Goal: Task Accomplishment & Management: Manage account settings

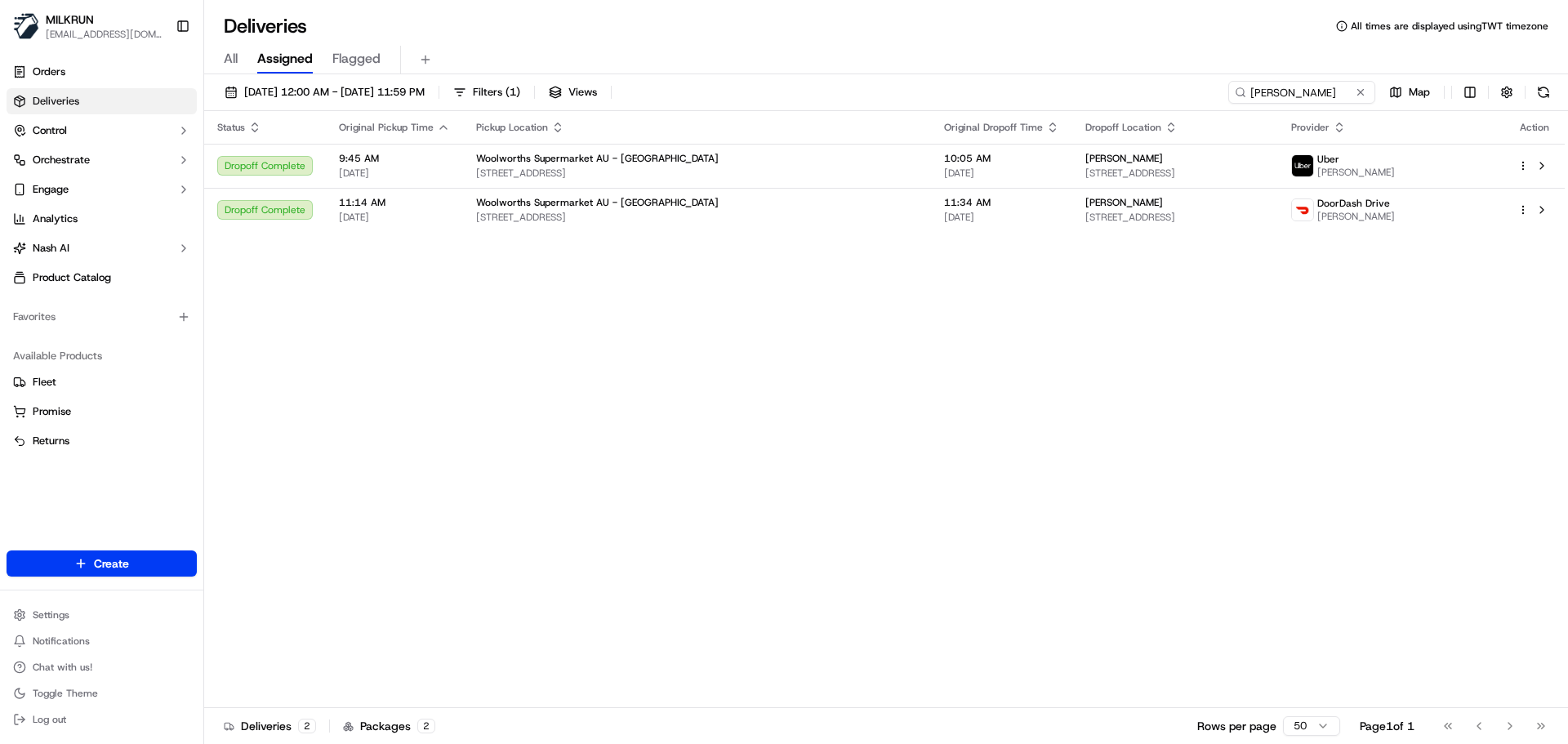
drag, startPoint x: 1361, startPoint y: 92, endPoint x: 848, endPoint y: 60, distance: 514.0
click at [1358, 92] on button at bounding box center [1359, 92] width 16 height 16
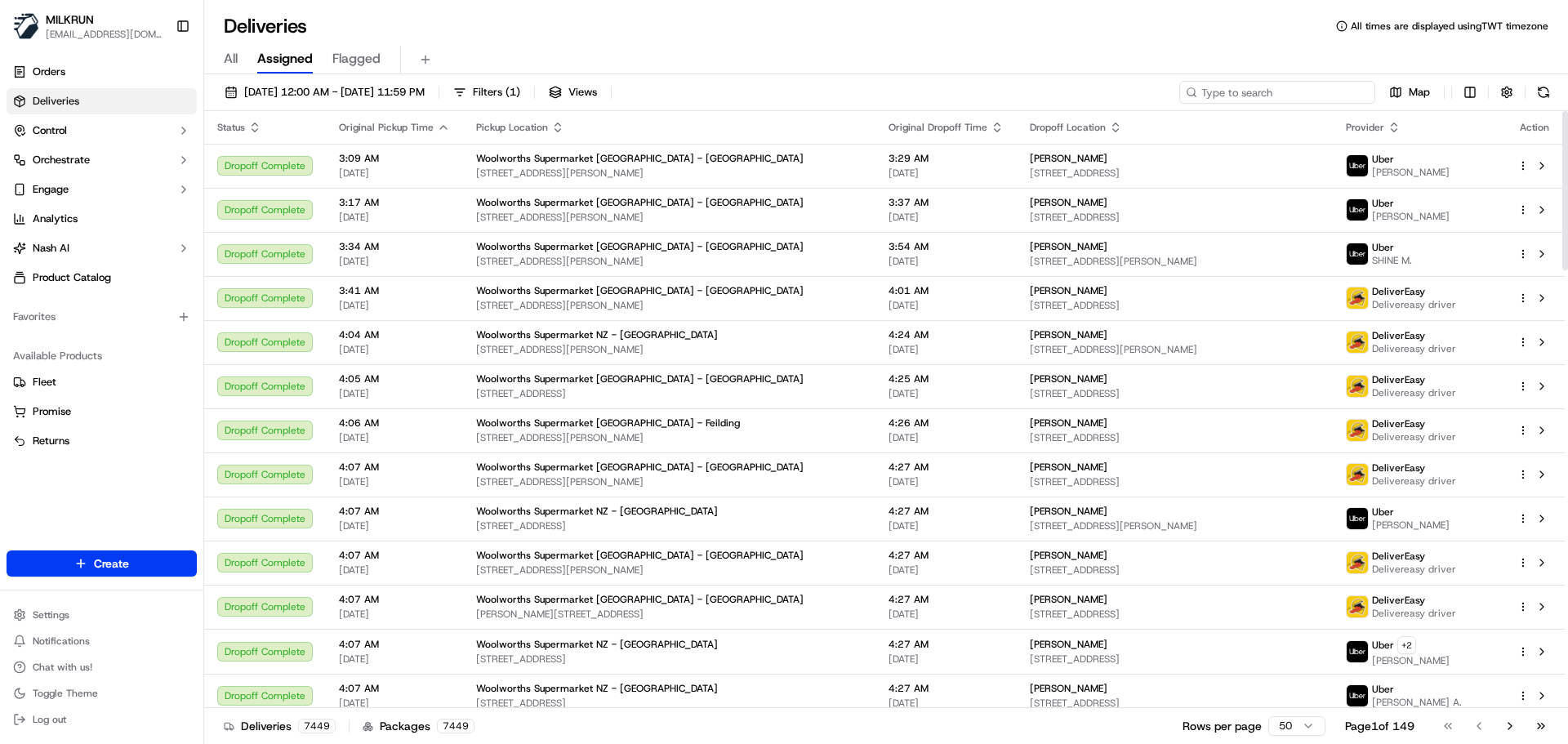
click at [1316, 87] on input at bounding box center [1277, 92] width 196 height 22
paste input "Shakiya Edwards"
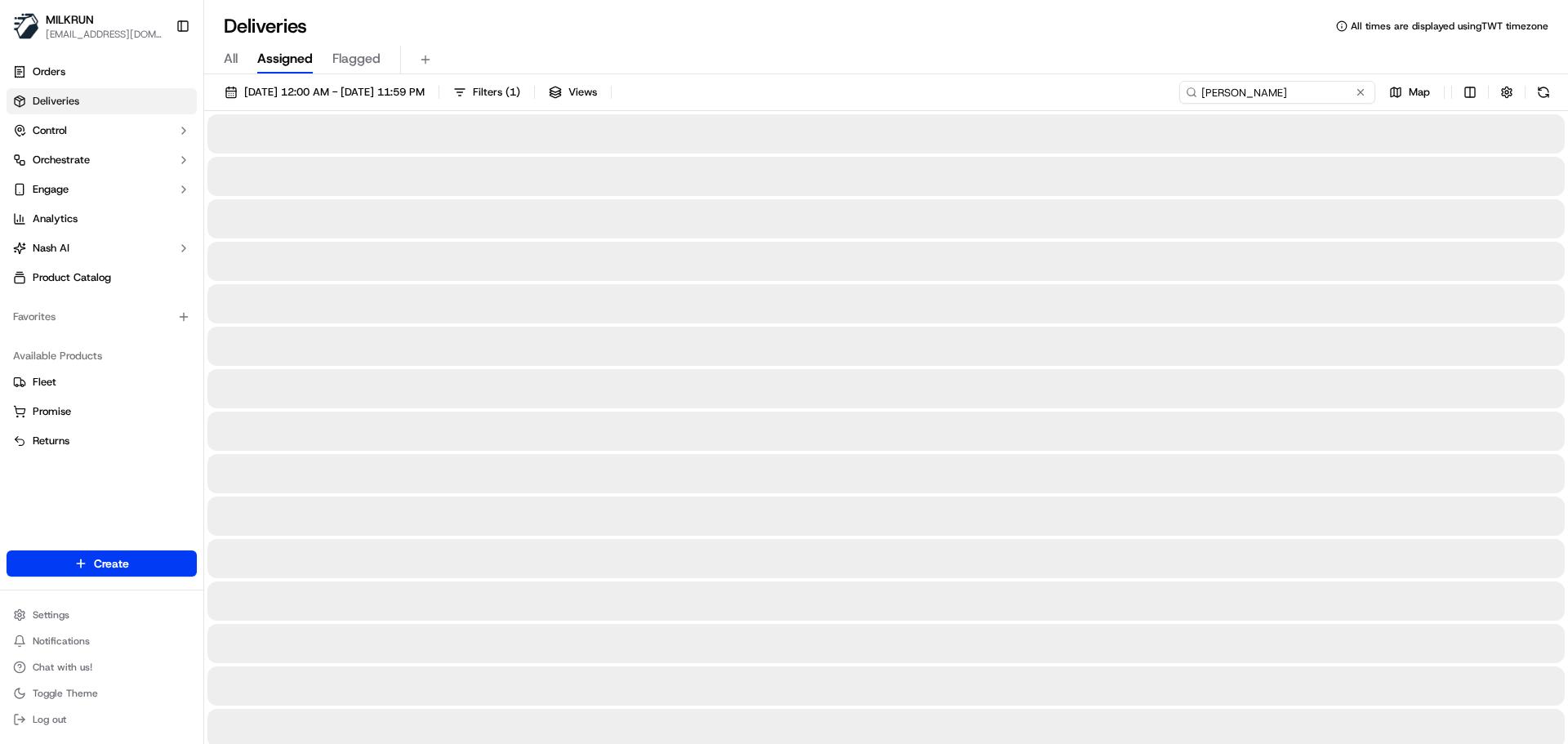
type input "Shakiya Edwards"
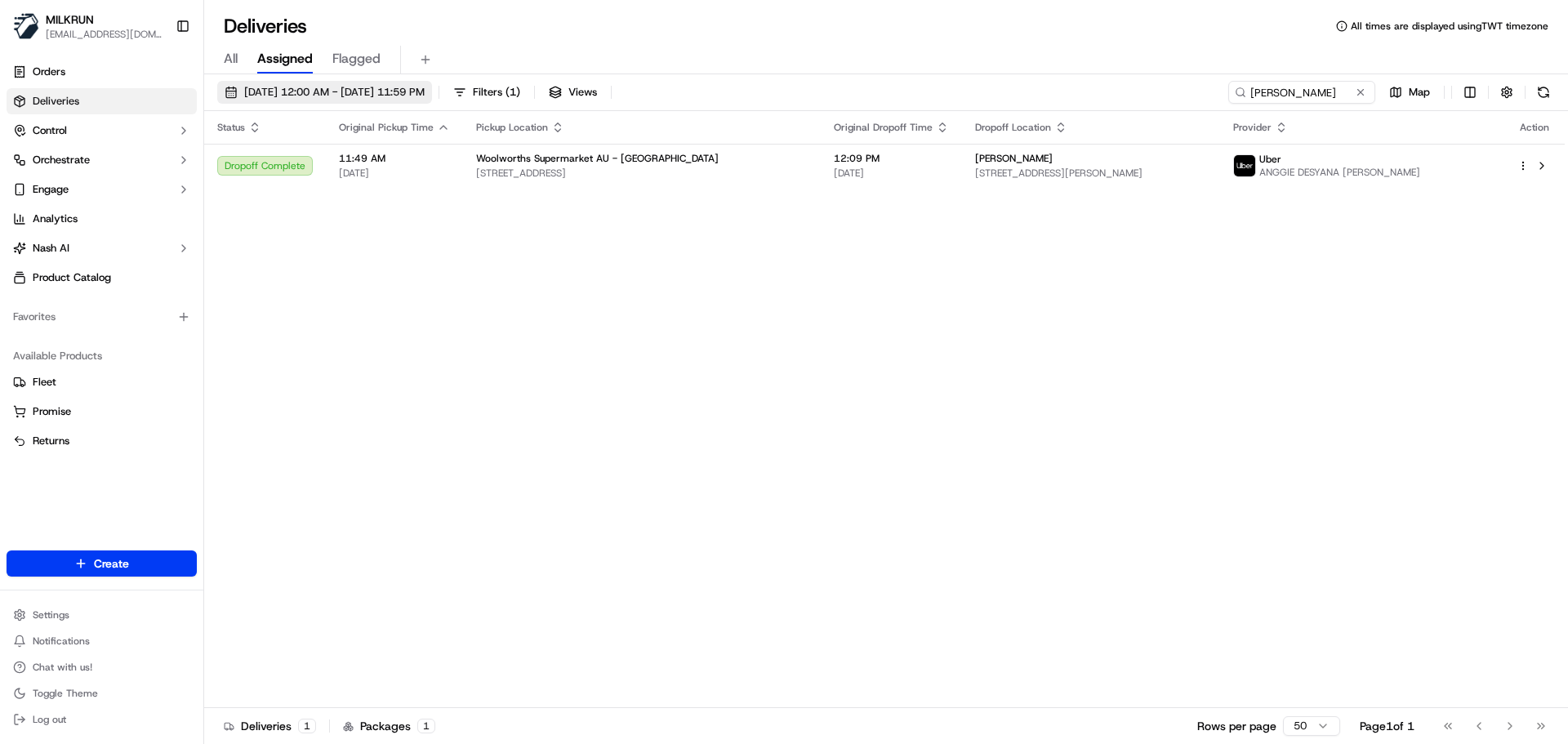
click at [307, 95] on span "18/09/2025 12:00 AM - 18/09/2025 11:59 PM" at bounding box center [334, 93] width 180 height 15
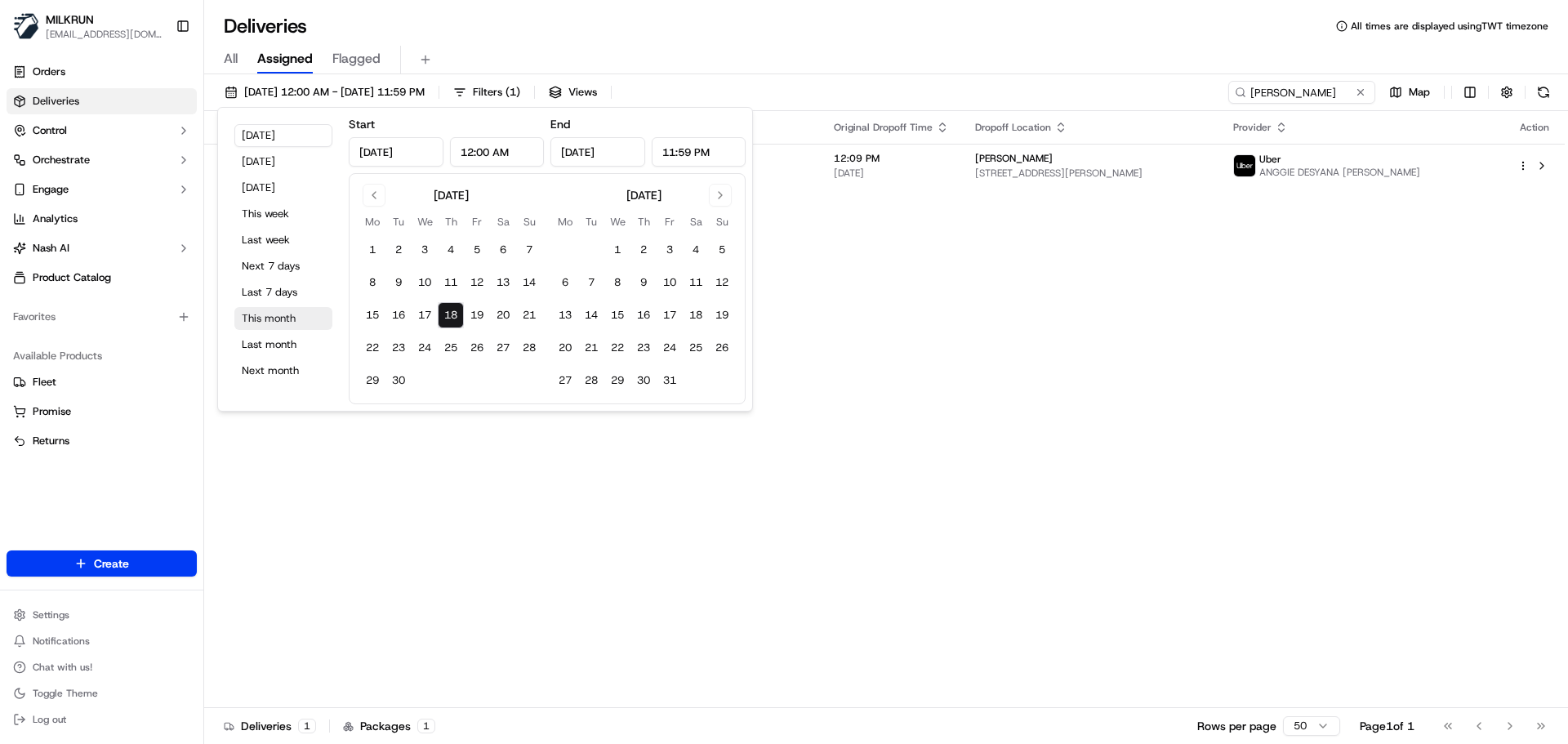
click at [283, 325] on button "This month" at bounding box center [283, 318] width 98 height 22
type input "Sep 1, 2025"
type input "Sep 30, 2025"
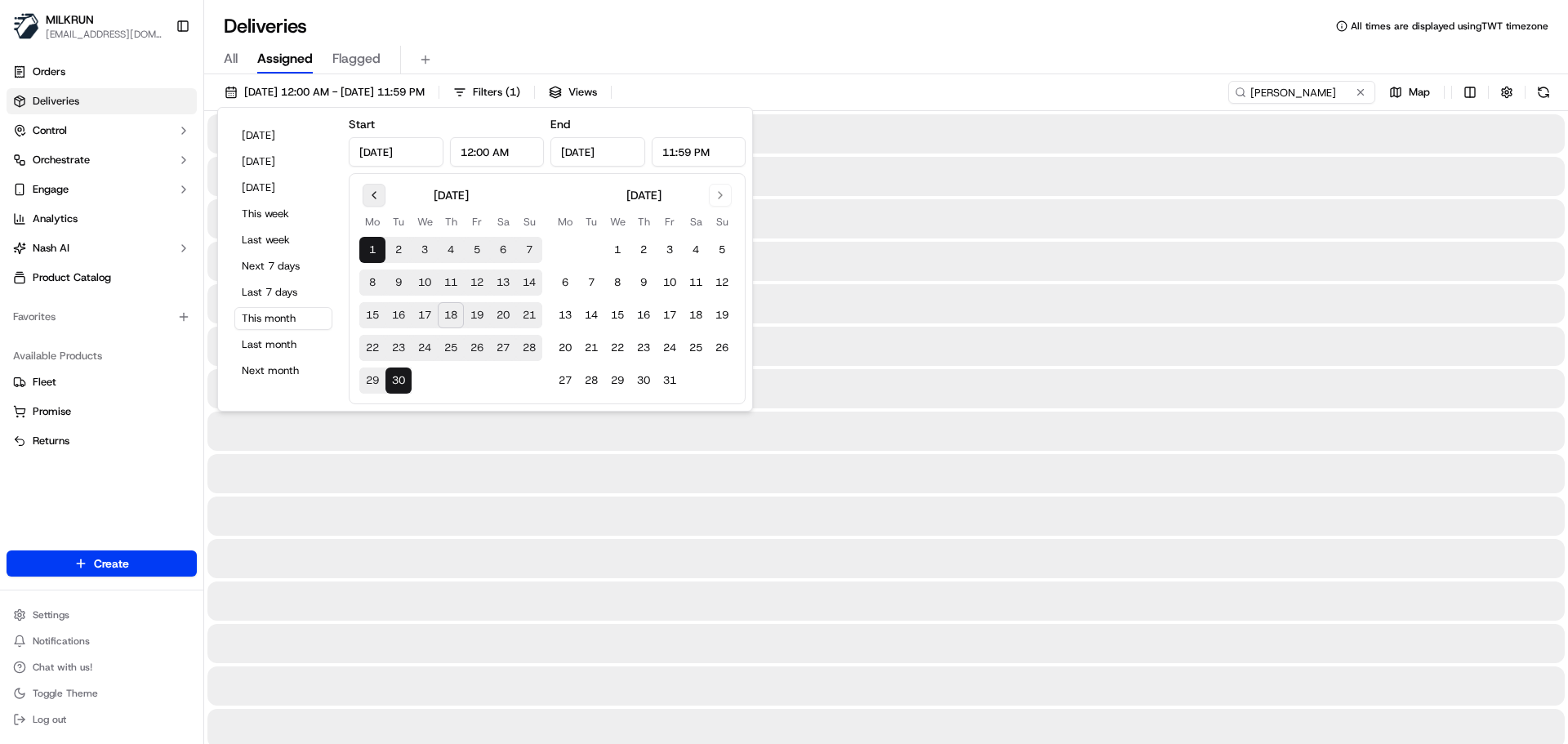
click at [372, 202] on button "Go to previous month" at bounding box center [374, 195] width 22 height 22
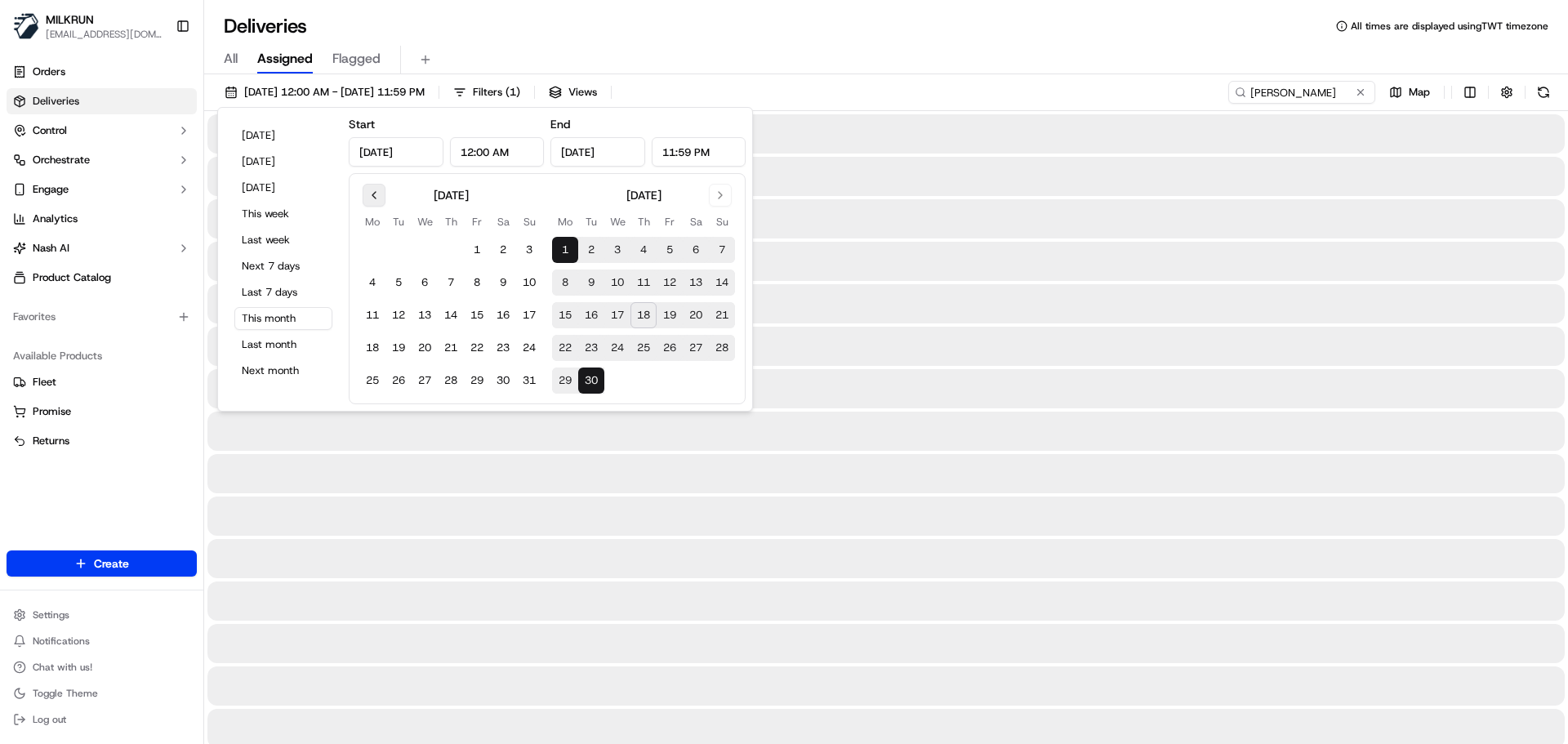
click at [372, 202] on button "Go to previous month" at bounding box center [374, 195] width 22 height 22
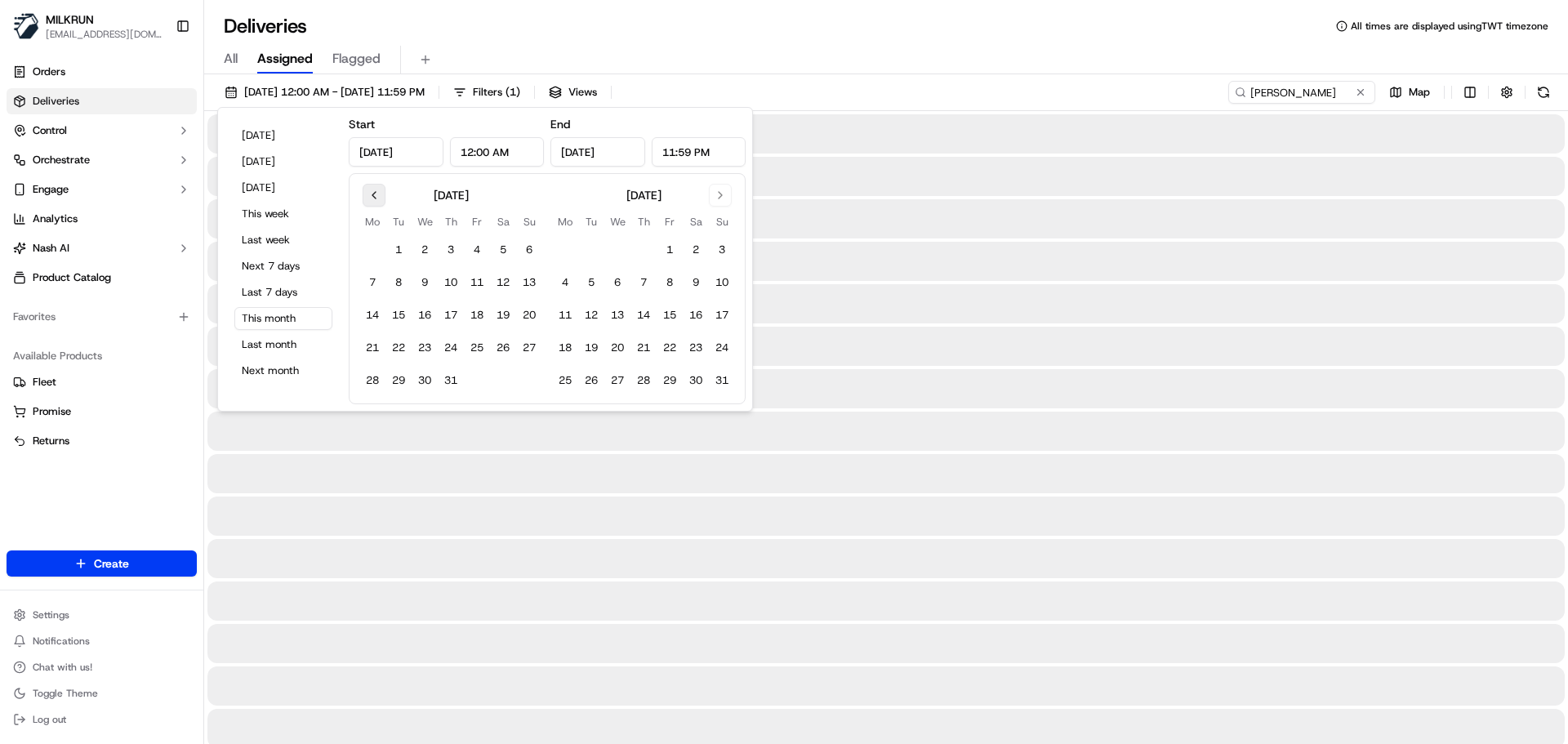
click at [372, 202] on button "Go to previous month" at bounding box center [374, 195] width 22 height 22
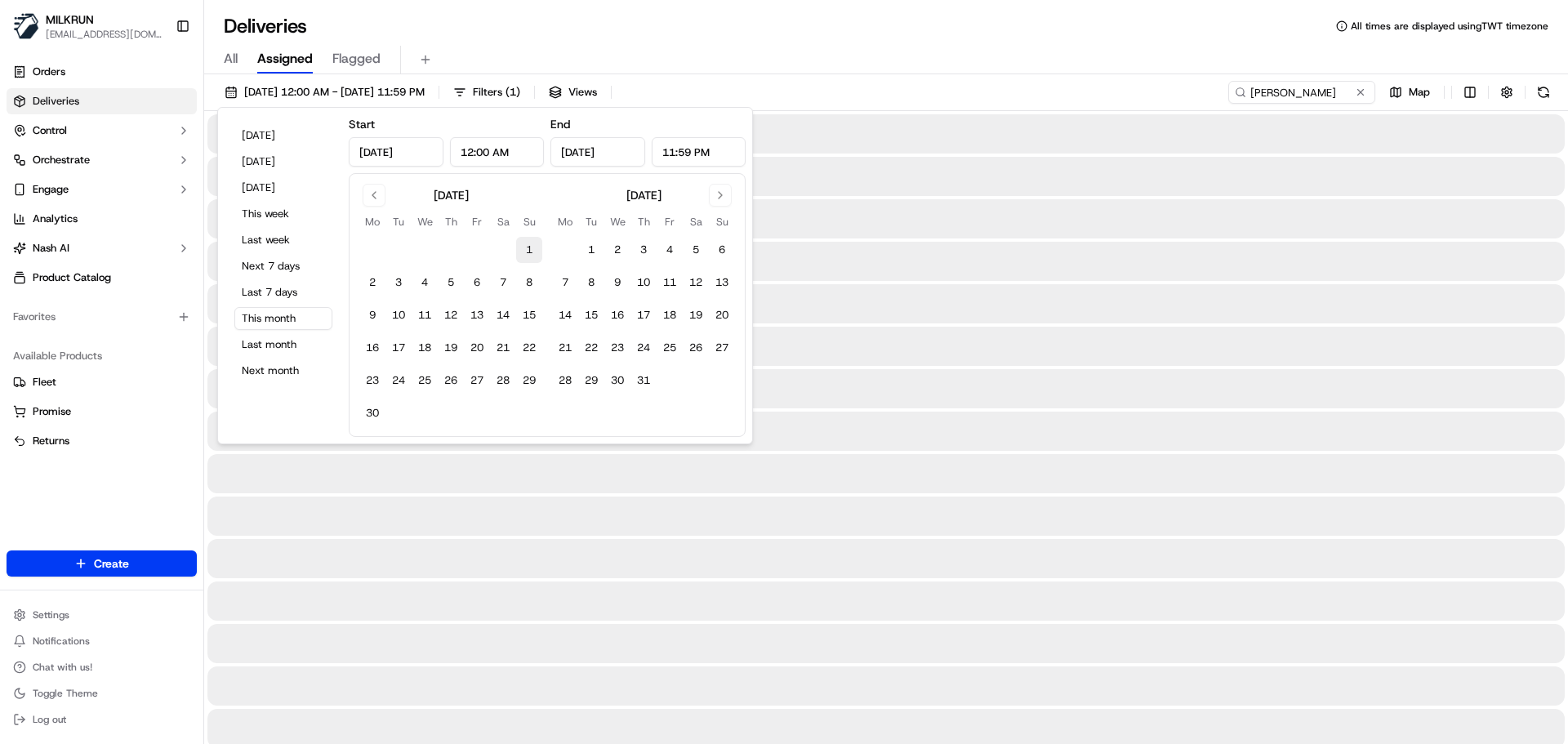
click at [530, 257] on button "1" at bounding box center [529, 250] width 26 height 26
type input "Jun 1, 2025"
click at [722, 197] on button "Go to next month" at bounding box center [720, 195] width 22 height 22
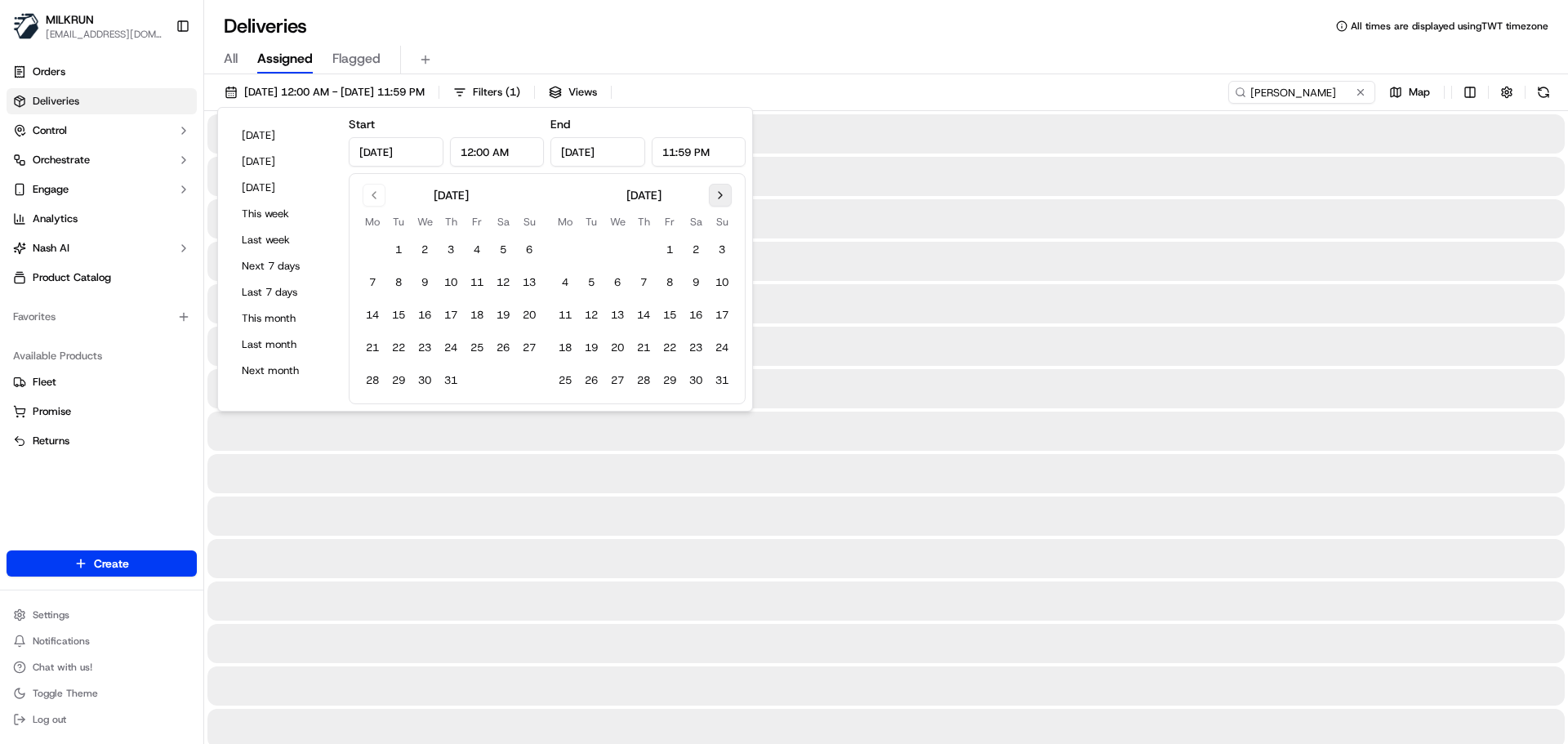
click at [722, 197] on button "Go to next month" at bounding box center [720, 195] width 22 height 22
click at [648, 312] on button "18" at bounding box center [643, 315] width 26 height 26
type input "Sep 18, 2025"
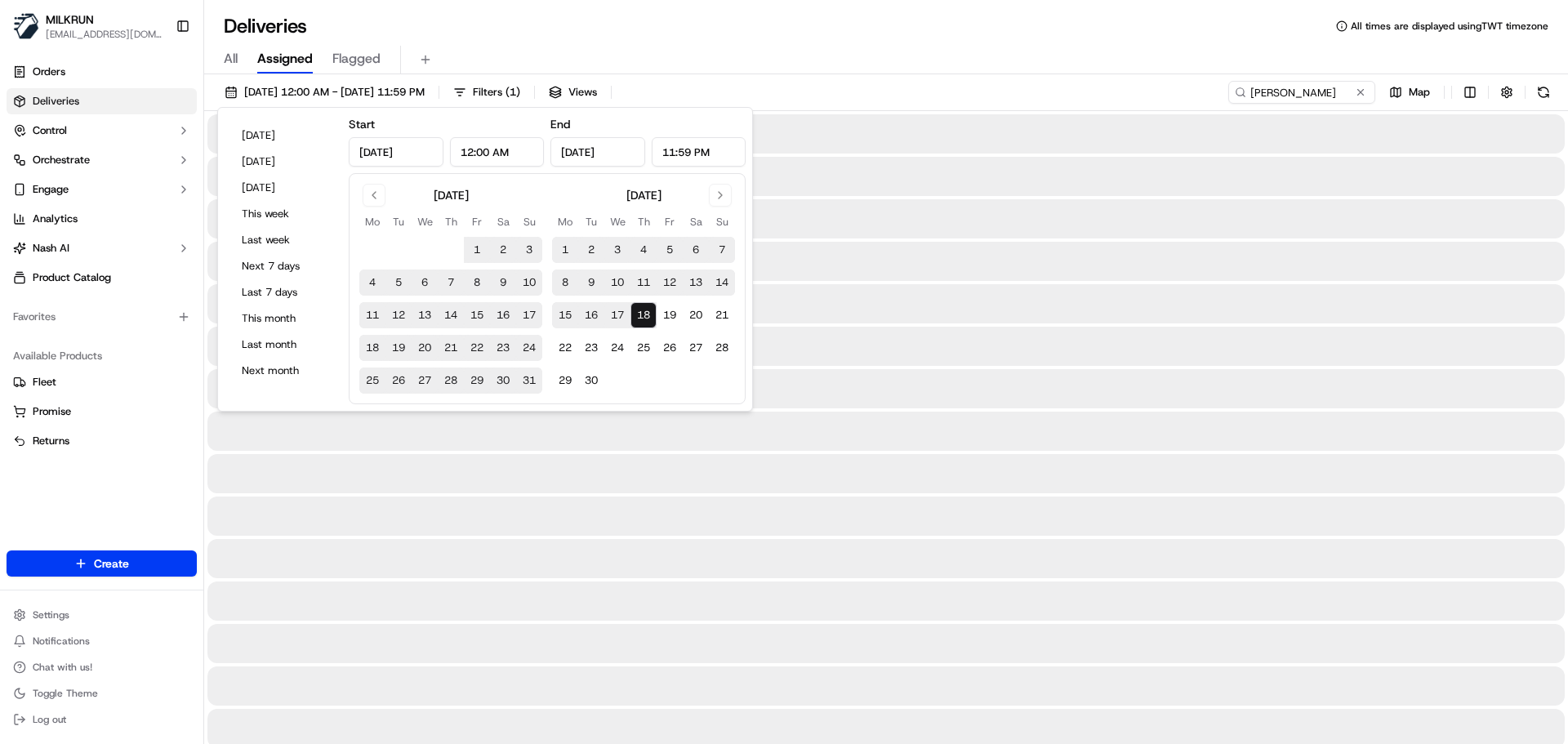
click at [937, 62] on div "All Assigned Flagged" at bounding box center [885, 60] width 1364 height 29
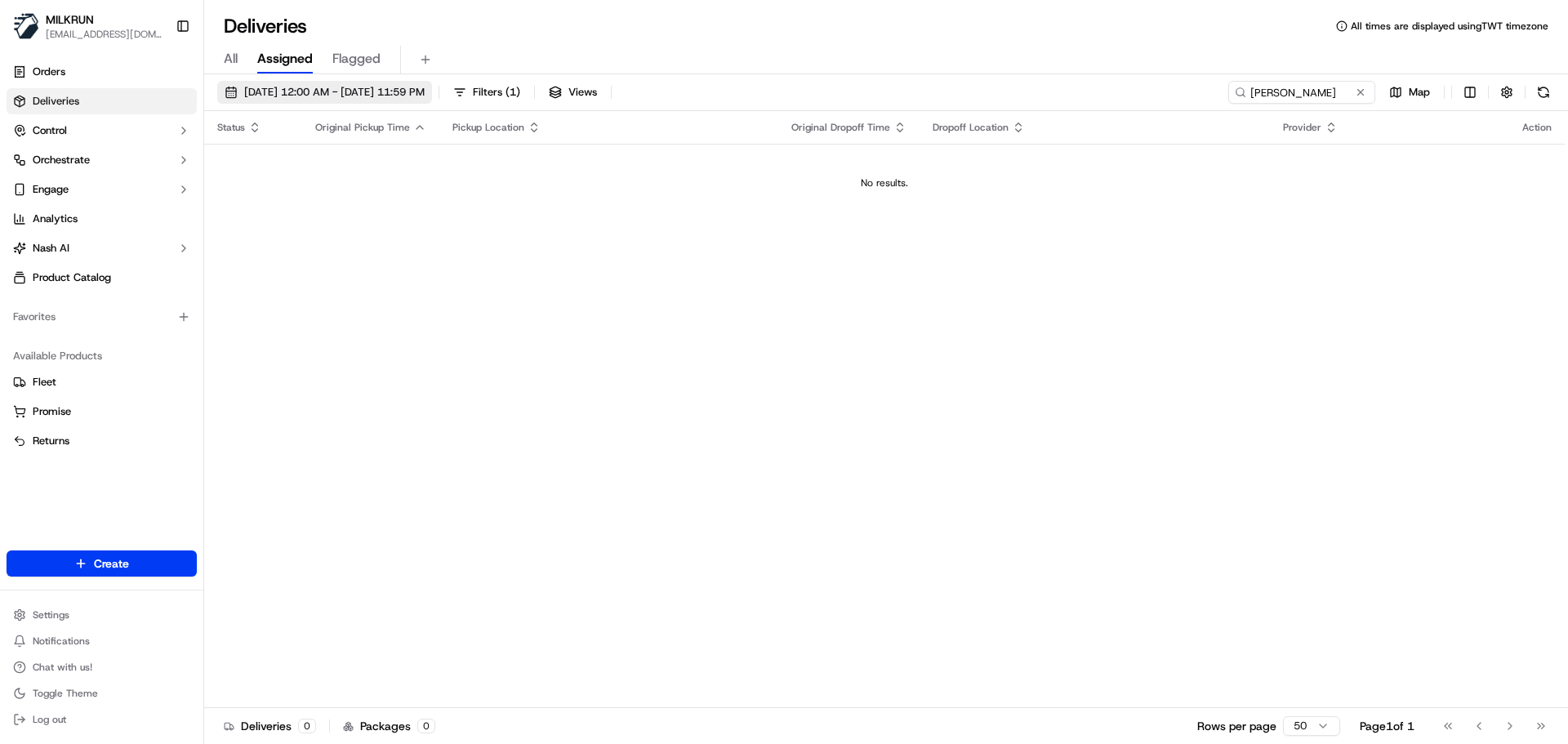
click at [413, 92] on span "01/06/2025 12:00 AM - 18/09/2025 11:59 PM" at bounding box center [334, 93] width 180 height 15
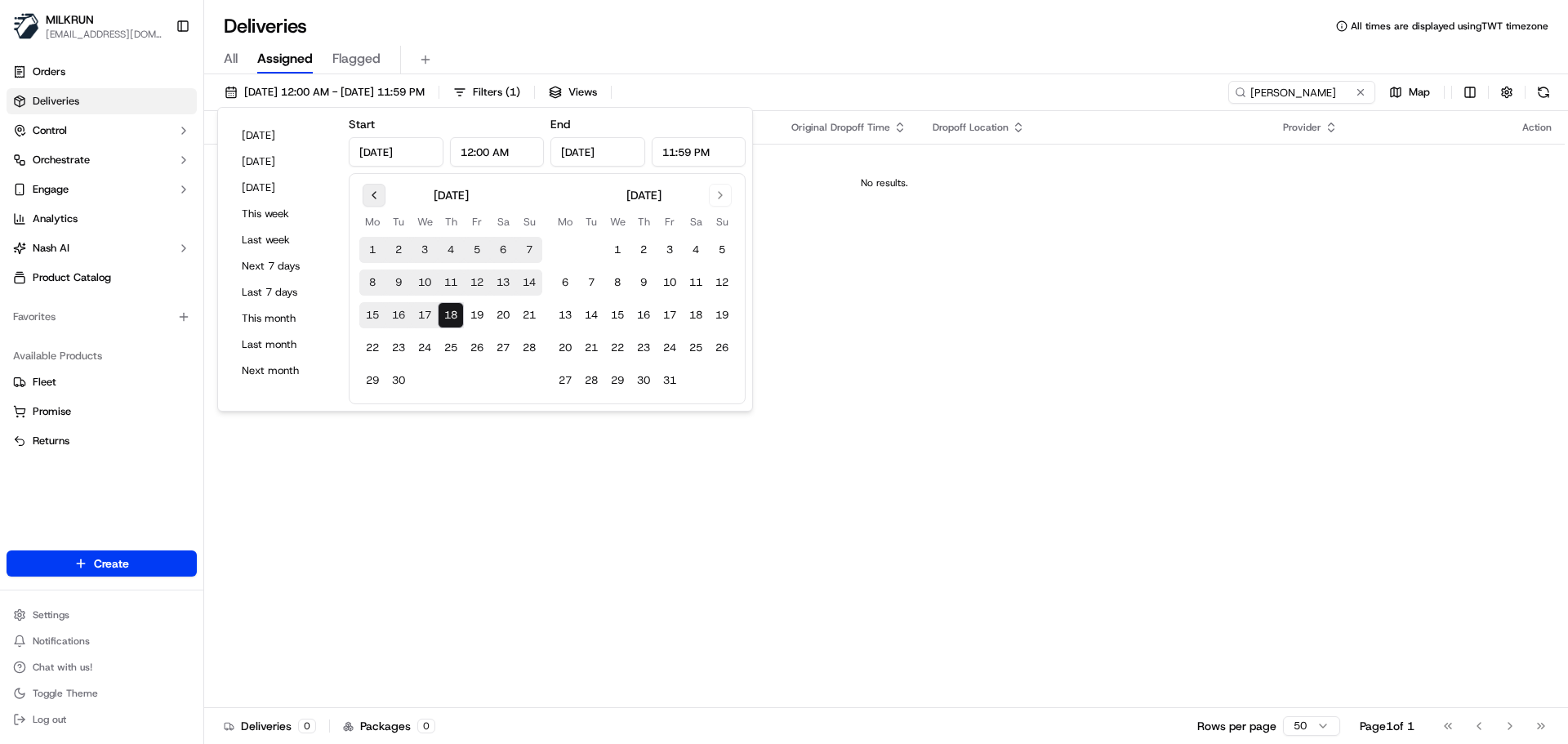
click at [370, 191] on button "Go to previous month" at bounding box center [374, 195] width 22 height 22
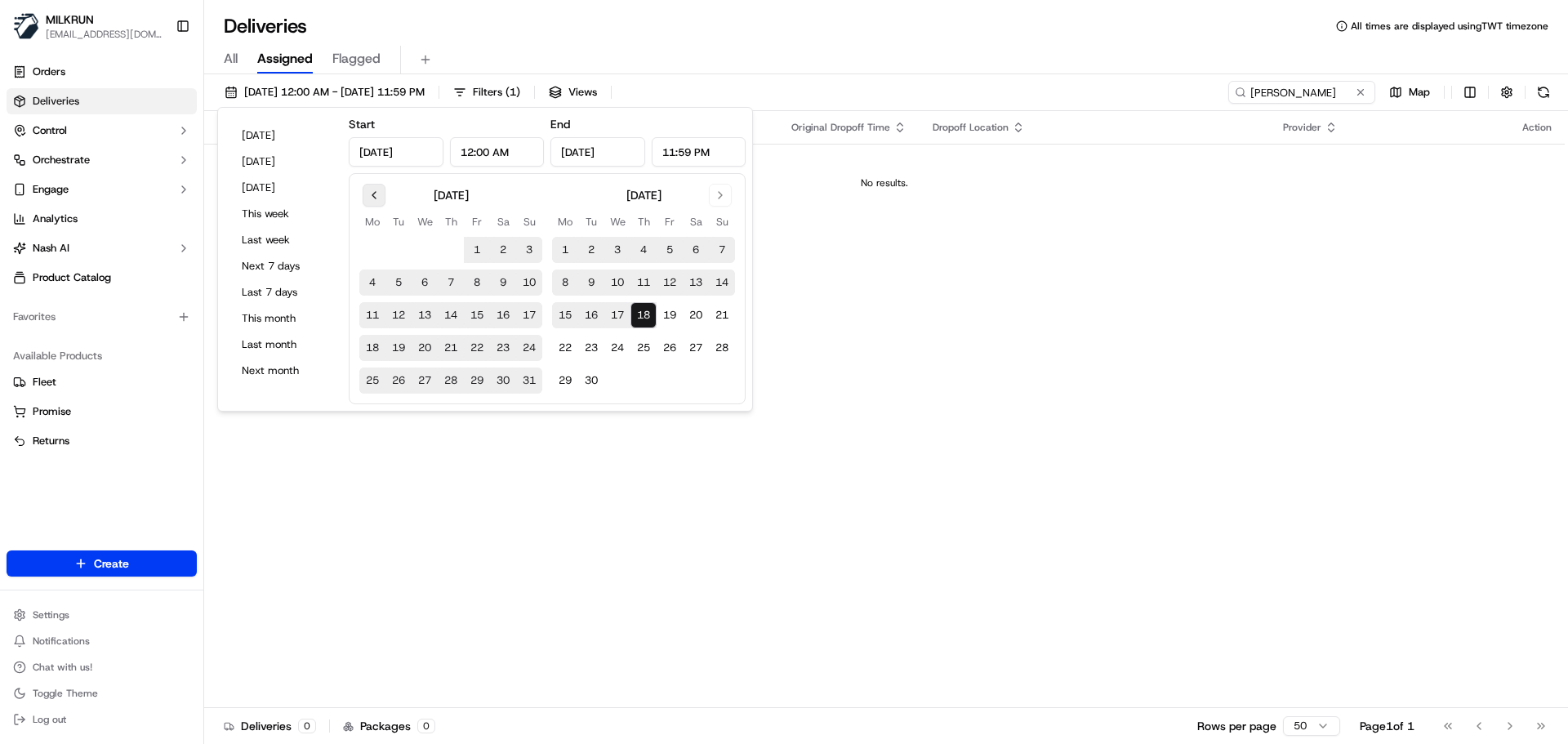
click at [372, 194] on button "Go to previous month" at bounding box center [374, 195] width 22 height 22
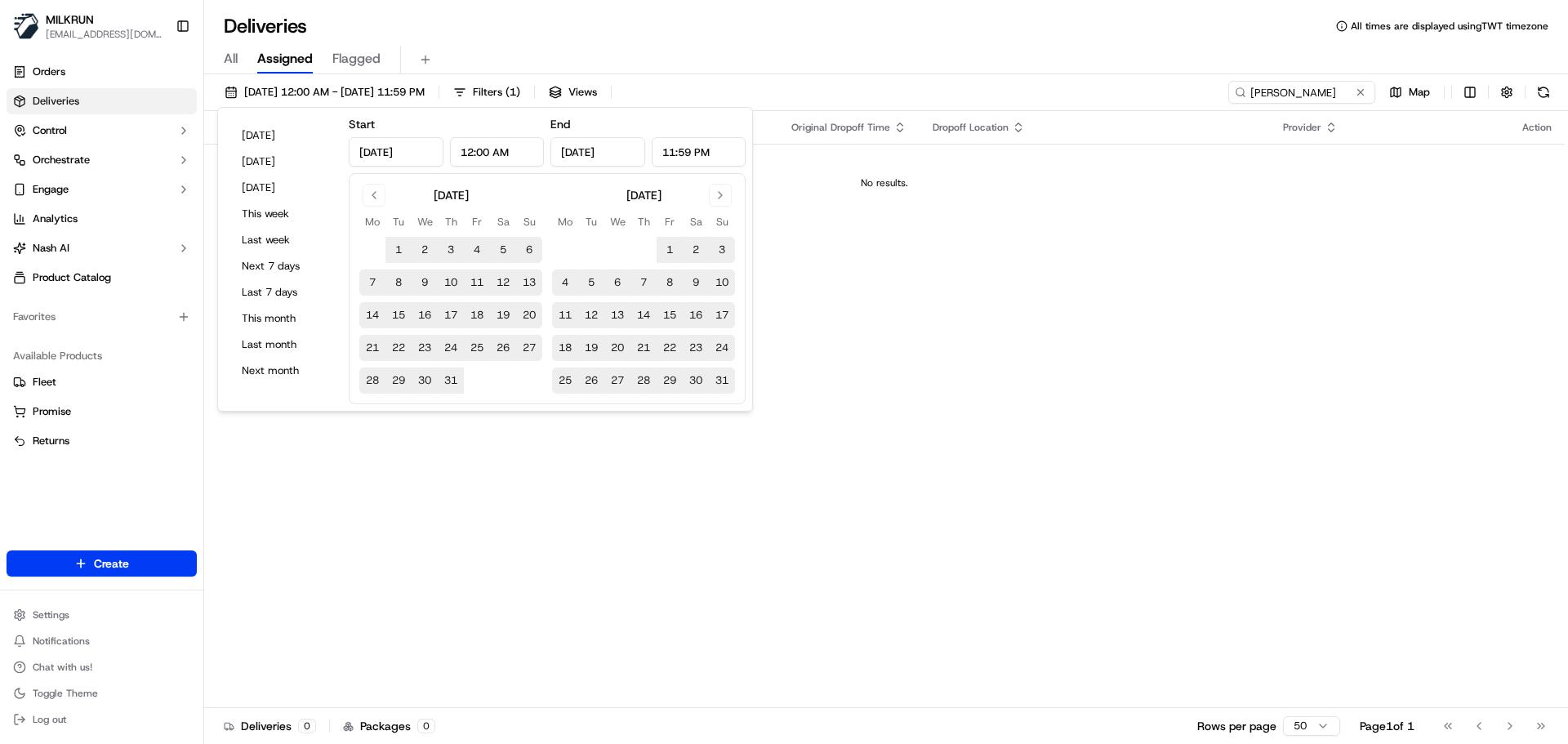
click at [396, 247] on button "1" at bounding box center [398, 250] width 26 height 26
type input "Jul 1, 2025"
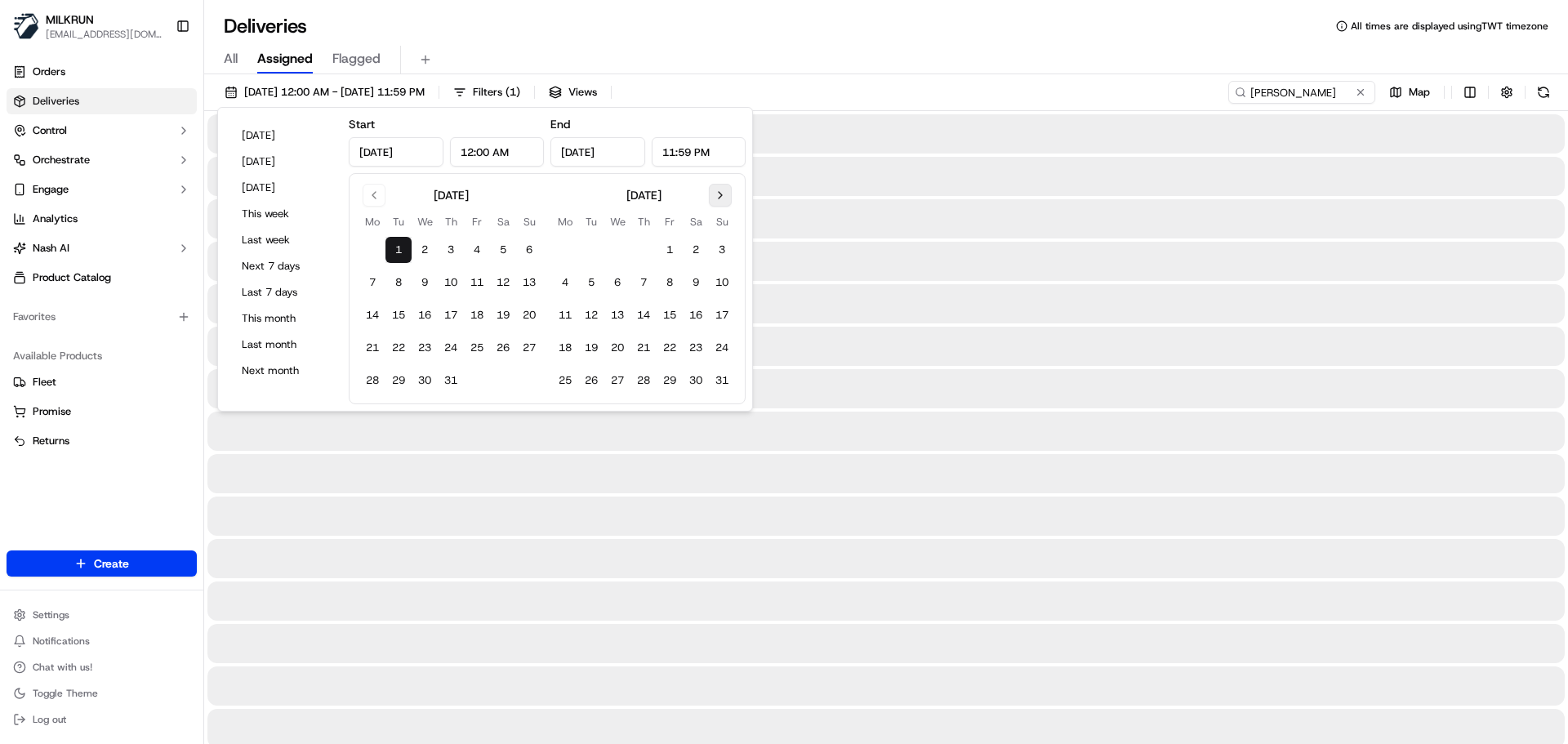
click at [718, 197] on button "Go to next month" at bounding box center [720, 195] width 22 height 22
click at [647, 319] on button "18" at bounding box center [643, 315] width 26 height 26
type input "Sep 18, 2025"
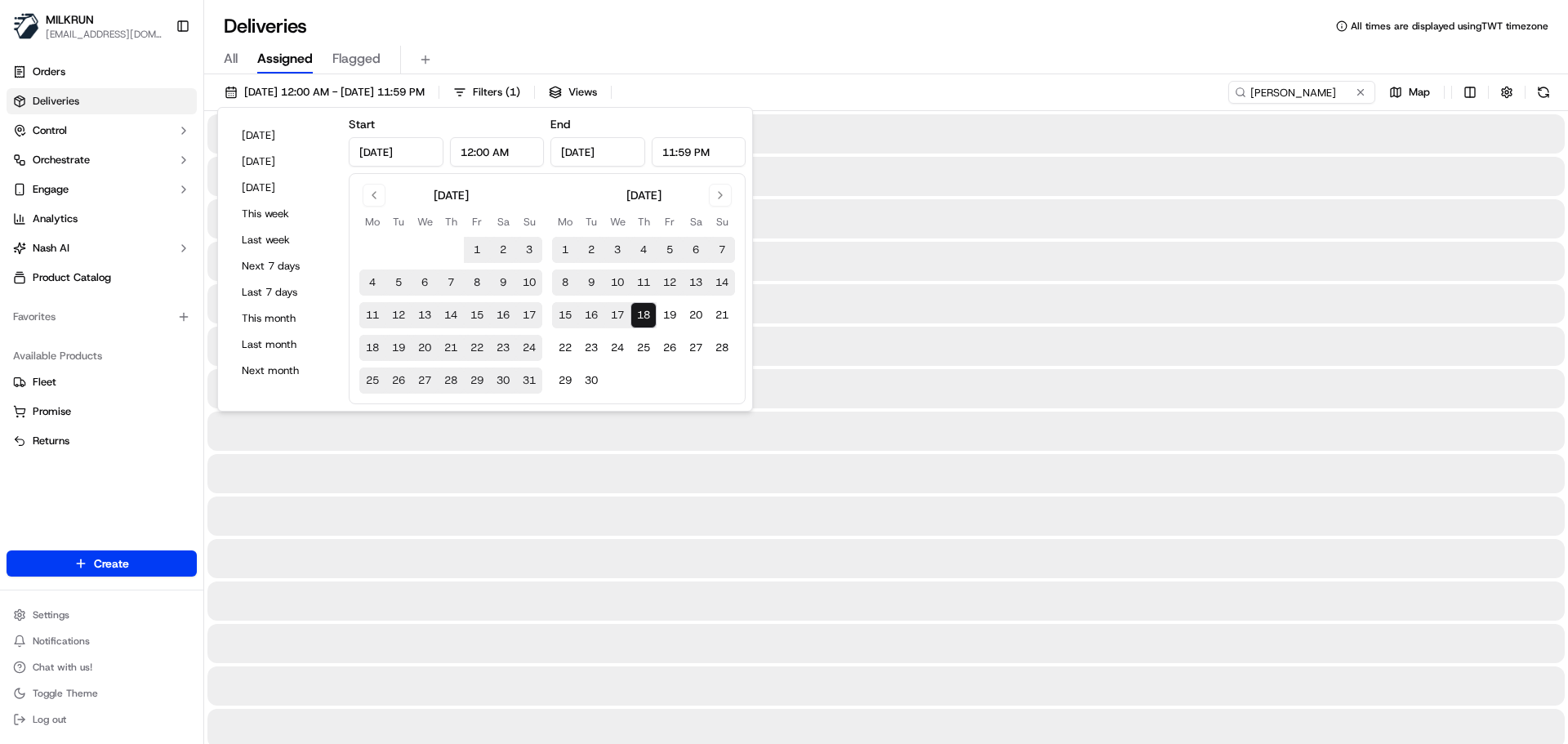
click at [897, 64] on div "All Assigned Flagged" at bounding box center [885, 60] width 1364 height 29
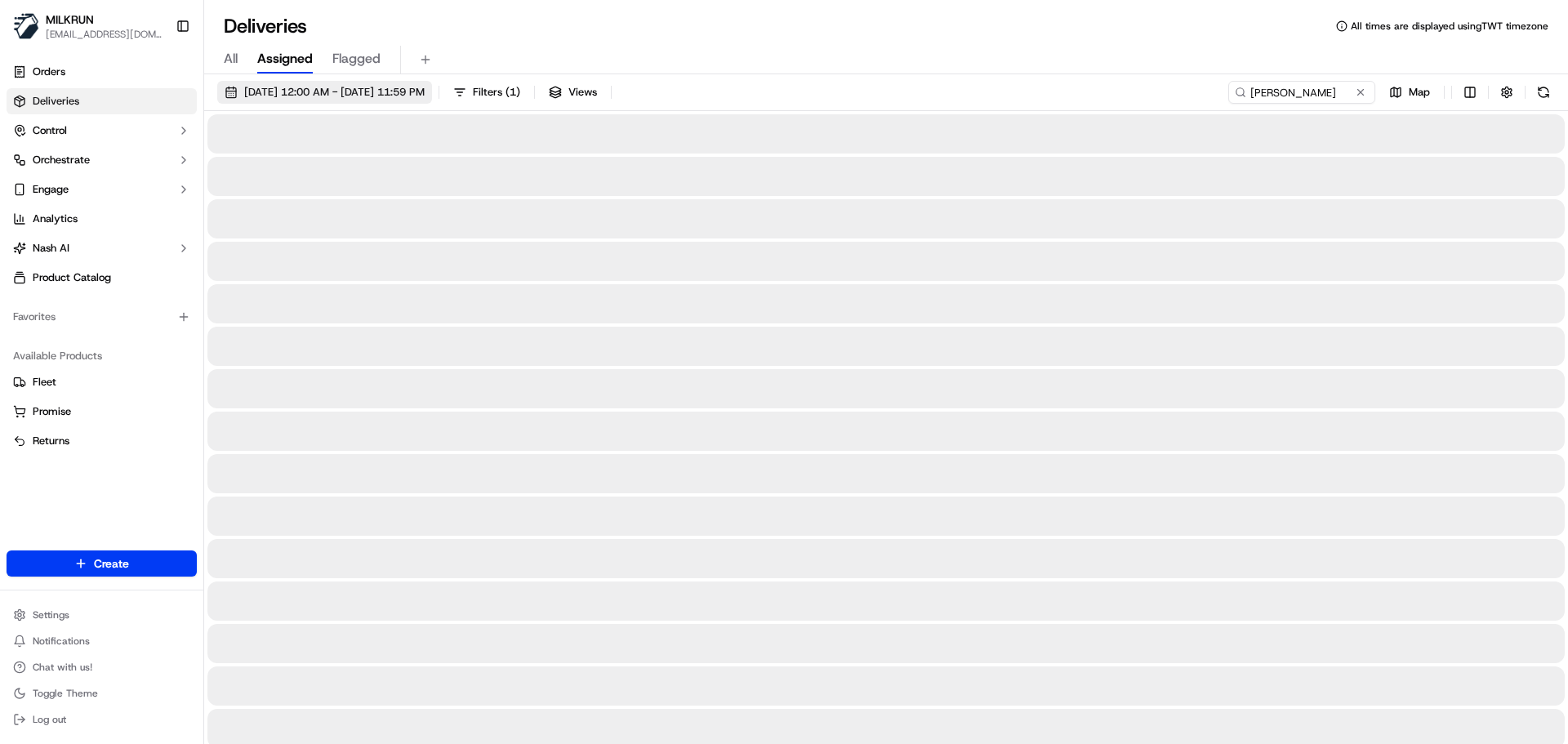
click at [356, 86] on span "01/07/2025 12:00 AM - 18/09/2025 11:59 PM" at bounding box center [334, 93] width 180 height 15
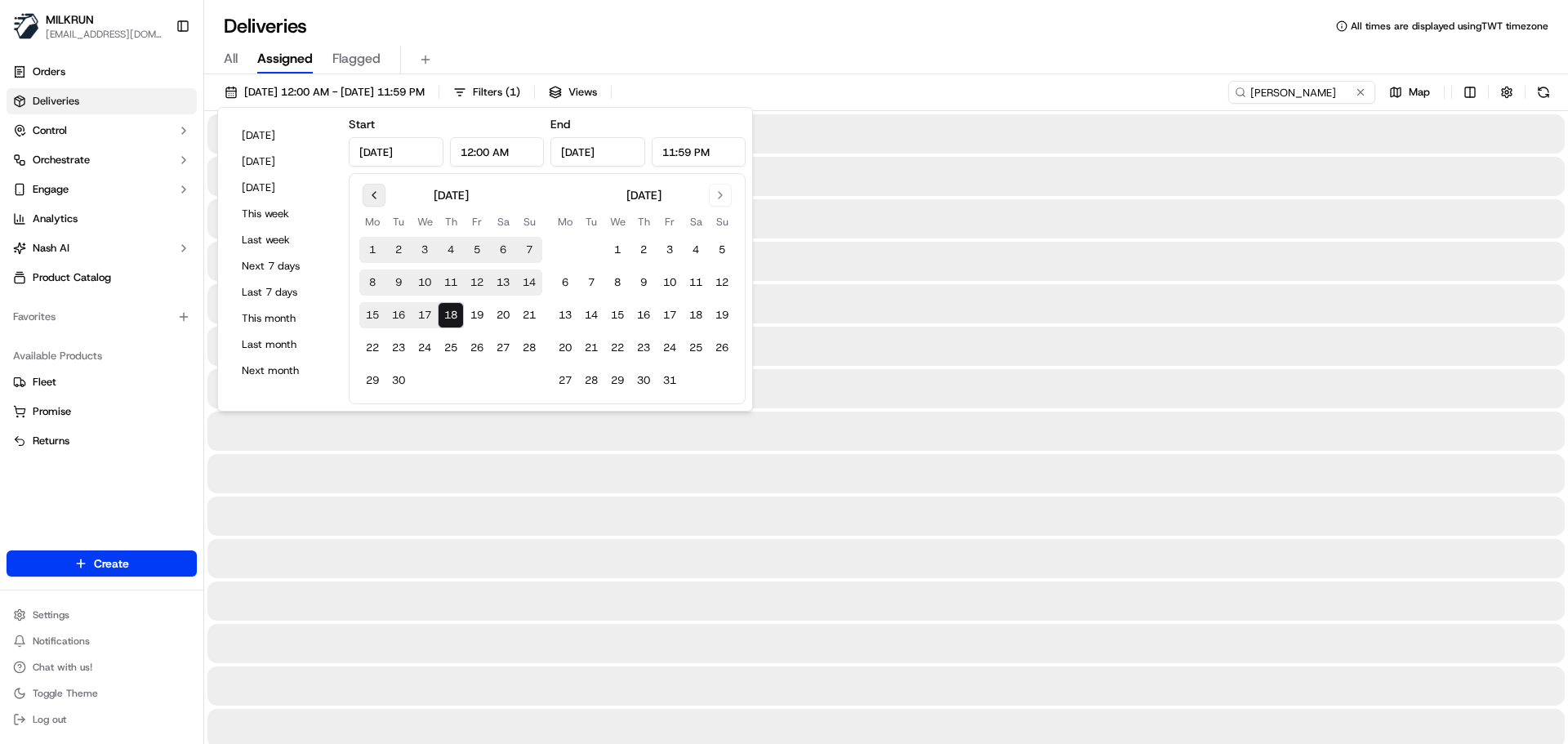
click at [367, 193] on button "Go to previous month" at bounding box center [374, 195] width 22 height 22
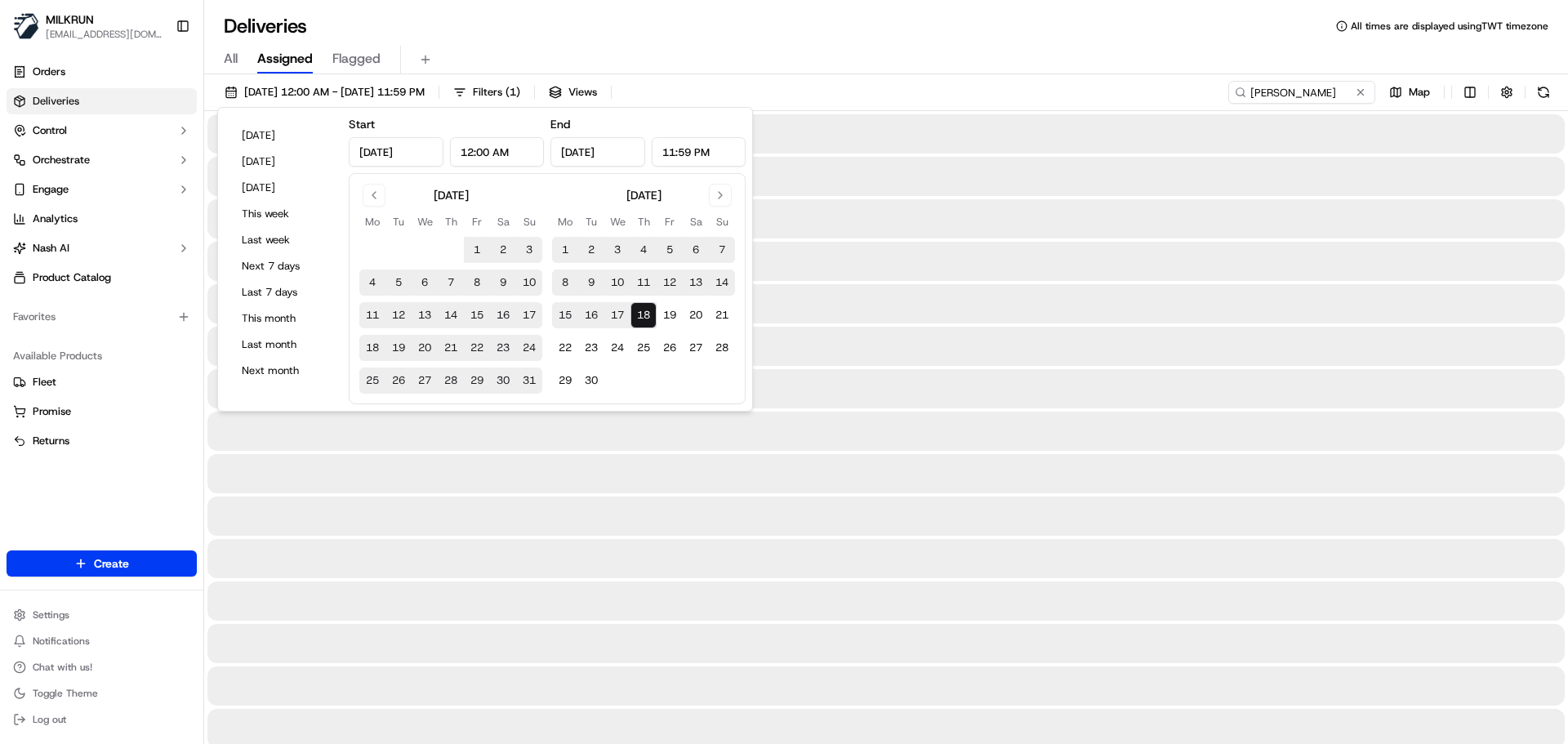
click at [473, 251] on button "1" at bounding box center [477, 250] width 26 height 26
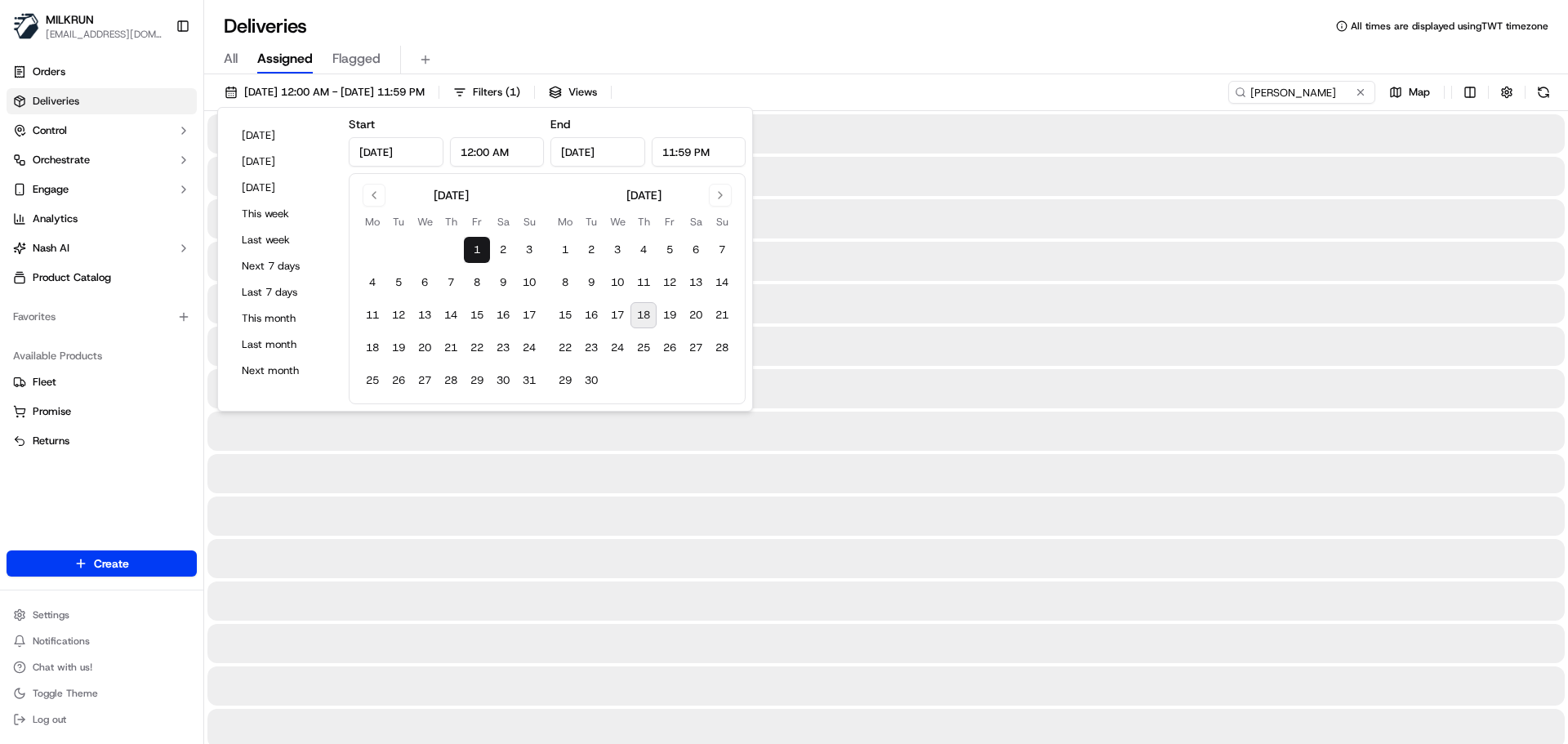
type input "Aug 1, 2025"
click at [640, 309] on button "18" at bounding box center [643, 315] width 26 height 26
type input "Sep 18, 2025"
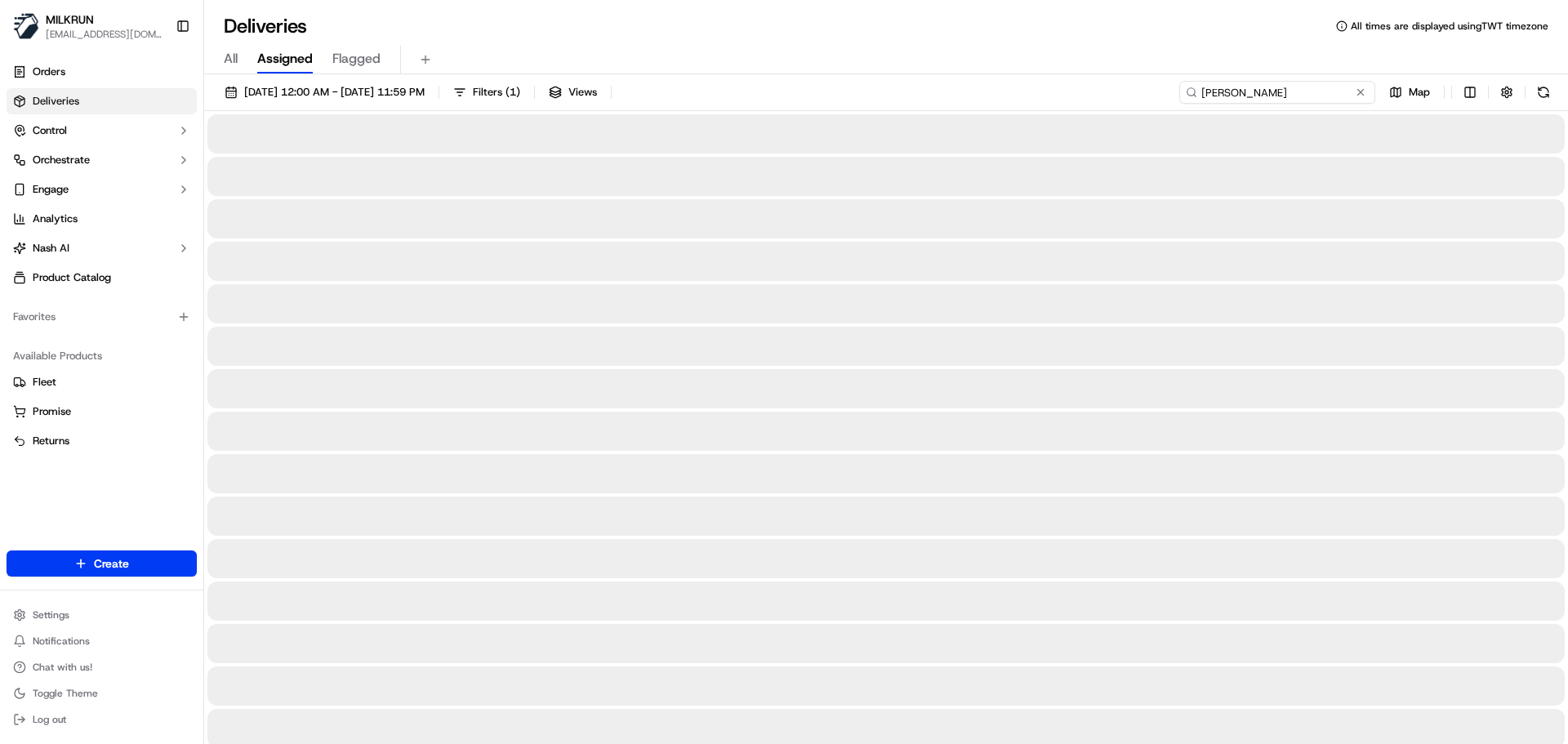
click at [1318, 97] on input "Shakiya Edwards" at bounding box center [1277, 92] width 196 height 22
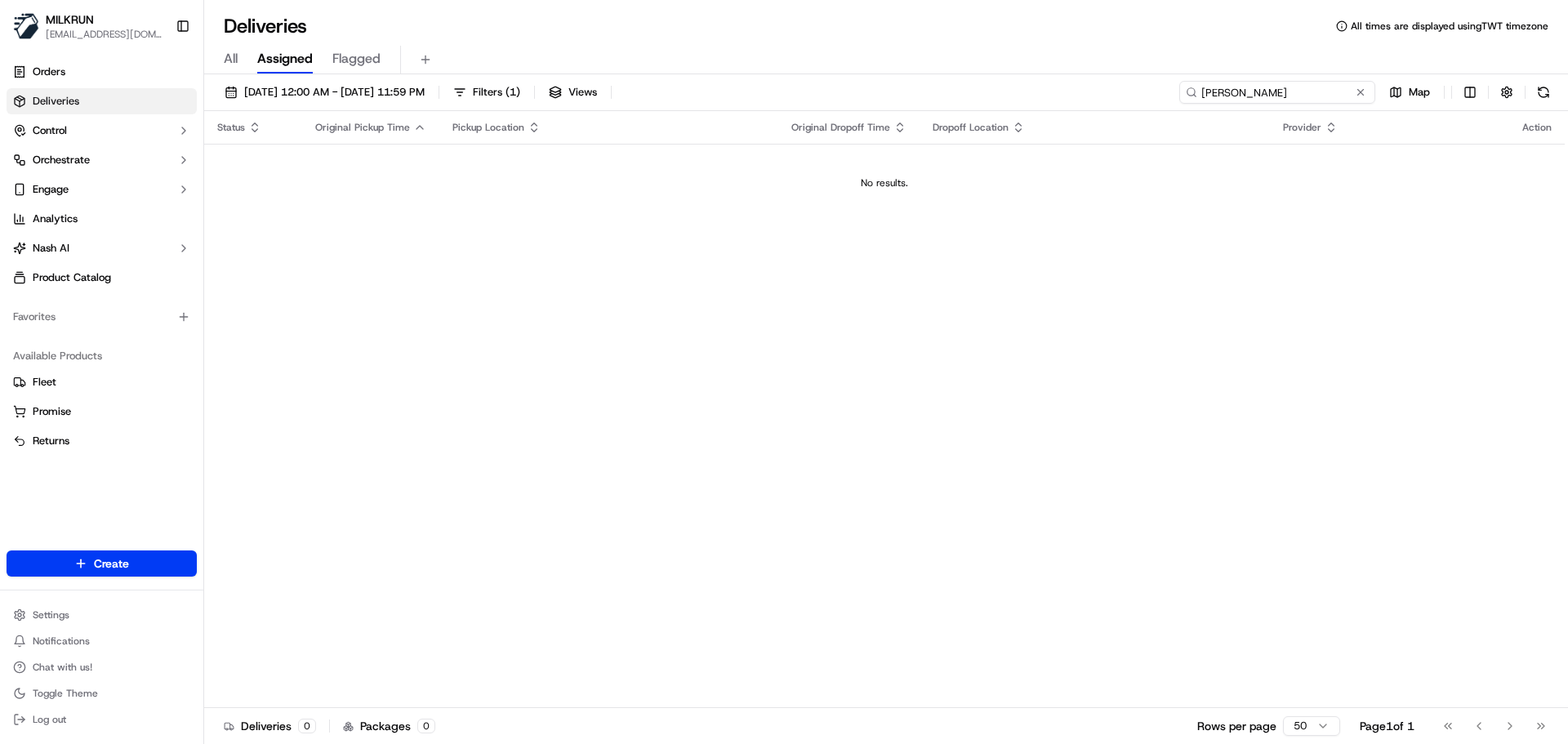
click at [1202, 93] on input "Shakiya Edwards" at bounding box center [1277, 92] width 196 height 22
click at [424, 93] on span "01/08/2025 12:00 AM - 18/09/2025 11:59 PM" at bounding box center [334, 93] width 180 height 15
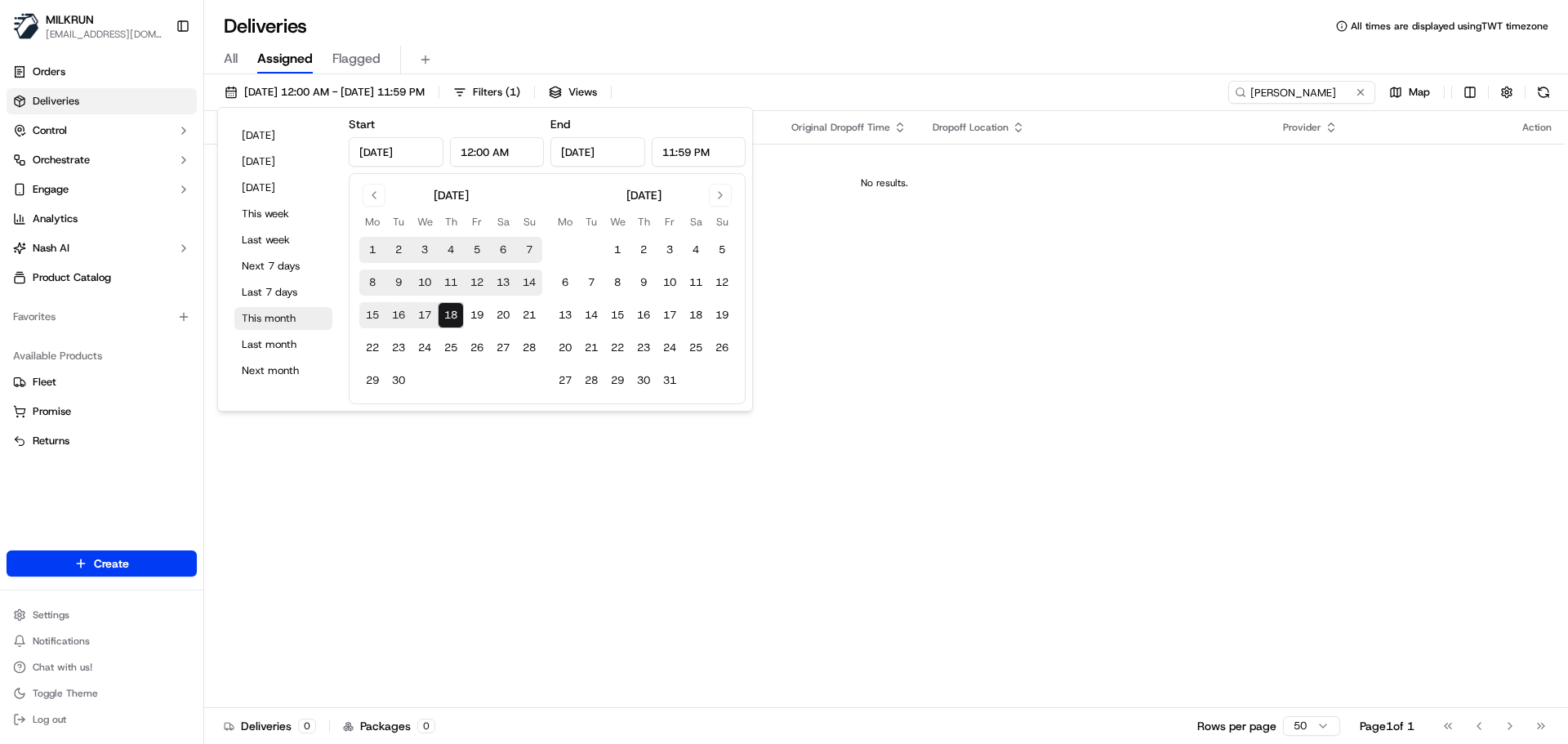
click at [307, 314] on button "This month" at bounding box center [283, 318] width 98 height 22
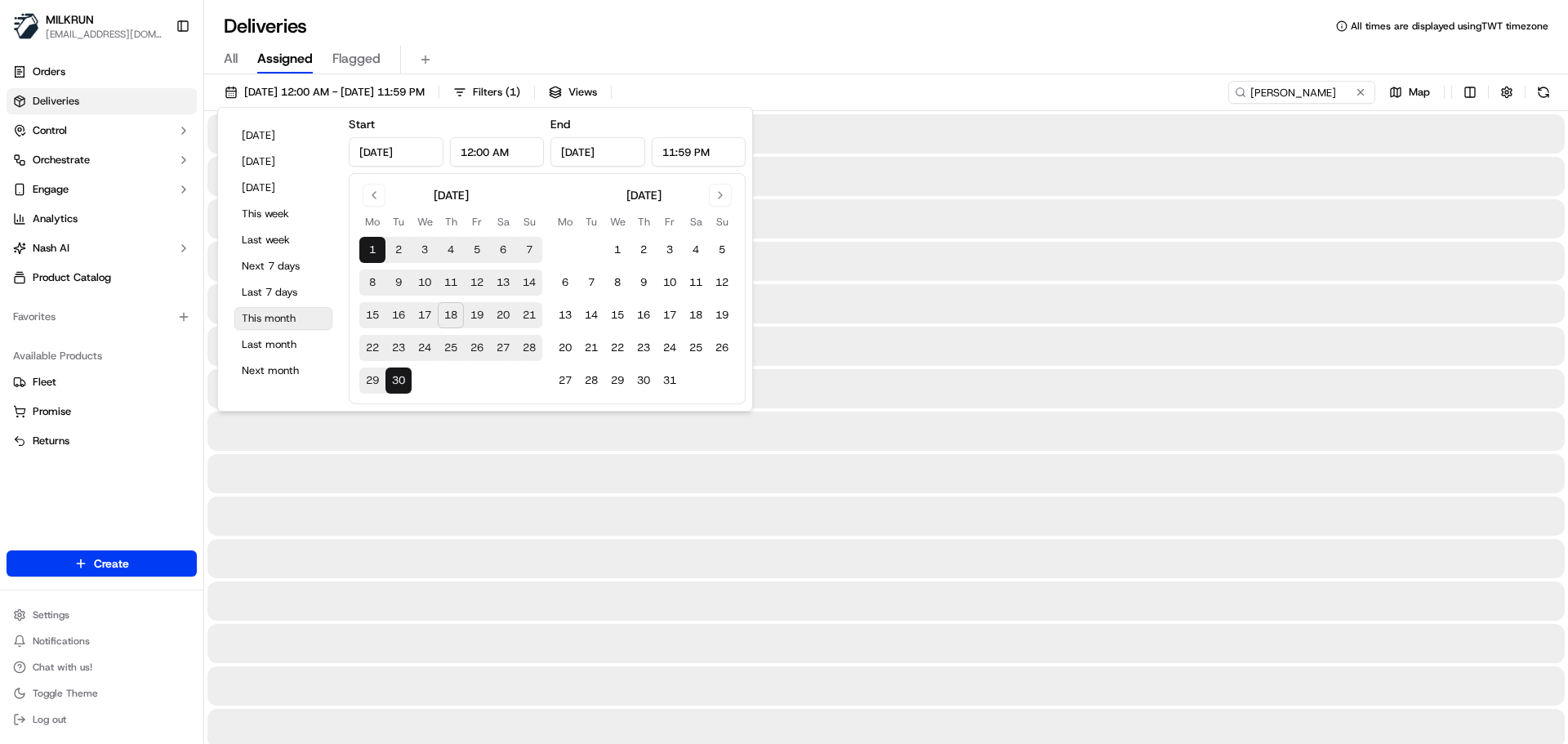
type input "Sep 1, 2025"
type input "Sep 30, 2025"
click at [926, 50] on div "All Assigned Flagged" at bounding box center [885, 60] width 1364 height 29
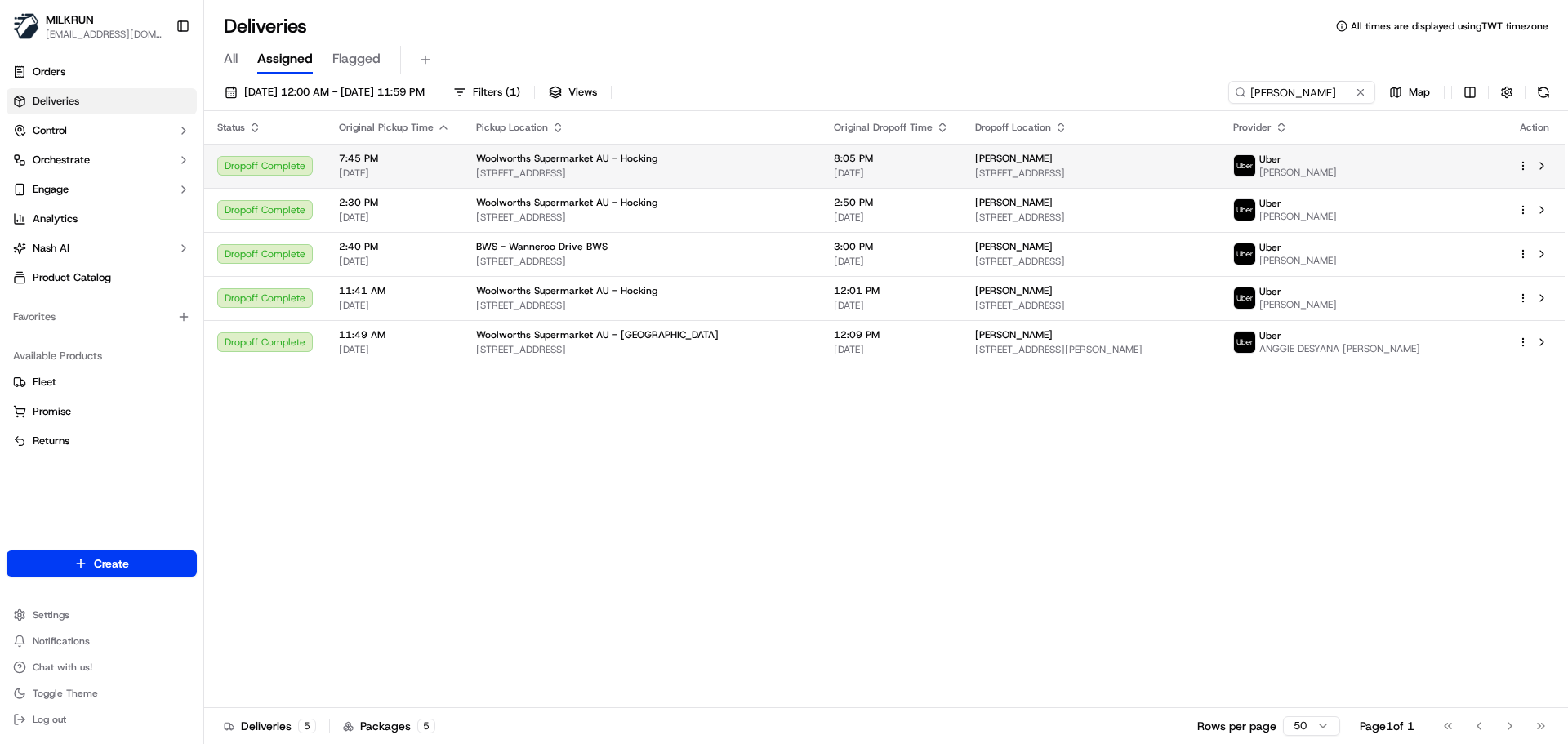
click at [1364, 166] on div "Uber Niranjan P." at bounding box center [1362, 165] width 258 height 26
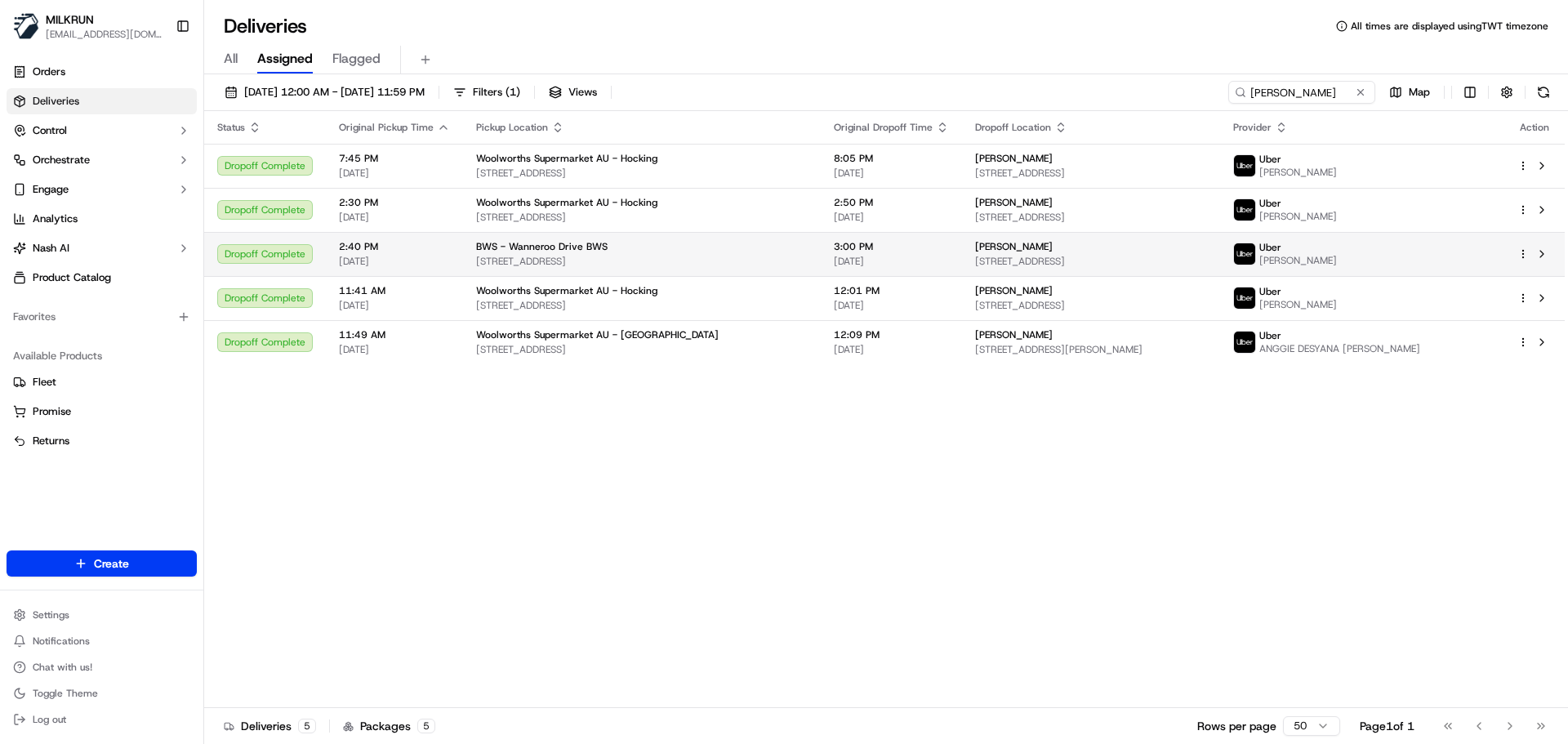
click at [1414, 270] on td "Uber GOURAV G." at bounding box center [1362, 253] width 284 height 44
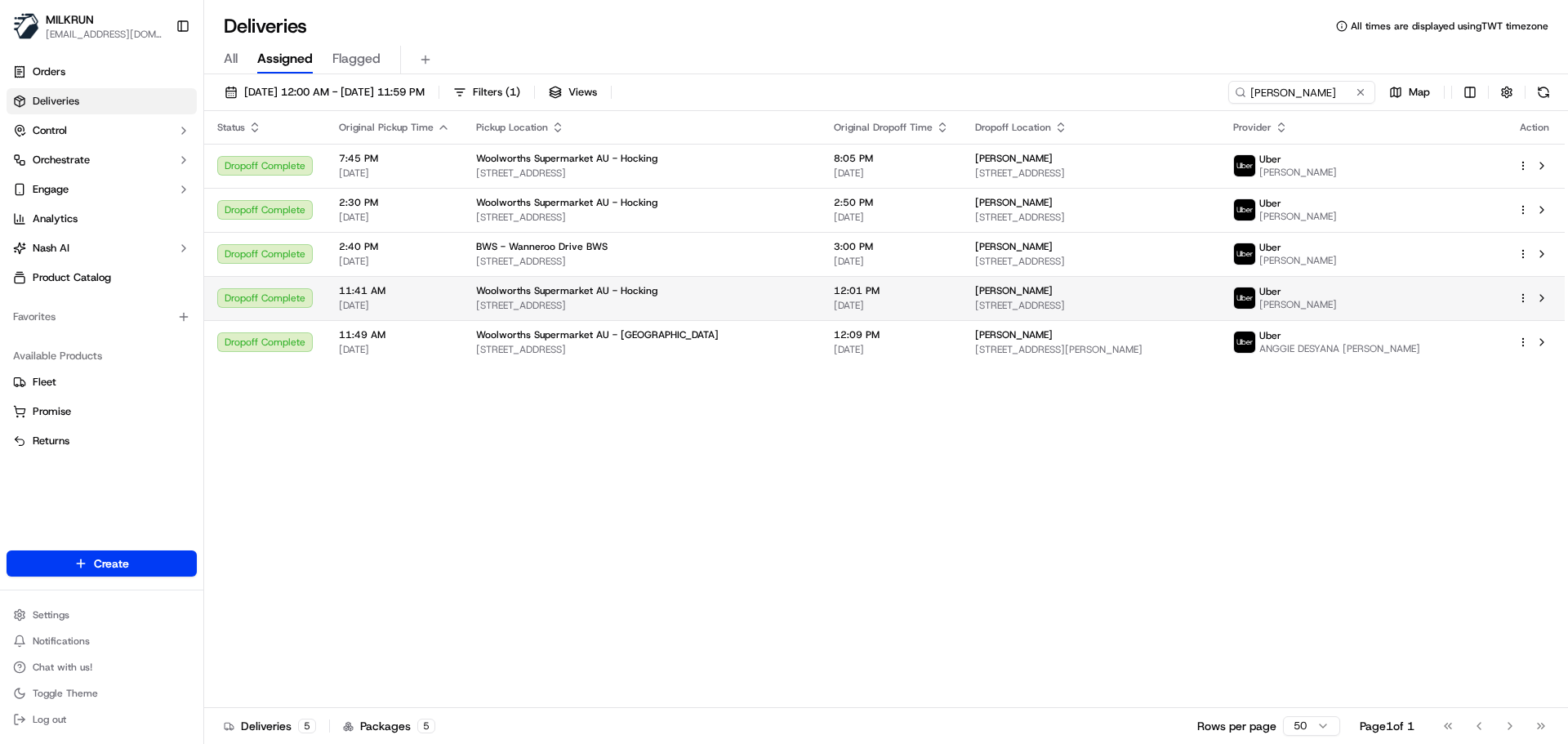
click at [1342, 297] on div "Uber Tristan J." at bounding box center [1362, 298] width 258 height 26
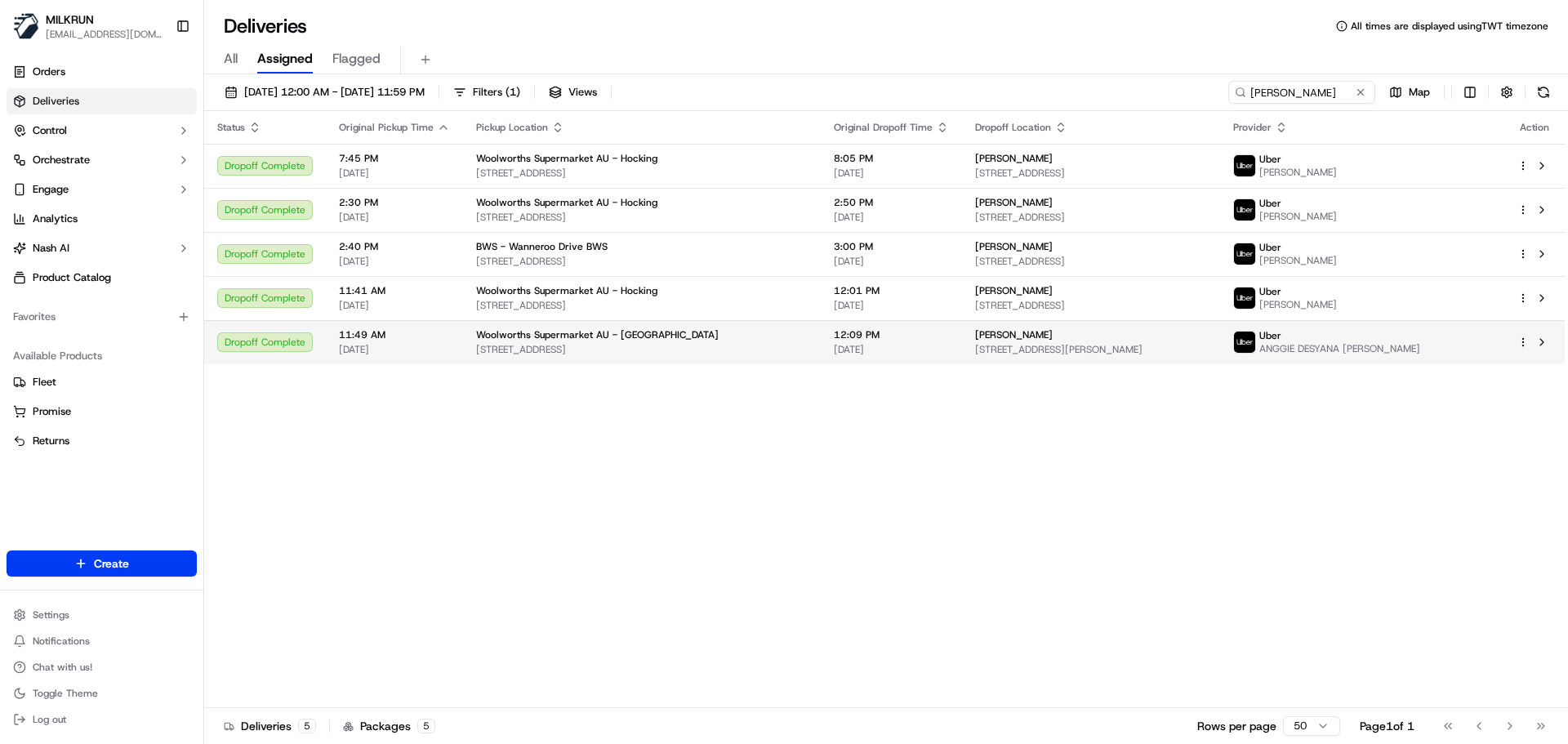
click at [1450, 340] on div "Uber ANGGIE DESYANA NIDYA A." at bounding box center [1362, 342] width 258 height 26
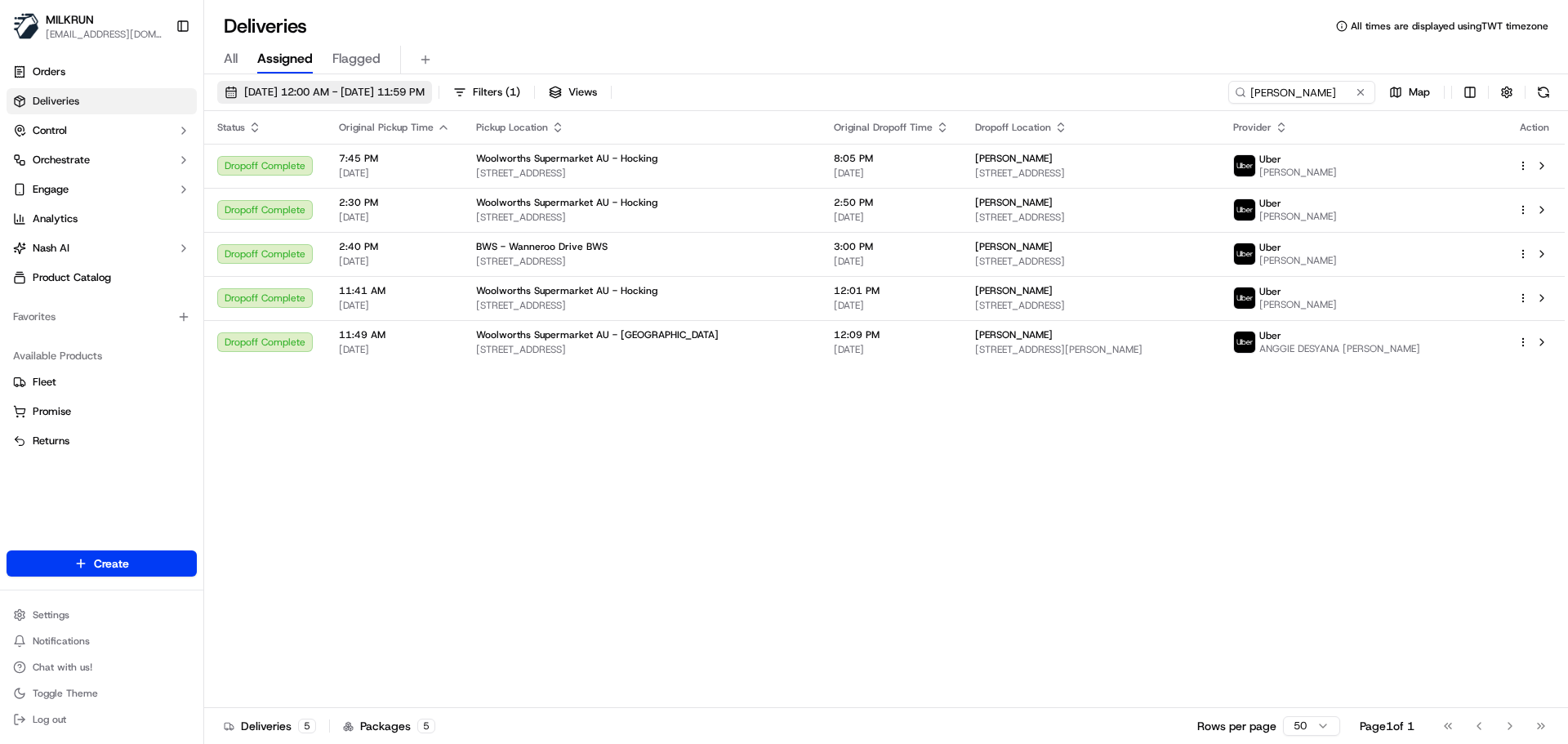
click at [416, 95] on span "01/09/2025 12:00 AM - 30/09/2025 11:59 PM" at bounding box center [334, 93] width 180 height 15
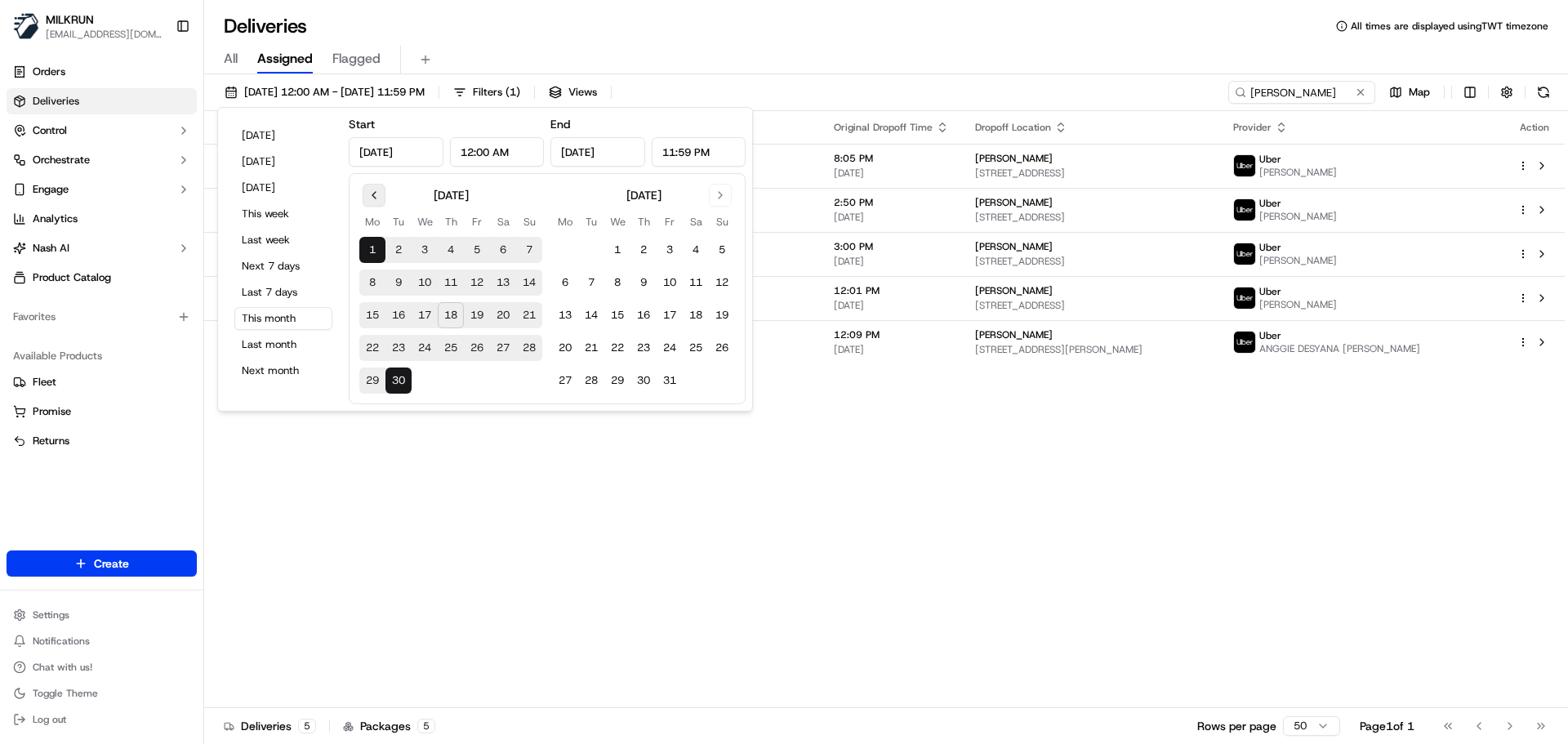
click at [378, 198] on button "Go to previous month" at bounding box center [374, 195] width 22 height 22
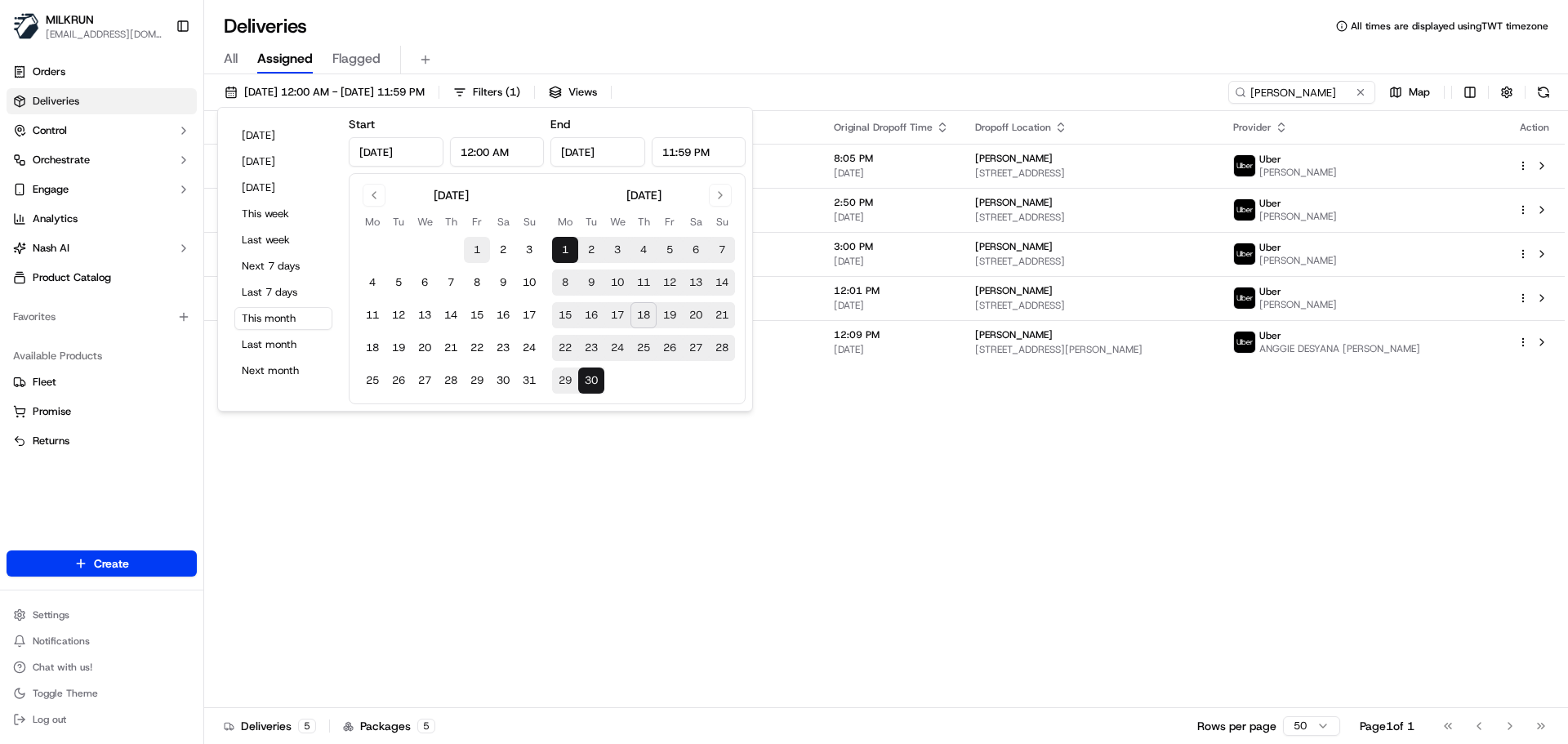
click at [482, 254] on button "1" at bounding box center [477, 250] width 26 height 26
type input "Aug 1, 2025"
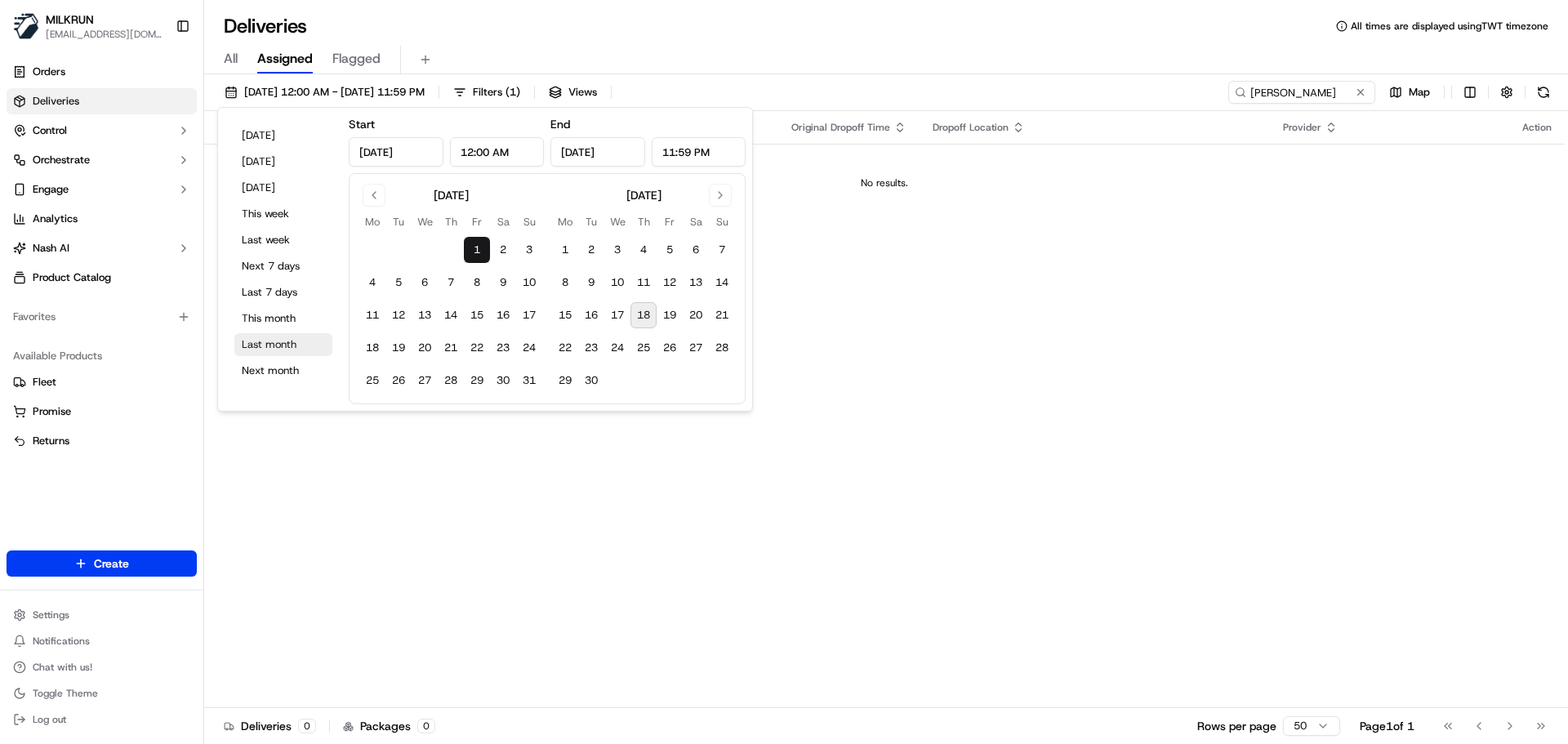
click at [291, 333] on button "Last month" at bounding box center [283, 344] width 98 height 22
type input "Aug 31, 2025"
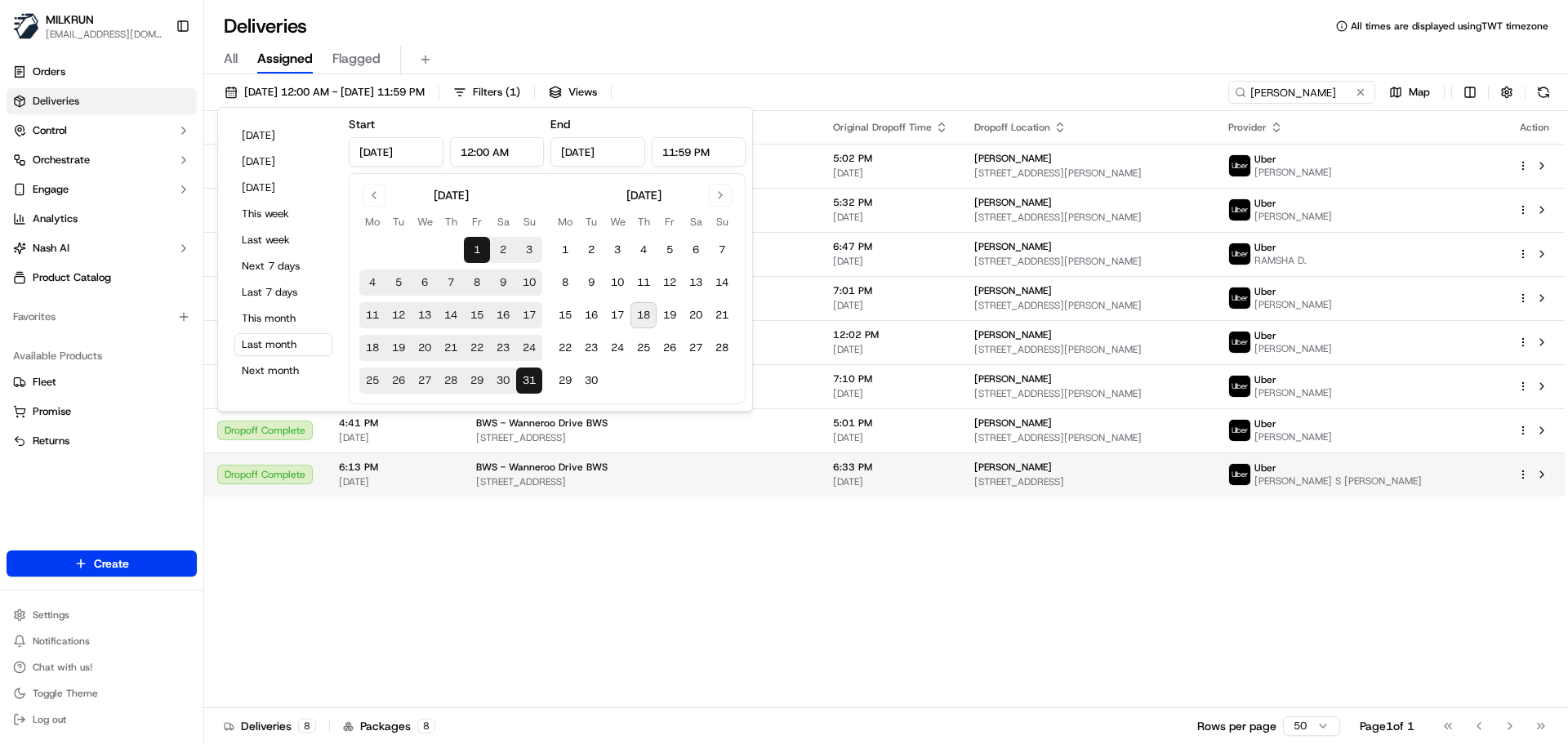
click at [1426, 466] on div "Uber JATIN S BALADHA J." at bounding box center [1359, 474] width 263 height 26
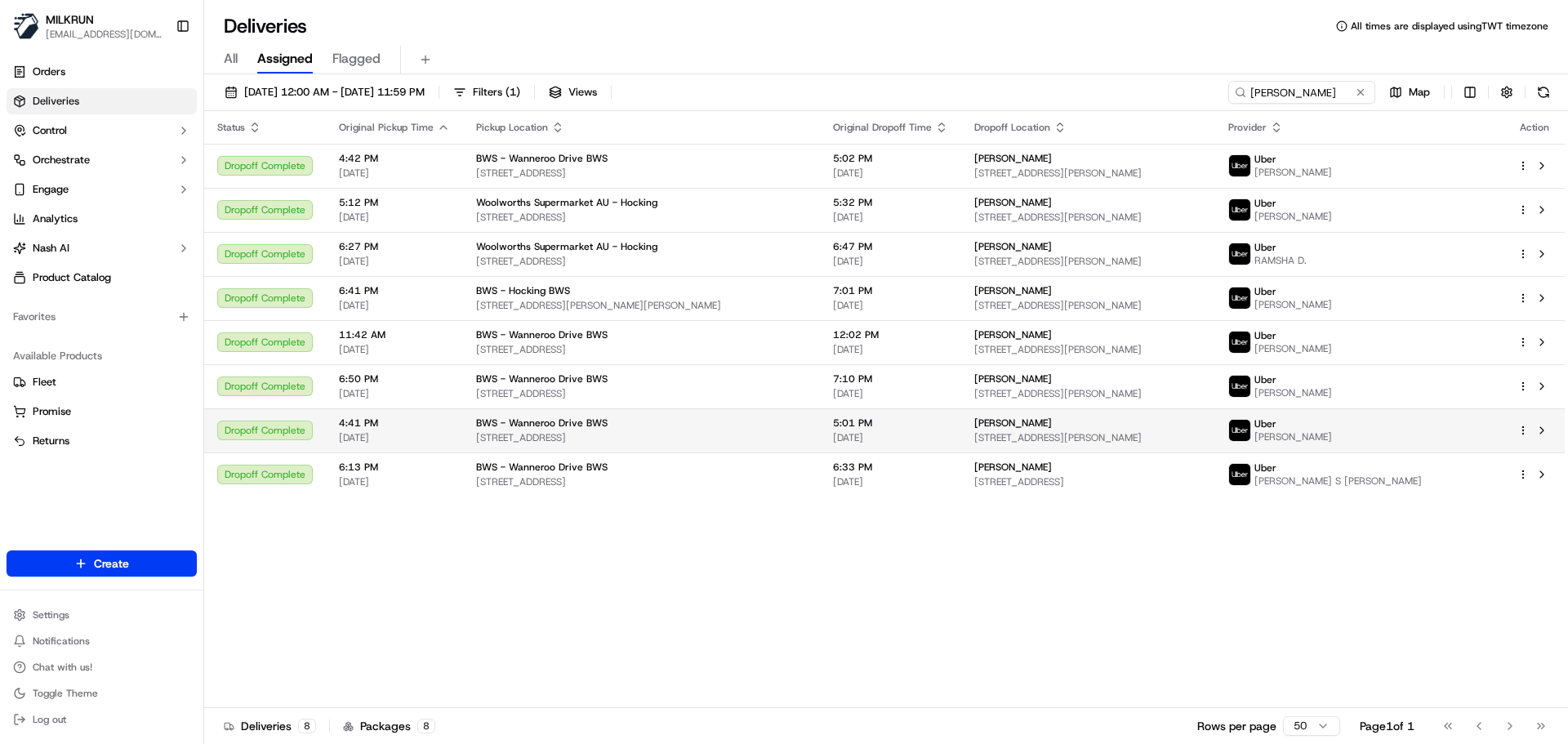
click at [1412, 427] on div "Uber NIYON D." at bounding box center [1359, 430] width 263 height 26
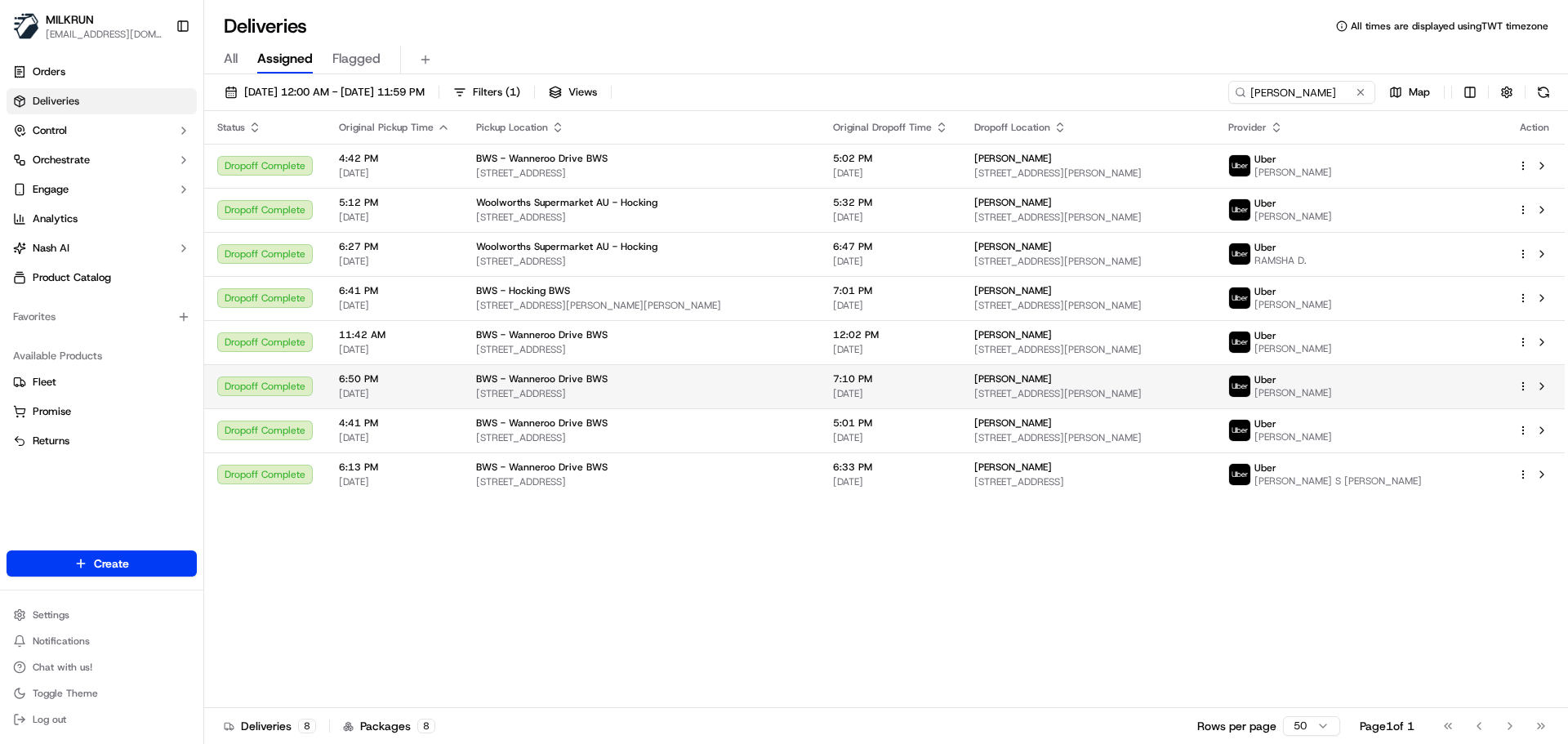
click at [1427, 388] on div "Uber ANOUK K." at bounding box center [1359, 386] width 263 height 26
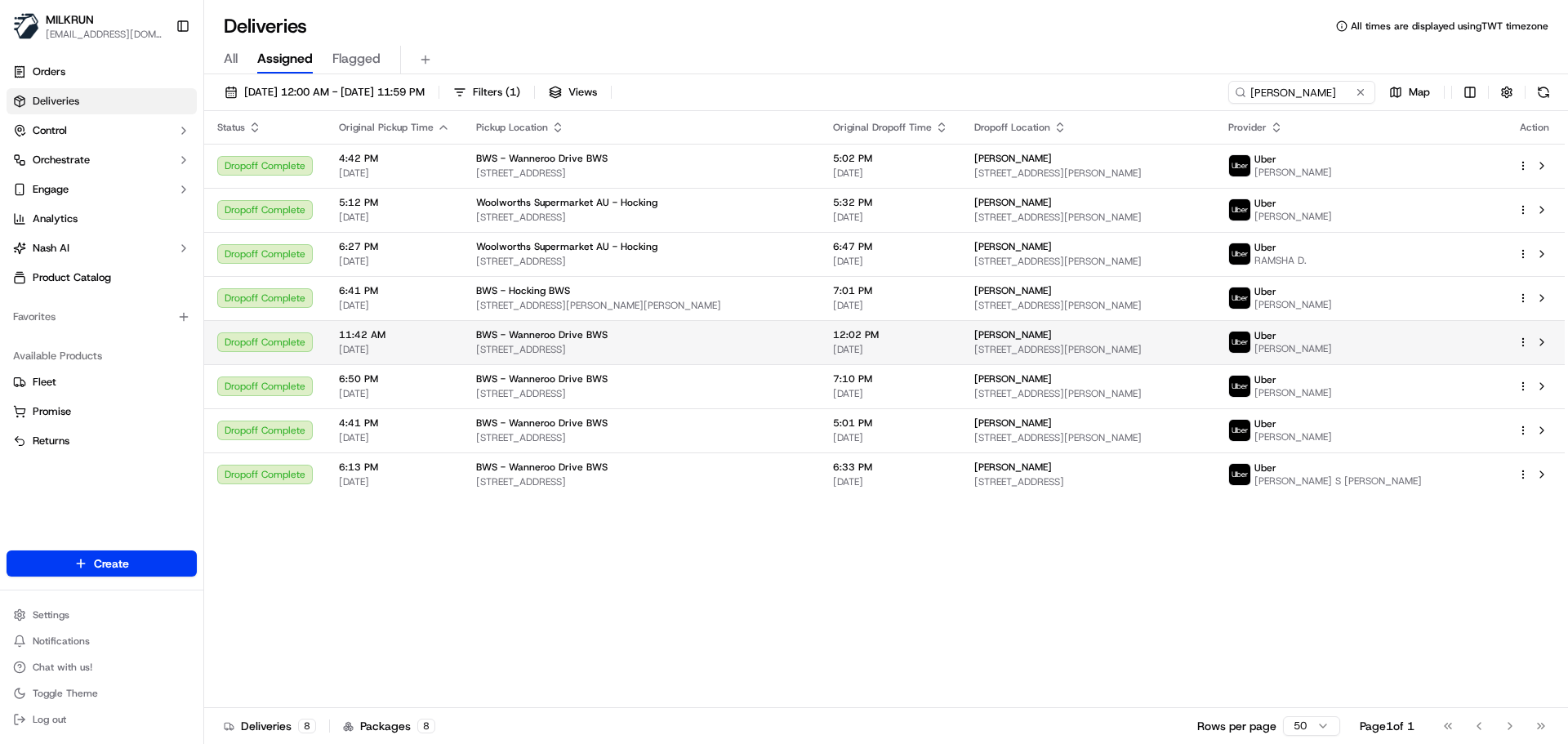
click at [1454, 342] on div "Uber FAHAD B." at bounding box center [1359, 342] width 263 height 26
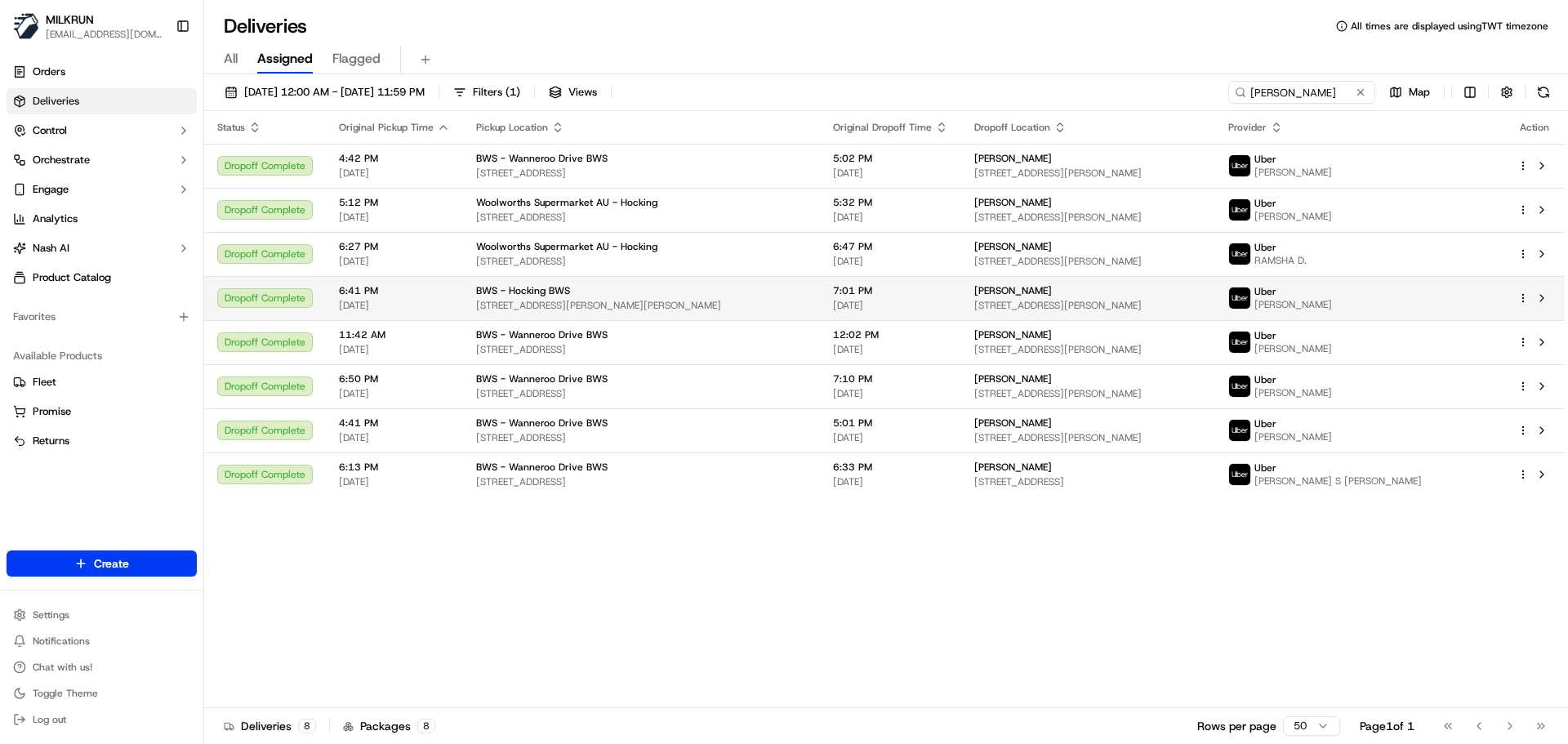
click at [1425, 293] on div "Uber HARIKRISHNA H." at bounding box center [1359, 298] width 263 height 26
click at [1453, 288] on div "Uber HARIKRISHNA H." at bounding box center [1359, 298] width 263 height 26
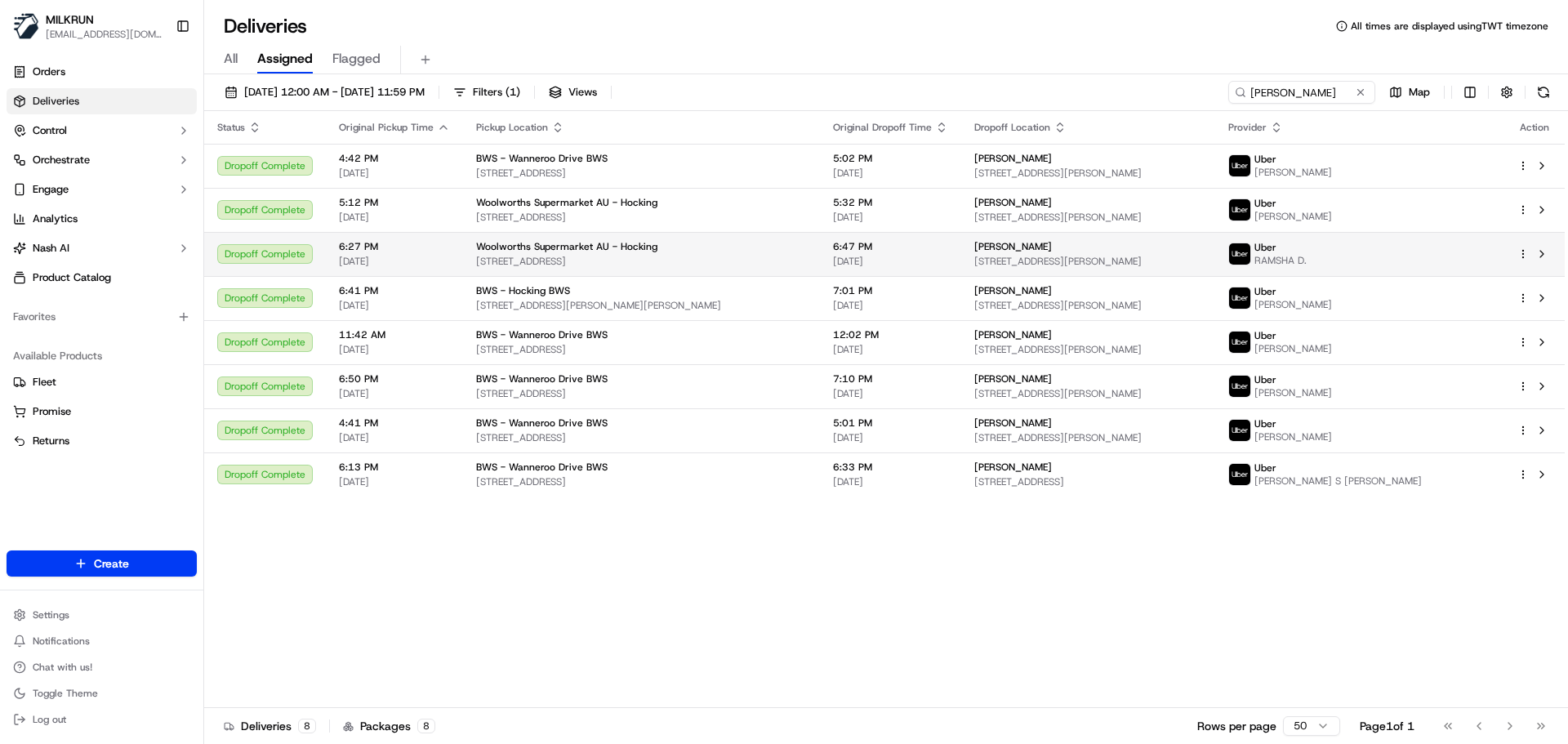
click at [1472, 246] on div "Uber RAMSHA D." at bounding box center [1359, 254] width 263 height 26
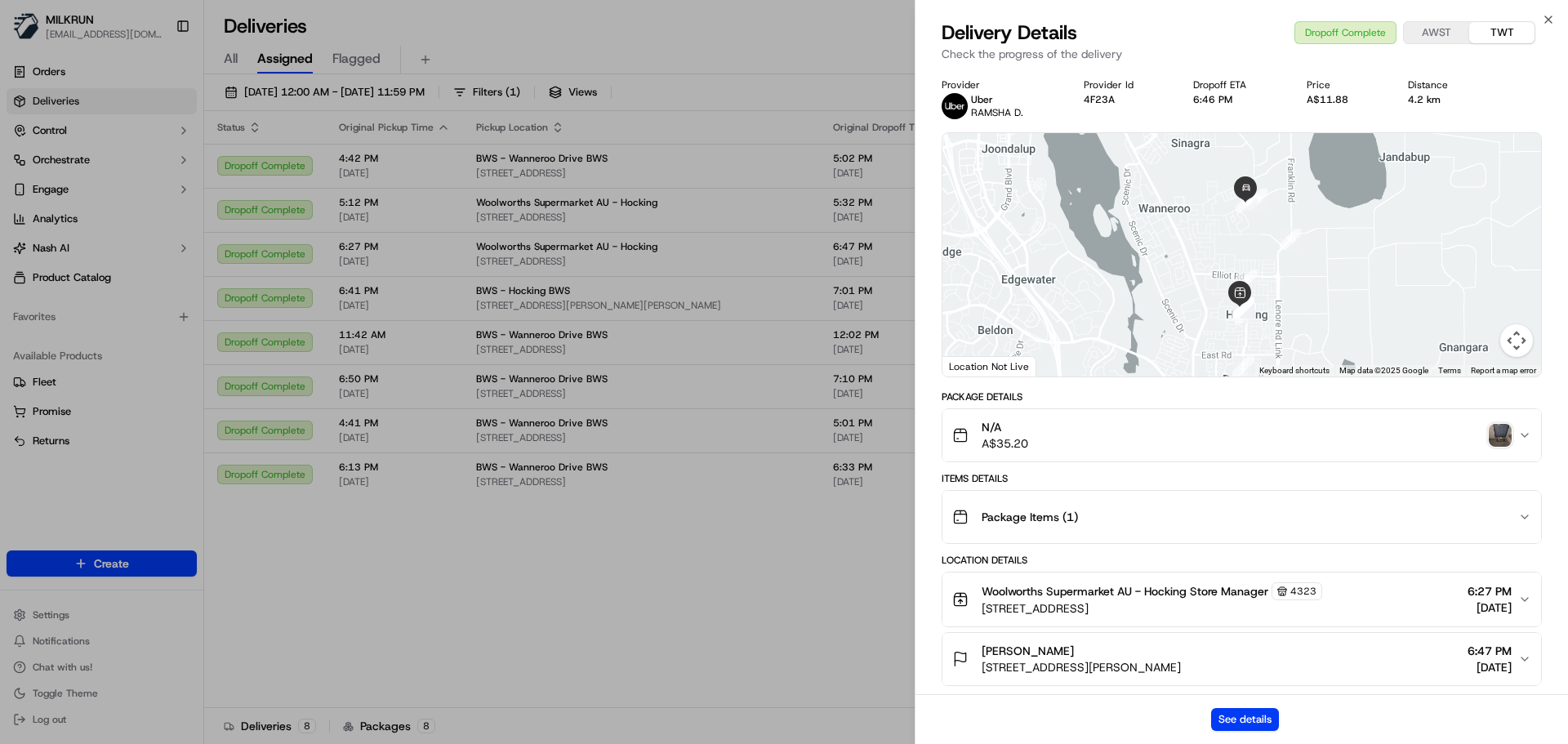
click at [1500, 436] on img "button" at bounding box center [1500, 435] width 22 height 22
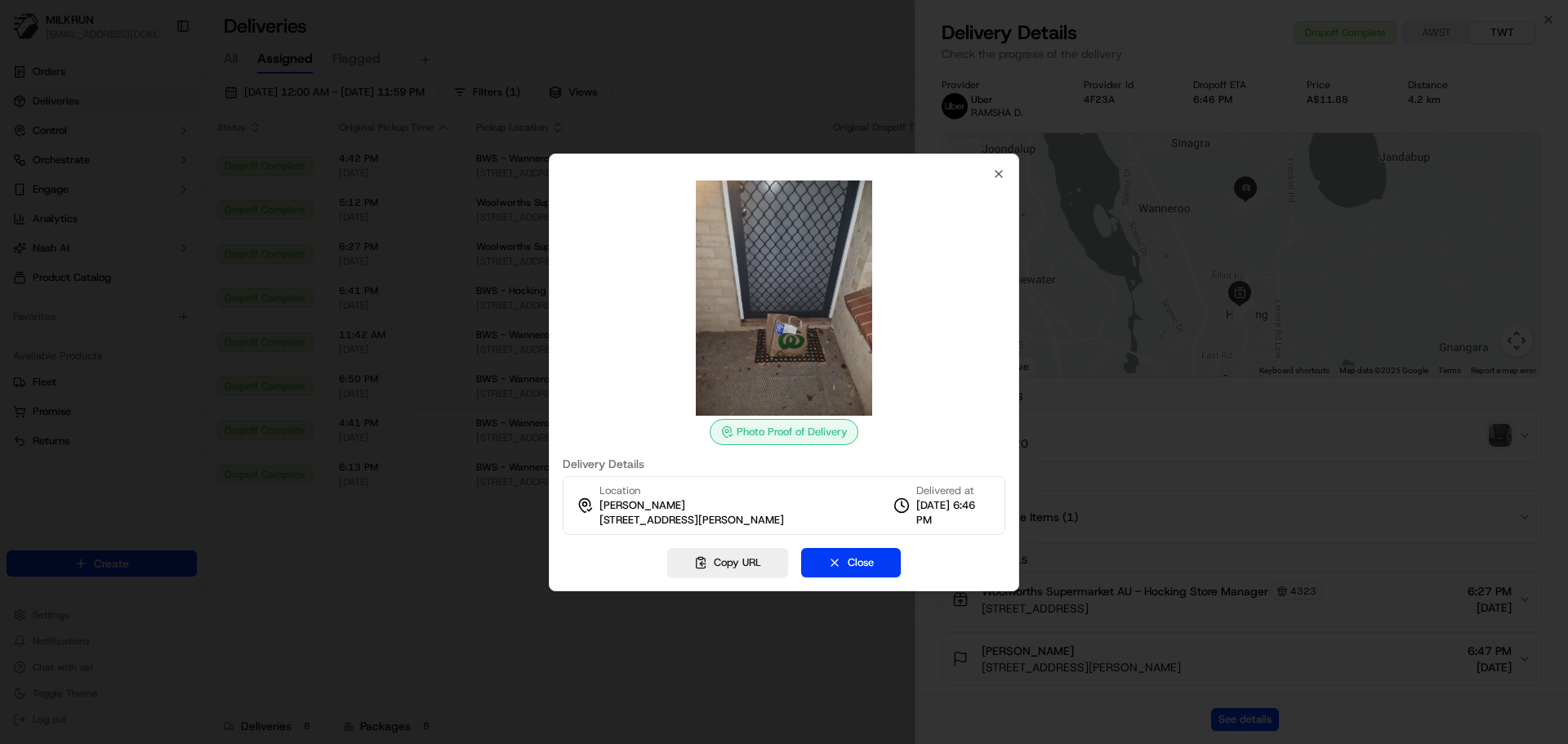
click at [1318, 483] on div at bounding box center [784, 372] width 1568 height 744
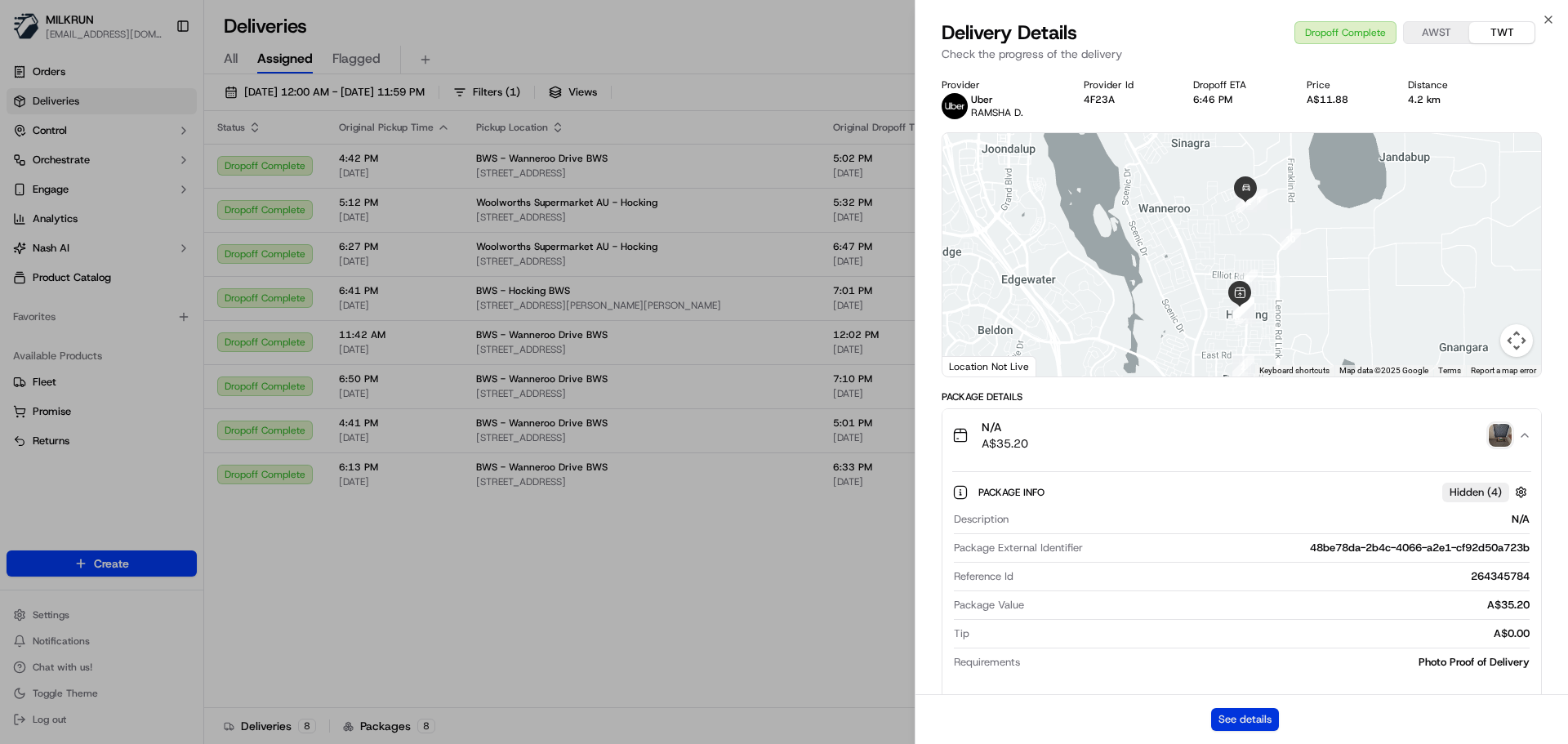
click at [1247, 725] on button "See details" at bounding box center [1244, 719] width 67 height 22
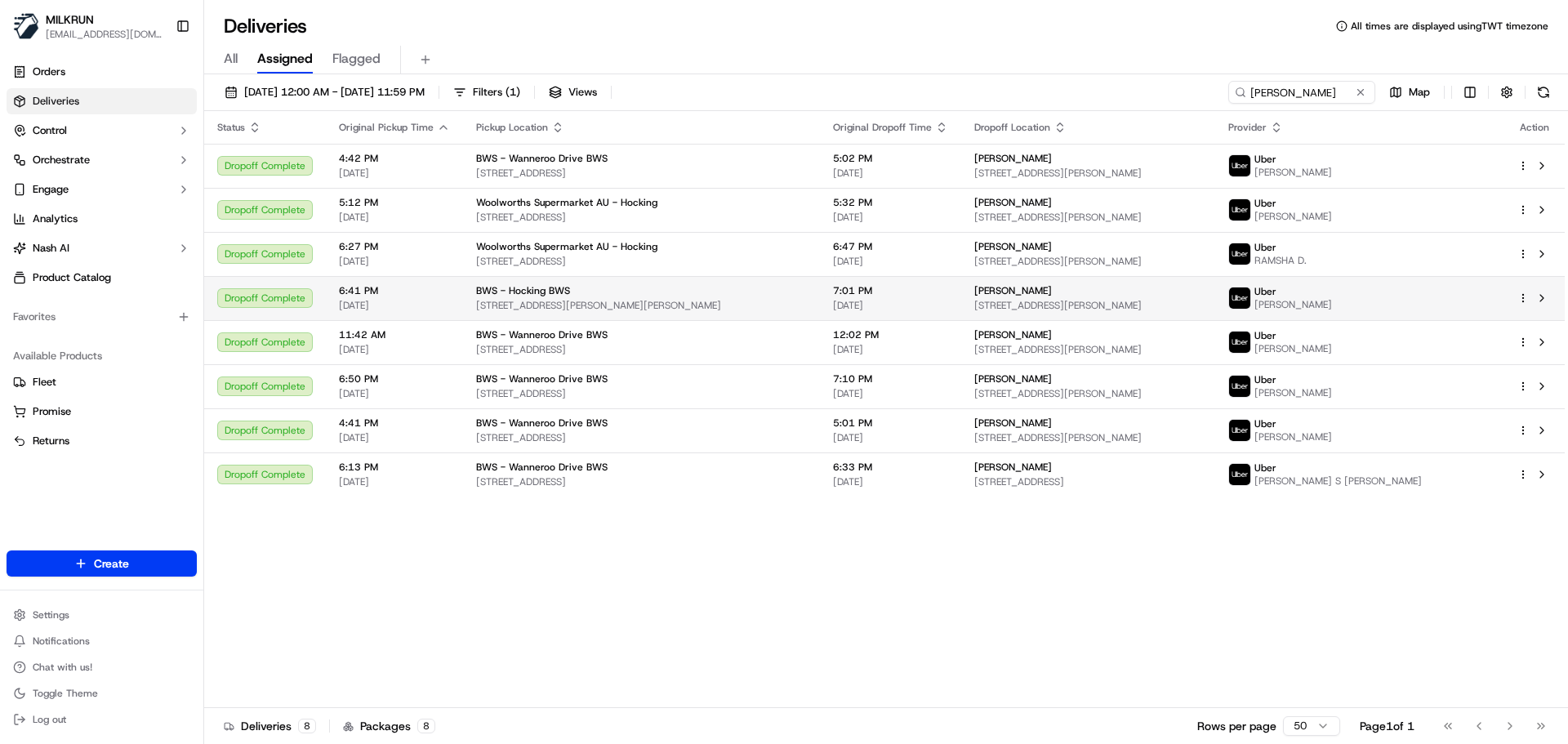
click at [1461, 293] on div "Uber HARIKRISHNA H." at bounding box center [1359, 298] width 263 height 26
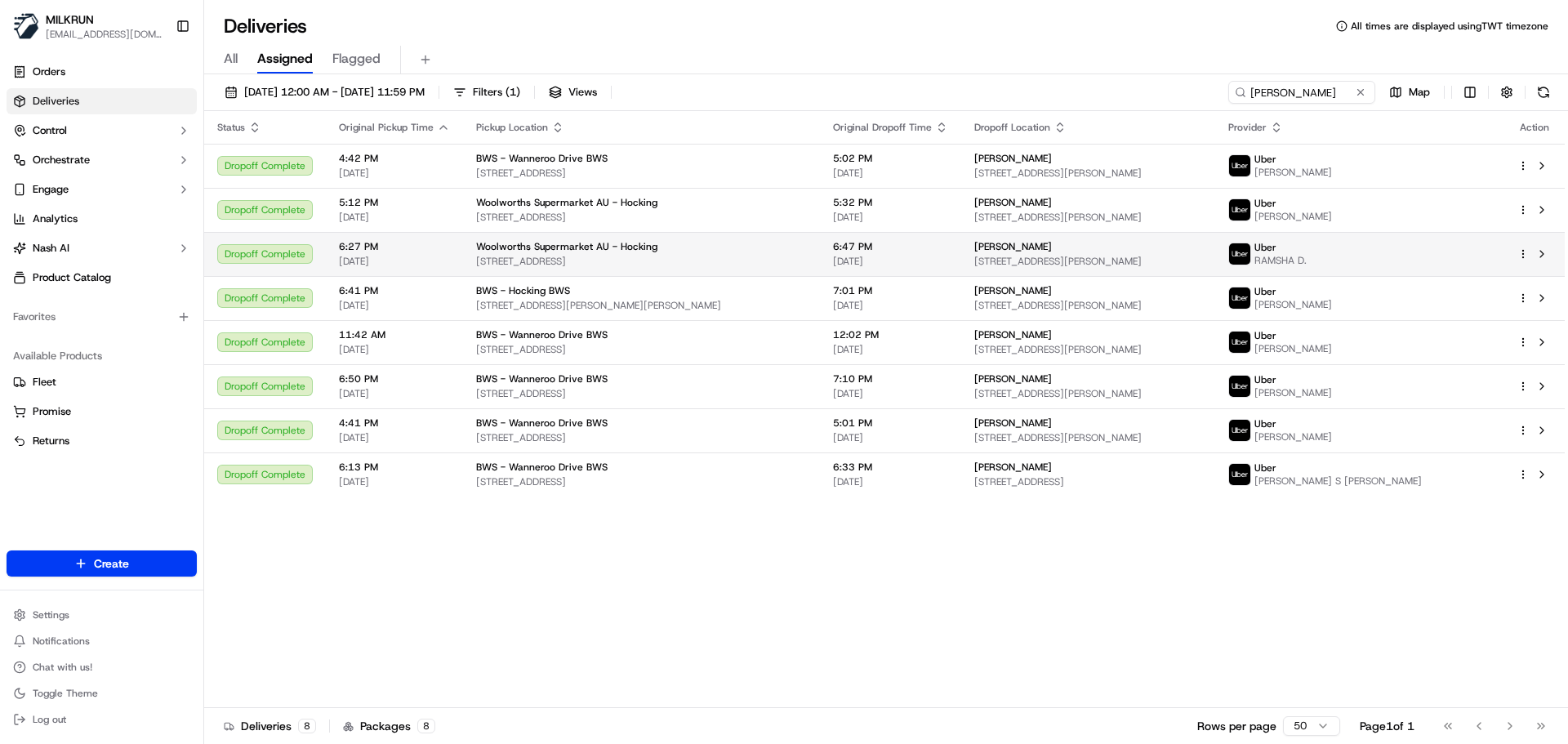
click at [1449, 250] on div "Uber RAMSHA D." at bounding box center [1359, 254] width 263 height 26
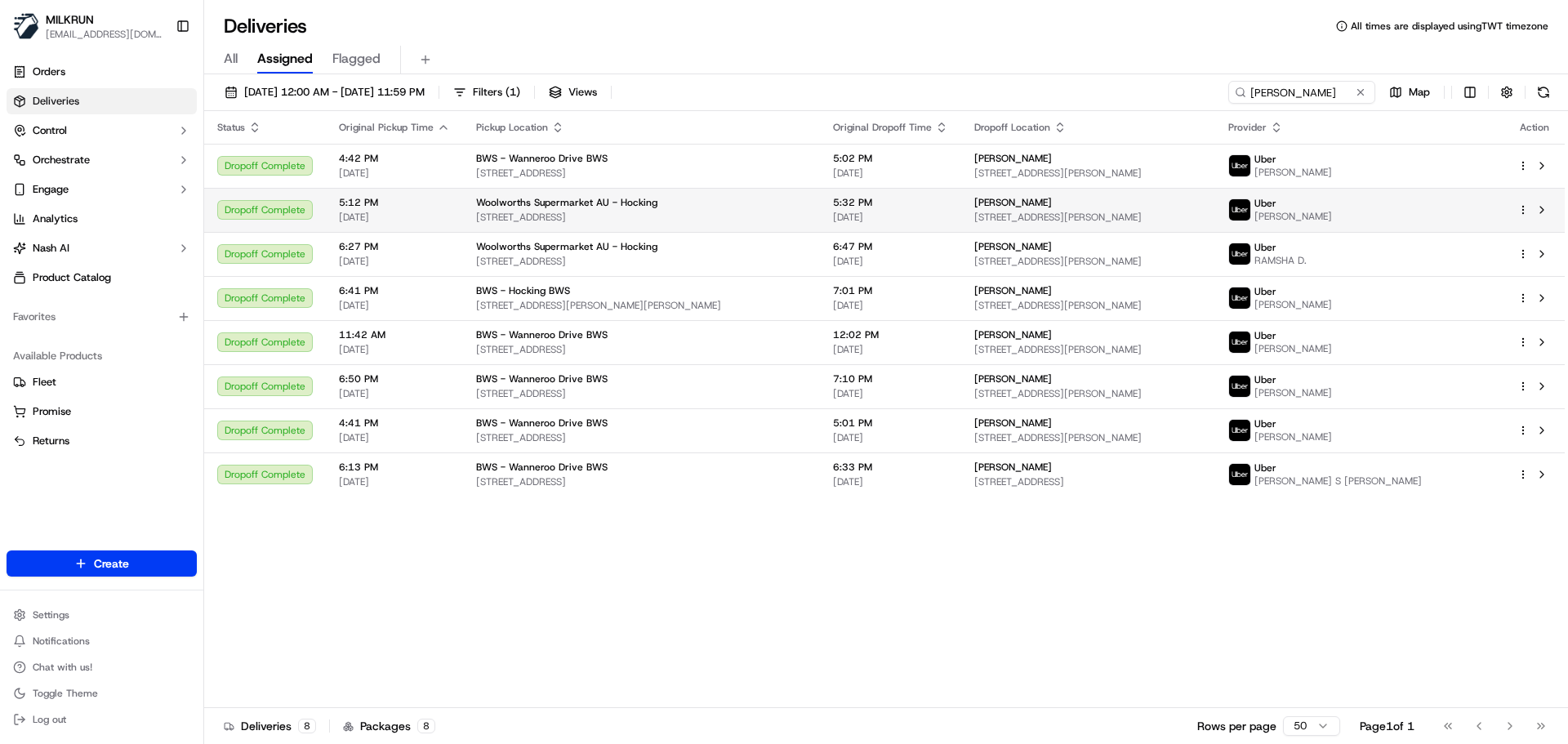
click at [1464, 221] on div "Uber MUHAMMAD S." at bounding box center [1359, 209] width 263 height 26
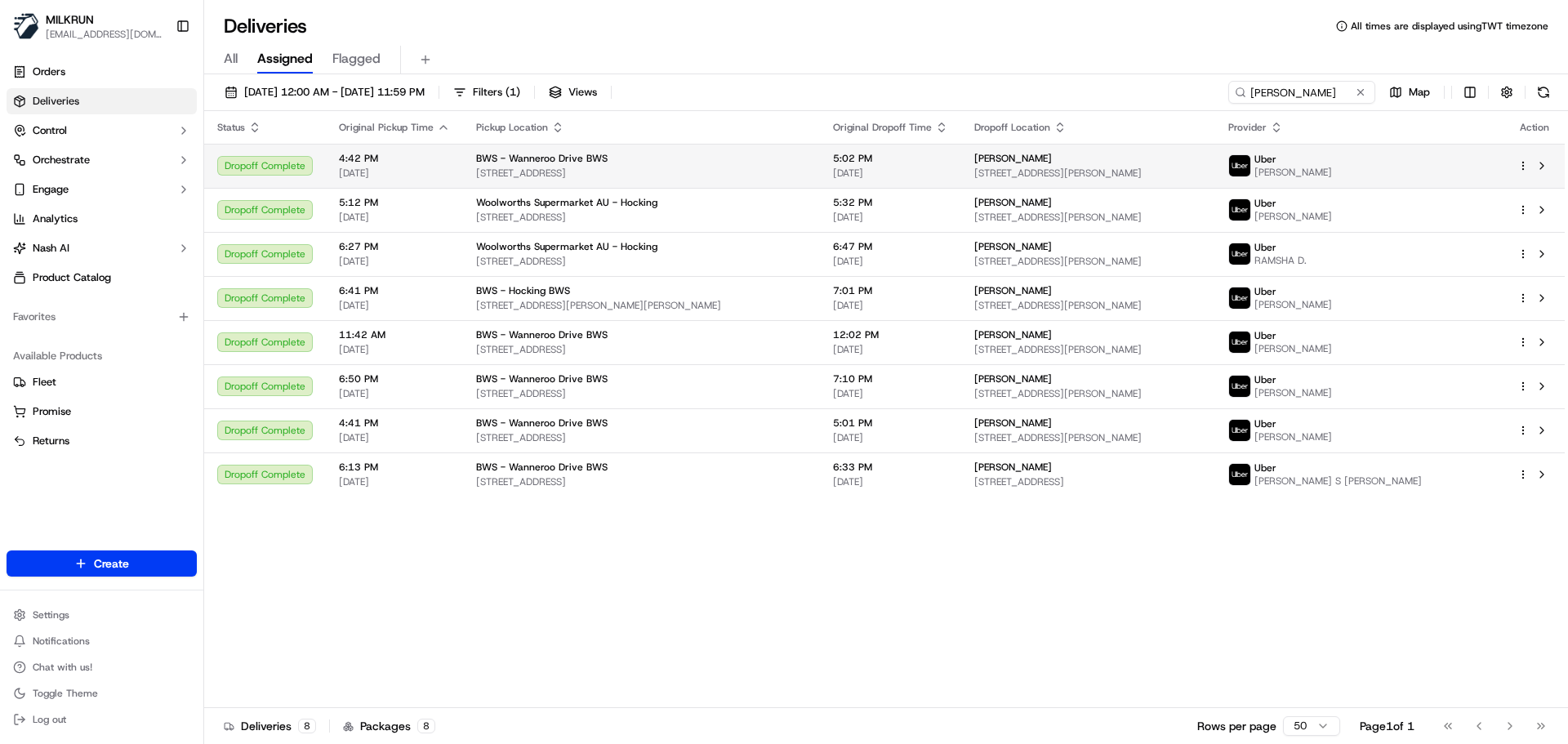
click at [1442, 165] on div "Uber KODURI ANURAG K." at bounding box center [1359, 165] width 263 height 26
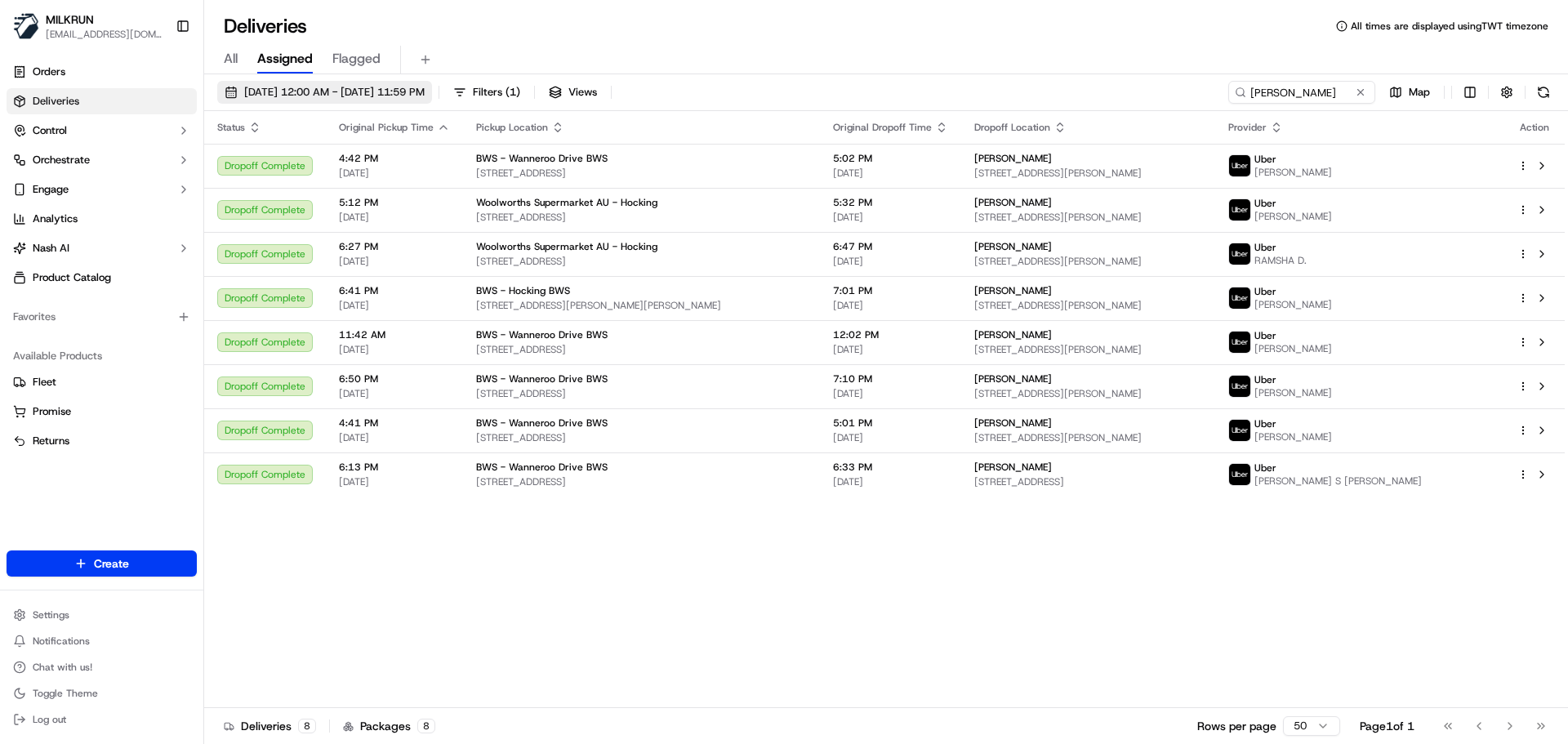
click at [314, 90] on span "01/08/2025 12:00 AM - 31/08/2025 11:59 PM" at bounding box center [334, 93] width 180 height 15
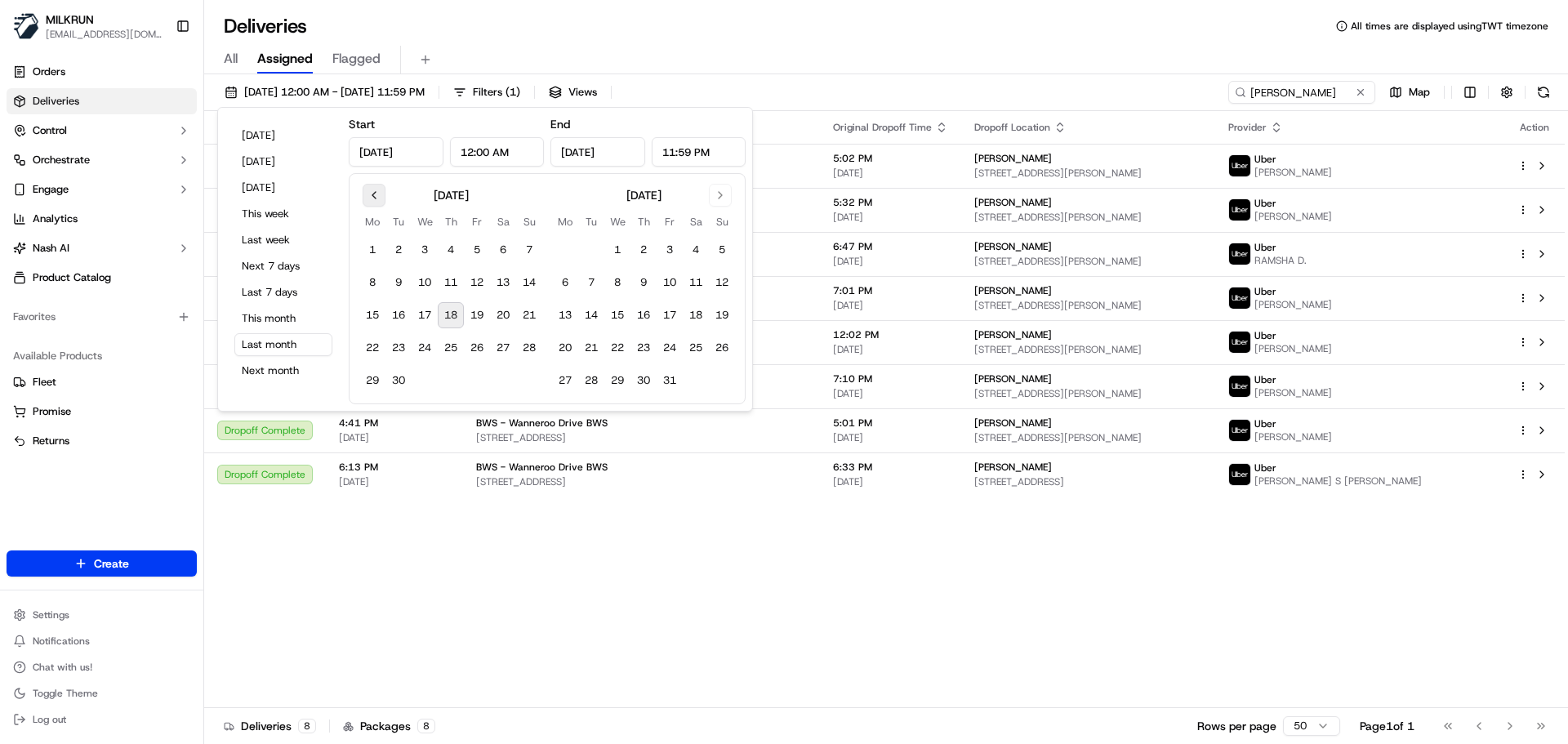
click at [375, 192] on button "Go to previous month" at bounding box center [374, 195] width 22 height 22
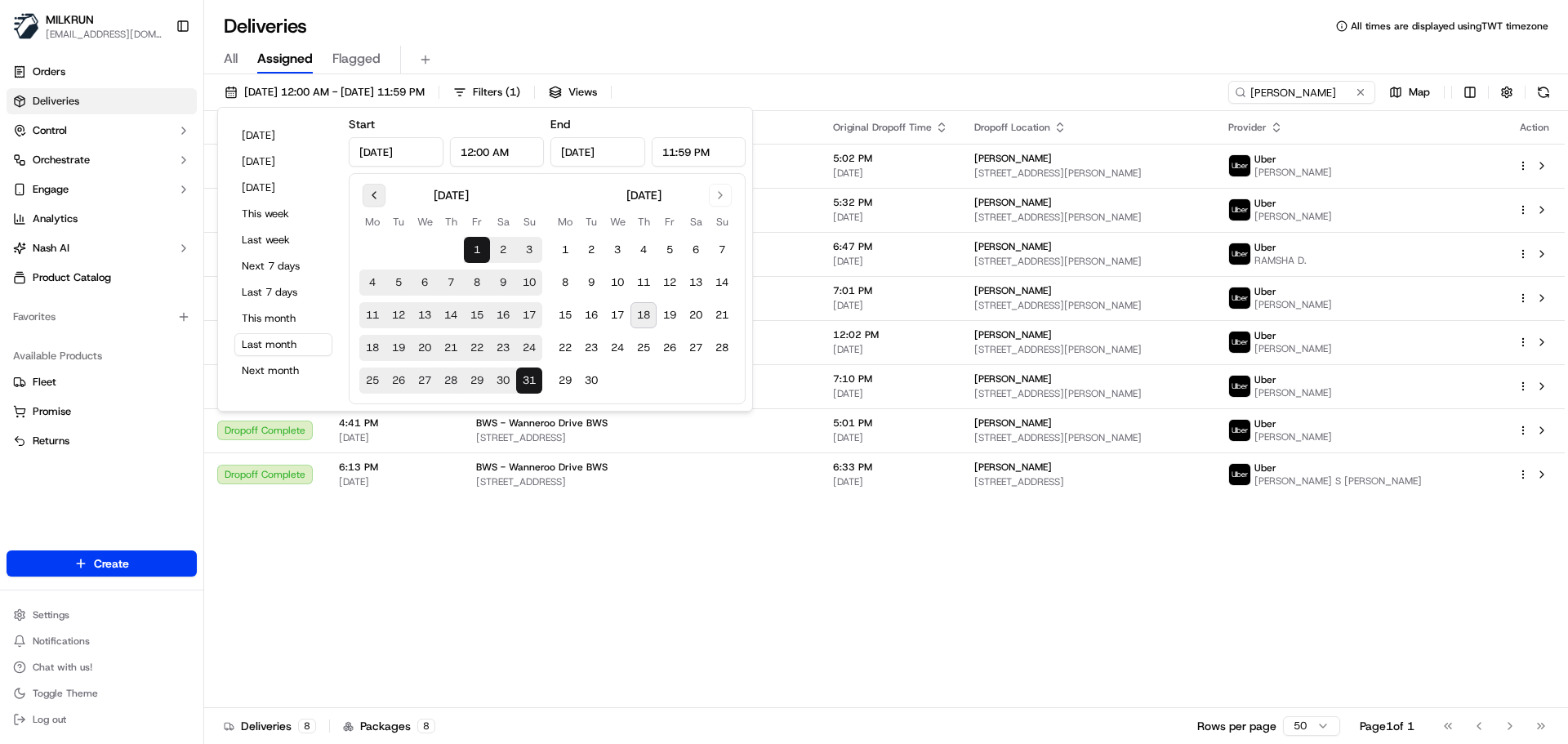
click at [375, 192] on button "Go to previous month" at bounding box center [374, 195] width 22 height 22
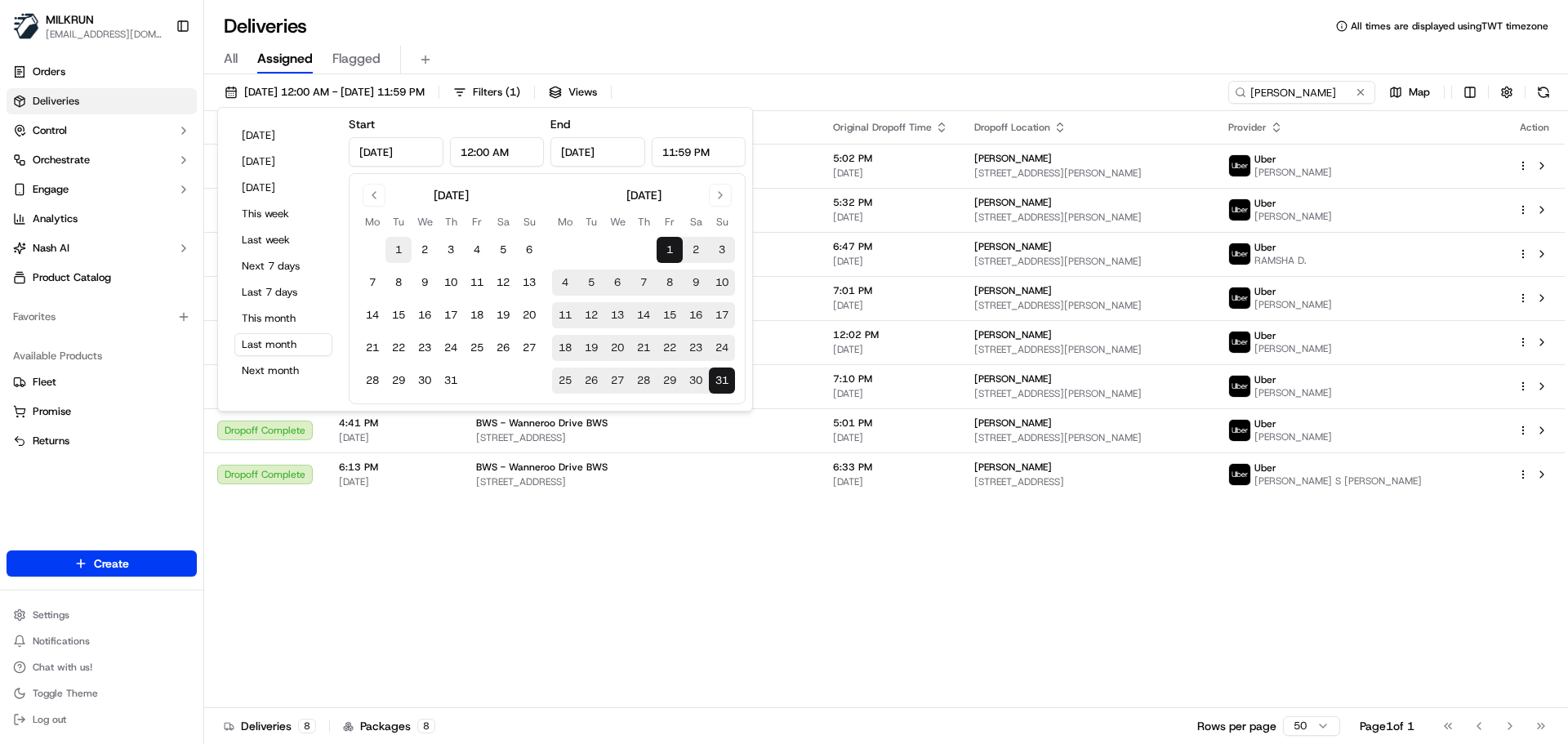
click at [395, 251] on button "1" at bounding box center [398, 250] width 26 height 26
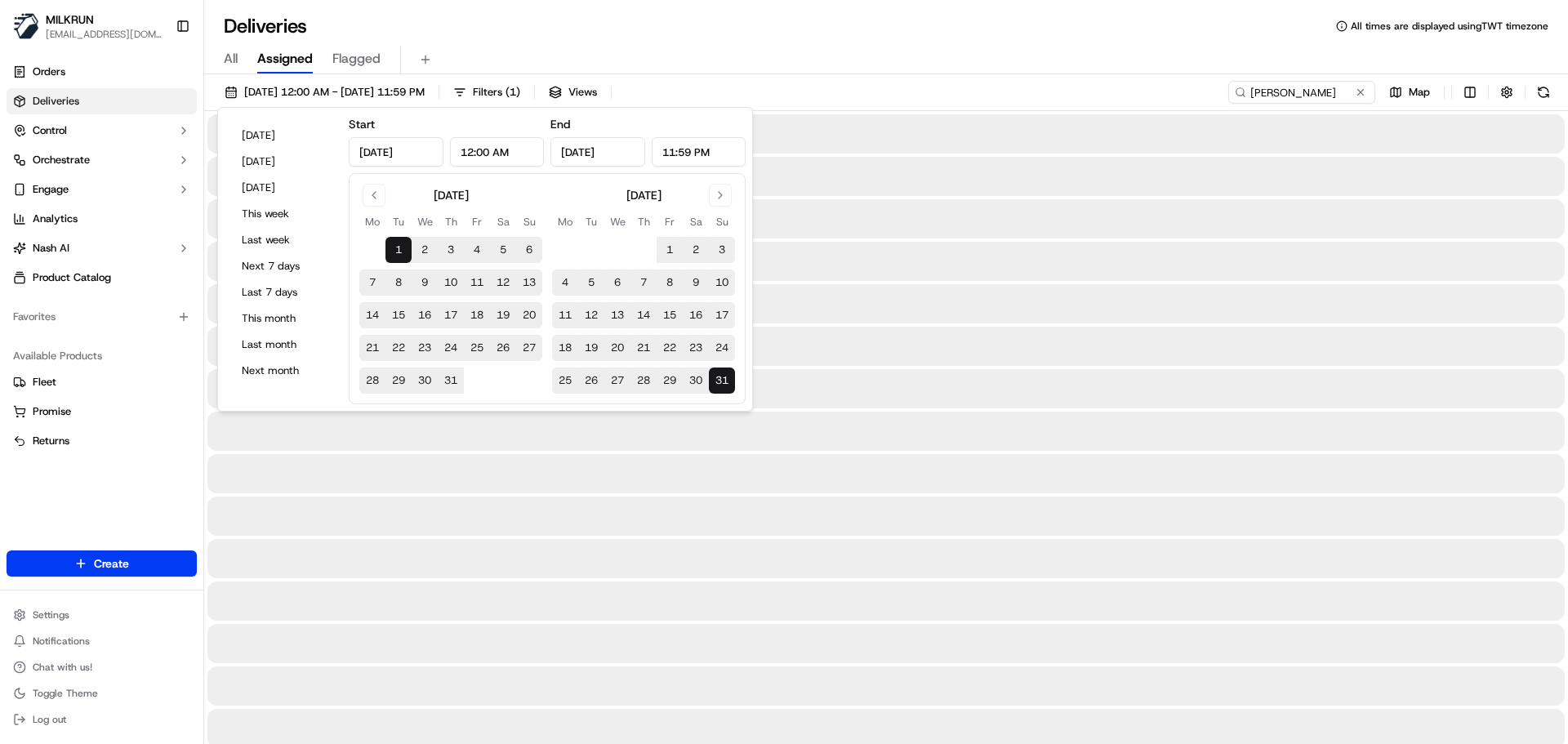
click at [453, 381] on button "31" at bounding box center [451, 380] width 26 height 26
type input "Jul 31, 2025"
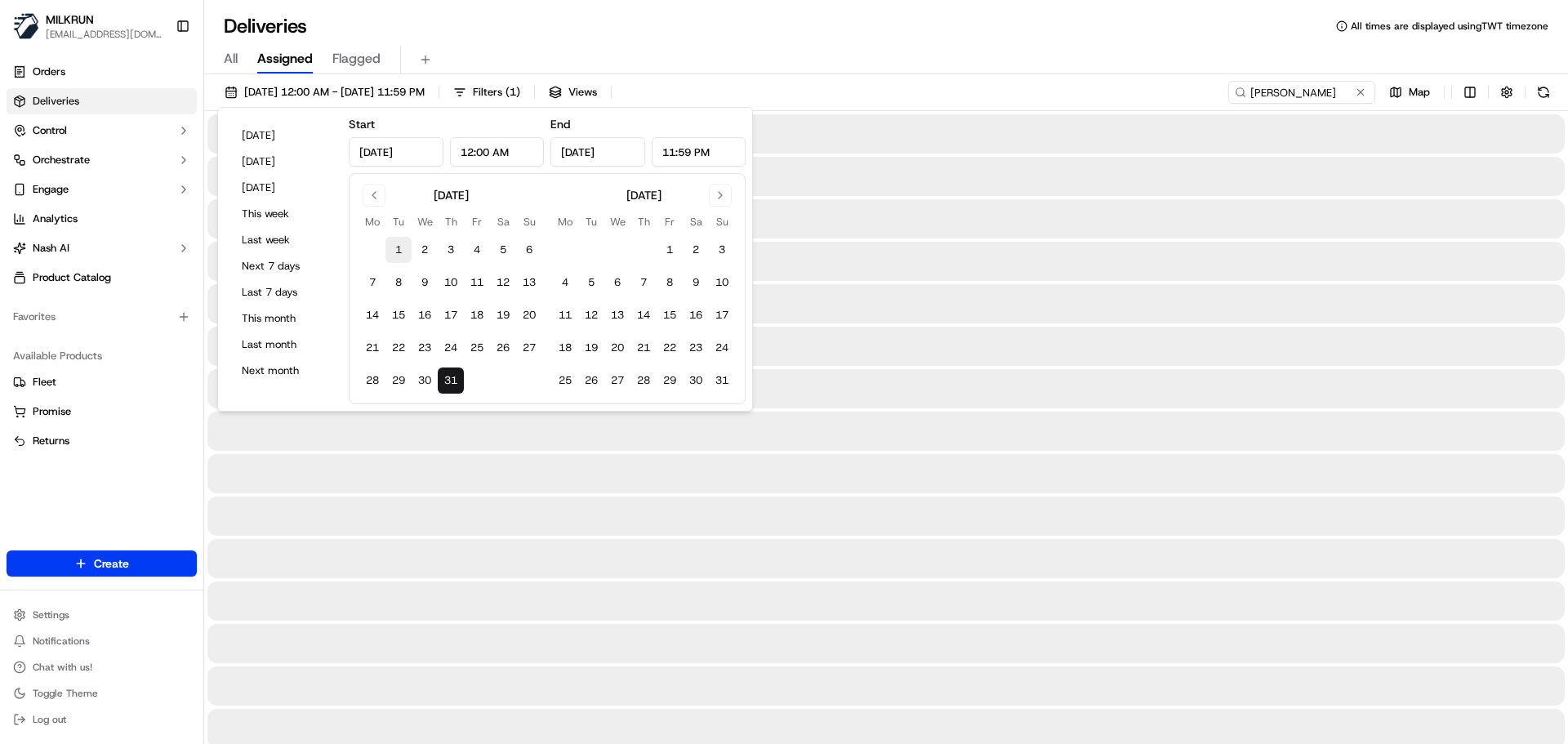
click at [396, 249] on button "1" at bounding box center [398, 250] width 26 height 26
type input "Jul 1, 2025"
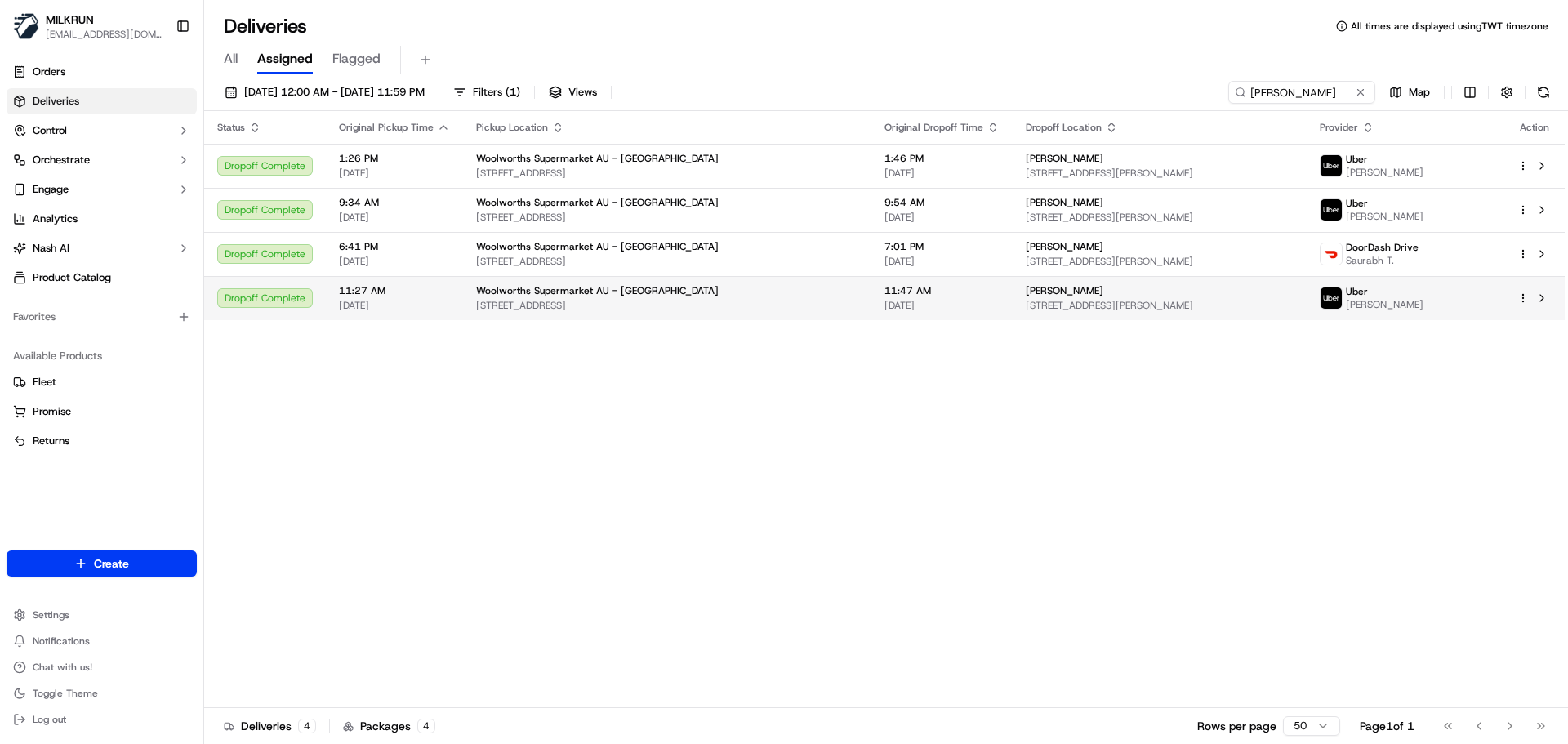
click at [1397, 298] on span "ASHOK KUMAR A." at bounding box center [1384, 305] width 78 height 13
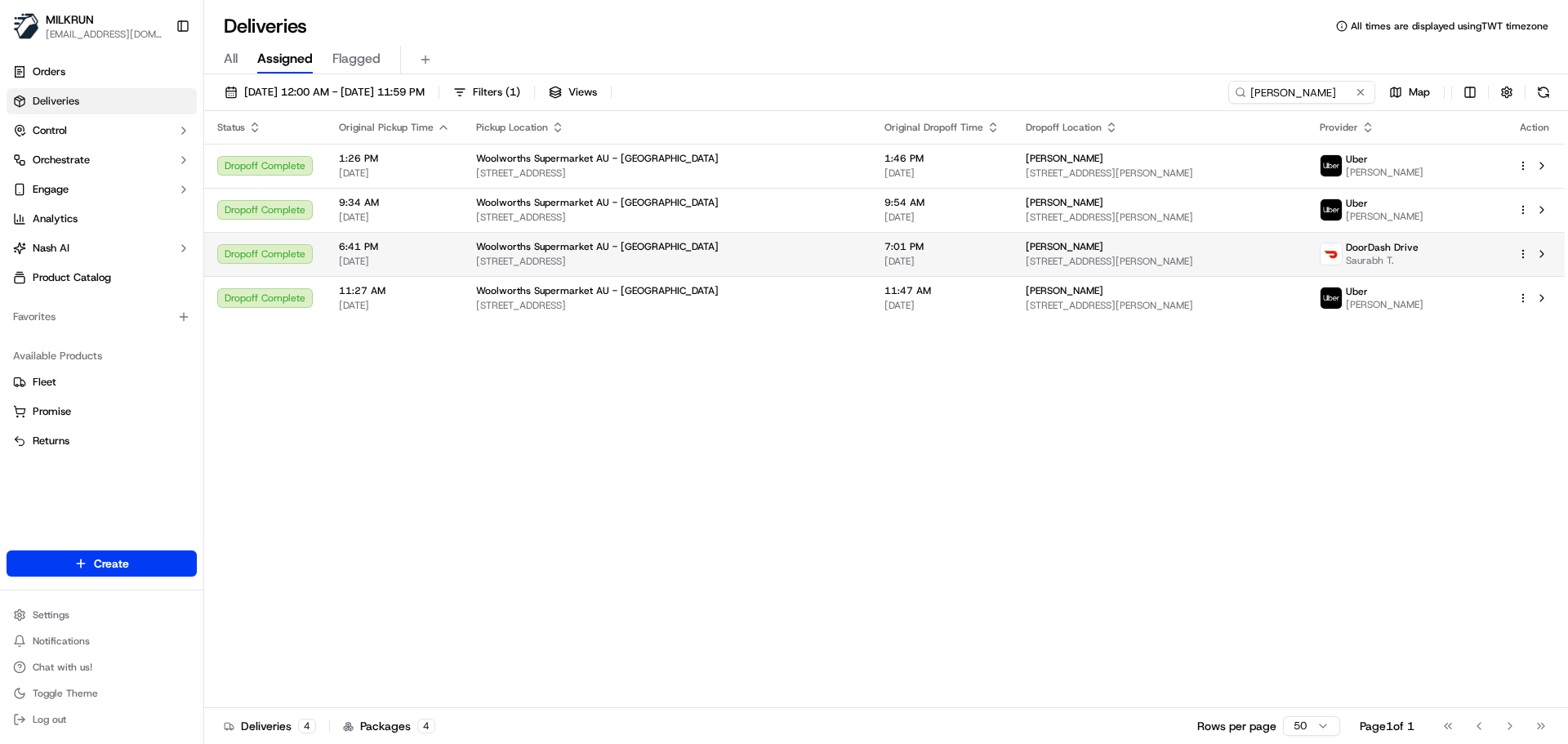
click at [1459, 242] on div "DoorDash Drive Saurabh T." at bounding box center [1404, 254] width 171 height 26
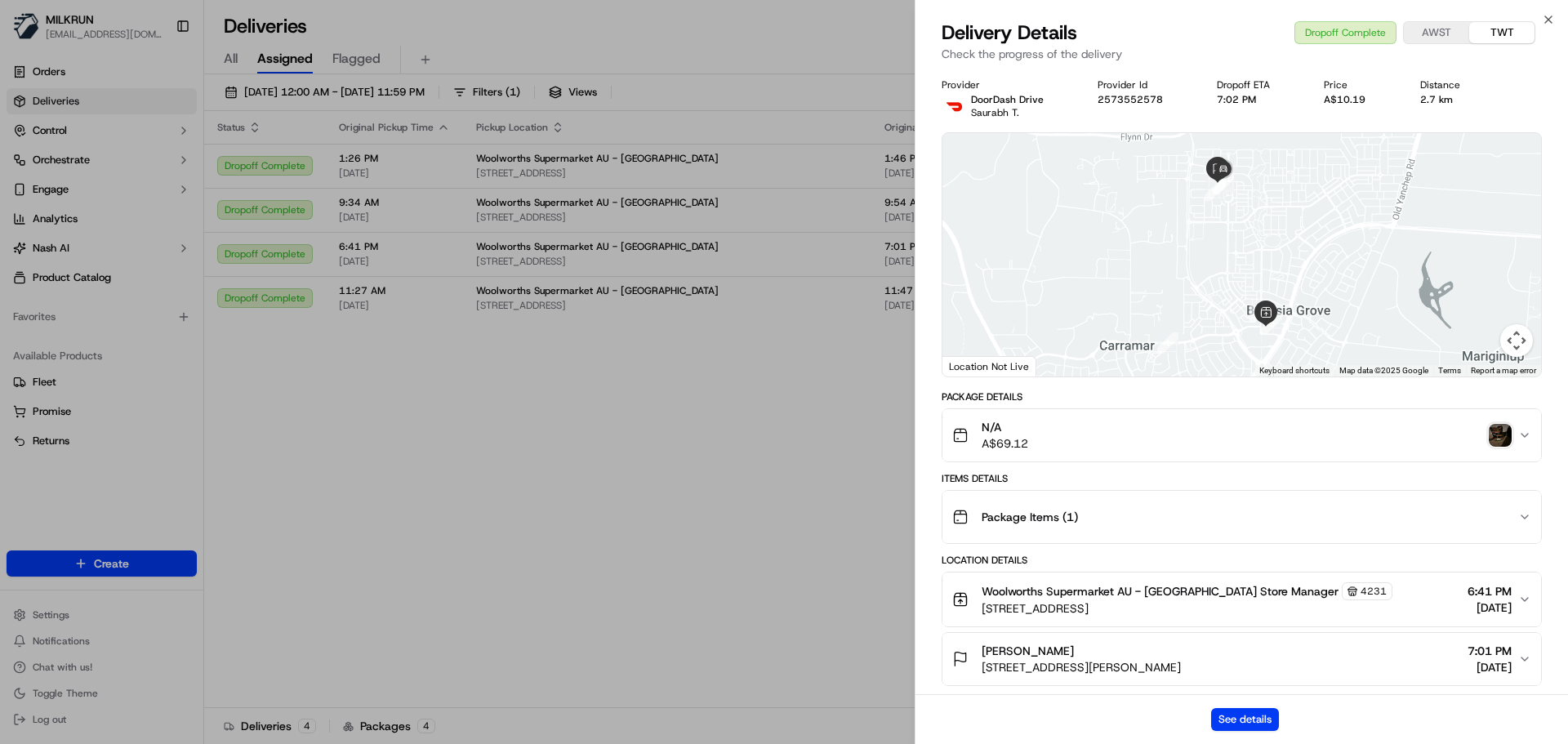
click at [1503, 442] on img "button" at bounding box center [1500, 435] width 22 height 22
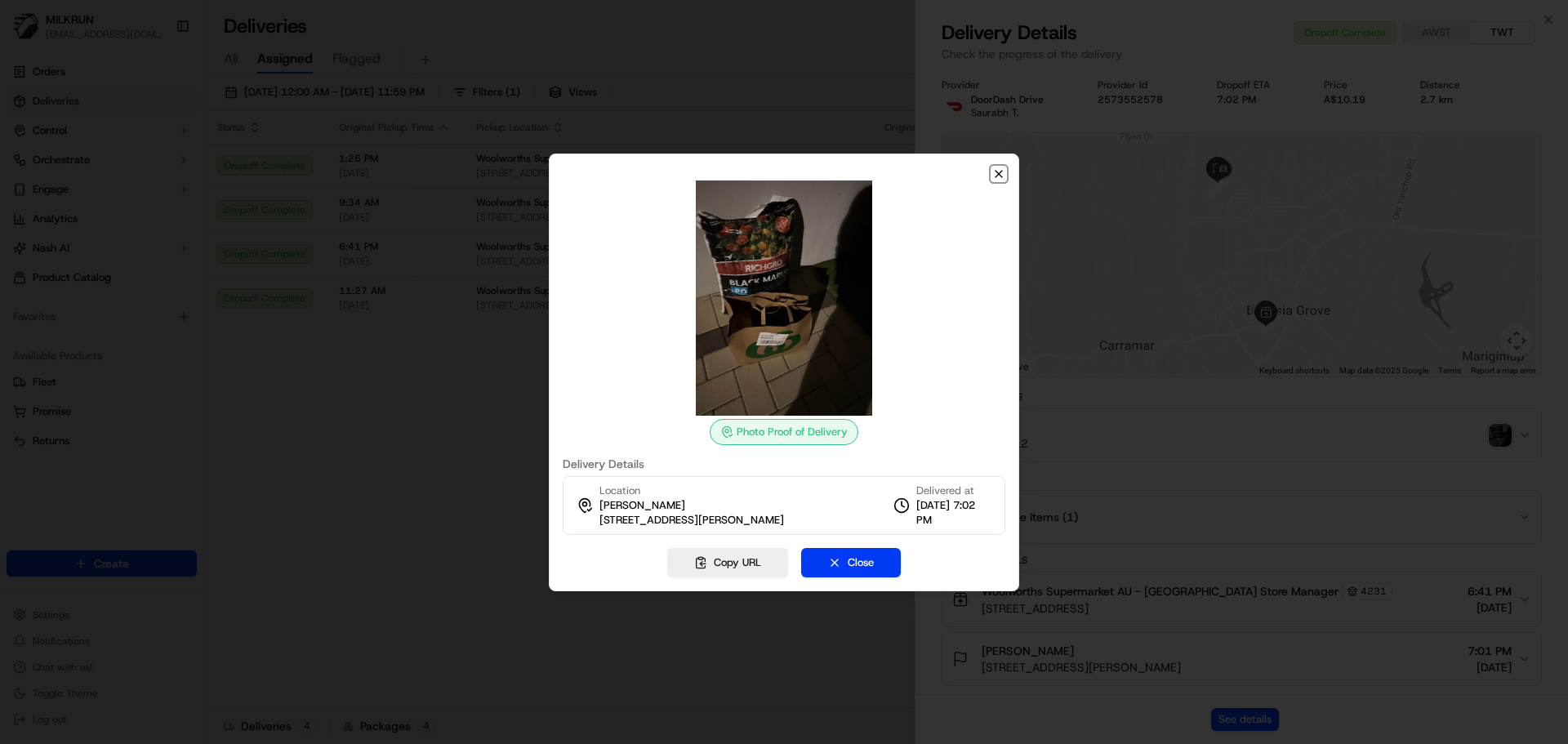
click at [1000, 172] on icon "button" at bounding box center [999, 174] width 7 height 7
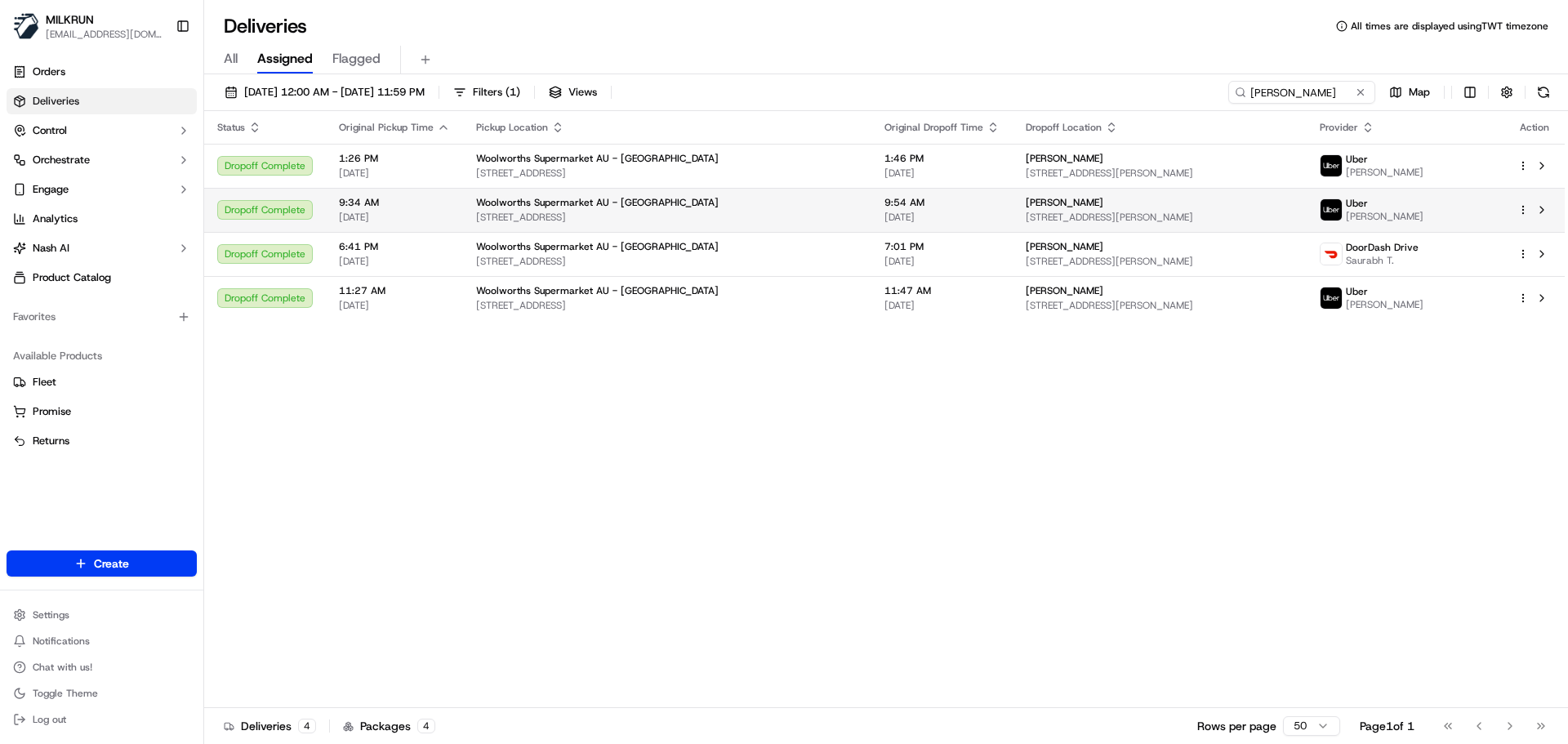
click at [1439, 216] on div "Uber DIHAN J." at bounding box center [1404, 209] width 171 height 26
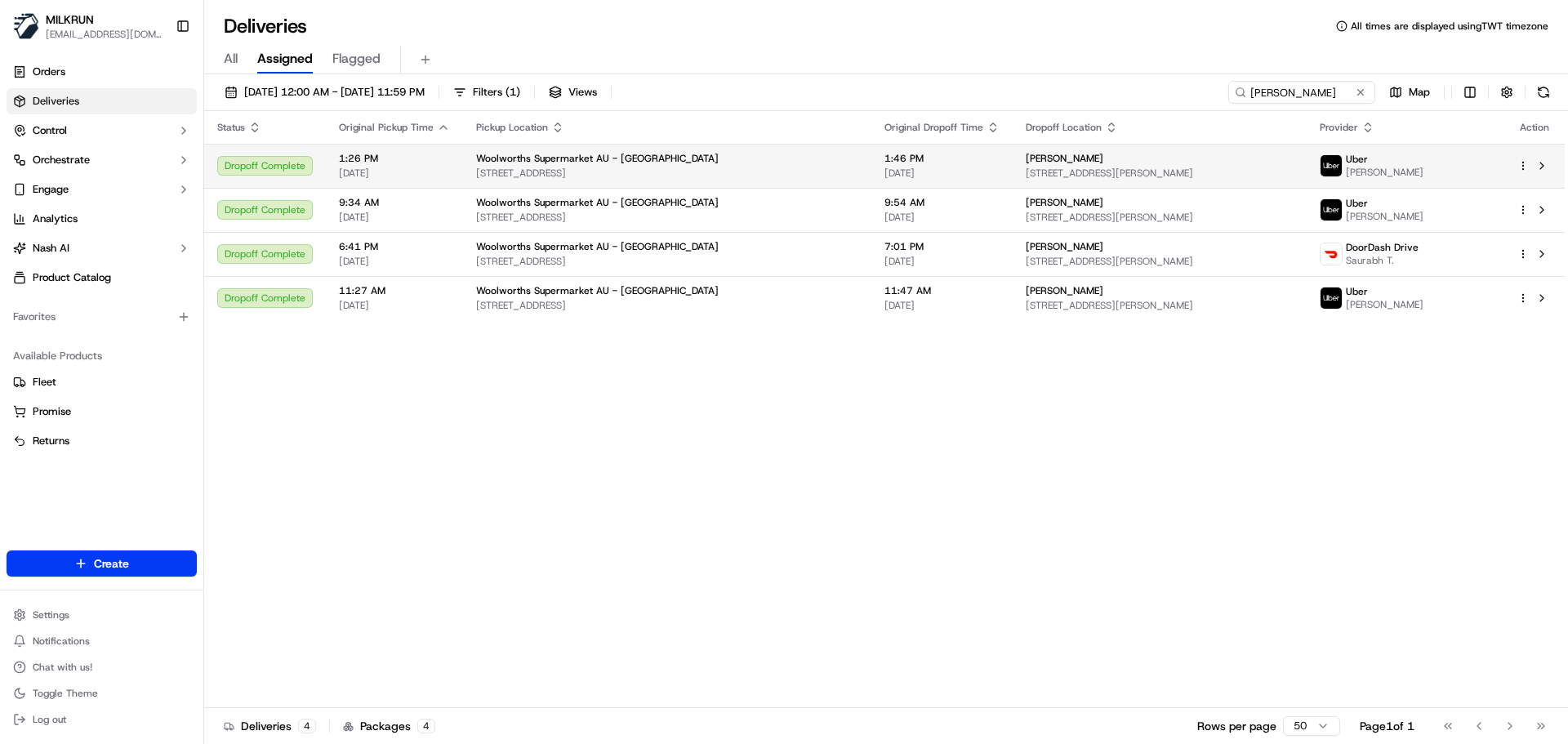
click at [1464, 164] on div "Uber FRANKLIN F." at bounding box center [1404, 165] width 171 height 26
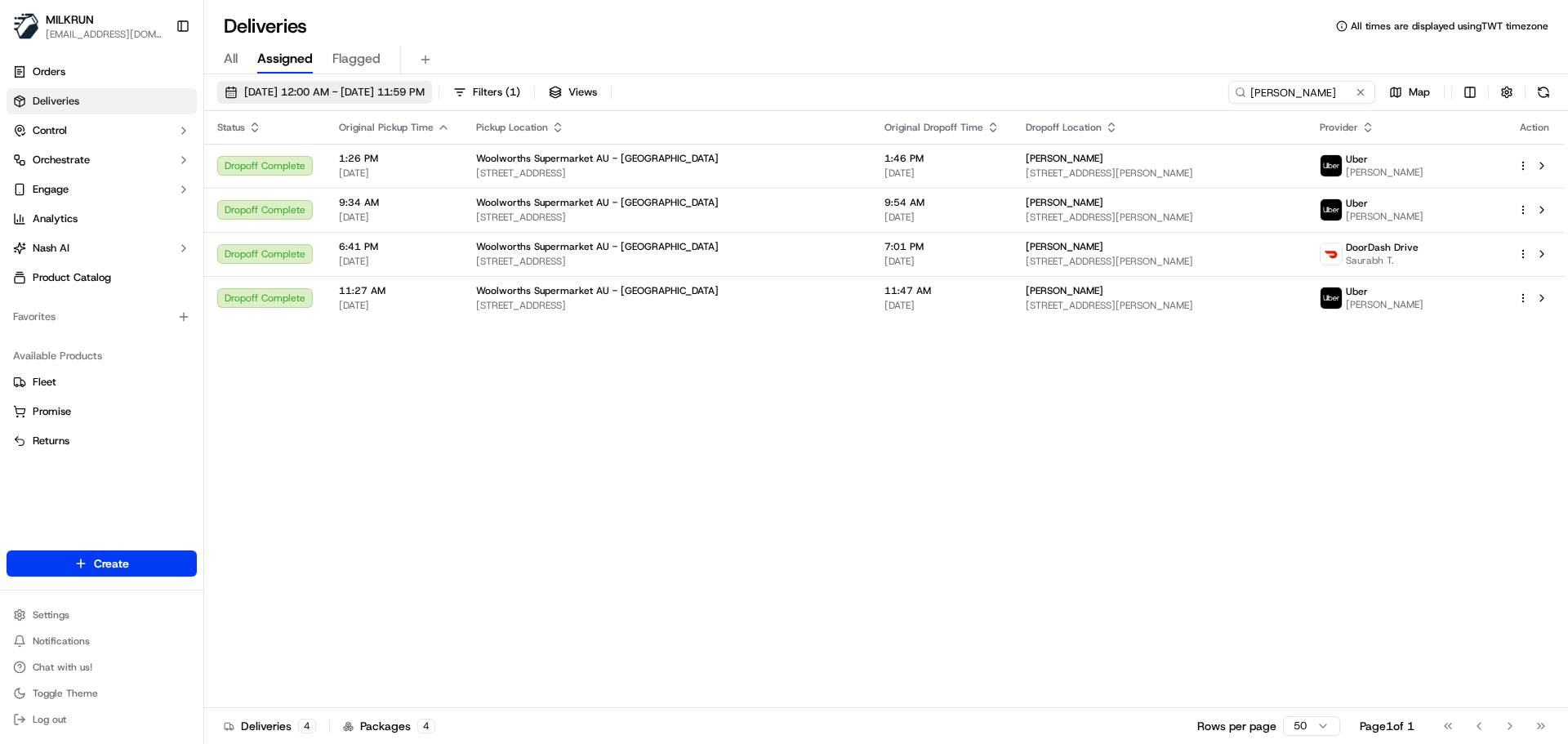
click at [329, 91] on span "01/07/2025 12:00 AM - 31/07/2025 11:59 PM" at bounding box center [334, 93] width 180 height 15
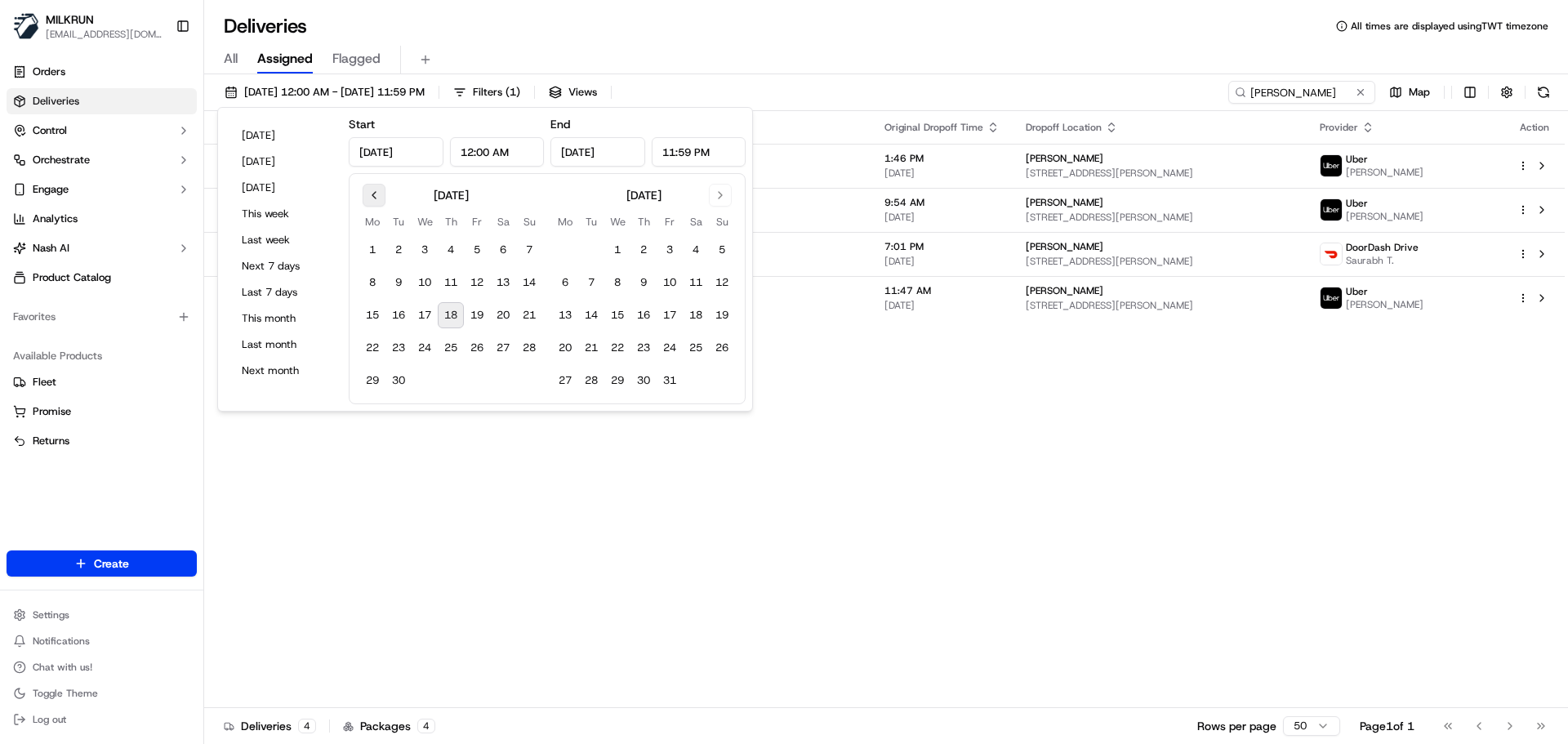
click at [371, 196] on button "Go to previous month" at bounding box center [374, 195] width 22 height 22
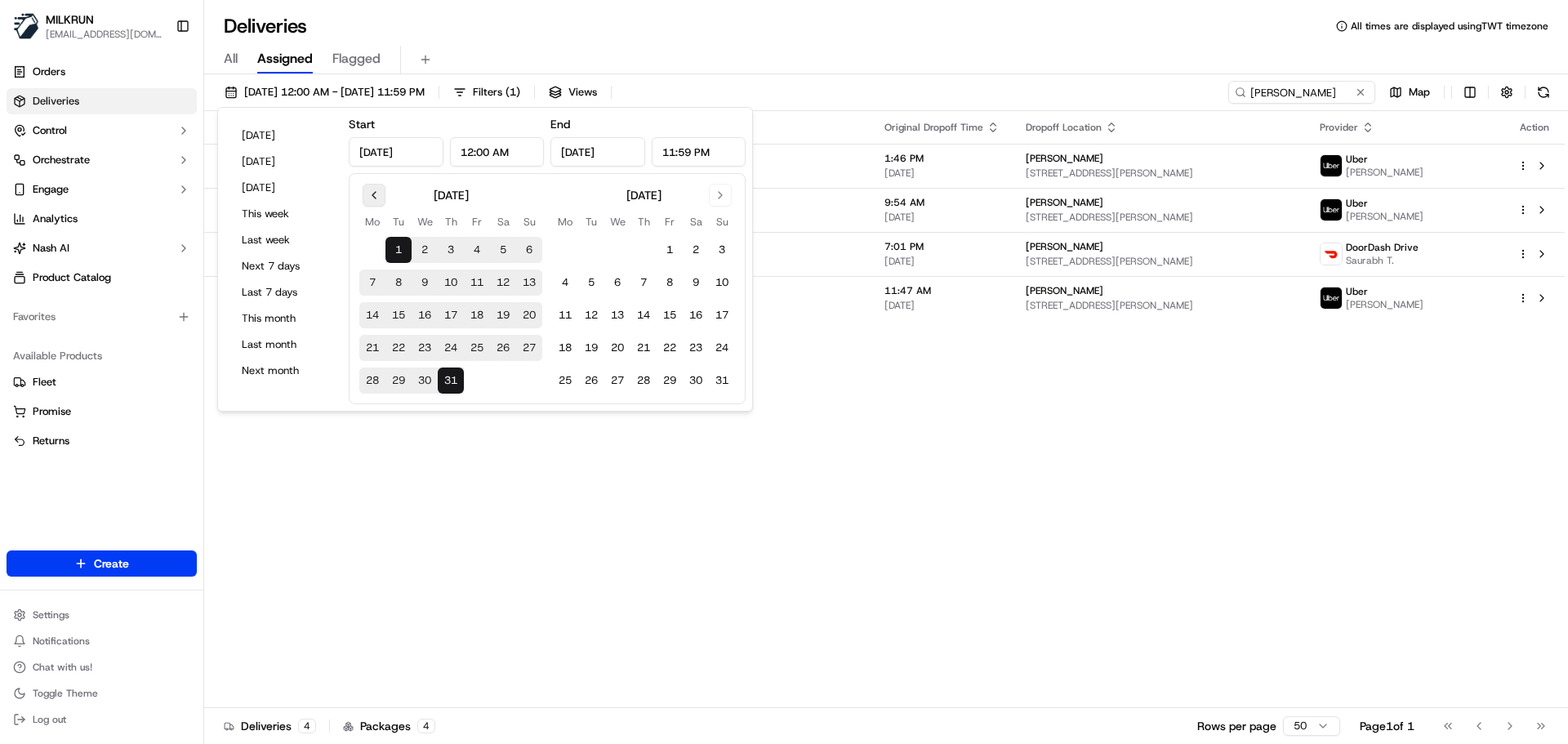
click at [371, 196] on button "Go to previous month" at bounding box center [374, 195] width 22 height 22
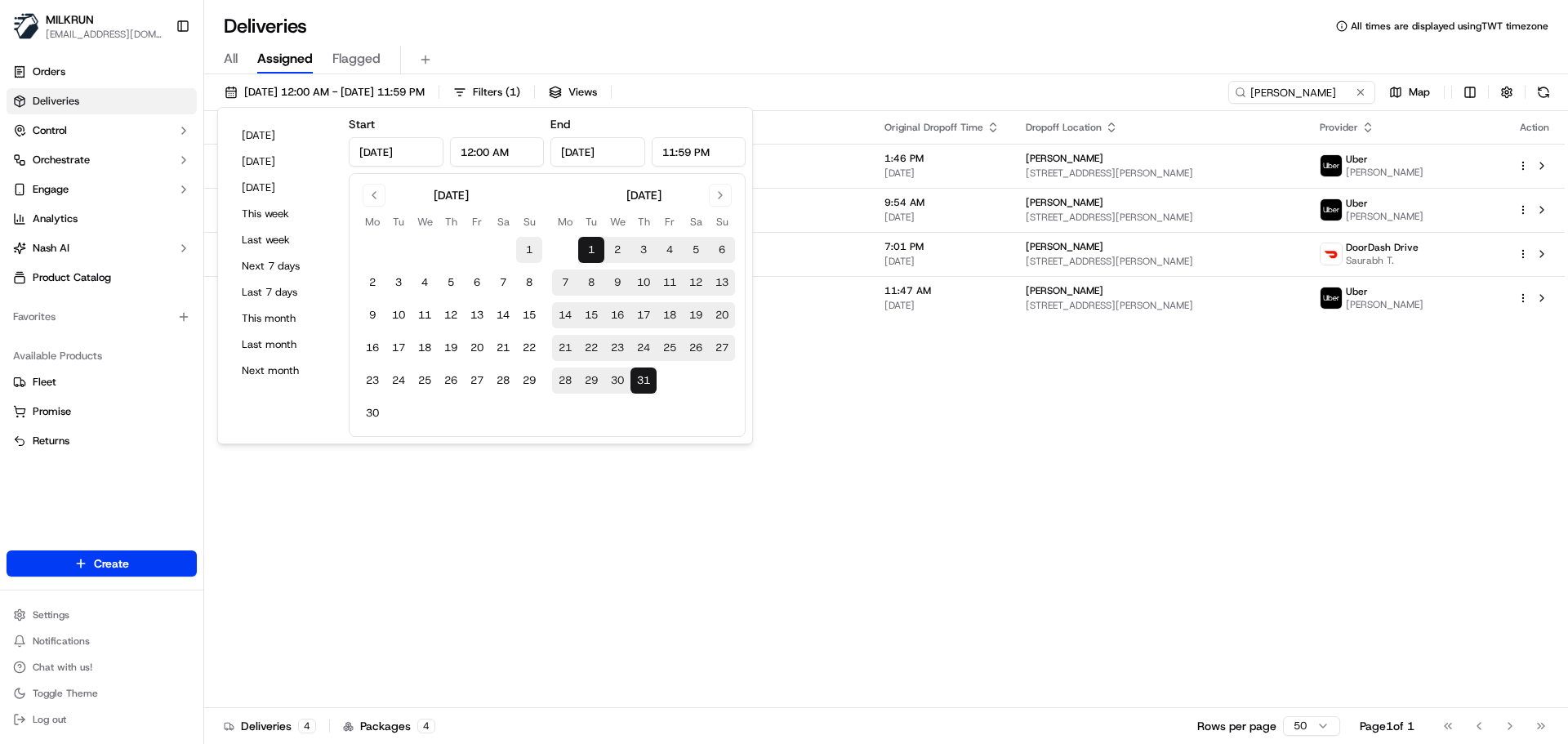
click at [524, 255] on button "1" at bounding box center [529, 250] width 26 height 26
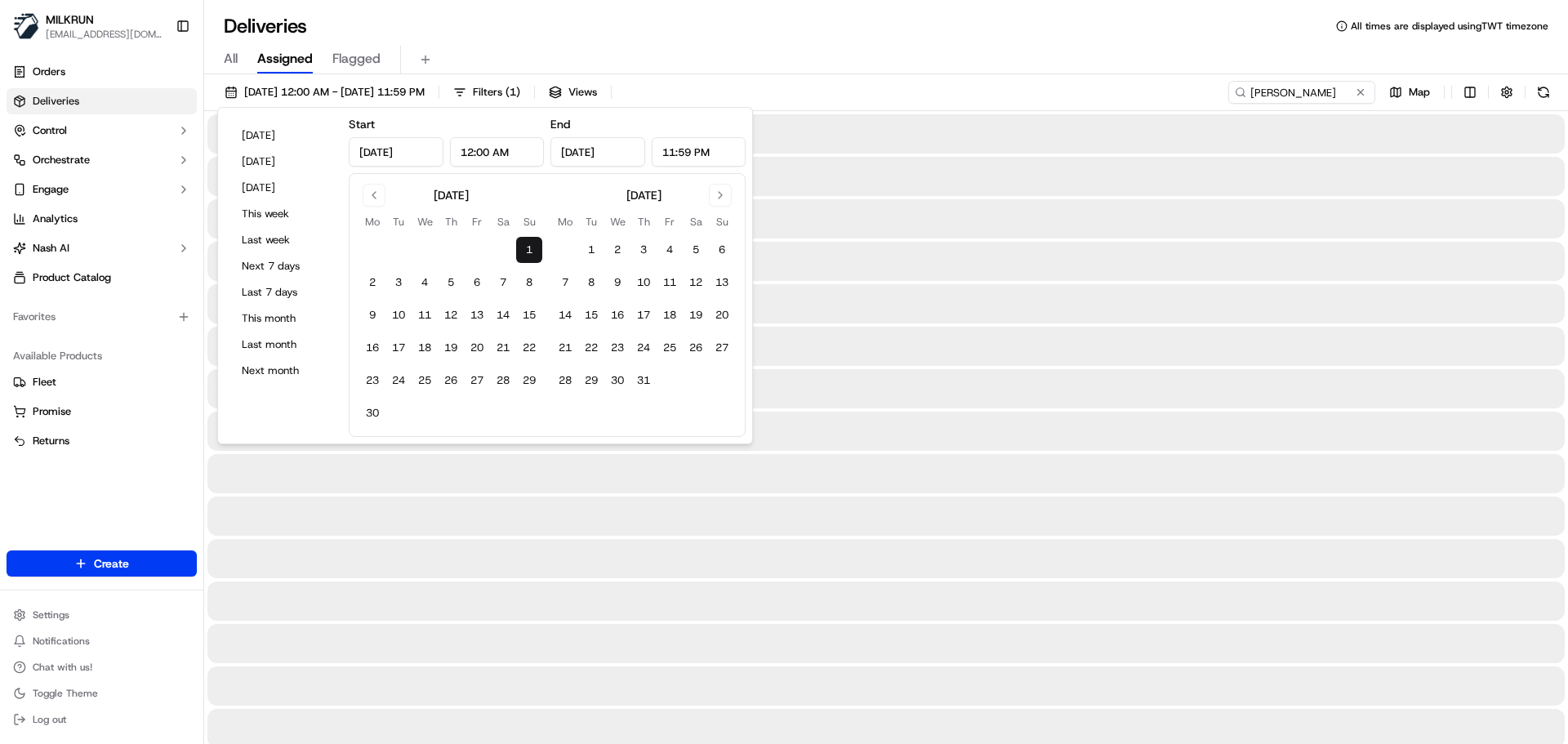
type input "Jun 1, 2025"
click at [372, 416] on button "30" at bounding box center [372, 413] width 26 height 26
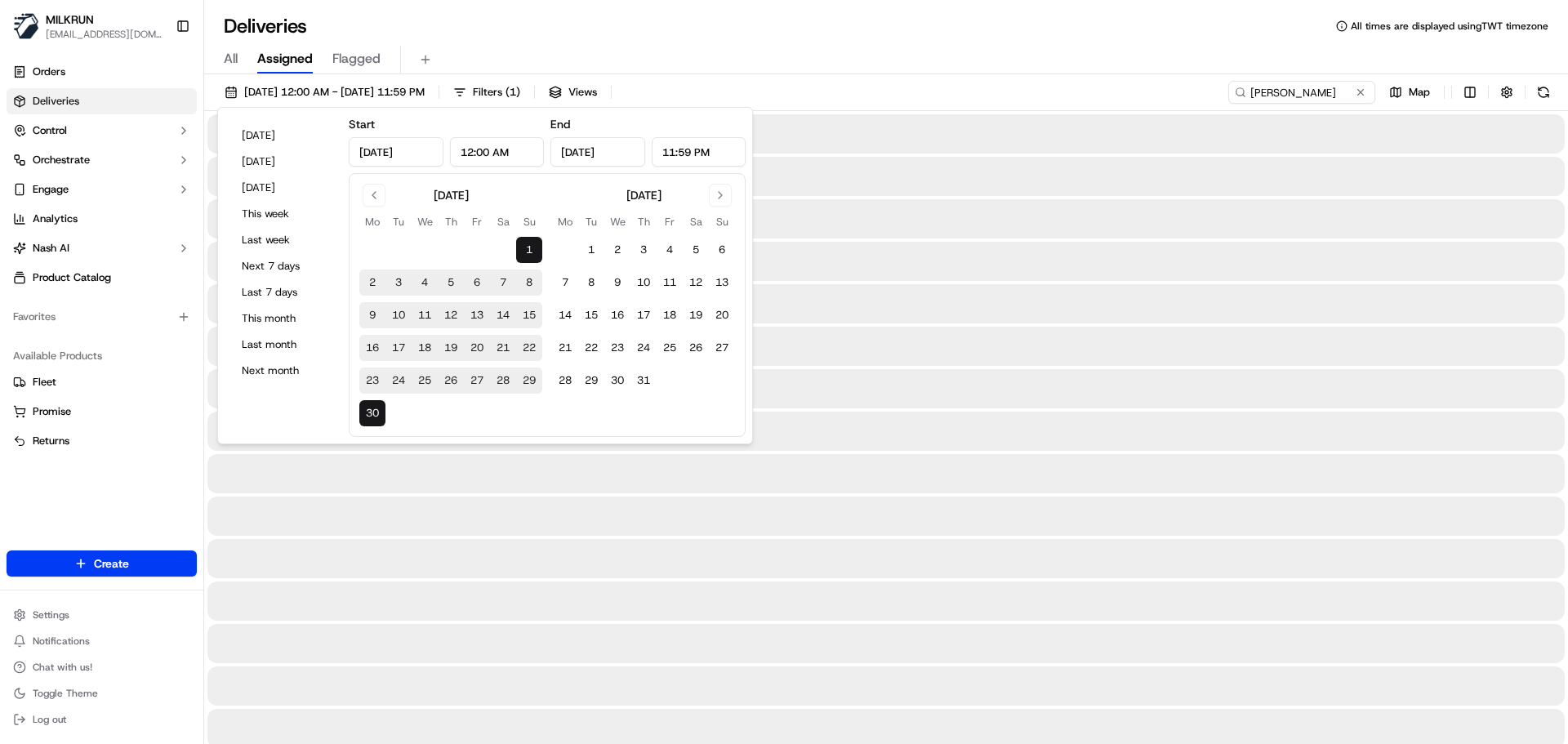
type input "Jun 30, 2025"
click at [955, 55] on div "All Assigned Flagged" at bounding box center [885, 60] width 1364 height 29
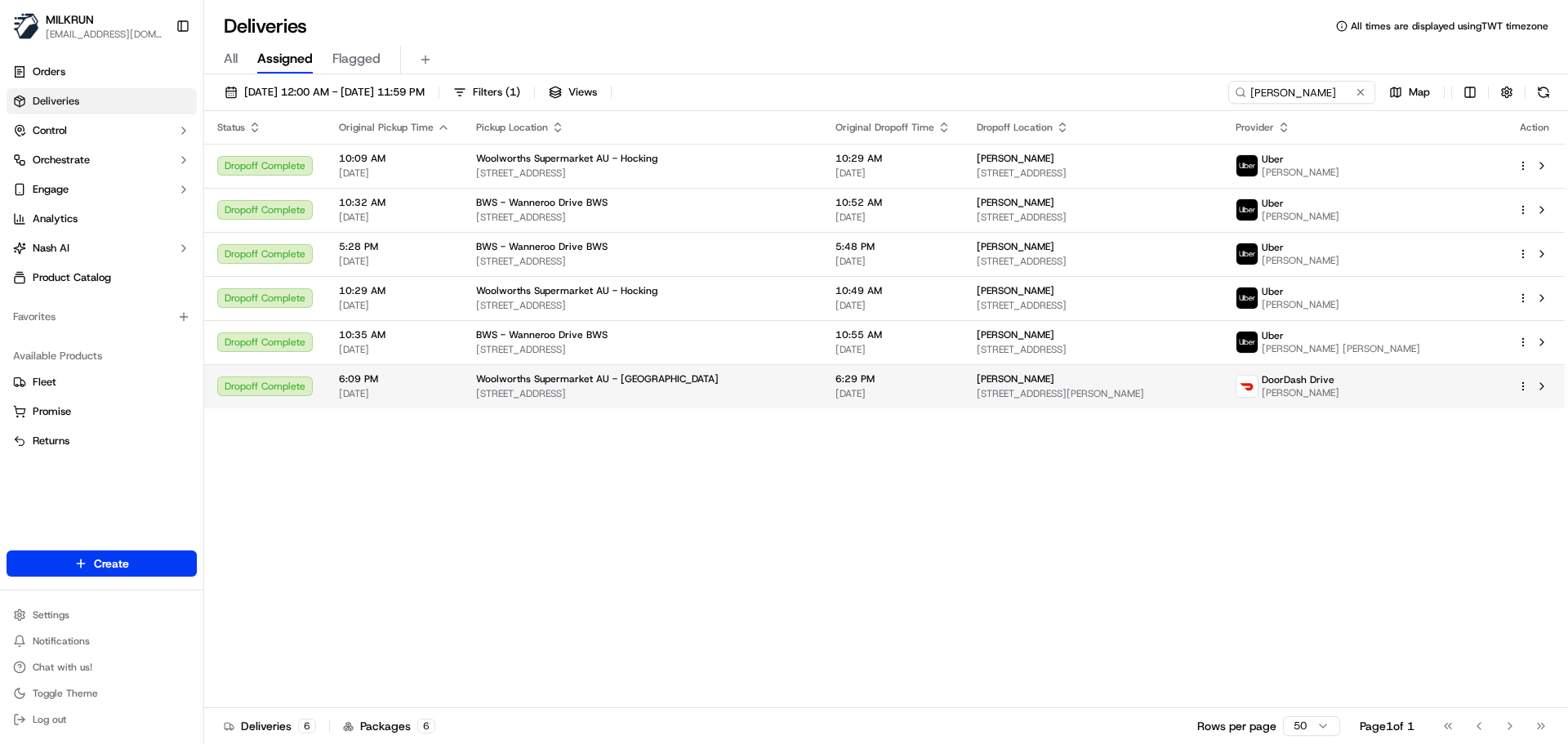
click at [1436, 391] on div "DoorDash Drive Neal G." at bounding box center [1362, 386] width 255 height 26
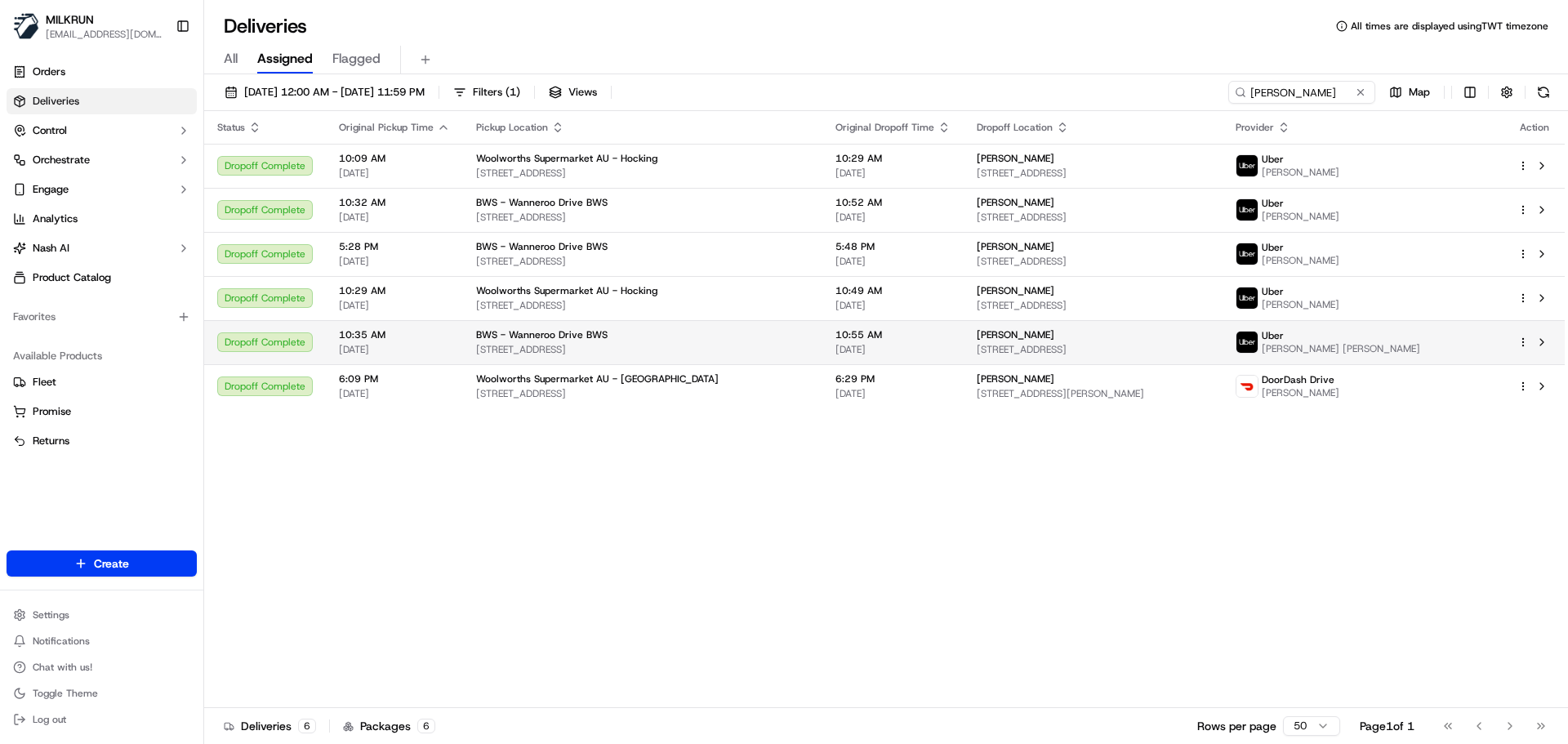
click at [1417, 334] on div "Uber SHALWANI M." at bounding box center [1362, 342] width 255 height 26
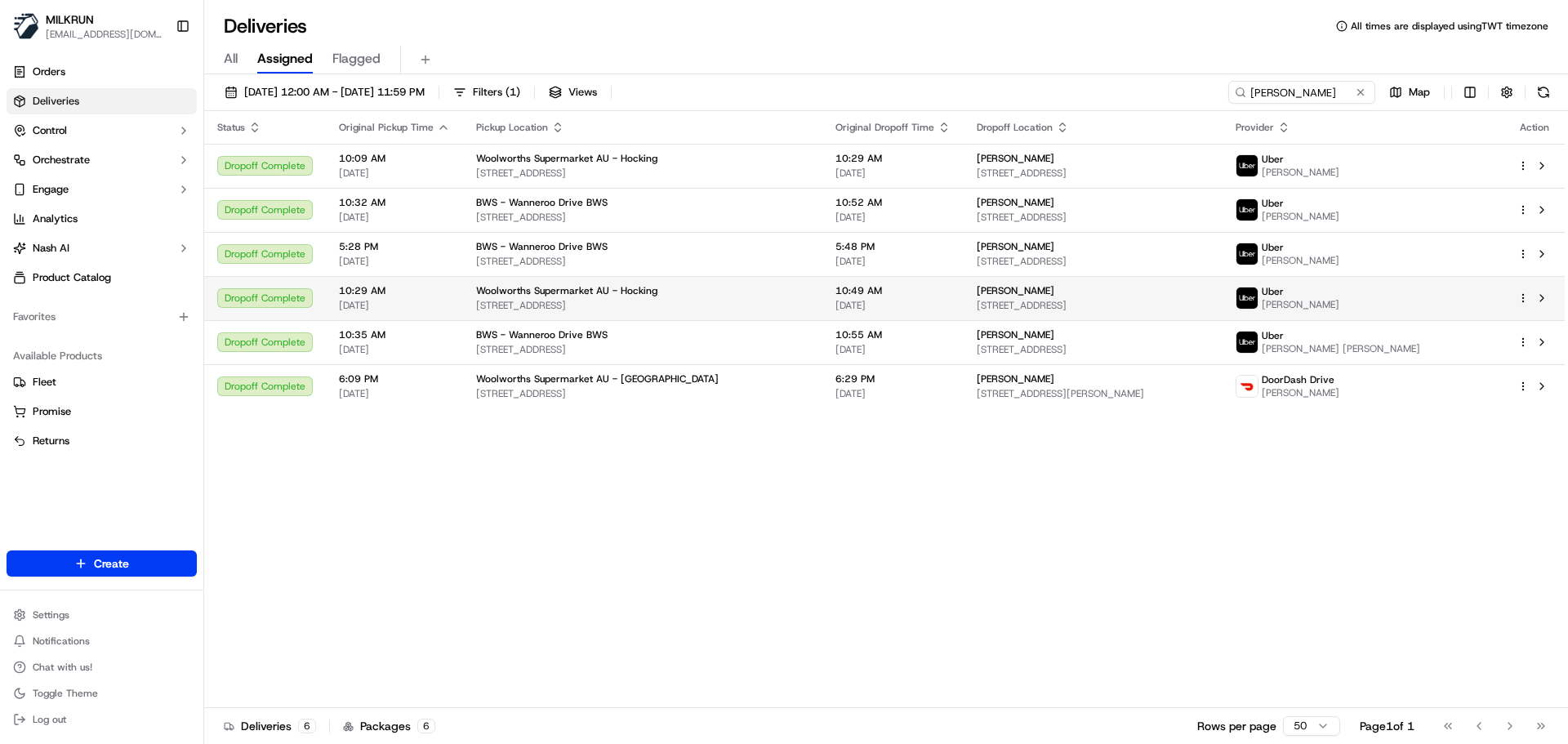
click at [1480, 299] on div "Uber LAURA K." at bounding box center [1362, 298] width 255 height 26
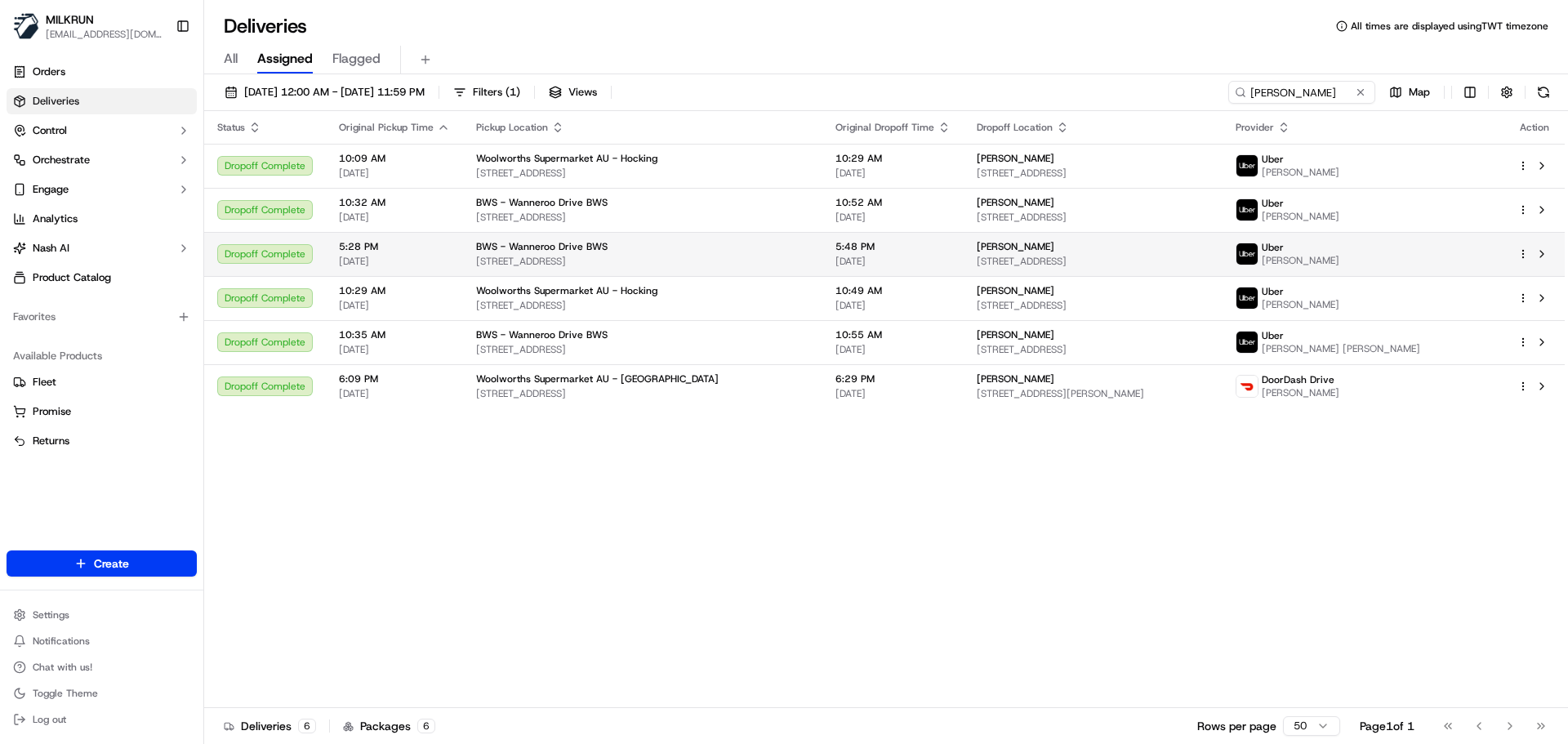
click at [1449, 256] on div "Uber TYRONE M." at bounding box center [1362, 254] width 255 height 26
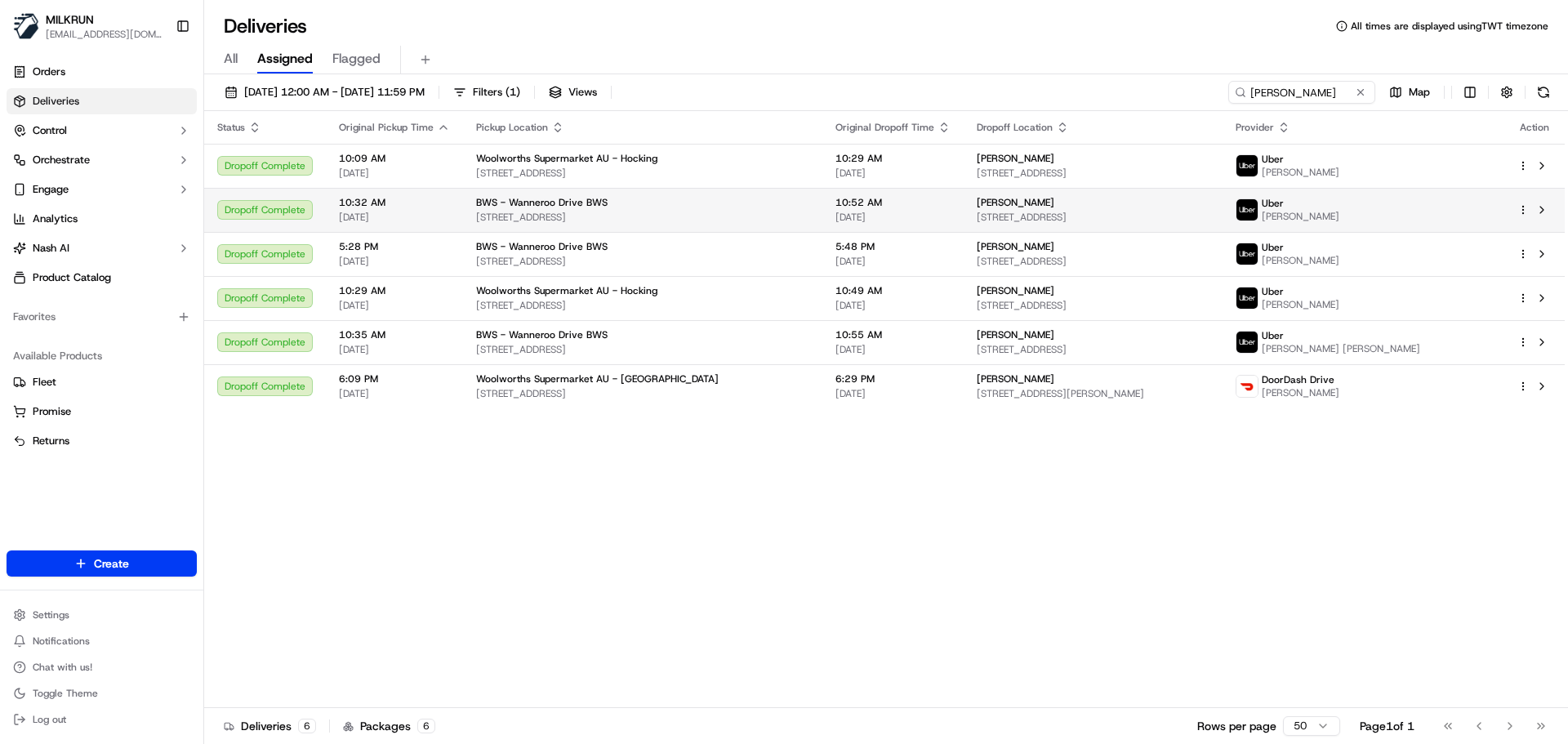
click at [1489, 209] on div "Uber MARIA A." at bounding box center [1362, 209] width 255 height 26
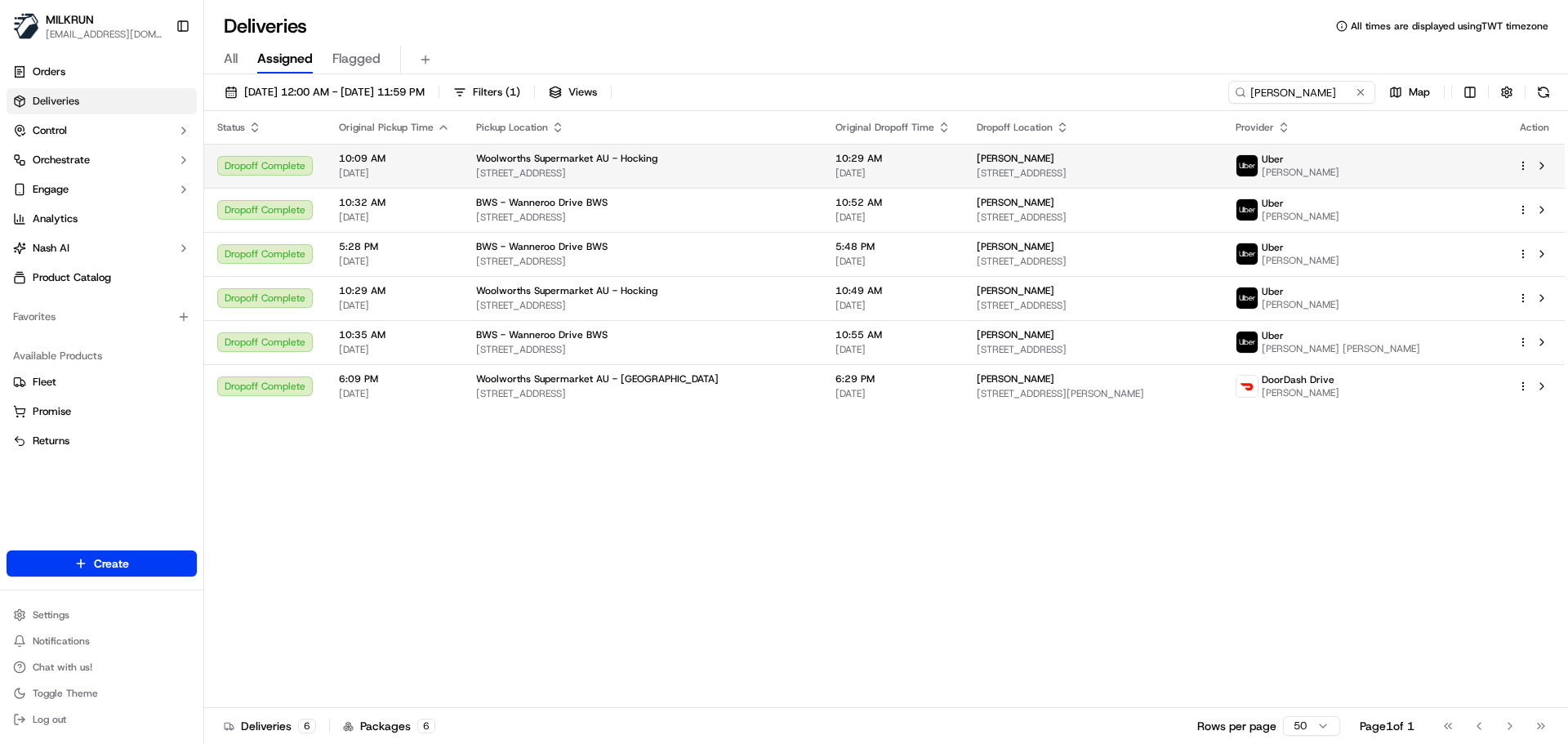
click at [1444, 169] on div "Uber VIPUL T." at bounding box center [1362, 165] width 255 height 26
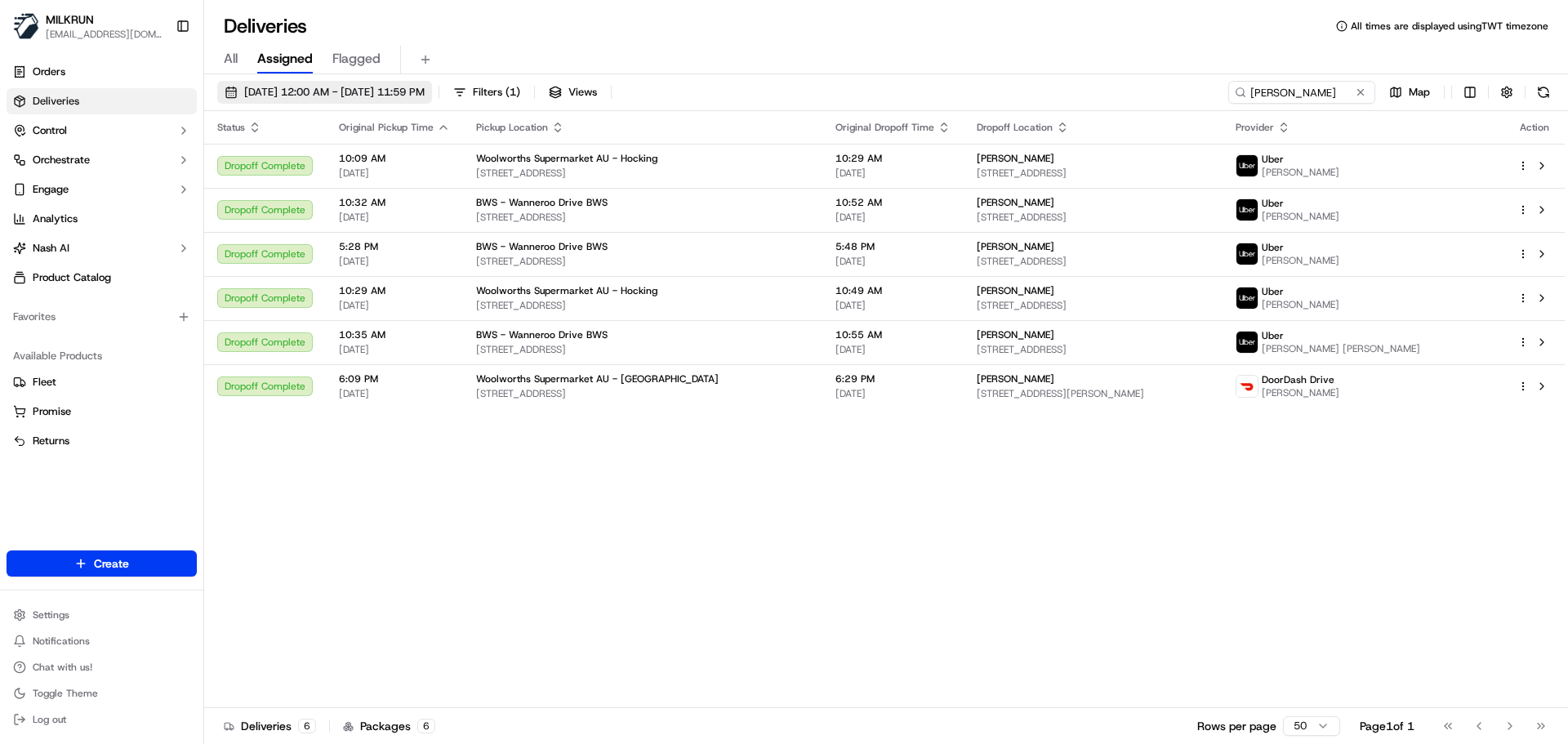
click at [341, 97] on span "01/06/2025 12:00 AM - 30/06/2025 11:59 PM" at bounding box center [334, 93] width 180 height 15
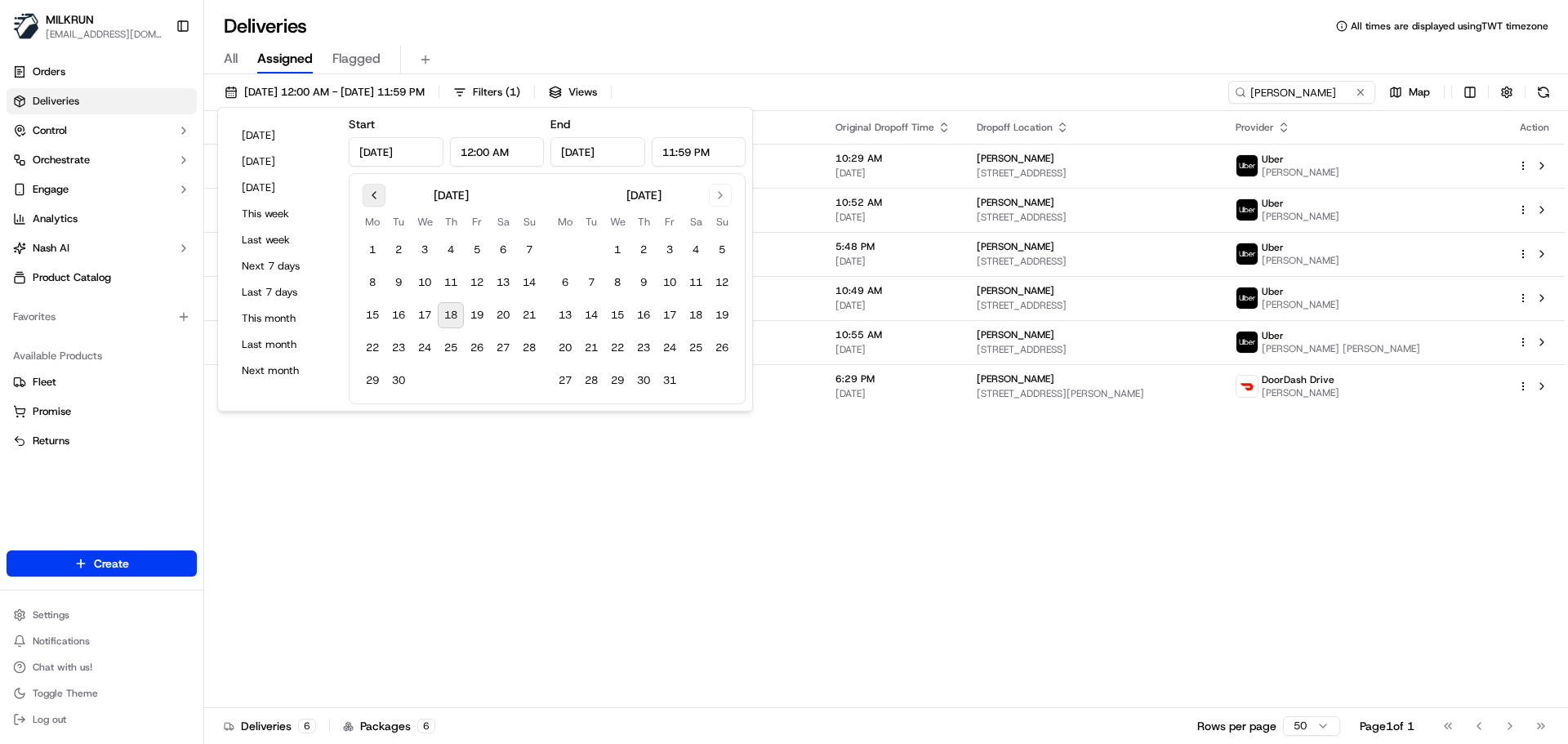
click at [373, 193] on button "Go to previous month" at bounding box center [374, 195] width 22 height 22
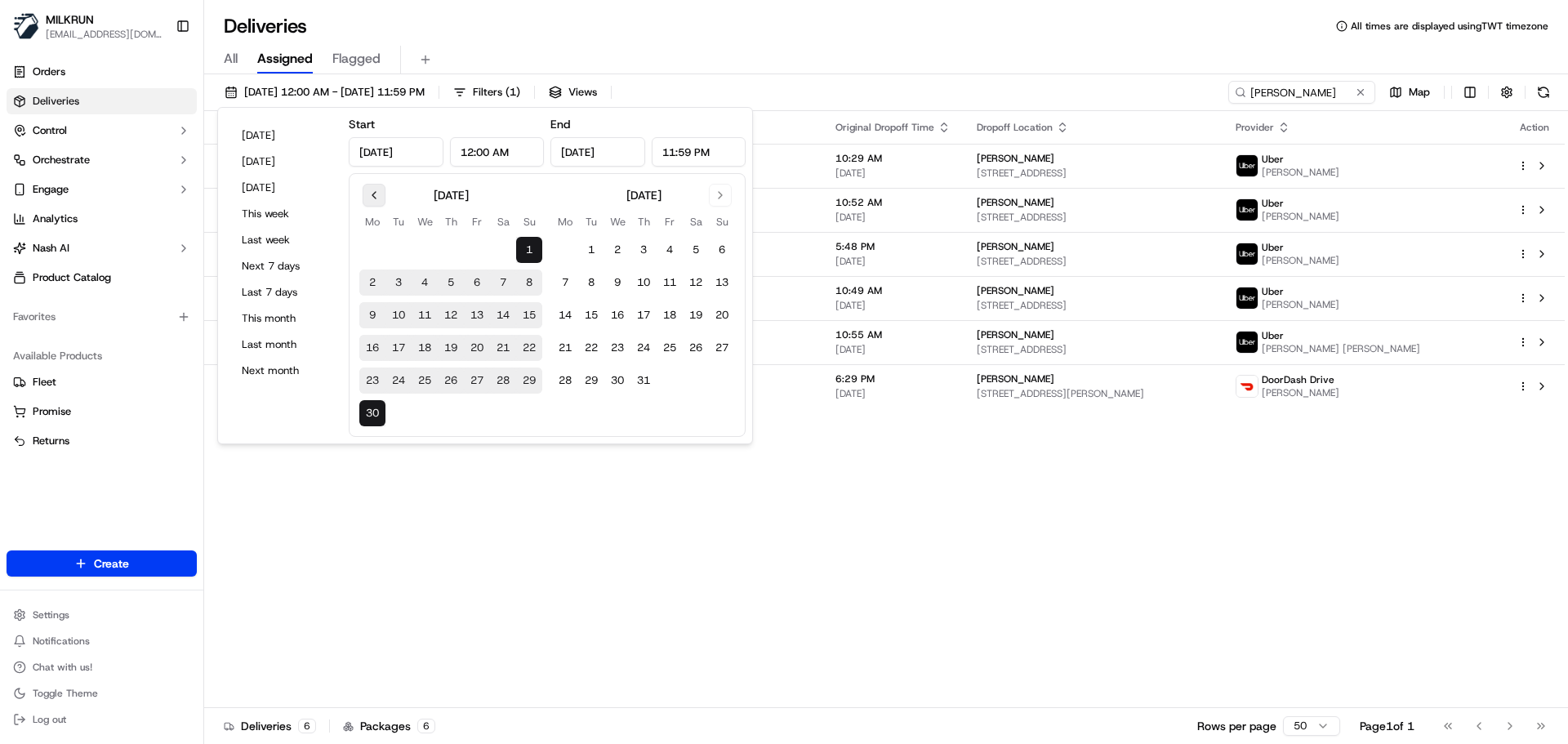
click at [373, 193] on button "Go to previous month" at bounding box center [374, 195] width 22 height 22
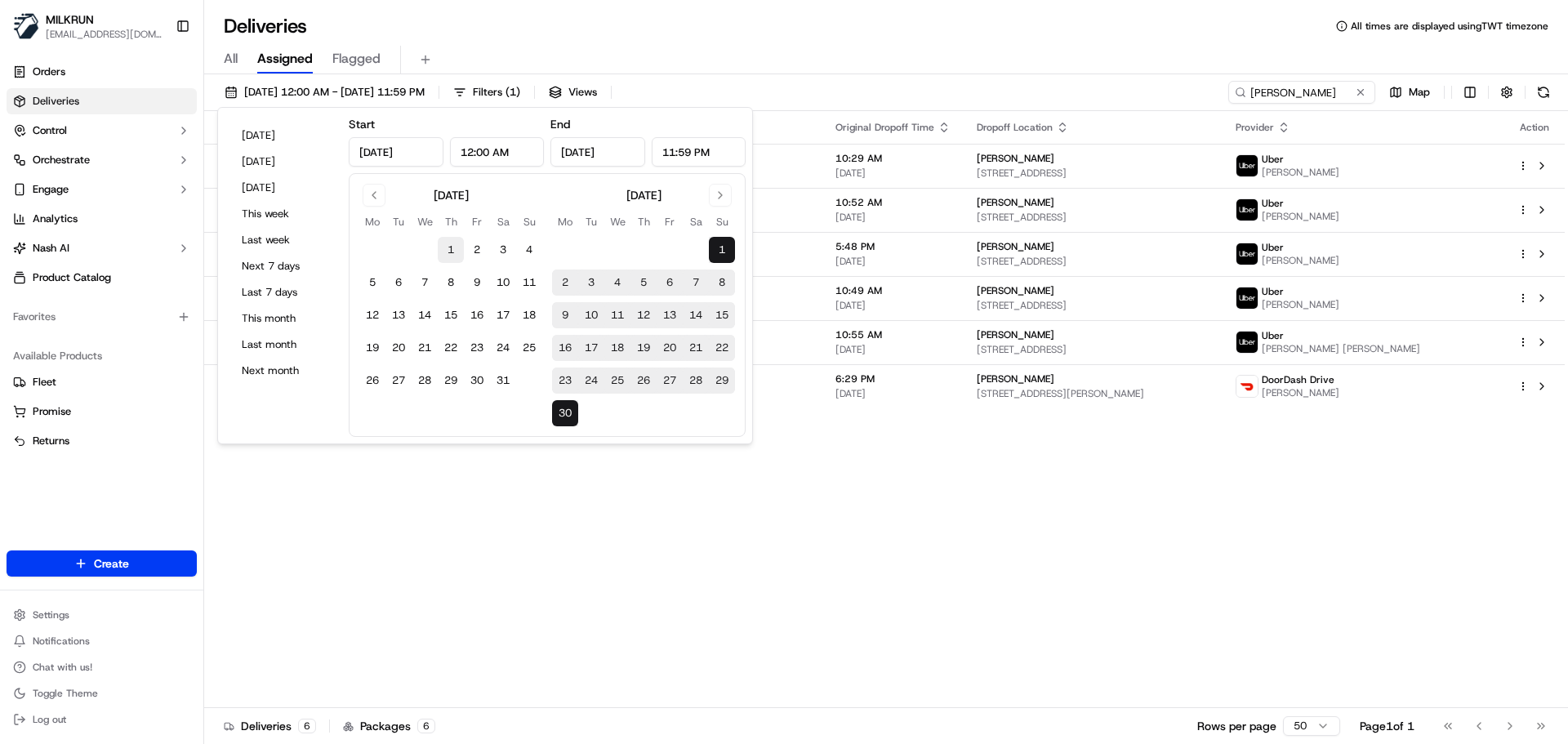
click at [446, 249] on button "1" at bounding box center [451, 250] width 26 height 26
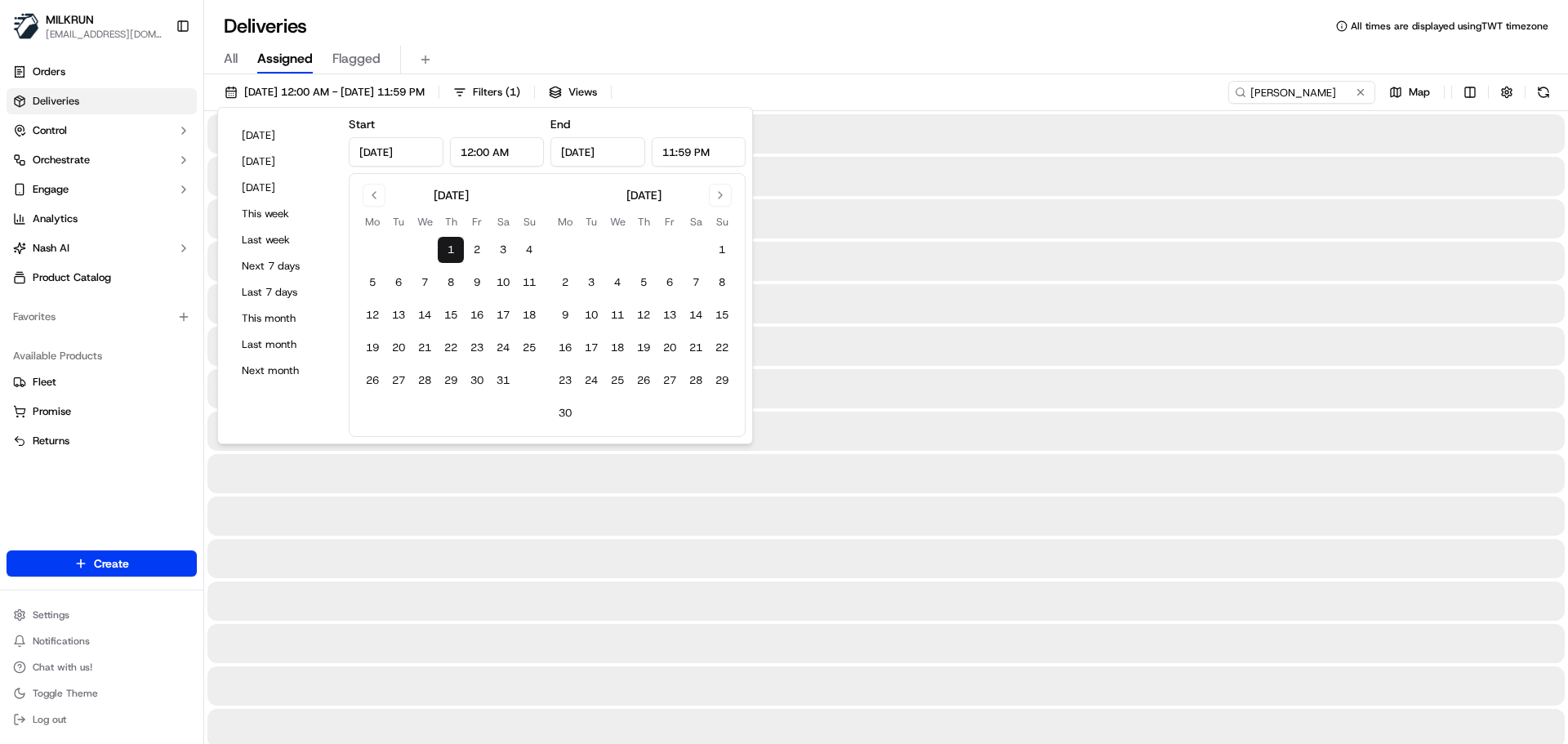
type input "May 1, 2025"
click at [502, 388] on button "31" at bounding box center [503, 380] width 26 height 26
type input "May 31, 2025"
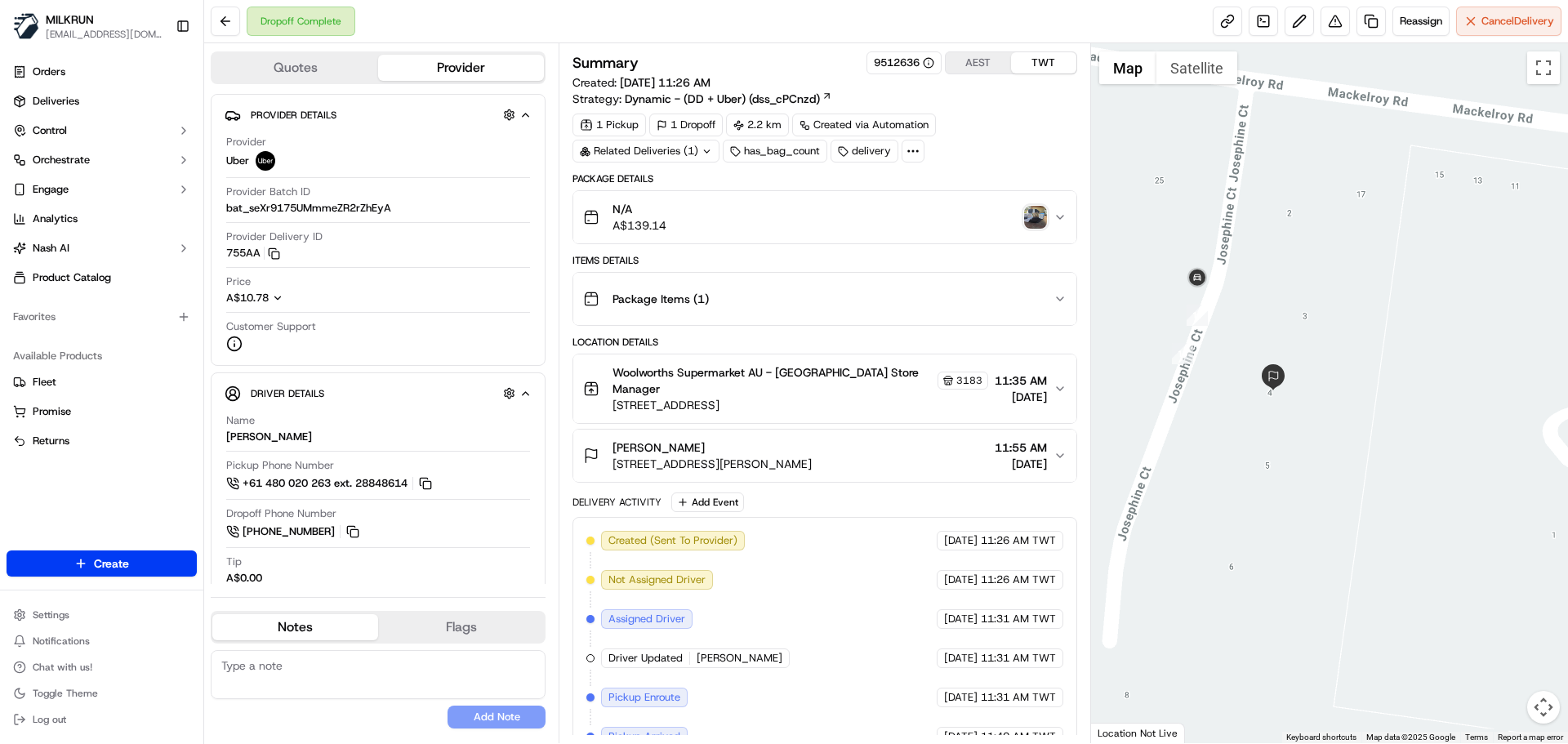
drag, startPoint x: 1205, startPoint y: 273, endPoint x: 1259, endPoint y: 289, distance: 56.3
click at [1259, 289] on div at bounding box center [1330, 393] width 478 height 700
click at [1032, 216] on img "button" at bounding box center [1035, 217] width 22 height 22
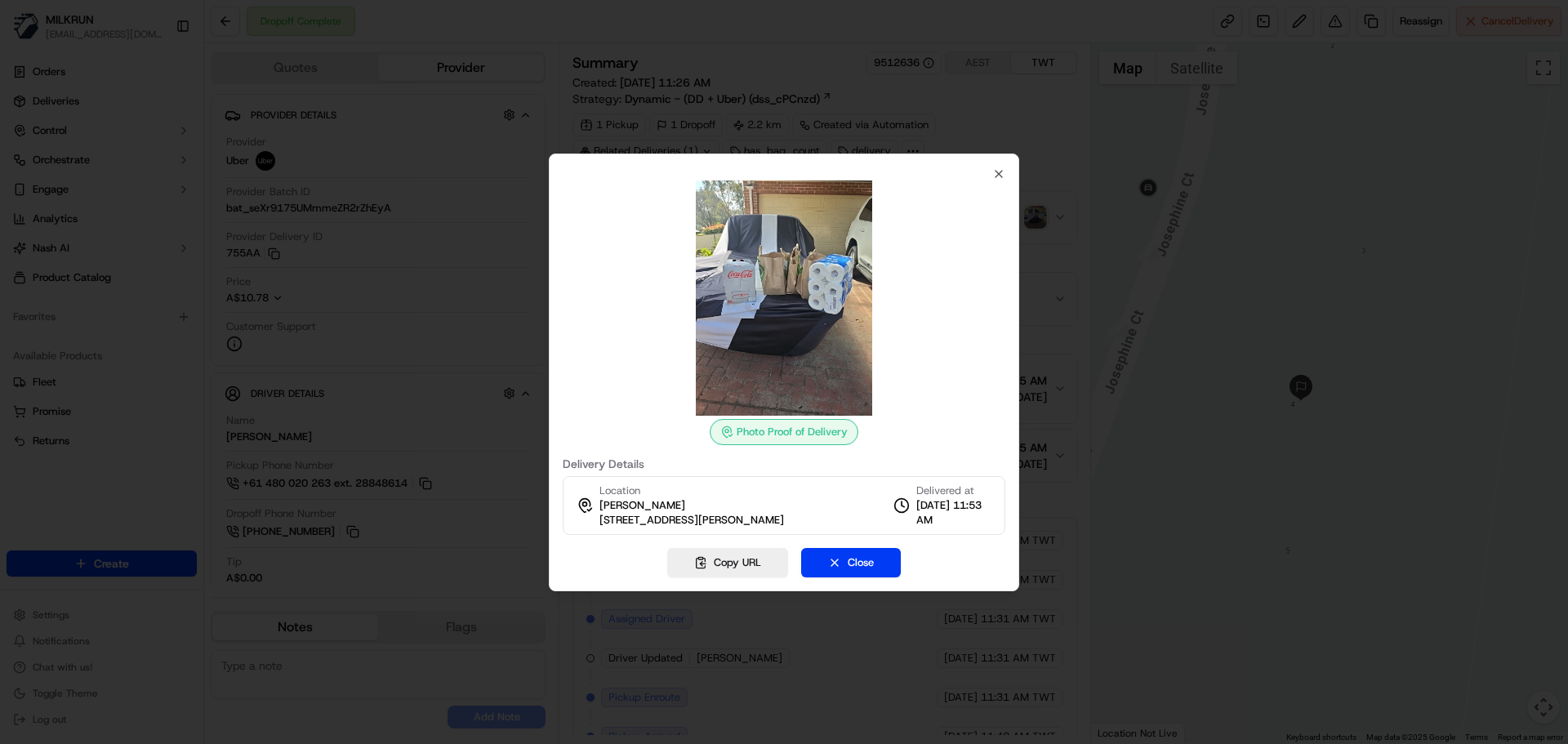
click at [797, 436] on div "Photo Proof of Delivery" at bounding box center [784, 432] width 149 height 26
click at [838, 438] on div "Photo Proof of Delivery" at bounding box center [784, 432] width 149 height 26
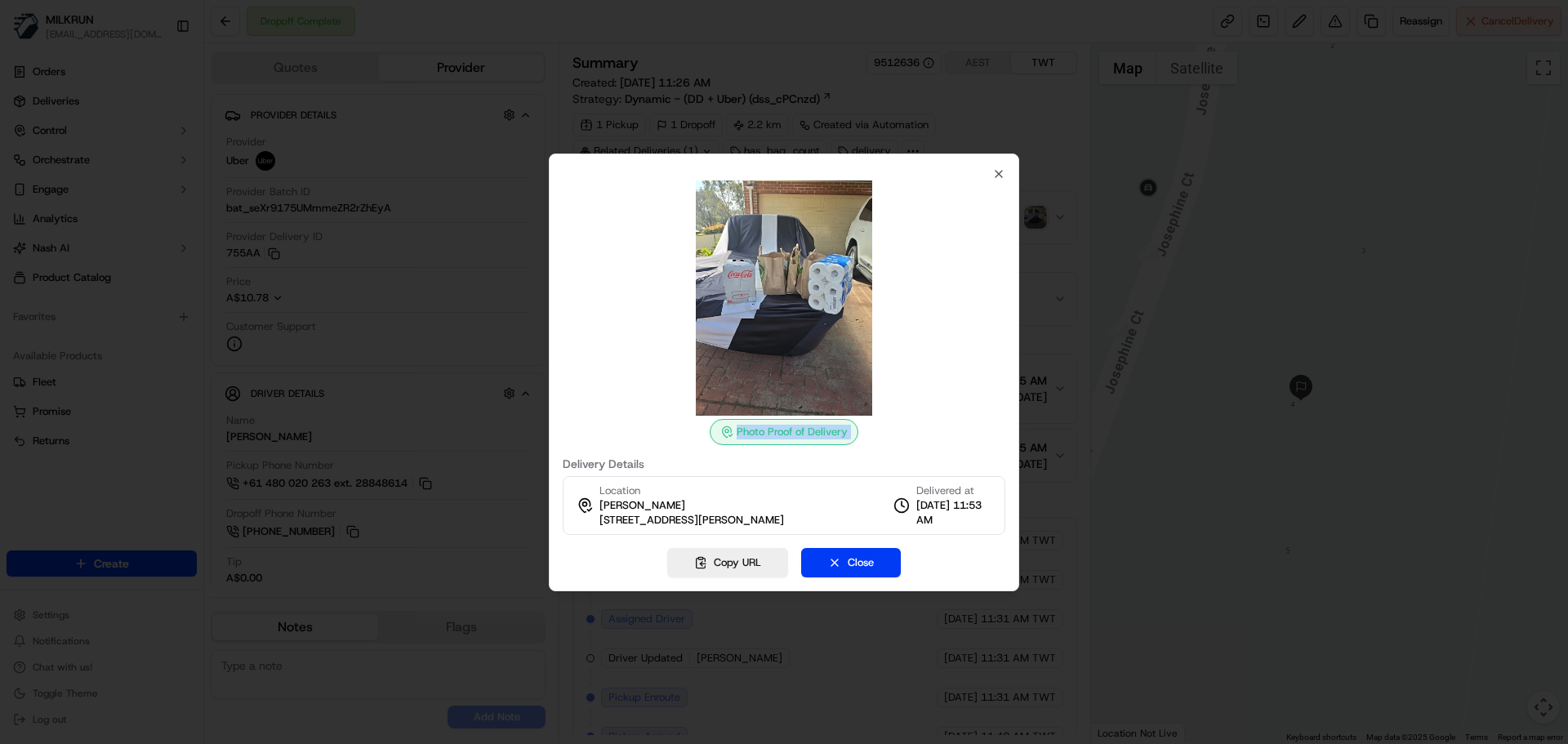
drag, startPoint x: 838, startPoint y: 438, endPoint x: 900, endPoint y: 334, distance: 121.1
click at [894, 323] on div "Photo Proof of Delivery" at bounding box center [784, 312] width 442 height 265
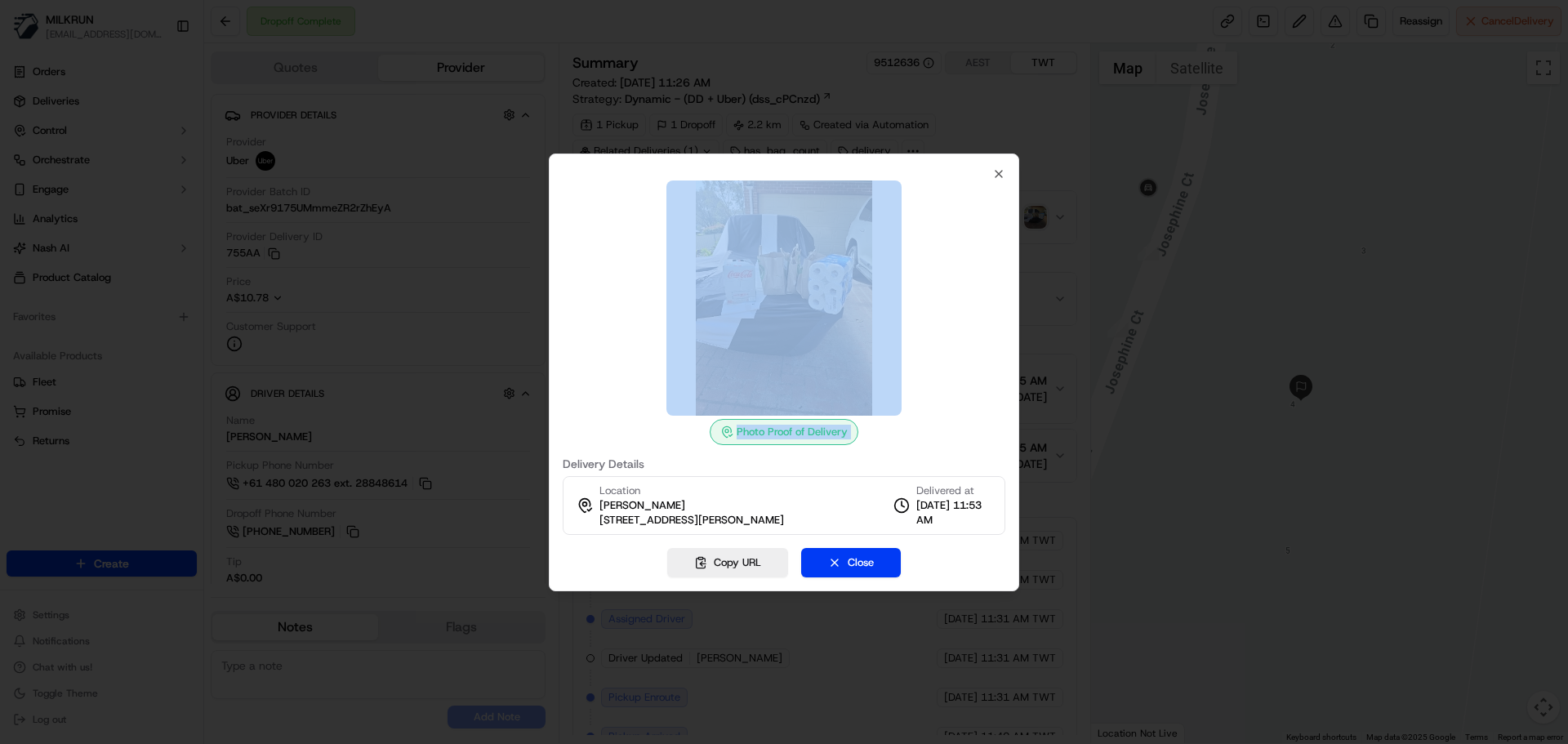
click at [908, 348] on div at bounding box center [784, 298] width 442 height 236
drag, startPoint x: 908, startPoint y: 348, endPoint x: 914, endPoint y: 422, distance: 74.2
click at [914, 422] on div "Photo Proof of Delivery" at bounding box center [784, 312] width 442 height 265
click at [916, 422] on div "Photo Proof of Delivery" at bounding box center [784, 312] width 442 height 265
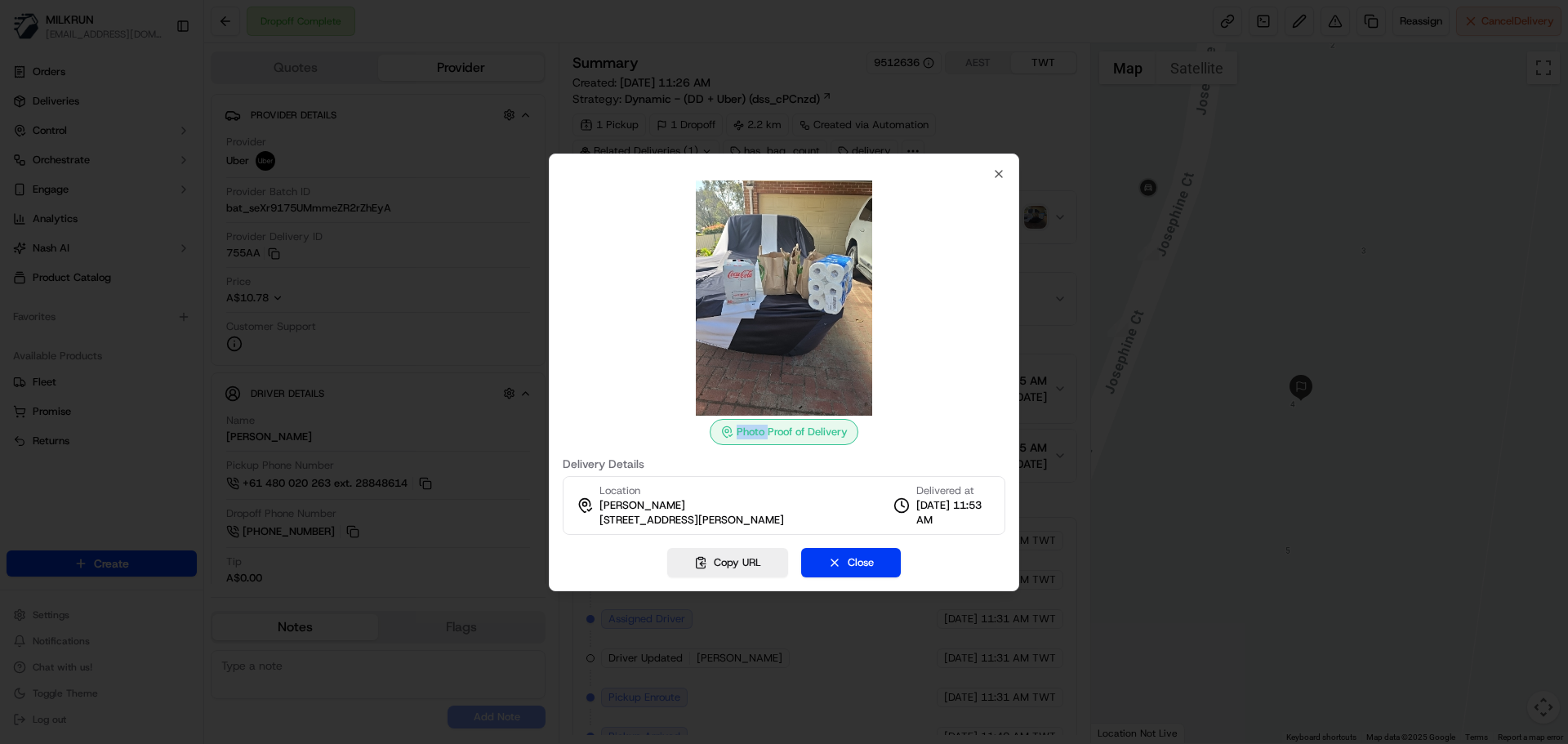
click at [916, 422] on div "Photo Proof of Delivery" at bounding box center [784, 312] width 442 height 265
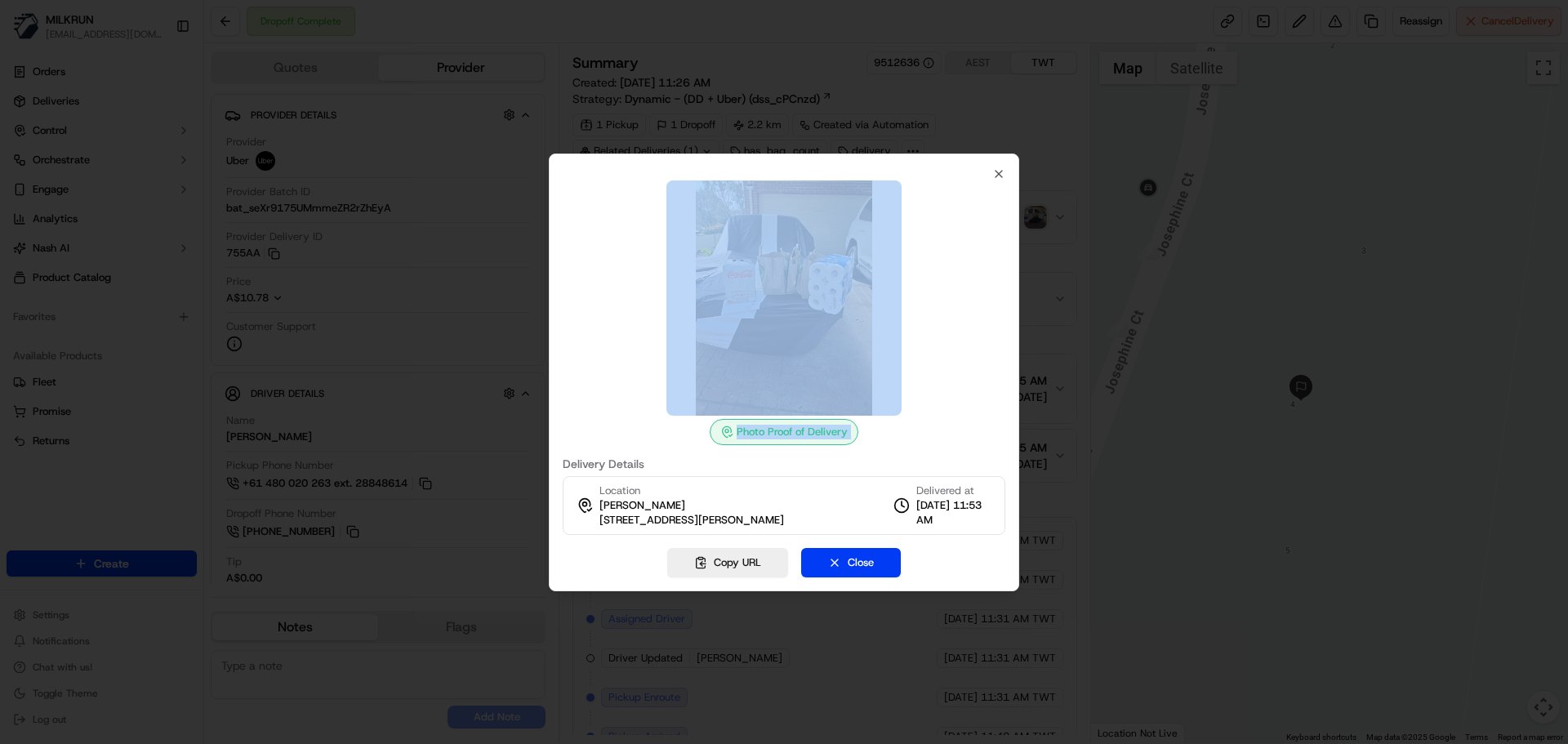
drag, startPoint x: 916, startPoint y: 422, endPoint x: 926, endPoint y: 317, distance: 105.5
click at [926, 317] on div "Photo Proof of Delivery" at bounding box center [784, 312] width 442 height 265
click at [926, 325] on div at bounding box center [784, 298] width 442 height 236
drag, startPoint x: 926, startPoint y: 325, endPoint x: 931, endPoint y: 436, distance: 111.1
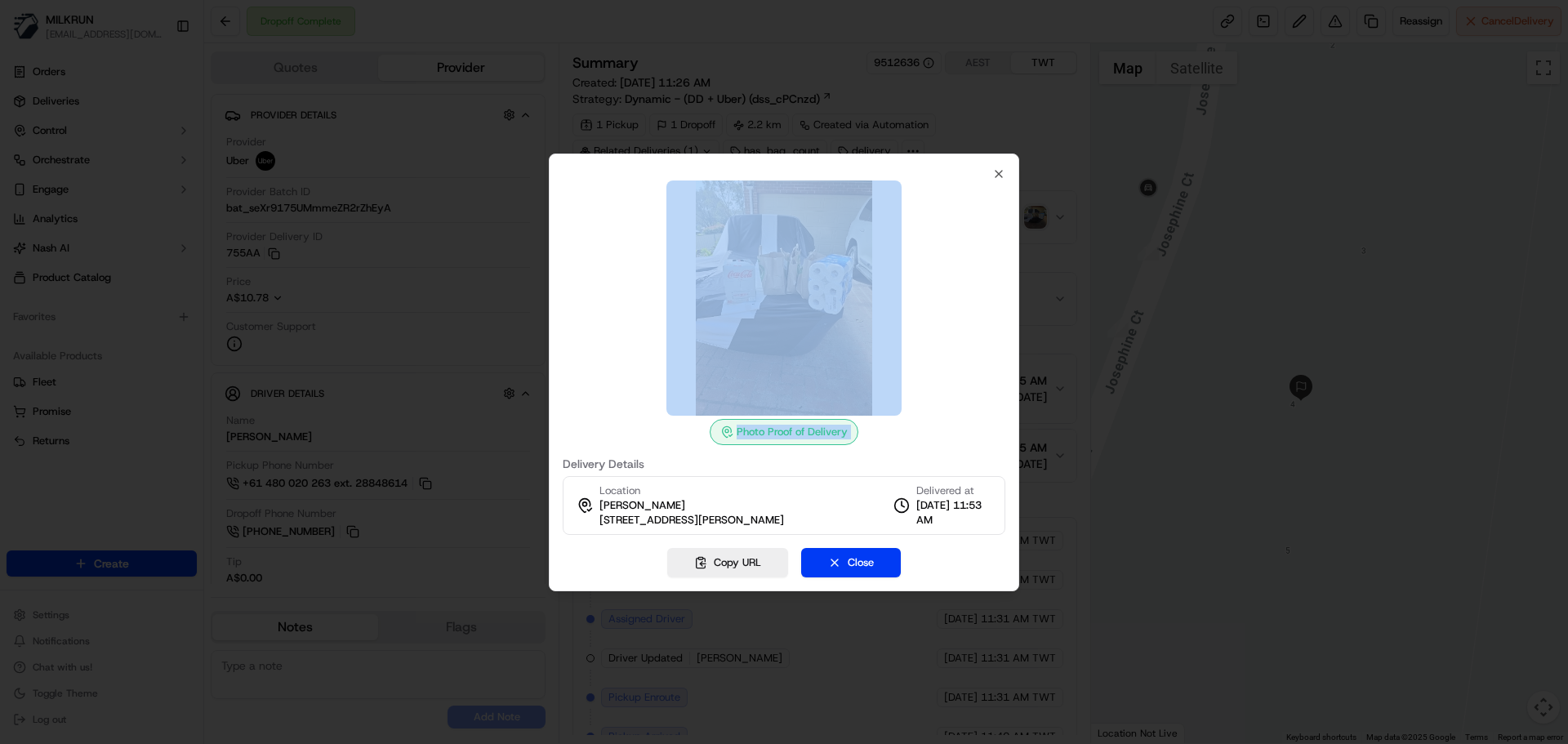
click at [931, 436] on div "Photo Proof of Delivery" at bounding box center [784, 312] width 442 height 265
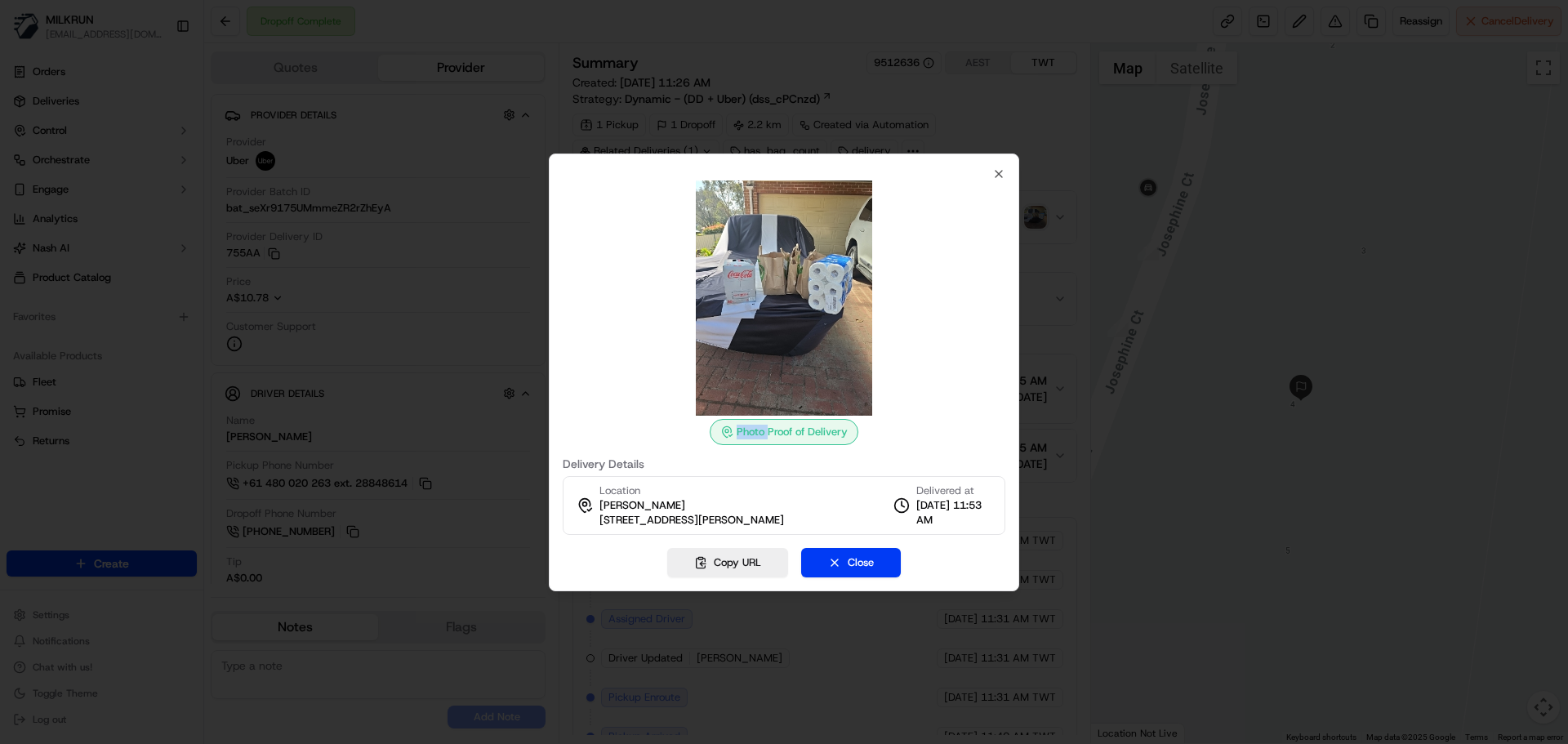
click at [931, 436] on div "Photo Proof of Delivery" at bounding box center [784, 312] width 442 height 265
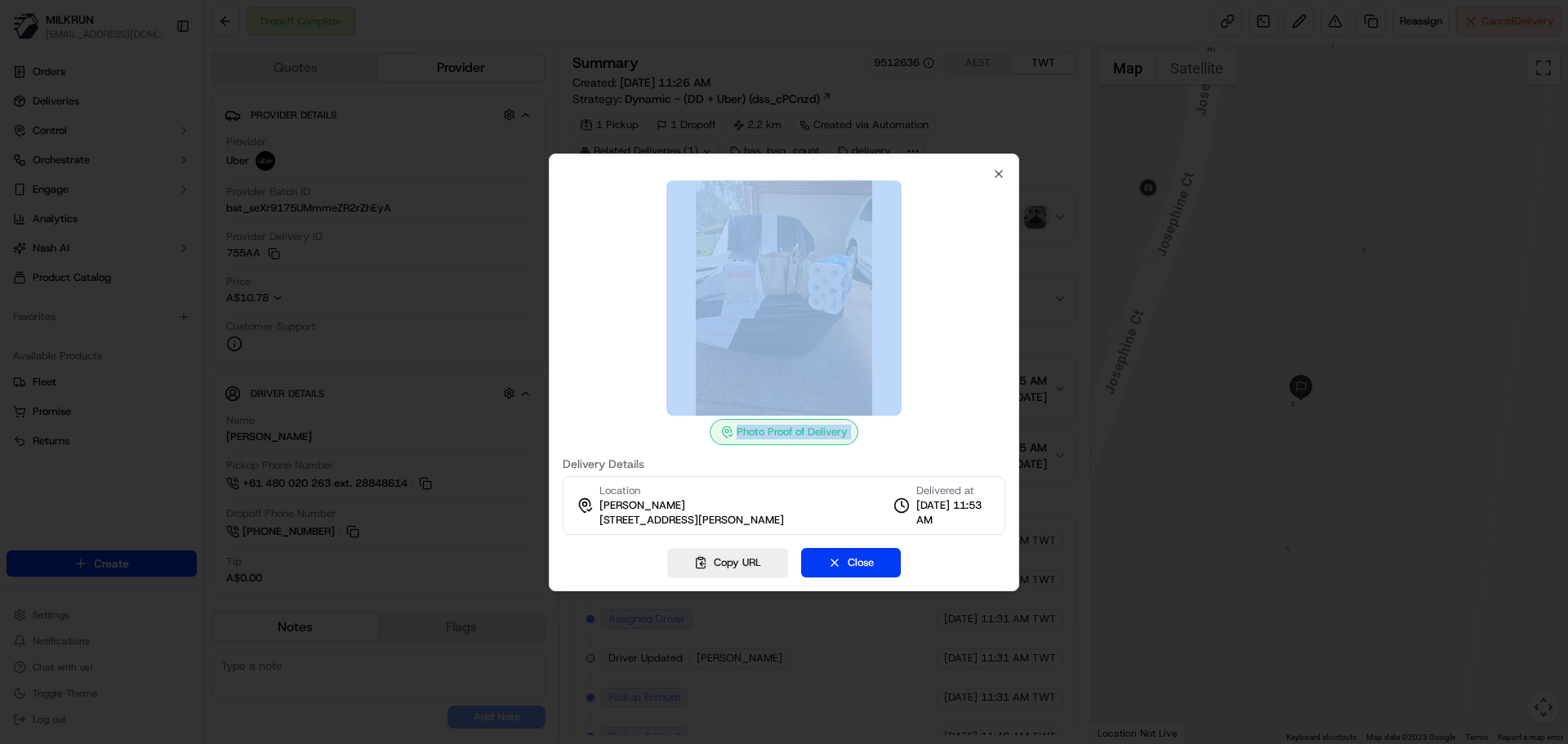
drag, startPoint x: 931, startPoint y: 436, endPoint x: 928, endPoint y: 271, distance: 165.0
click at [928, 271] on div "Photo Proof of Delivery" at bounding box center [784, 312] width 442 height 265
click at [928, 283] on div at bounding box center [784, 298] width 442 height 236
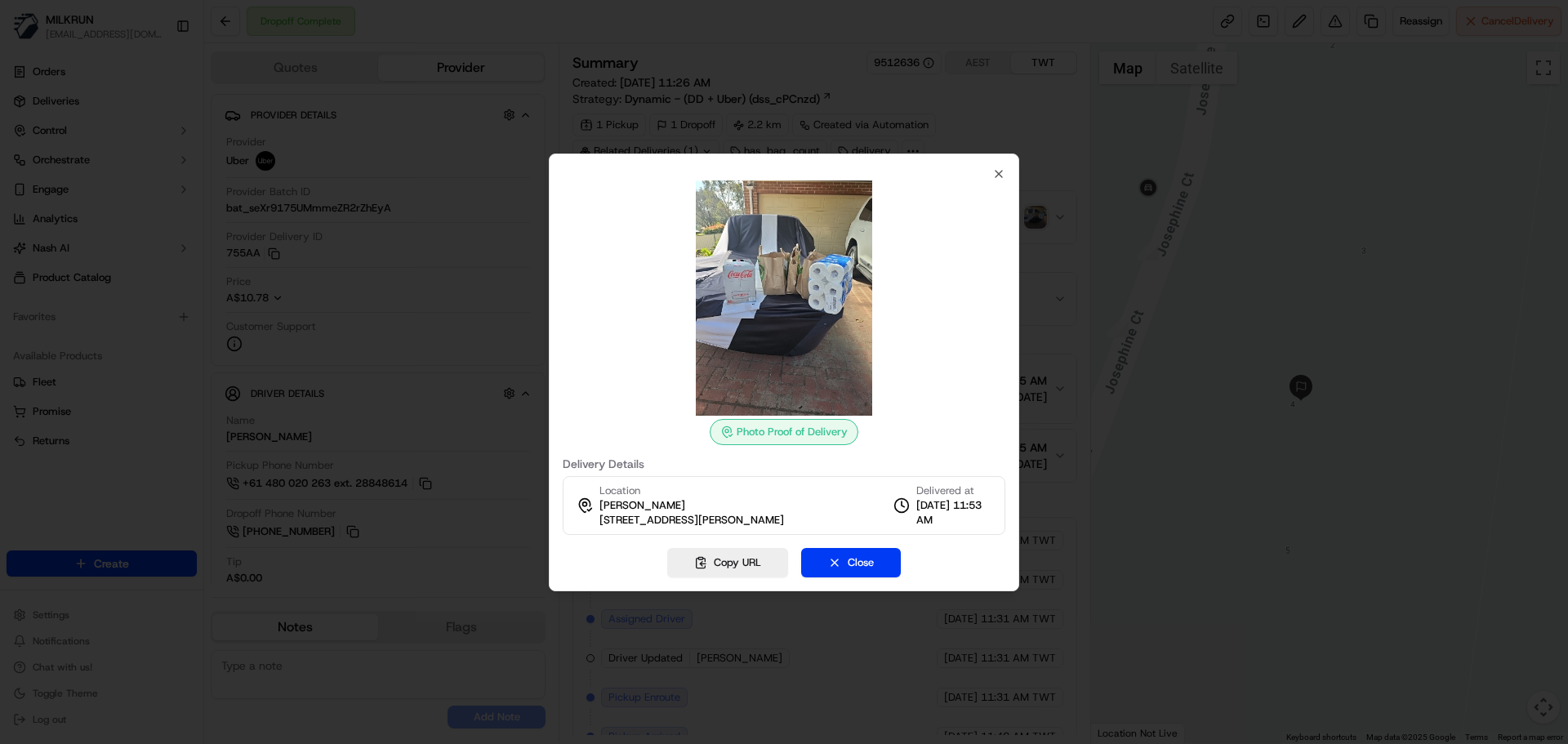
click at [928, 283] on div at bounding box center [784, 298] width 442 height 236
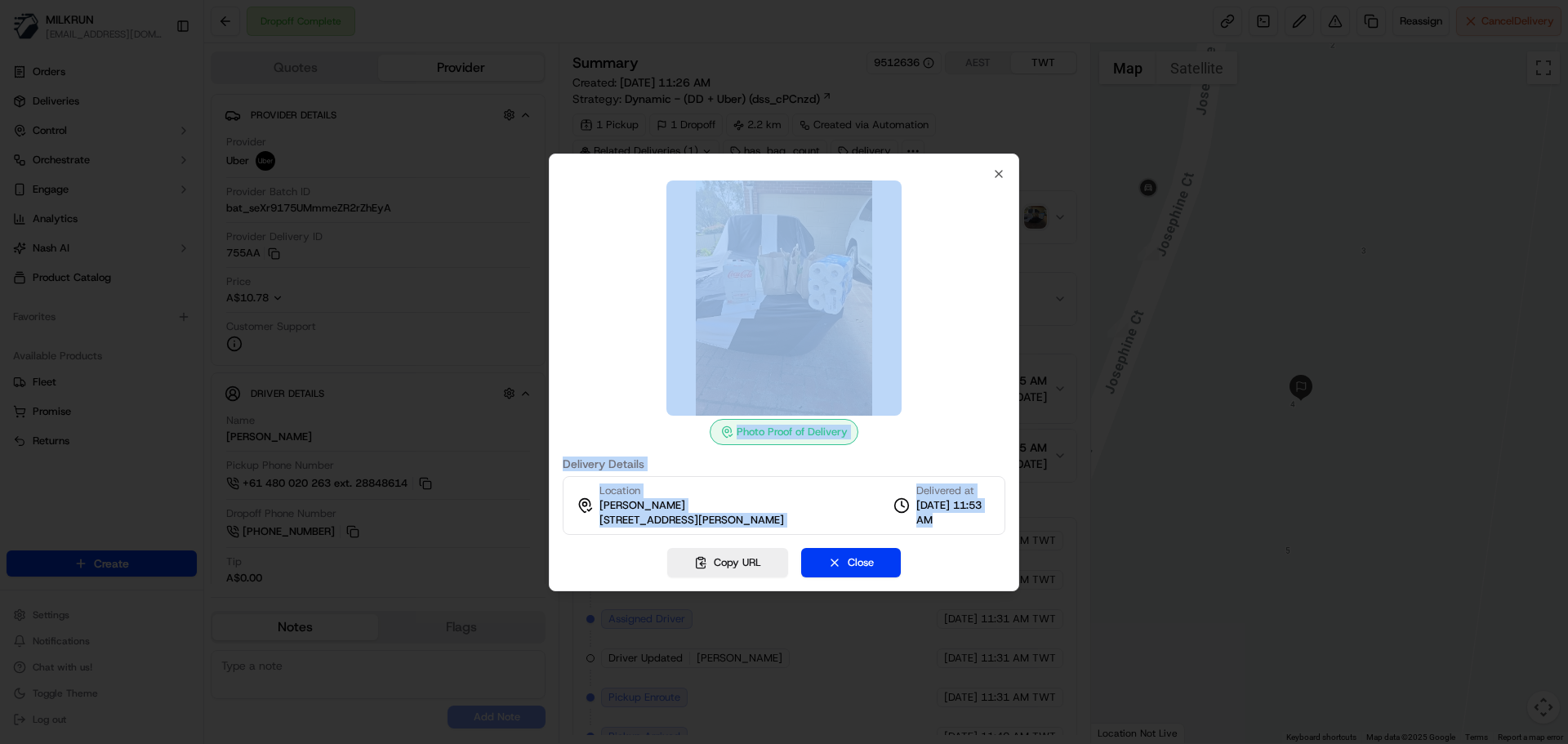
drag, startPoint x: 928, startPoint y: 283, endPoint x: 953, endPoint y: 504, distance: 222.4
click at [953, 504] on div "Photo Proof of Delivery Delivery Details Location Micaela Hanlon 4 Josephine Ct…" at bounding box center [784, 351] width 442 height 367
click at [953, 504] on span "18/09/2025 11:53 AM" at bounding box center [954, 512] width 75 height 29
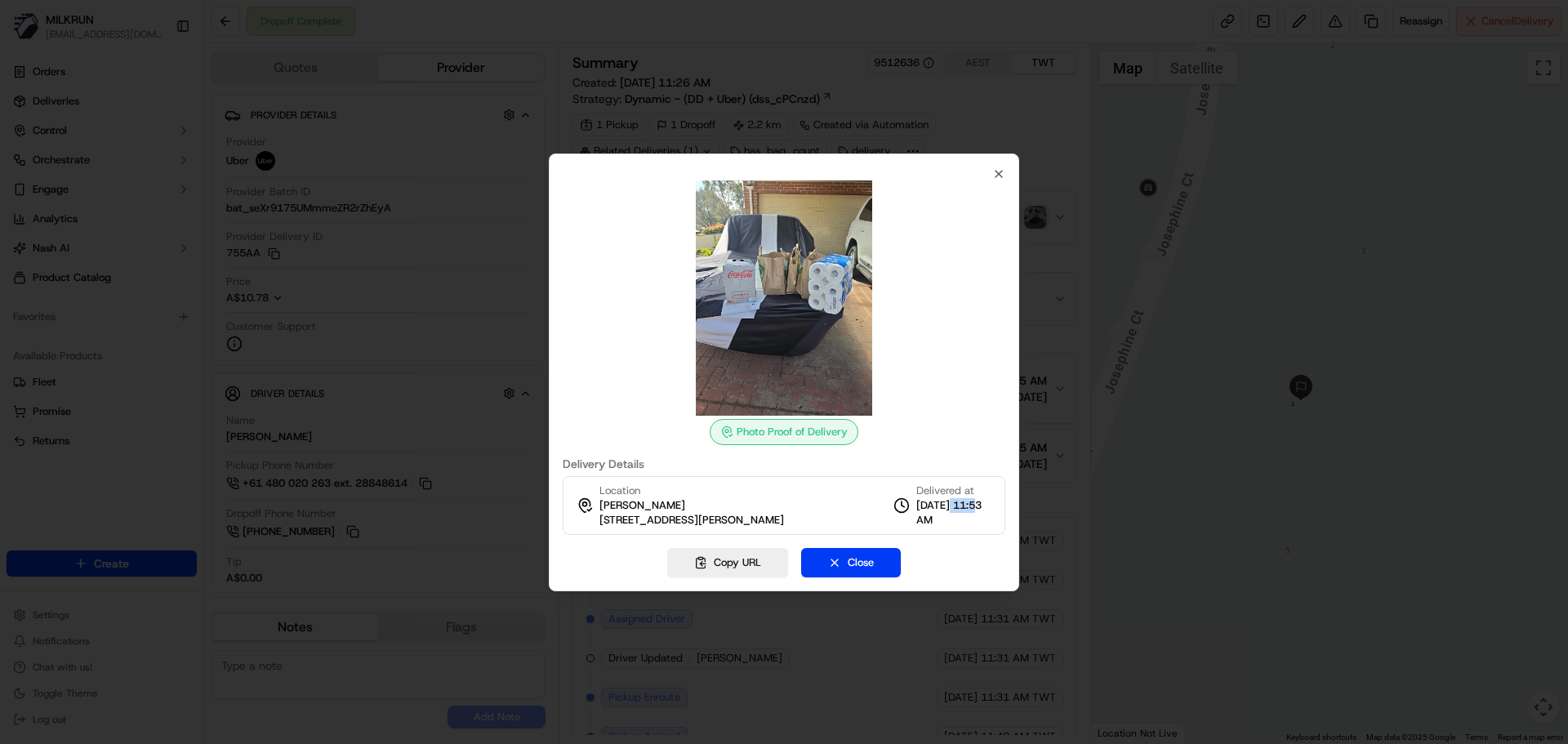
click at [953, 504] on span "18/09/2025 11:53 AM" at bounding box center [954, 512] width 75 height 29
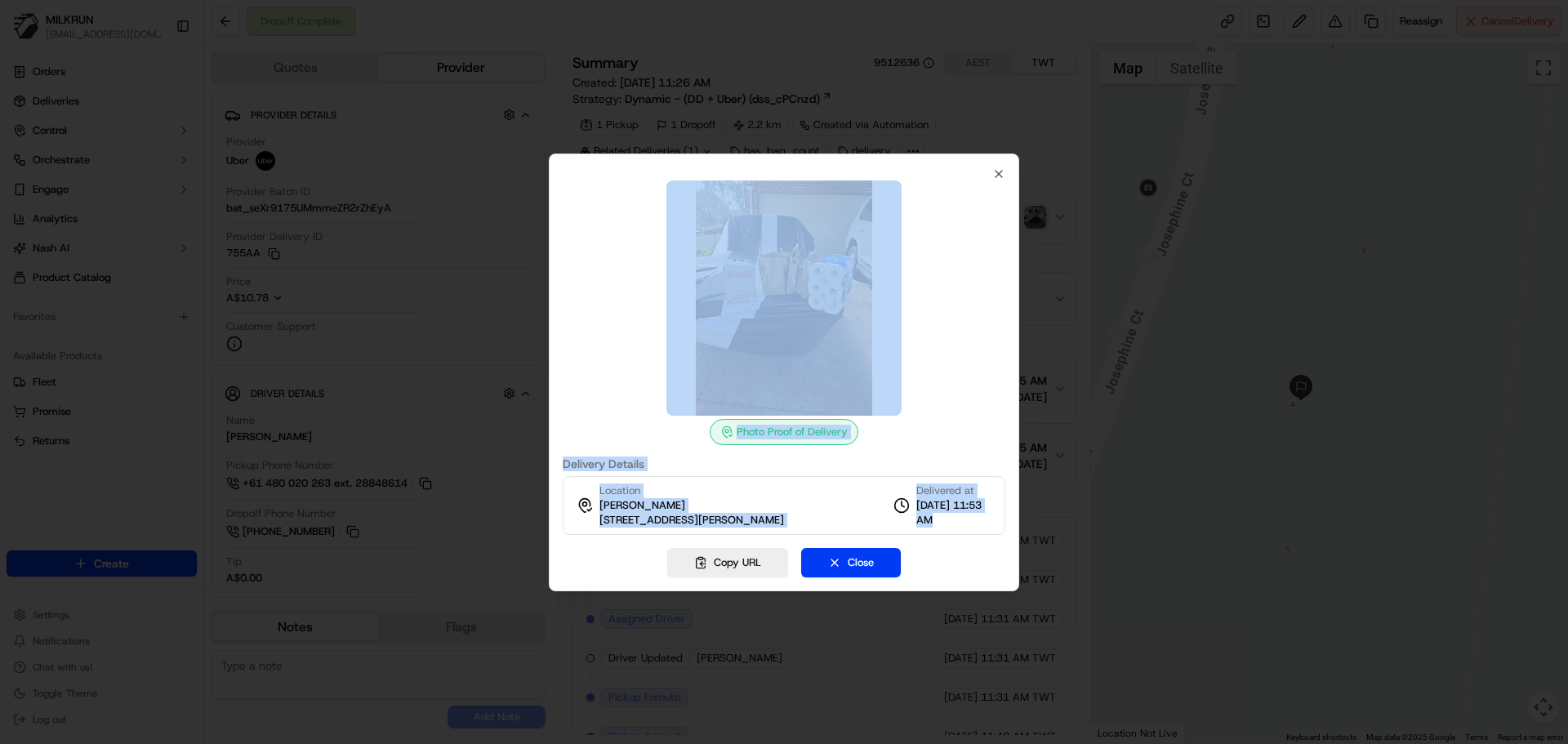
drag, startPoint x: 953, startPoint y: 504, endPoint x: 926, endPoint y: 305, distance: 200.8
click at [926, 293] on div "Photo Proof of Delivery Delivery Details Location Micaela Hanlon 4 Josephine Ct…" at bounding box center [784, 351] width 442 height 367
click at [926, 305] on div at bounding box center [784, 298] width 442 height 236
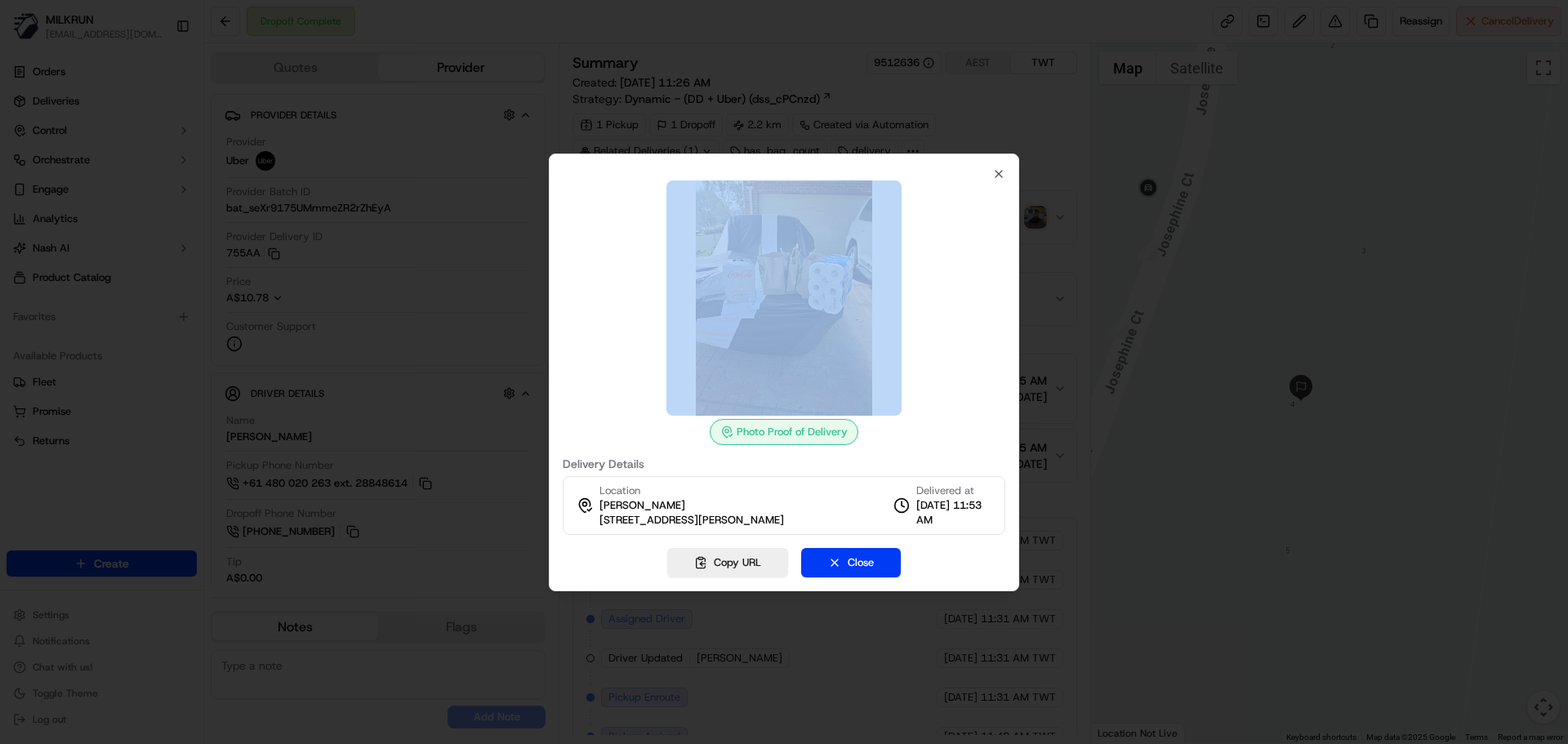
click at [926, 305] on div at bounding box center [784, 298] width 442 height 236
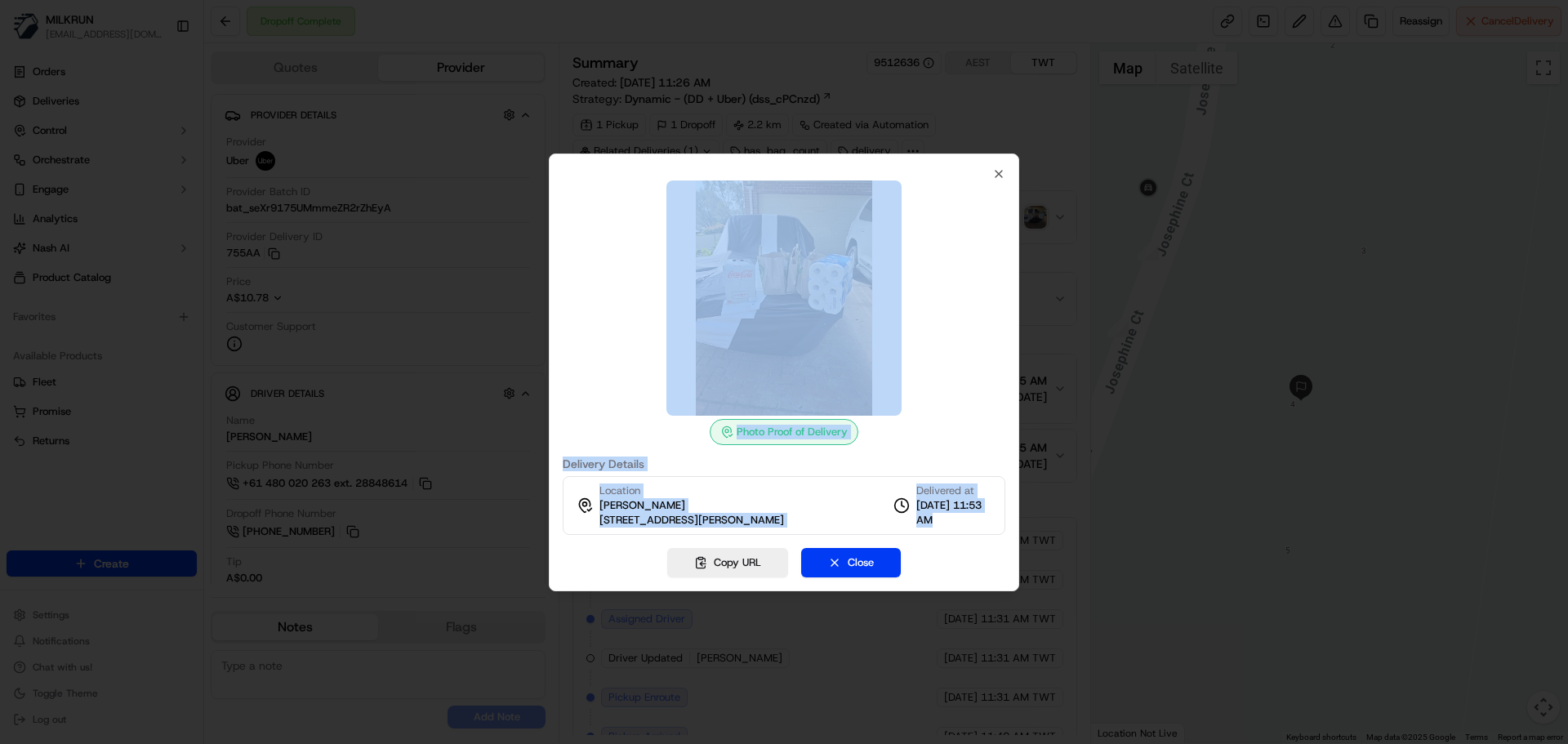
drag, startPoint x: 926, startPoint y: 305, endPoint x: 959, endPoint y: 522, distance: 219.5
click at [959, 522] on div "Photo Proof of Delivery Delivery Details Location Micaela Hanlon 4 Josephine Ct…" at bounding box center [784, 351] width 442 height 367
click at [959, 522] on span "18/09/2025 11:53 AM" at bounding box center [954, 512] width 75 height 29
drag, startPoint x: 959, startPoint y: 522, endPoint x: 957, endPoint y: 309, distance: 213.0
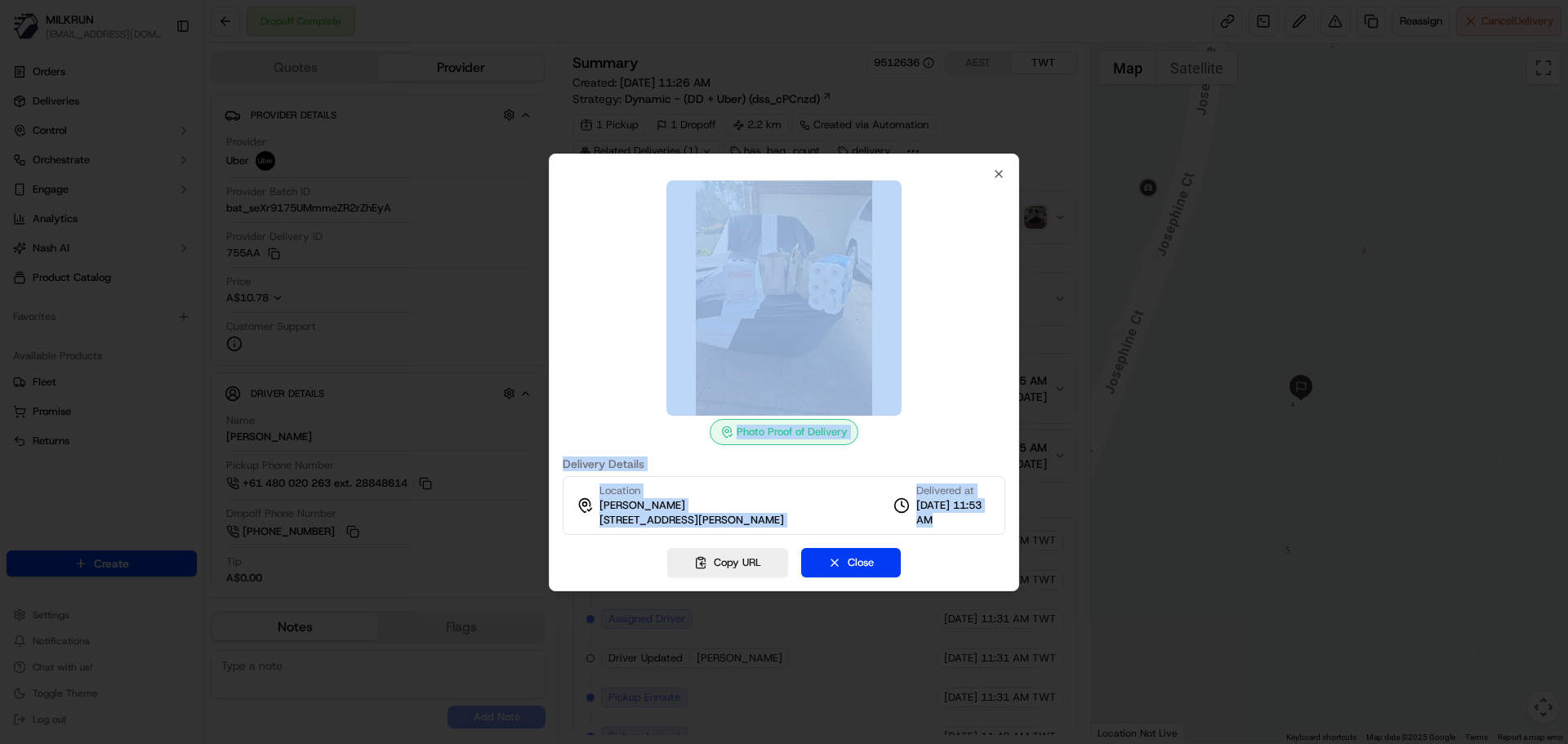
click at [957, 309] on div "Photo Proof of Delivery Delivery Details Location Micaela Hanlon 4 Josephine Ct…" at bounding box center [784, 351] width 442 height 367
click at [957, 309] on div at bounding box center [784, 298] width 442 height 236
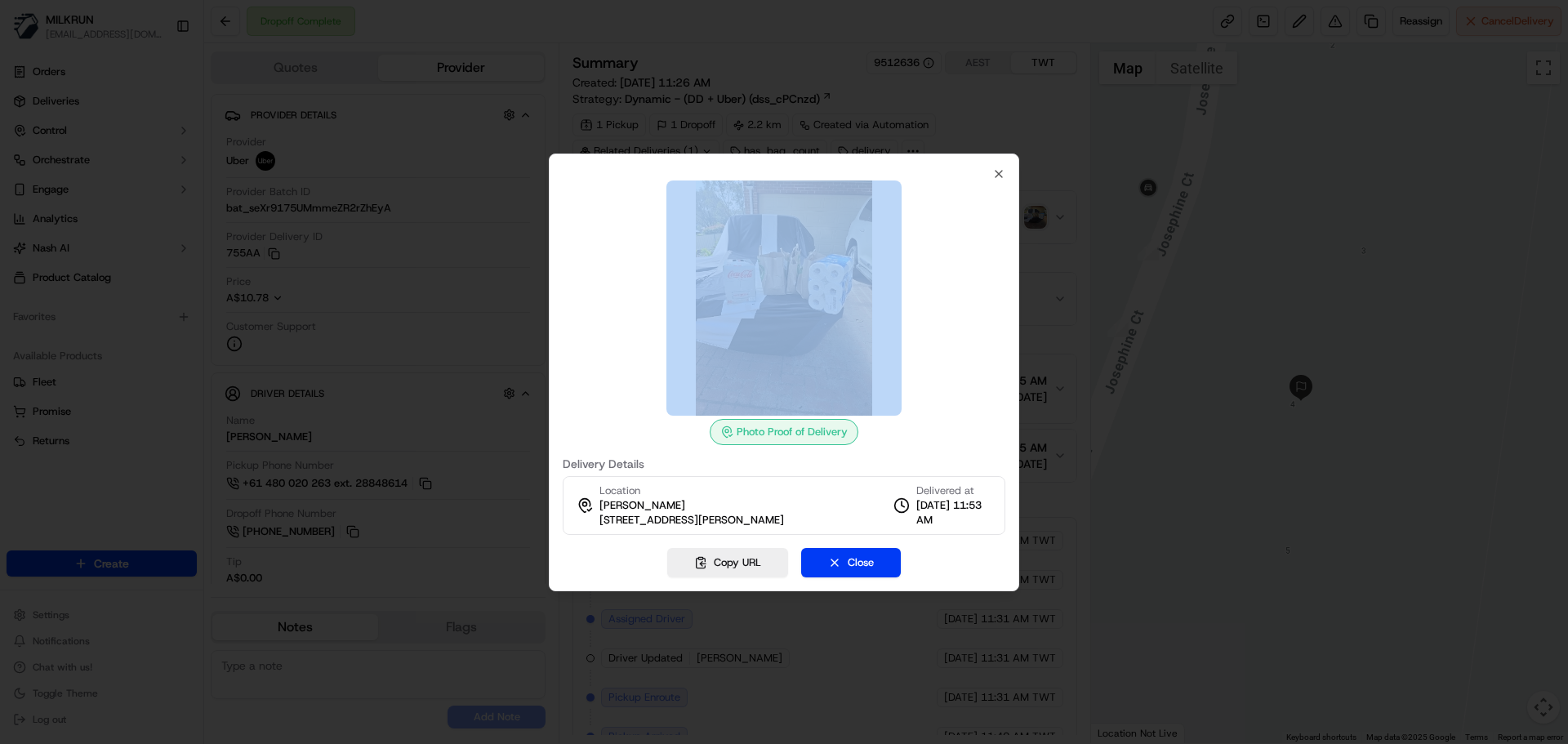
click at [957, 309] on div at bounding box center [784, 298] width 442 height 236
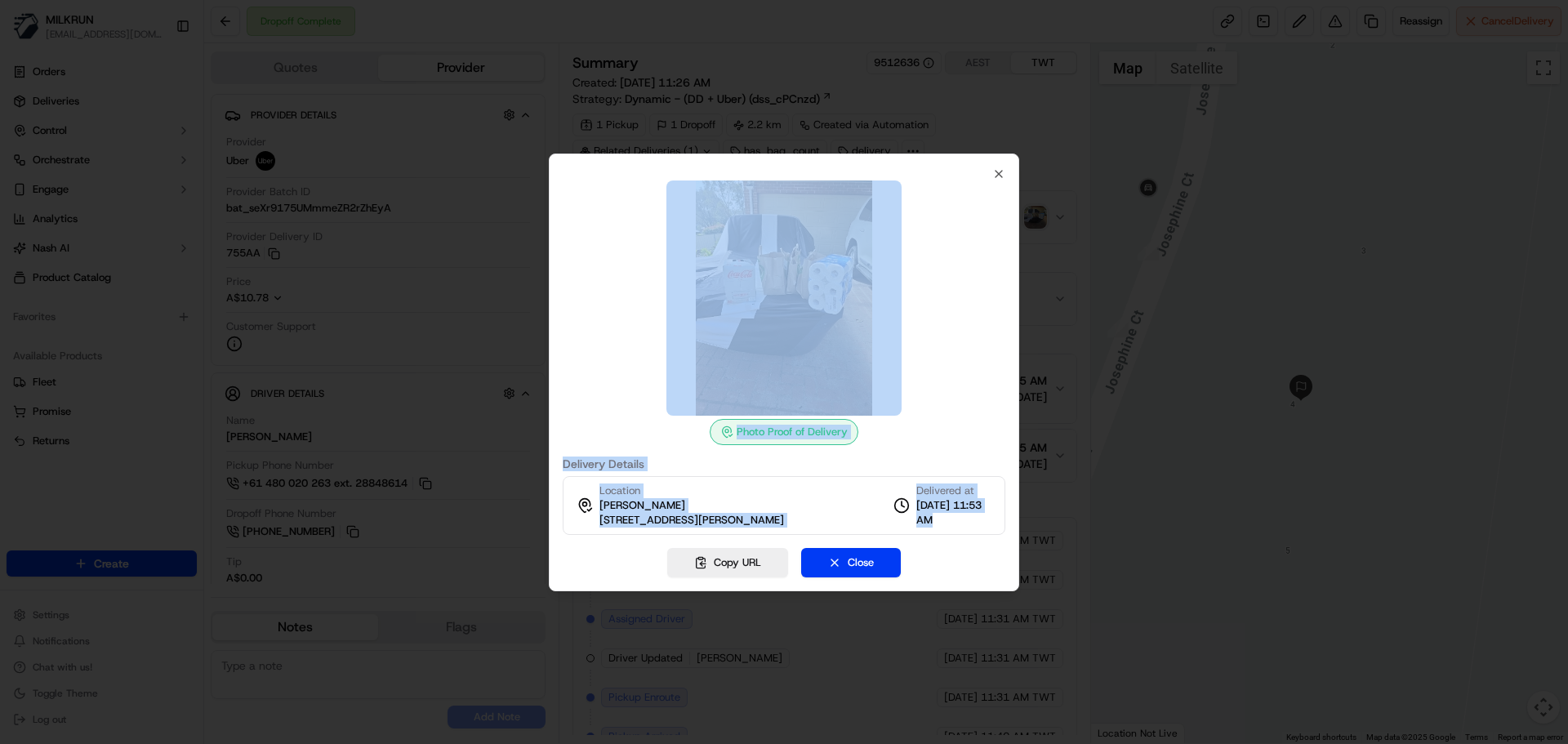
drag, startPoint x: 957, startPoint y: 309, endPoint x: 965, endPoint y: 532, distance: 223.1
click at [965, 532] on div "Photo Proof of Delivery Delivery Details Location Micaela Hanlon 4 Josephine Ct…" at bounding box center [784, 351] width 442 height 367
click at [965, 532] on div "Location Micaela Hanlon 4 Josephine Ct, Plenty, VIC 3090, AU Delivered at 18/09…" at bounding box center [784, 505] width 442 height 59
drag, startPoint x: 965, startPoint y: 532, endPoint x: 952, endPoint y: 327, distance: 205.4
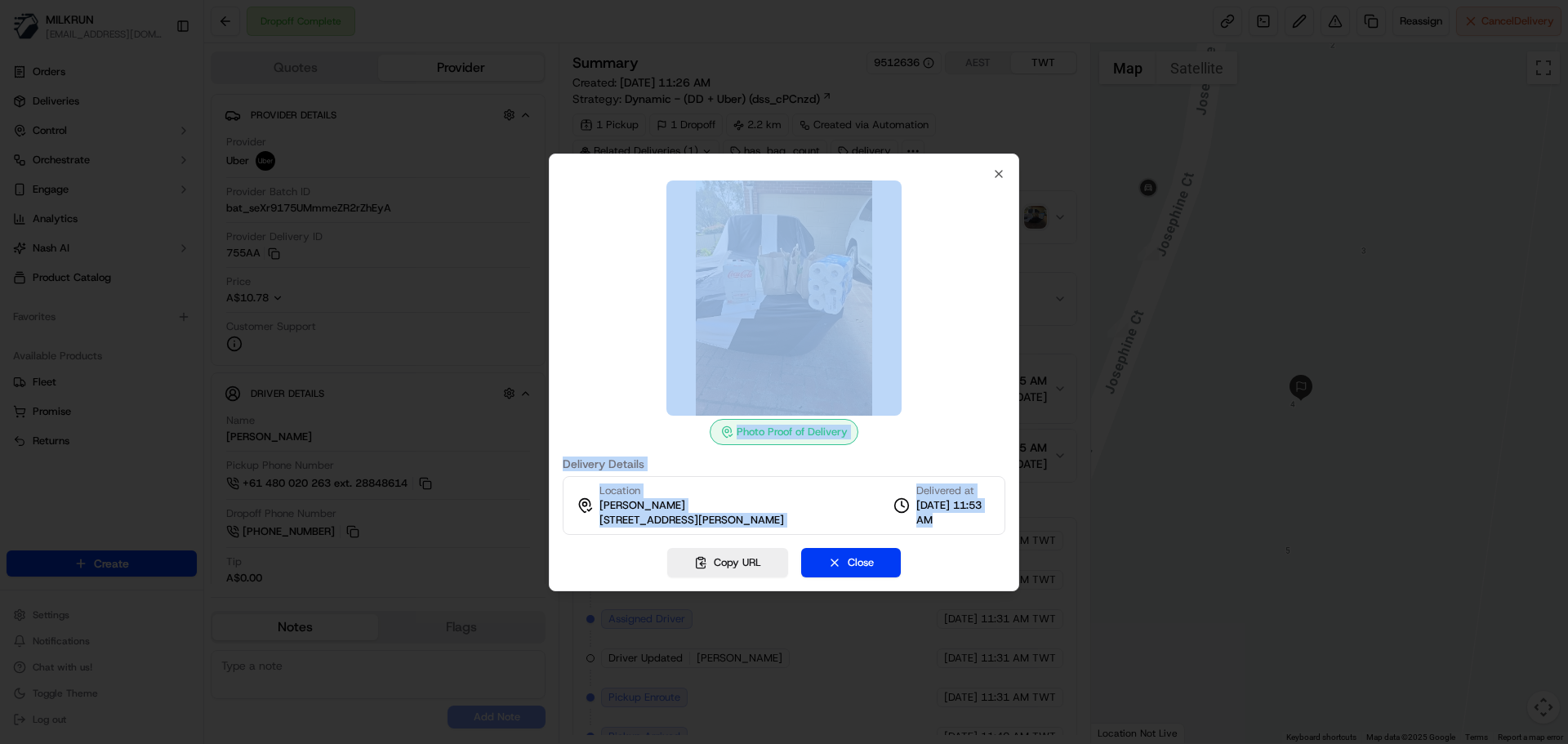
click at [952, 327] on div "Photo Proof of Delivery Delivery Details Location Micaela Hanlon 4 Josephine Ct…" at bounding box center [784, 351] width 442 height 367
click at [957, 327] on div at bounding box center [784, 298] width 442 height 236
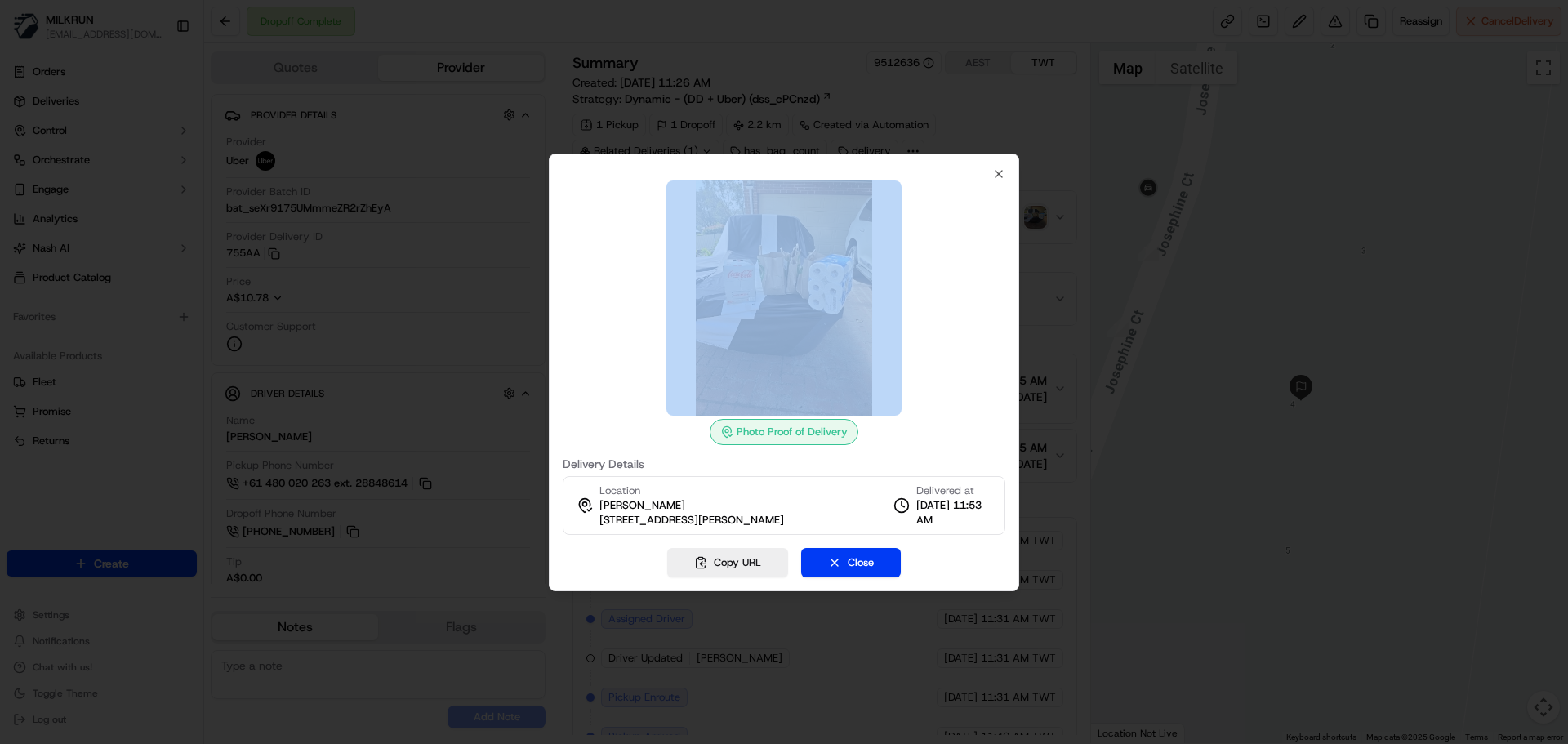
click at [957, 327] on div at bounding box center [784, 298] width 442 height 236
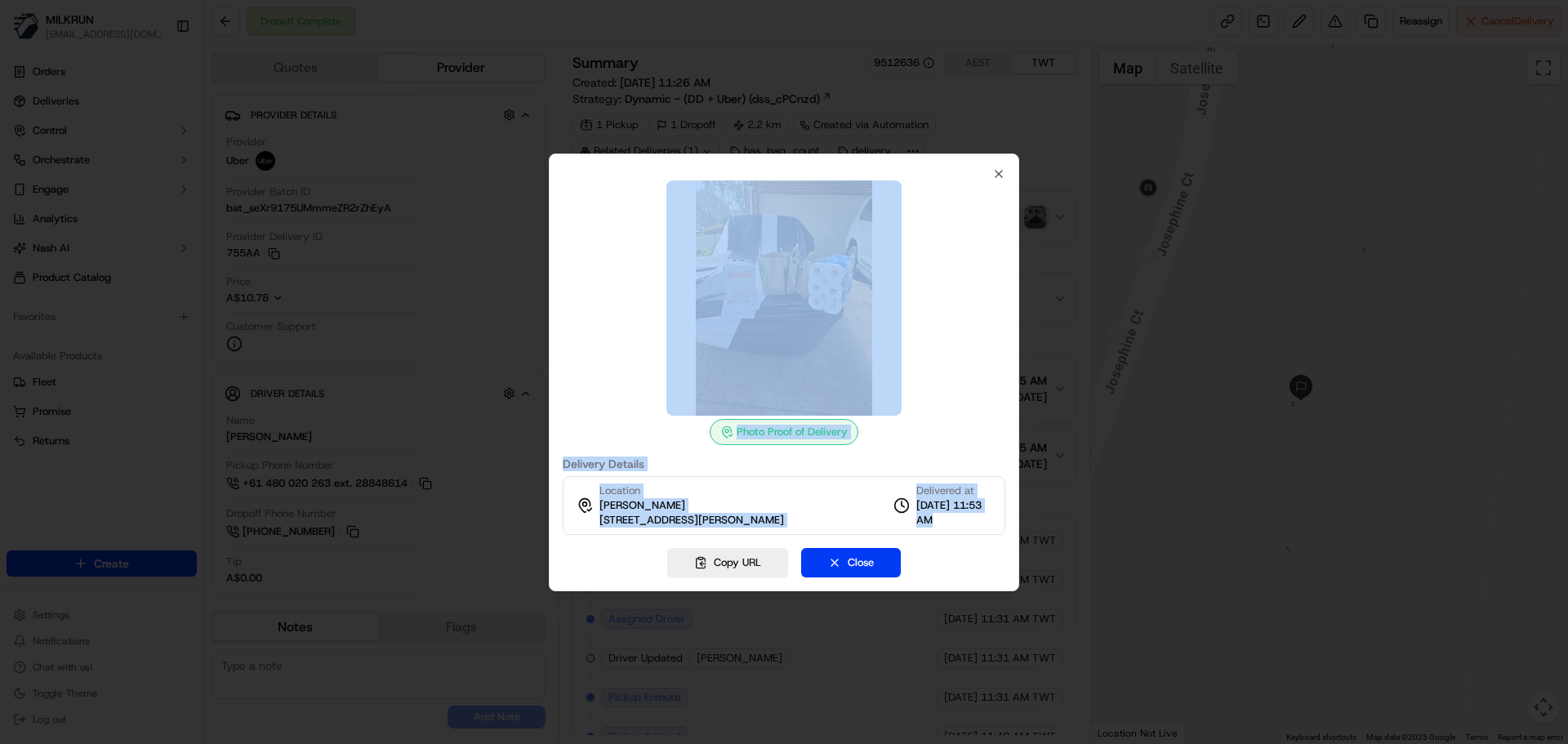
drag, startPoint x: 957, startPoint y: 327, endPoint x: 972, endPoint y: 518, distance: 191.6
click at [972, 518] on div "Photo Proof of Delivery Delivery Details Location Micaela Hanlon 4 Josephine Ct…" at bounding box center [784, 351] width 442 height 367
click at [972, 518] on span "18/09/2025 11:53 AM" at bounding box center [954, 512] width 75 height 29
drag, startPoint x: 972, startPoint y: 518, endPoint x: 964, endPoint y: 384, distance: 134.2
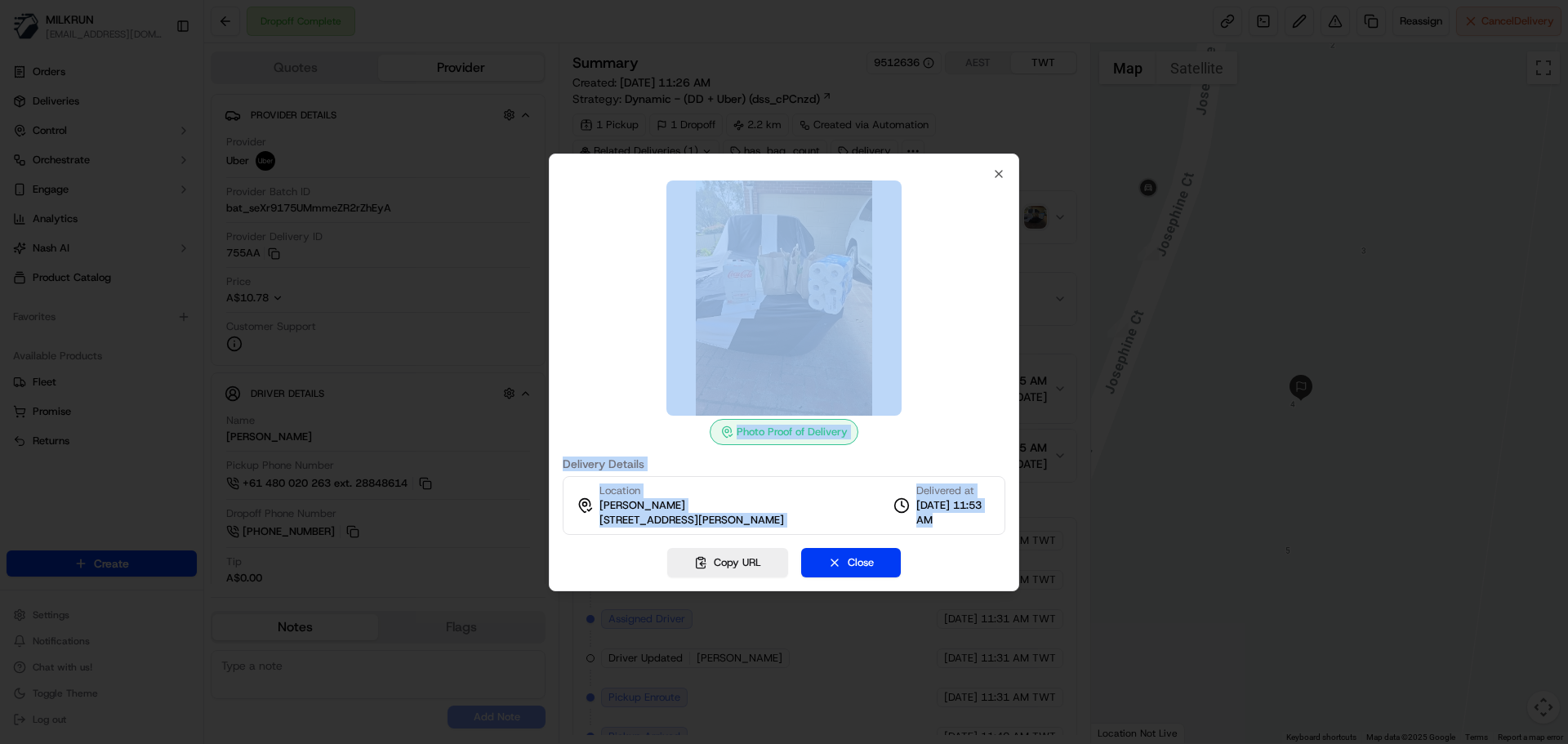
click at [964, 384] on div "Photo Proof of Delivery Delivery Details Location Micaela Hanlon 4 Josephine Ct…" at bounding box center [784, 351] width 442 height 367
click at [964, 384] on div at bounding box center [784, 298] width 442 height 236
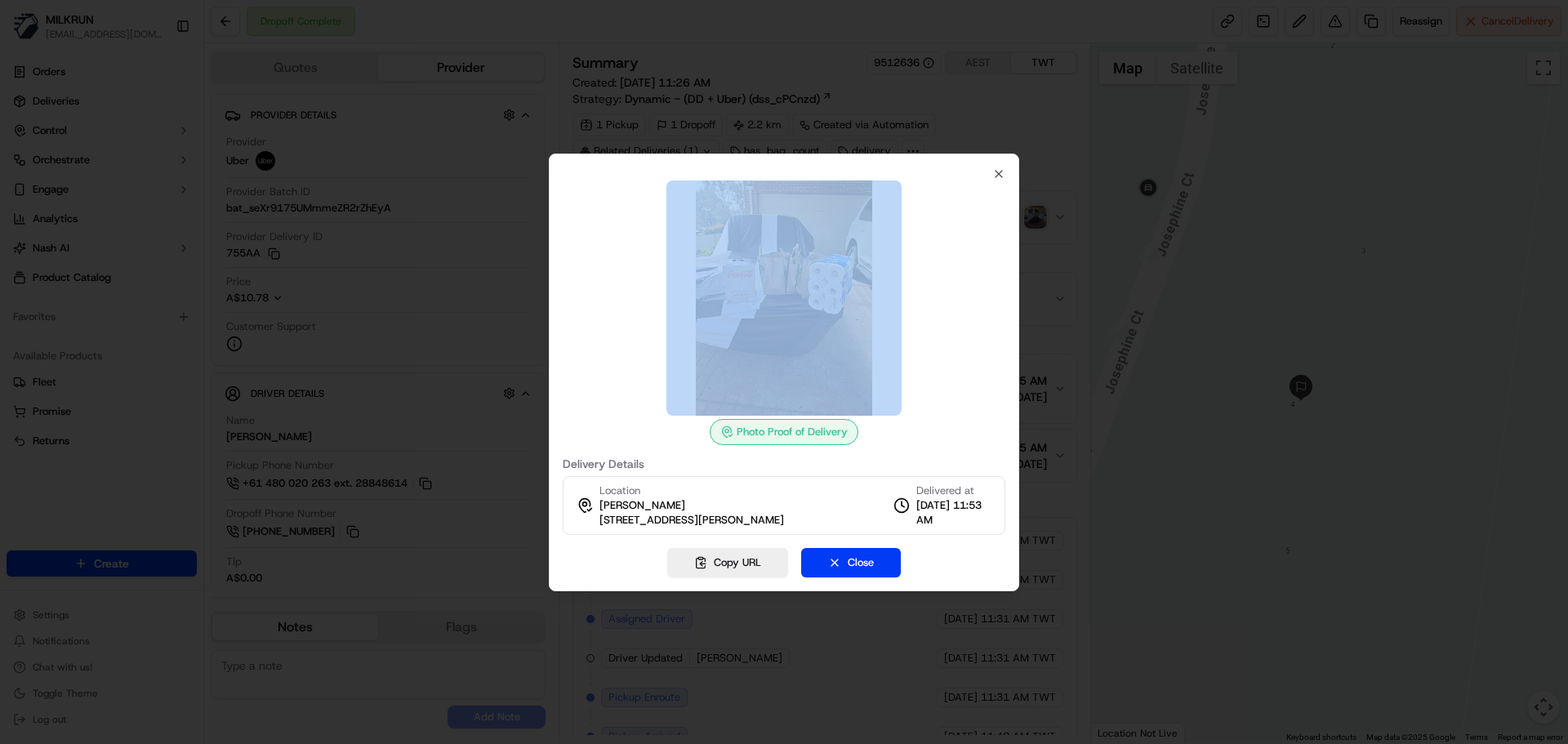
click at [964, 384] on div at bounding box center [784, 298] width 442 height 236
drag, startPoint x: 964, startPoint y: 384, endPoint x: 957, endPoint y: 482, distance: 98.2
click at [957, 482] on div "Photo Proof of Delivery Delivery Details Location Micaela Hanlon 4 Josephine Ct…" at bounding box center [784, 351] width 442 height 367
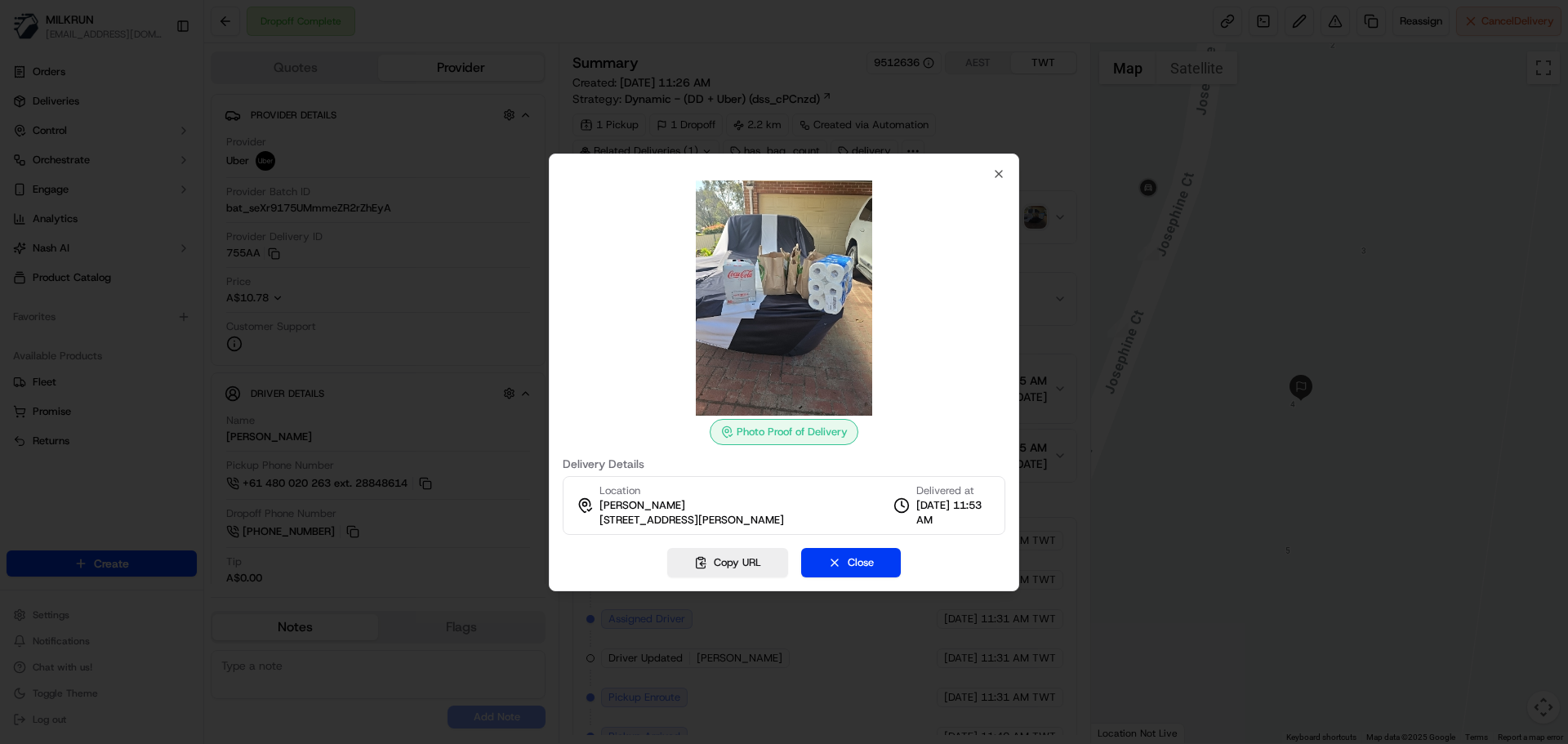
click at [962, 511] on span "18/09/2025 11:53 AM" at bounding box center [954, 512] width 75 height 29
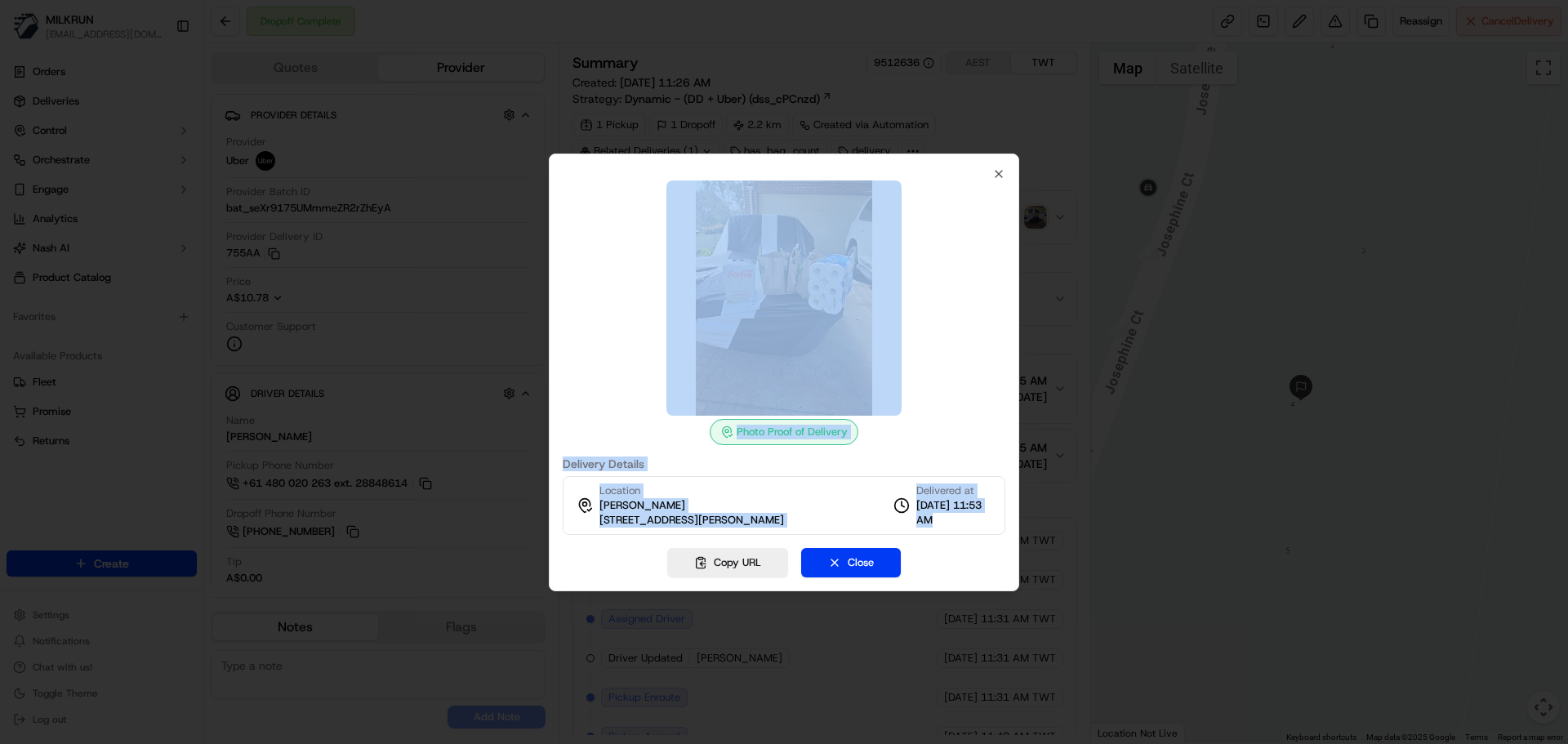
drag, startPoint x: 962, startPoint y: 511, endPoint x: 950, endPoint y: 415, distance: 96.7
click at [950, 415] on div "Photo Proof of Delivery Delivery Details Location Micaela Hanlon 4 Josephine Ct…" at bounding box center [784, 351] width 442 height 367
click at [950, 415] on div at bounding box center [784, 298] width 442 height 236
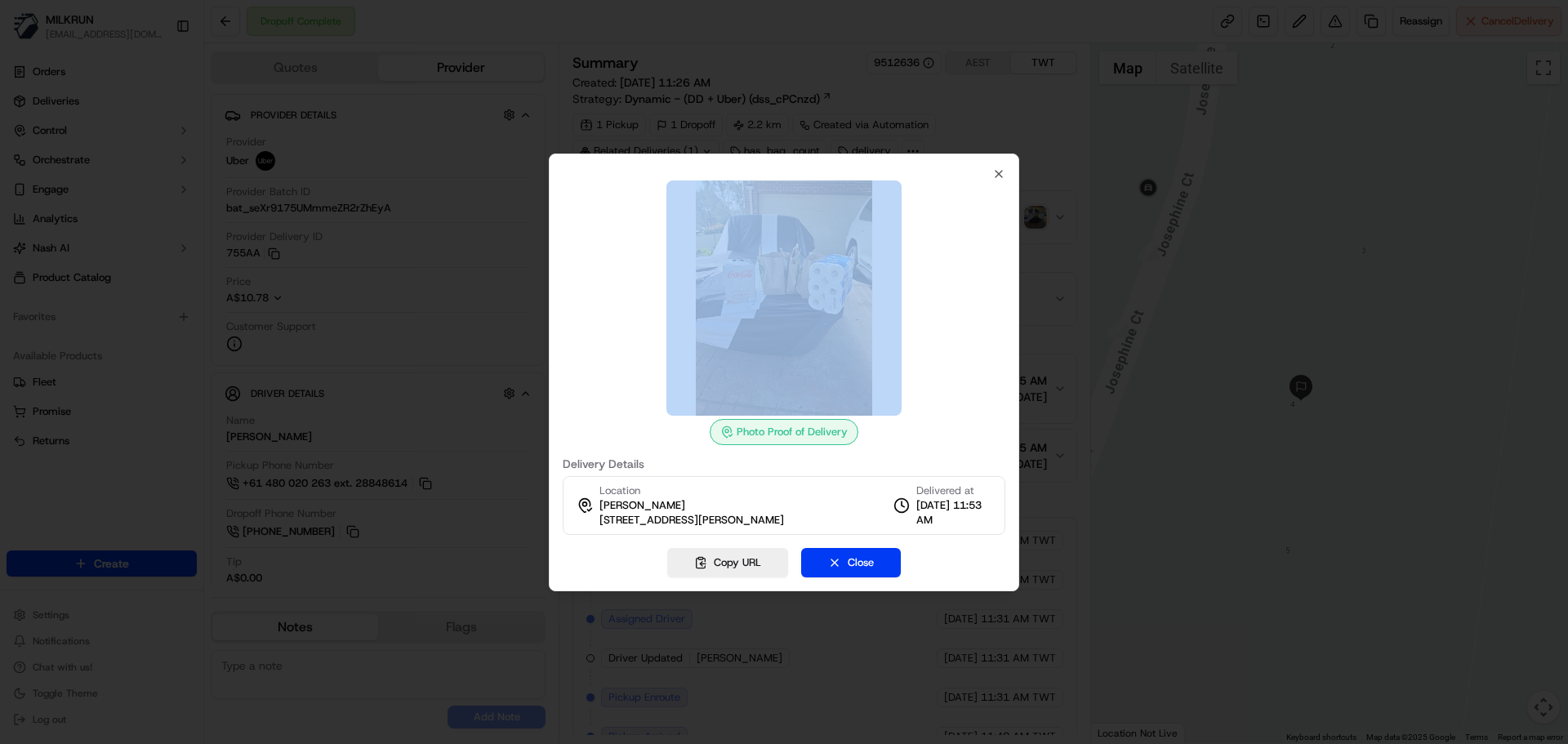
click at [950, 415] on div at bounding box center [784, 298] width 442 height 236
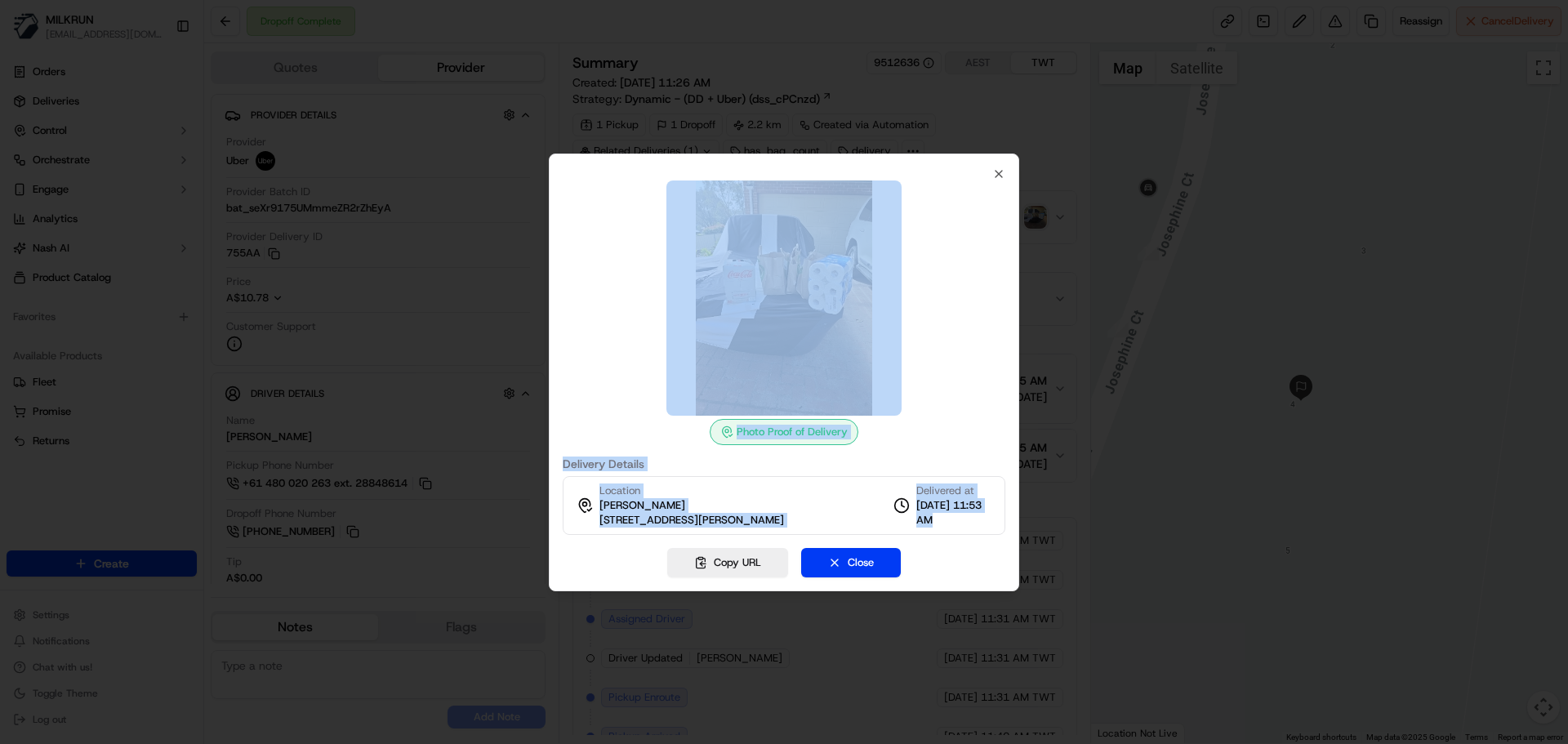
drag, startPoint x: 950, startPoint y: 415, endPoint x: 968, endPoint y: 508, distance: 94.7
click at [968, 500] on div "Photo Proof of Delivery Delivery Details Location Micaela Hanlon 4 Josephine Ct…" at bounding box center [784, 351] width 442 height 367
click at [971, 524] on span "18/09/2025 11:53 AM" at bounding box center [954, 512] width 75 height 29
drag, startPoint x: 971, startPoint y: 524, endPoint x: 968, endPoint y: 372, distance: 152.0
click at [970, 351] on div "Photo Proof of Delivery Delivery Details Location Micaela Hanlon 4 Josephine Ct…" at bounding box center [784, 351] width 442 height 367
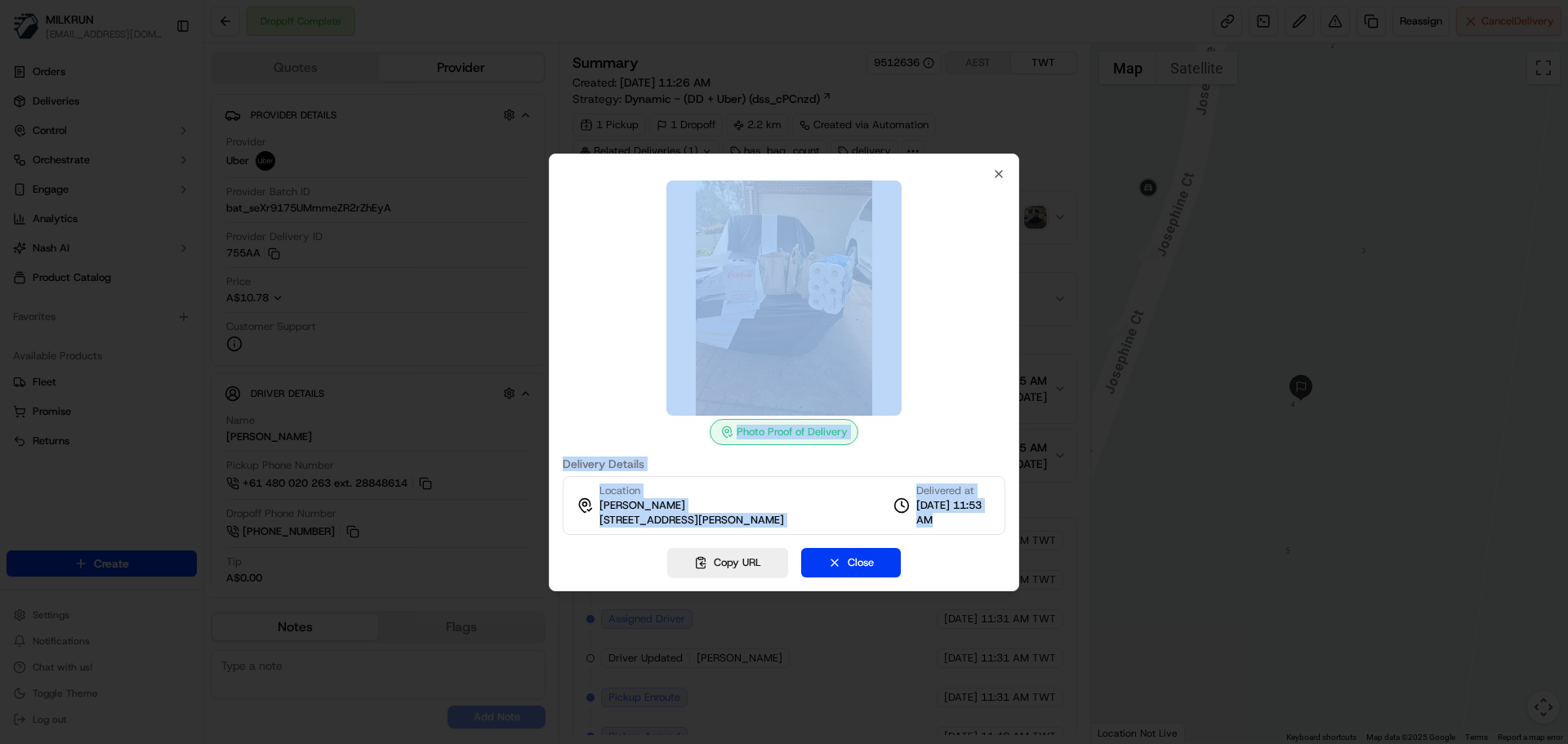
click at [968, 372] on div at bounding box center [784, 298] width 442 height 236
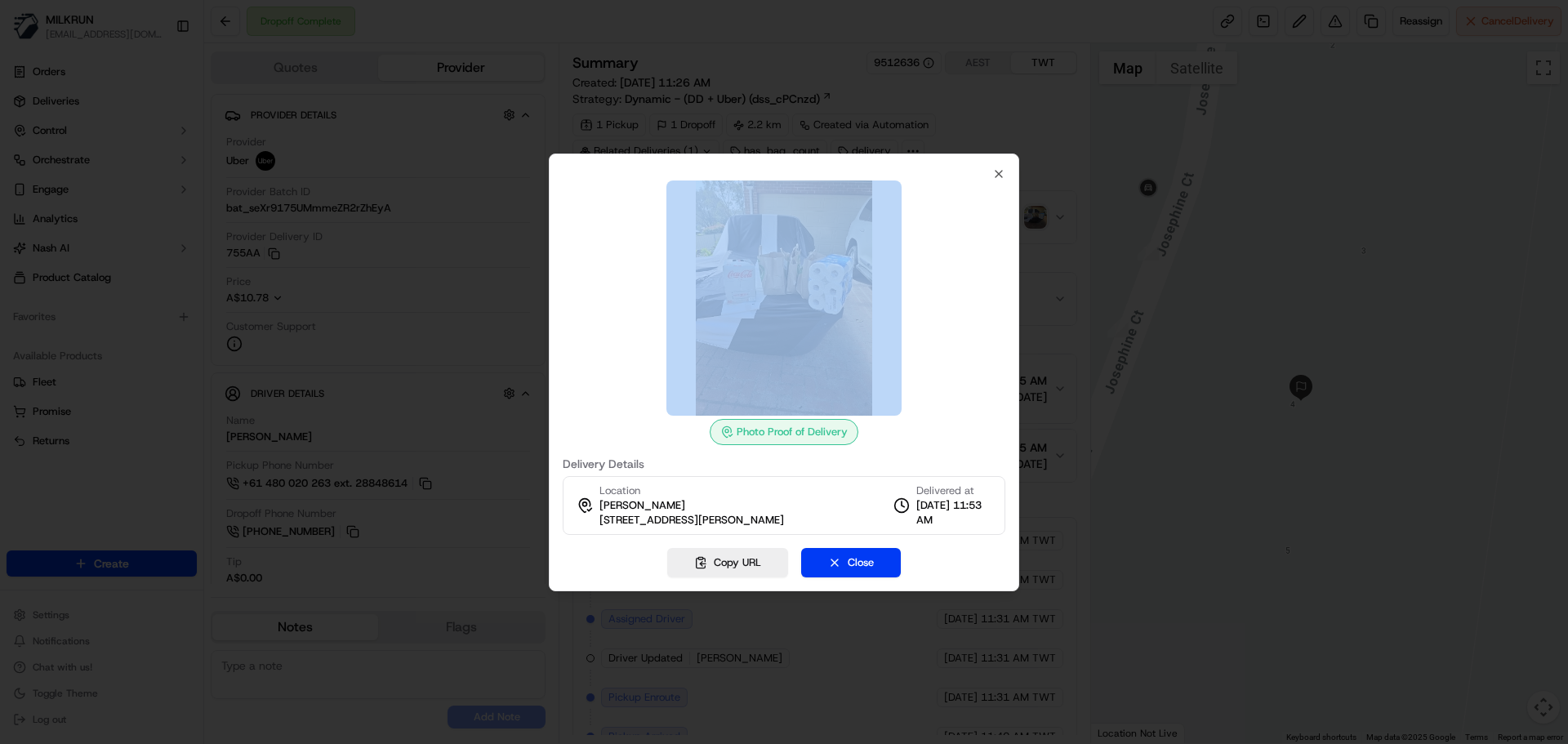
click at [968, 372] on div at bounding box center [784, 298] width 442 height 236
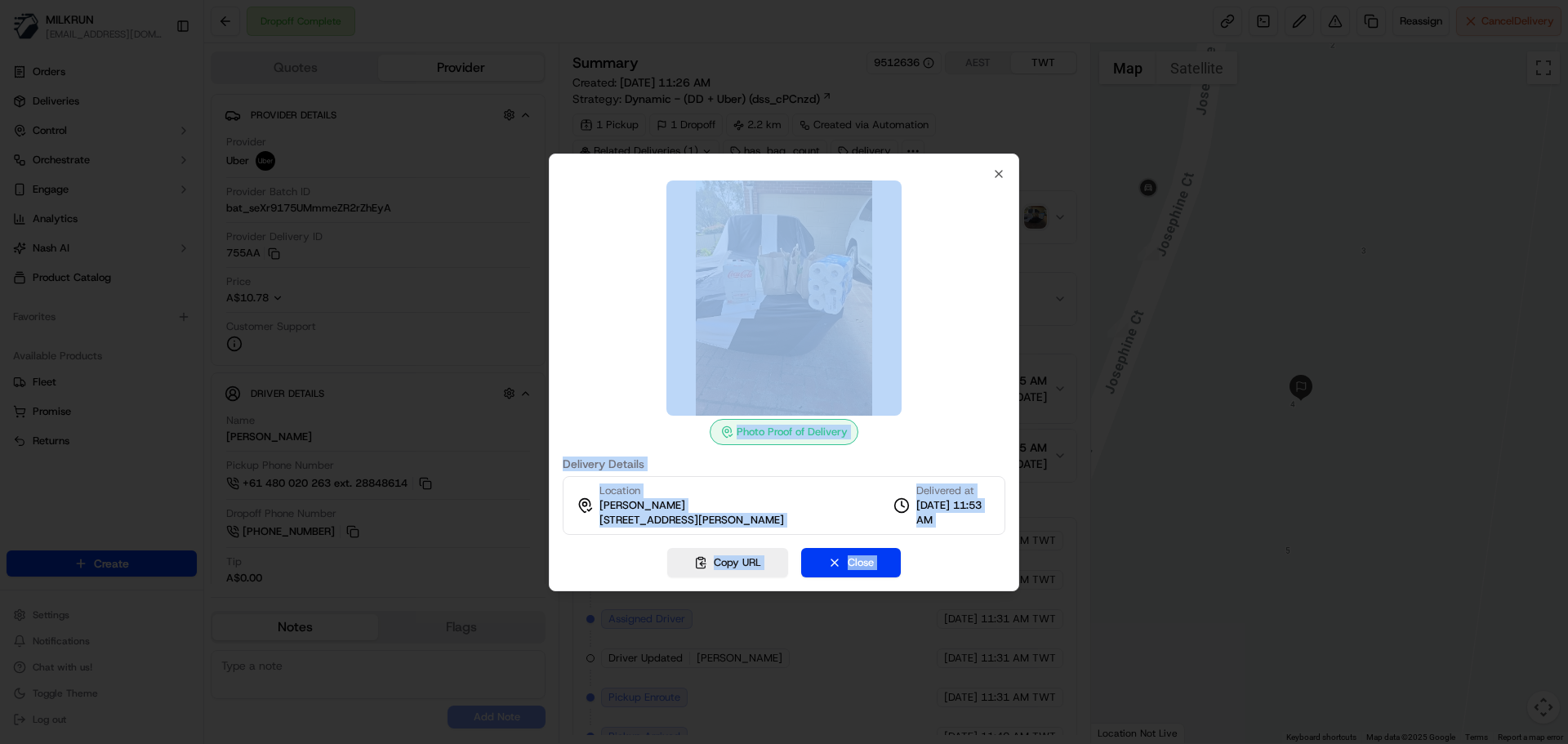
drag, startPoint x: 968, startPoint y: 372, endPoint x: 971, endPoint y: 545, distance: 173.0
click at [971, 545] on div "Photo Proof of Delivery Delivery Details Location Micaela Hanlon 4 Josephine Ct…" at bounding box center [784, 372] width 470 height 437
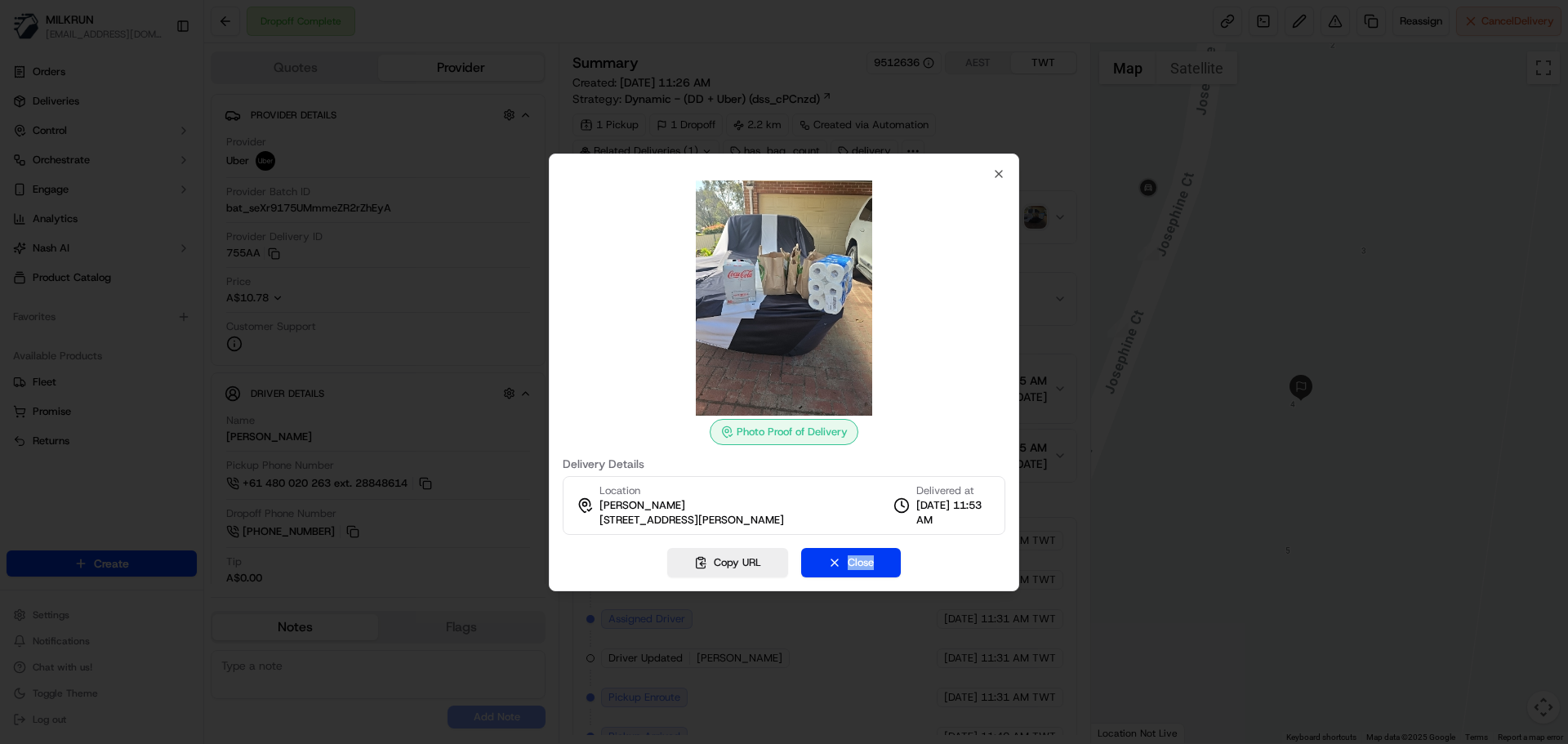
click at [971, 545] on div "Photo Proof of Delivery Delivery Details Location Micaela Hanlon 4 Josephine Ct…" at bounding box center [784, 372] width 470 height 437
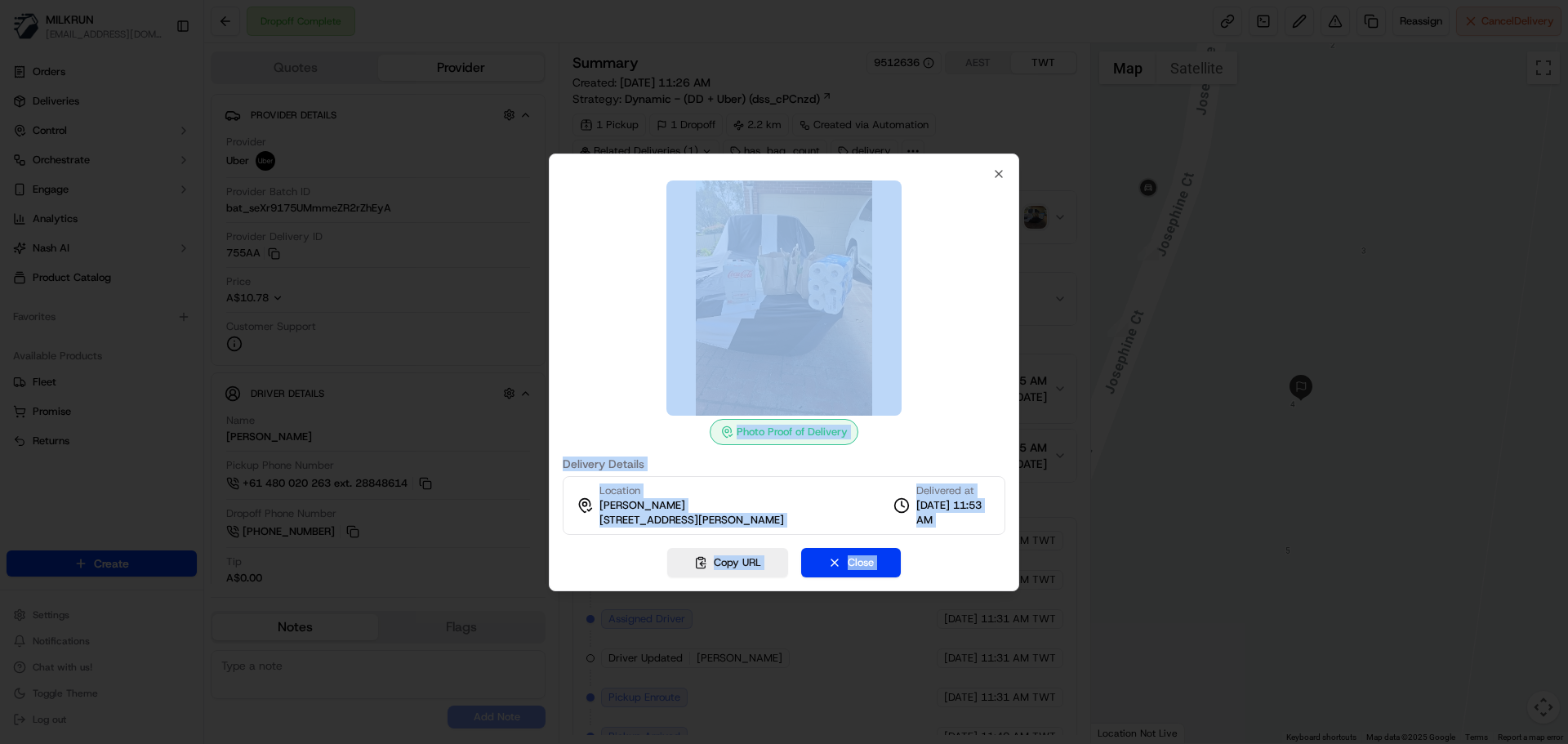
drag, startPoint x: 971, startPoint y: 545, endPoint x: 957, endPoint y: 342, distance: 203.5
click at [957, 343] on div "Photo Proof of Delivery Delivery Details Location Micaela Hanlon 4 Josephine Ct…" at bounding box center [784, 372] width 470 height 437
click at [957, 345] on div at bounding box center [784, 298] width 442 height 236
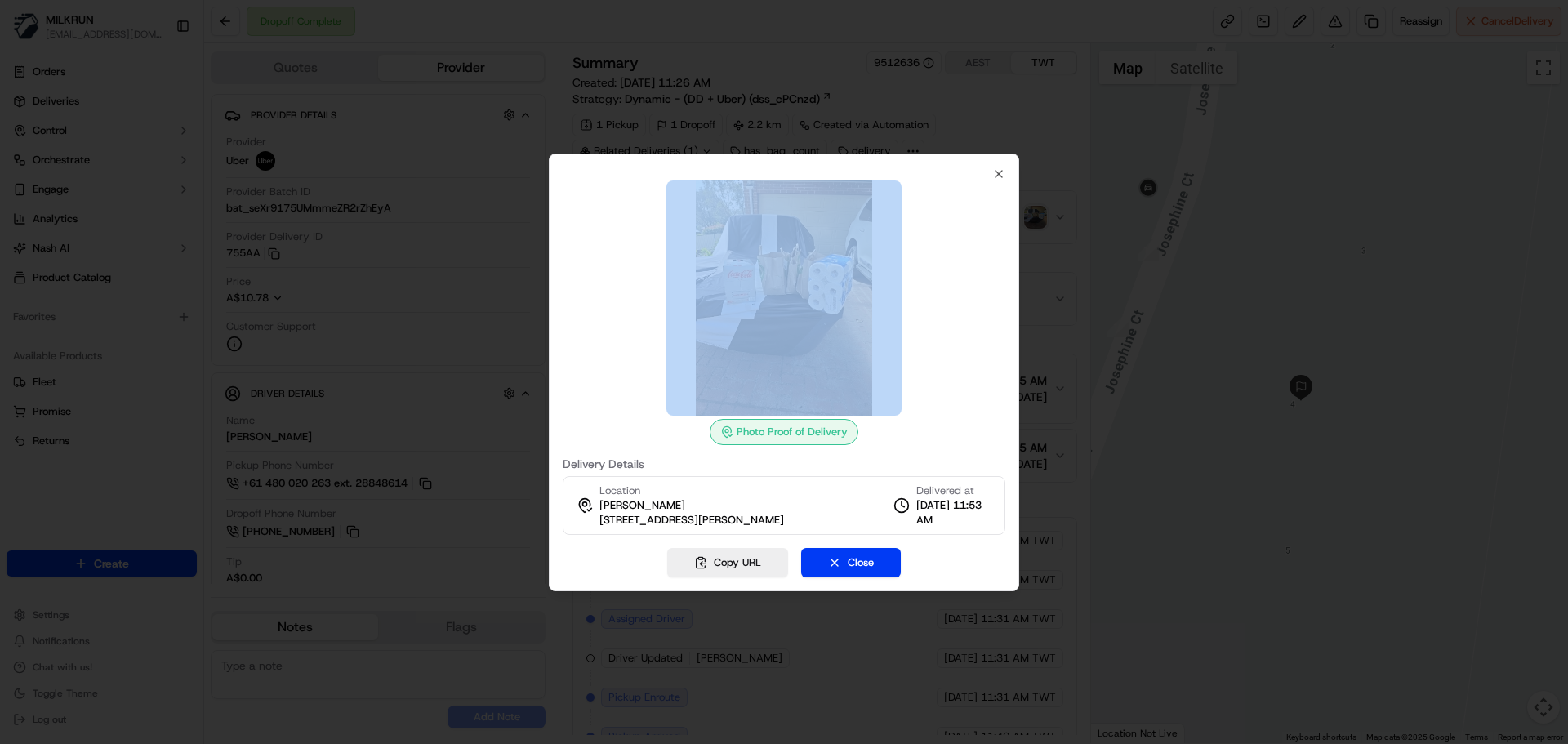
click at [957, 345] on div at bounding box center [784, 298] width 442 height 236
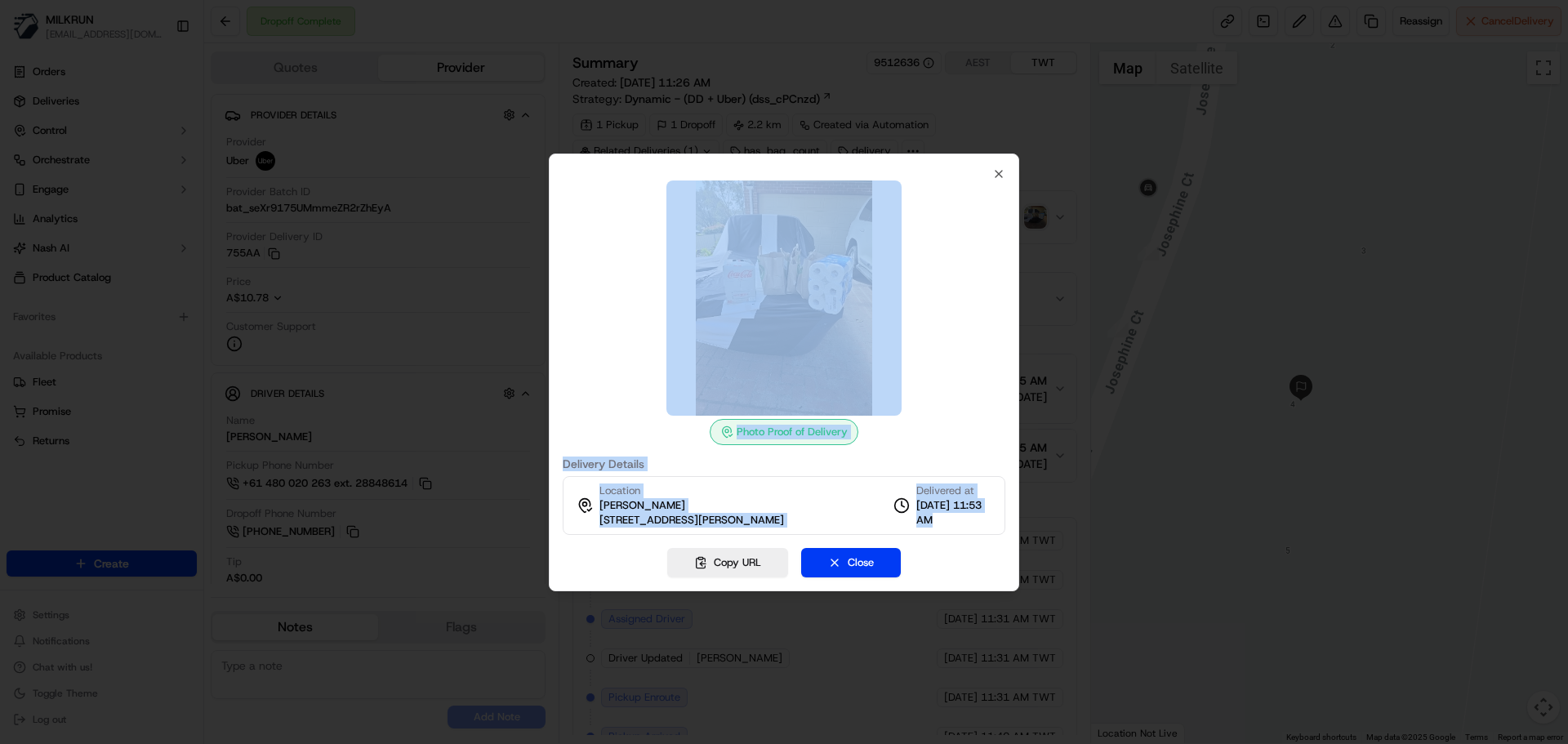
drag, startPoint x: 957, startPoint y: 345, endPoint x: 959, endPoint y: 523, distance: 178.0
click at [959, 523] on div "Photo Proof of Delivery Delivery Details Location Micaela Hanlon 4 Josephine Ct…" at bounding box center [784, 351] width 442 height 367
click at [959, 523] on span "18/09/2025 11:53 AM" at bounding box center [954, 512] width 75 height 29
drag, startPoint x: 959, startPoint y: 523, endPoint x: 956, endPoint y: 351, distance: 172.0
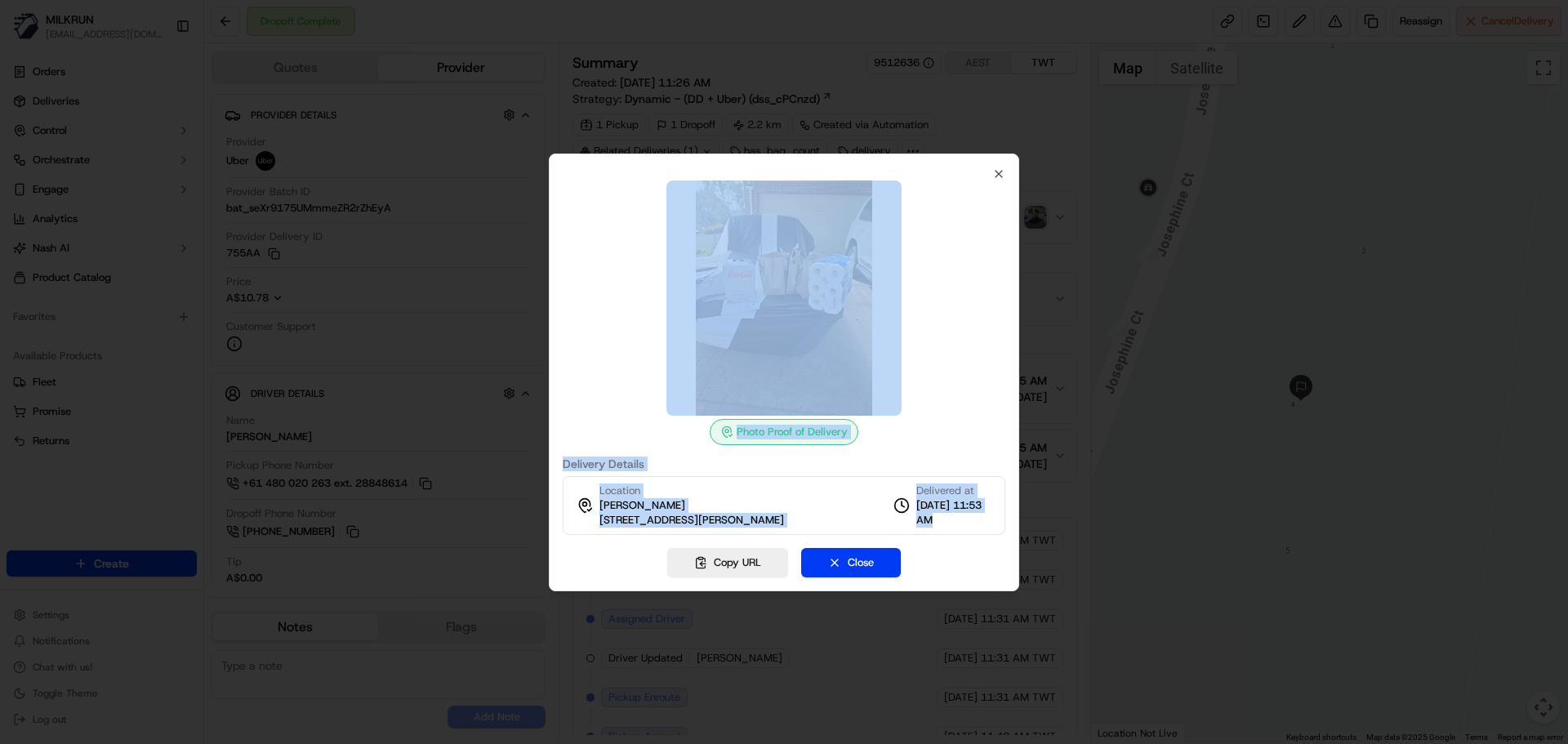
click at [956, 351] on div "Photo Proof of Delivery Delivery Details Location Micaela Hanlon 4 Josephine Ct…" at bounding box center [784, 351] width 442 height 367
click at [956, 351] on div at bounding box center [784, 298] width 442 height 236
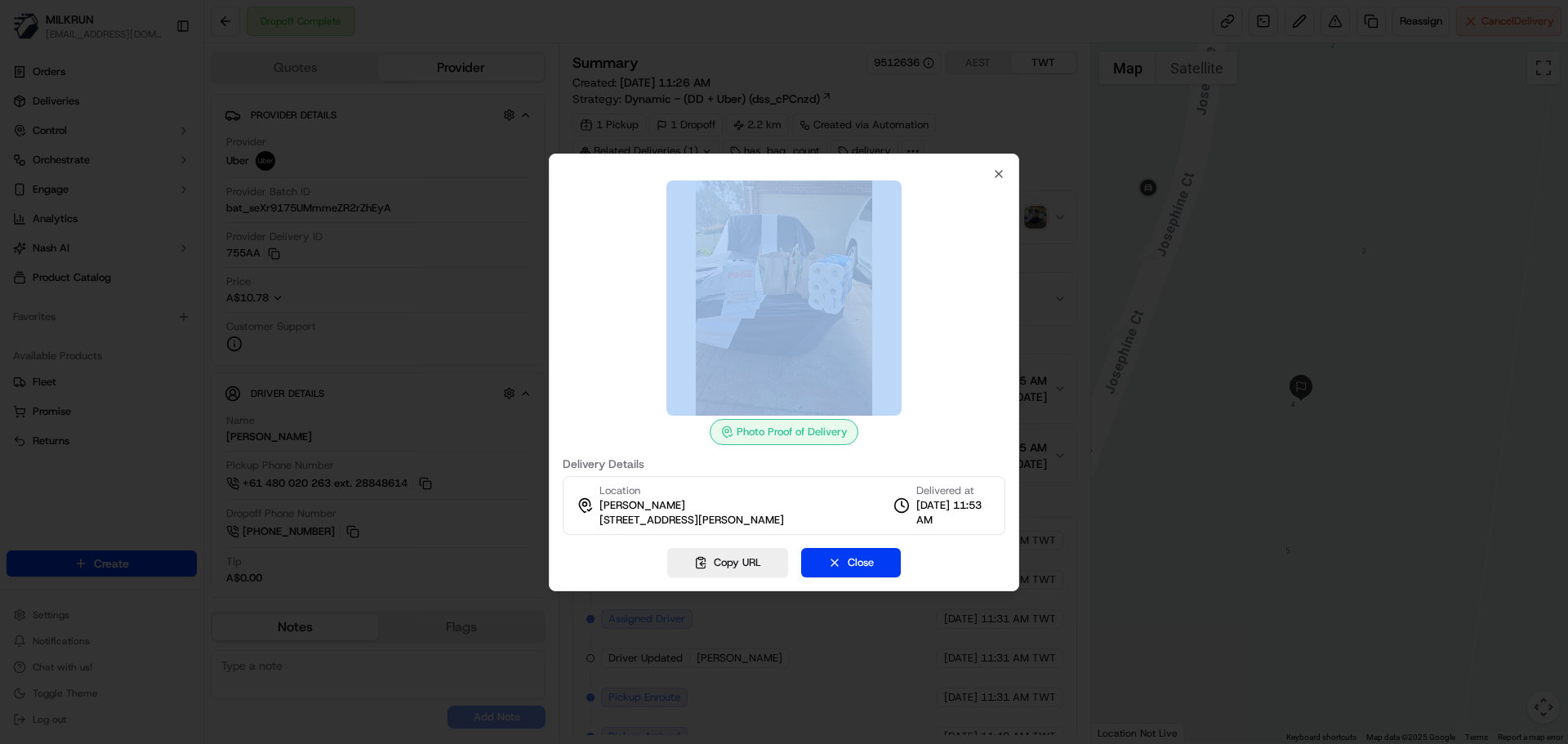
click at [956, 351] on div at bounding box center [784, 298] width 442 height 236
drag, startPoint x: 956, startPoint y: 351, endPoint x: 968, endPoint y: 506, distance: 155.5
click at [968, 506] on div "Photo Proof of Delivery Delivery Details Location Micaela Hanlon 4 Josephine Ct…" at bounding box center [784, 351] width 442 height 367
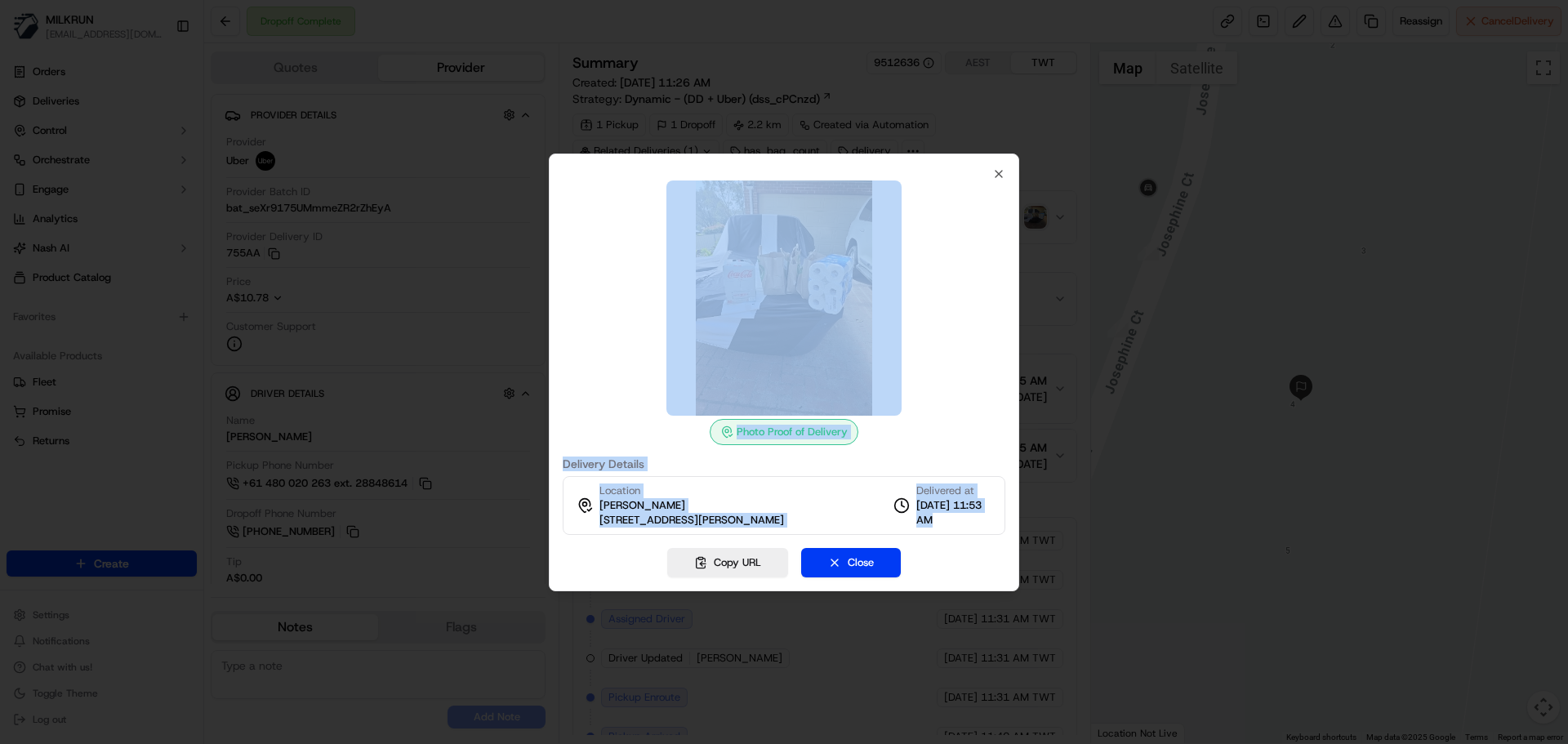
click at [968, 506] on span "18/09/2025 11:53 AM" at bounding box center [954, 512] width 75 height 29
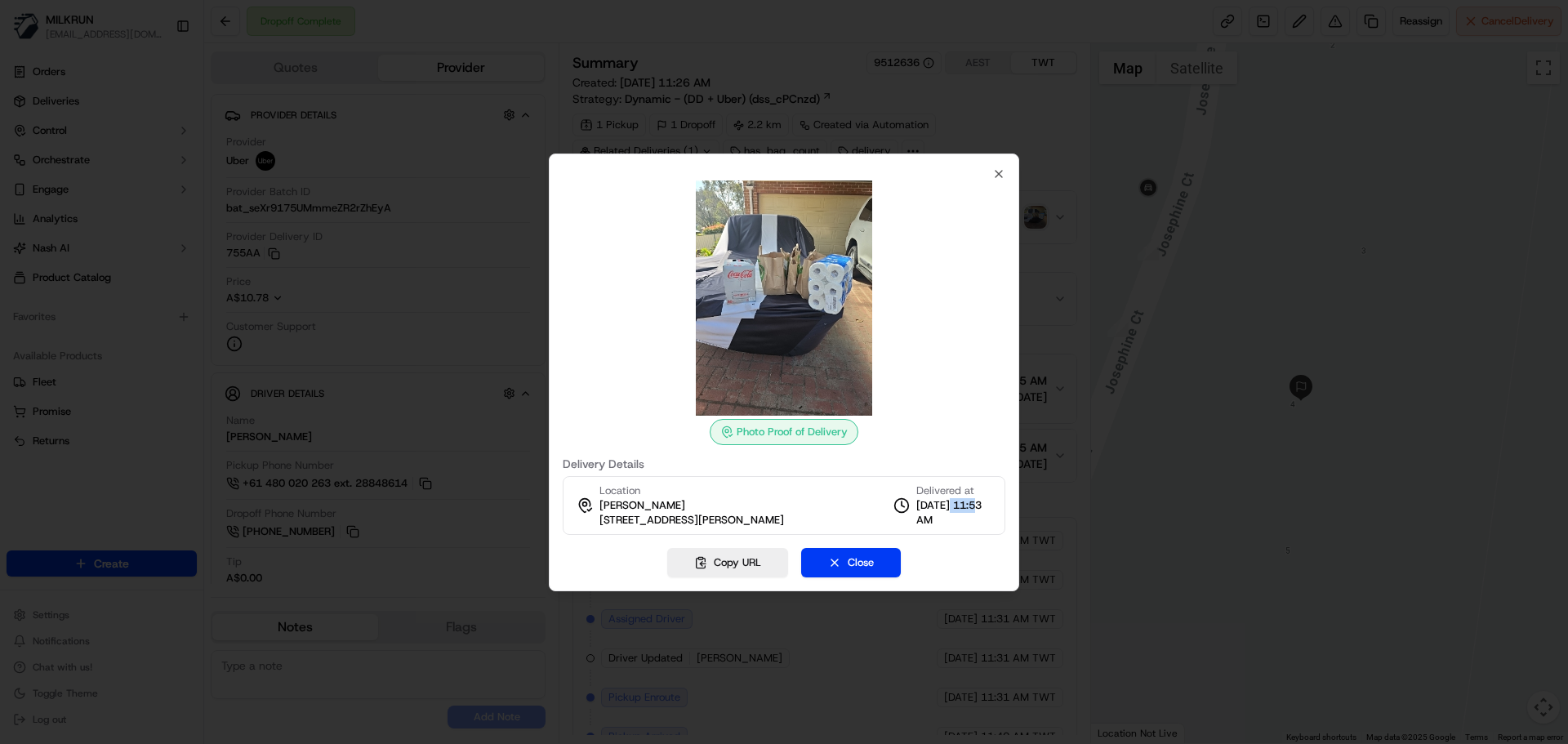
click at [968, 506] on span "18/09/2025 11:53 AM" at bounding box center [954, 512] width 75 height 29
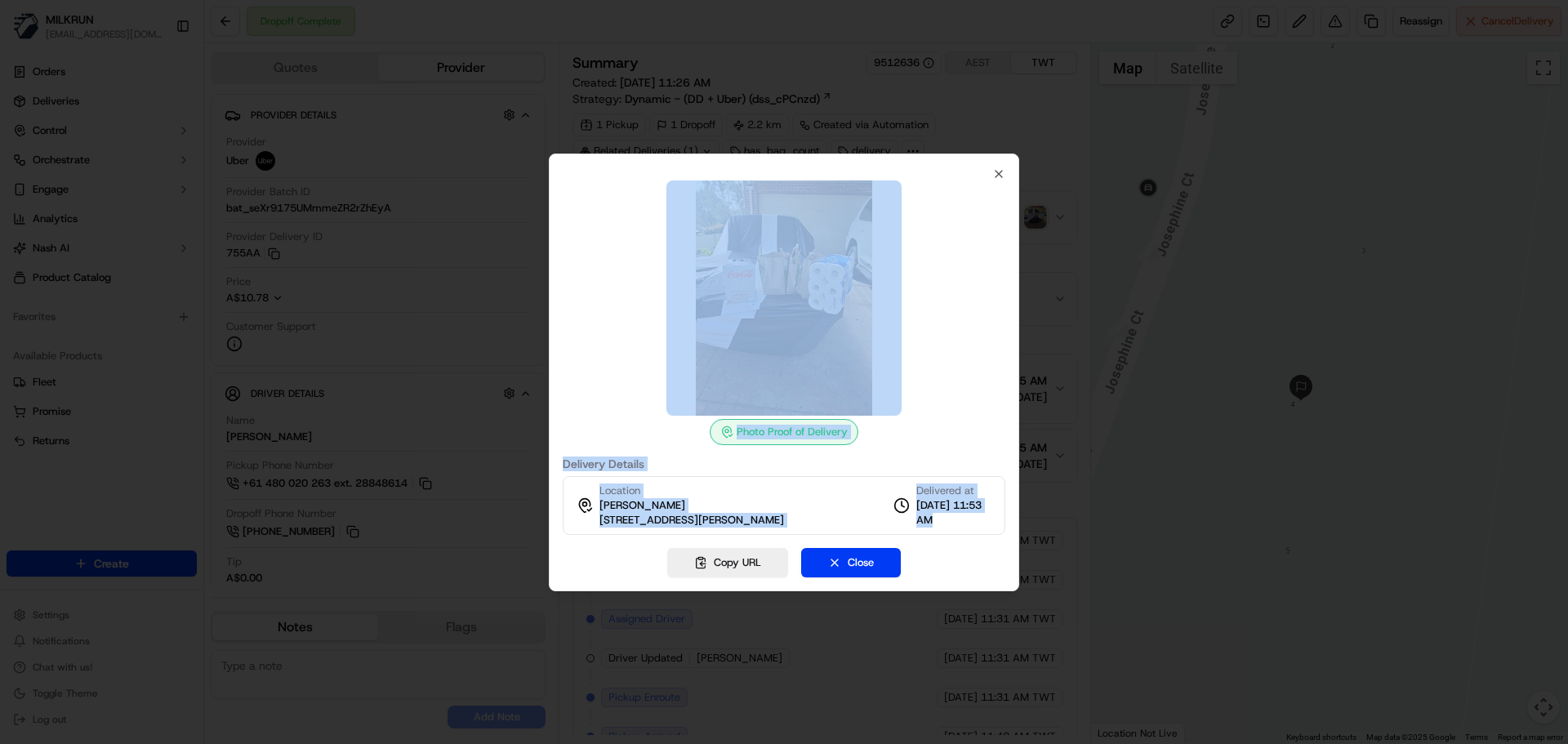
drag, startPoint x: 968, startPoint y: 506, endPoint x: 954, endPoint y: 346, distance: 160.6
click at [954, 345] on div "Photo Proof of Delivery Delivery Details Location Micaela Hanlon 4 Josephine Ct…" at bounding box center [784, 351] width 442 height 367
click at [954, 352] on div at bounding box center [784, 298] width 442 height 236
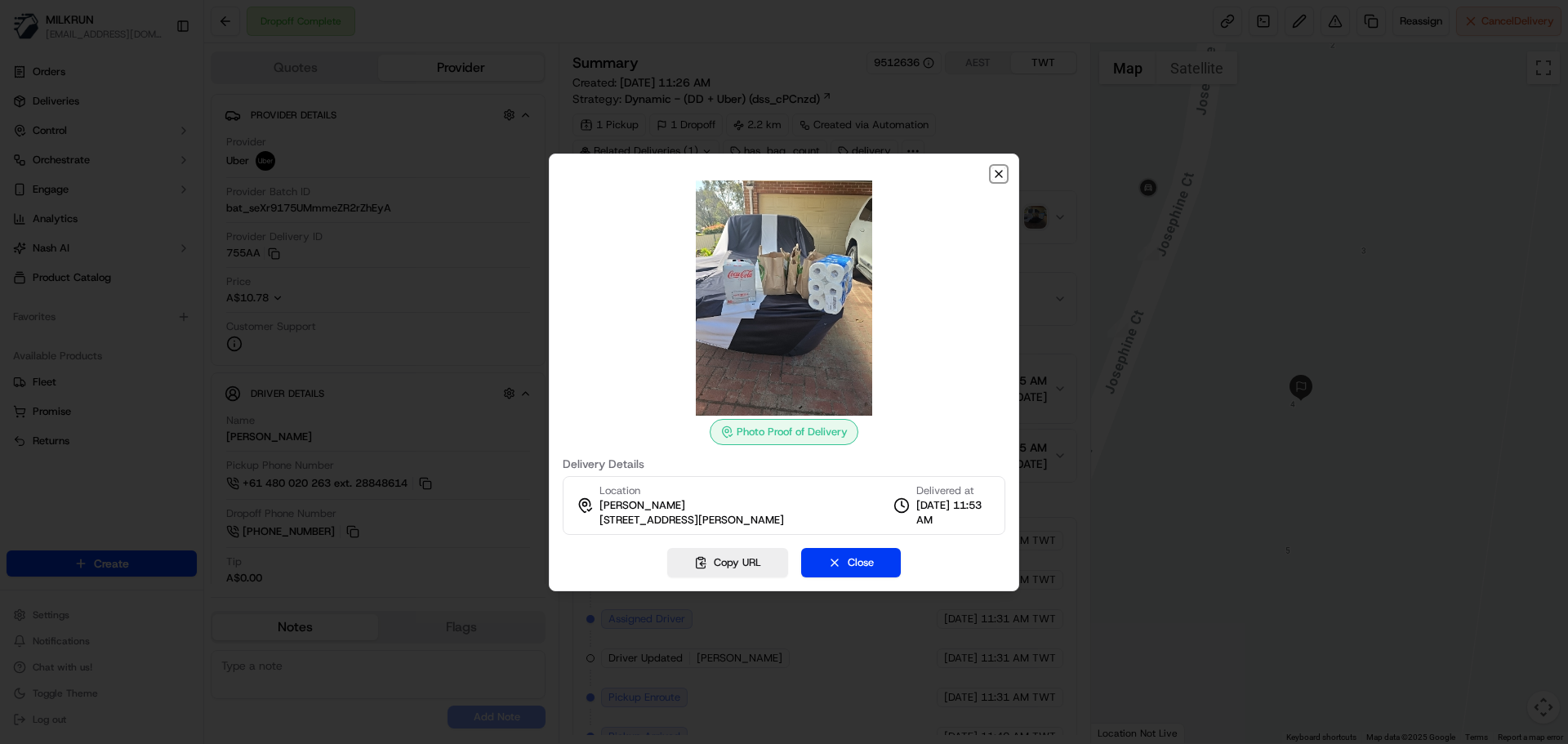
click at [1002, 178] on icon "button" at bounding box center [999, 174] width 13 height 13
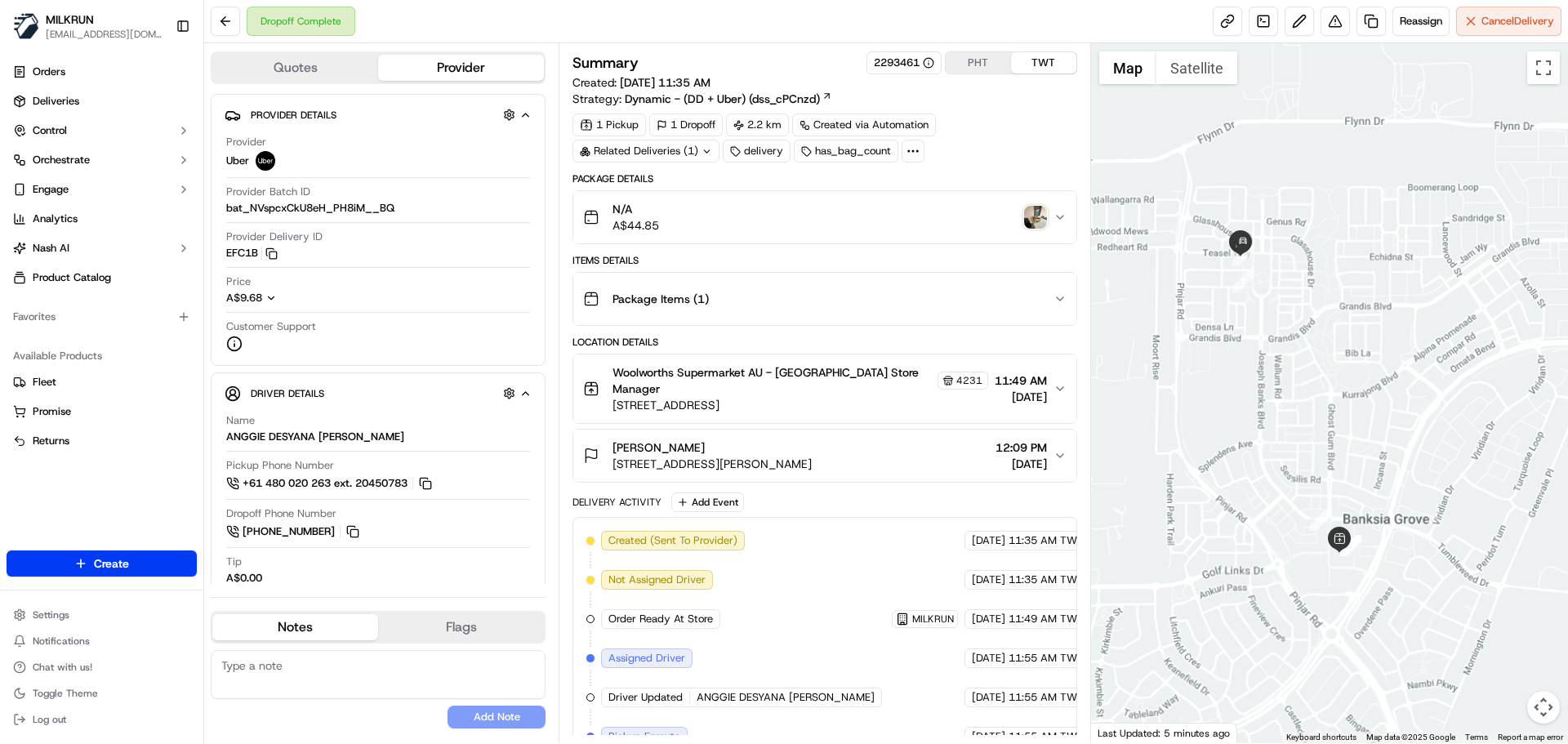
drag, startPoint x: 1228, startPoint y: 219, endPoint x: 1229, endPoint y: 301, distance: 82.0
click at [1229, 256] on img at bounding box center [1241, 243] width 26 height 26
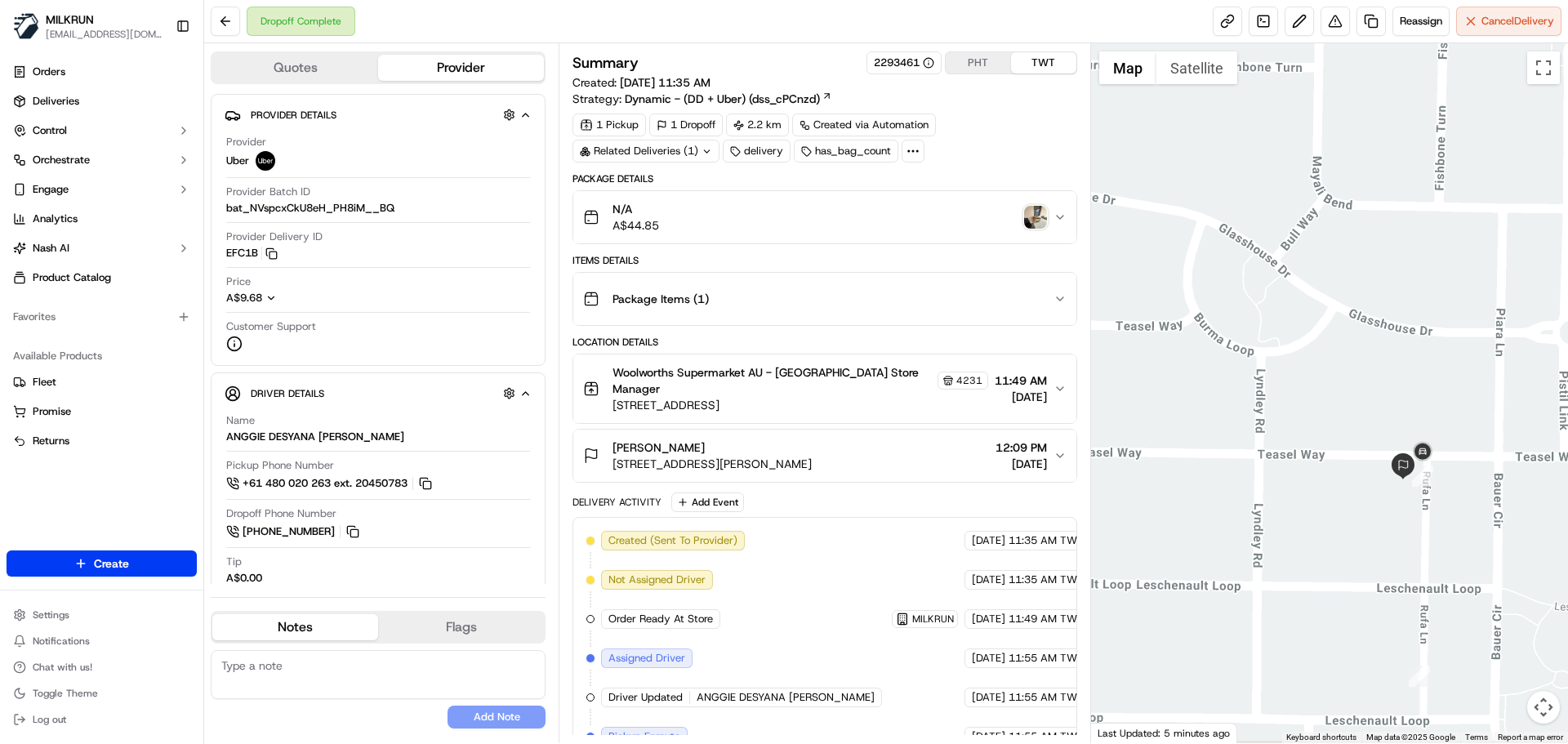
drag, startPoint x: 1374, startPoint y: 424, endPoint x: 1265, endPoint y: 373, distance: 120.3
click at [1244, 367] on div at bounding box center [1330, 393] width 478 height 700
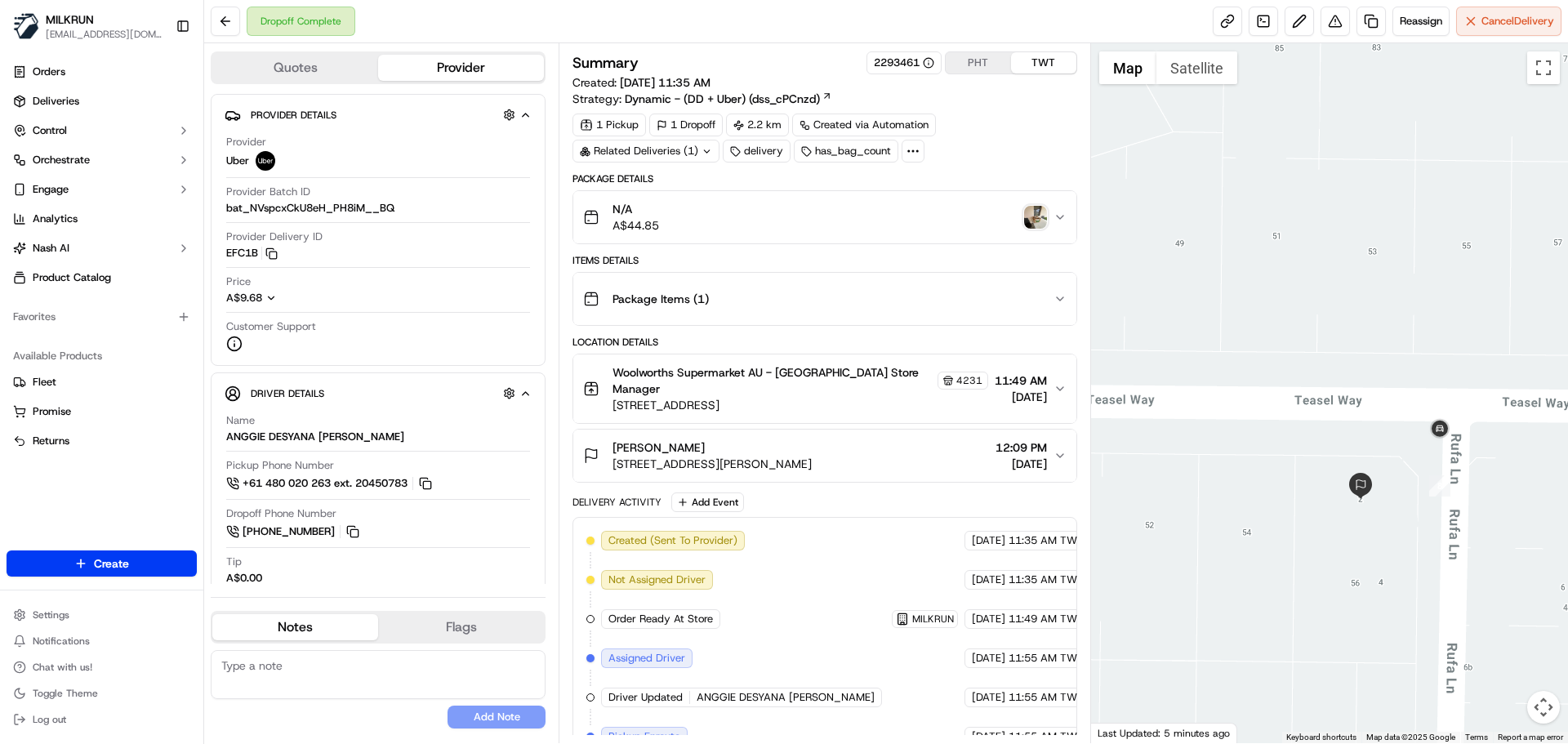
drag, startPoint x: 1380, startPoint y: 542, endPoint x: 1250, endPoint y: 354, distance: 228.6
click at [1250, 354] on div at bounding box center [1330, 393] width 478 height 700
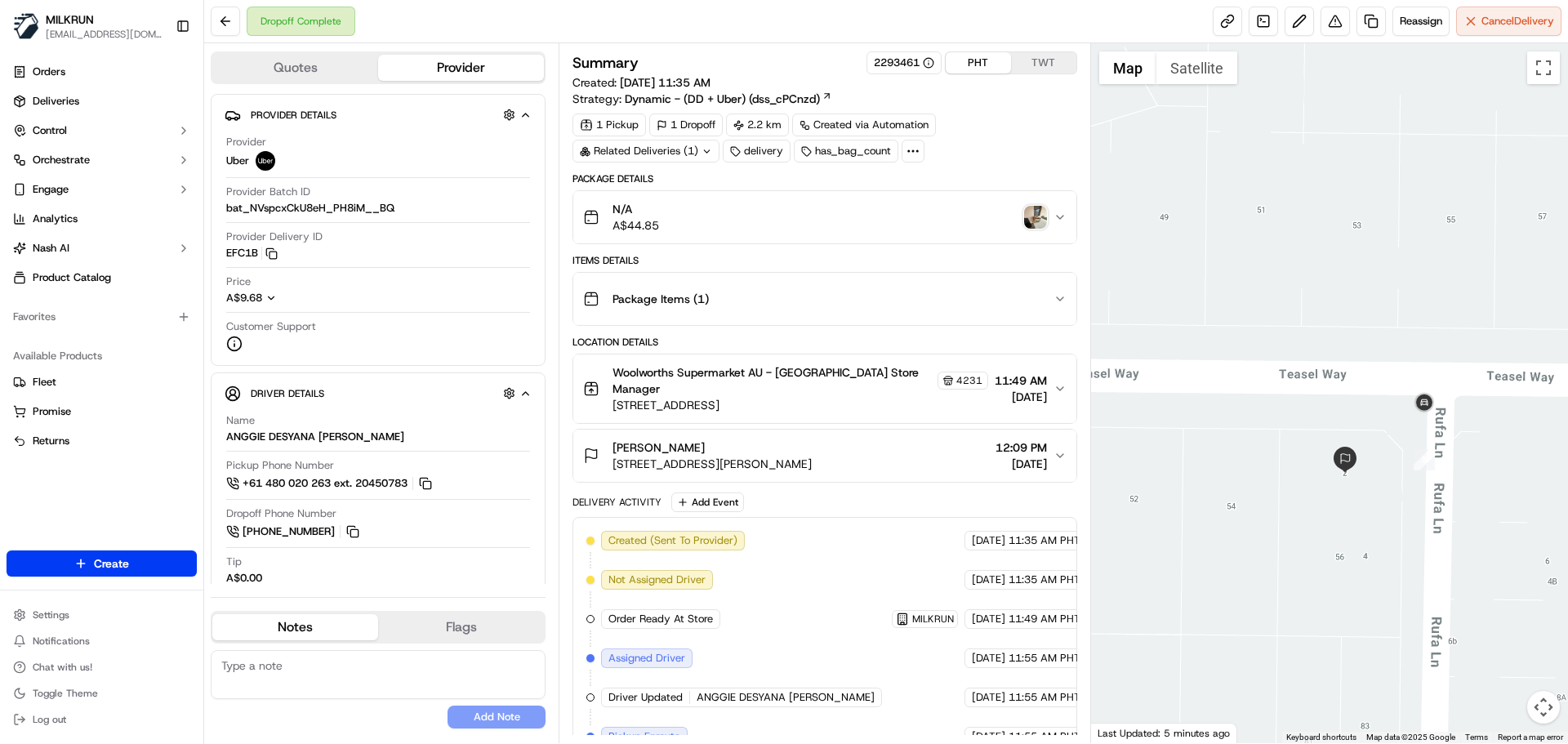
click at [966, 68] on button "PHT" at bounding box center [978, 63] width 65 height 21
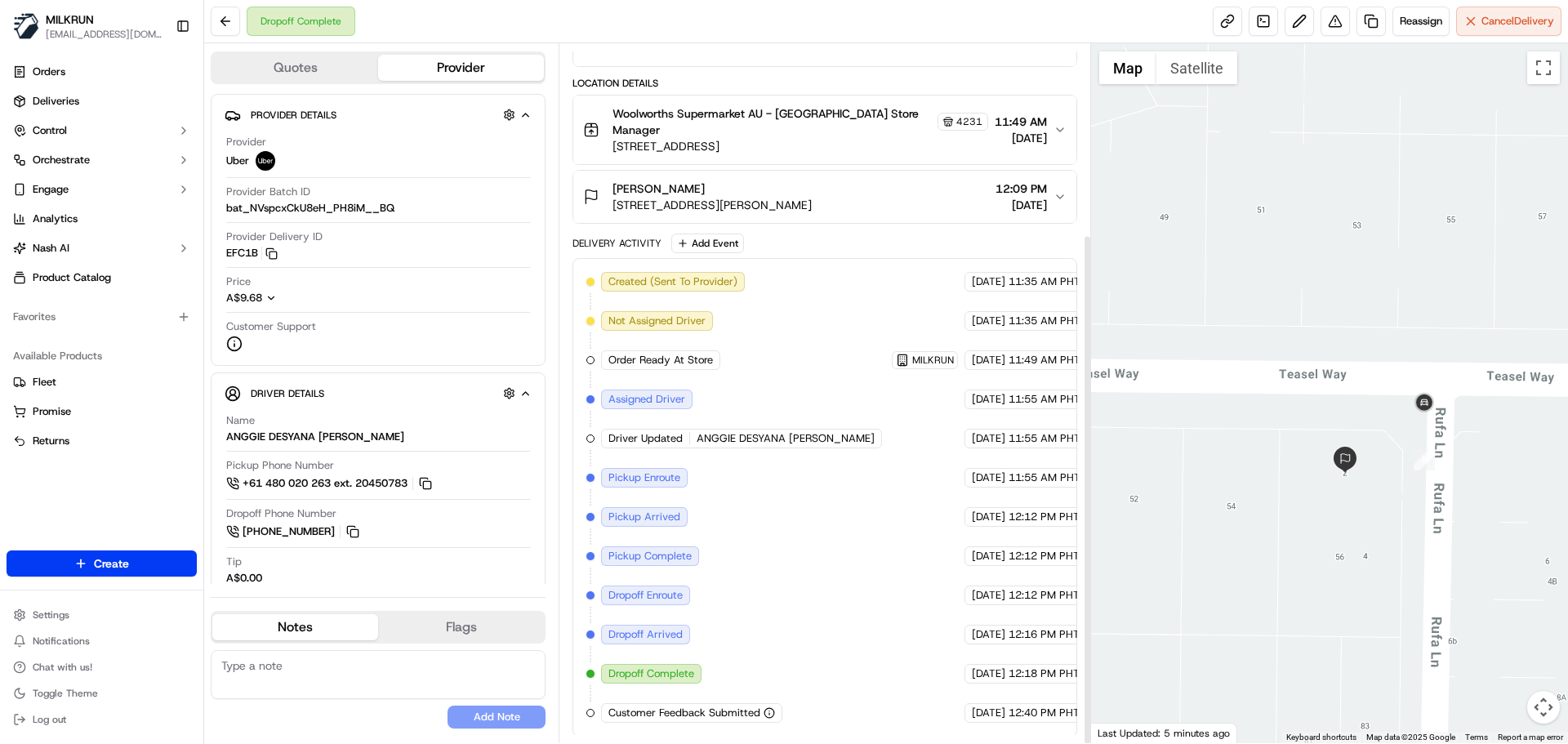
scroll to position [261, 0]
click at [957, 694] on div "Created (Sent To Provider) Uber 18/09/2025 11:35 AM PHT Not Assigned Driver Ube…" at bounding box center [824, 495] width 476 height 451
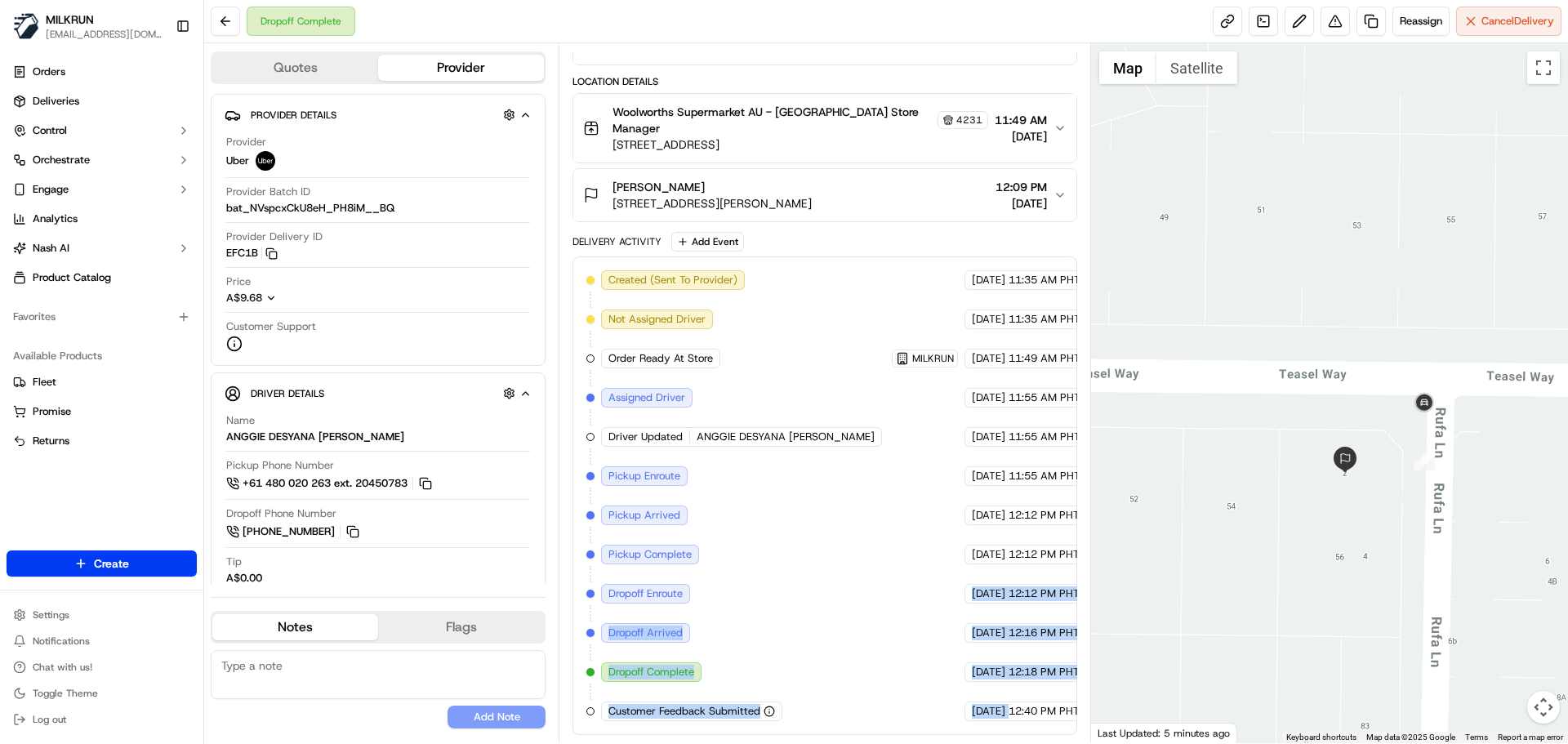
drag, startPoint x: 957, startPoint y: 694, endPoint x: 964, endPoint y: 606, distance: 88.3
click at [964, 606] on div "Created (Sent To Provider) Uber 18/09/2025 11:35 AM PHT Not Assigned Driver Ube…" at bounding box center [824, 495] width 476 height 451
click at [971, 629] on span "[DATE]" at bounding box center [988, 633] width 34 height 15
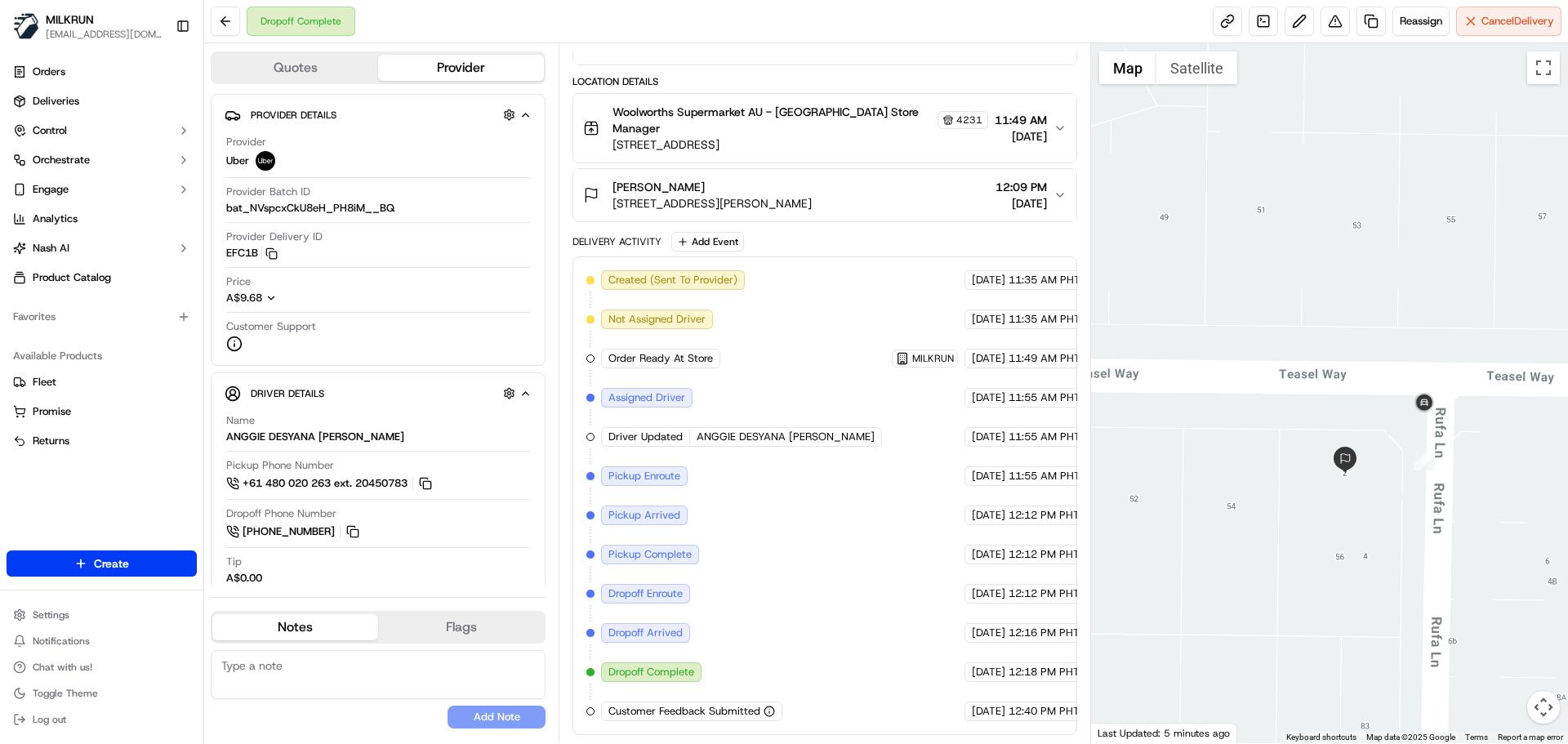
click at [971, 629] on span "[DATE]" at bounding box center [988, 633] width 34 height 15
drag, startPoint x: 968, startPoint y: 629, endPoint x: 1029, endPoint y: 694, distance: 89.1
click at [1029, 694] on div "Created (Sent To Provider) Uber 18/09/2025 11:35 AM PHT Not Assigned Driver Ube…" at bounding box center [824, 495] width 476 height 451
click at [1038, 705] on span "12:40 PM PHT" at bounding box center [1044, 711] width 71 height 15
click at [1009, 593] on span "12:12 PM PHT" at bounding box center [1044, 594] width 71 height 15
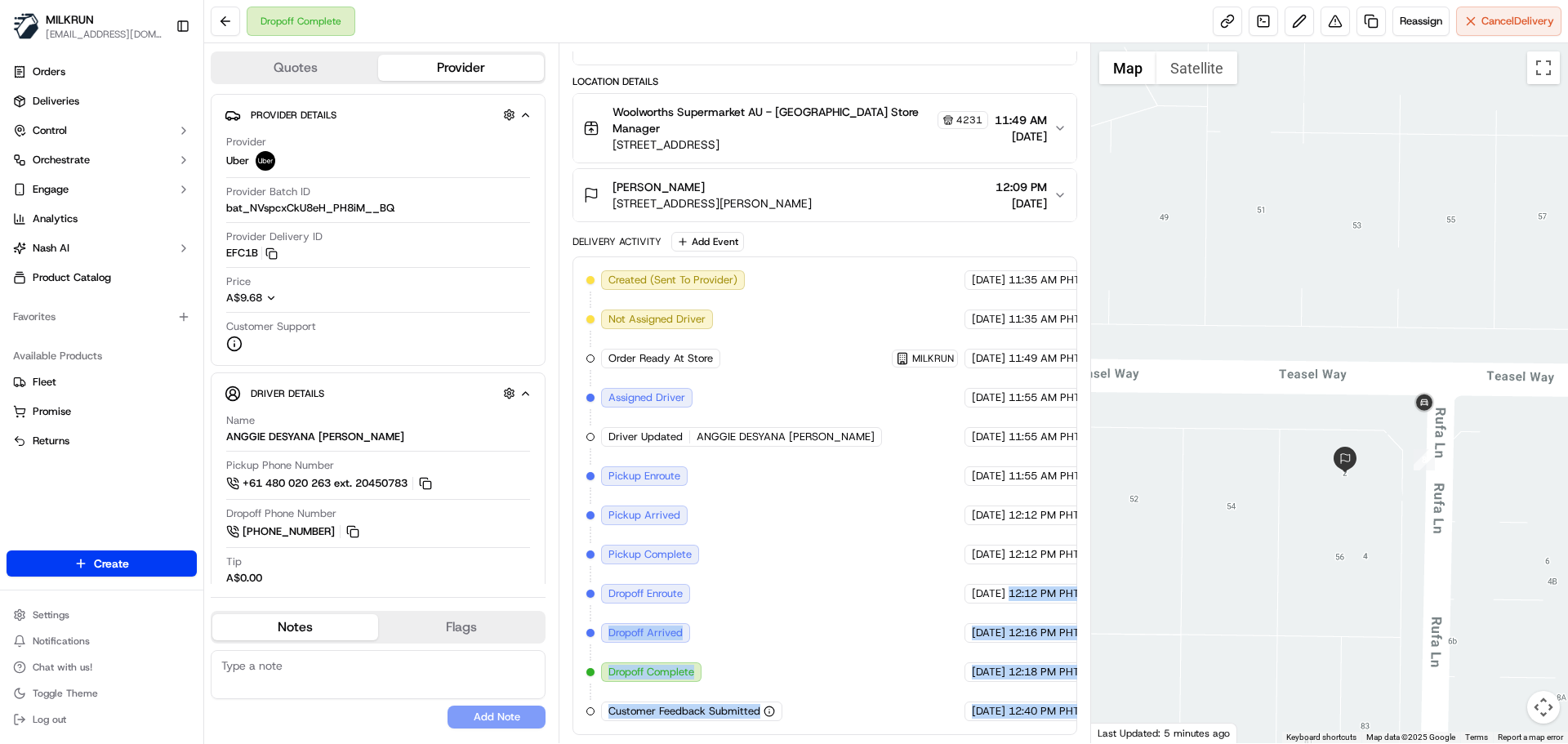
drag, startPoint x: 994, startPoint y: 593, endPoint x: 1054, endPoint y: 694, distance: 117.5
click at [1054, 694] on div "Created (Sent To Provider) Uber 18/09/2025 11:35 AM PHT Not Assigned Driver Ube…" at bounding box center [824, 495] width 476 height 451
click at [1052, 690] on div "Created (Sent To Provider) Uber 18/09/2025 11:35 AM PHT Not Assigned Driver Ube…" at bounding box center [824, 495] width 476 height 451
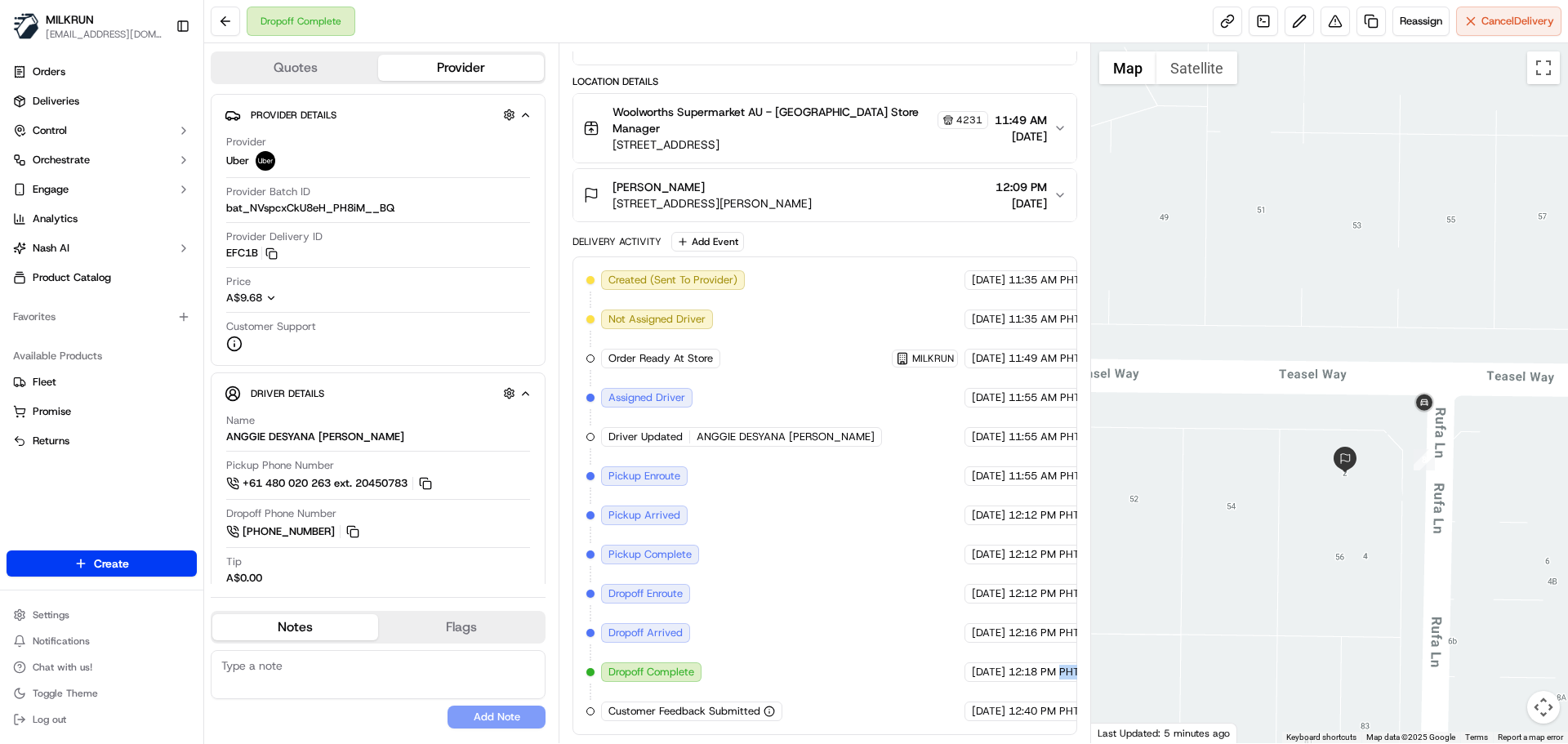
click at [1052, 690] on div "Created (Sent To Provider) Uber 18/09/2025 11:35 AM PHT Not Assigned Driver Ube…" at bounding box center [824, 495] width 476 height 451
drag, startPoint x: 1052, startPoint y: 690, endPoint x: 1008, endPoint y: 600, distance: 100.2
click at [1008, 600] on div "Created (Sent To Provider) Uber 18/09/2025 11:35 AM PHT Not Assigned Driver Ube…" at bounding box center [824, 495] width 476 height 451
click at [1021, 676] on span "12:18 PM PHT" at bounding box center [1044, 672] width 71 height 15
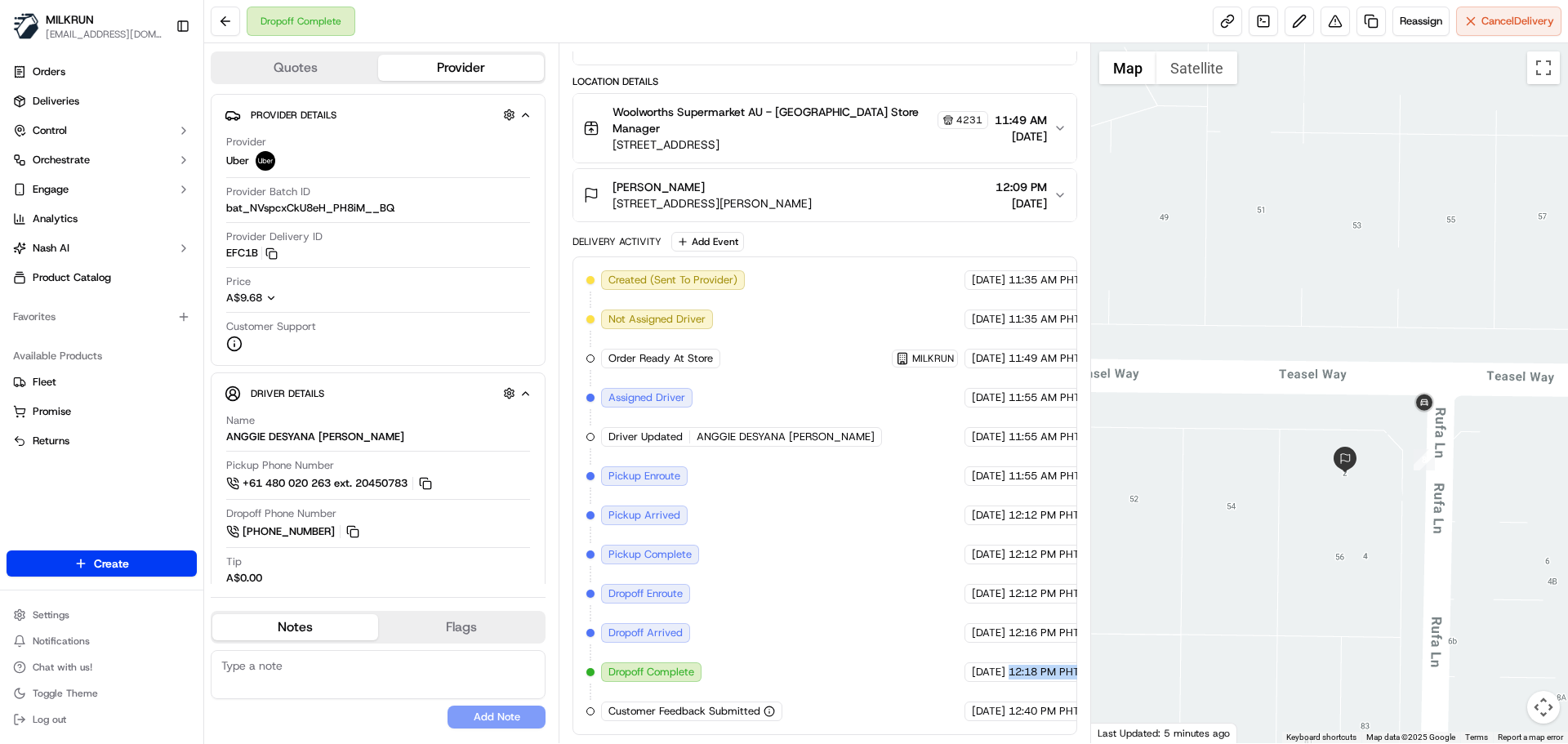
drag, startPoint x: 1021, startPoint y: 676, endPoint x: 1029, endPoint y: 688, distance: 14.4
click at [1011, 640] on div "Created (Sent To Provider) Uber 18/09/2025 11:35 AM PHT Not Assigned Driver Ube…" at bounding box center [824, 495] width 476 height 451
click at [1032, 701] on div "18/09/2025 12:40 PM PHT" at bounding box center [1026, 710] width 123 height 20
click at [971, 442] on span "18/09/2025" at bounding box center [988, 436] width 34 height 15
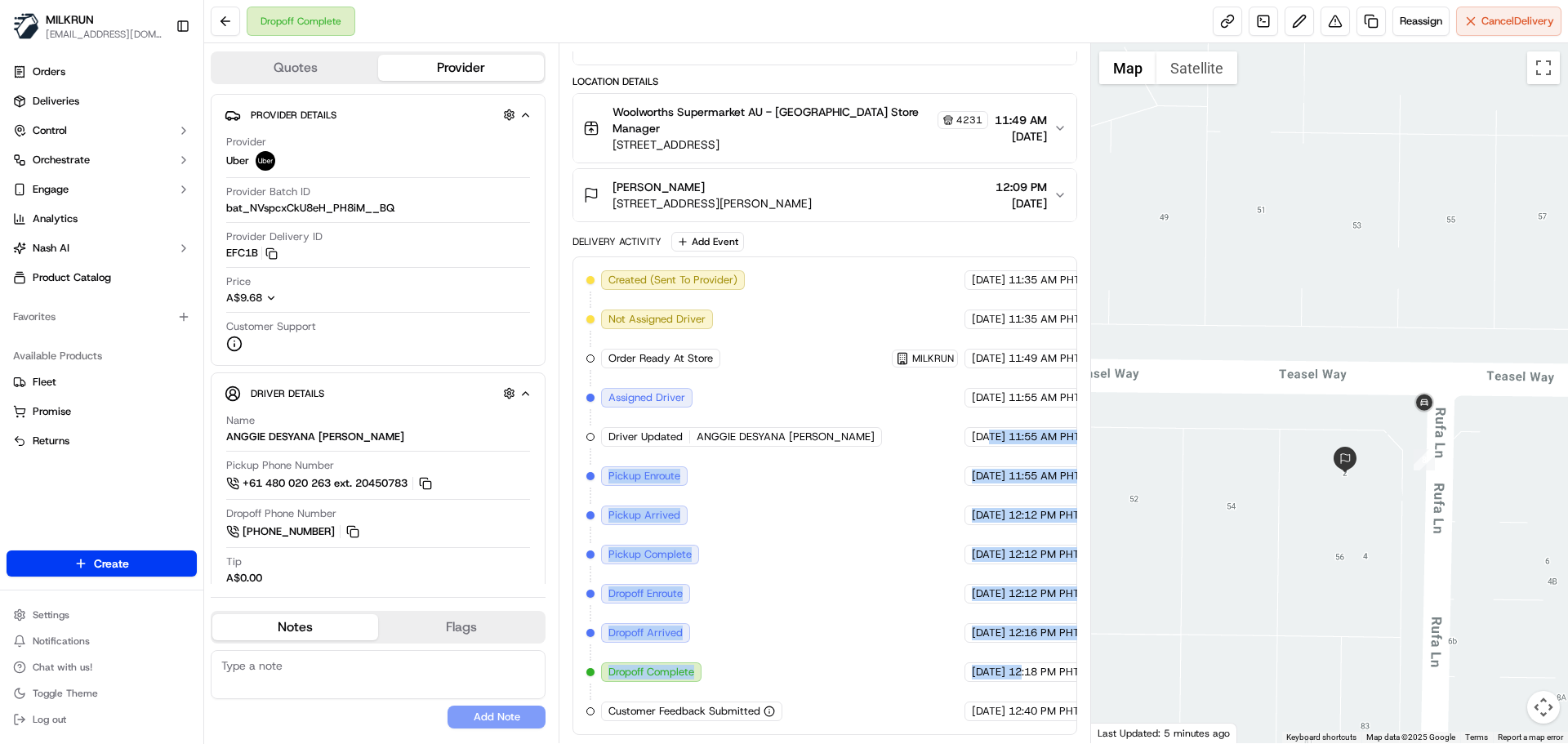
drag, startPoint x: 949, startPoint y: 442, endPoint x: 1028, endPoint y: 698, distance: 267.9
click at [1025, 700] on div "Created (Sent To Provider) Uber 18/09/2025 11:35 AM PHT Not Assigned Driver Ube…" at bounding box center [824, 495] width 476 height 451
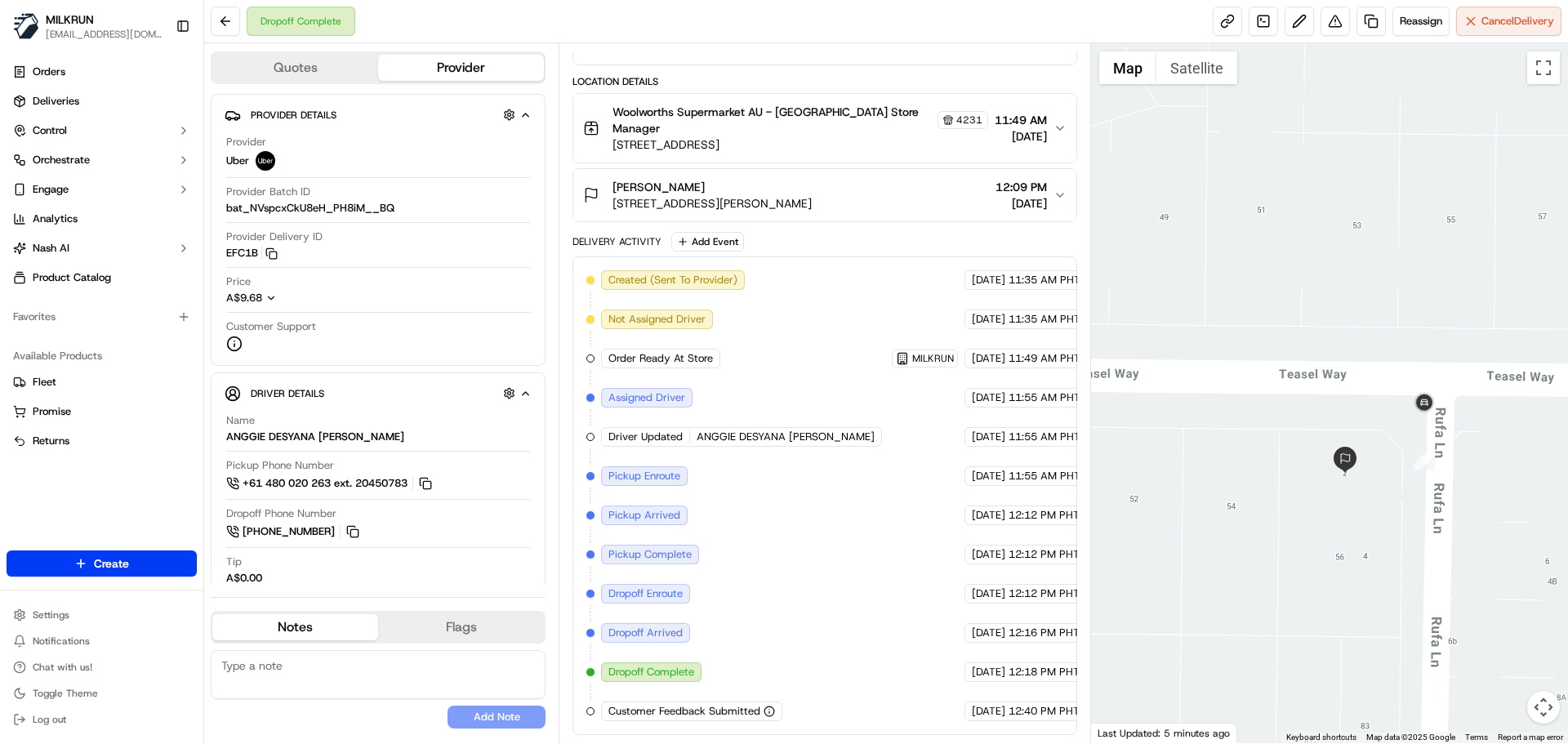
click at [1041, 712] on div "18/09/2025 12:40 PM PHT" at bounding box center [1026, 710] width 123 height 20
click at [1041, 713] on span "12:40 PM PHT" at bounding box center [1044, 711] width 71 height 15
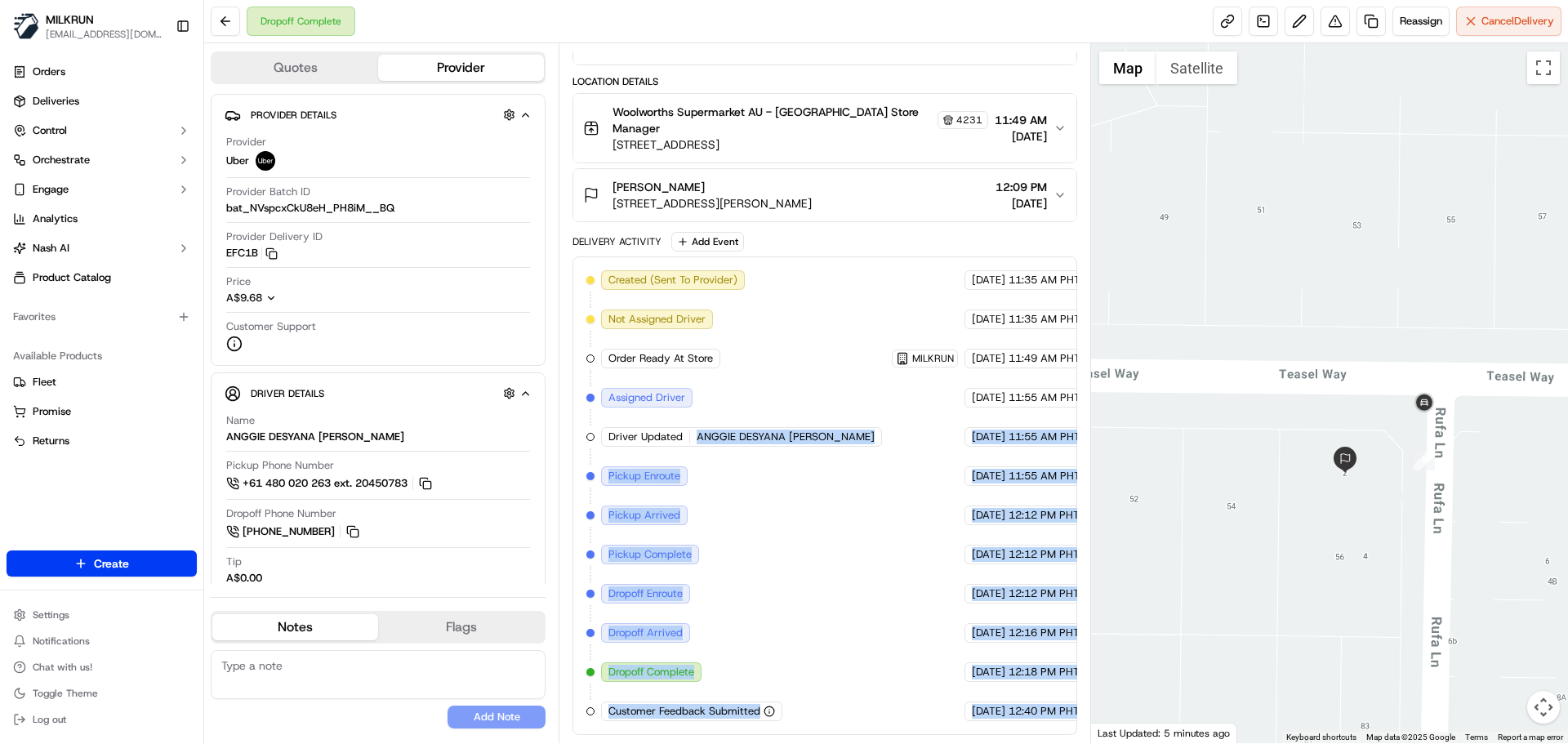
drag, startPoint x: 1041, startPoint y: 713, endPoint x: 738, endPoint y: 260, distance: 545.0
click at [741, 276] on div "Created (Sent To Provider) Uber 18/09/2025 11:35 AM PHT Not Assigned Driver Ube…" at bounding box center [824, 495] width 476 height 451
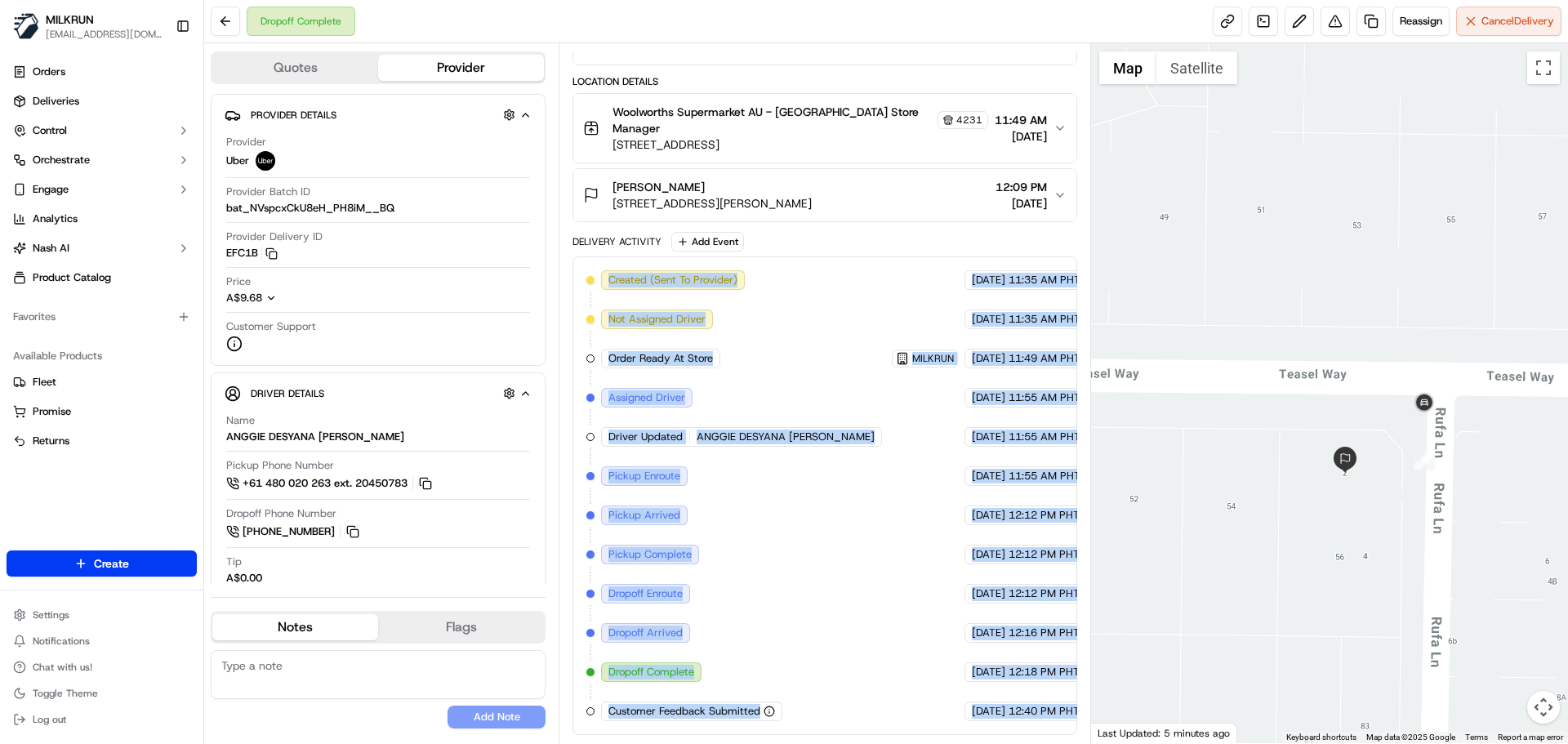
click at [671, 271] on div "Created (Sent To Provider)" at bounding box center [673, 279] width 144 height 20
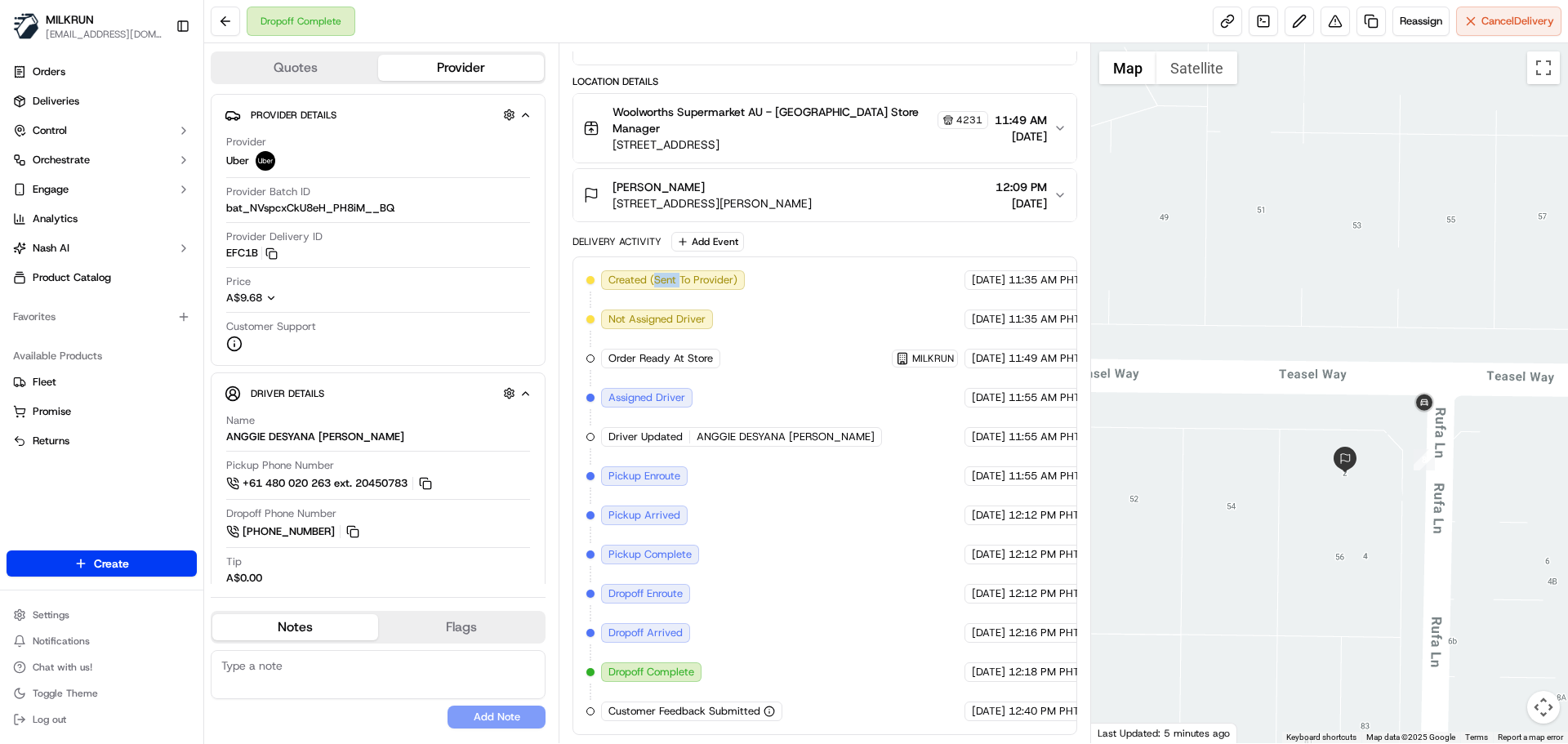
click at [671, 271] on div "Created (Sent To Provider)" at bounding box center [673, 279] width 144 height 20
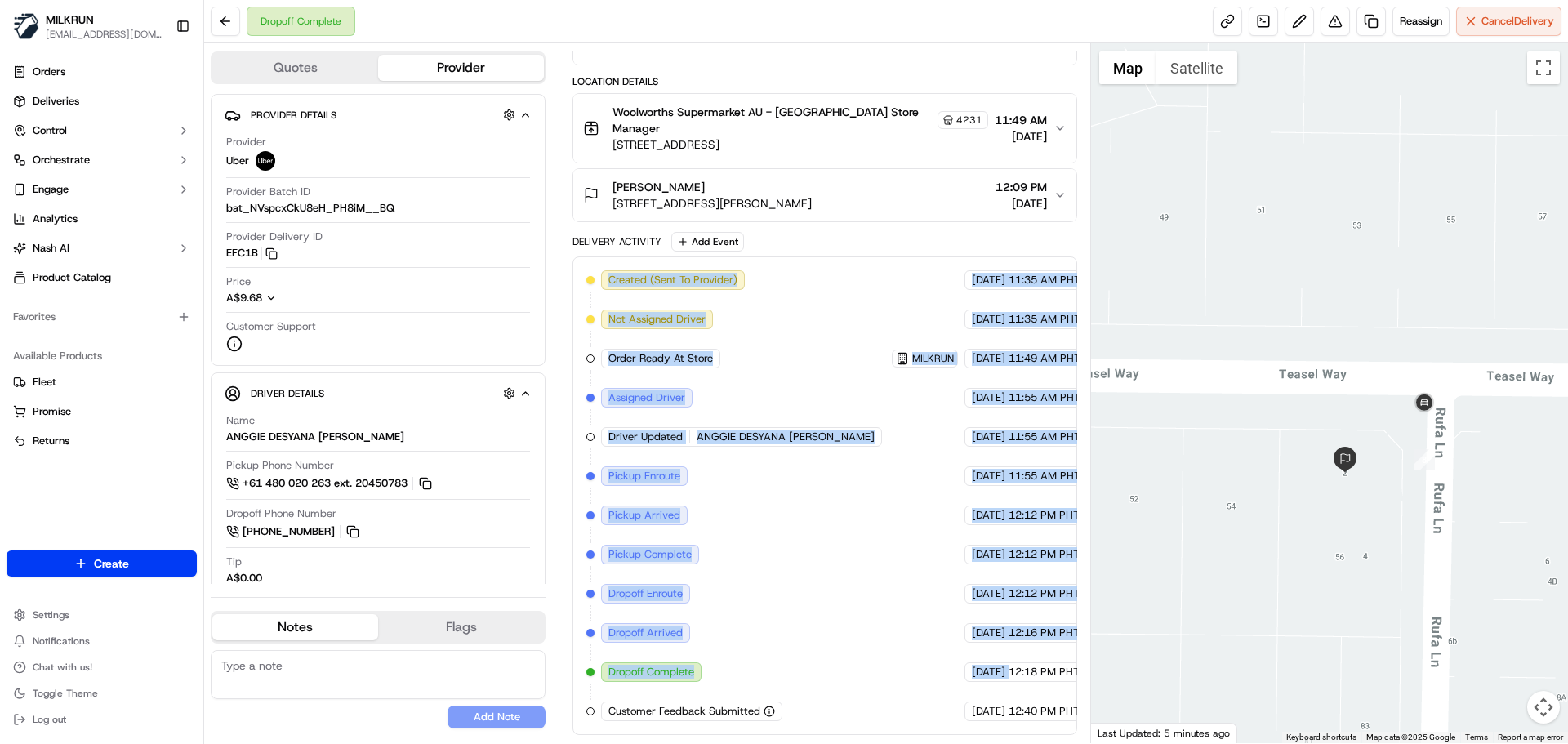
drag, startPoint x: 671, startPoint y: 271, endPoint x: 1002, endPoint y: 718, distance: 556.2
click at [997, 708] on div "Created (Sent To Provider) Uber 18/09/2025 11:35 AM PHT Not Assigned Driver Ube…" at bounding box center [824, 495] width 476 height 451
click at [1003, 720] on div "18/09/2025 12:40 PM PHT" at bounding box center [1026, 710] width 123 height 20
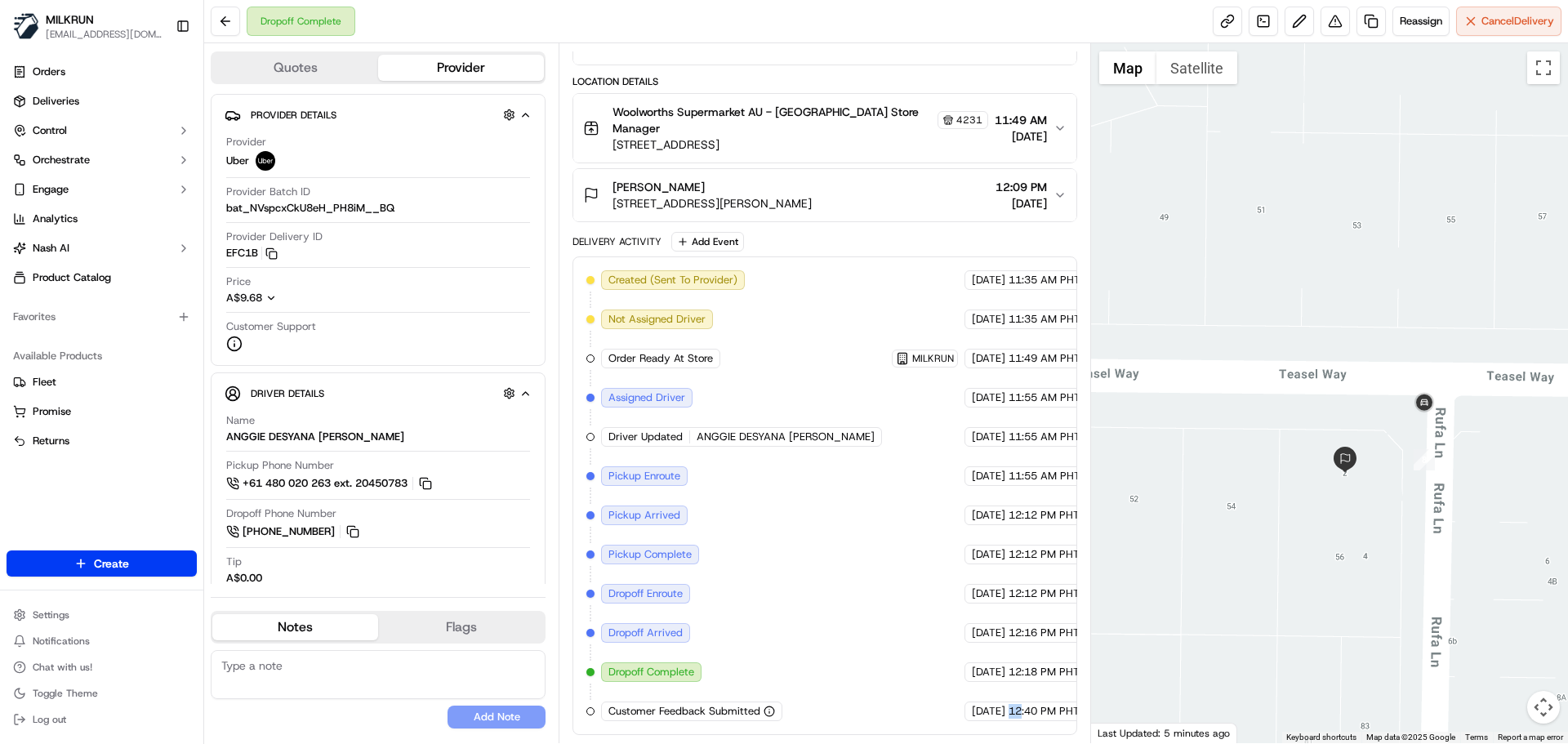
click at [1003, 720] on div "18/09/2025 12:40 PM PHT" at bounding box center [1026, 710] width 123 height 20
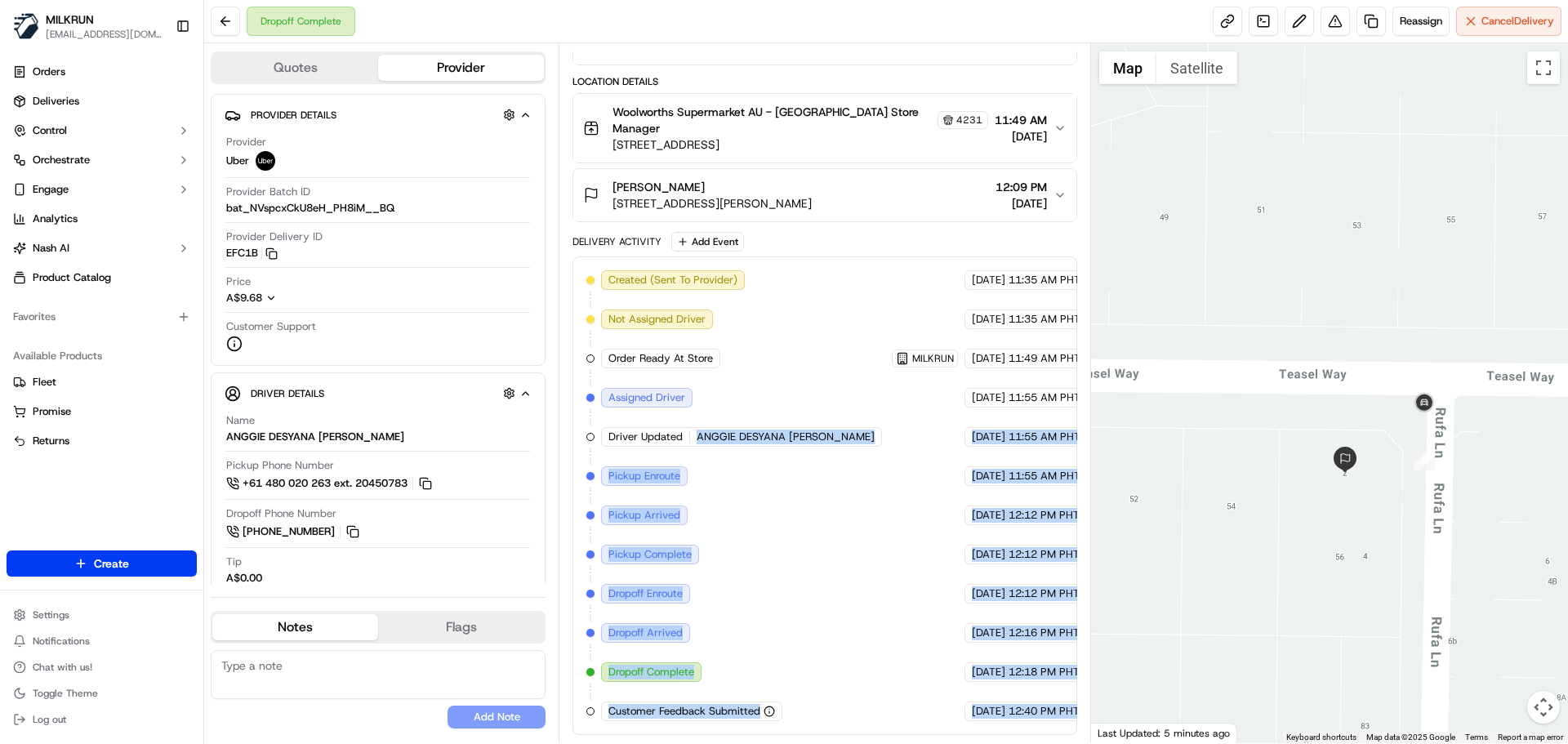
drag, startPoint x: 1003, startPoint y: 720, endPoint x: 686, endPoint y: 351, distance: 486.5
click at [703, 369] on div "Created (Sent To Provider) Uber 18/09/2025 11:35 AM PHT Not Assigned Driver Ube…" at bounding box center [824, 495] width 476 height 451
click at [810, 586] on div "Created (Sent To Provider) Uber 18/09/2025 11:35 AM PHT Not Assigned Driver Ube…" at bounding box center [824, 495] width 476 height 451
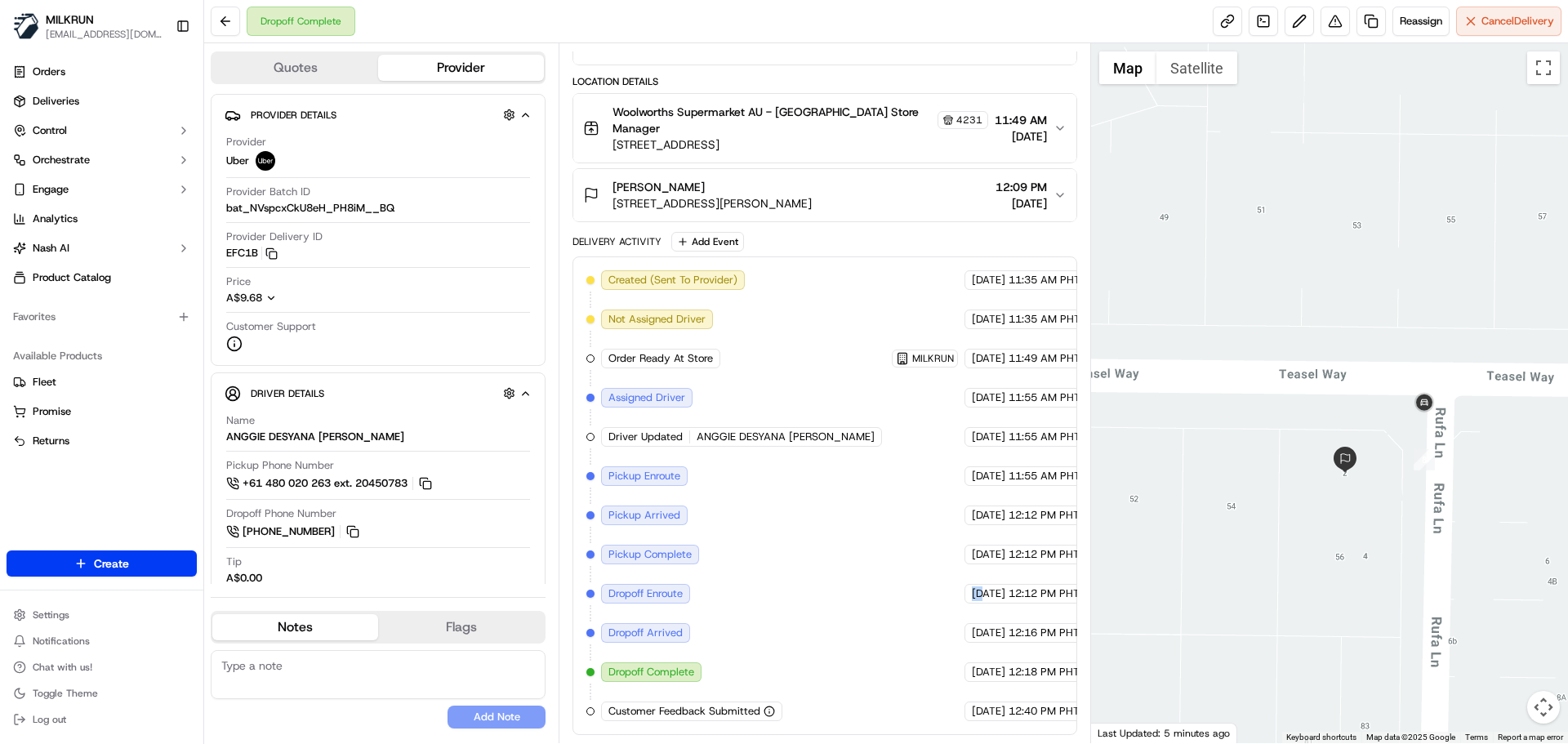
click at [810, 586] on div "Created (Sent To Provider) Uber 18/09/2025 11:35 AM PHT Not Assigned Driver Ube…" at bounding box center [824, 495] width 476 height 451
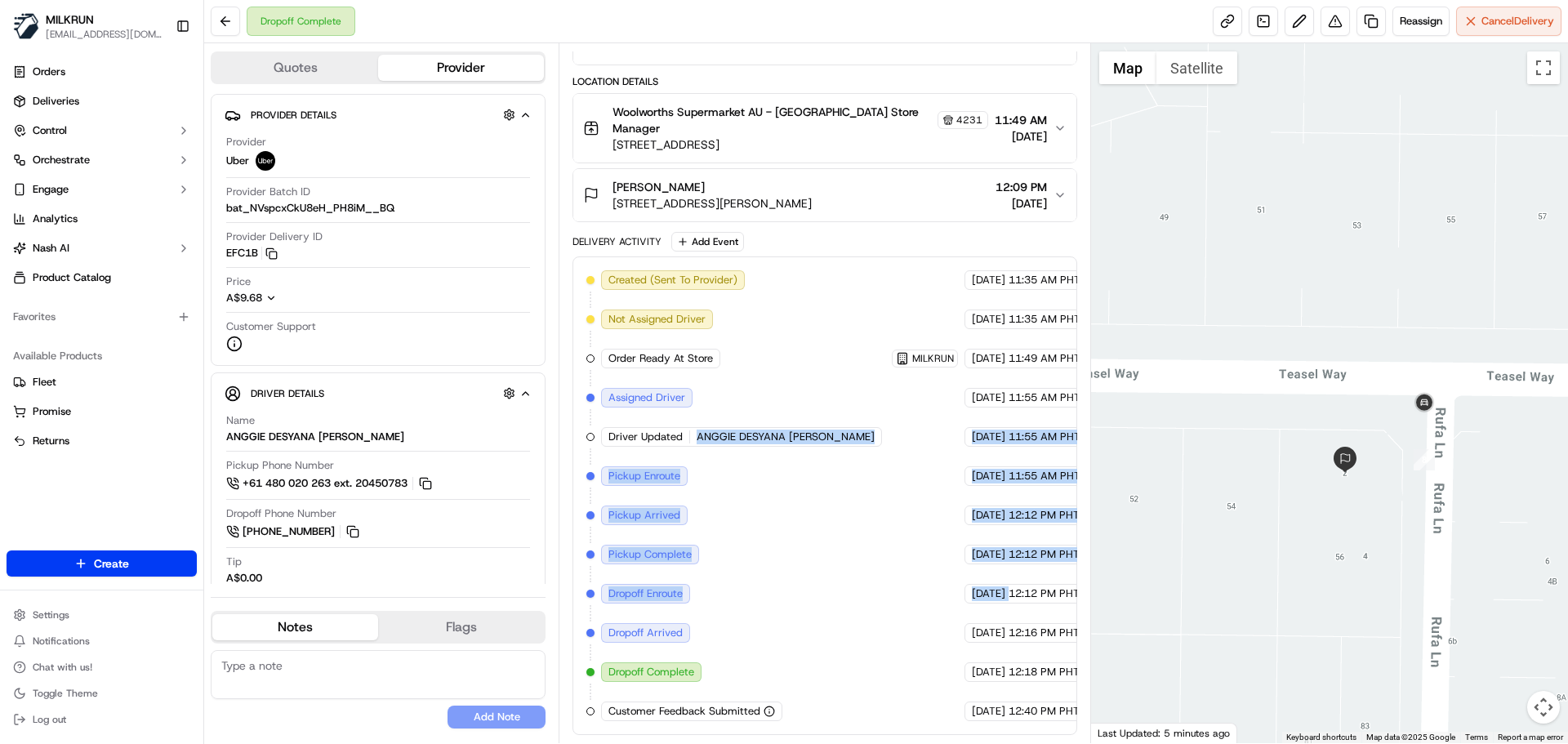
drag, startPoint x: 810, startPoint y: 586, endPoint x: 777, endPoint y: 352, distance: 236.3
click at [777, 357] on div "Created (Sent To Provider) Uber 18/09/2025 11:35 AM PHT Not Assigned Driver Ube…" at bounding box center [824, 495] width 476 height 451
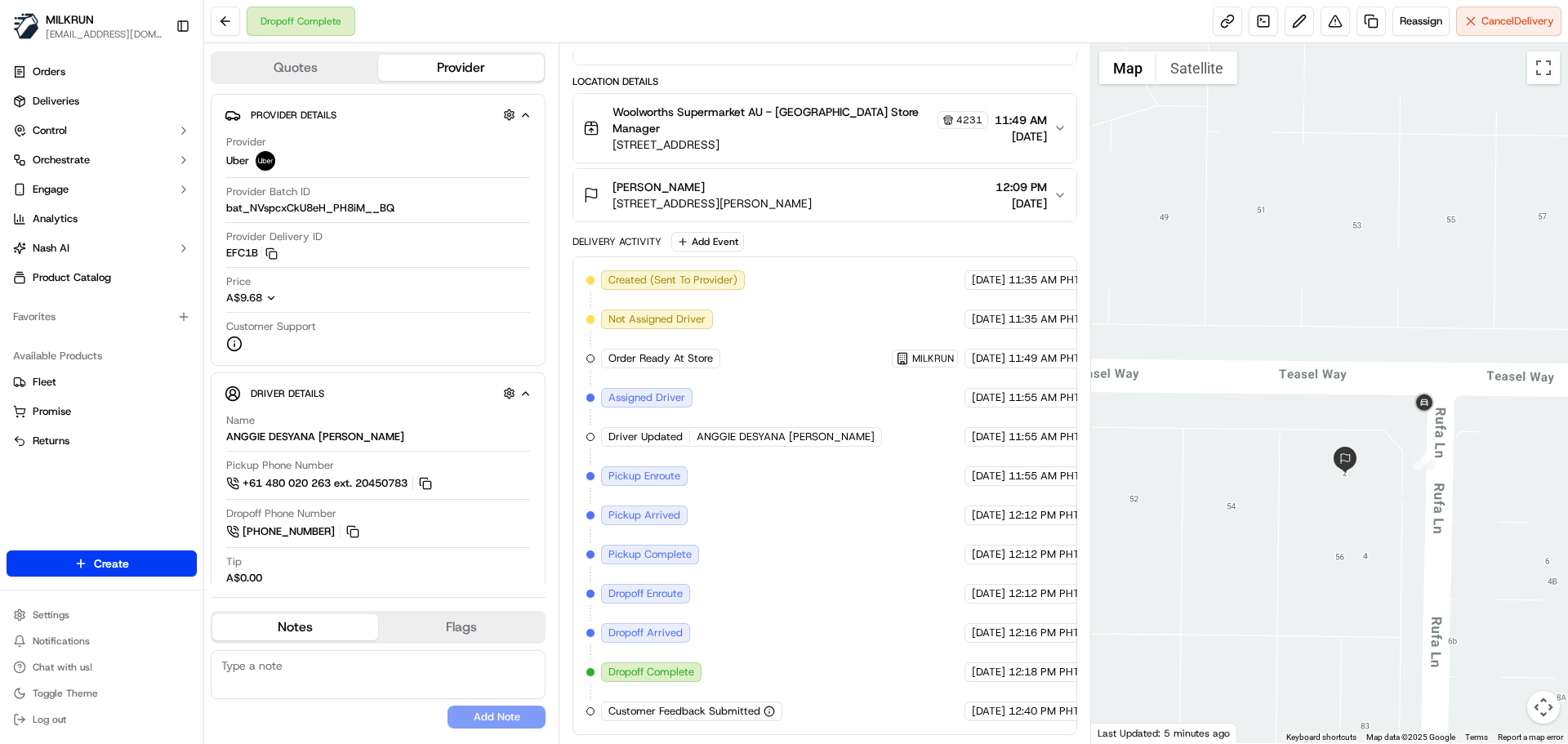
click at [907, 618] on div "Created (Sent To Provider) Uber 18/09/2025 11:35 AM PHT Not Assigned Driver Ube…" at bounding box center [824, 495] width 476 height 451
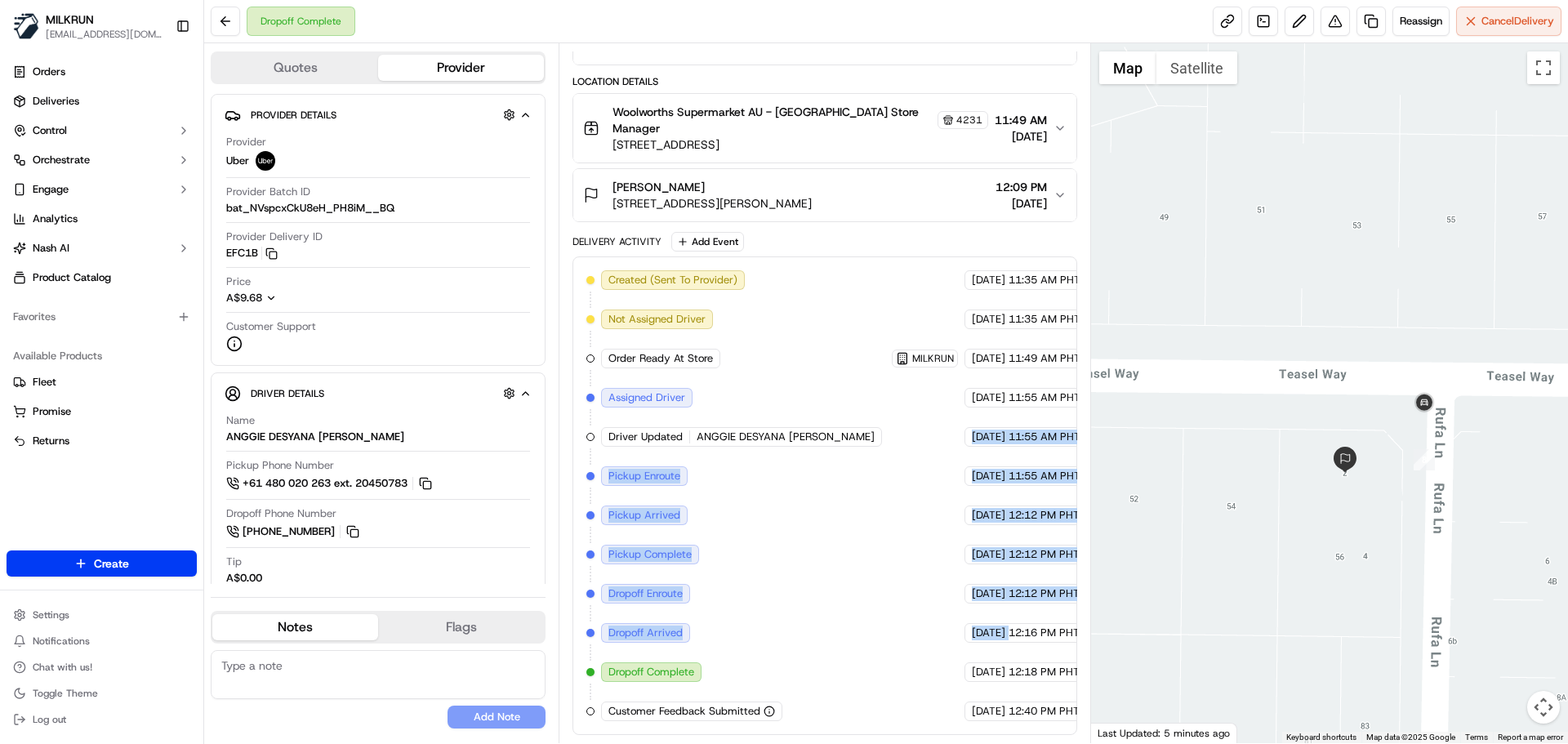
drag, startPoint x: 907, startPoint y: 618, endPoint x: 901, endPoint y: 361, distance: 257.1
click at [901, 357] on div "Created (Sent To Provider) Uber 18/09/2025 11:35 AM PHT Not Assigned Driver Ube…" at bounding box center [824, 495] width 476 height 451
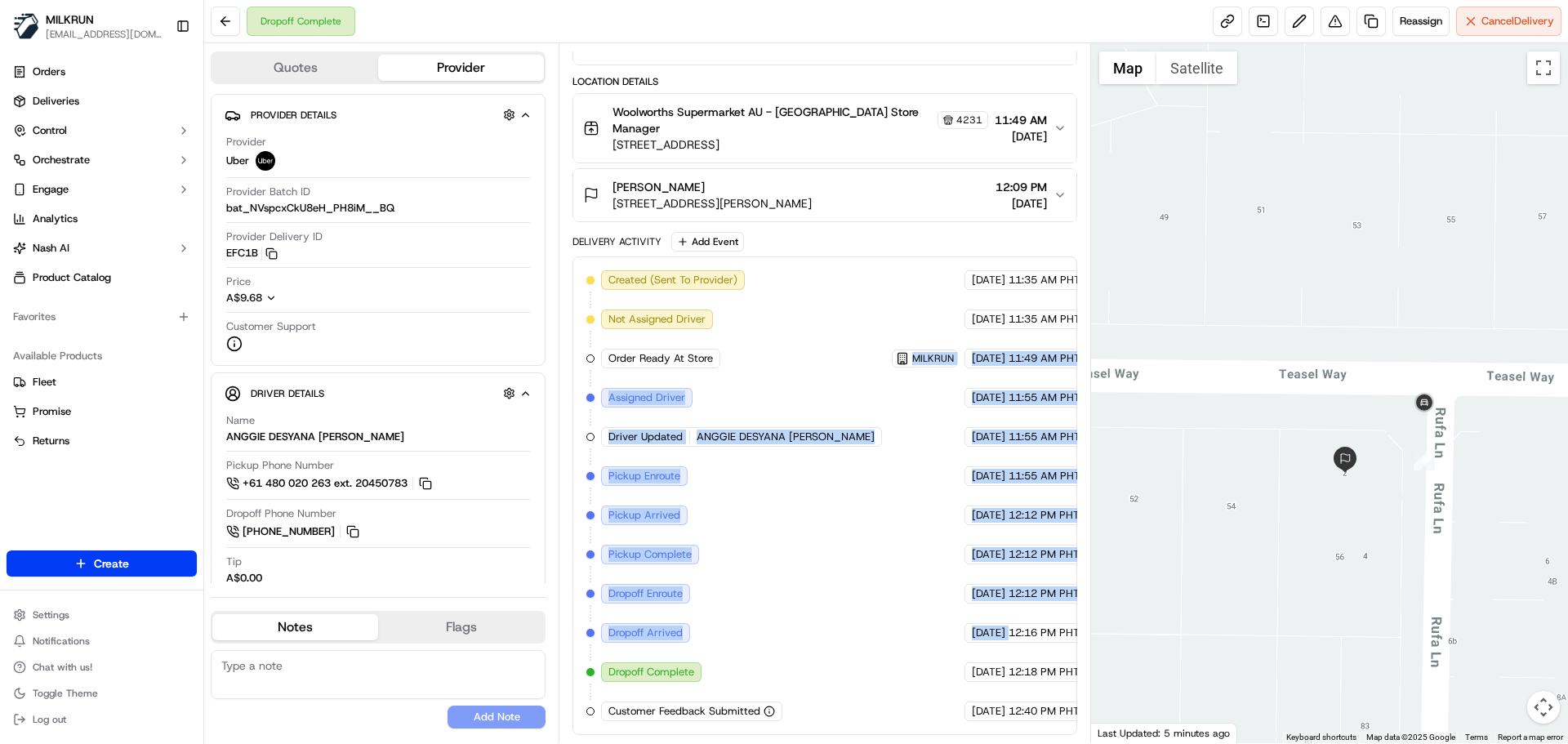
click at [951, 609] on div "Created (Sent To Provider) Uber 18/09/2025 11:35 AM PHT Not Assigned Driver Ube…" at bounding box center [824, 495] width 476 height 451
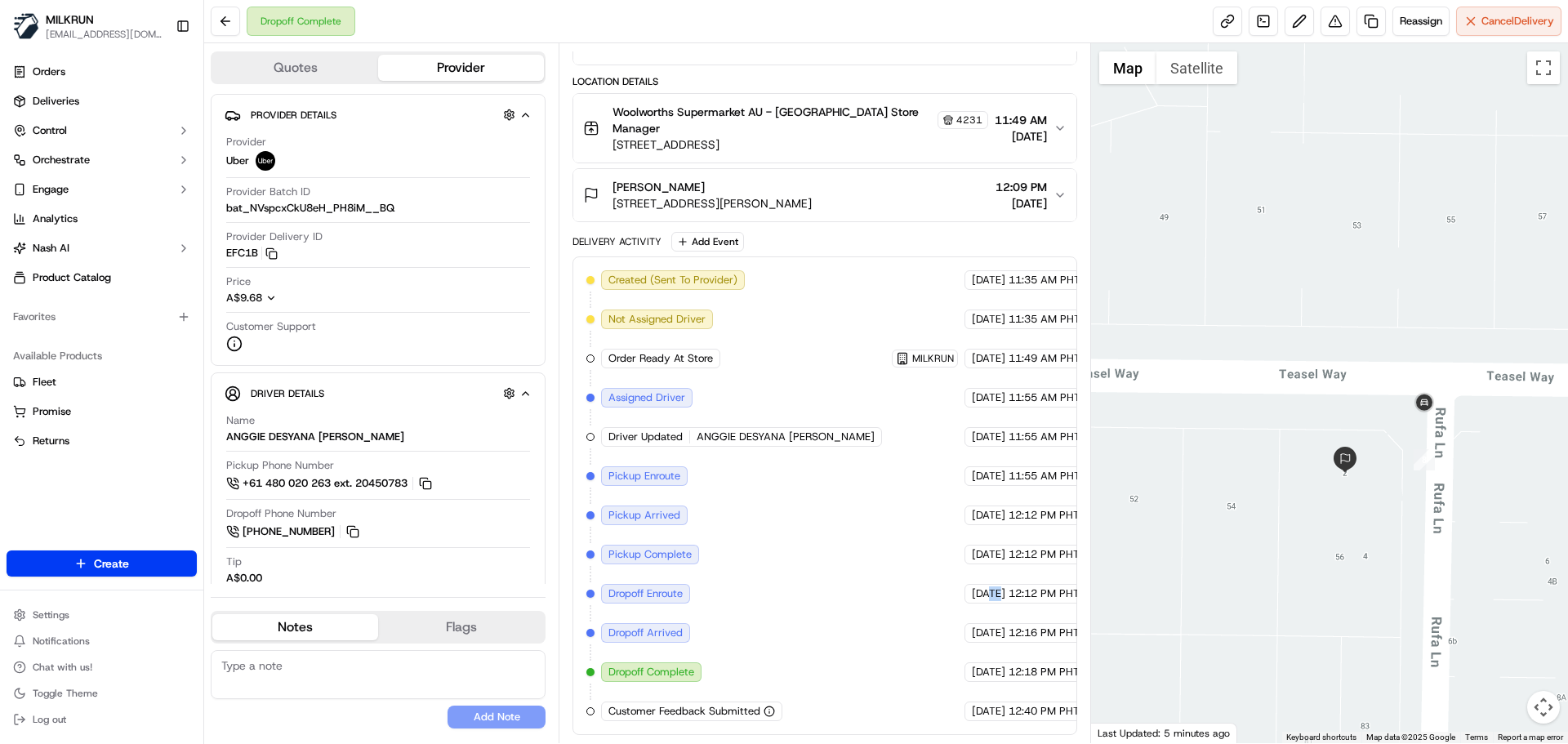
click at [951, 609] on div "Created (Sent To Provider) Uber 18/09/2025 11:35 AM PHT Not Assigned Driver Ube…" at bounding box center [824, 495] width 476 height 451
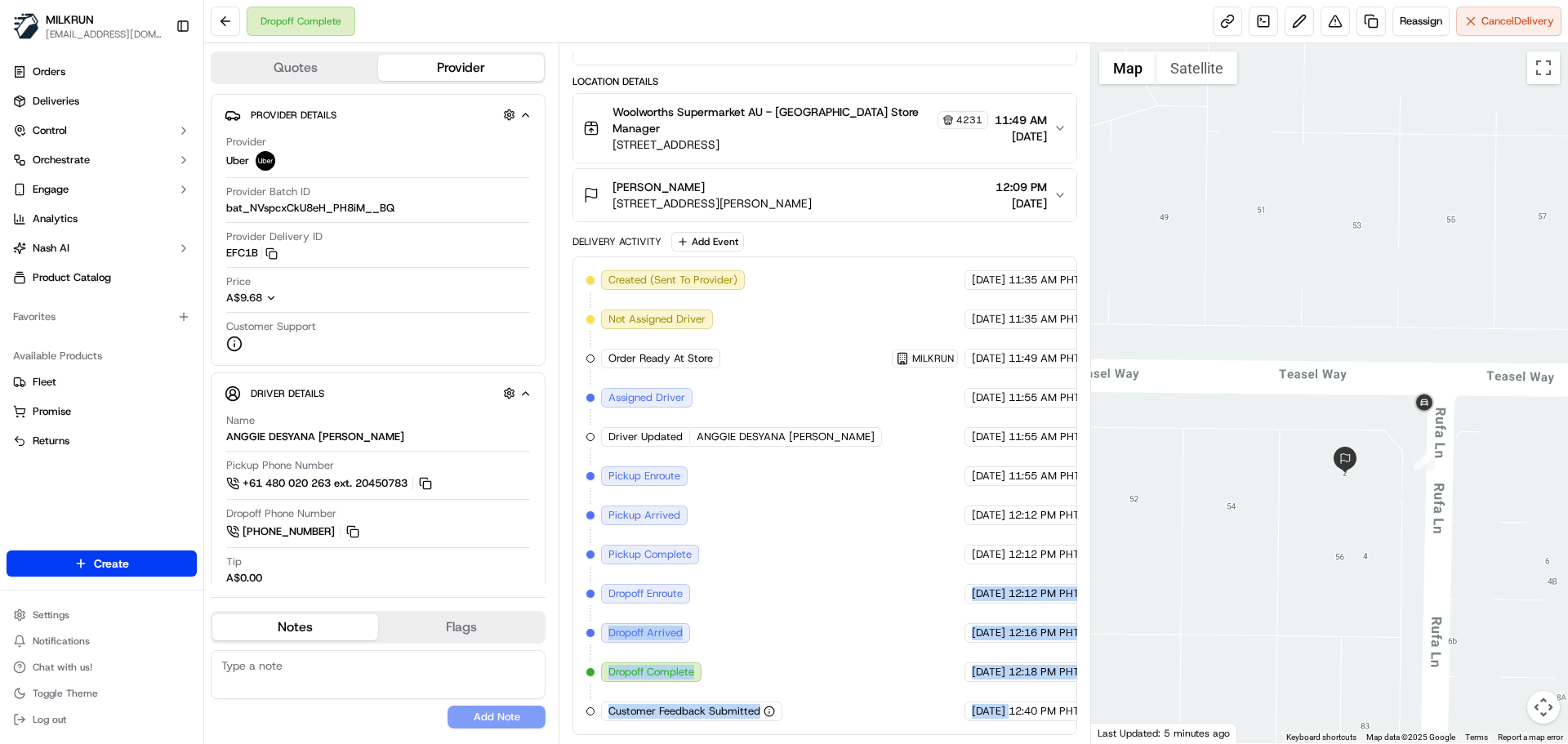
drag, startPoint x: 951, startPoint y: 609, endPoint x: 980, endPoint y: 694, distance: 89.8
click at [980, 694] on div "Created (Sent To Provider) Uber 18/09/2025 11:35 AM PHT Not Assigned Driver Ube…" at bounding box center [824, 495] width 476 height 451
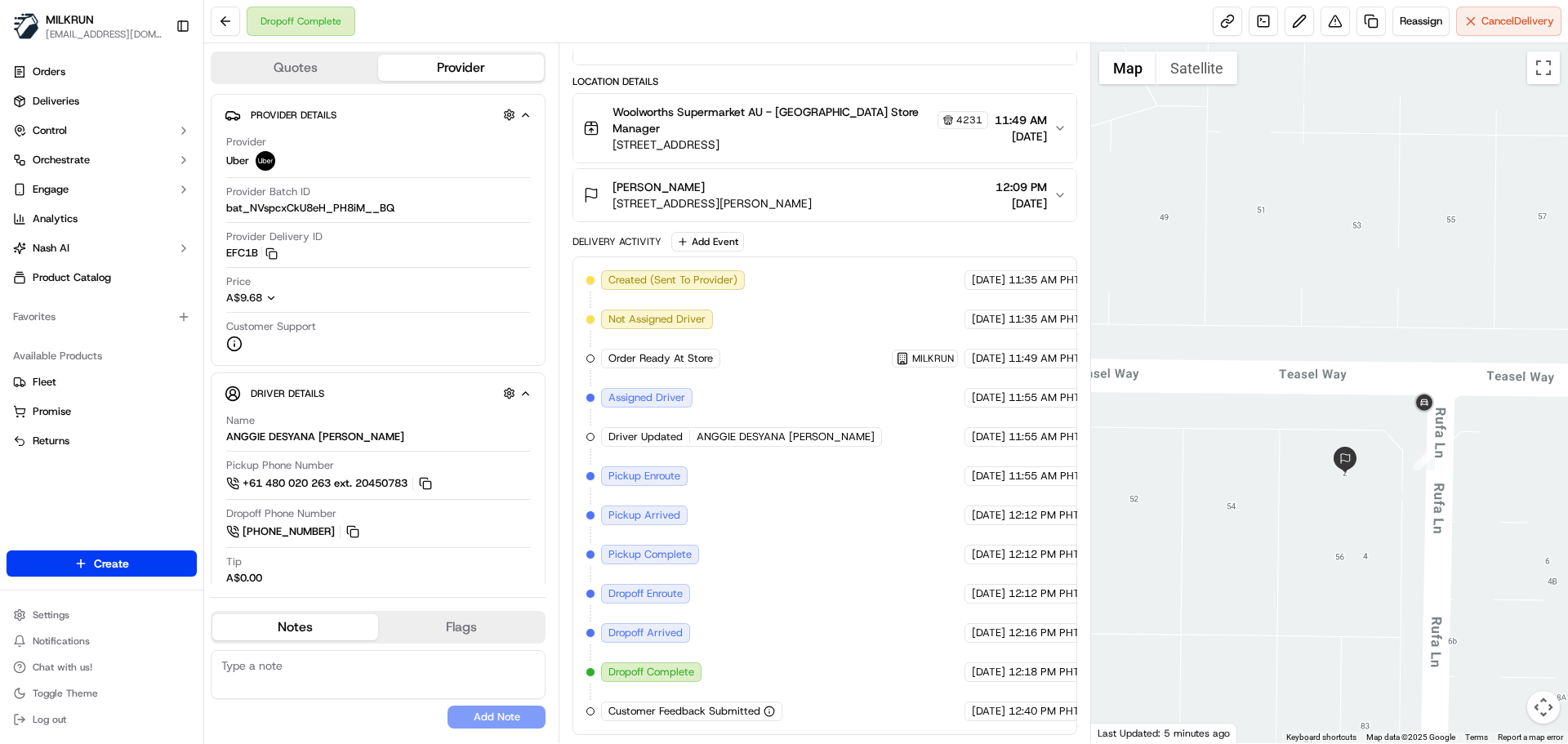
click at [1052, 723] on div "Created (Sent To Provider) Uber 18/09/2025 11:35 AM PHT Not Assigned Driver Ube…" at bounding box center [824, 495] width 504 height 479
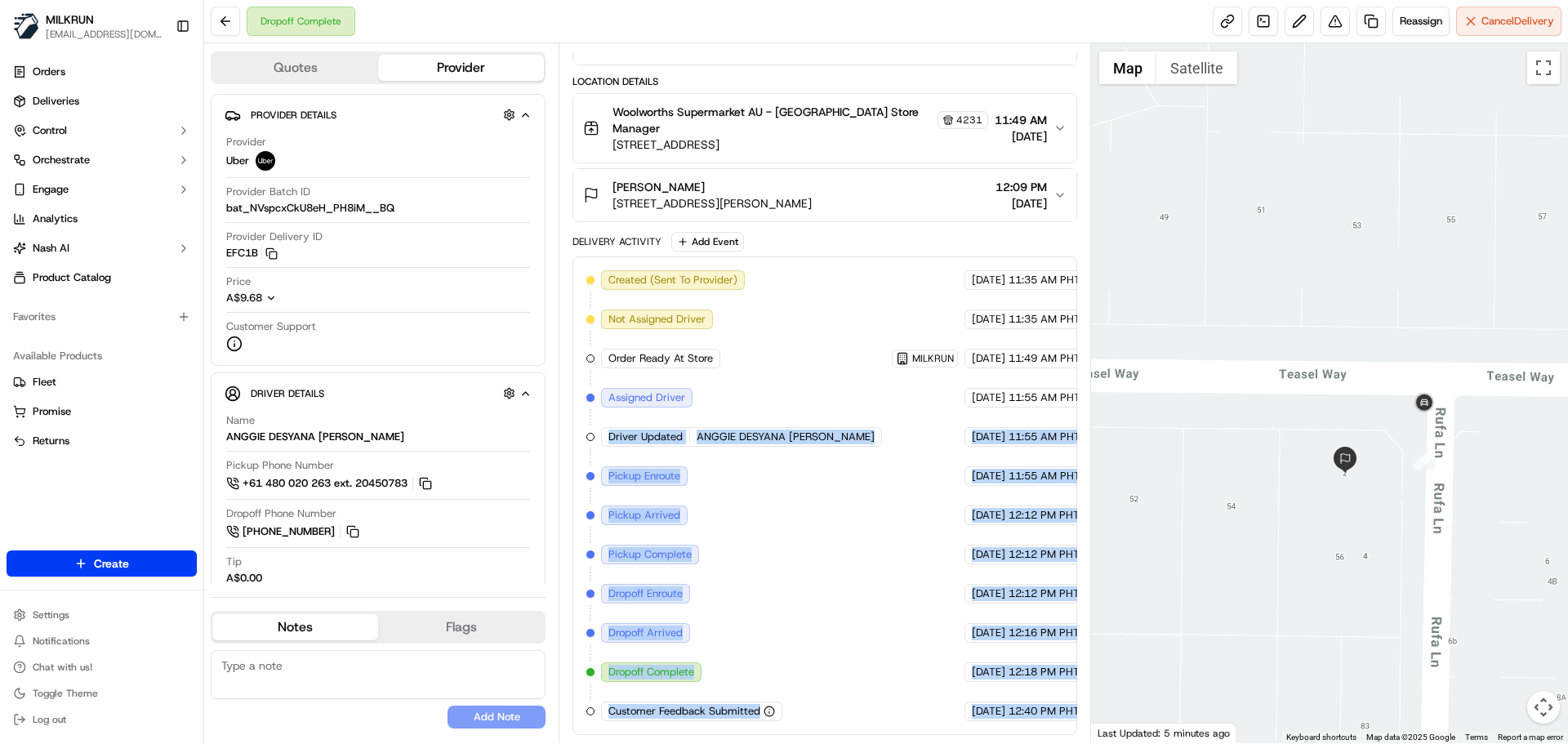
drag, startPoint x: 1052, startPoint y: 723, endPoint x: 663, endPoint y: 457, distance: 471.3
click at [585, 416] on div "Created (Sent To Provider) Uber 18/09/2025 11:35 AM PHT Not Assigned Driver Ube…" at bounding box center [824, 495] width 504 height 479
click at [836, 622] on div "Created (Sent To Provider) Uber 18/09/2025 11:35 AM PHT Not Assigned Driver Ube…" at bounding box center [824, 495] width 476 height 451
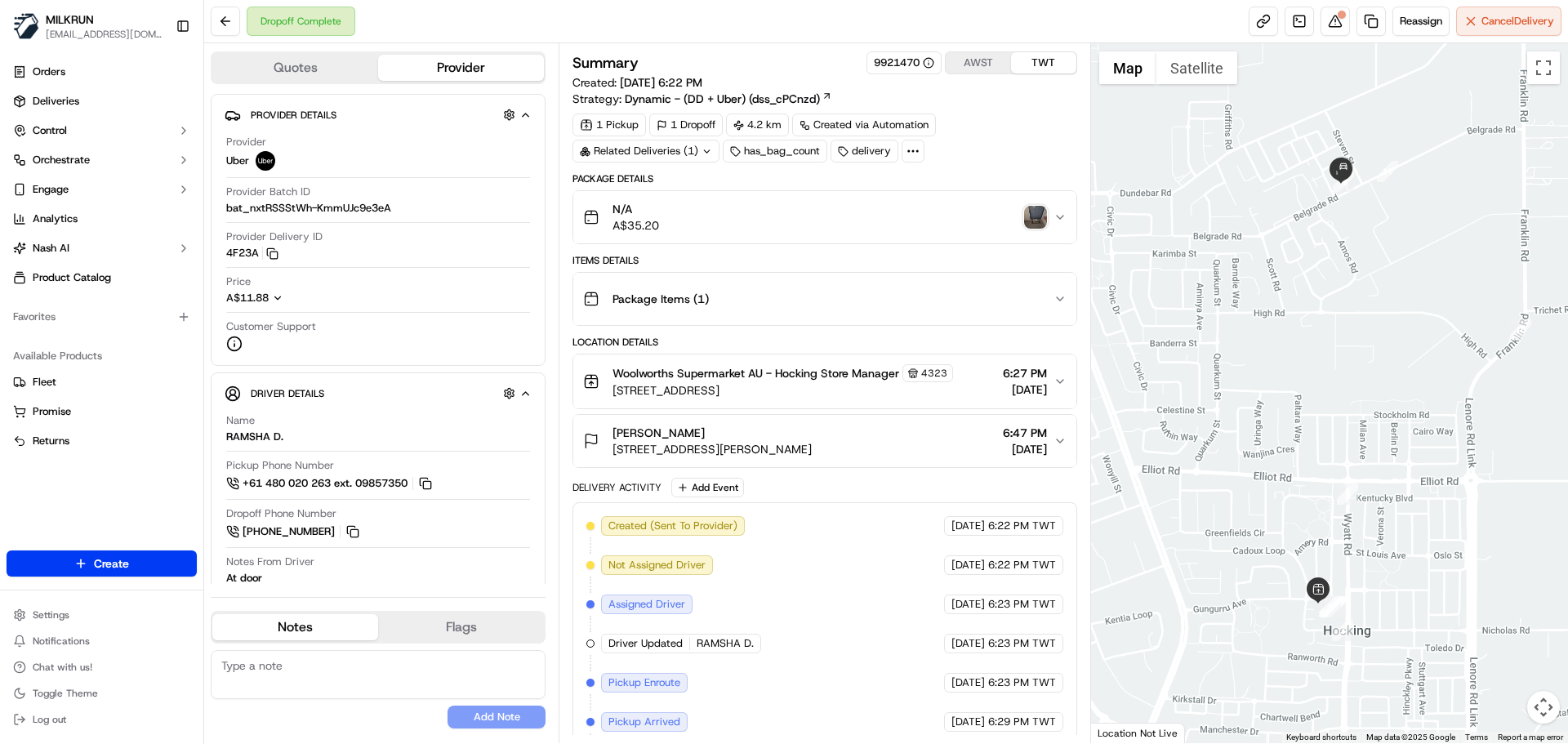
click at [1031, 214] on img "button" at bounding box center [1035, 217] width 22 height 22
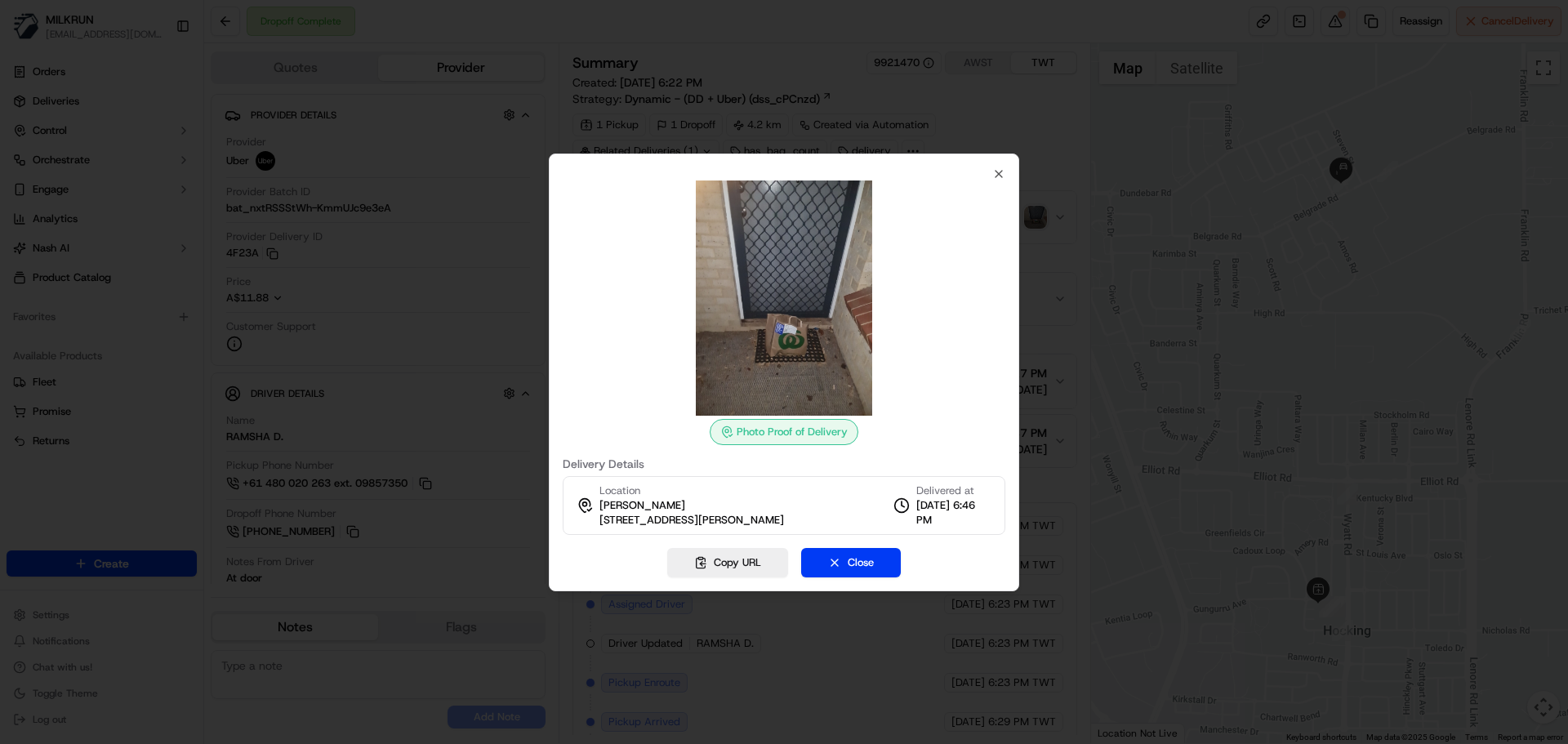
click at [903, 660] on div at bounding box center [784, 372] width 1568 height 744
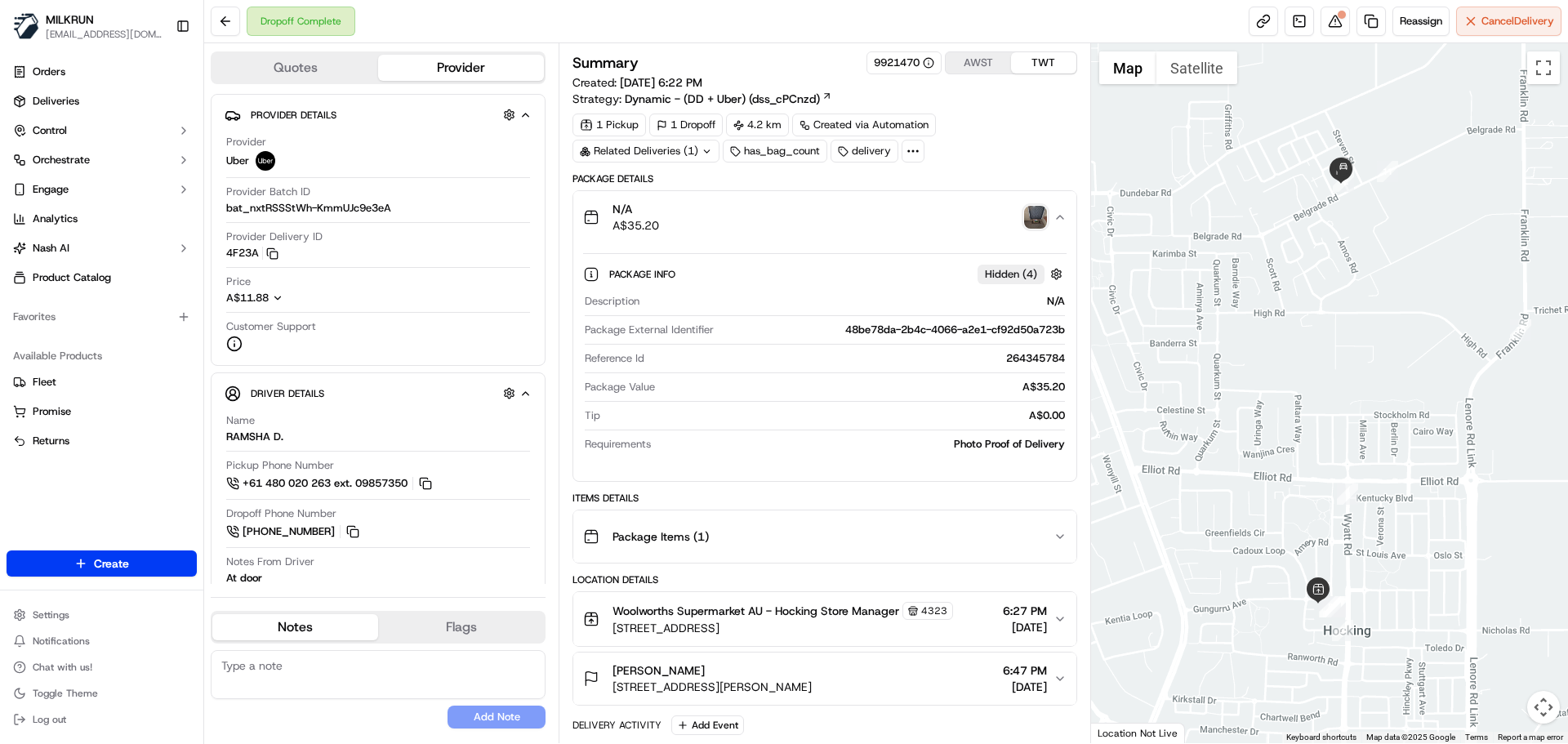
click at [909, 332] on div "48be78da-2b4c-4066-a2e1-cf92d50a723b" at bounding box center [892, 330] width 344 height 15
copy div "48be78da-2b4c-4066-a2e1-cf92d50a723b"
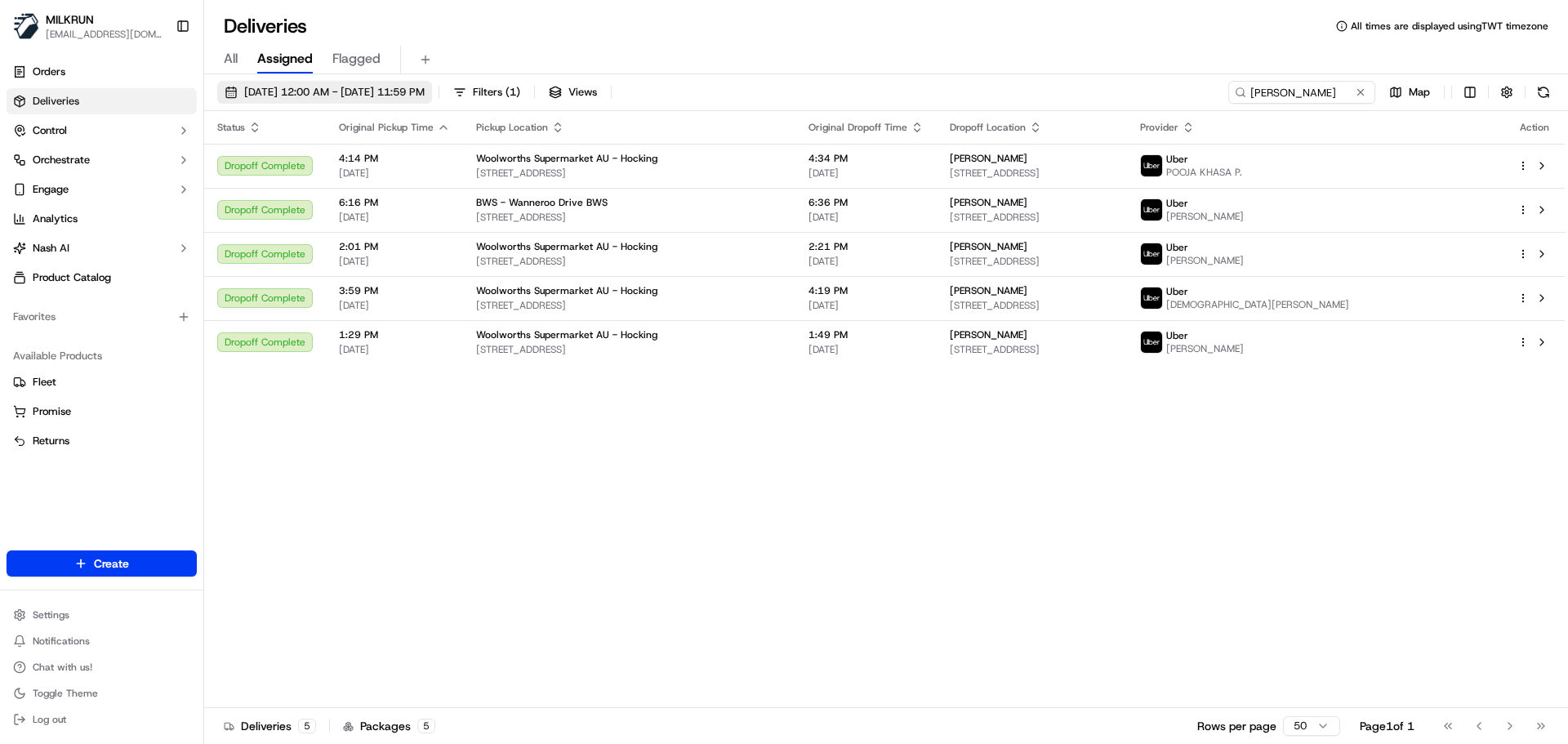
click at [412, 96] on span "[DATE] 12:00 AM - [DATE] 11:59 PM" at bounding box center [334, 93] width 180 height 15
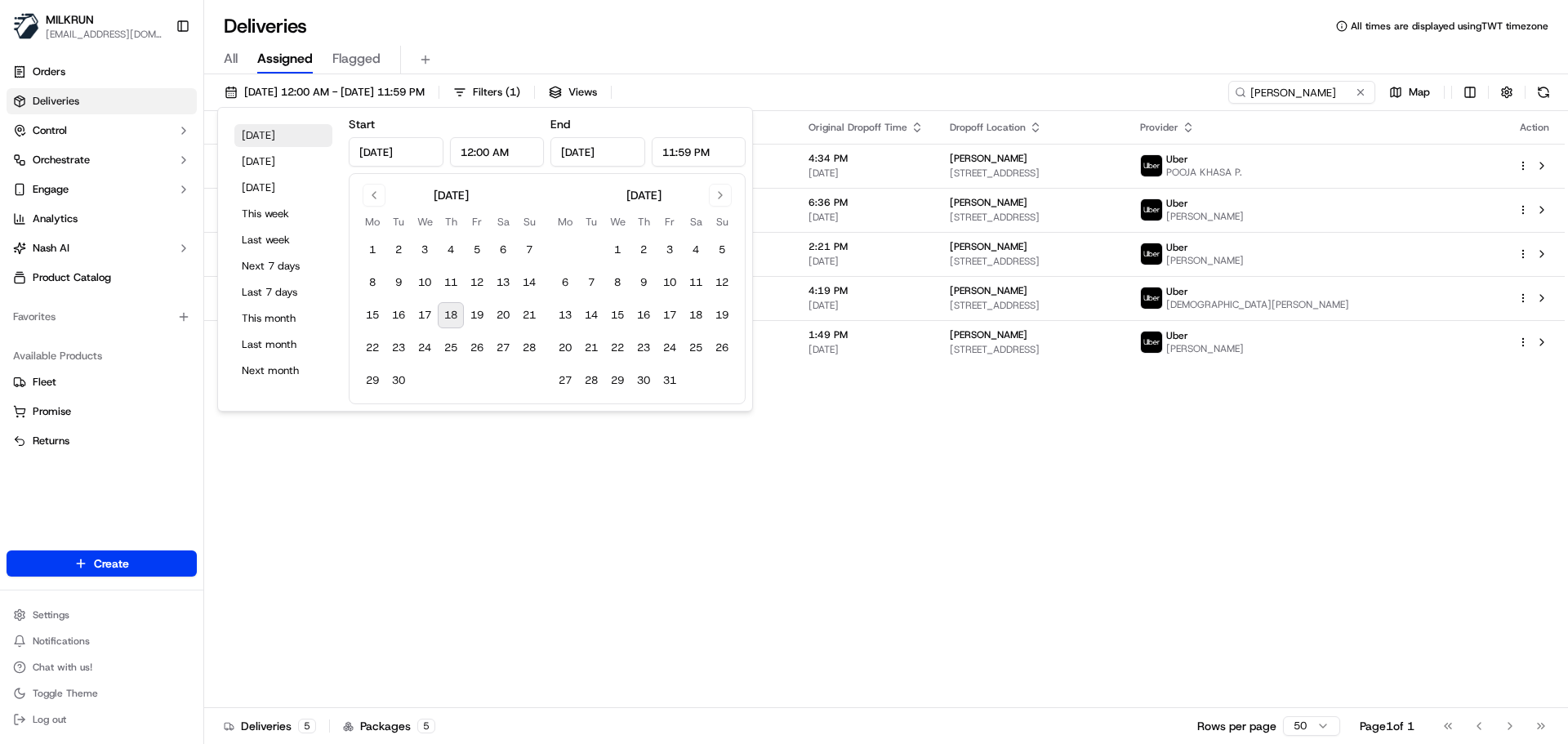
click at [271, 126] on button "[DATE]" at bounding box center [283, 136] width 98 height 22
type input "[DATE]"
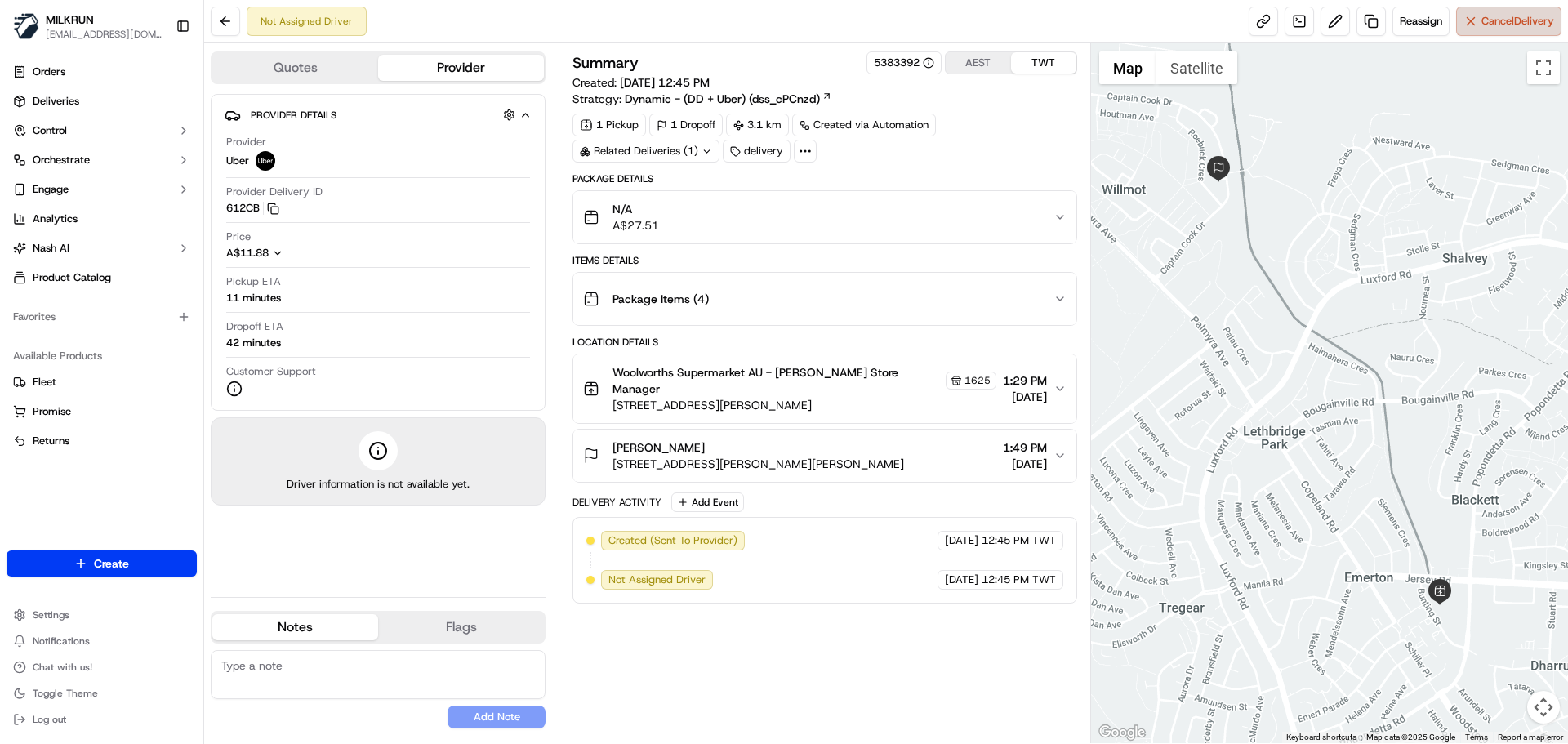
click at [1496, 20] on span "Cancel Delivery" at bounding box center [1518, 21] width 73 height 15
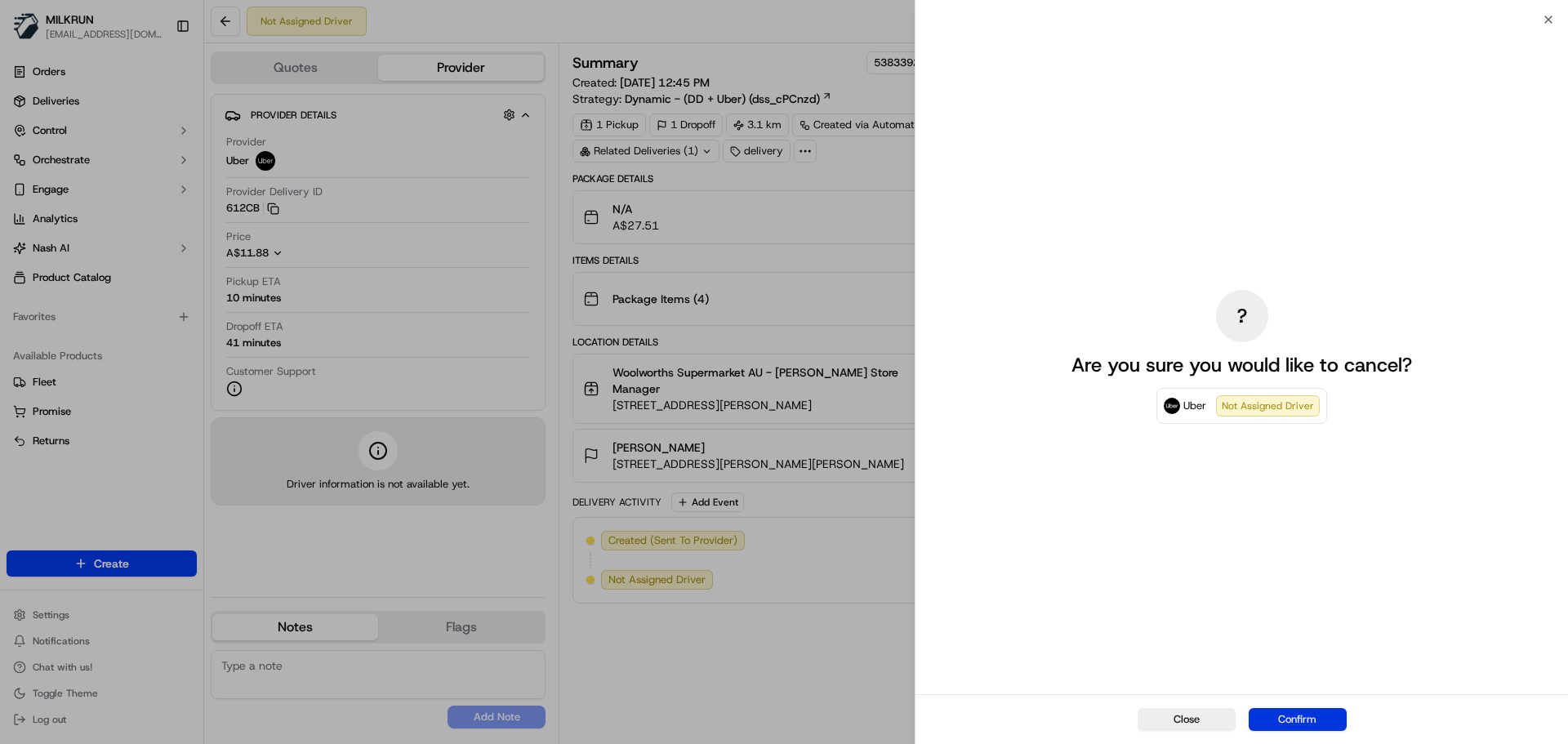
click at [1293, 716] on button "Confirm" at bounding box center [1297, 719] width 98 height 22
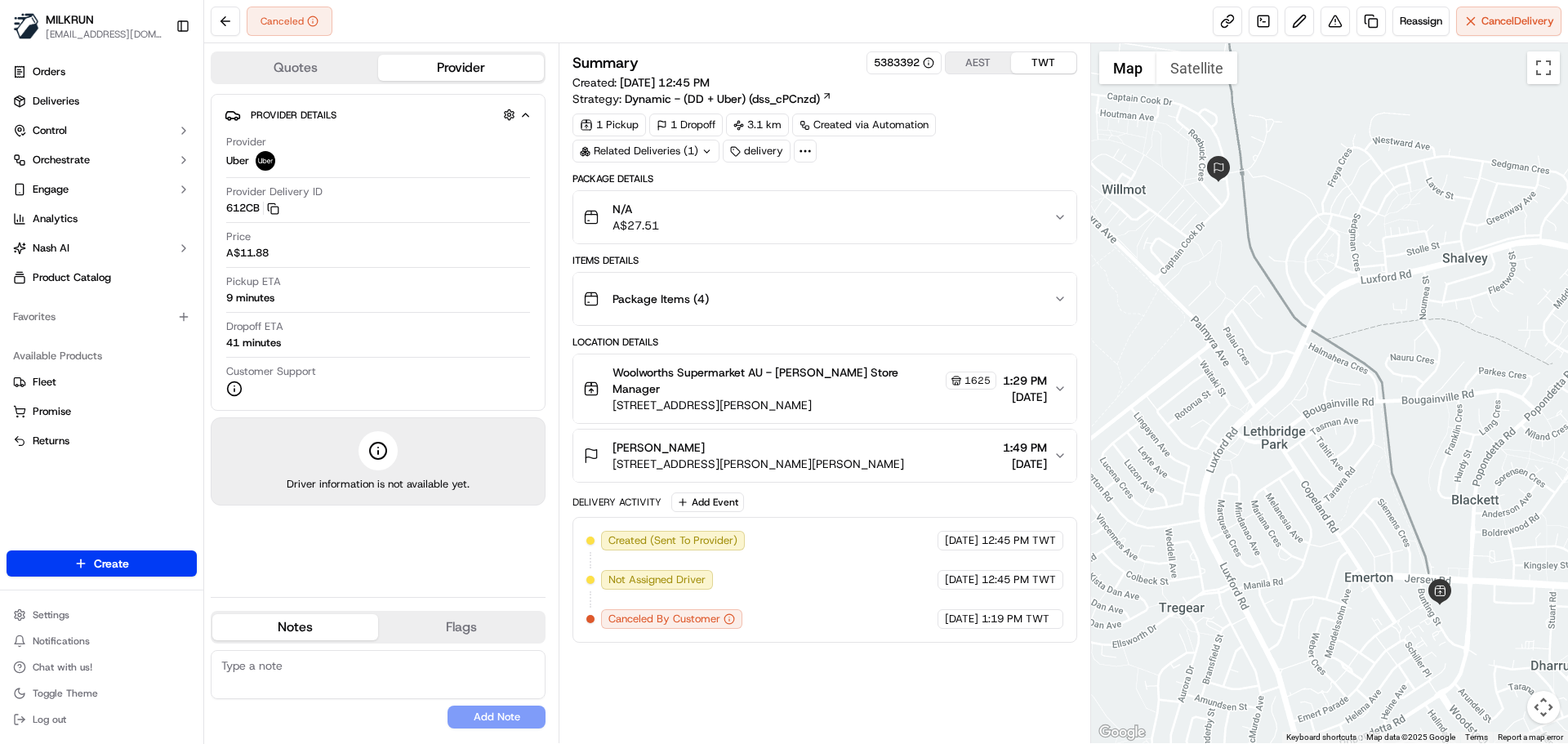
drag, startPoint x: 479, startPoint y: 570, endPoint x: 439, endPoint y: 38, distance: 533.5
click at [479, 570] on div "Provider Details Hidden ( 2 ) Provider Uber Provider Delivery ID 612CB Copy del…" at bounding box center [378, 338] width 335 height 490
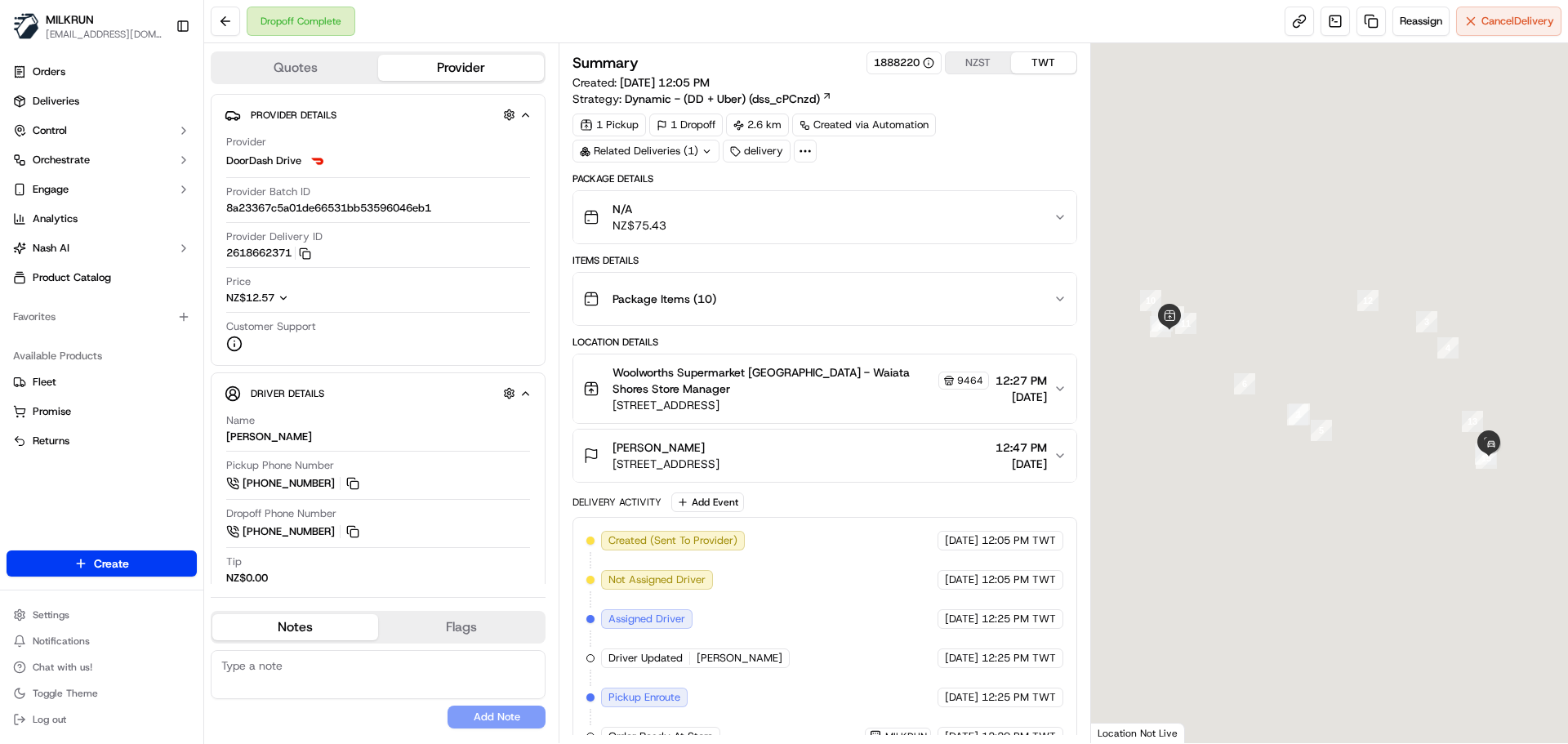
click at [945, 732] on span "[DATE]" at bounding box center [962, 737] width 34 height 15
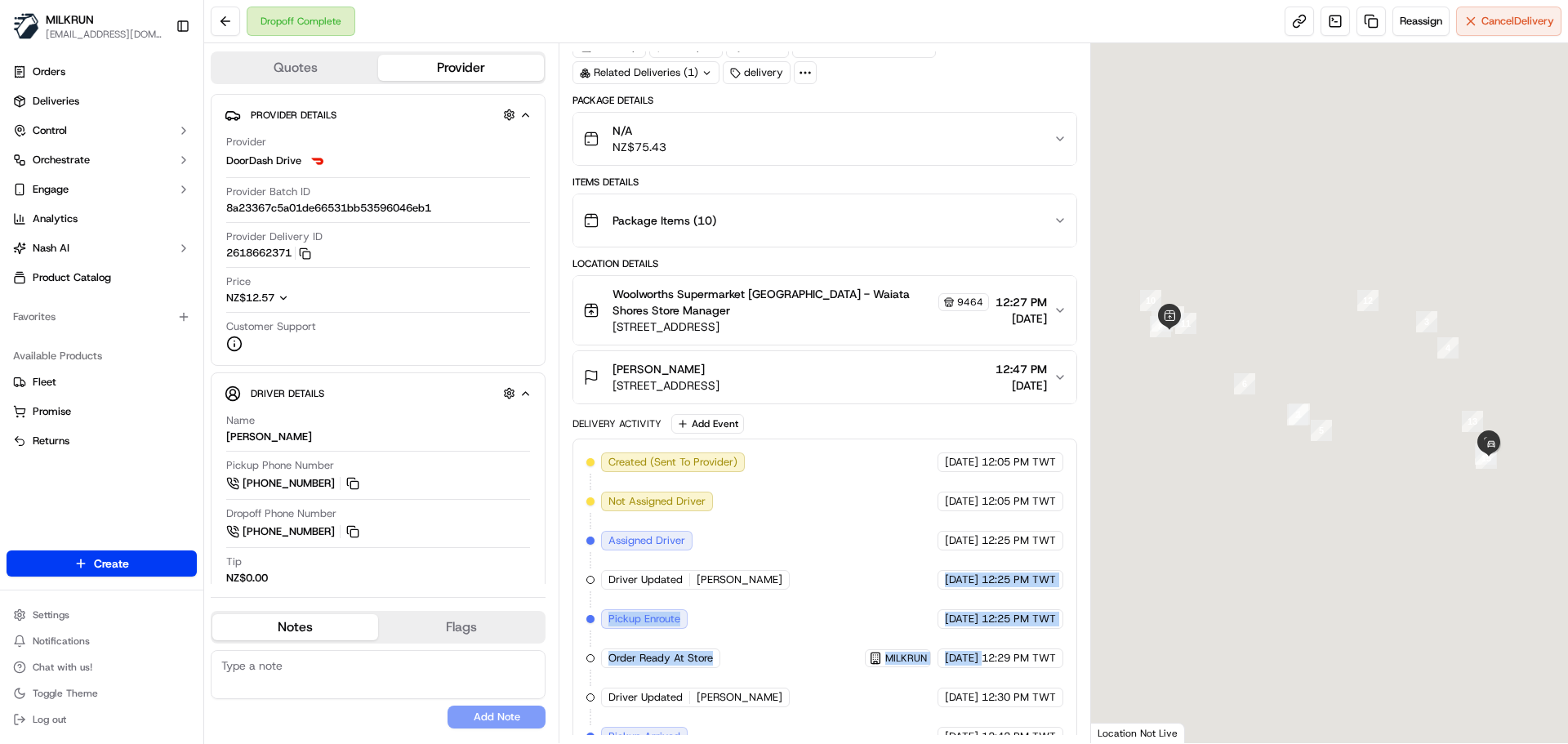
drag, startPoint x: 917, startPoint y: 732, endPoint x: 948, endPoint y: 507, distance: 227.1
click at [947, 508] on div "Created (Sent To Provider) DoorDash Drive 18/09/2025 12:05 PM TWT Not Assigned …" at bounding box center [824, 678] width 476 height 451
click at [1003, 667] on div "Created (Sent To Provider) DoorDash Drive 18/09/2025 12:05 PM TWT Not Assigned …" at bounding box center [824, 678] width 476 height 451
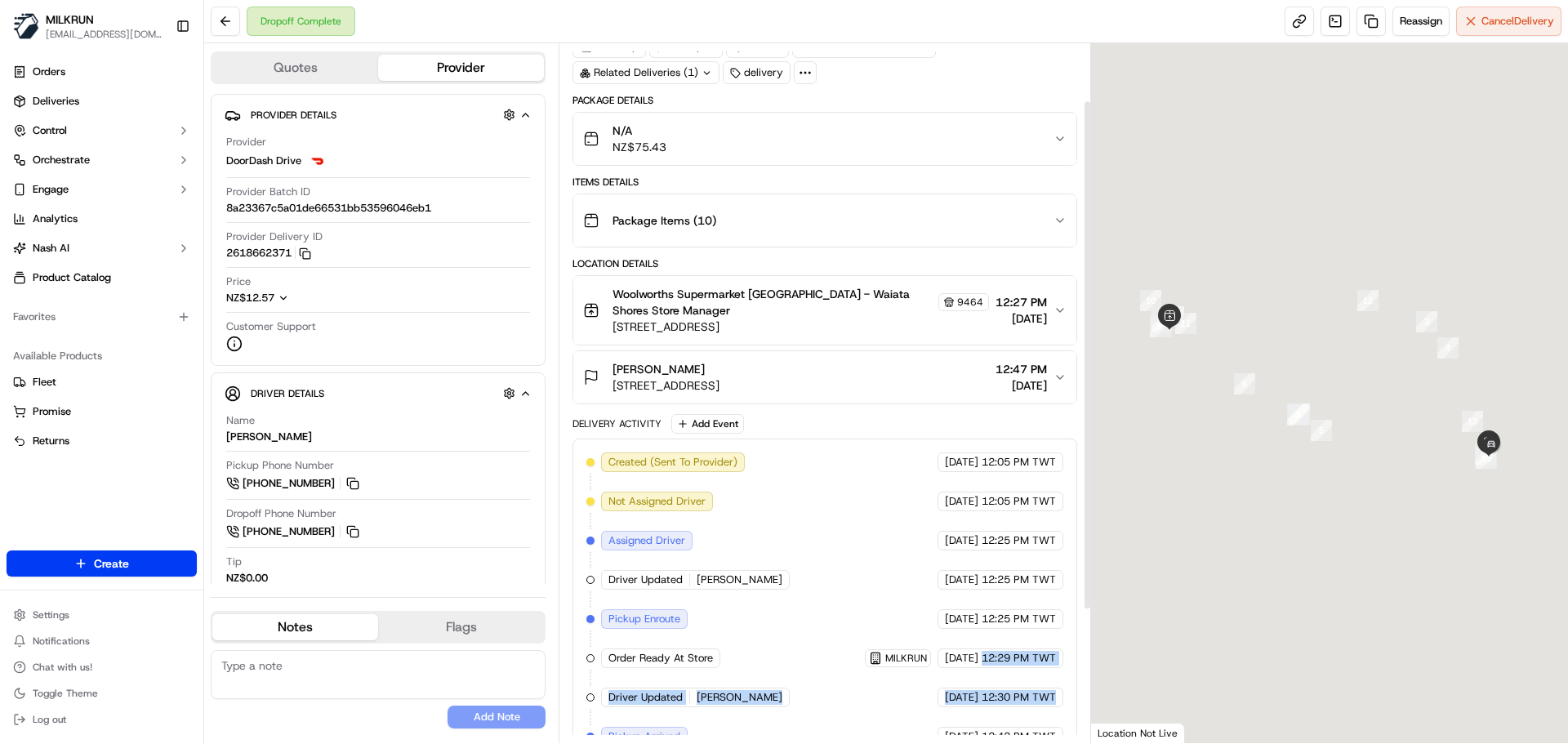
drag, startPoint x: 1003, startPoint y: 667, endPoint x: 1014, endPoint y: 690, distance: 25.5
click at [1014, 690] on div "Created (Sent To Provider) DoorDash Drive 18/09/2025 12:05 PM TWT Not Assigned …" at bounding box center [824, 678] width 476 height 451
click at [1014, 690] on span "12:30 PM TWT" at bounding box center [1018, 697] width 74 height 15
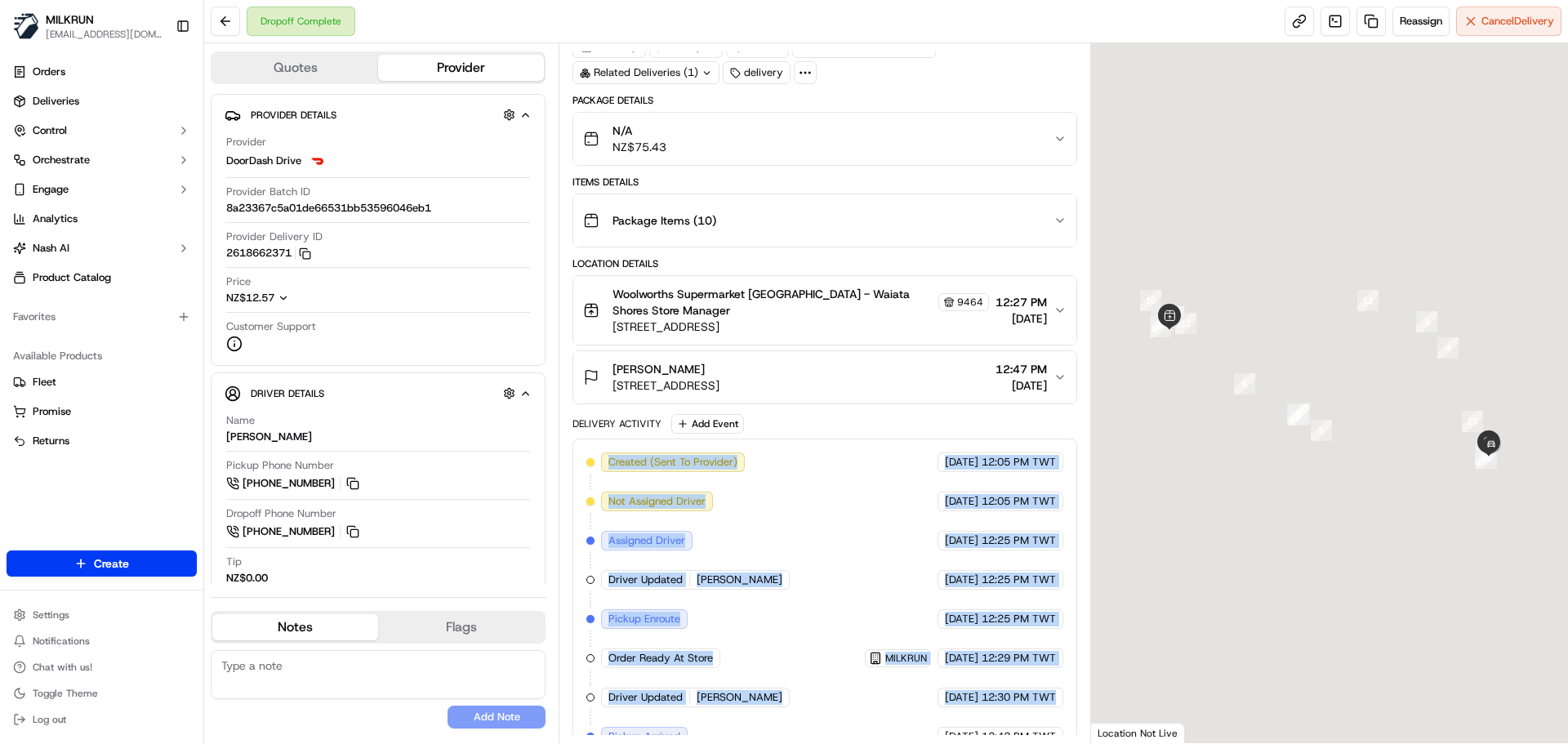
drag, startPoint x: 1014, startPoint y: 690, endPoint x: 680, endPoint y: 465, distance: 402.7
click at [668, 454] on div "Created (Sent To Provider) DoorDash Drive 18/09/2025 12:05 PM TWT Not Assigned …" at bounding box center [824, 678] width 476 height 451
click at [858, 618] on div "Created (Sent To Provider) DoorDash Drive 18/09/2025 12:05 PM TWT Not Assigned …" at bounding box center [824, 678] width 476 height 451
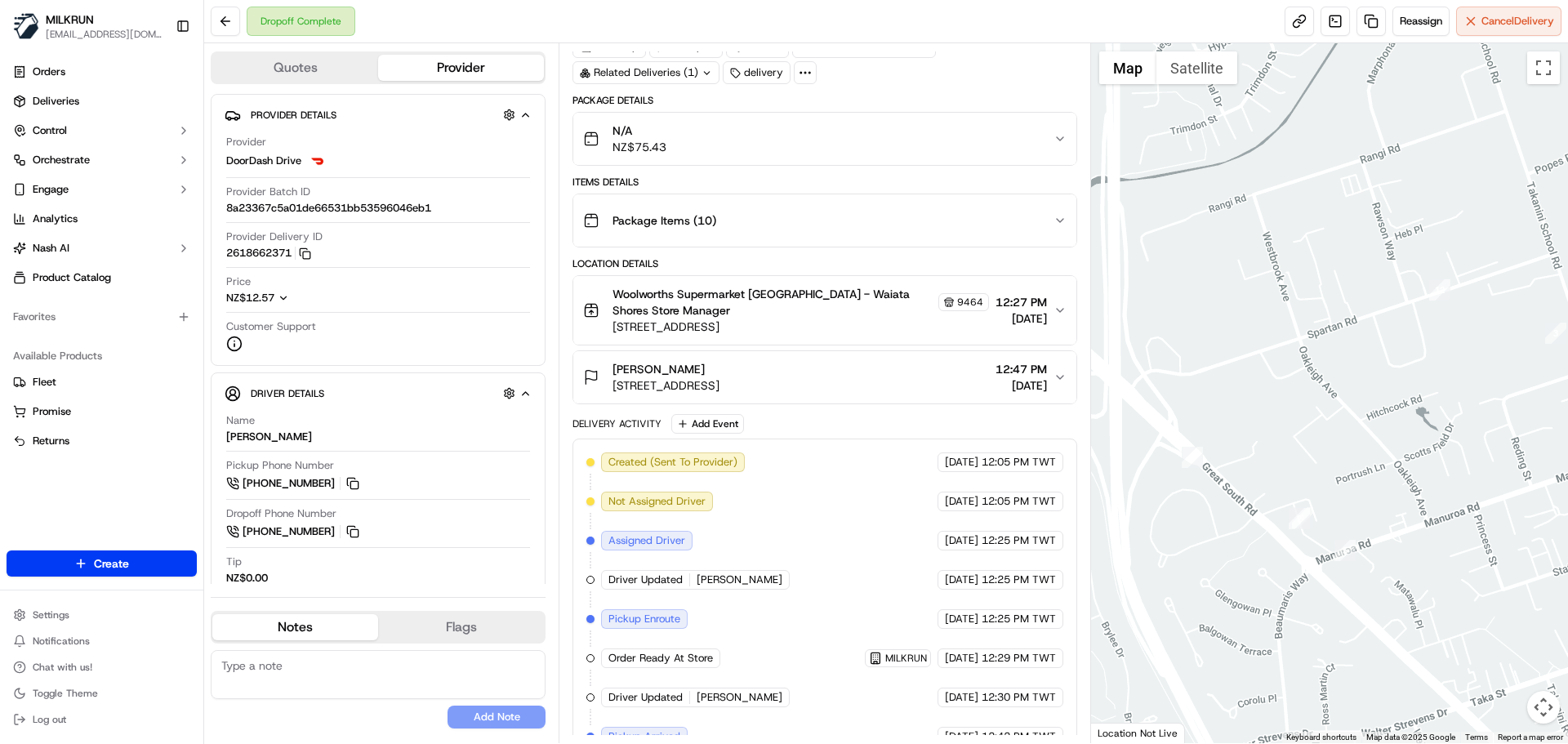
drag, startPoint x: 1406, startPoint y: 401, endPoint x: 1136, endPoint y: 251, distance: 308.9
click at [1136, 251] on div at bounding box center [1330, 393] width 478 height 700
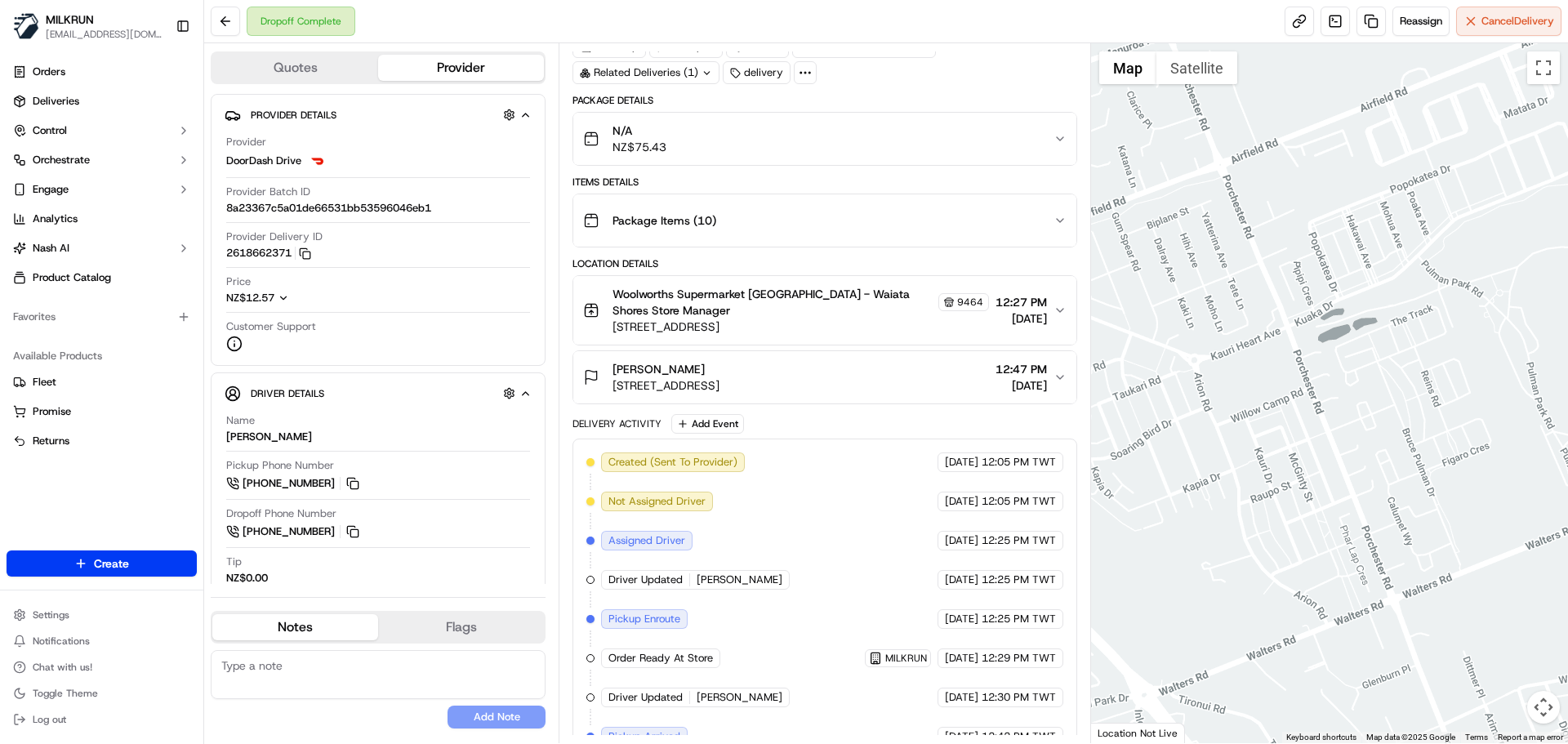
drag, startPoint x: 1261, startPoint y: 362, endPoint x: 1454, endPoint y: 382, distance: 194.0
click at [1454, 382] on div at bounding box center [1330, 393] width 478 height 700
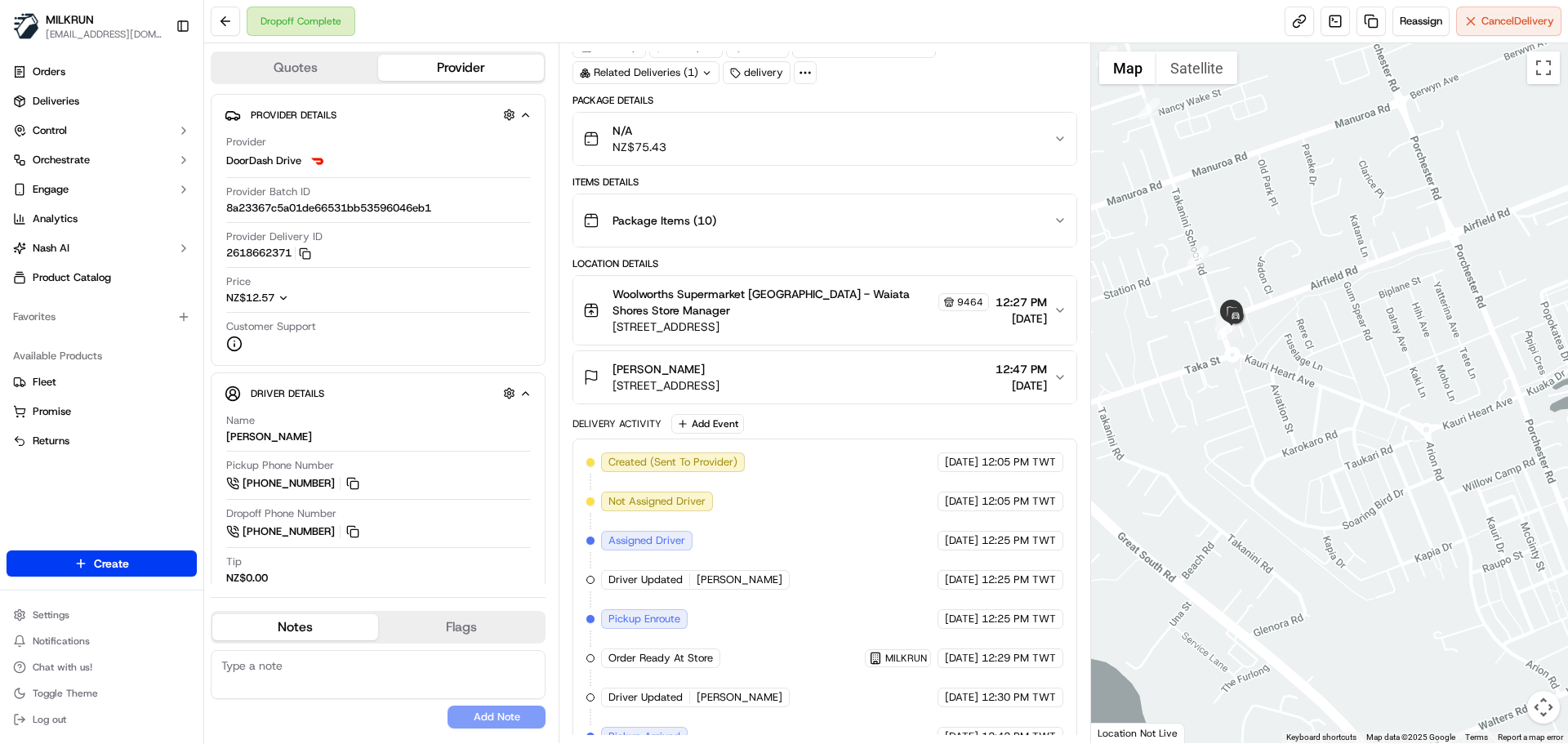
drag, startPoint x: 1386, startPoint y: 385, endPoint x: 1345, endPoint y: 403, distance: 44.8
click at [1437, 439] on div at bounding box center [1330, 393] width 478 height 700
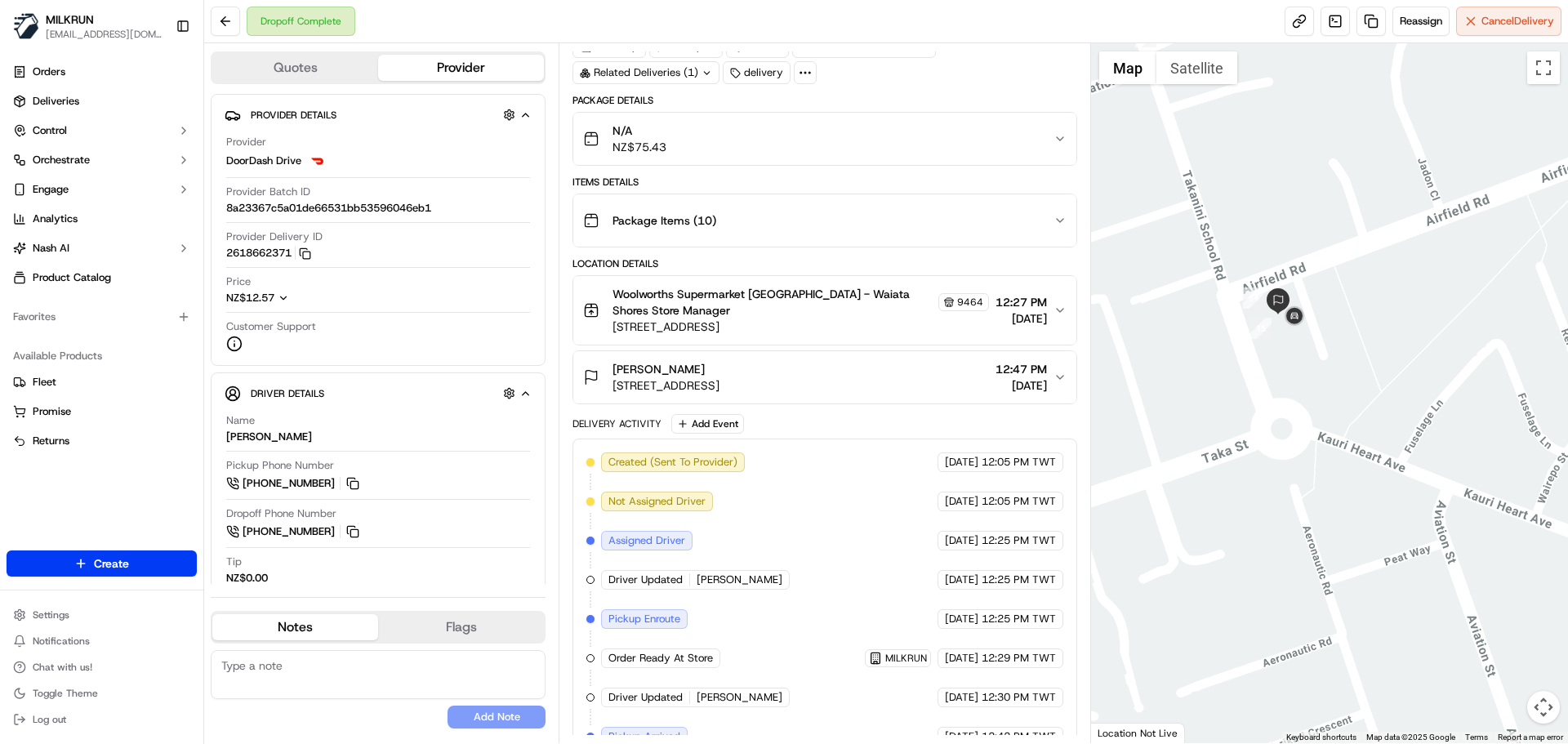
drag, startPoint x: 1265, startPoint y: 334, endPoint x: 1518, endPoint y: 367, distance: 255.1
click at [1518, 367] on div at bounding box center [1330, 393] width 478 height 700
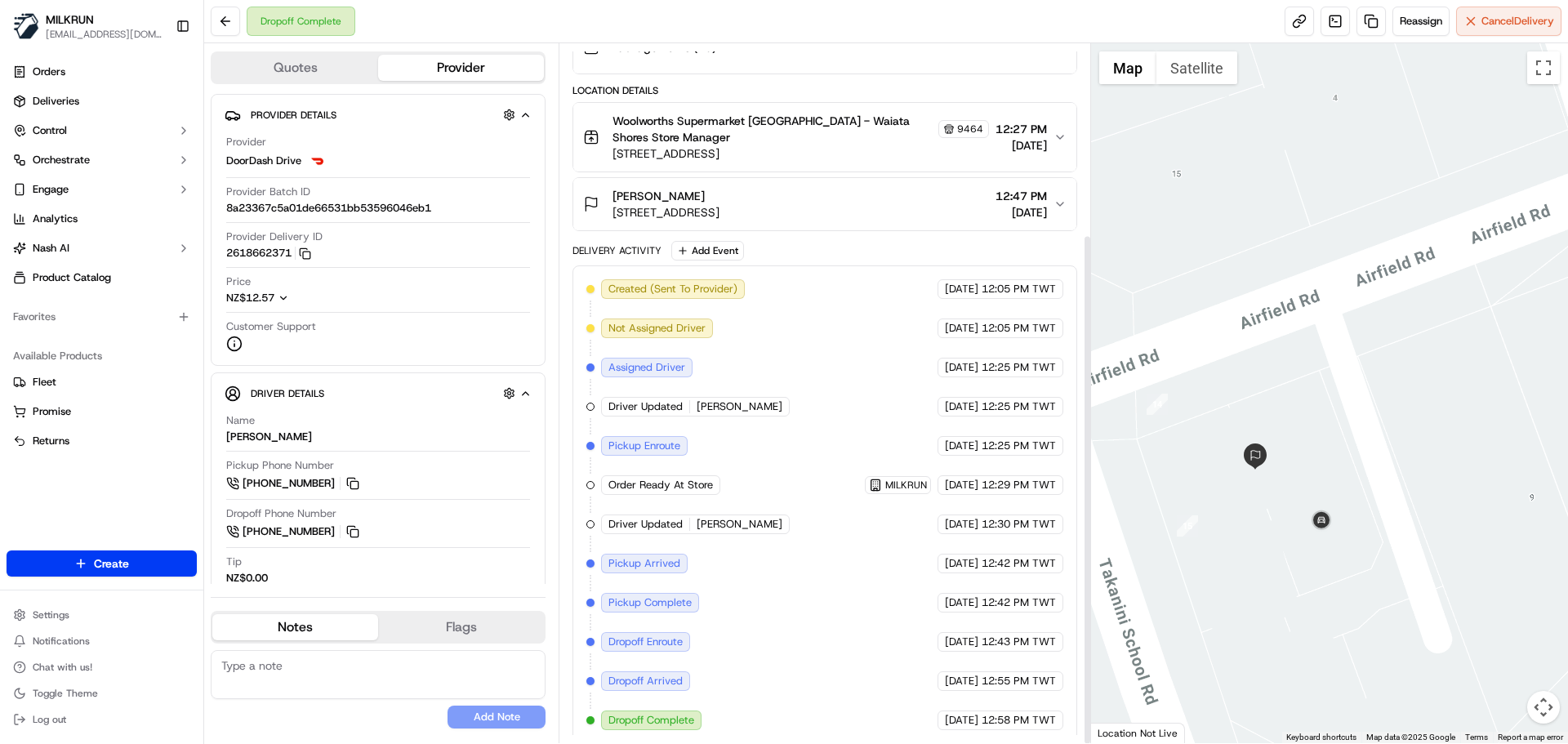
scroll to position [261, 0]
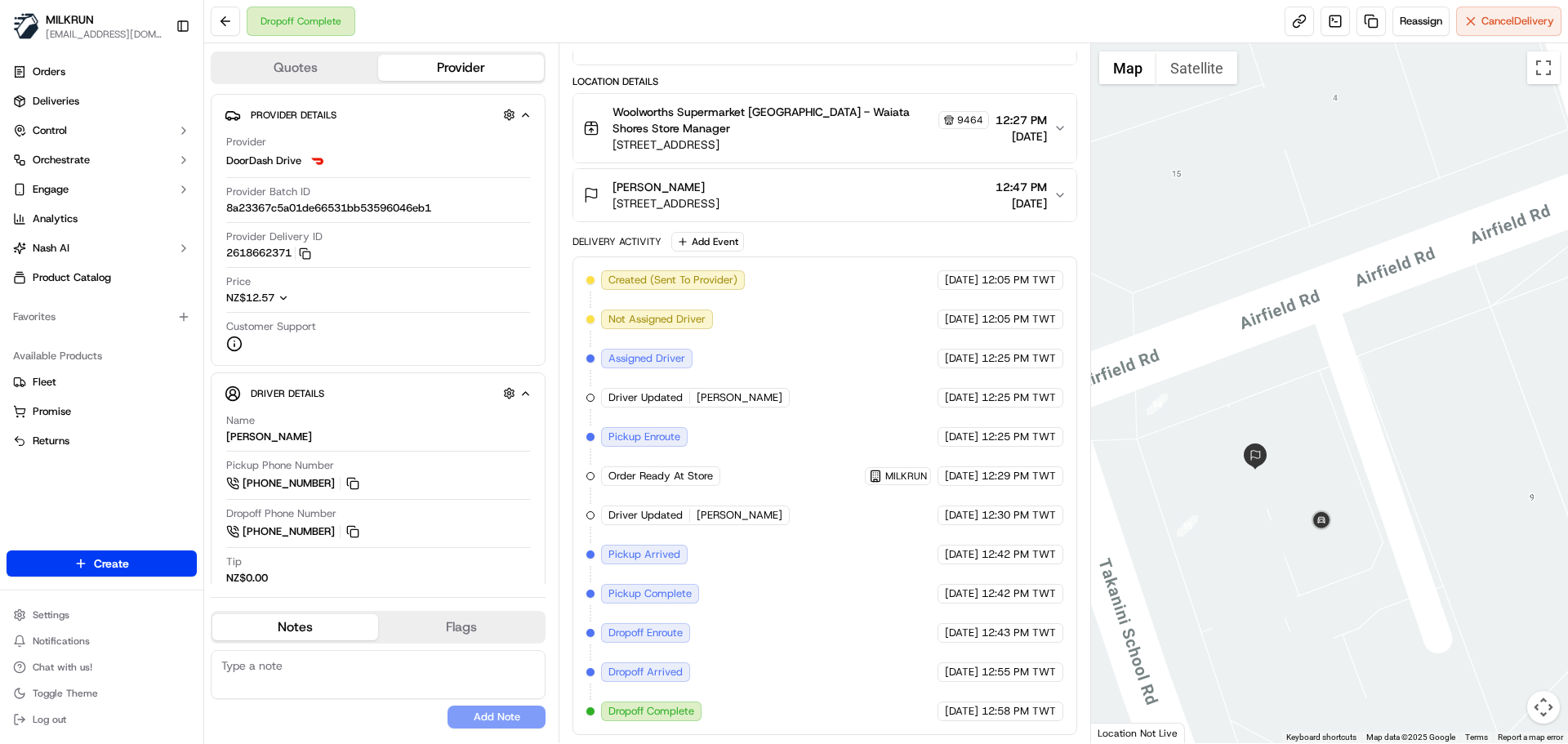
click at [972, 713] on span "18/09/2025" at bounding box center [962, 711] width 34 height 15
drag, startPoint x: 972, startPoint y: 713, endPoint x: 1137, endPoint y: 719, distance: 165.1
click at [998, 709] on div "18/09/2025 12:58 PM TWT" at bounding box center [1000, 710] width 126 height 20
click at [1051, 719] on div "18/09/2025 12:58 PM TWT" at bounding box center [1000, 710] width 126 height 20
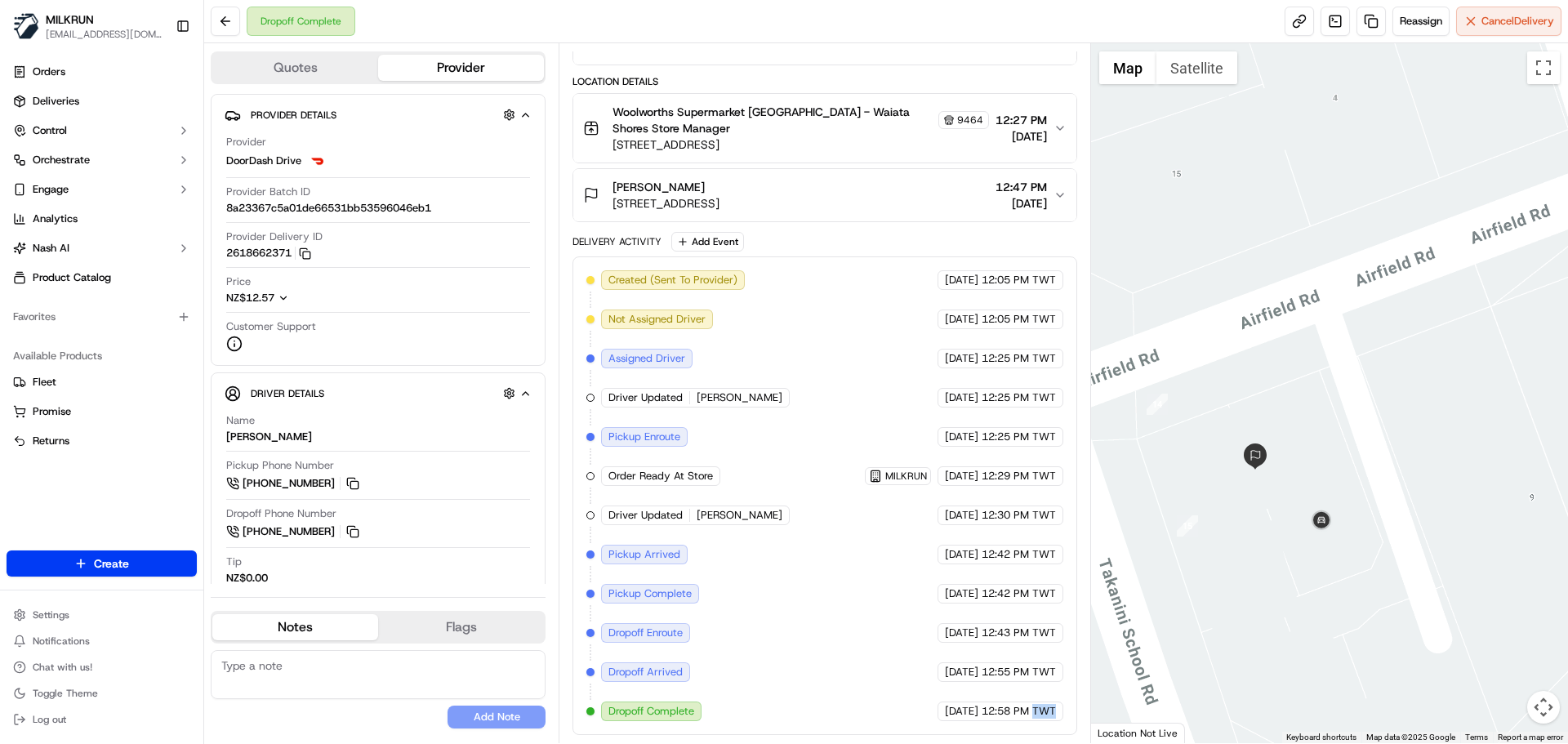
click at [1051, 719] on div "18/09/2025 12:58 PM TWT" at bounding box center [1000, 710] width 126 height 20
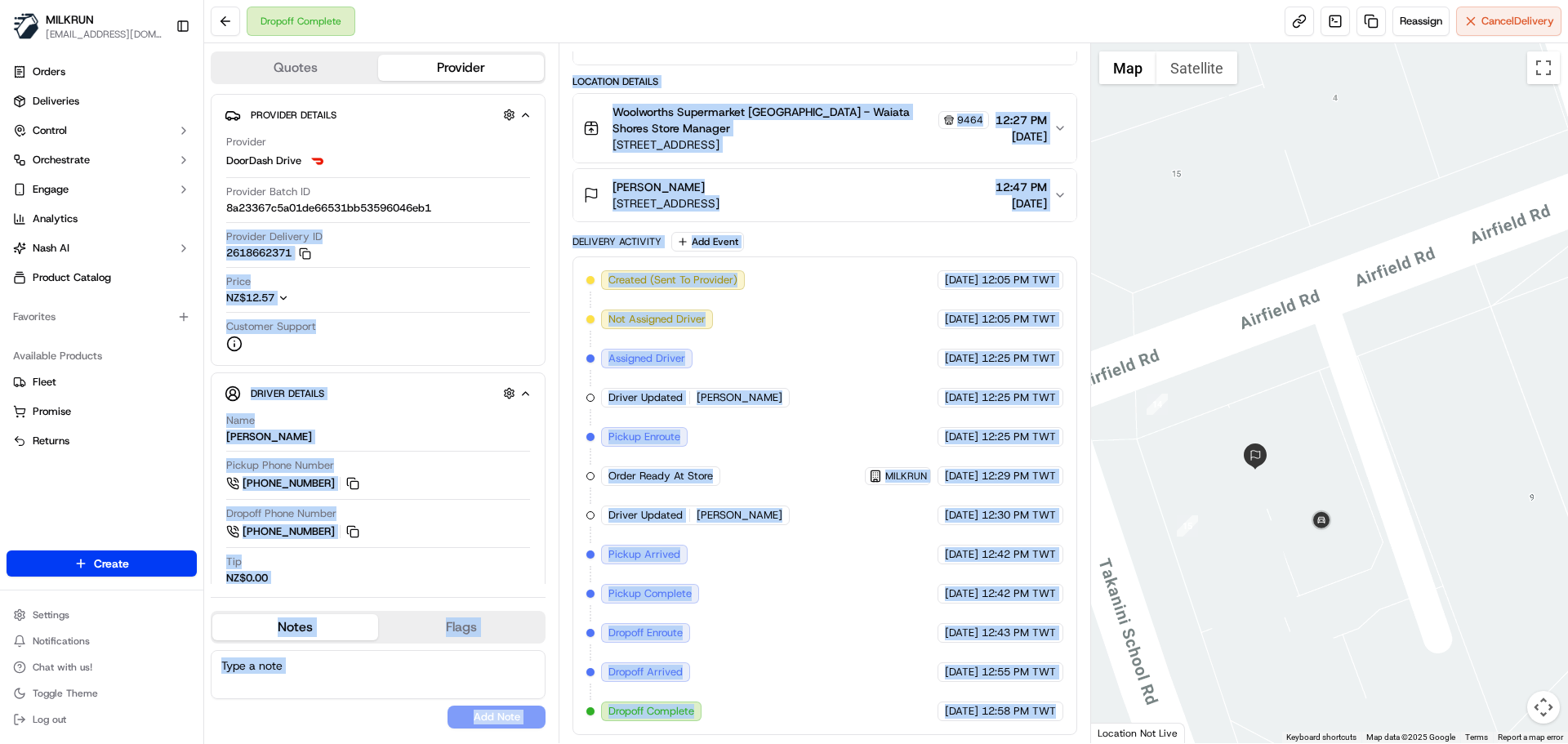
drag, startPoint x: 1051, startPoint y: 719, endPoint x: 555, endPoint y: 241, distance: 688.8
click at [495, 224] on div "Quotes Provider Provider Details Hidden ( 3 ) Provider DoorDash Drive Provider …" at bounding box center [647, 393] width 887 height 700
click at [621, 240] on div "Delivery Activity" at bounding box center [616, 242] width 89 height 13
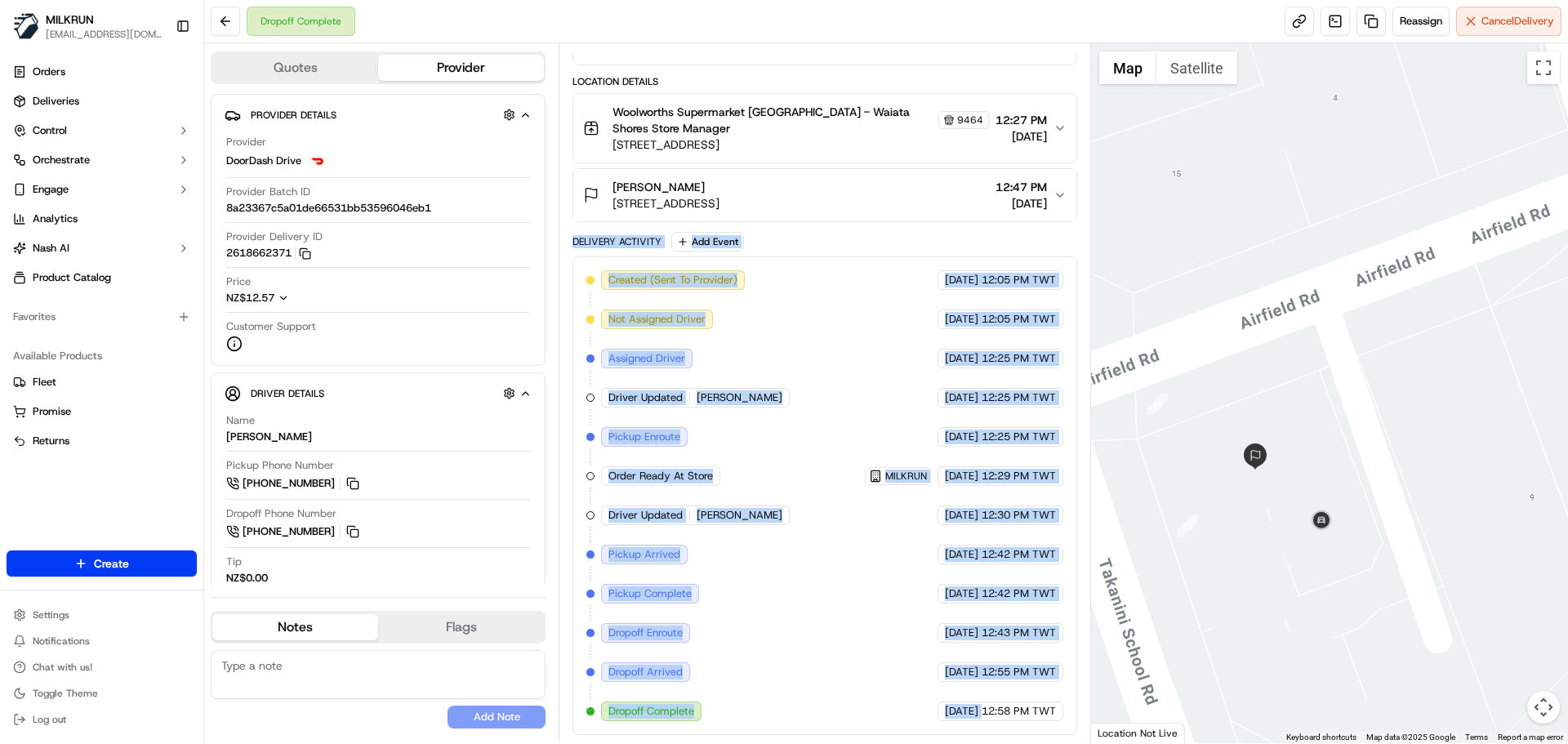
drag, startPoint x: 621, startPoint y: 240, endPoint x: 913, endPoint y: 700, distance: 544.9
click at [913, 700] on div "Delivery Activity Add Event Created (Sent To Provider) DoorDash Drive 18/09/202…" at bounding box center [824, 483] width 504 height 503
click at [938, 591] on div "18/09/2025 12:42 PM TWT" at bounding box center [1000, 593] width 126 height 20
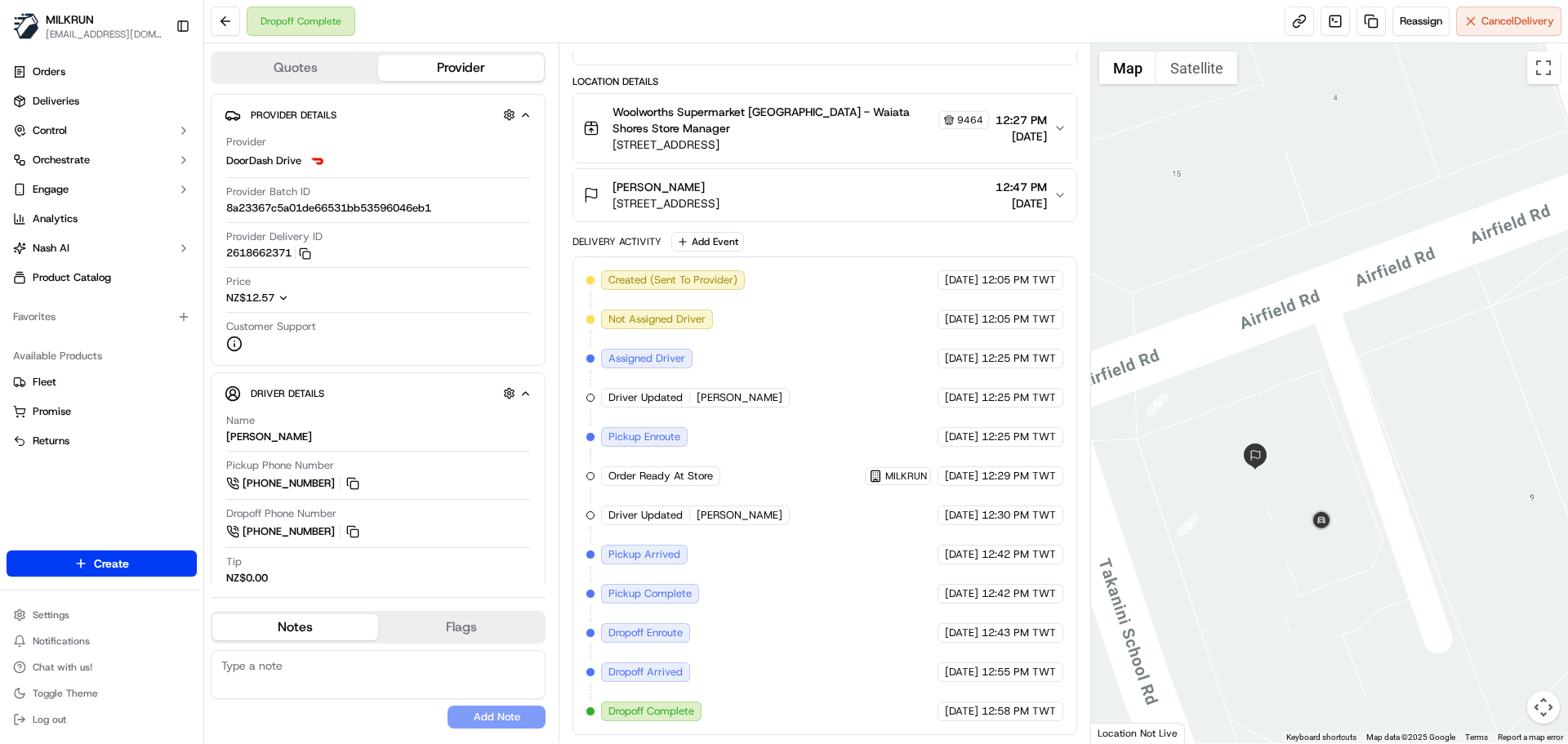
click at [938, 591] on div "18/09/2025 12:42 PM TWT" at bounding box center [1000, 593] width 126 height 20
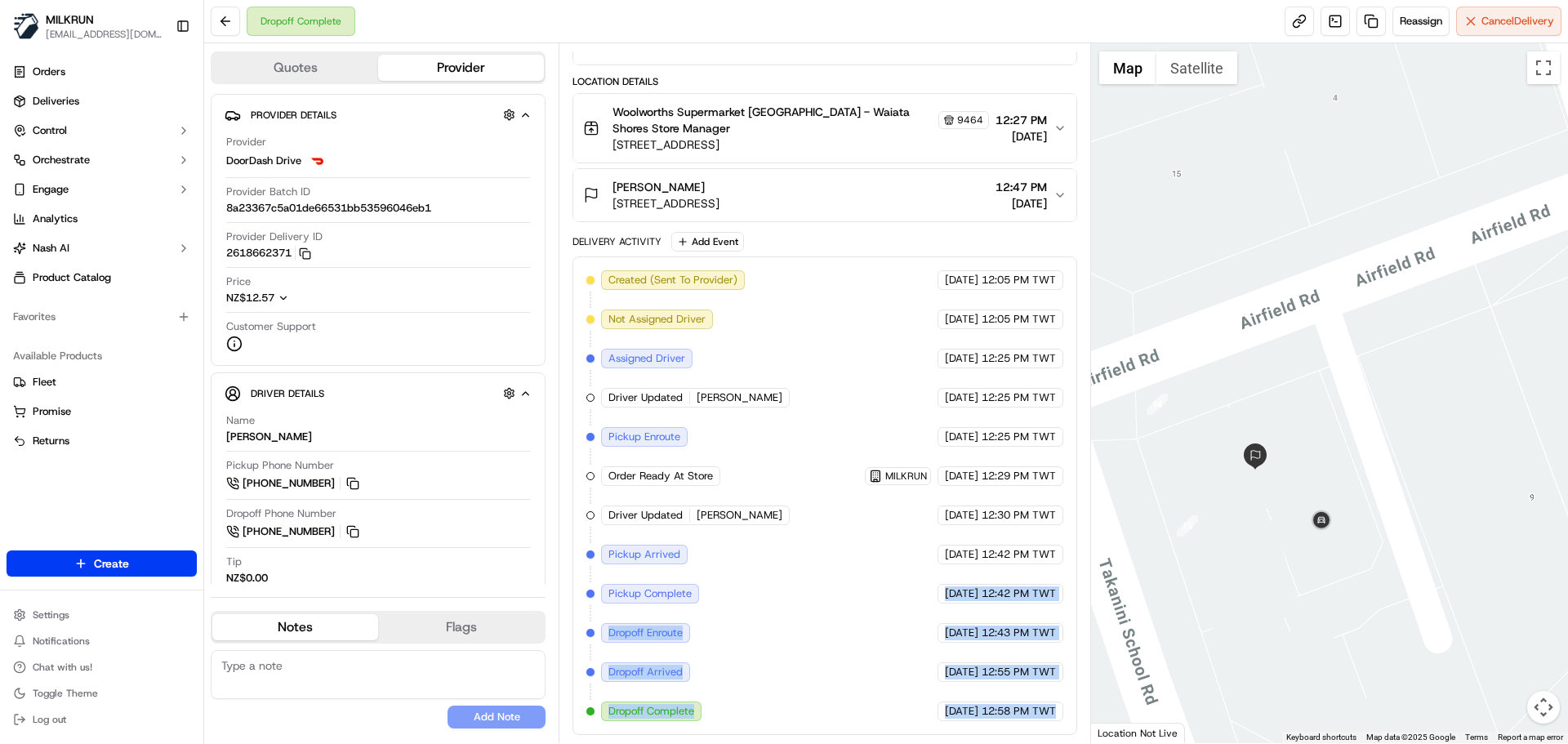
drag, startPoint x: 907, startPoint y: 591, endPoint x: 1029, endPoint y: 732, distance: 186.5
click at [1023, 721] on div "Created (Sent To Provider) DoorDash Drive 18/09/2025 12:05 PM TWT Not Assigned …" at bounding box center [824, 495] width 504 height 479
click at [1043, 735] on div "Summary 1888220 NZST TWT Created: 18/09/2025 12:05 PM Strategy: Dynamic - (DD +…" at bounding box center [824, 393] width 532 height 700
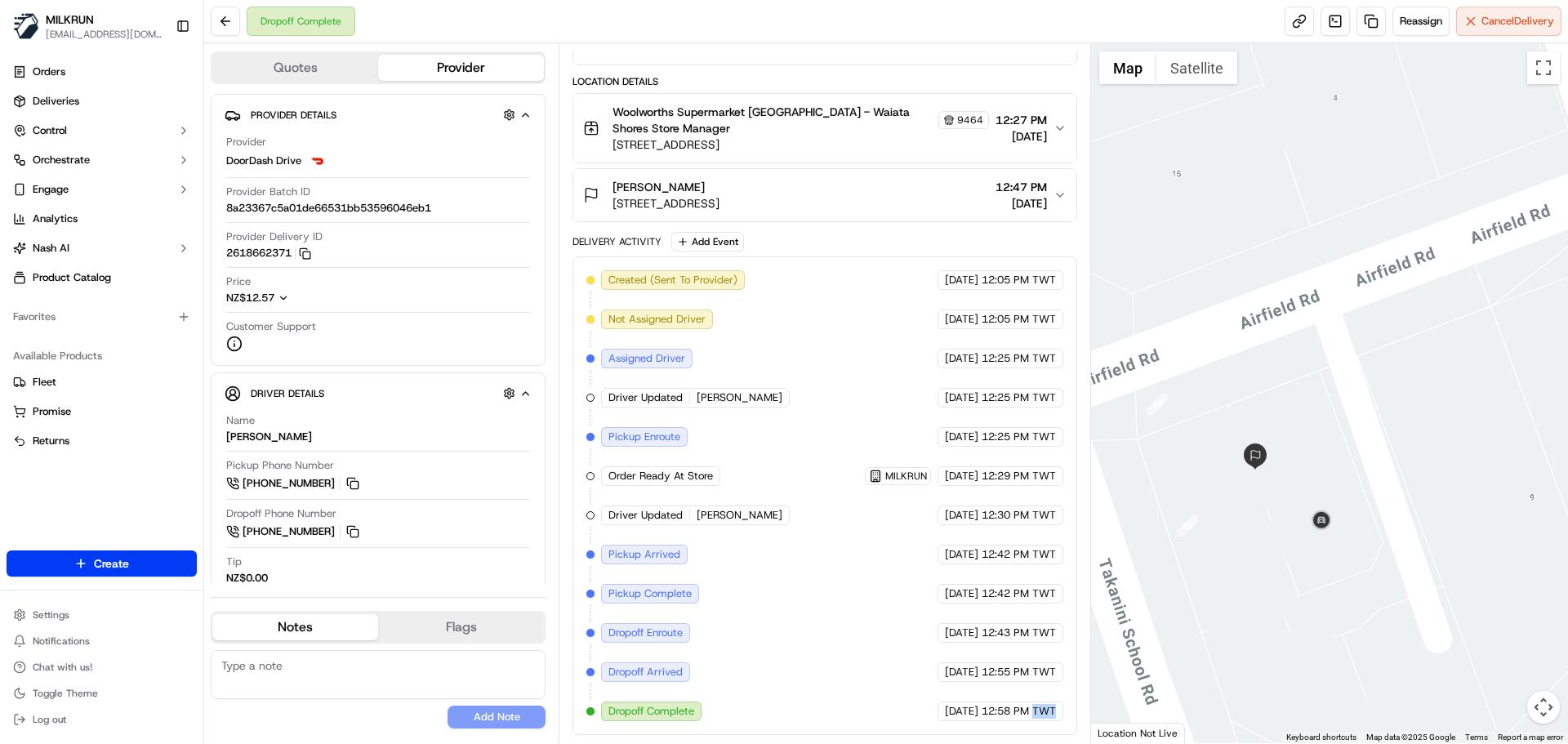
click at [1043, 735] on div "Summary 1888220 NZST TWT Created: 18/09/2025 12:05 PM Strategy: Dynamic - (DD +…" at bounding box center [824, 393] width 532 height 700
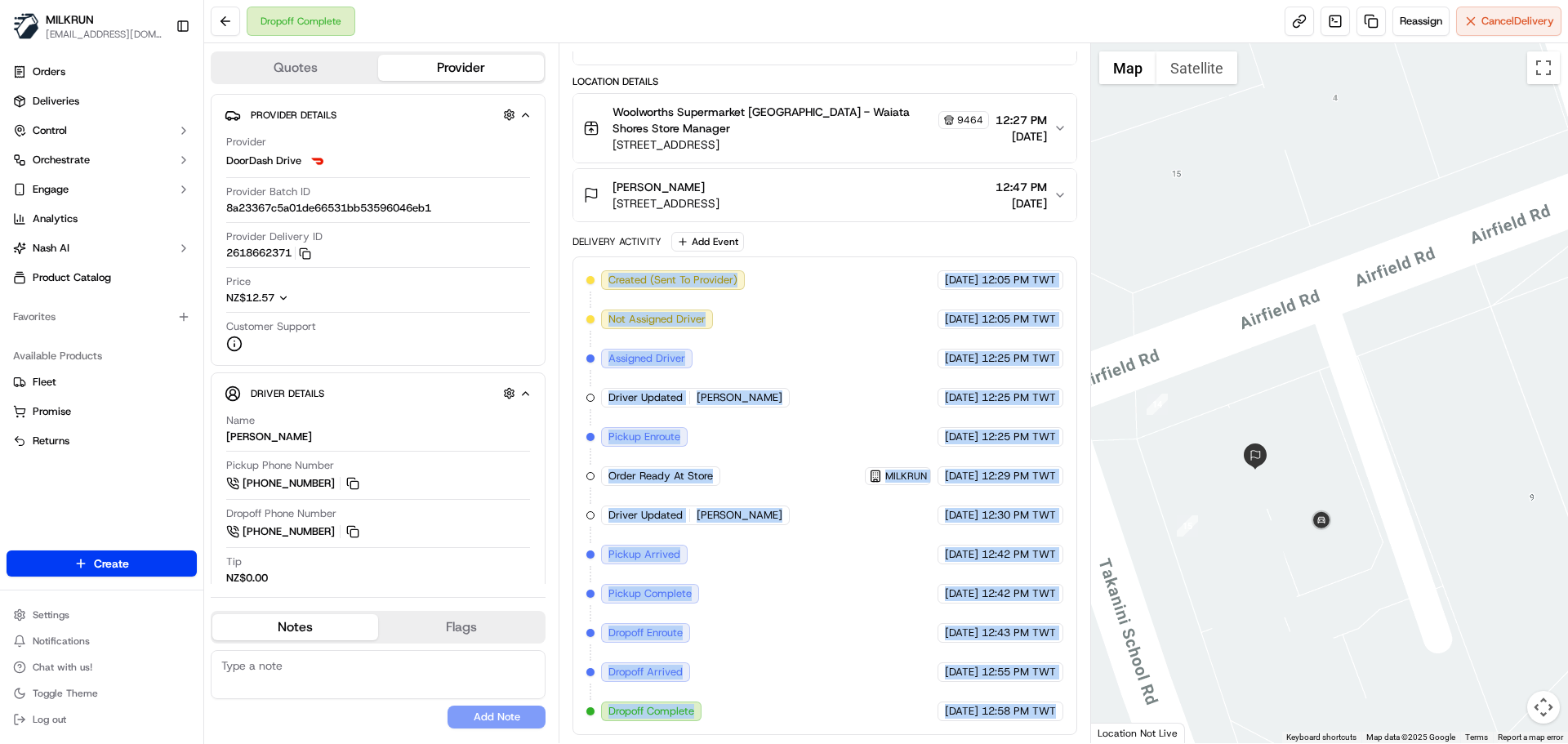
drag, startPoint x: 887, startPoint y: 604, endPoint x: 581, endPoint y: 262, distance: 458.9
click at [581, 262] on div "Created (Sent To Provider) DoorDash Drive 18/09/2025 12:05 PM TWT Not Assigned …" at bounding box center [824, 495] width 504 height 479
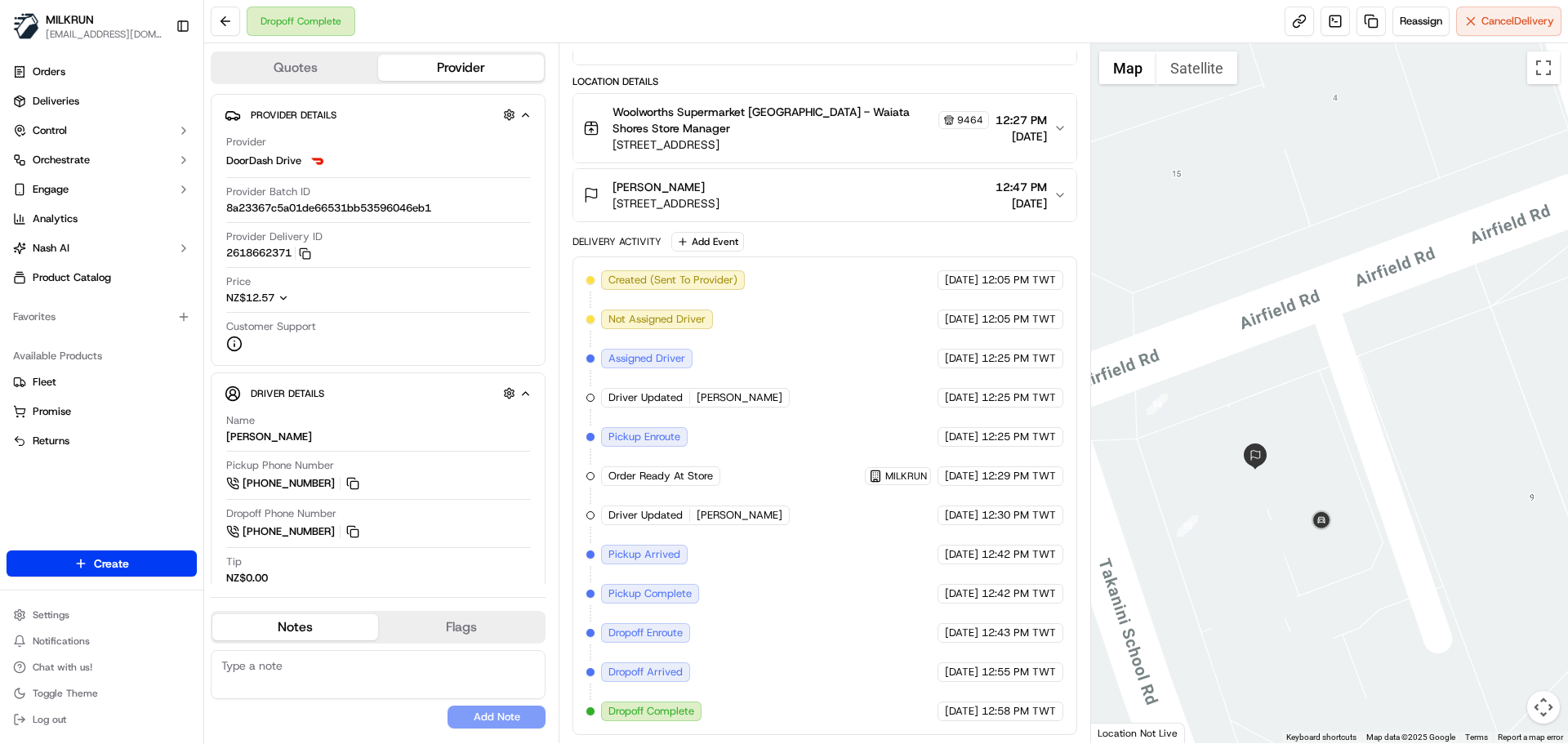
click at [586, 245] on div "Delivery Activity" at bounding box center [616, 242] width 89 height 13
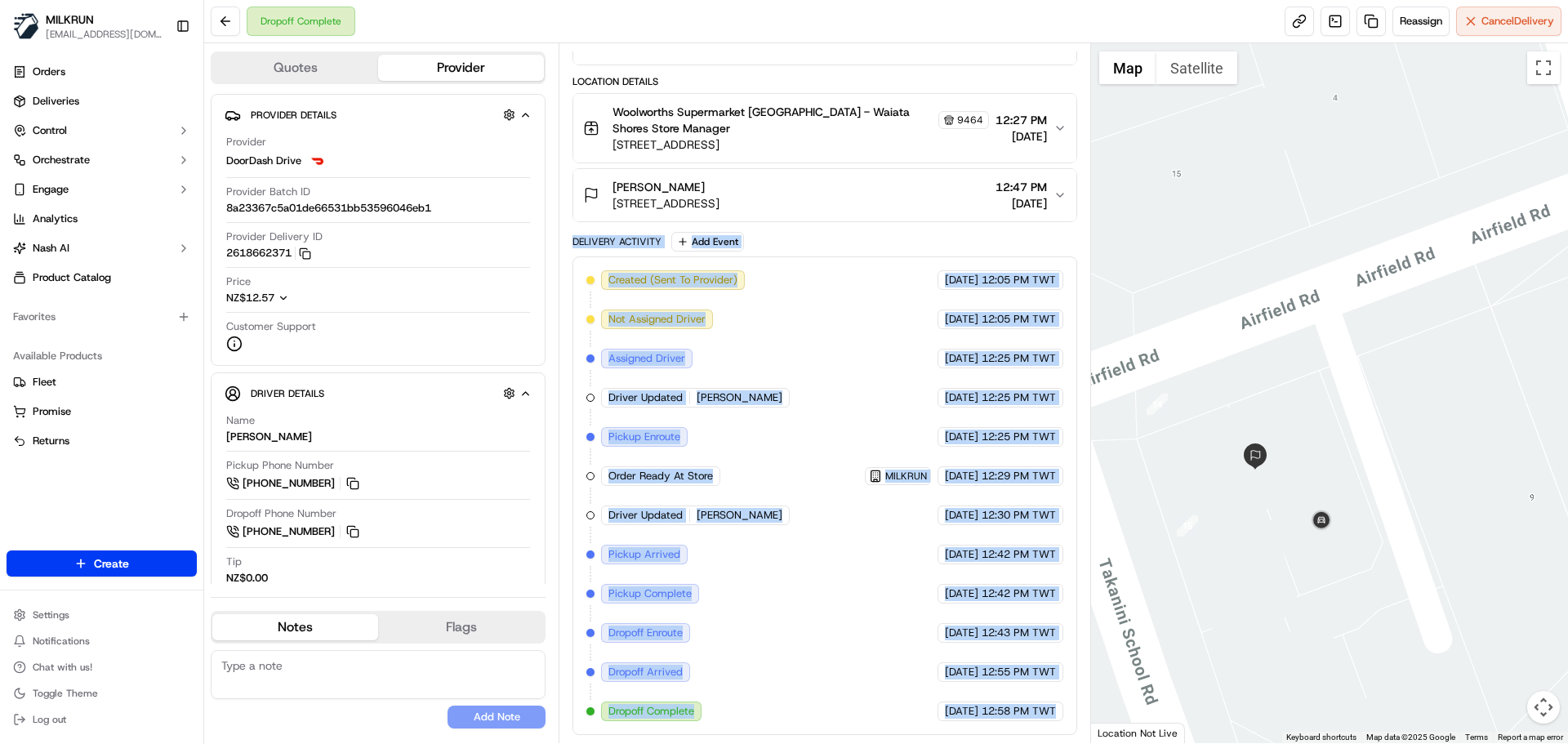
drag, startPoint x: 586, startPoint y: 245, endPoint x: 1024, endPoint y: 708, distance: 637.3
click at [1023, 708] on div "Delivery Activity Add Event Created (Sent To Provider) DoorDash Drive 18/09/202…" at bounding box center [824, 483] width 504 height 503
click at [1025, 708] on span "12:58 PM TWT" at bounding box center [1018, 711] width 74 height 15
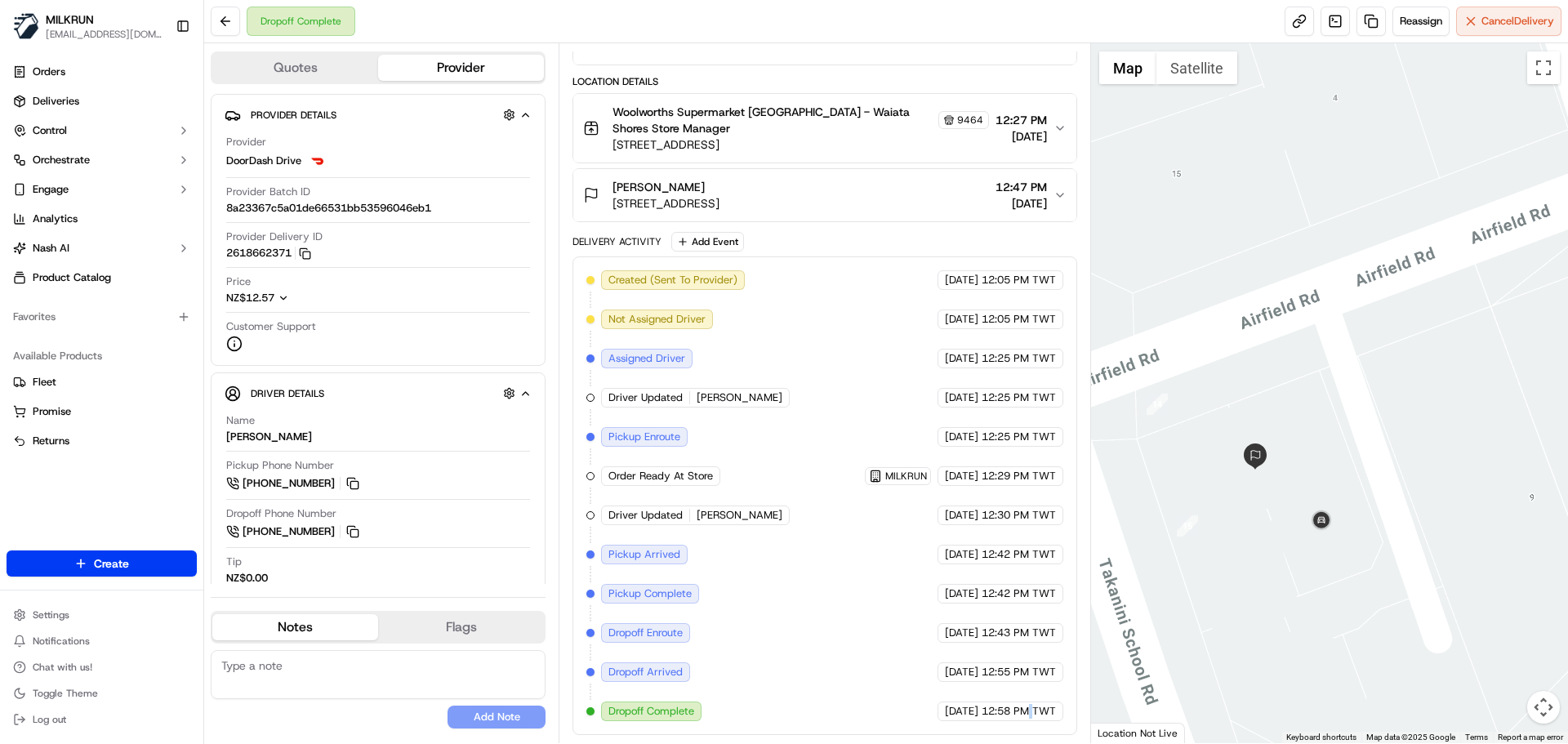
click at [1025, 708] on span "12:58 PM TWT" at bounding box center [1018, 711] width 74 height 15
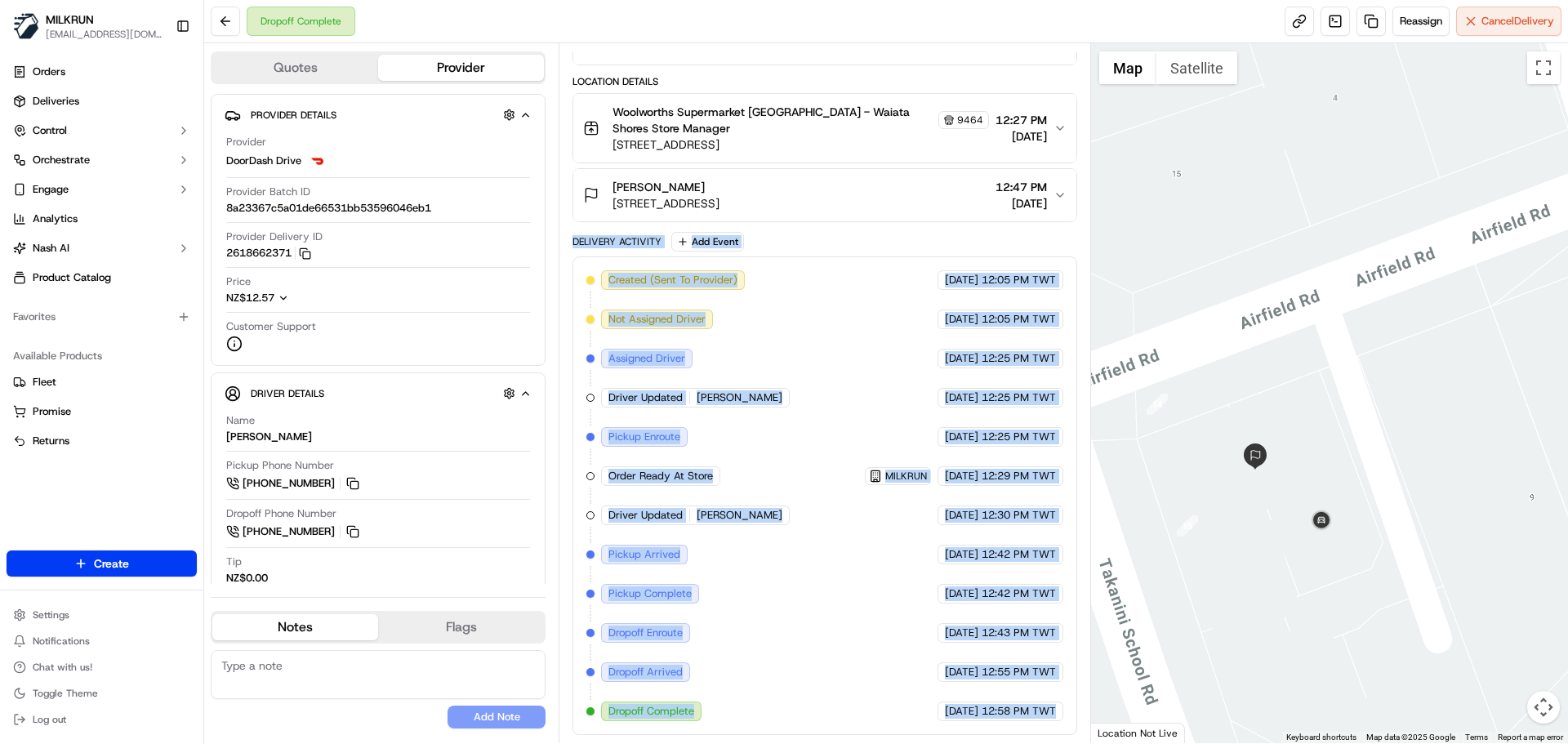
drag, startPoint x: 1025, startPoint y: 708, endPoint x: 639, endPoint y: 232, distance: 612.8
click at [640, 232] on div "Delivery Activity Add Event Created (Sent To Provider) DoorDash Drive 18/09/202…" at bounding box center [824, 483] width 504 height 503
click at [640, 236] on div "Delivery Activity" at bounding box center [616, 242] width 89 height 13
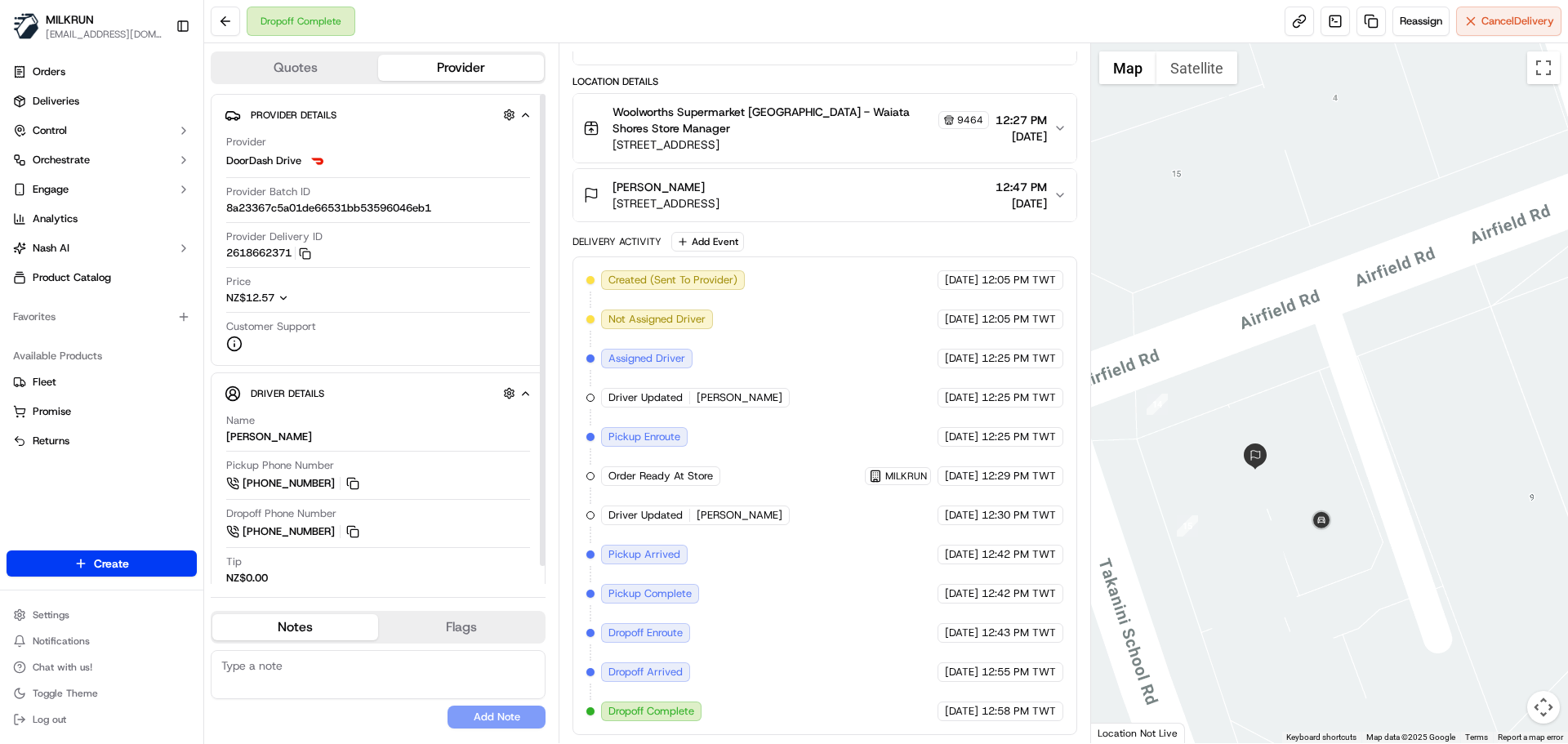
click at [219, 260] on div "Provider Details Hidden ( 3 ) Provider DoorDash Drive Provider Batch ID 8a23367…" at bounding box center [378, 229] width 335 height 272
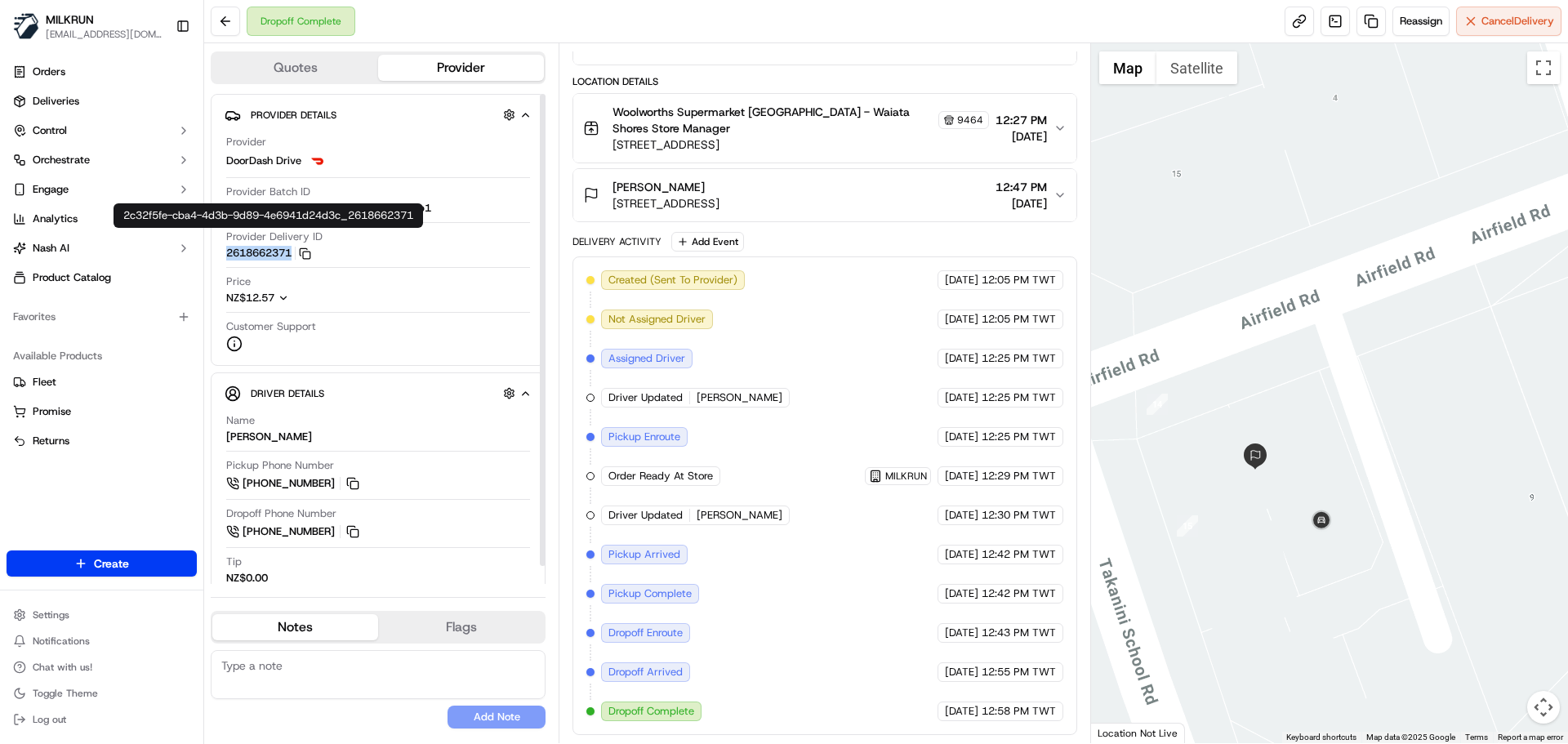
drag, startPoint x: 219, startPoint y: 260, endPoint x: 256, endPoint y: 259, distance: 37.0
click at [256, 259] on div "Provider Details Hidden ( 3 ) Provider DoorDash Drive Provider Batch ID 8a23367…" at bounding box center [378, 229] width 335 height 272
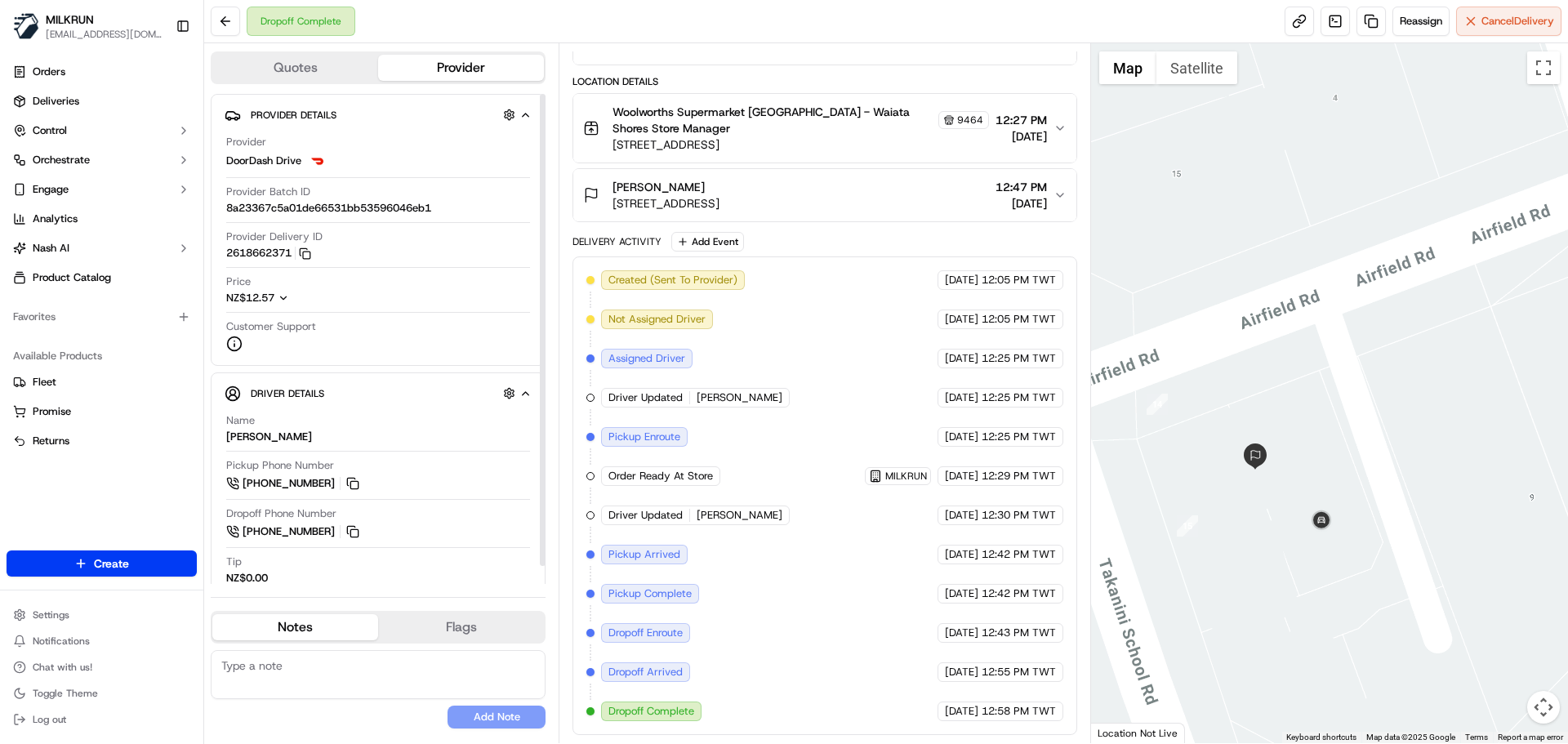
click at [265, 264] on div "Provider Delivery ID 2618662371 Copy 2c32f5fe-cba4-4d3b-9d89-4e6941d24d3c_26186…" at bounding box center [378, 248] width 304 height 38
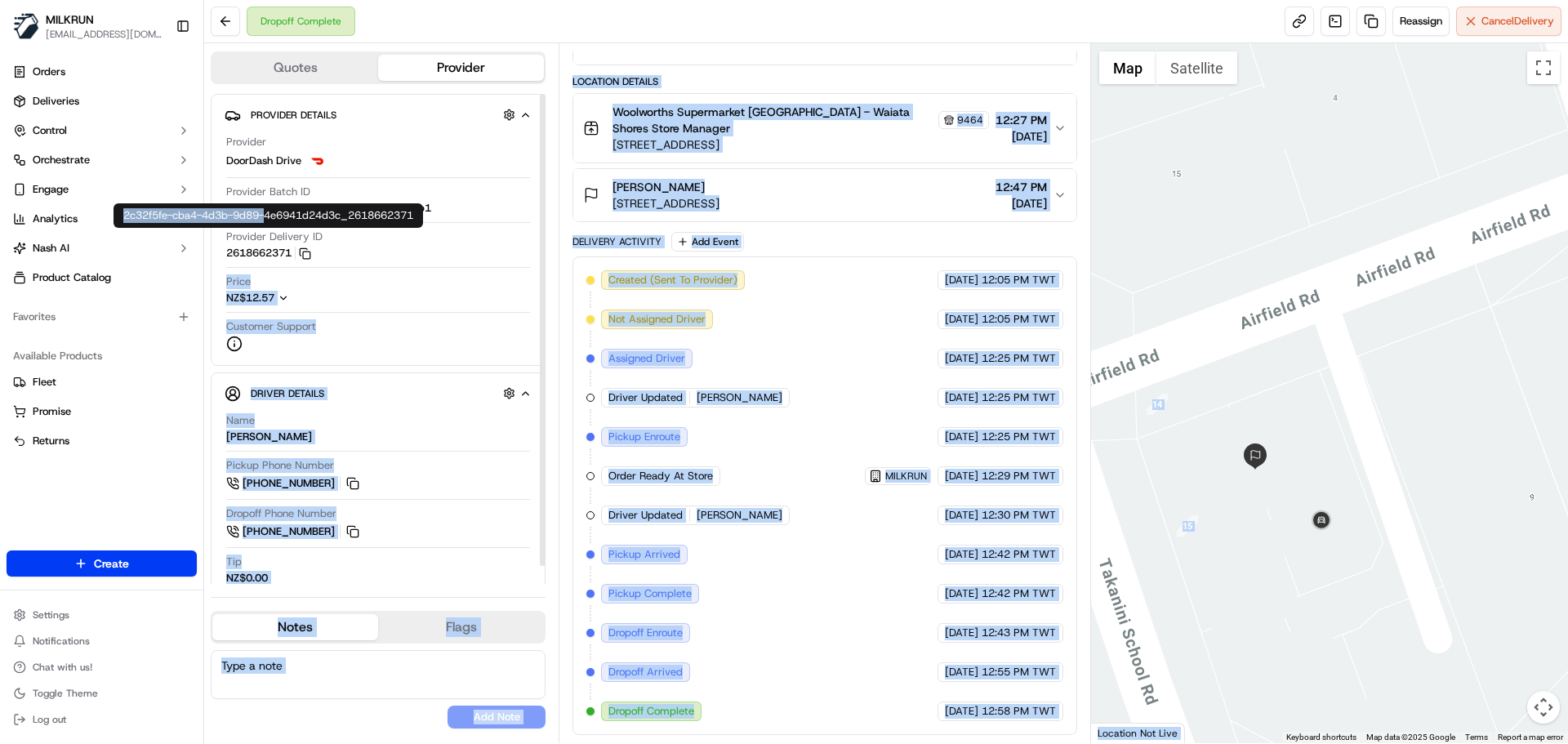
drag, startPoint x: 265, startPoint y: 264, endPoint x: 274, endPoint y: 215, distance: 49.8
click at [274, 215] on body "MILKRUN snatividad@woolworths.com.au Toggle Sidebar Orders Deliveries Control O…" at bounding box center [784, 372] width 1568 height 744
click at [976, 576] on div "Created (Sent To Provider) DoorDash Drive 18/09/2025 12:05 PM TWT Not Assigned …" at bounding box center [824, 495] width 476 height 451
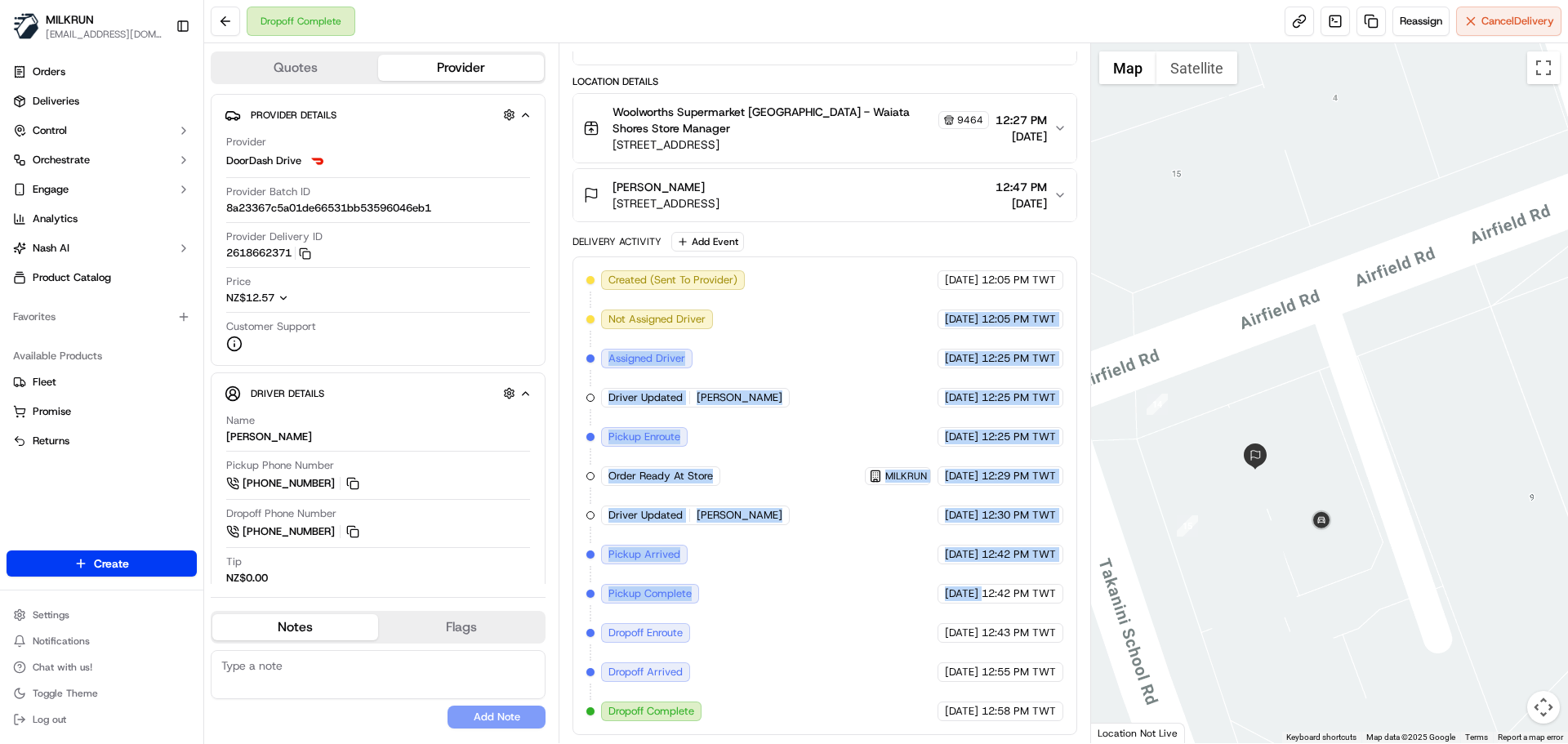
drag, startPoint x: 976, startPoint y: 576, endPoint x: 836, endPoint y: 359, distance: 258.2
click at [841, 318] on div "Created (Sent To Provider) DoorDash Drive 18/09/2025 12:05 PM TWT Not Assigned …" at bounding box center [824, 495] width 476 height 451
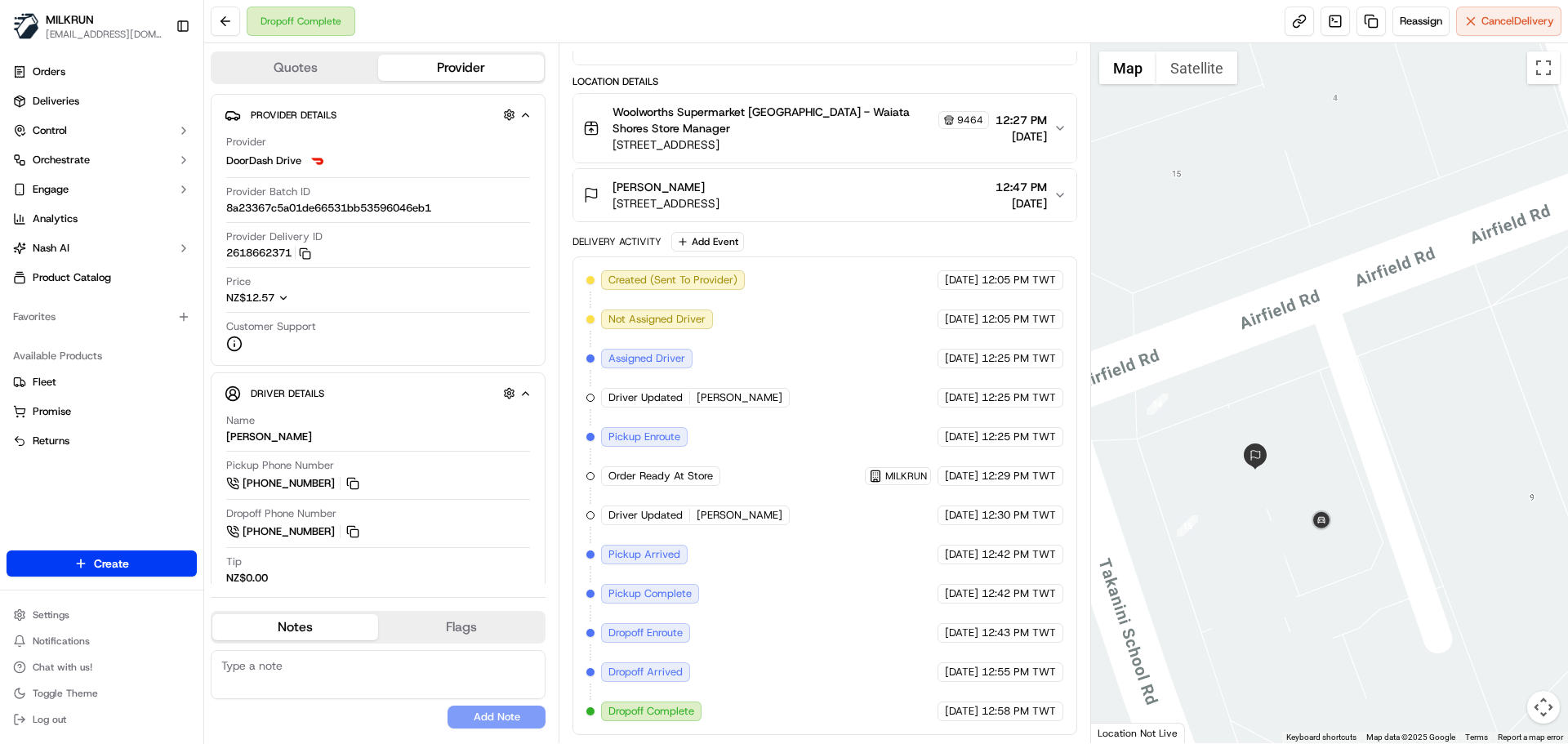
click at [1023, 715] on span "12:58 PM TWT" at bounding box center [1018, 711] width 74 height 15
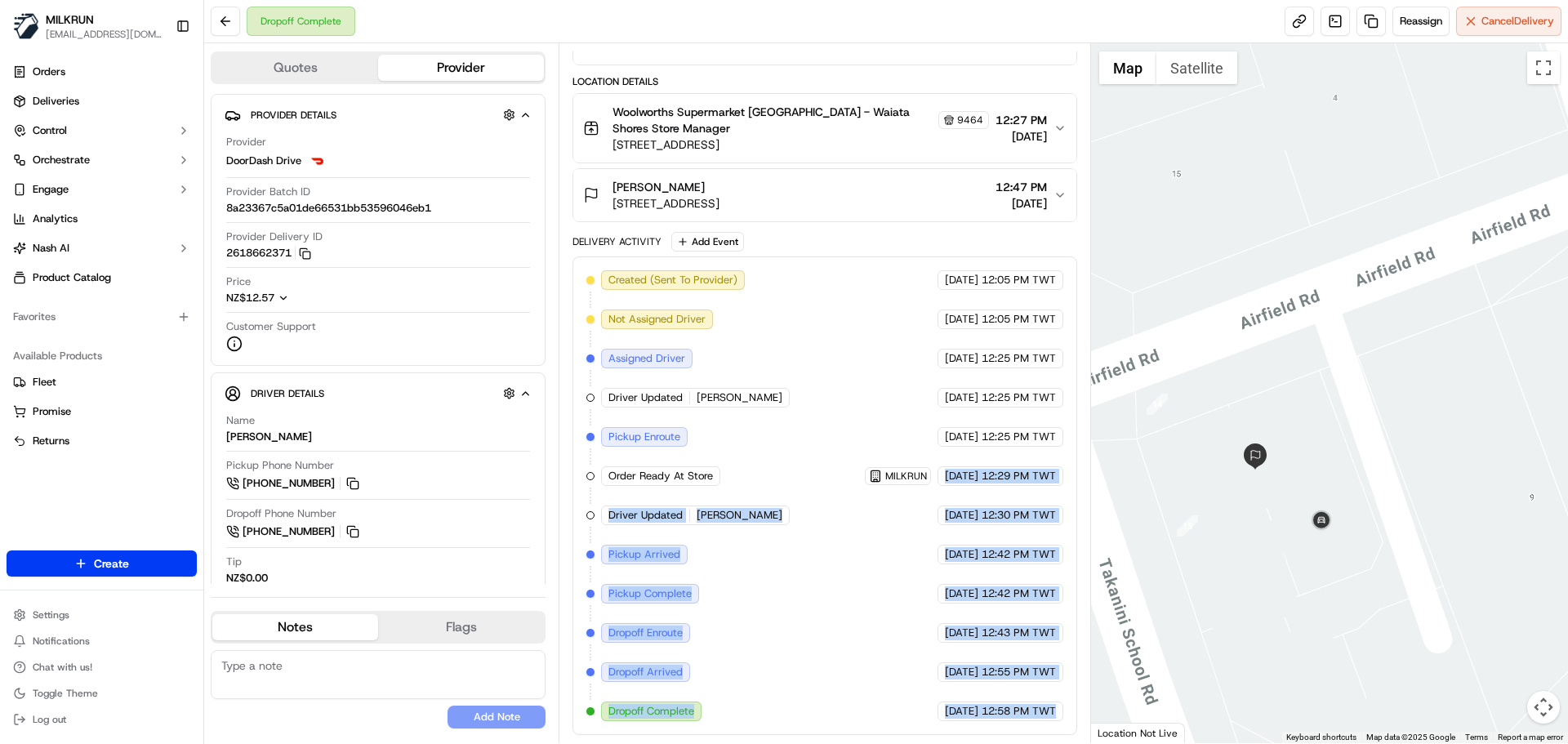
drag, startPoint x: 1023, startPoint y: 715, endPoint x: 922, endPoint y: 444, distance: 289.2
click at [916, 434] on div "Created (Sent To Provider) DoorDash Drive 18/09/2025 12:05 PM TWT Not Assigned …" at bounding box center [824, 495] width 476 height 451
click at [784, 636] on div "Created (Sent To Provider) DoorDash Drive 18/09/2025 12:05 PM TWT Not Assigned …" at bounding box center [824, 495] width 476 height 451
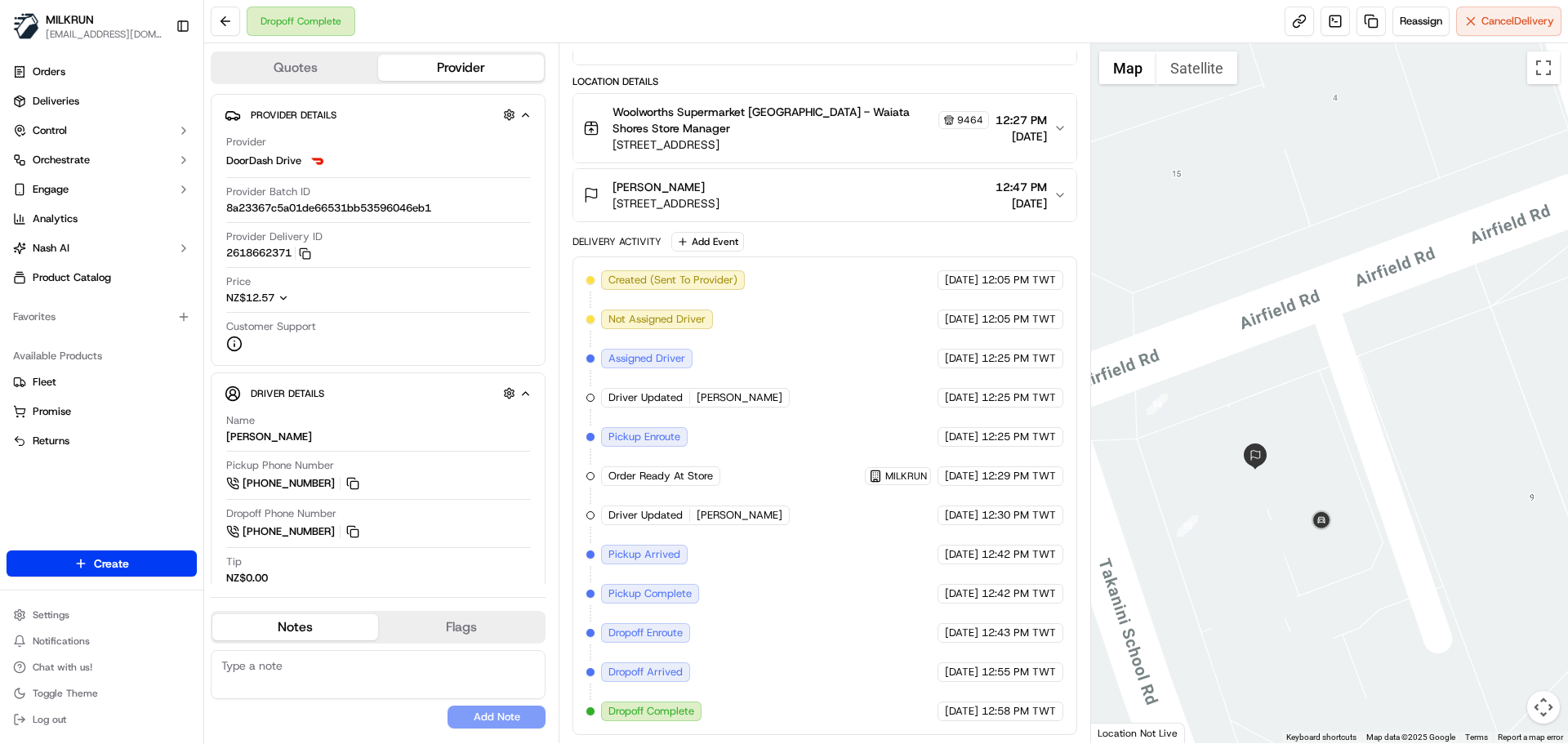
click at [618, 267] on div "Created (Sent To Provider) DoorDash Drive 18/09/2025 12:05 PM TWT Not Assigned …" at bounding box center [824, 495] width 504 height 479
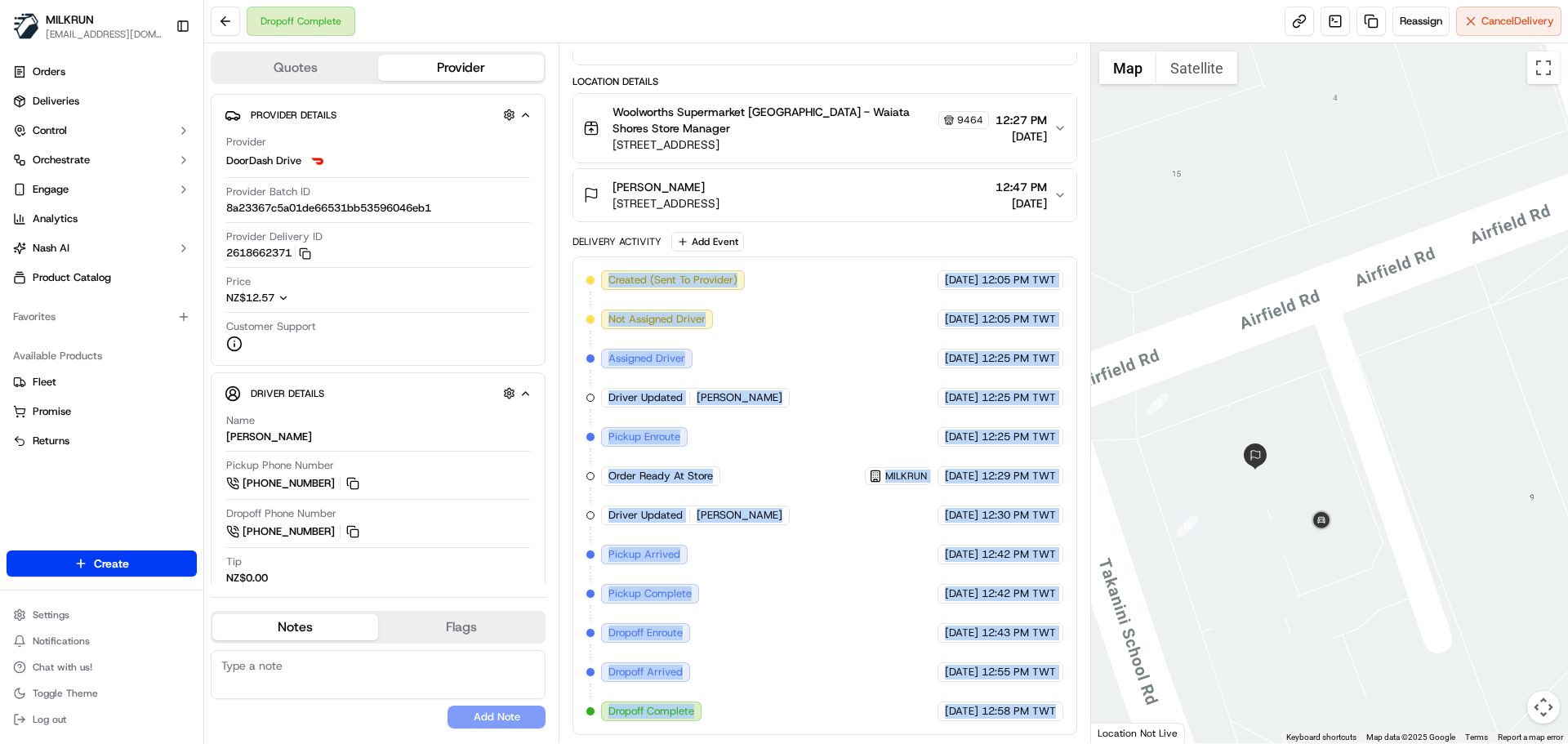
drag, startPoint x: 618, startPoint y: 267, endPoint x: 1069, endPoint y: 741, distance: 654.3
click at [1069, 741] on div "Summary 1888220 NZST TWT Created: 18/09/2025 12:05 PM Strategy: Dynamic - (DD +…" at bounding box center [824, 393] width 532 height 700
click at [1045, 719] on div "18/09/2025 12:58 PM TWT" at bounding box center [1000, 710] width 126 height 20
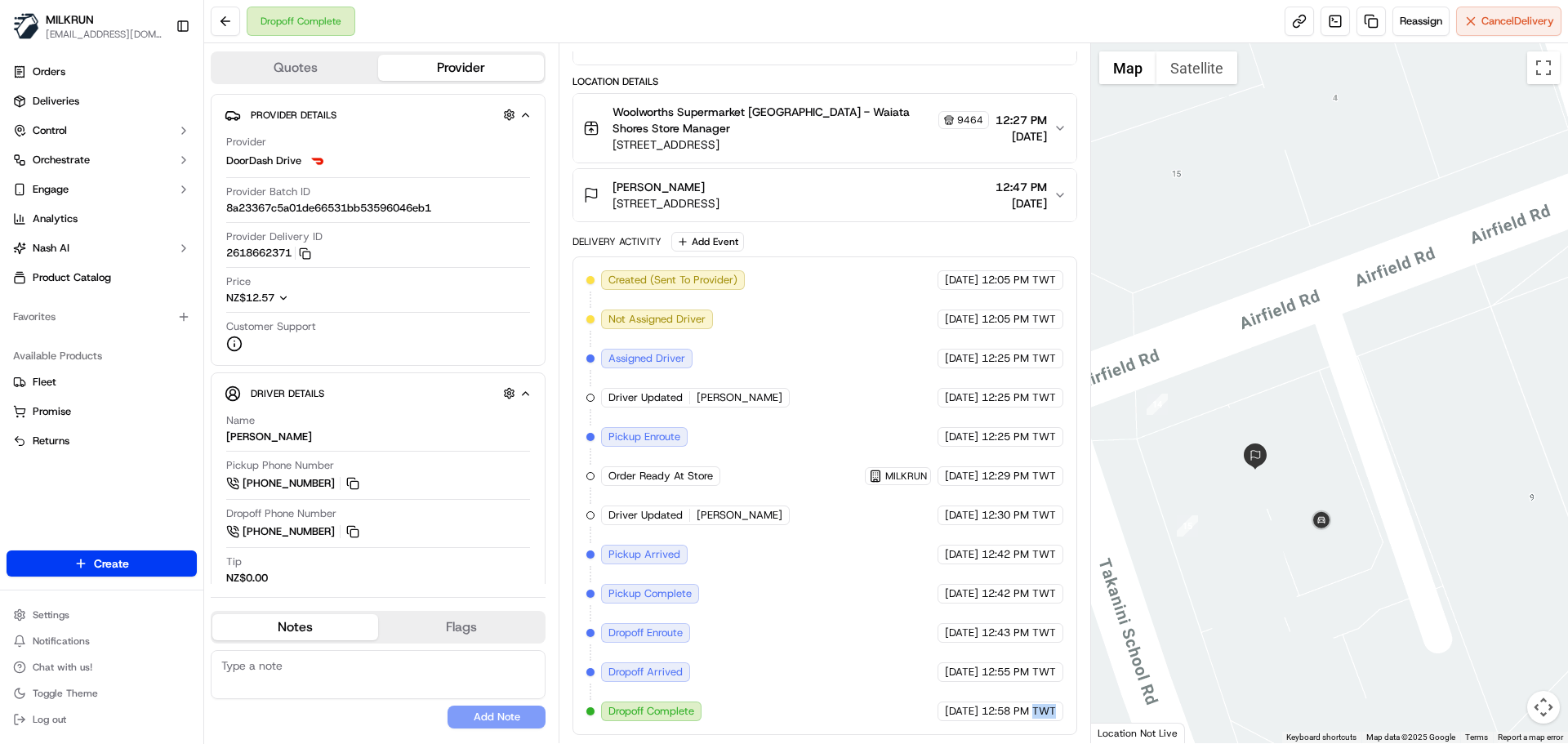
click at [1045, 719] on div "18/09/2025 12:58 PM TWT" at bounding box center [1000, 710] width 126 height 20
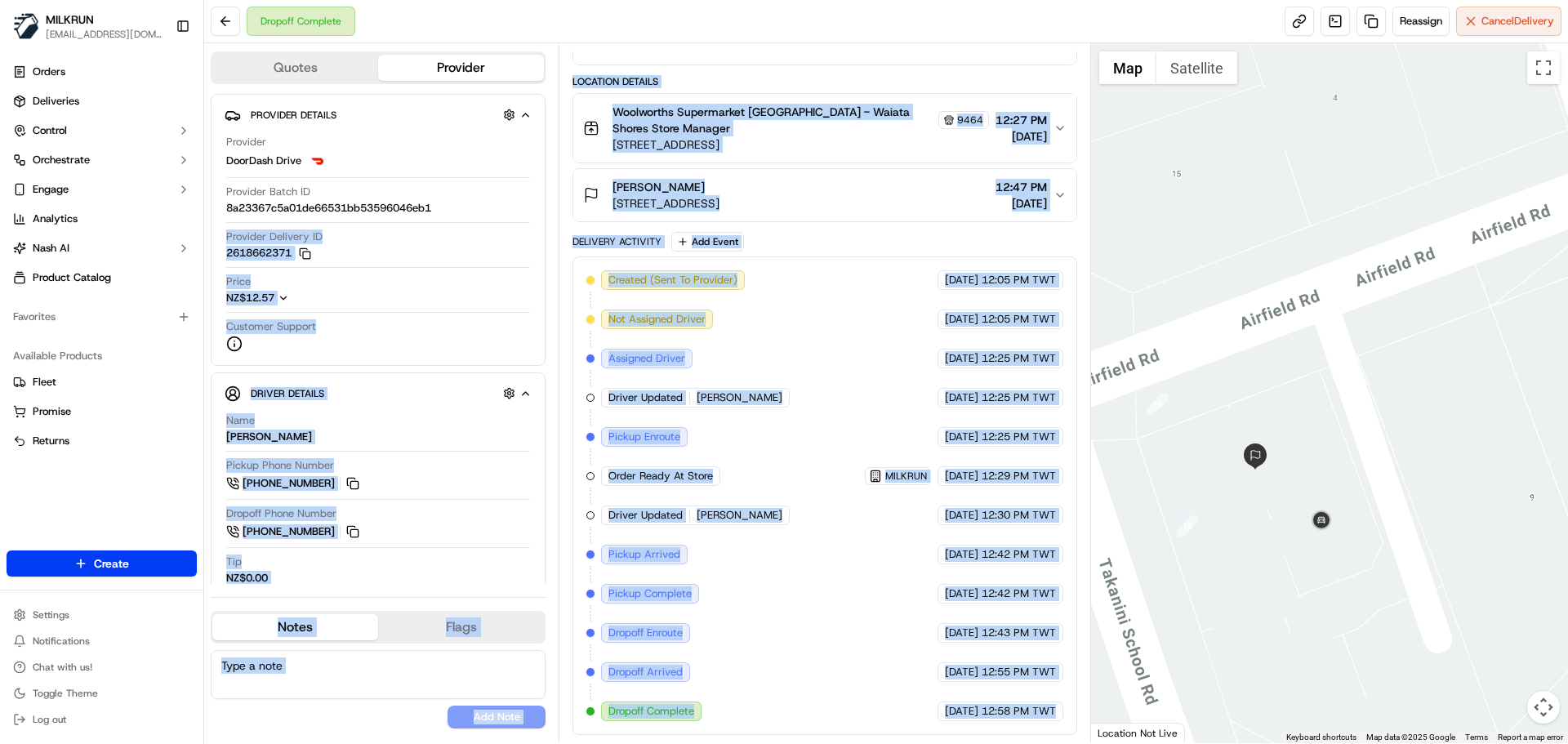
drag, startPoint x: 1045, startPoint y: 719, endPoint x: 505, endPoint y: 250, distance: 715.2
click at [505, 250] on div "Quotes Provider Provider Details Hidden ( 3 ) Provider DoorDash Drive Provider …" at bounding box center [647, 393] width 887 height 700
click at [706, 387] on div "Created (Sent To Provider) DoorDash Drive 18/09/2025 12:05 PM TWT Not Assigned …" at bounding box center [824, 495] width 476 height 451
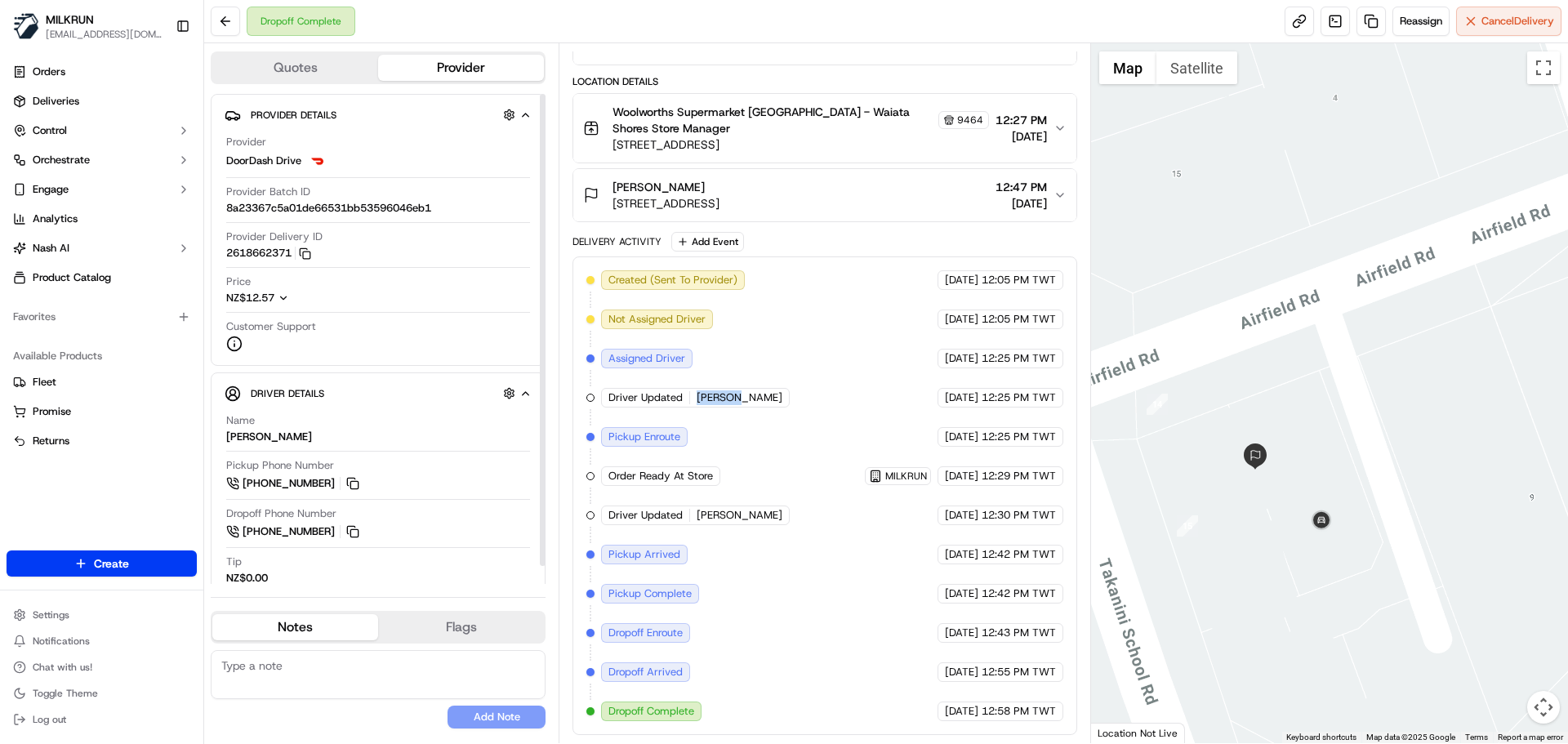
click at [706, 387] on div "Created (Sent To Provider) DoorDash Drive 18/09/2025 12:05 PM TWT Not Assigned …" at bounding box center [824, 495] width 476 height 451
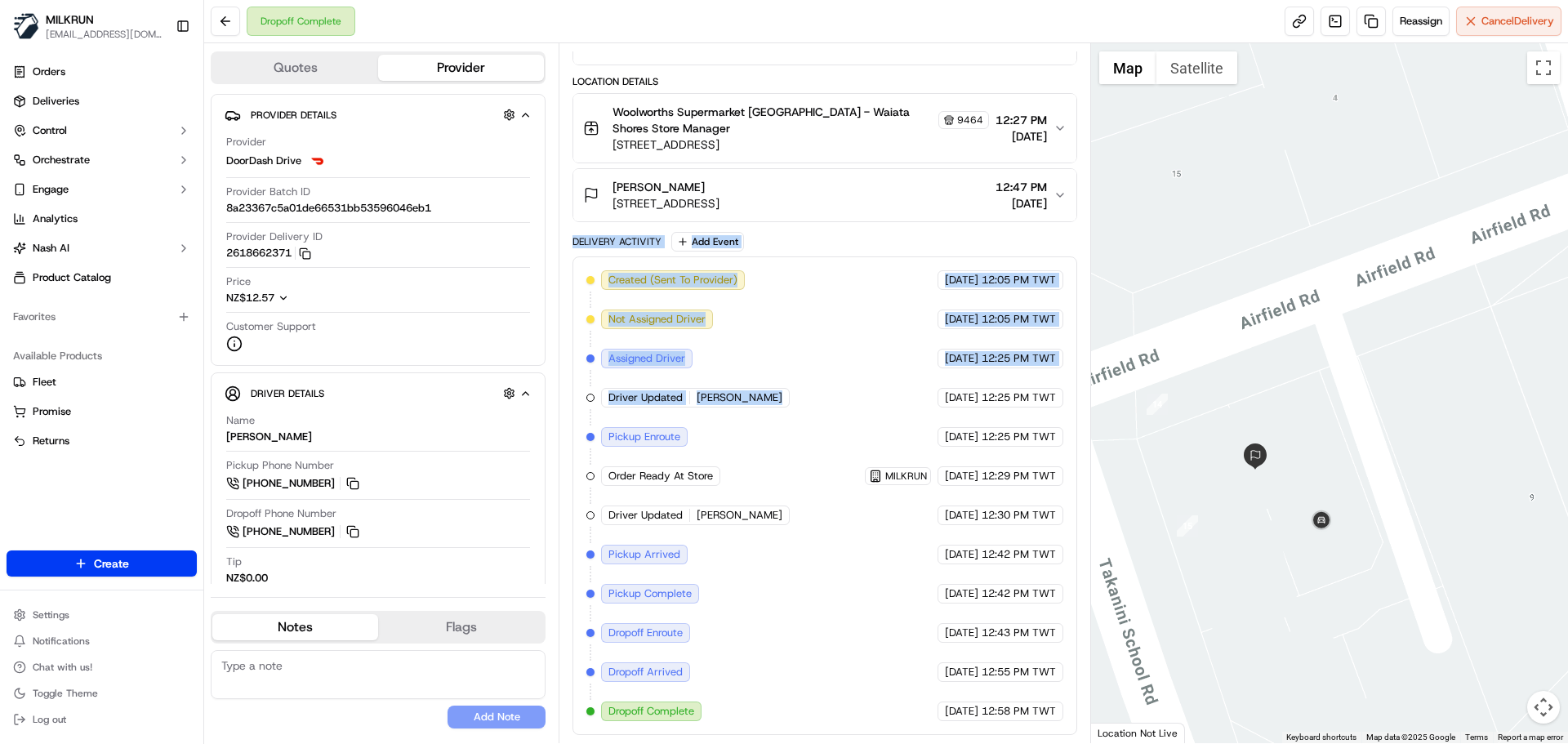
drag, startPoint x: 706, startPoint y: 387, endPoint x: 618, endPoint y: 229, distance: 180.9
click at [618, 229] on div "Package Details N/A NZ$75.43 Items Details Package Items ( 10 ) Location Detail…" at bounding box center [824, 323] width 504 height 823
click at [616, 232] on div "Delivery Activity Add Event" at bounding box center [824, 241] width 504 height 20
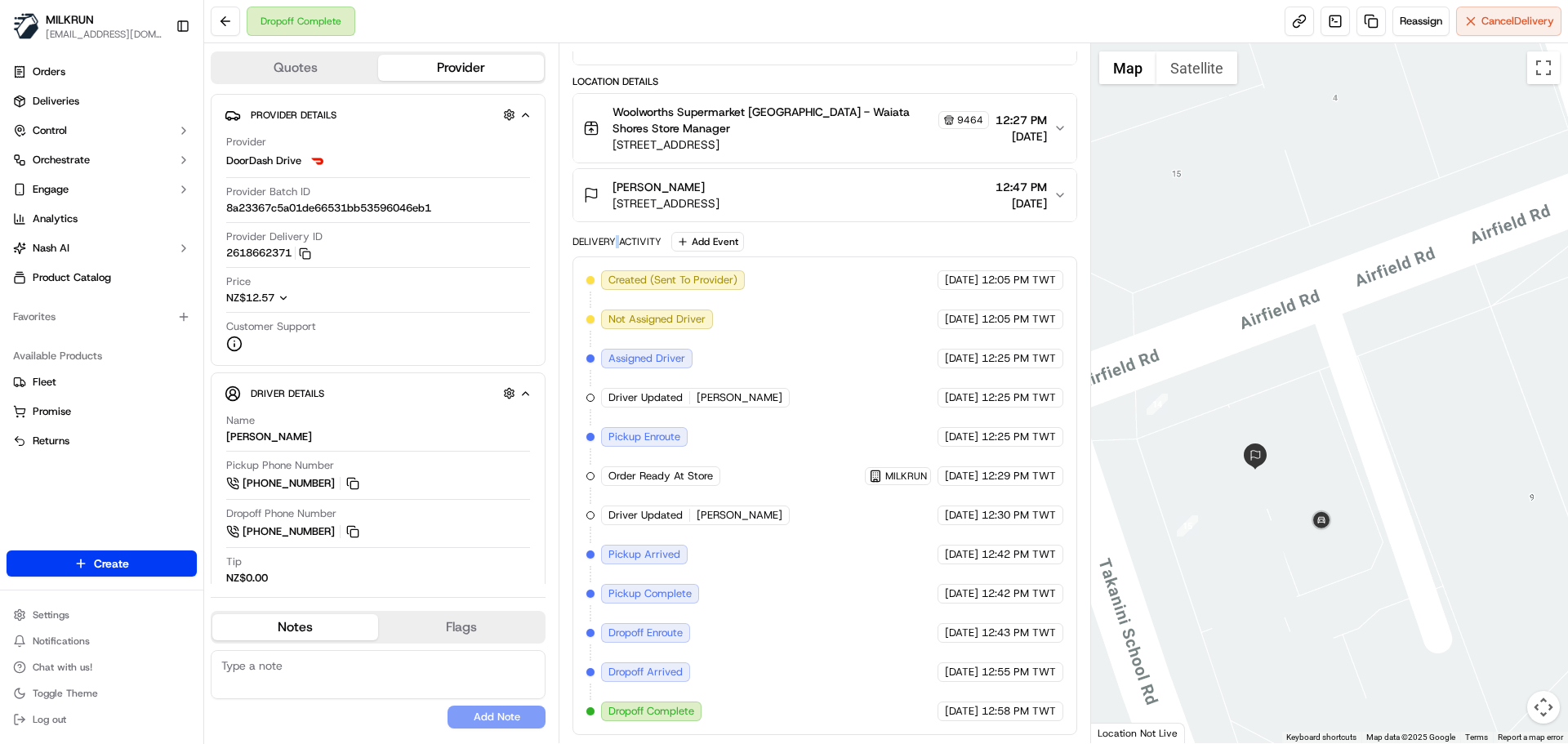
click at [616, 232] on div "Delivery Activity Add Event" at bounding box center [824, 241] width 504 height 20
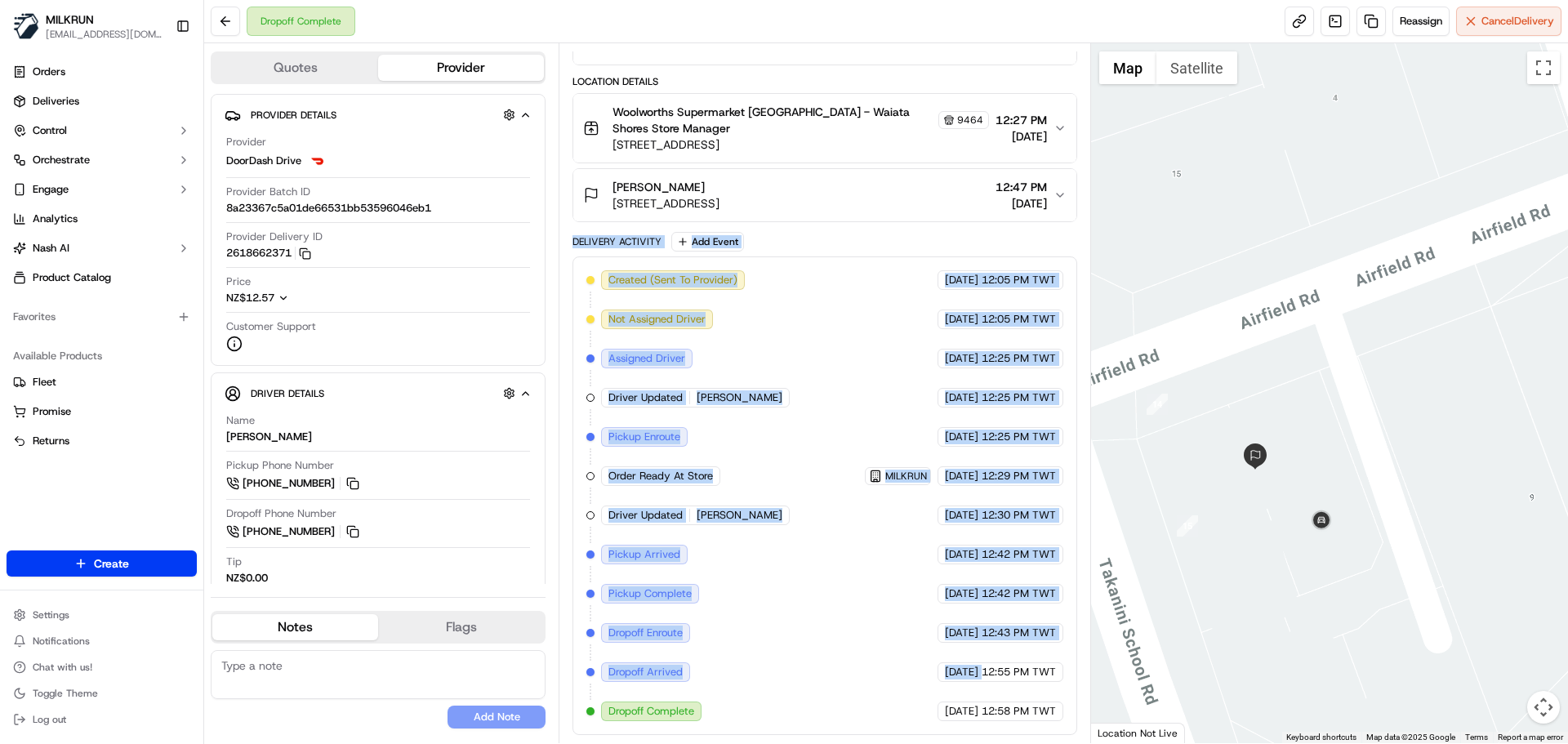
drag, startPoint x: 616, startPoint y: 232, endPoint x: 952, endPoint y: 691, distance: 568.8
click at [957, 705] on div "Delivery Activity Add Event Created (Sent To Provider) DoorDash Drive 18/09/202…" at bounding box center [824, 483] width 504 height 503
click at [988, 680] on div "18/09/2025 12:55 PM TWT" at bounding box center [1000, 671] width 126 height 20
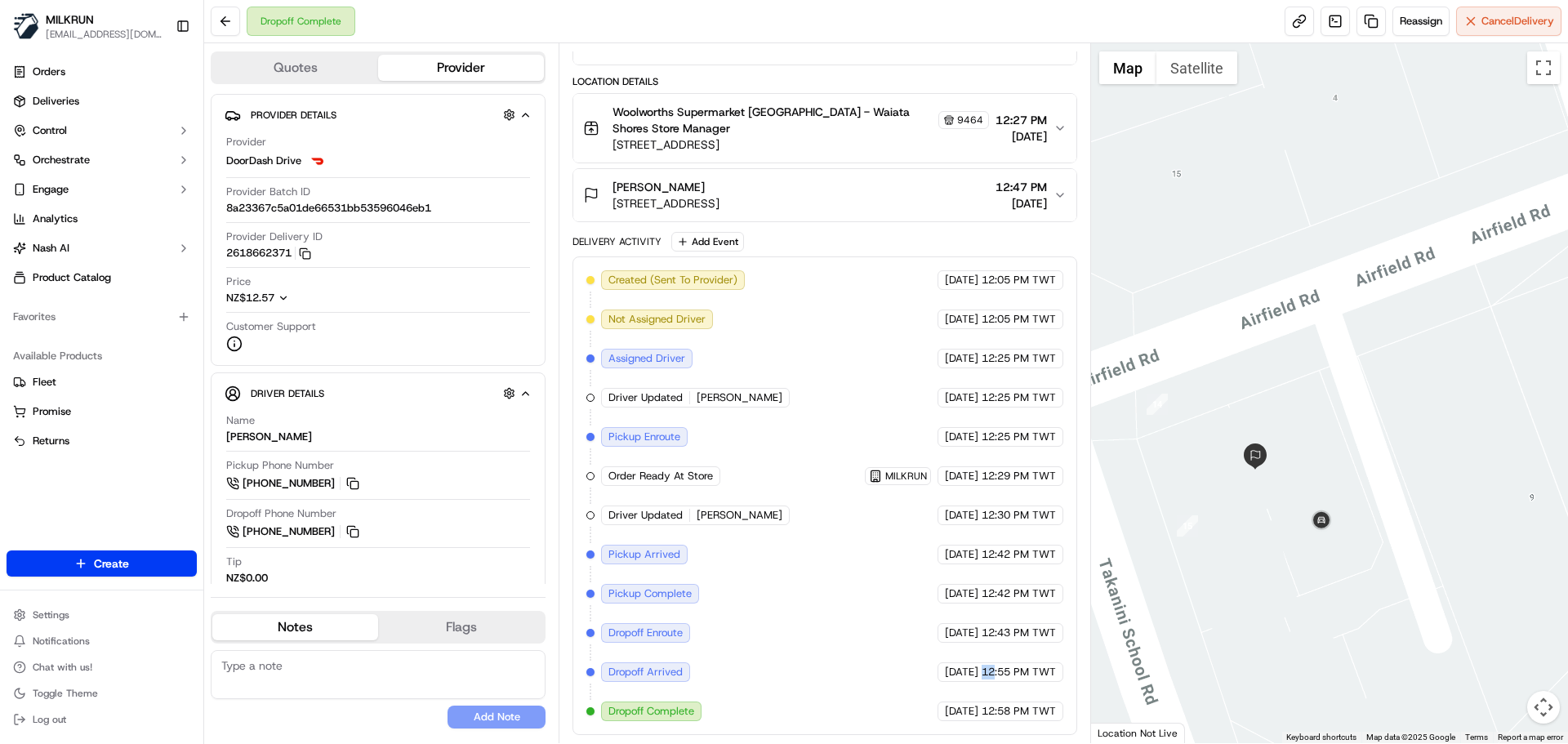
click at [988, 680] on div "18/09/2025 12:55 PM TWT" at bounding box center [1000, 671] width 126 height 20
drag, startPoint x: 988, startPoint y: 680, endPoint x: 1010, endPoint y: 715, distance: 41.3
click at [1010, 714] on div "Created (Sent To Provider) DoorDash Drive 18/09/2025 12:05 PM TWT Not Assigned …" at bounding box center [824, 495] width 476 height 451
click at [1014, 715] on span "12:58 PM TWT" at bounding box center [1018, 711] width 74 height 15
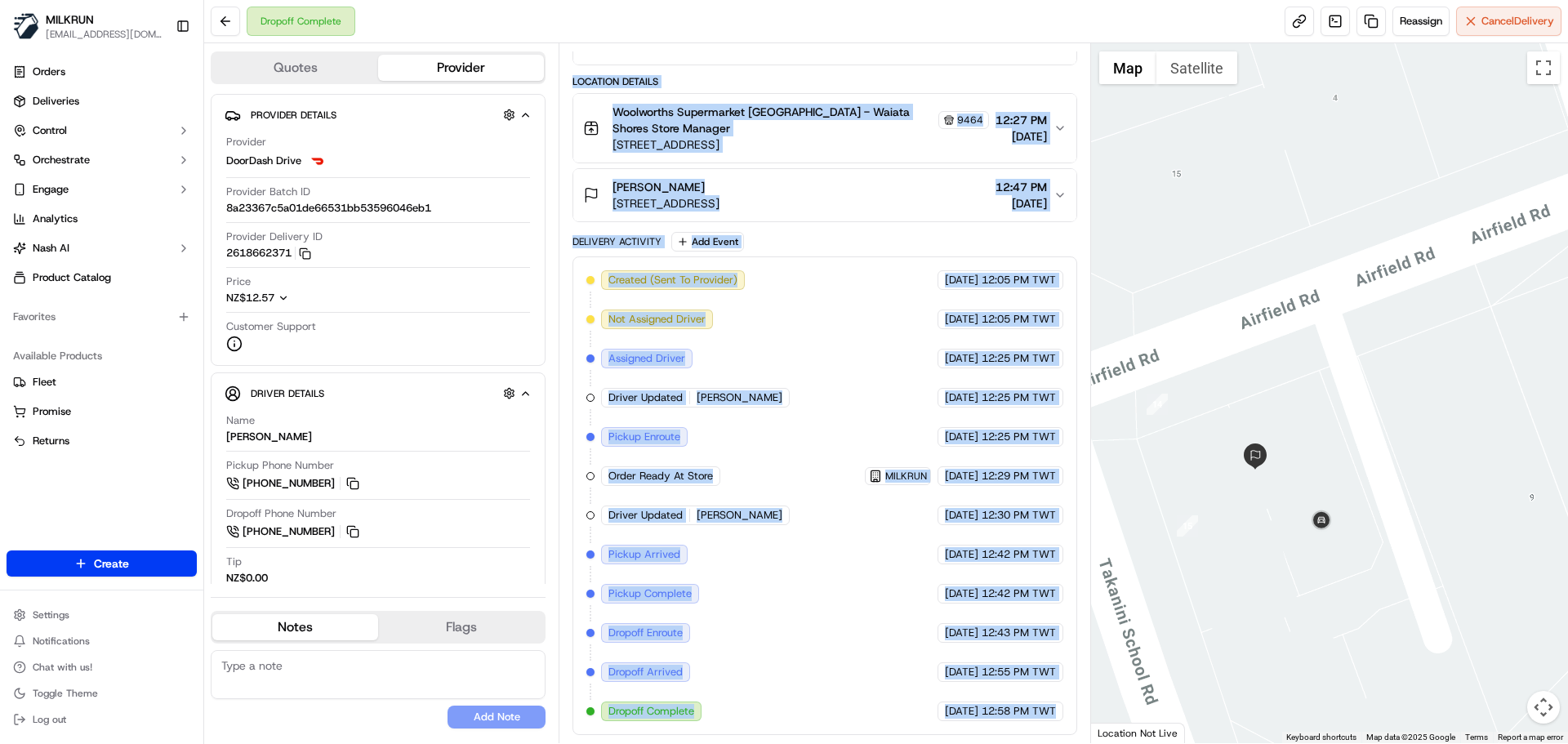
drag, startPoint x: 1014, startPoint y: 715, endPoint x: 623, endPoint y: 293, distance: 575.3
click at [570, 255] on div "Summary 1888220 NZST TWT Created: 18/09/2025 12:05 PM Strategy: Dynamic - (DD +…" at bounding box center [824, 393] width 532 height 700
click at [610, 250] on div "Delivery Activity Add Event" at bounding box center [824, 241] width 504 height 20
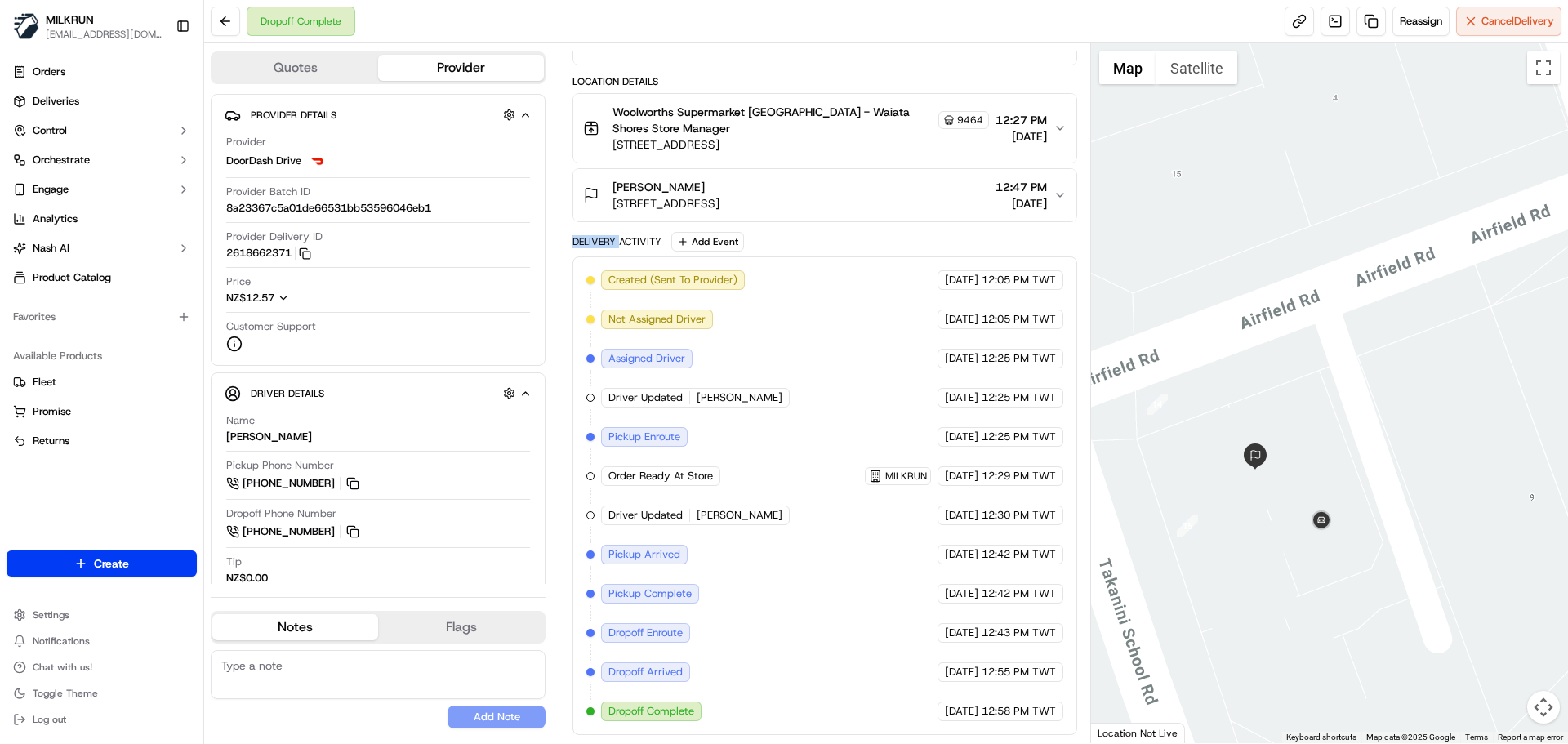
click at [610, 250] on div "Delivery Activity Add Event" at bounding box center [824, 241] width 504 height 20
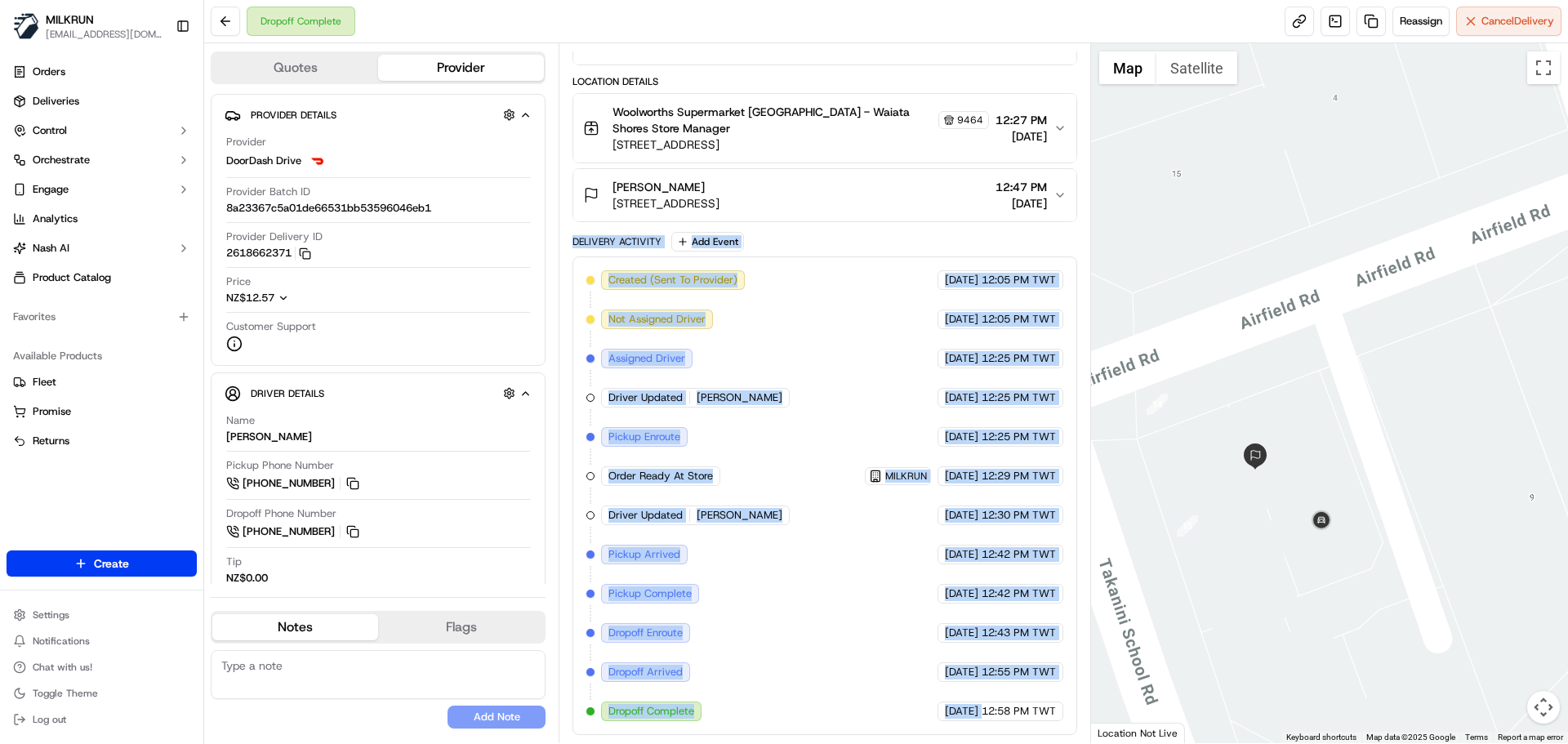
drag, startPoint x: 610, startPoint y: 250, endPoint x: 980, endPoint y: 706, distance: 587.2
click at [979, 706] on div "Delivery Activity Add Event Created (Sent To Provider) DoorDash Drive 18/09/202…" at bounding box center [824, 483] width 504 height 503
click at [982, 705] on span "12:58 PM TWT" at bounding box center [1018, 711] width 74 height 15
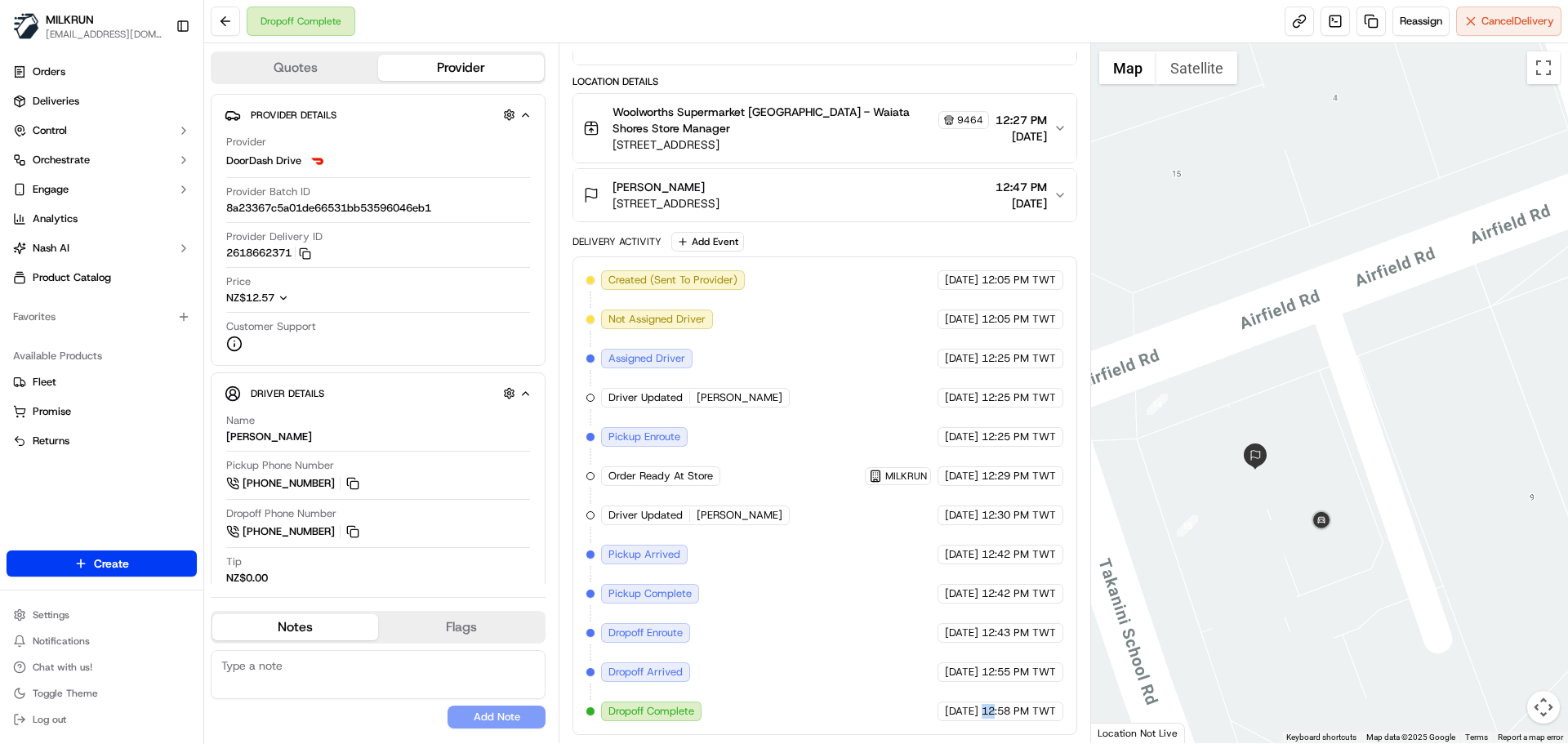
click at [982, 705] on span "12:58 PM TWT" at bounding box center [1018, 711] width 74 height 15
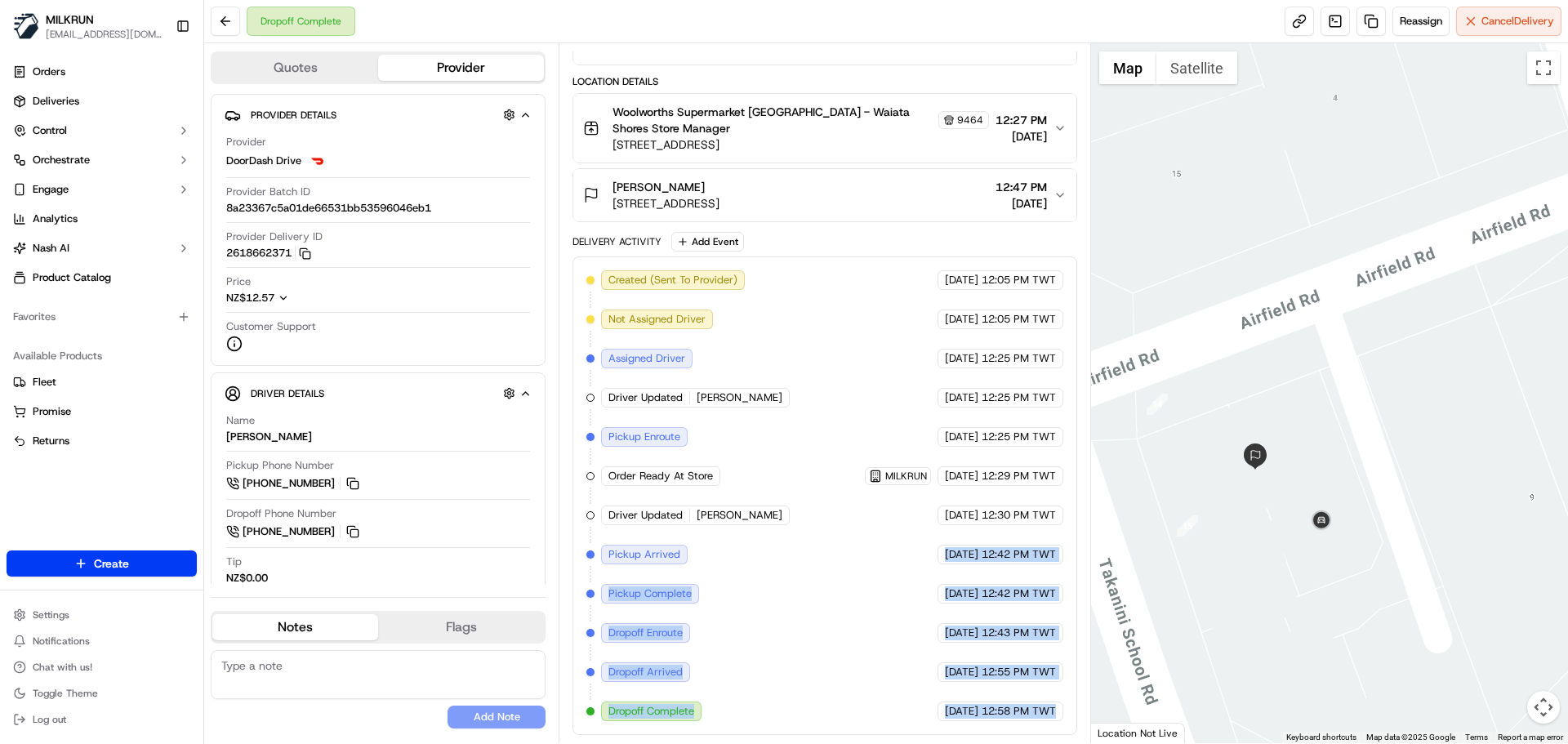
drag, startPoint x: 982, startPoint y: 705, endPoint x: 928, endPoint y: 456, distance: 254.8
click at [924, 451] on div "Created (Sent To Provider) DoorDash Drive 18/09/2025 12:05 PM TWT Not Assigned …" at bounding box center [824, 495] width 476 height 451
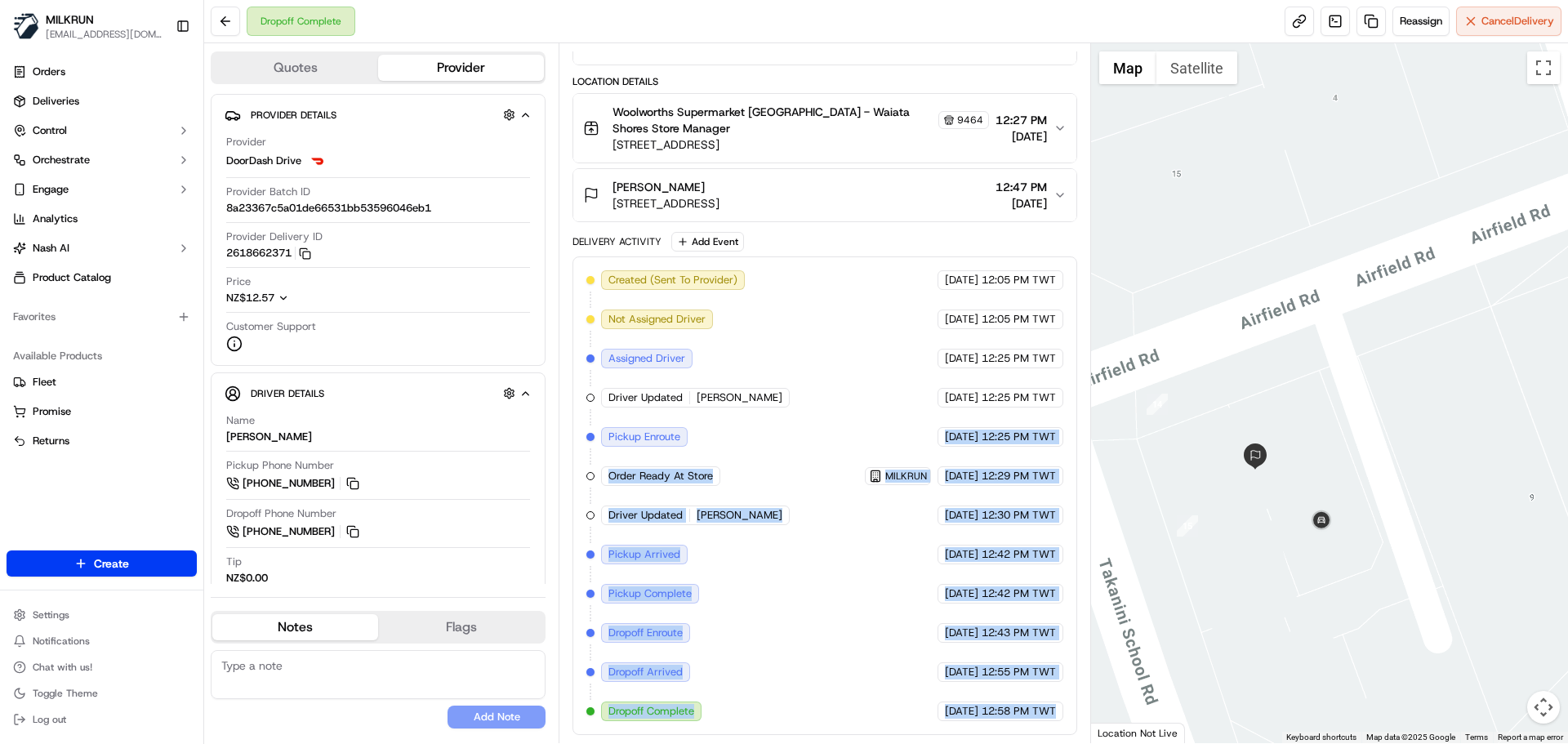
click at [1029, 682] on div "Created (Sent To Provider) DoorDash Drive 18/09/2025 12:05 PM TWT Not Assigned …" at bounding box center [824, 495] width 476 height 451
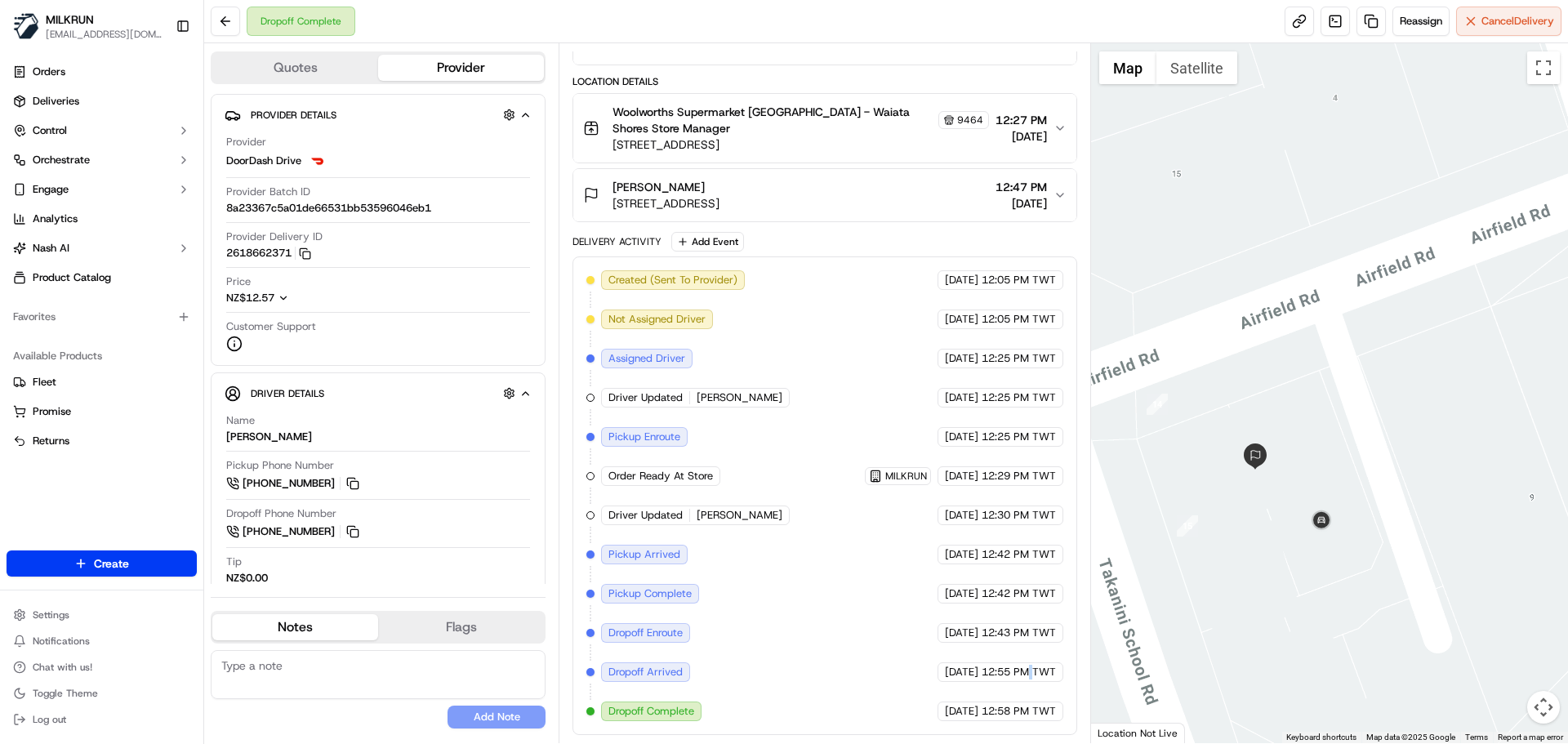
click at [1029, 682] on div "Created (Sent To Provider) DoorDash Drive 18/09/2025 12:05 PM TWT Not Assigned …" at bounding box center [824, 495] width 476 height 451
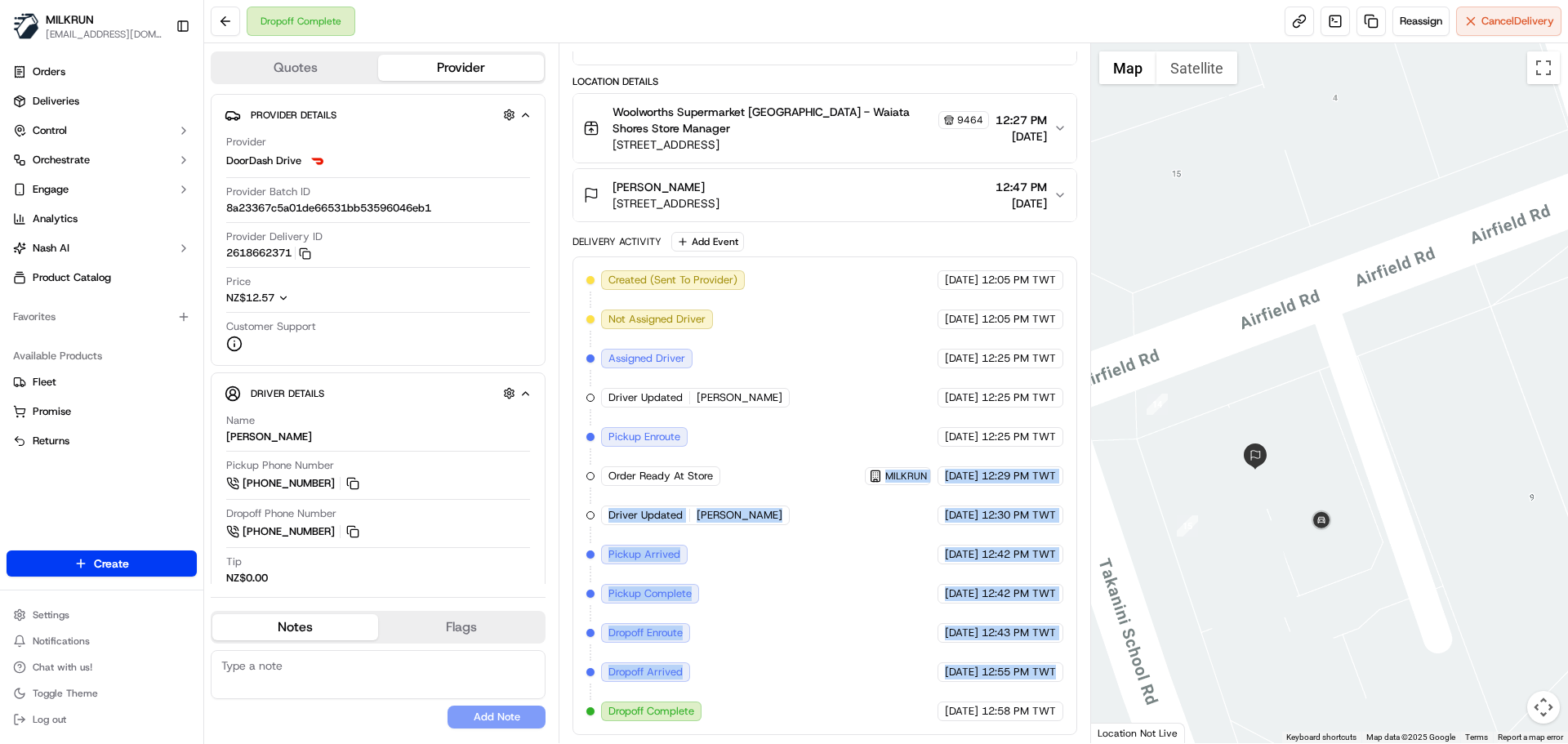
drag, startPoint x: 1029, startPoint y: 682, endPoint x: 795, endPoint y: 470, distance: 315.8
click at [797, 465] on div "Created (Sent To Provider) DoorDash Drive 18/09/2025 12:05 PM TWT Not Assigned …" at bounding box center [824, 495] width 476 height 451
click at [755, 551] on div "Created (Sent To Provider) DoorDash Drive 18/09/2025 12:05 PM TWT Not Assigned …" at bounding box center [824, 495] width 476 height 451
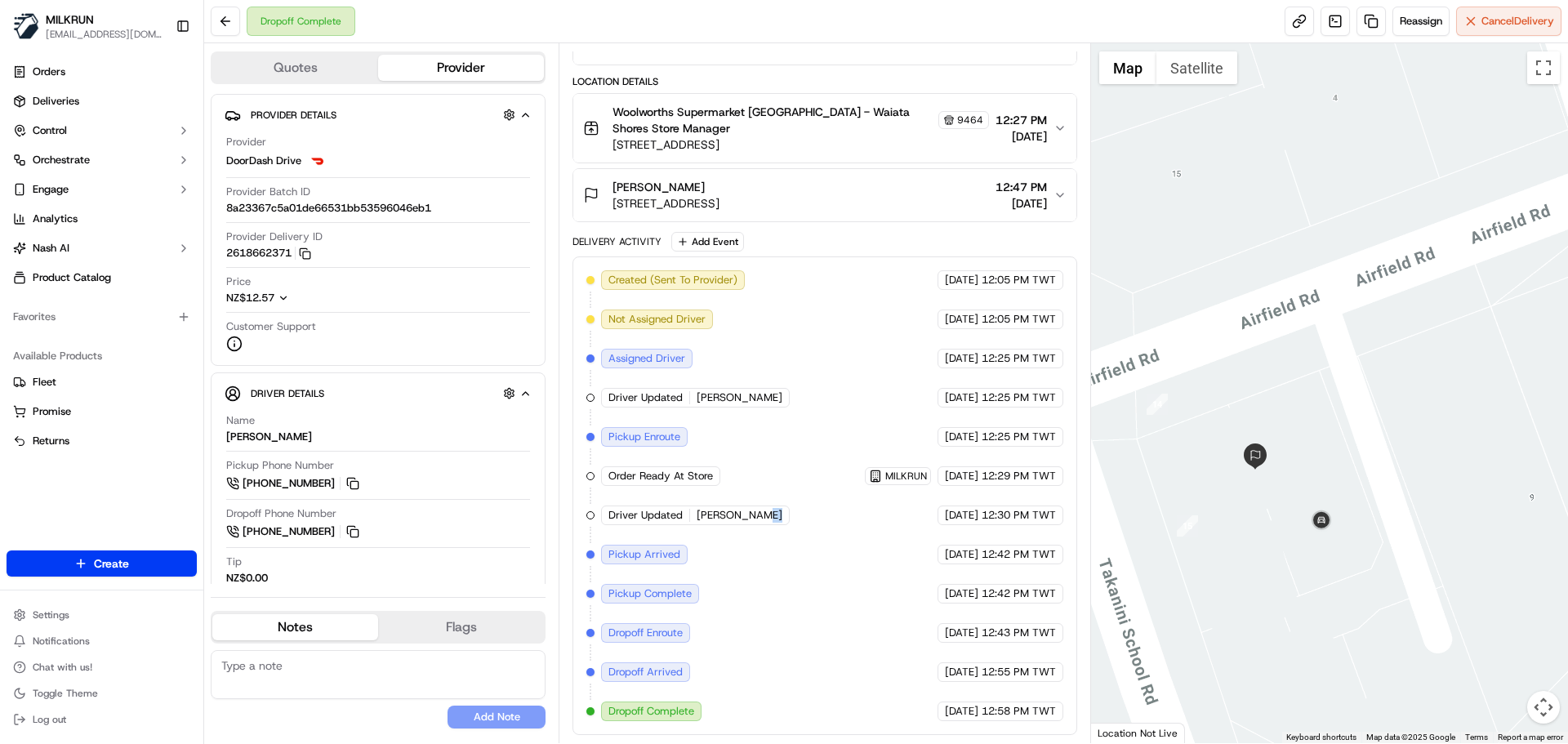
click at [755, 551] on div "Created (Sent To Provider) DoorDash Drive 18/09/2025 12:05 PM TWT Not Assigned …" at bounding box center [824, 495] width 476 height 451
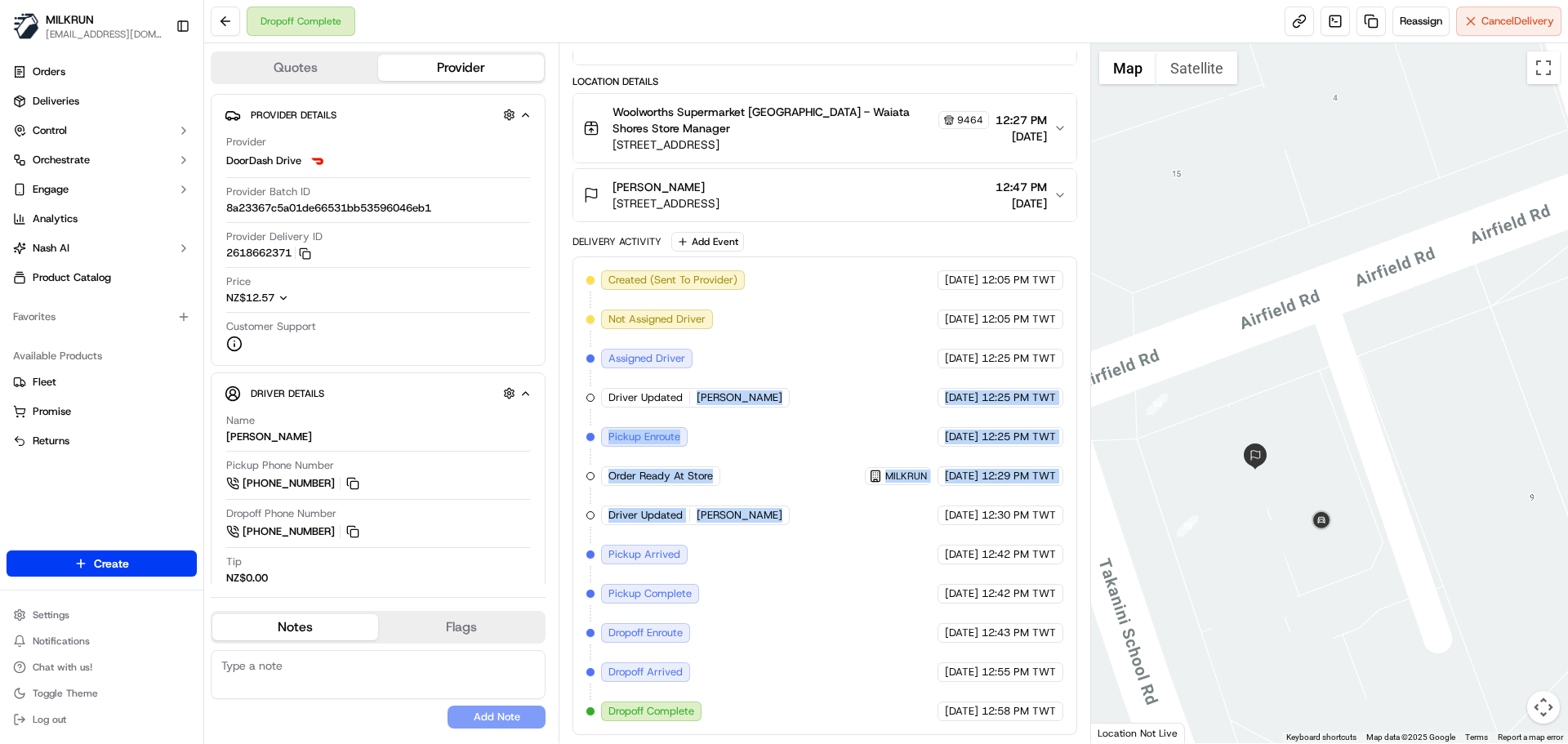
drag, startPoint x: 755, startPoint y: 551, endPoint x: 763, endPoint y: 338, distance: 213.2
click at [763, 338] on div "Created (Sent To Provider) DoorDash Drive 18/09/2025 12:05 PM TWT Not Assigned …" at bounding box center [824, 495] width 476 height 451
click at [808, 570] on div "Created (Sent To Provider) DoorDash Drive 18/09/2025 12:05 PM TWT Not Assigned …" at bounding box center [824, 495] width 476 height 451
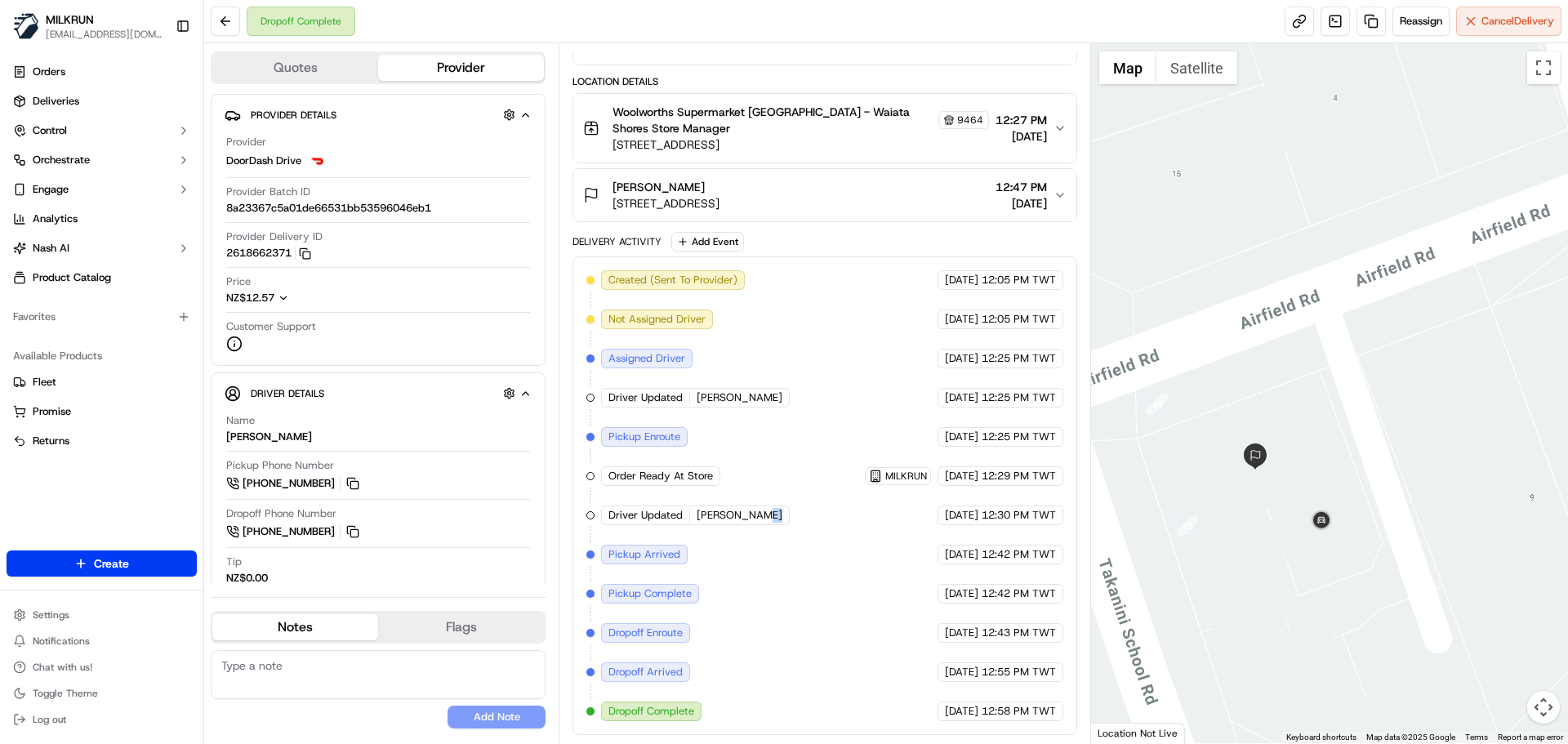
click at [808, 570] on div "Created (Sent To Provider) DoorDash Drive 18/09/2025 12:05 PM TWT Not Assigned …" at bounding box center [824, 495] width 476 height 451
drag, startPoint x: 808, startPoint y: 570, endPoint x: 784, endPoint y: 387, distance: 184.6
click at [784, 392] on div "Created (Sent To Provider) DoorDash Drive 18/09/2025 12:05 PM TWT Not Assigned …" at bounding box center [824, 495] width 476 height 451
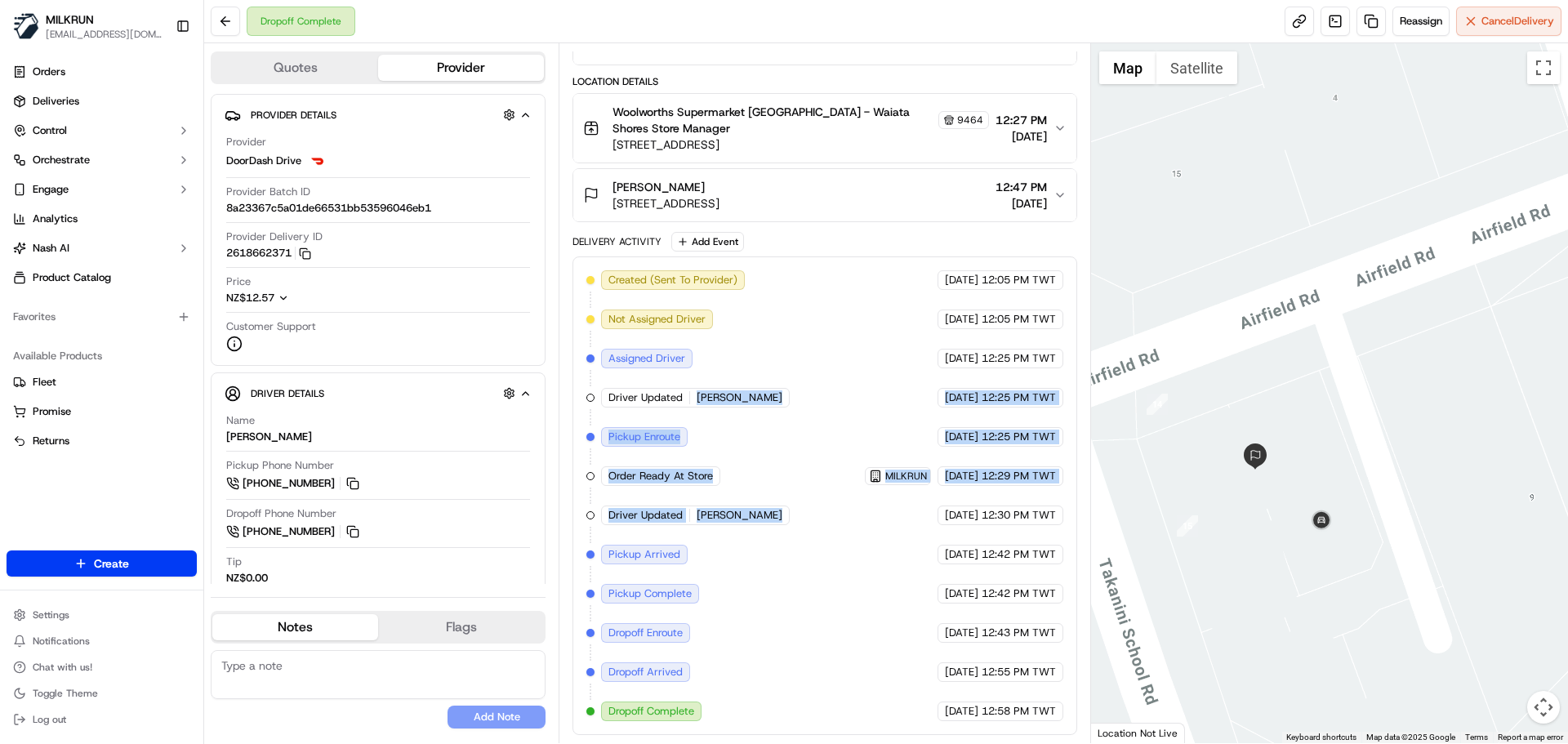
click at [800, 618] on div "Created (Sent To Provider) DoorDash Drive 18/09/2025 12:05 PM TWT Not Assigned …" at bounding box center [824, 495] width 476 height 451
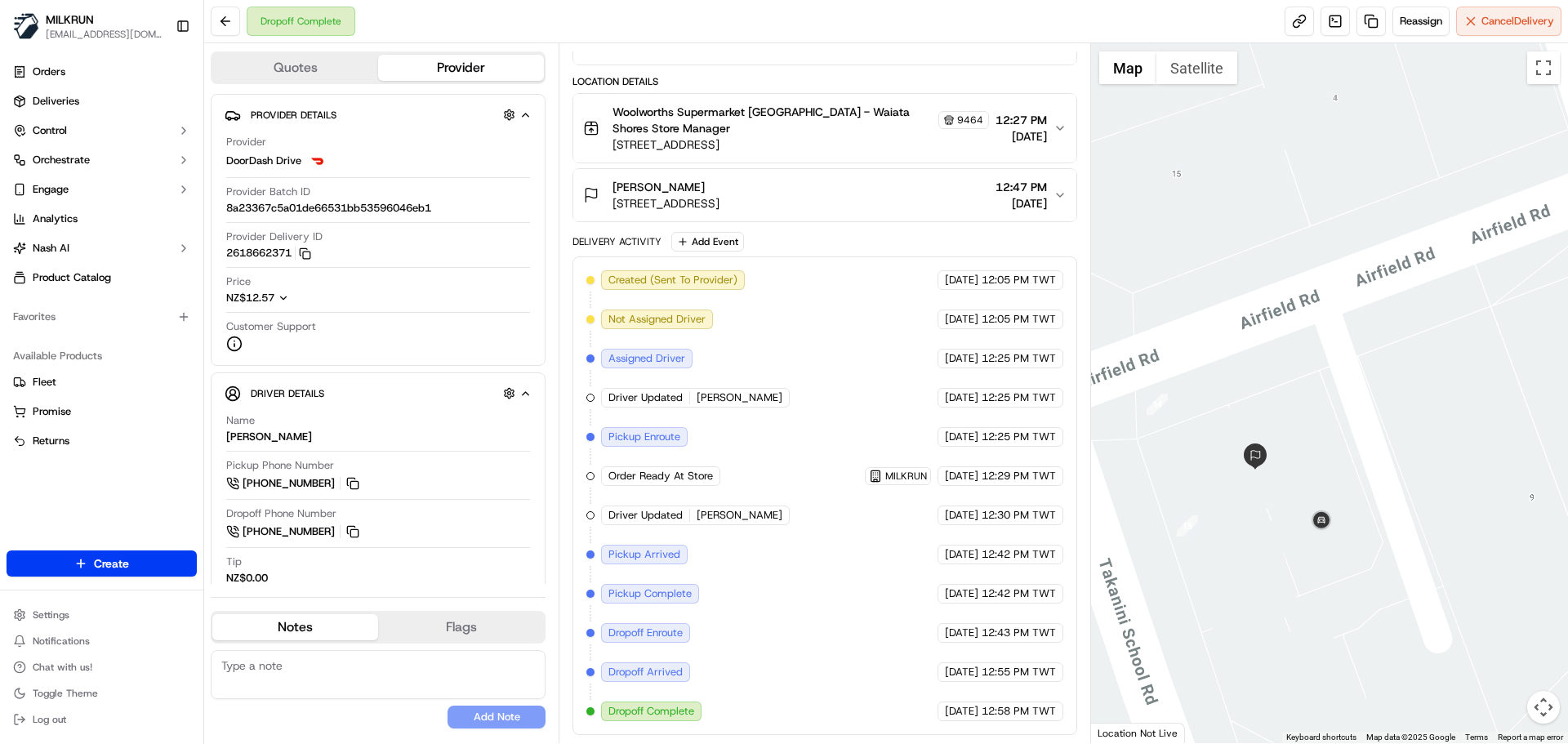
click at [609, 292] on div "Created (Sent To Provider) DoorDash Drive 18/09/2025 12:05 PM TWT Not Assigned …" at bounding box center [824, 495] width 476 height 451
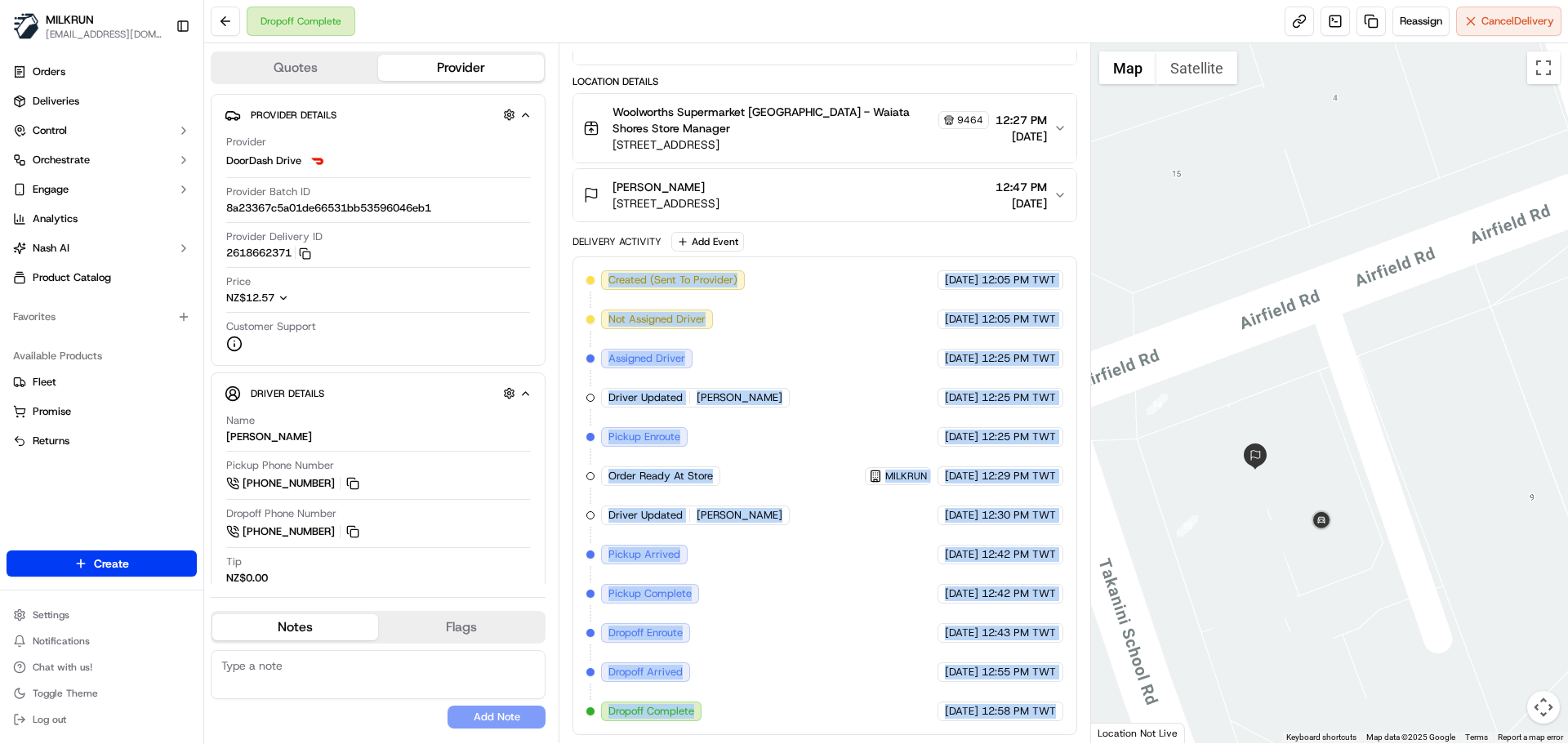
drag, startPoint x: 609, startPoint y: 292, endPoint x: 1063, endPoint y: 782, distance: 668.0
click at [1063, 743] on html "MILKRUN snatividad@woolworths.com.au Toggle Sidebar Orders Deliveries Control O…" at bounding box center [784, 372] width 1568 height 744
click at [1060, 730] on div "Created (Sent To Provider) DoorDash Drive 18/09/2025 12:05 PM TWT Not Assigned …" at bounding box center [824, 495] width 504 height 479
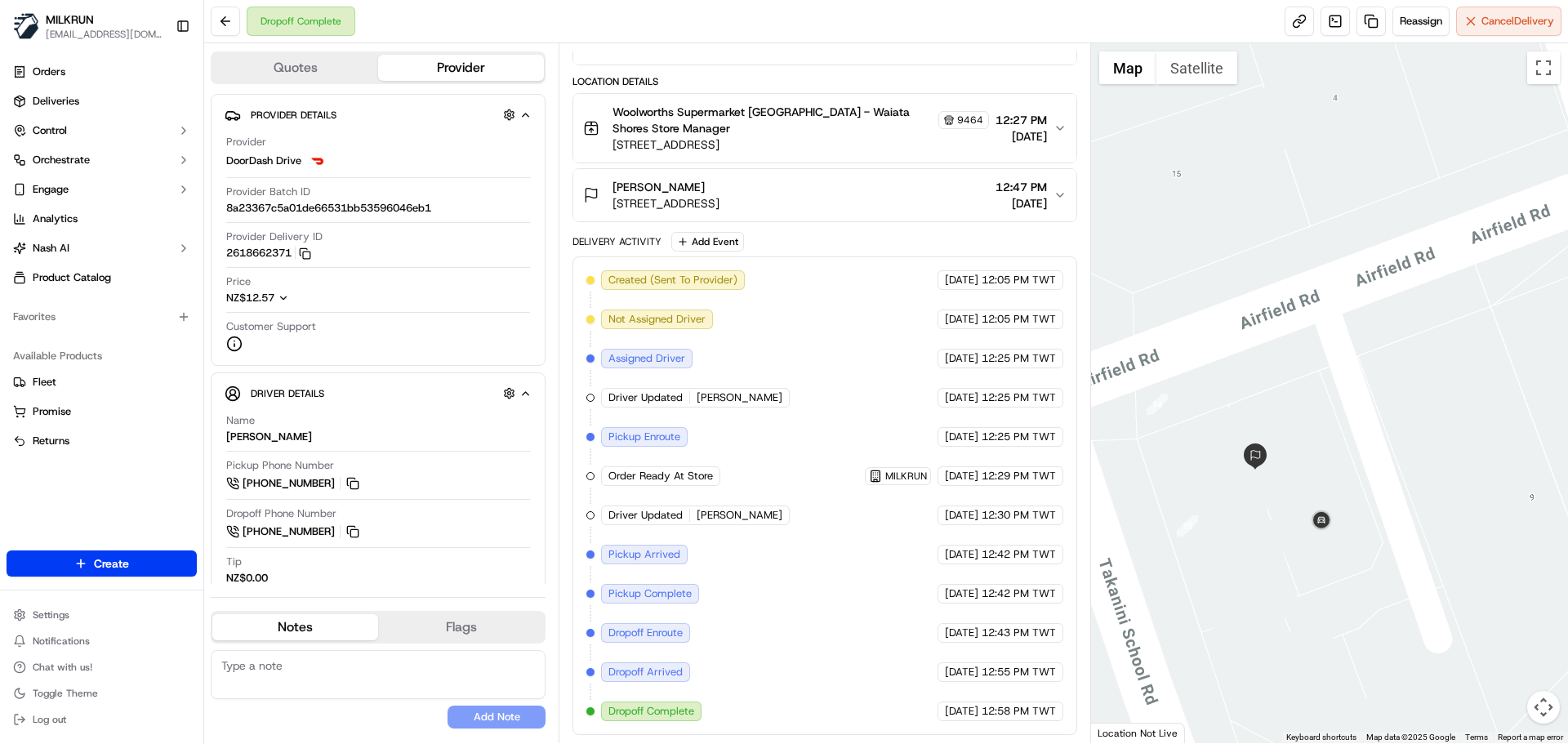
click at [1060, 730] on div "Created (Sent To Provider) DoorDash Drive 18/09/2025 12:05 PM TWT Not Assigned …" at bounding box center [824, 495] width 504 height 479
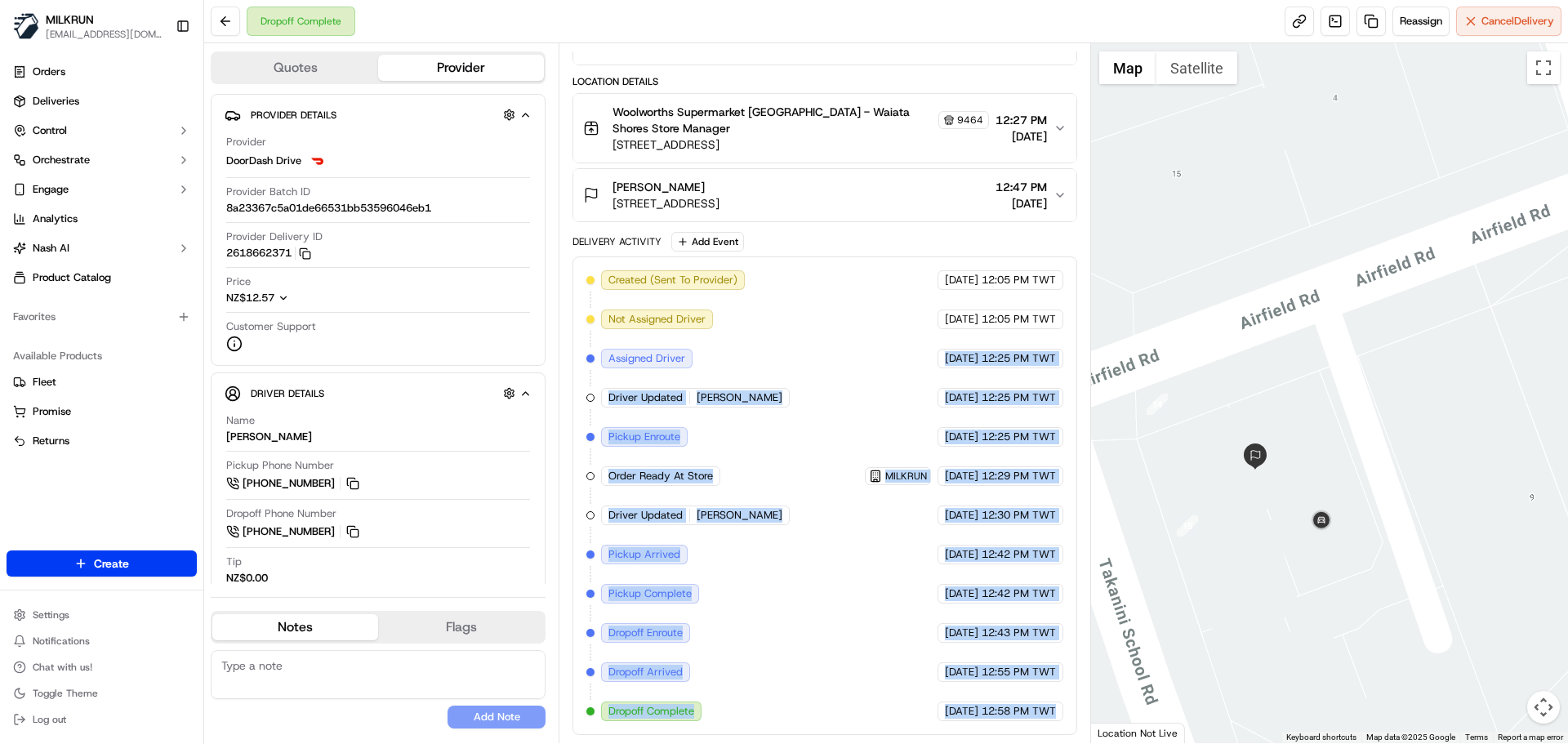
drag, startPoint x: 1060, startPoint y: 730, endPoint x: 885, endPoint y: 199, distance: 559.1
click at [885, 202] on div "Package Details N/A NZ$75.43 Items Details Package Items ( 10 ) Location Detail…" at bounding box center [824, 323] width 504 height 823
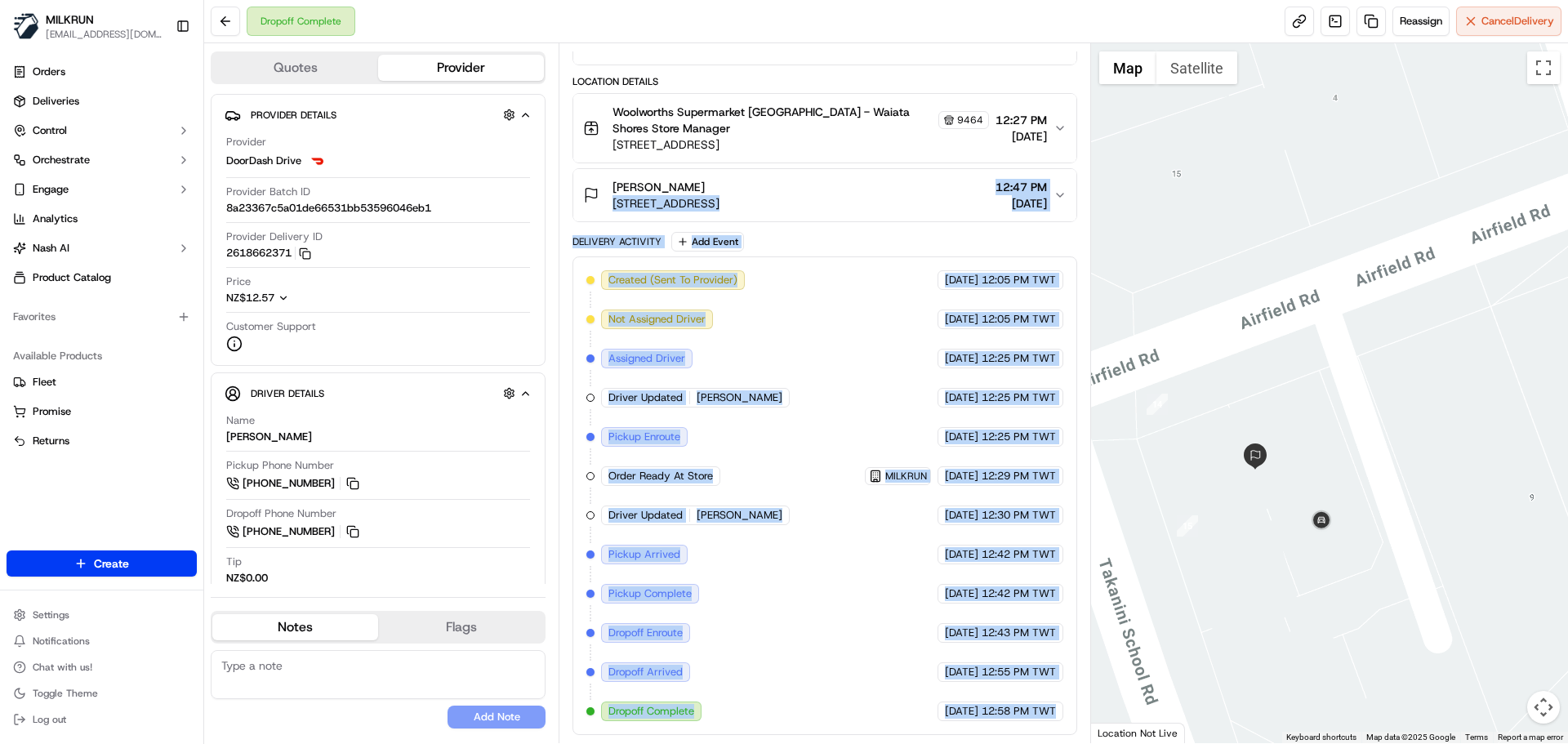
click at [938, 483] on div "18/09/2025 12:29 PM TWT" at bounding box center [1000, 476] width 126 height 20
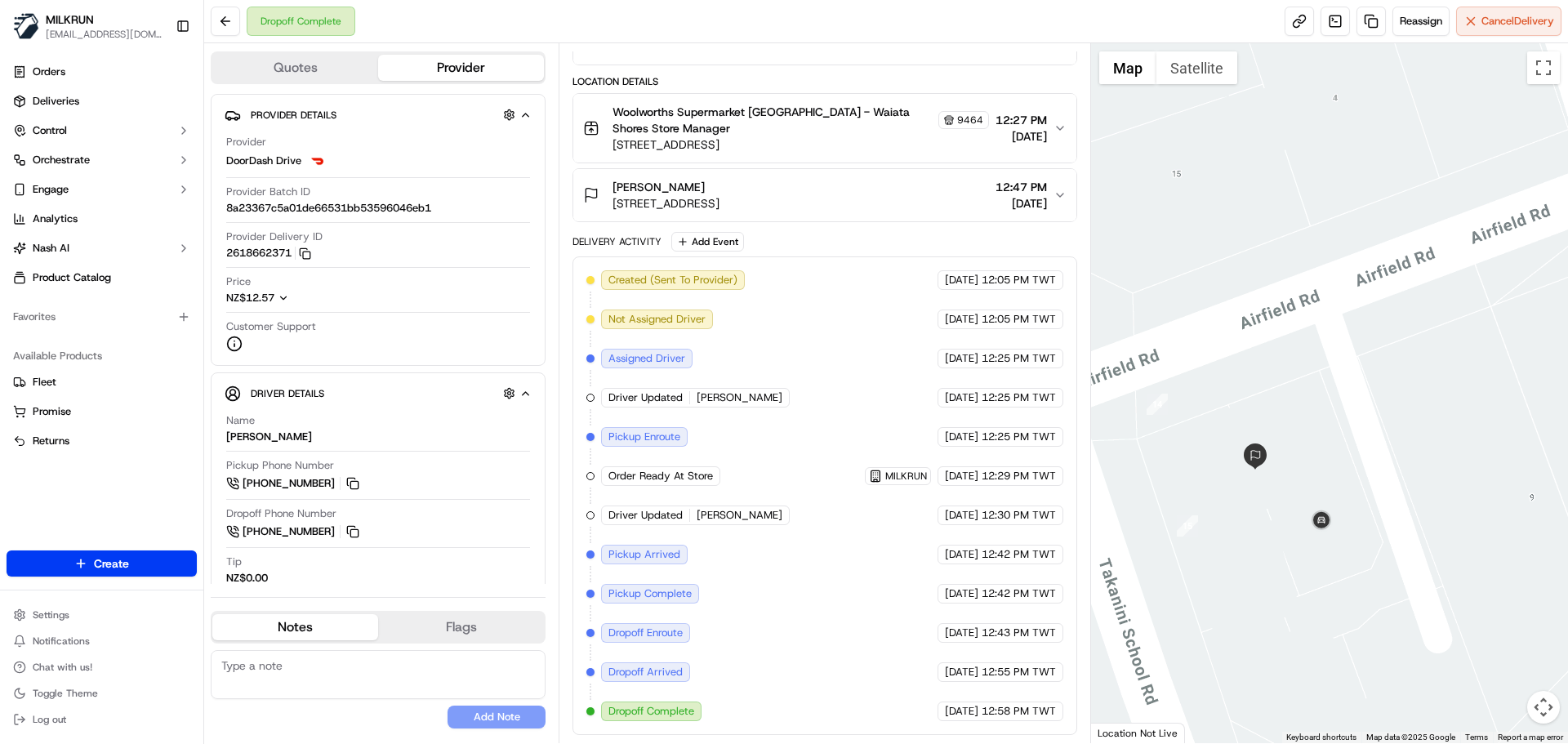
click at [758, 217] on button "meliame fotu 9/1 Airfield Road, Takanini, Auckland 2112, NZ 12:47 PM 18/09/2025" at bounding box center [824, 195] width 502 height 52
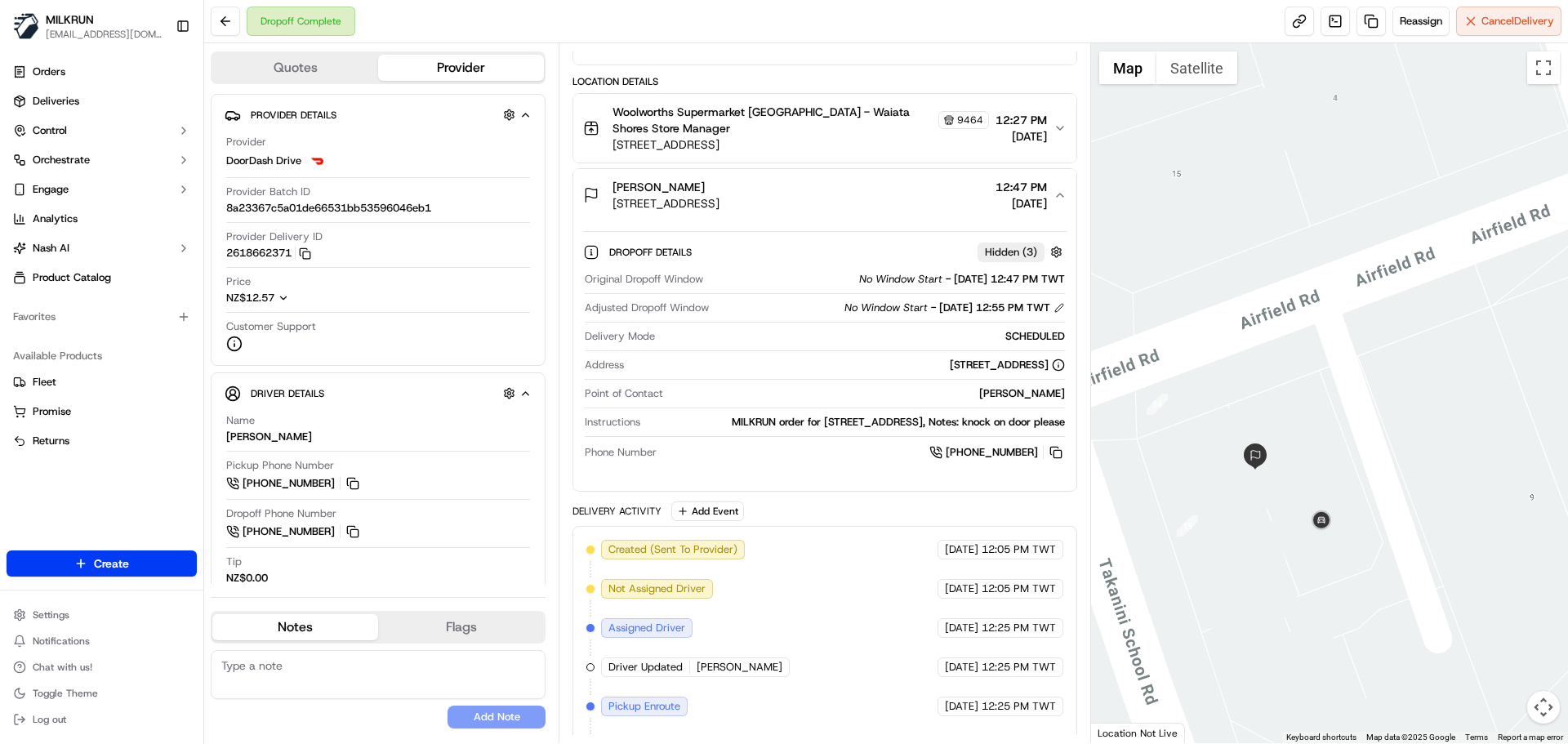
click at [952, 557] on span "[DATE]" at bounding box center [962, 550] width 34 height 15
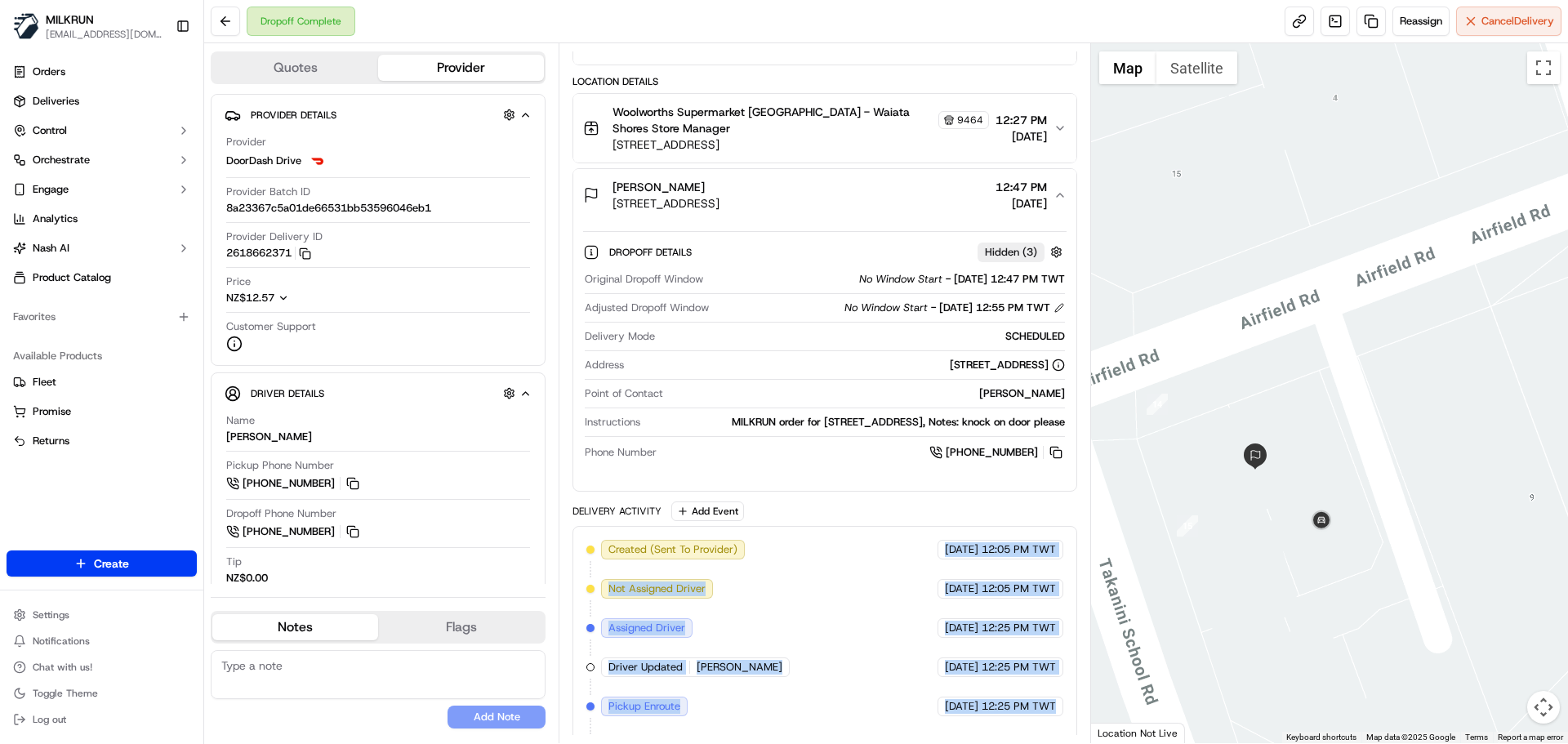
scroll to position [545, 0]
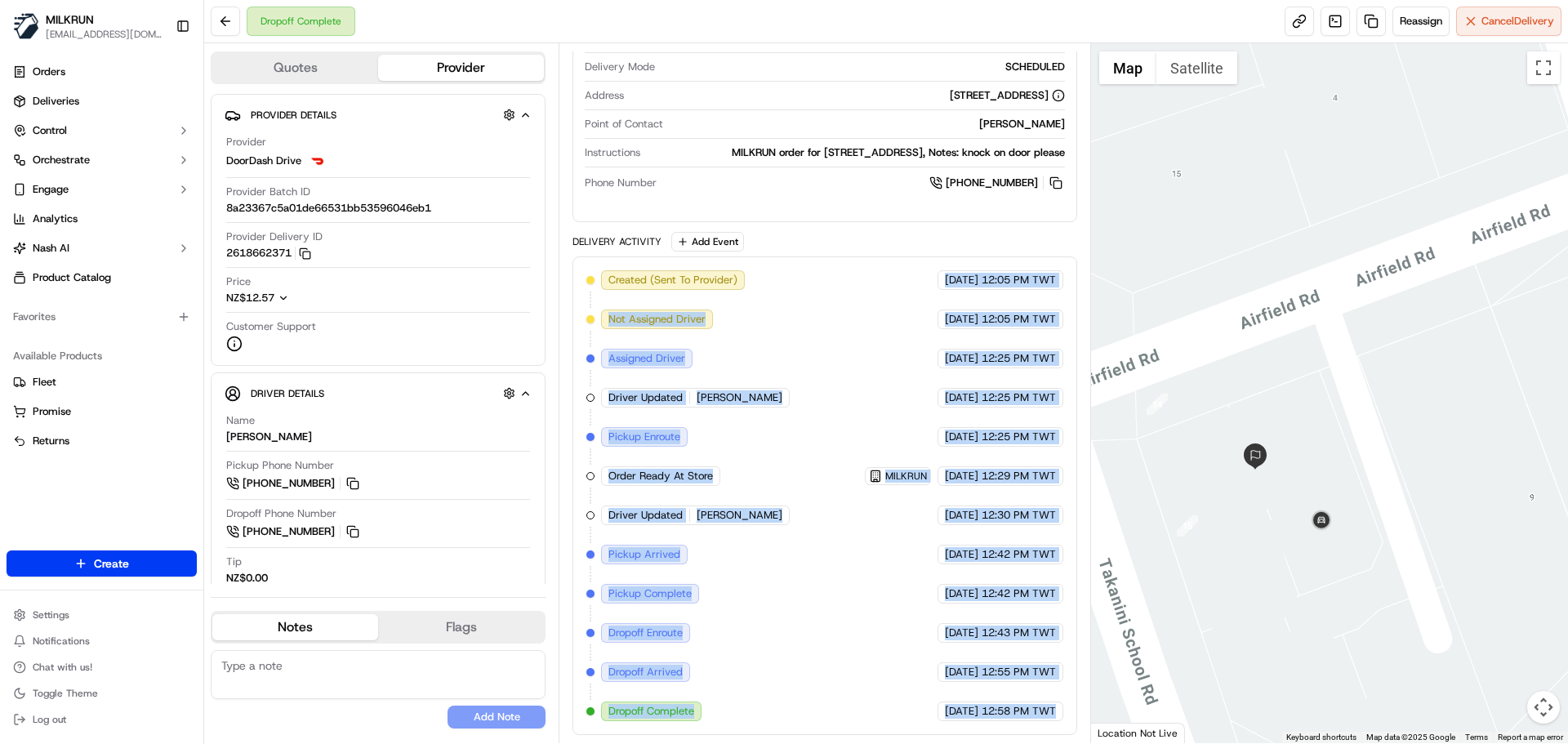
drag, startPoint x: 952, startPoint y: 562, endPoint x: 1072, endPoint y: 749, distance: 222.2
click at [1072, 743] on html "MILKRUN snatividad@woolworths.com.au Toggle Sidebar Orders Deliveries Control O…" at bounding box center [784, 372] width 1568 height 744
click at [982, 390] on div "18/09/2025 12:25 PM TWT" at bounding box center [1000, 397] width 126 height 20
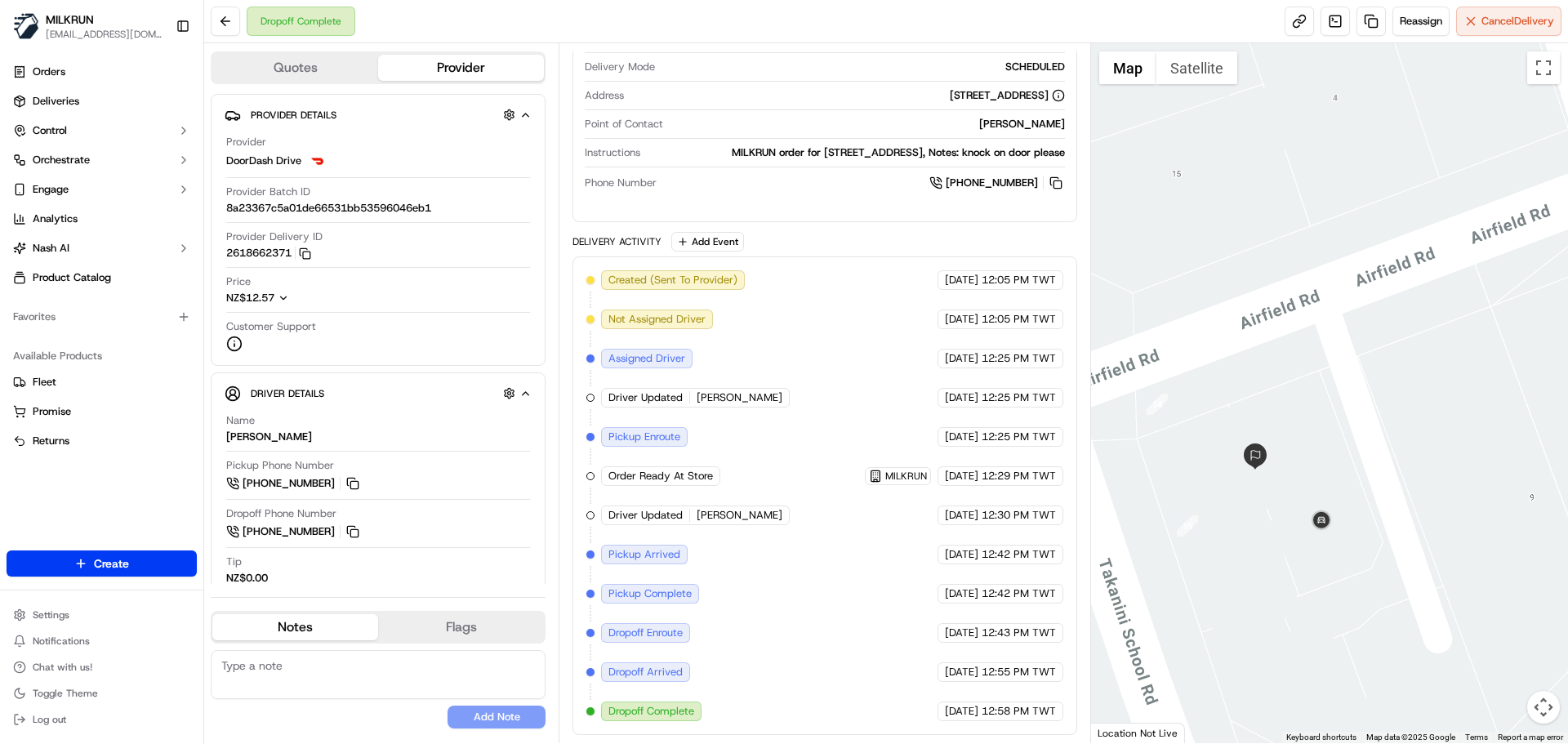
click at [1024, 346] on div "Created (Sent To Provider) DoorDash Drive 18/09/2025 12:05 PM TWT Not Assigned …" at bounding box center [824, 495] width 476 height 451
drag, startPoint x: 1024, startPoint y: 346, endPoint x: 1000, endPoint y: 261, distance: 88.3
click at [1004, 265] on div "Created (Sent To Provider) DoorDash Drive 18/09/2025 12:05 PM TWT Not Assigned …" at bounding box center [824, 495] width 504 height 479
click at [1025, 393] on span "12:25 PM TWT" at bounding box center [1018, 397] width 74 height 15
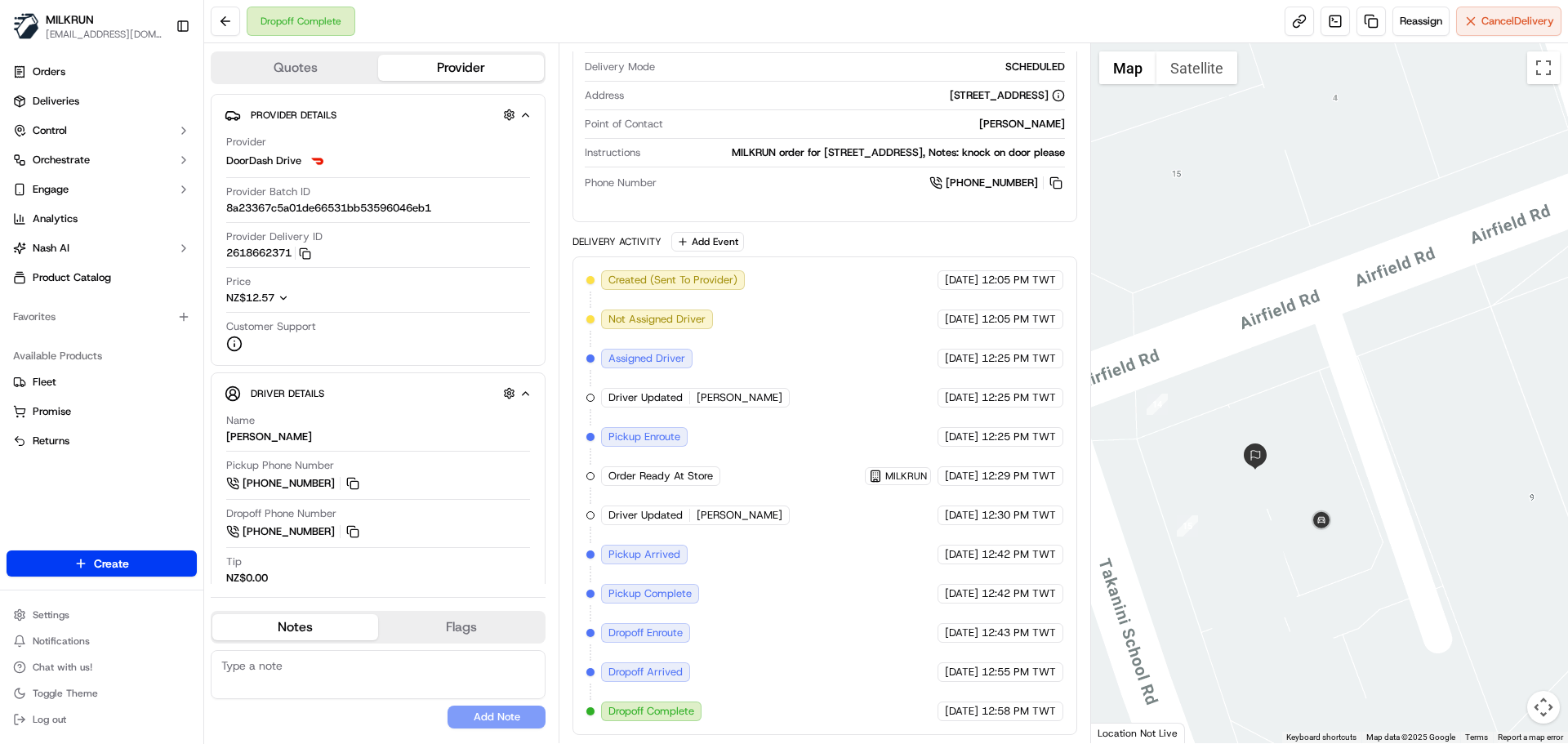
click at [856, 277] on div "Created (Sent To Provider) DoorDash Drive 18/09/2025 12:05 PM TWT Not Assigned …" at bounding box center [824, 495] width 476 height 451
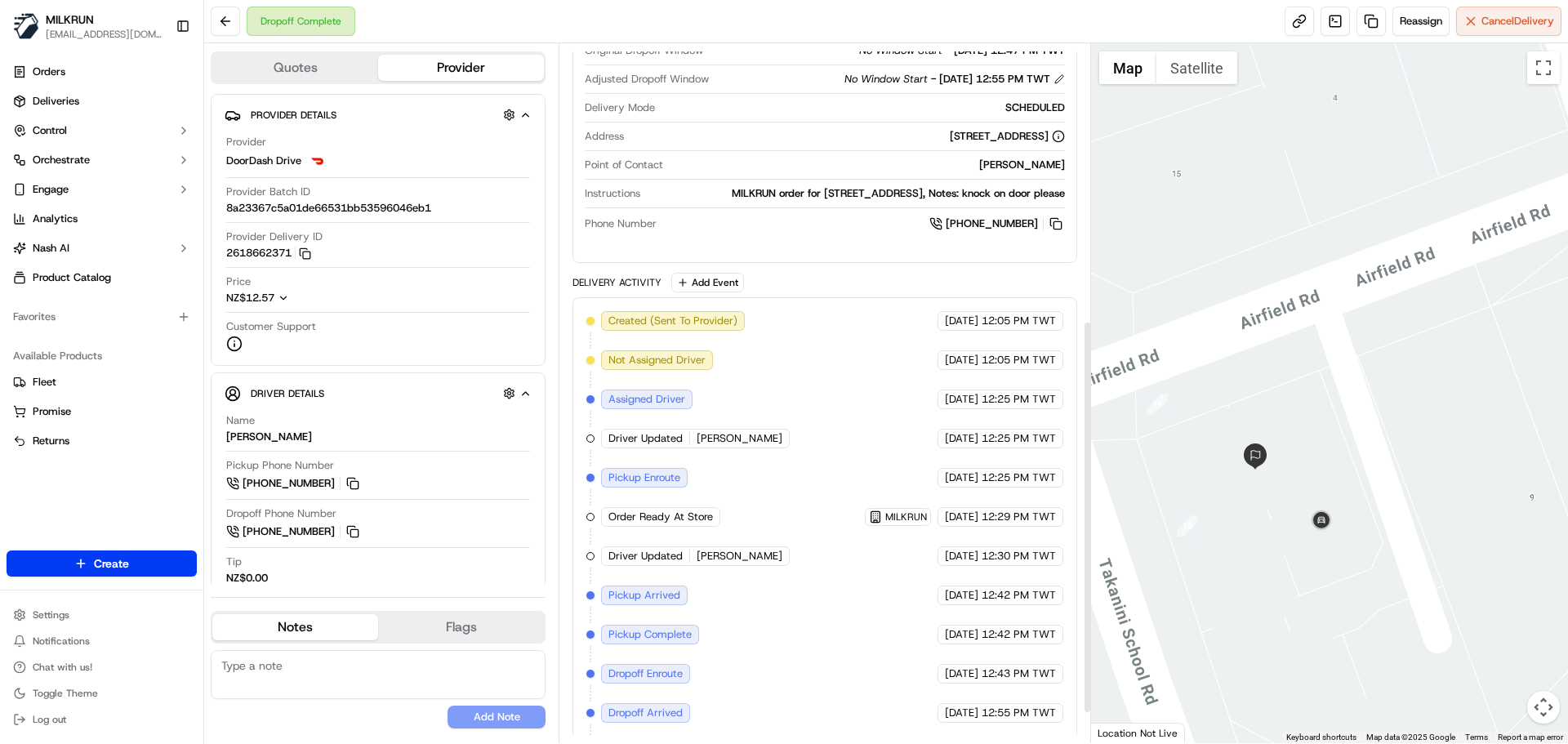
scroll to position [490, 0]
click at [1003, 712] on div "Created (Sent To Provider) DoorDash Drive 18/09/2025 12:05 PM TWT Not Assigned …" at bounding box center [824, 536] width 476 height 451
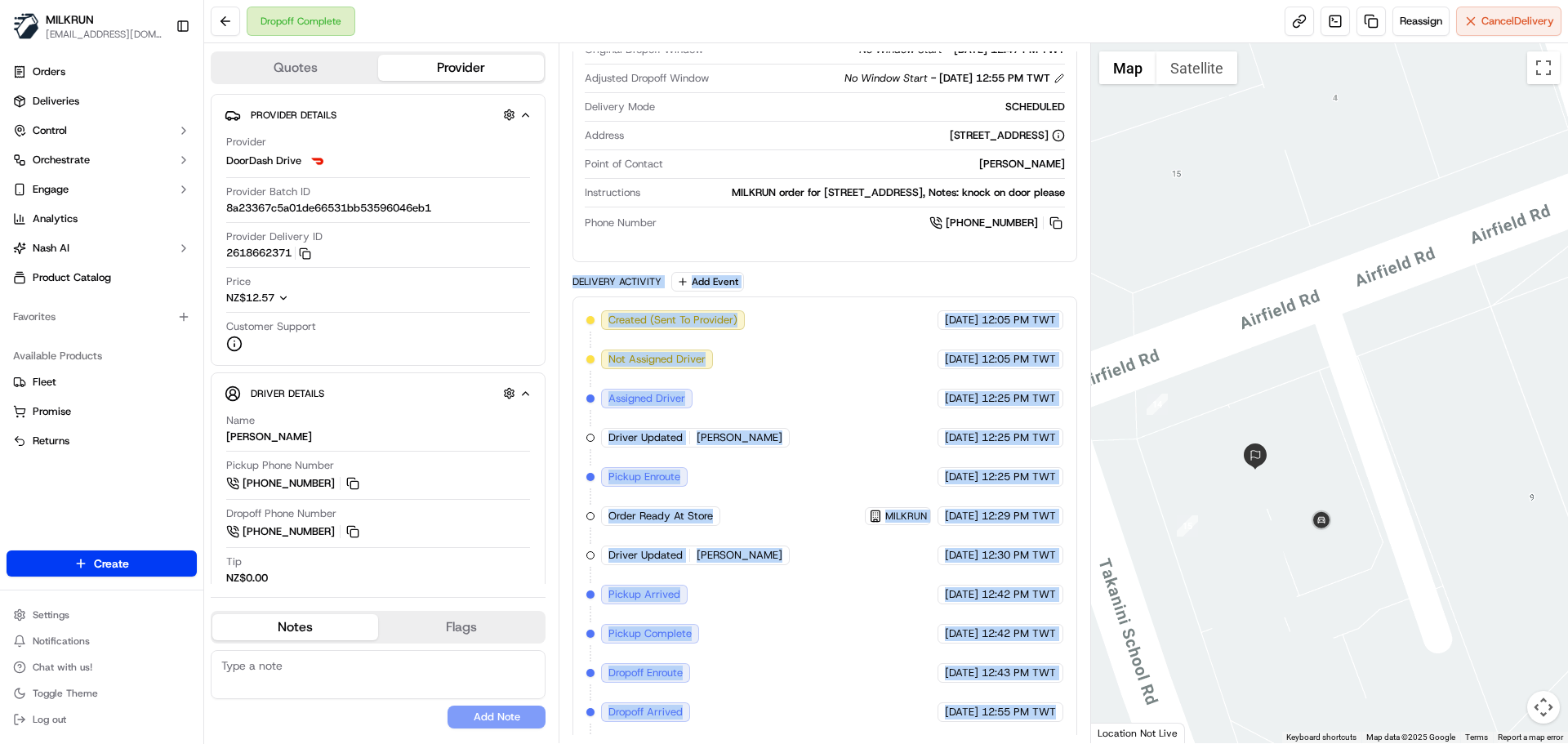
drag, startPoint x: 1003, startPoint y: 712, endPoint x: 674, endPoint y: 332, distance: 502.6
click at [658, 295] on div "Delivery Activity Add Event Created (Sent To Provider) DoorDash Drive 18/09/202…" at bounding box center [824, 523] width 504 height 503
click at [674, 327] on span "Created (Sent To Provider)" at bounding box center [673, 321] width 129 height 15
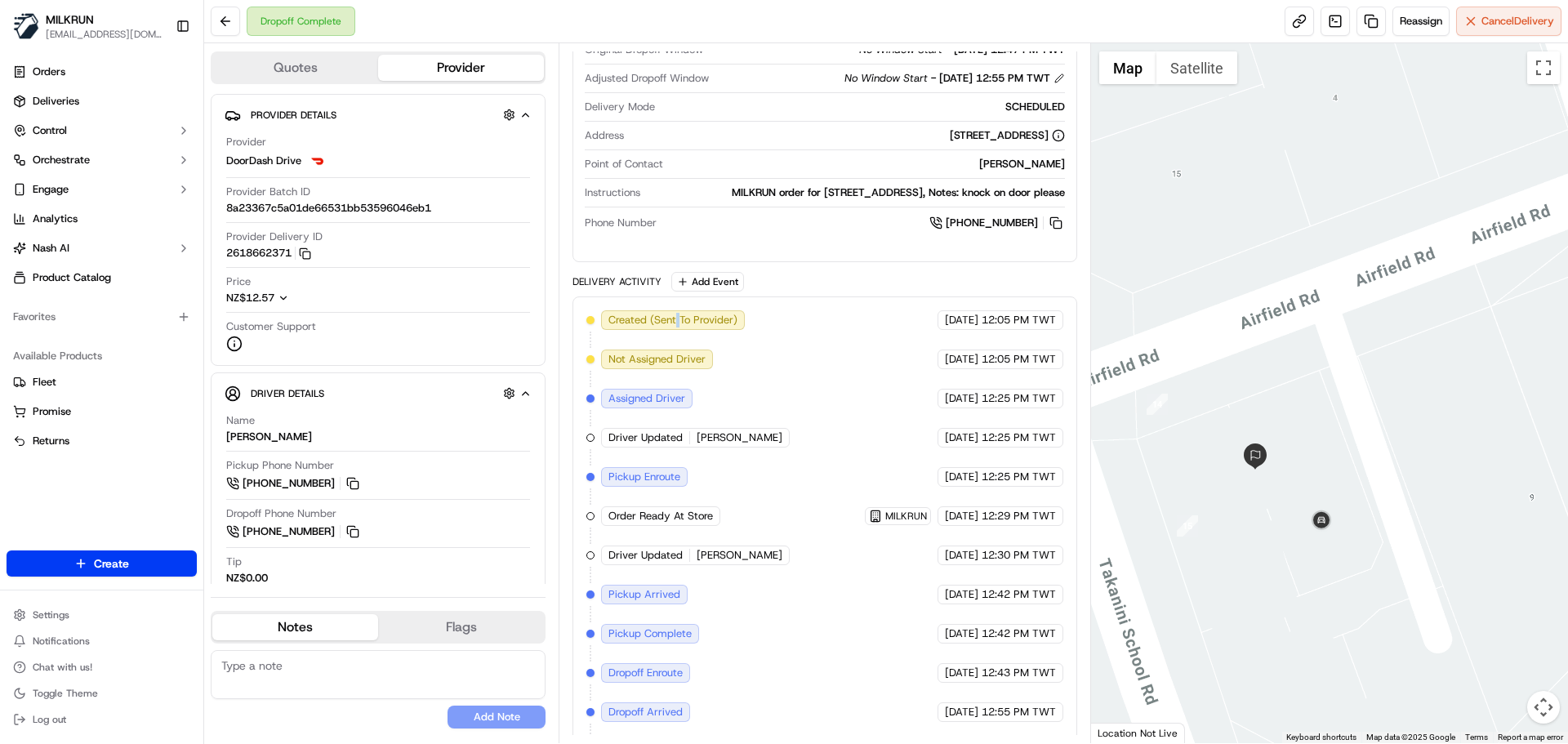
click at [674, 327] on span "Created (Sent To Provider)" at bounding box center [673, 321] width 129 height 15
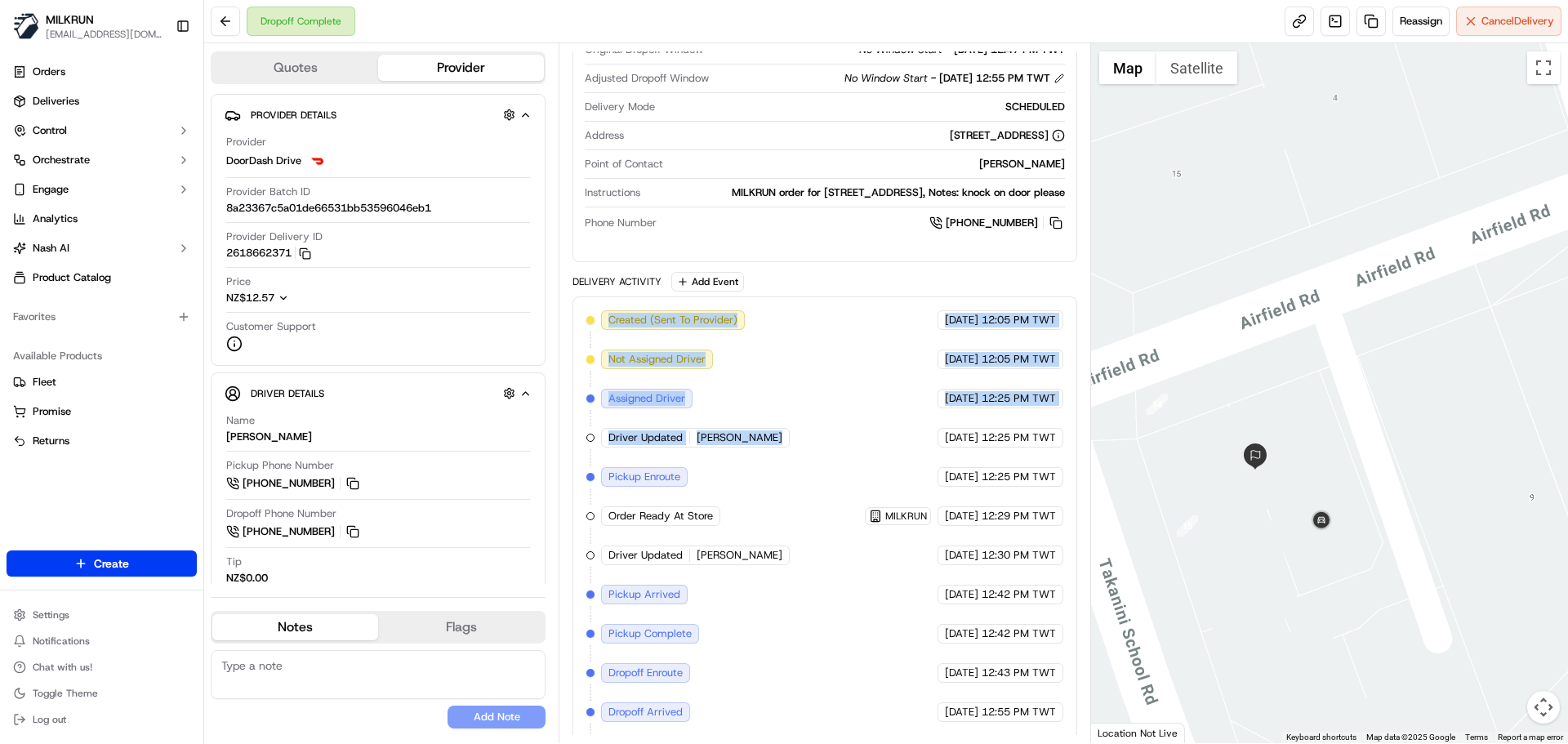
drag, startPoint x: 674, startPoint y: 333, endPoint x: 879, endPoint y: 568, distance: 311.8
click at [862, 554] on div "Created (Sent To Provider) DoorDash Drive 18/09/2025 12:05 PM TWT Not Assigned …" at bounding box center [824, 536] width 476 height 451
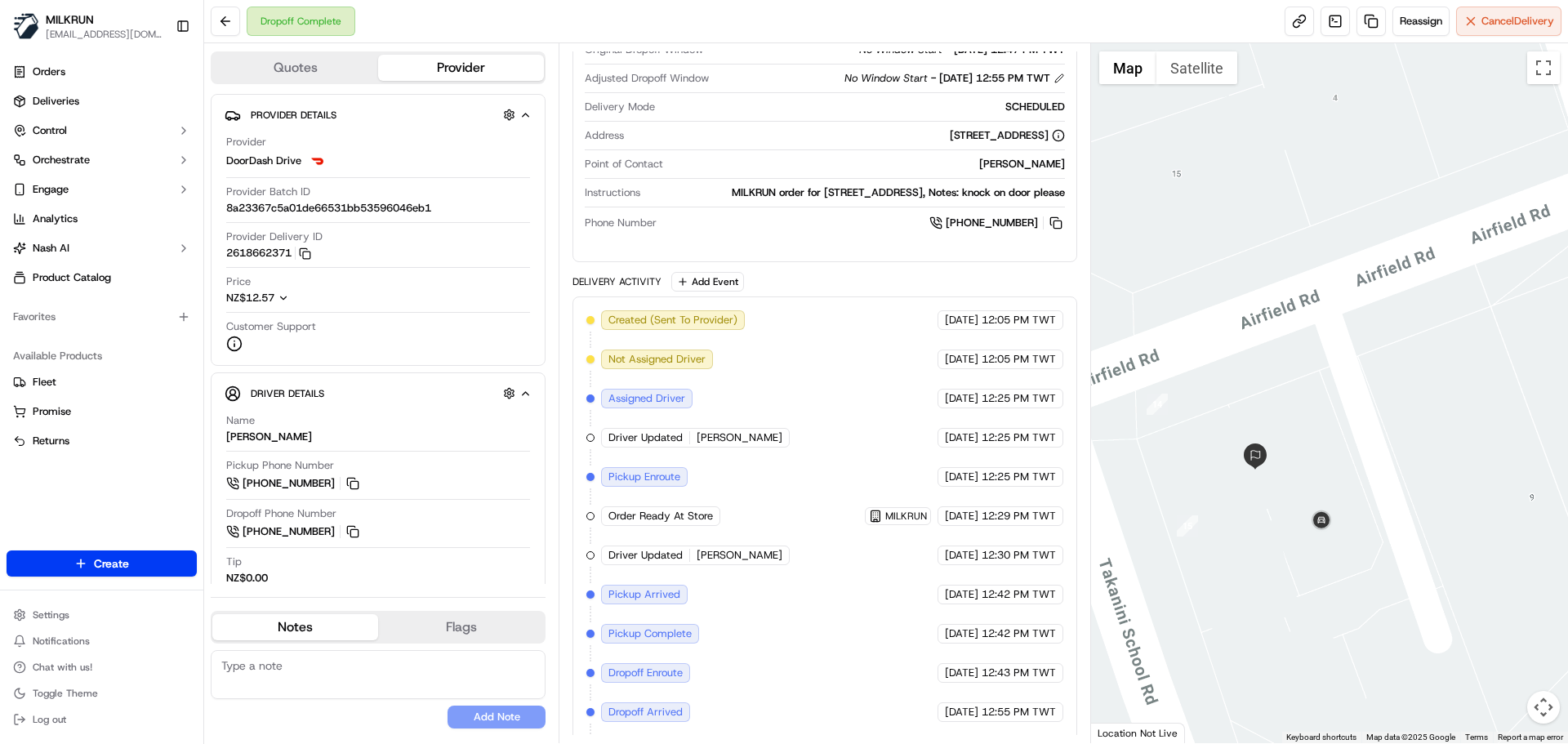
click at [945, 602] on span "[DATE]" at bounding box center [962, 594] width 34 height 15
drag, startPoint x: 937, startPoint y: 612, endPoint x: 1057, endPoint y: 706, distance: 152.4
click at [1057, 704] on div "Created (Sent To Provider) DoorDash Drive 18/09/2025 12:05 PM TWT Not Assigned …" at bounding box center [824, 536] width 476 height 451
click at [1040, 719] on span "12:55 PM TWT" at bounding box center [1018, 712] width 74 height 15
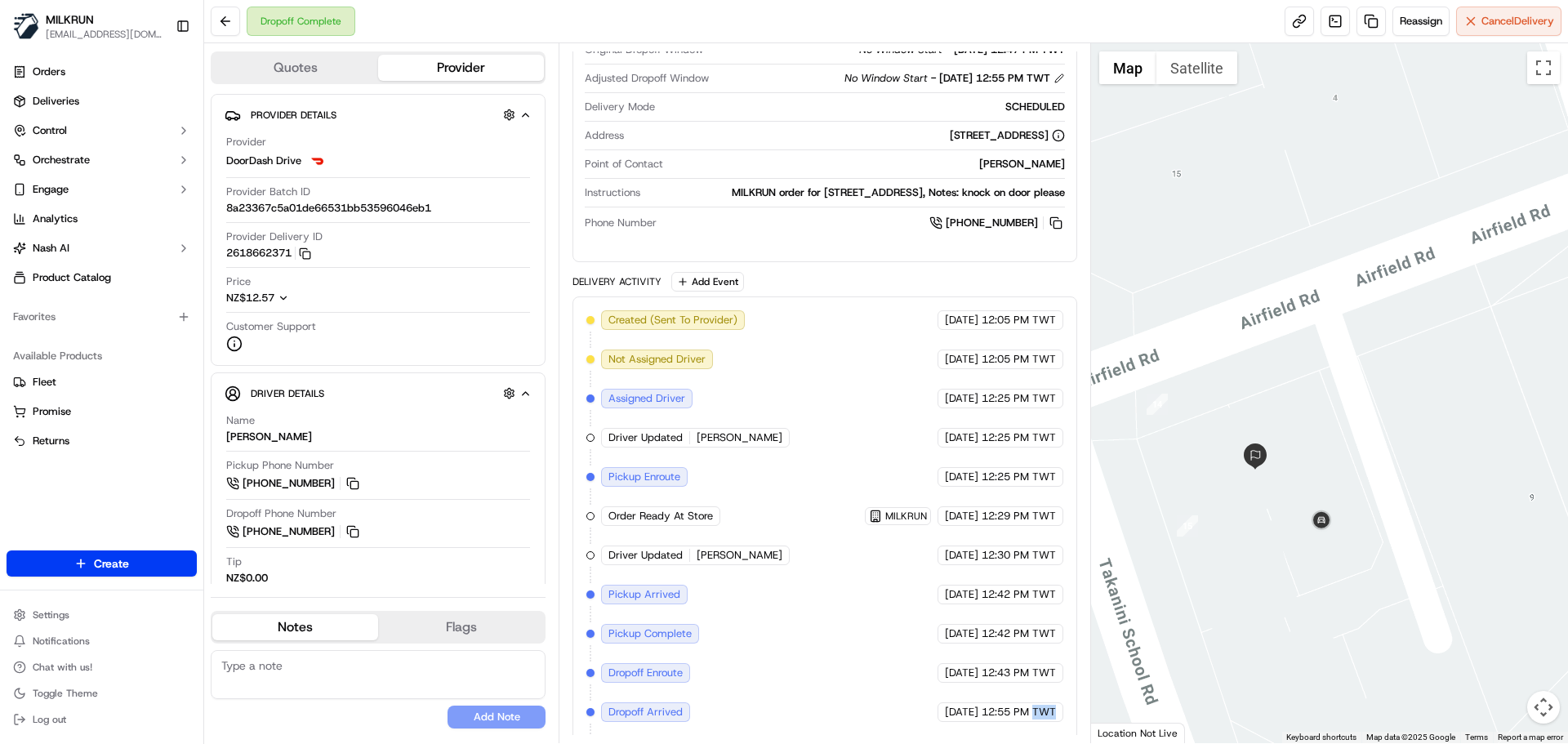
click at [1040, 719] on span "12:55 PM TWT" at bounding box center [1018, 712] width 74 height 15
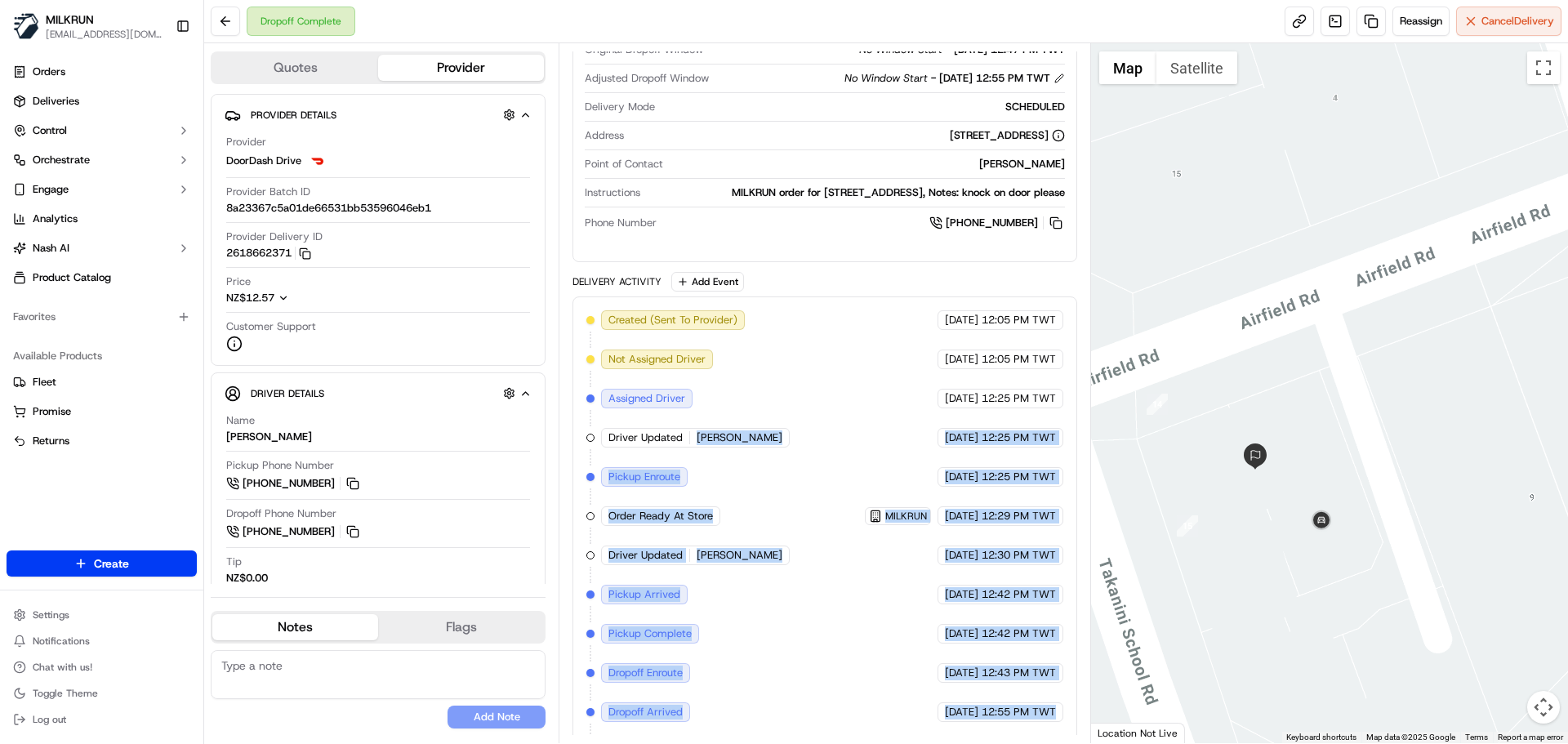
drag, startPoint x: 1040, startPoint y: 730, endPoint x: 712, endPoint y: 366, distance: 490.0
click at [712, 366] on div "Created (Sent To Provider) DoorDash Drive 18/09/2025 12:05 PM TWT Not Assigned …" at bounding box center [824, 536] width 476 height 451
click at [938, 680] on div "18/09/2025 12:43 PM TWT" at bounding box center [1000, 672] width 126 height 20
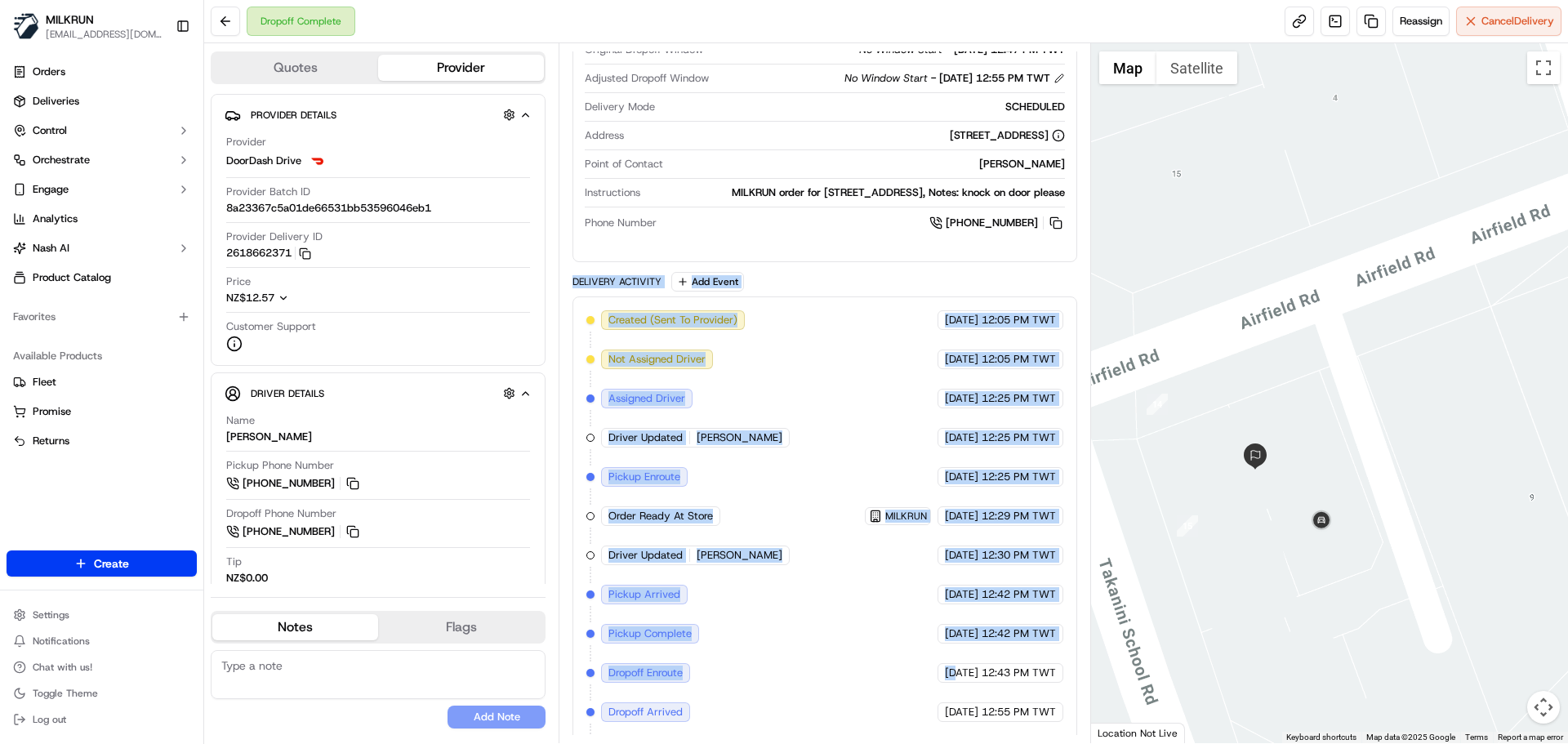
drag, startPoint x: 906, startPoint y: 680, endPoint x: 603, endPoint y: 294, distance: 490.7
click at [603, 294] on div "Delivery Activity Add Event Created (Sent To Provider) DoorDash Drive 18/09/202…" at bounding box center [824, 523] width 504 height 503
click at [603, 288] on div "Delivery Activity" at bounding box center [616, 281] width 89 height 13
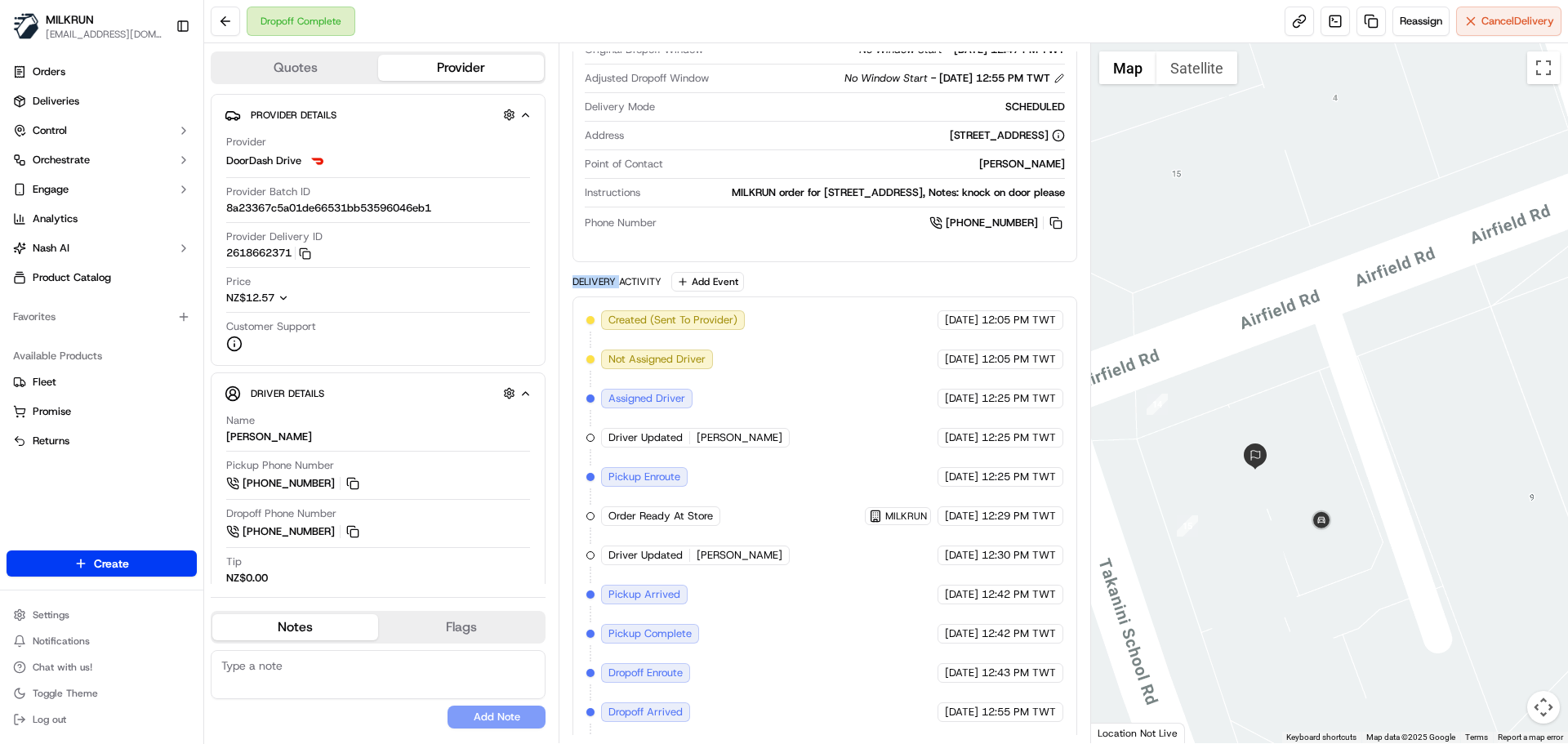
click at [603, 288] on div "Delivery Activity" at bounding box center [616, 281] width 89 height 13
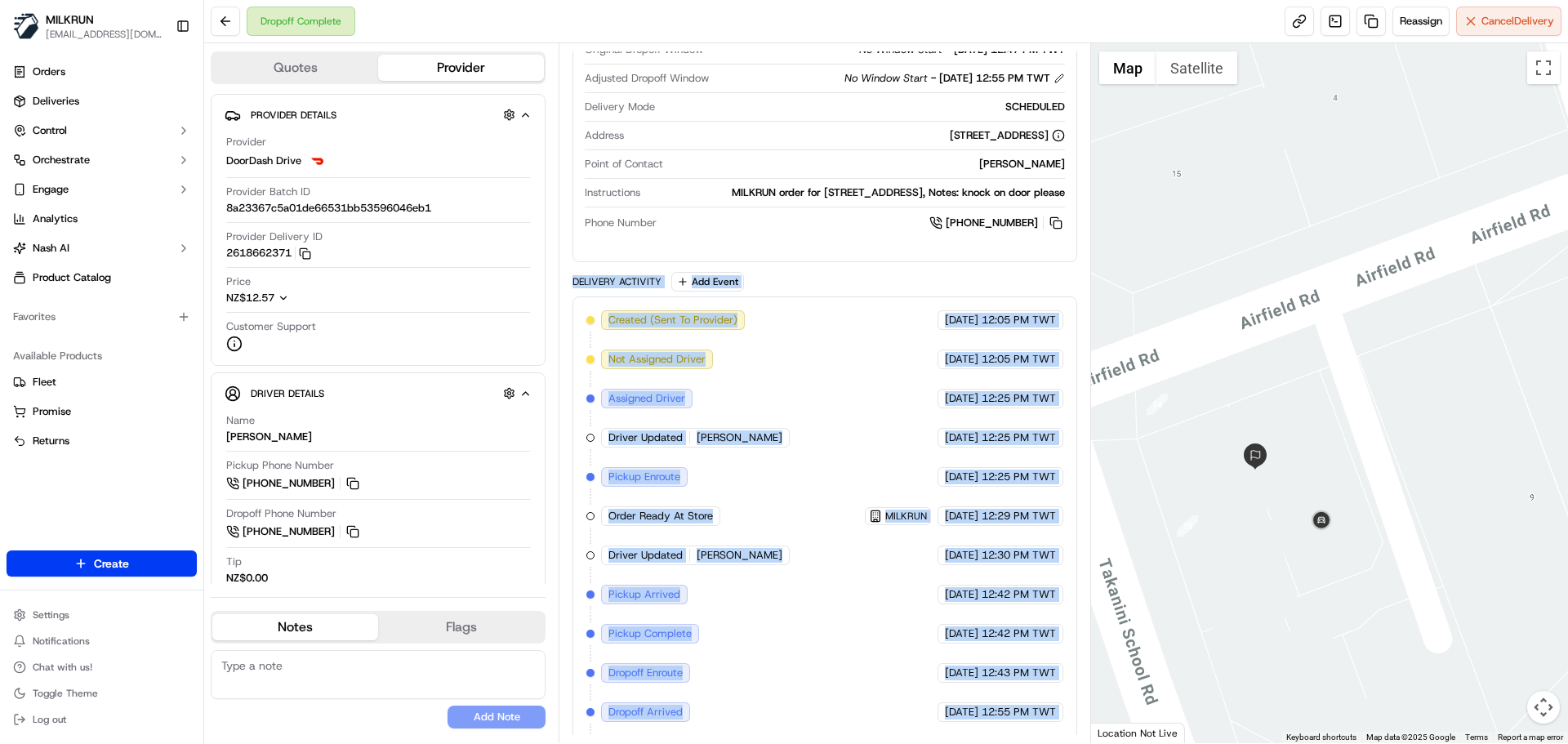
drag, startPoint x: 603, startPoint y: 294, endPoint x: 971, endPoint y: 750, distance: 586.0
click at [971, 743] on html "MILKRUN snatividad@woolworths.com.au Toggle Sidebar Orders Deliveries Control O…" at bounding box center [784, 372] width 1568 height 744
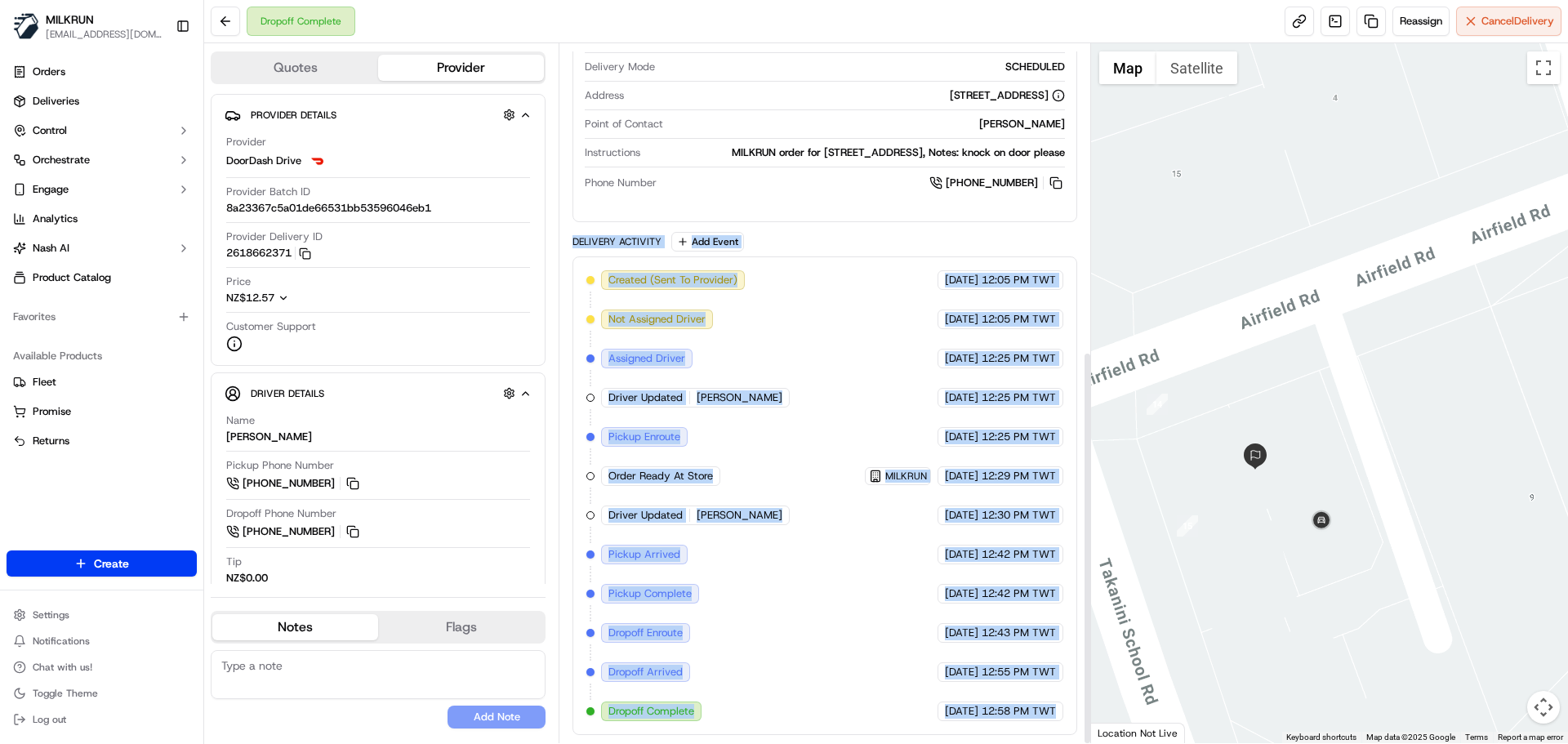
click at [1019, 712] on span "12:58 PM TWT" at bounding box center [1018, 711] width 74 height 15
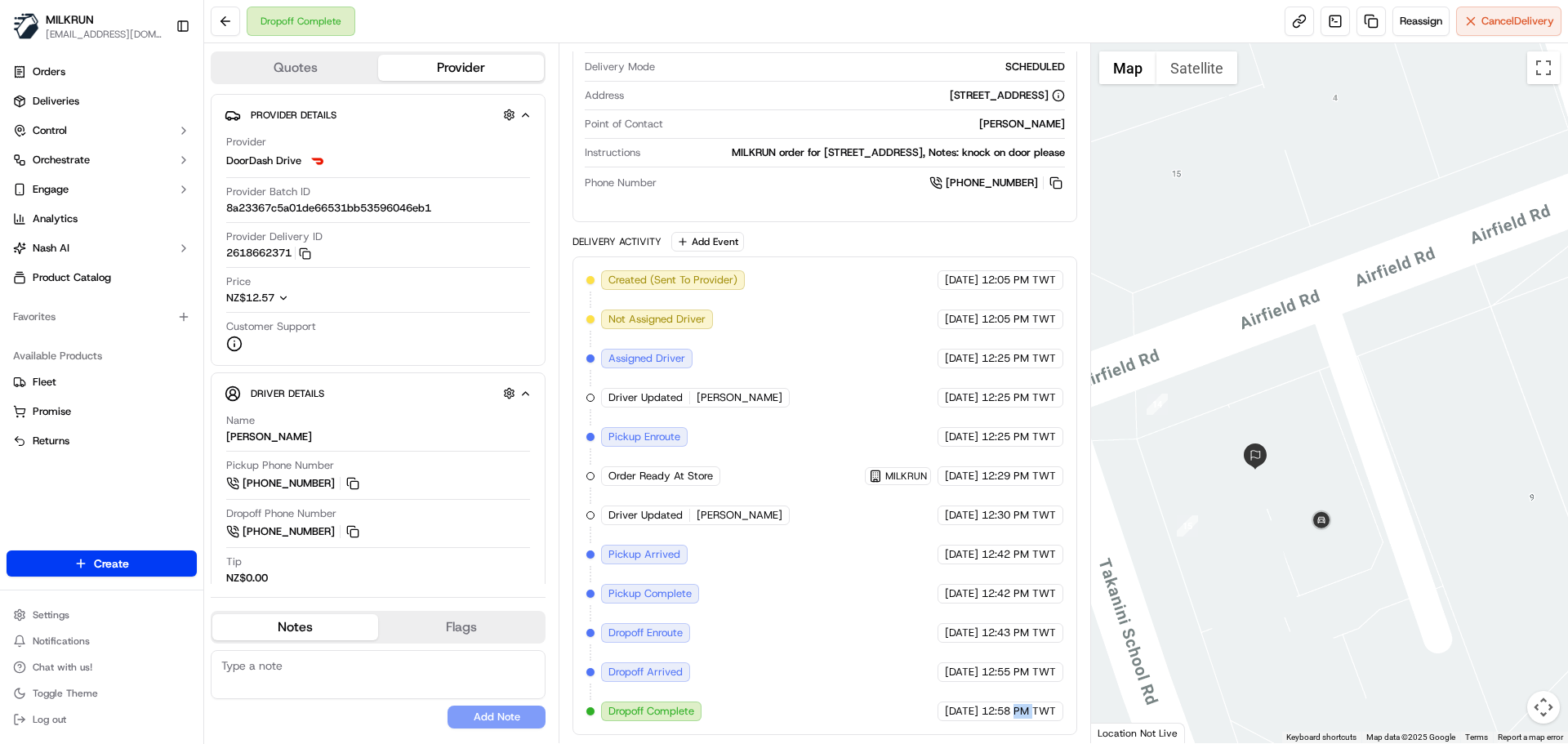
click at [1019, 712] on span "12:58 PM TWT" at bounding box center [1018, 711] width 74 height 15
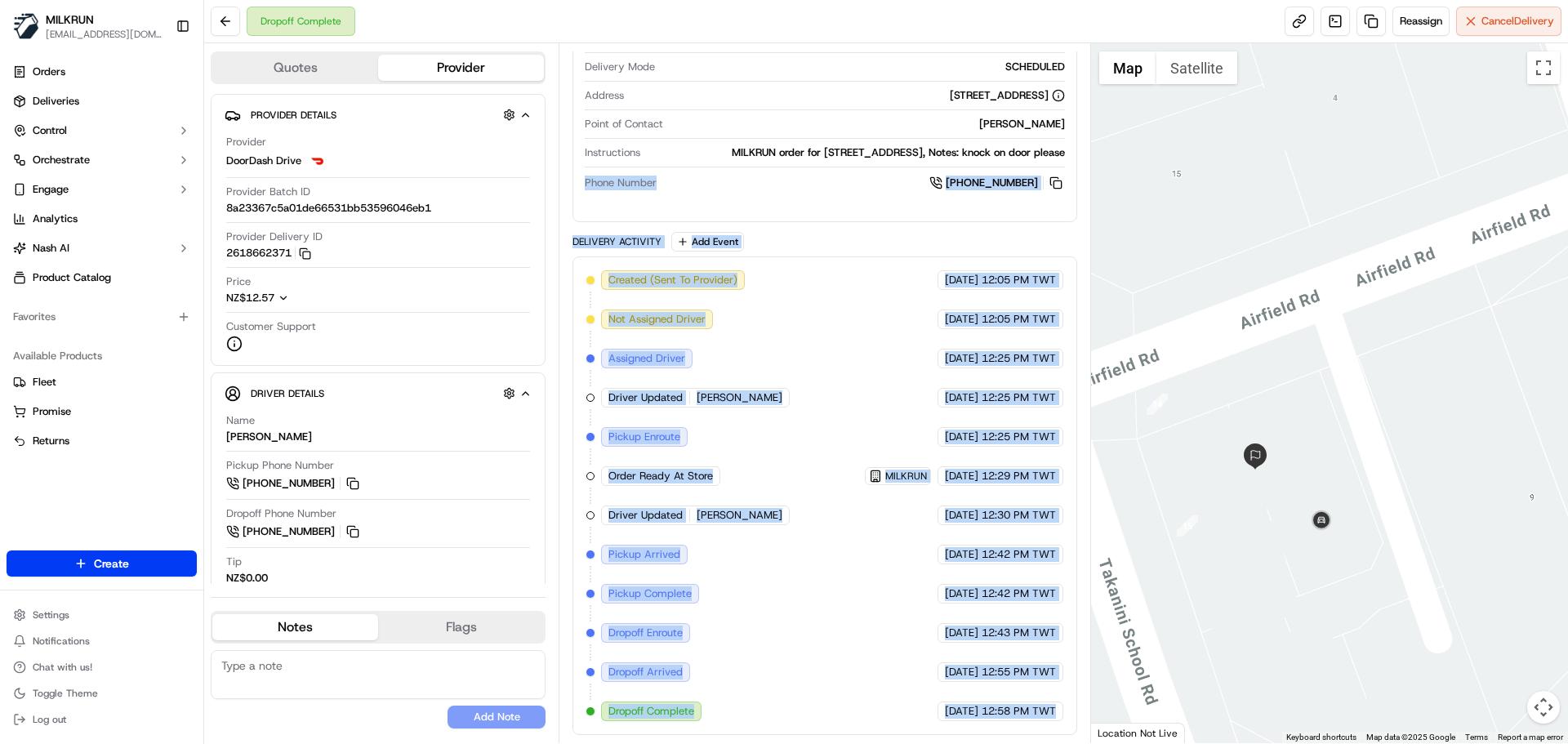
drag, startPoint x: 1019, startPoint y: 712, endPoint x: 657, endPoint y: 340, distance: 519.1
click at [617, 169] on div "Package Details N/A NZ$75.43 Items Details Package Items ( 10 ) Location Detail…" at bounding box center [824, 188] width 504 height 1093
click at [809, 563] on div "Created (Sent To Provider) DoorDash Drive 18/09/2025 12:05 PM TWT Not Assigned …" at bounding box center [824, 495] width 476 height 451
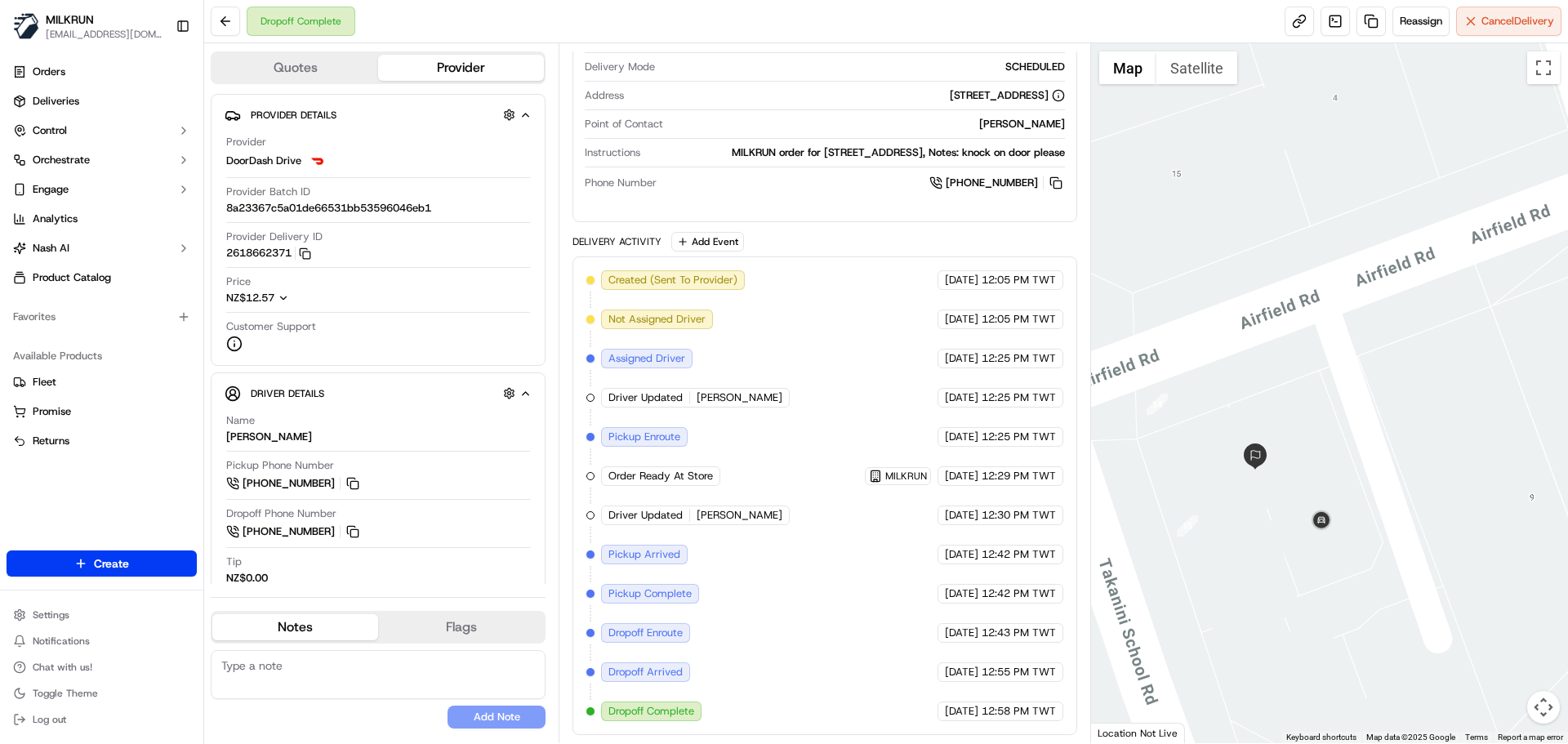
click at [618, 241] on div "Delivery Activity" at bounding box center [616, 242] width 89 height 13
click at [621, 242] on div "Delivery Activity" at bounding box center [616, 242] width 89 height 13
click at [970, 601] on div "18/09/2025 12:42 PM TWT" at bounding box center [1000, 593] width 126 height 20
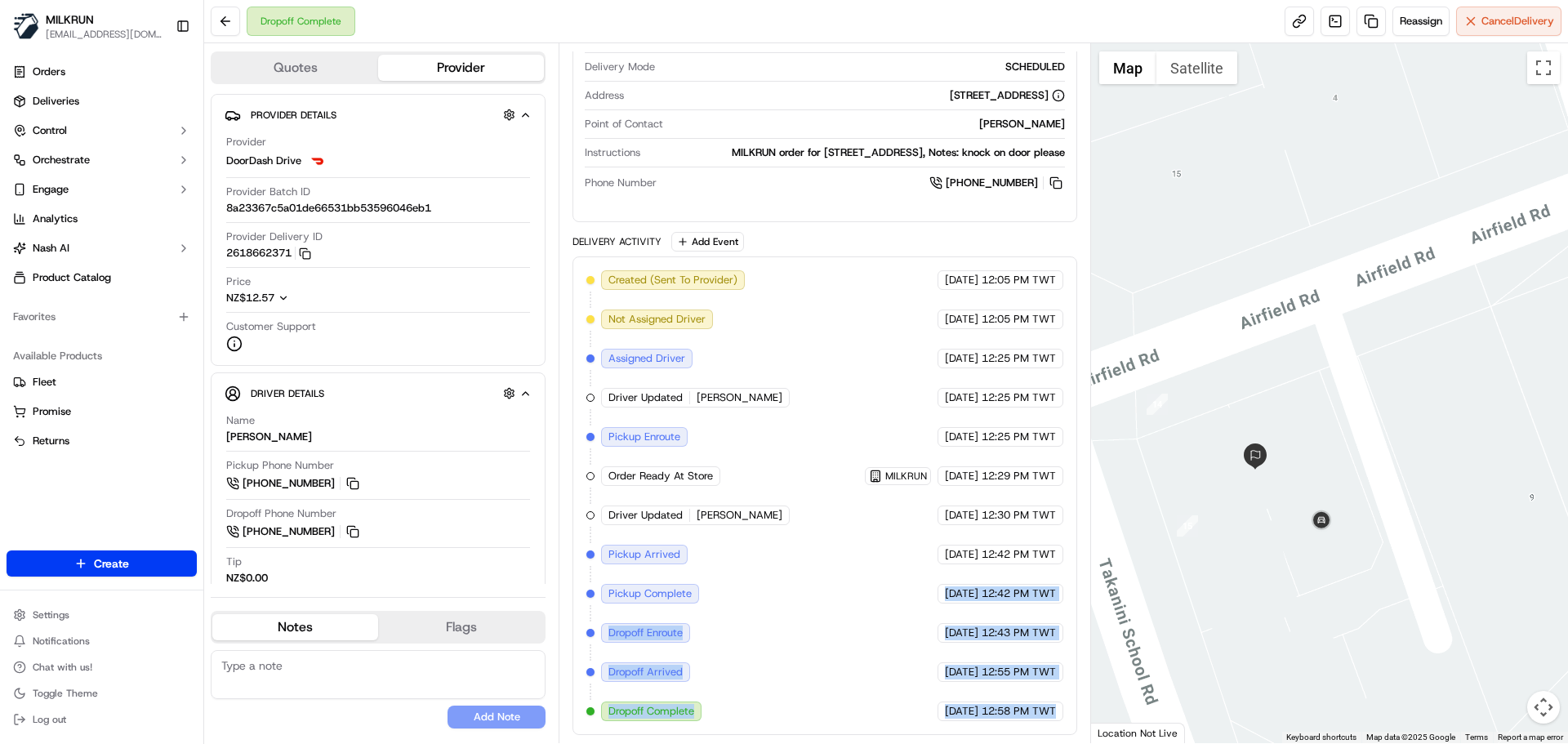
drag, startPoint x: 970, startPoint y: 601, endPoint x: 1027, endPoint y: 737, distance: 147.5
click at [1026, 736] on div "Summary 1888220 NZST TWT Created: 18/09/2025 12:05 PM Strategy: Dynamic - (DD +…" at bounding box center [824, 393] width 532 height 700
click at [1035, 726] on div "Created (Sent To Provider) DoorDash Drive 18/09/2025 12:05 PM TWT Not Assigned …" at bounding box center [824, 495] width 504 height 479
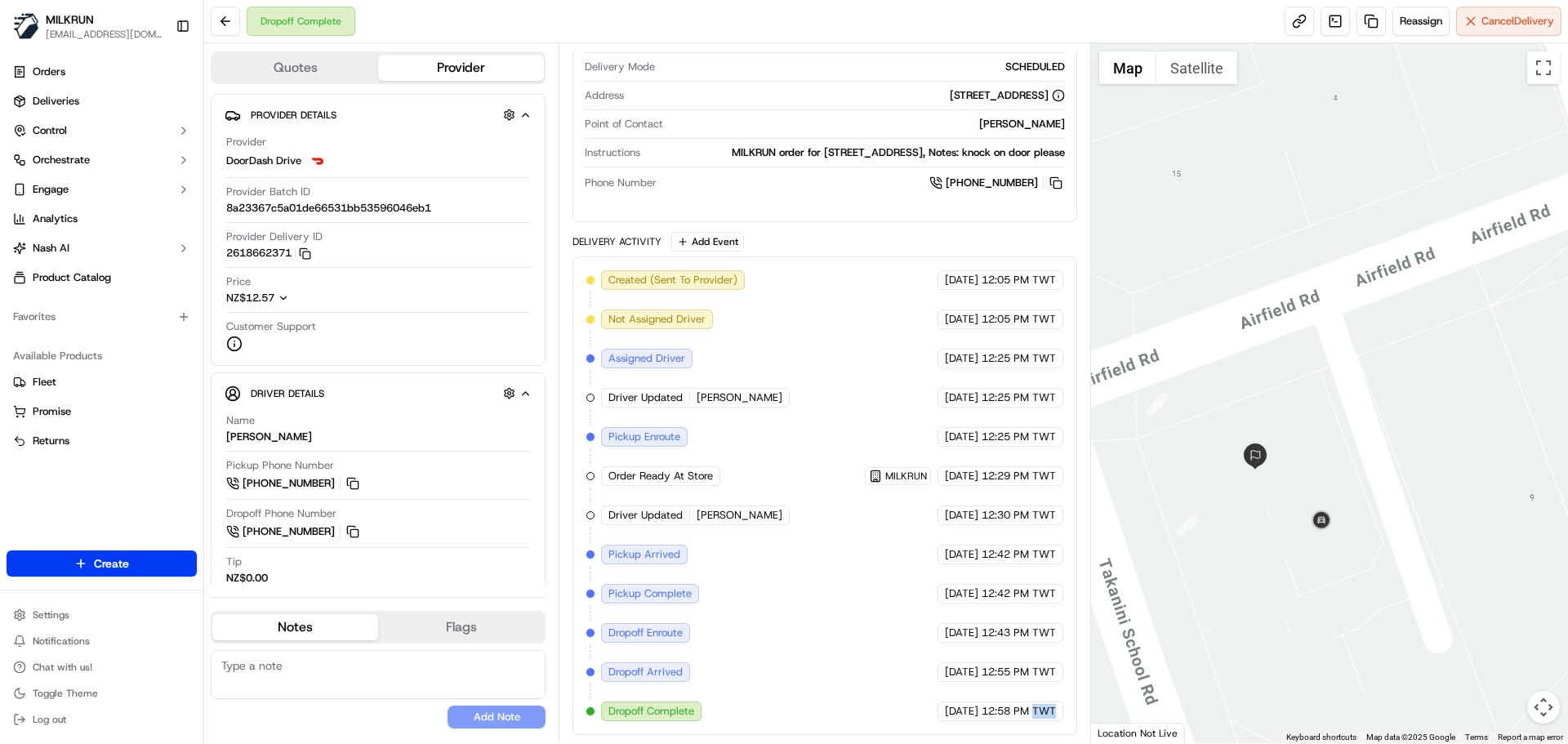
click at [1035, 726] on div "Created (Sent To Provider) DoorDash Drive 18/09/2025 12:05 PM TWT Not Assigned …" at bounding box center [824, 495] width 504 height 479
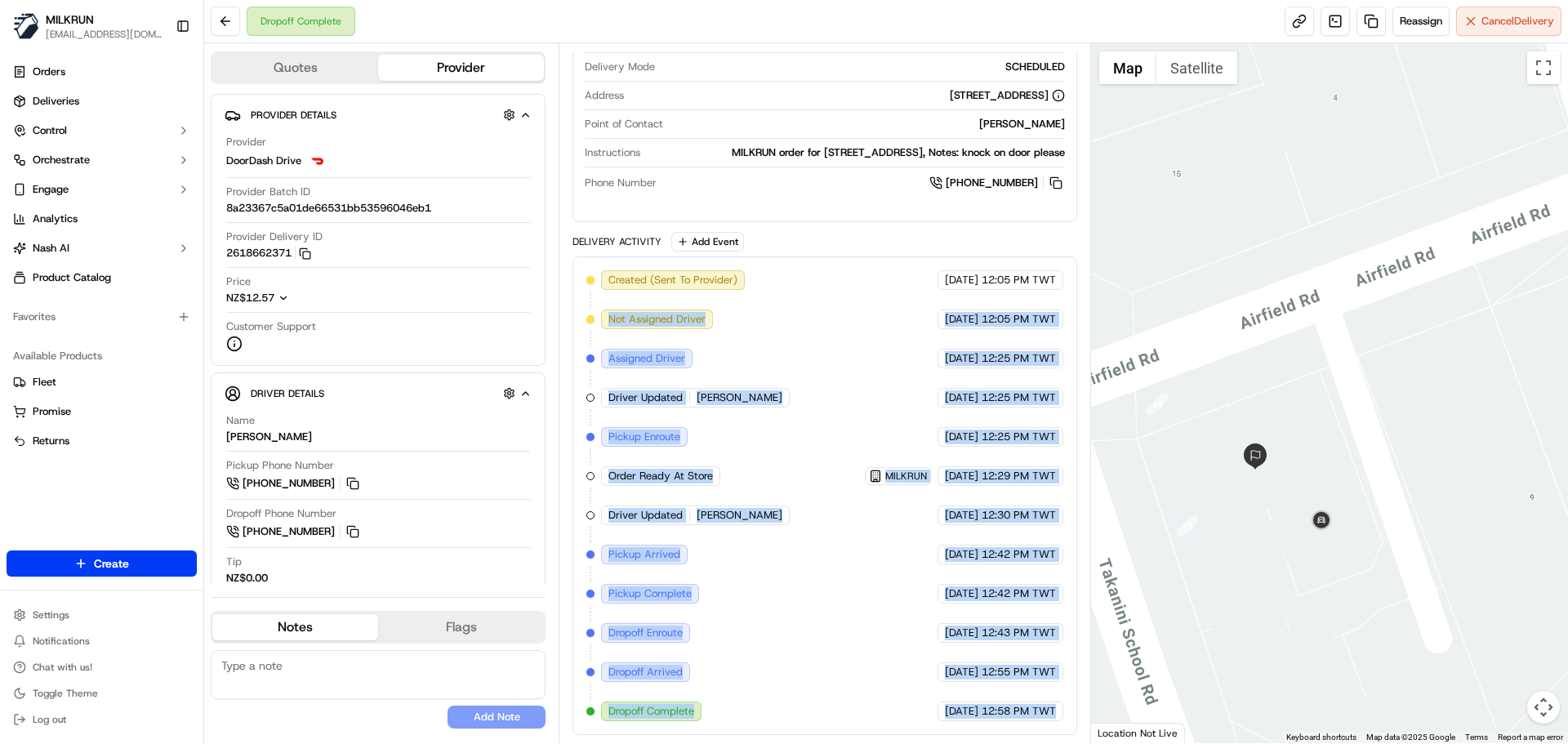
drag, startPoint x: 1035, startPoint y: 726, endPoint x: 596, endPoint y: 236, distance: 657.9
click at [584, 222] on div "Package Details N/A NZ$75.43 Items Details Package Items ( 10 ) Location Detail…" at bounding box center [824, 188] width 504 height 1093
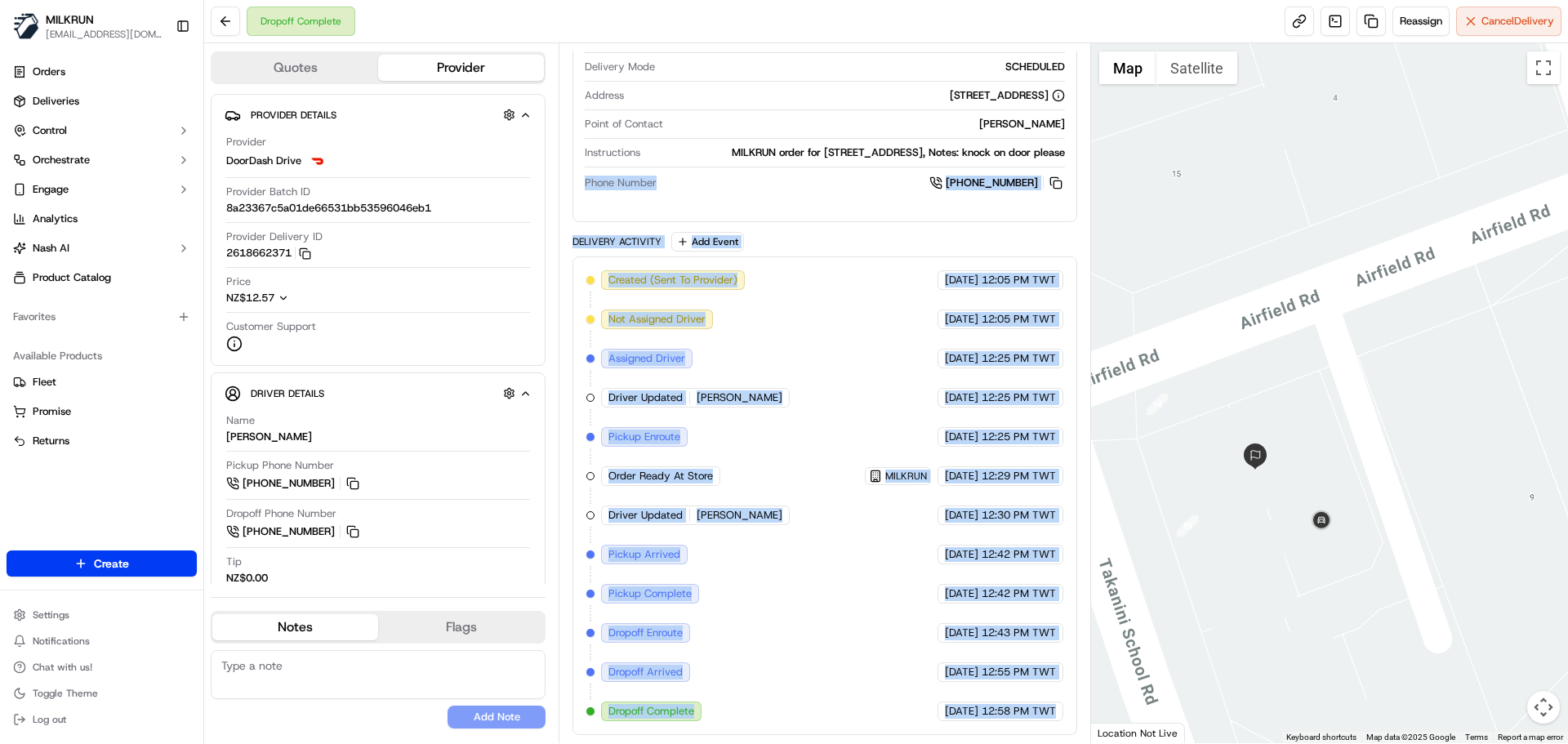
click at [784, 554] on div "Created (Sent To Provider) DoorDash Drive 18/09/2025 12:05 PM TWT Not Assigned …" at bounding box center [824, 495] width 476 height 451
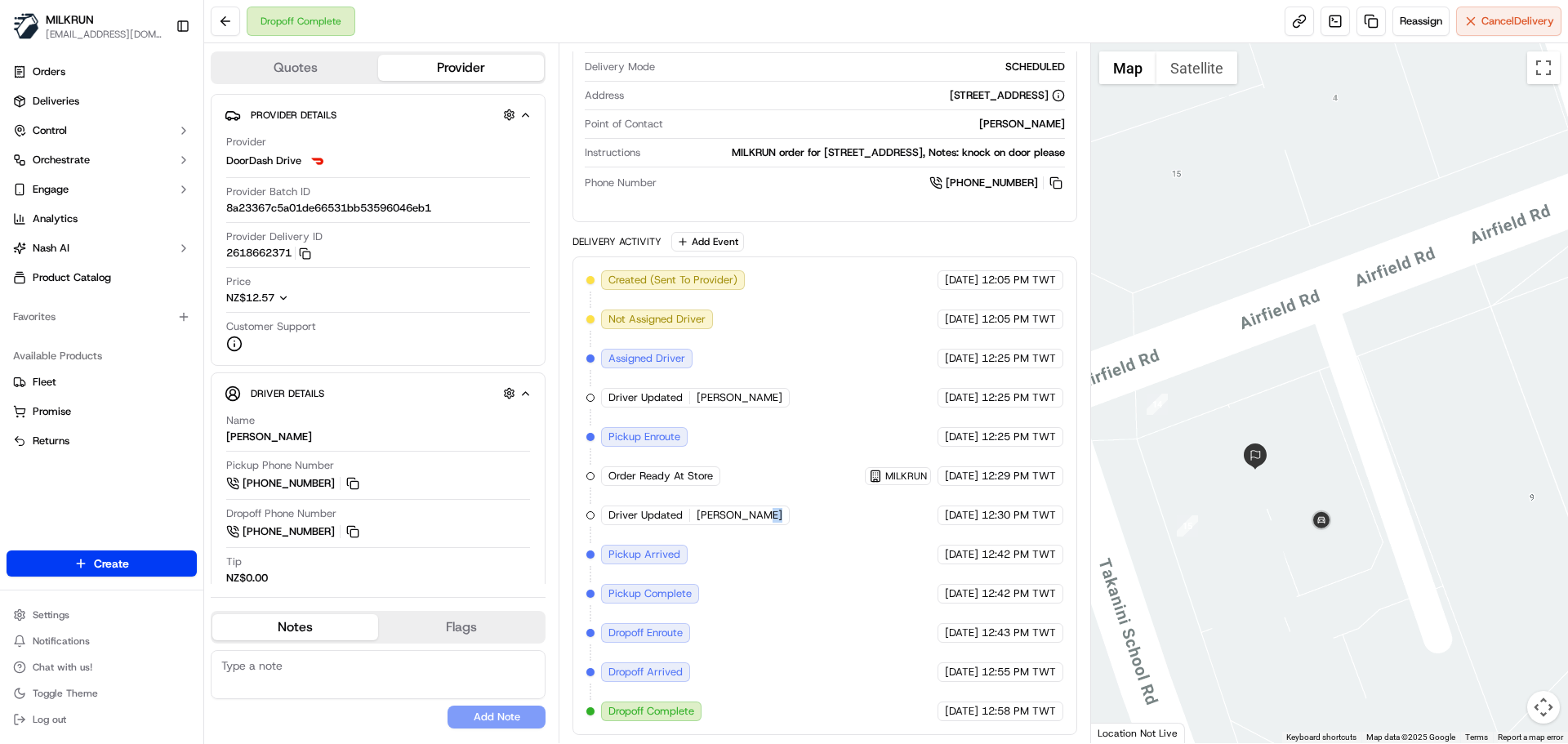
click at [784, 554] on div "Created (Sent To Provider) DoorDash Drive 18/09/2025 12:05 PM TWT Not Assigned …" at bounding box center [824, 495] width 476 height 451
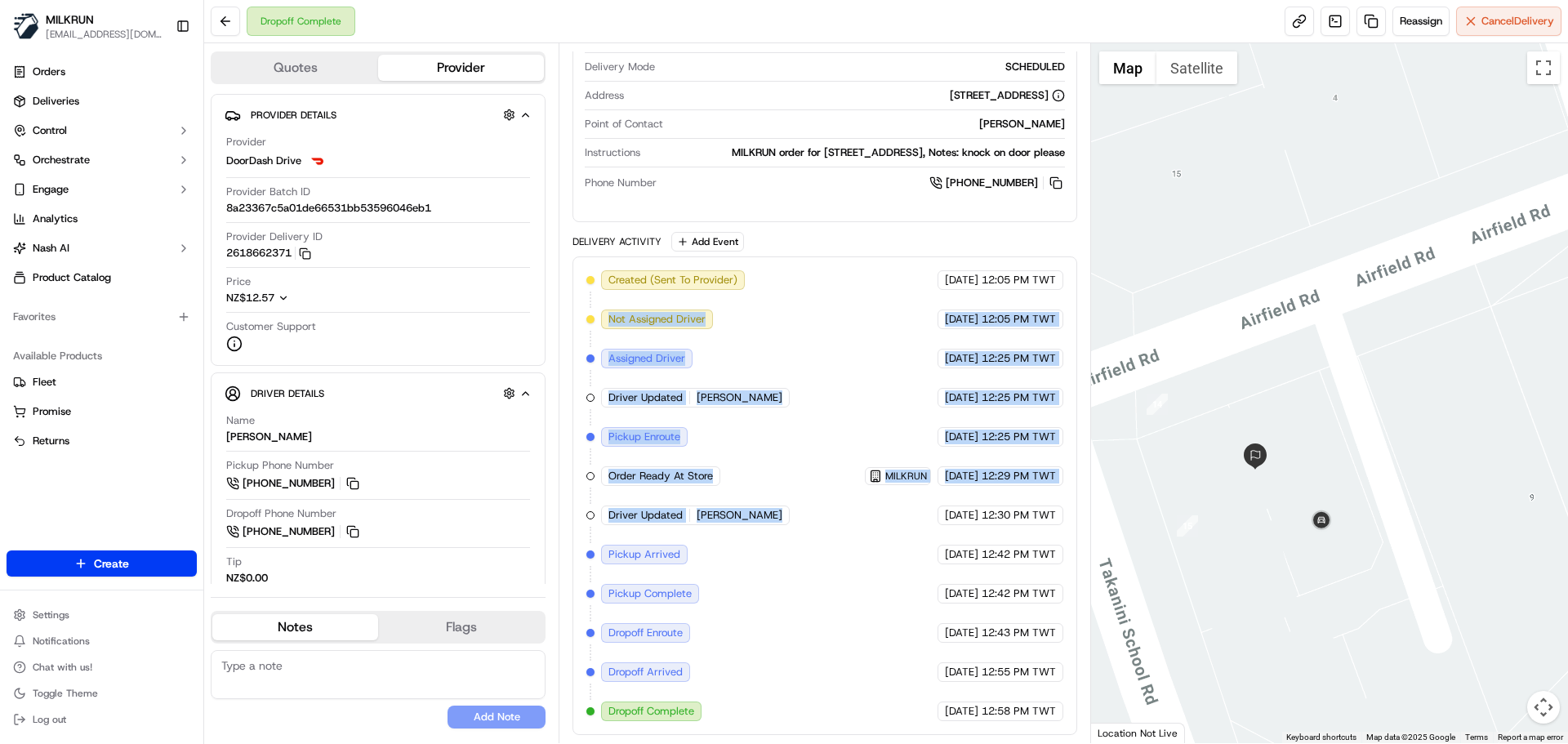
drag, startPoint x: 784, startPoint y: 554, endPoint x: 742, endPoint y: 408, distance: 151.9
click at [688, 315] on div "Created (Sent To Provider) DoorDash Drive 18/09/2025 12:05 PM TWT Not Assigned …" at bounding box center [824, 495] width 476 height 451
click at [772, 454] on div "Created (Sent To Provider) DoorDash Drive 18/09/2025 12:05 PM TWT Not Assigned …" at bounding box center [824, 495] width 476 height 451
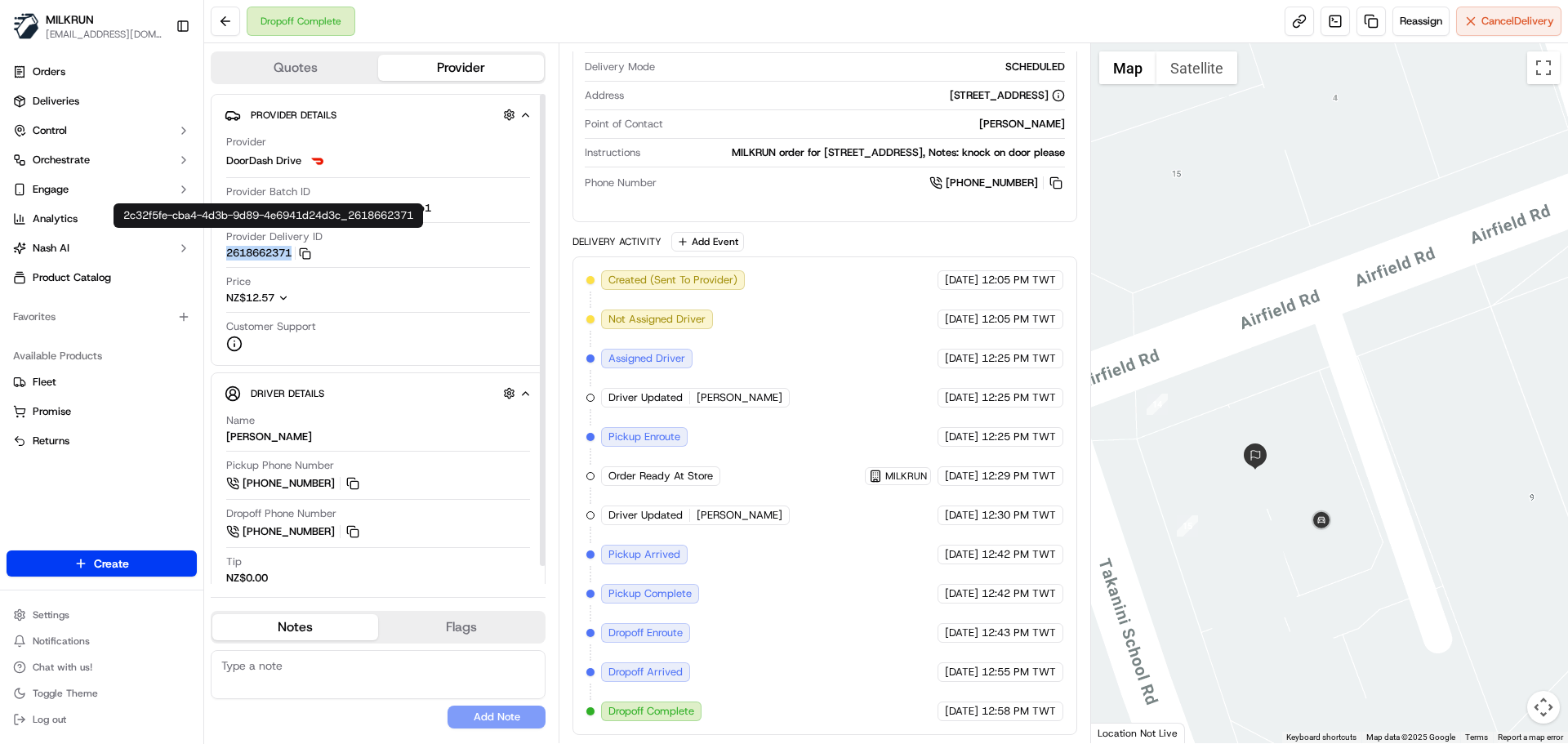
drag, startPoint x: 213, startPoint y: 253, endPoint x: 295, endPoint y: 256, distance: 82.1
click at [295, 256] on div "Provider Details Hidden ( 3 ) Provider DoorDash Drive Provider Batch ID 8a23367…" at bounding box center [378, 229] width 335 height 272
copy button "2618662371"
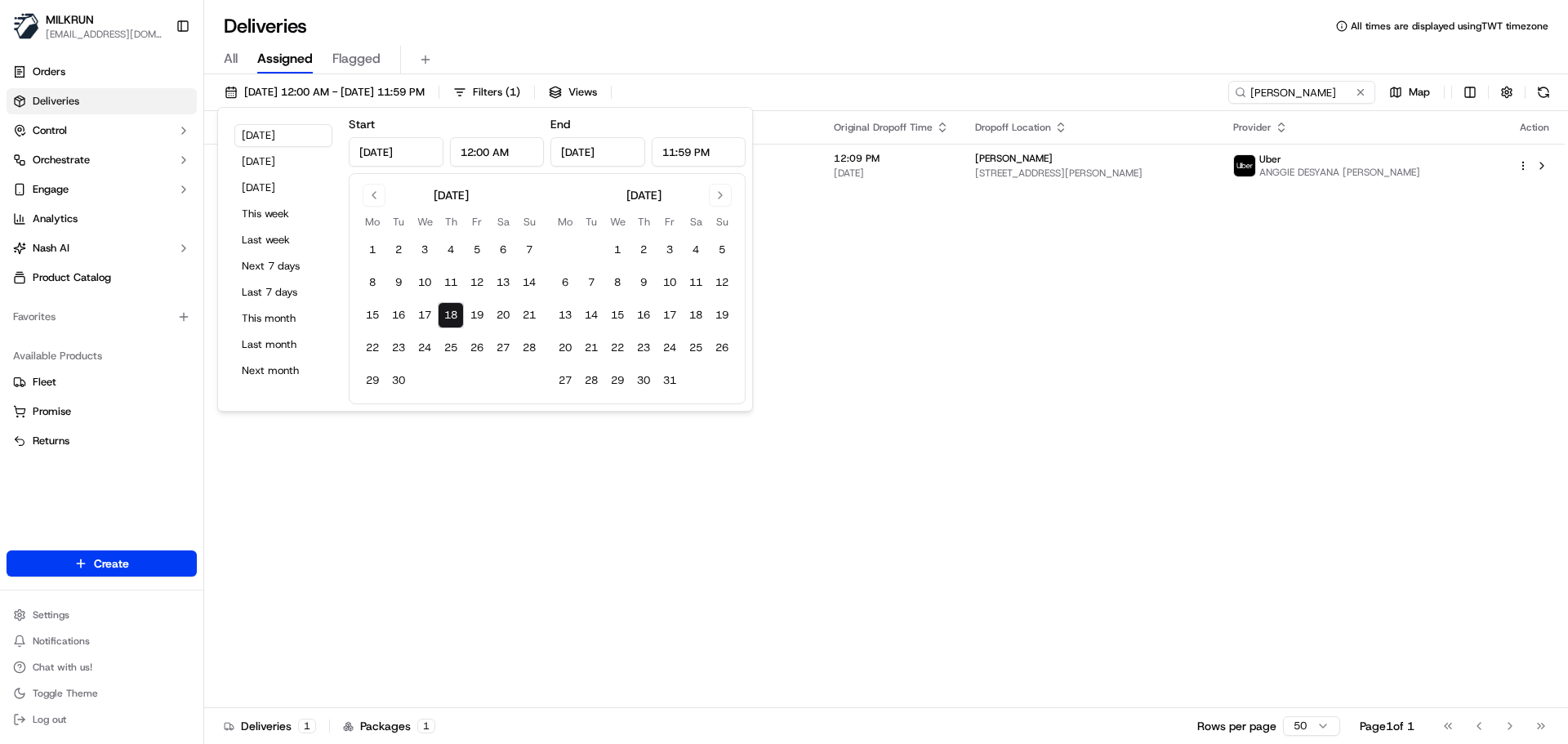
click at [984, 638] on div "Status Original Pickup Time Pickup Location Original Dropoff Time Dropoff Locat…" at bounding box center [884, 409] width 1360 height 596
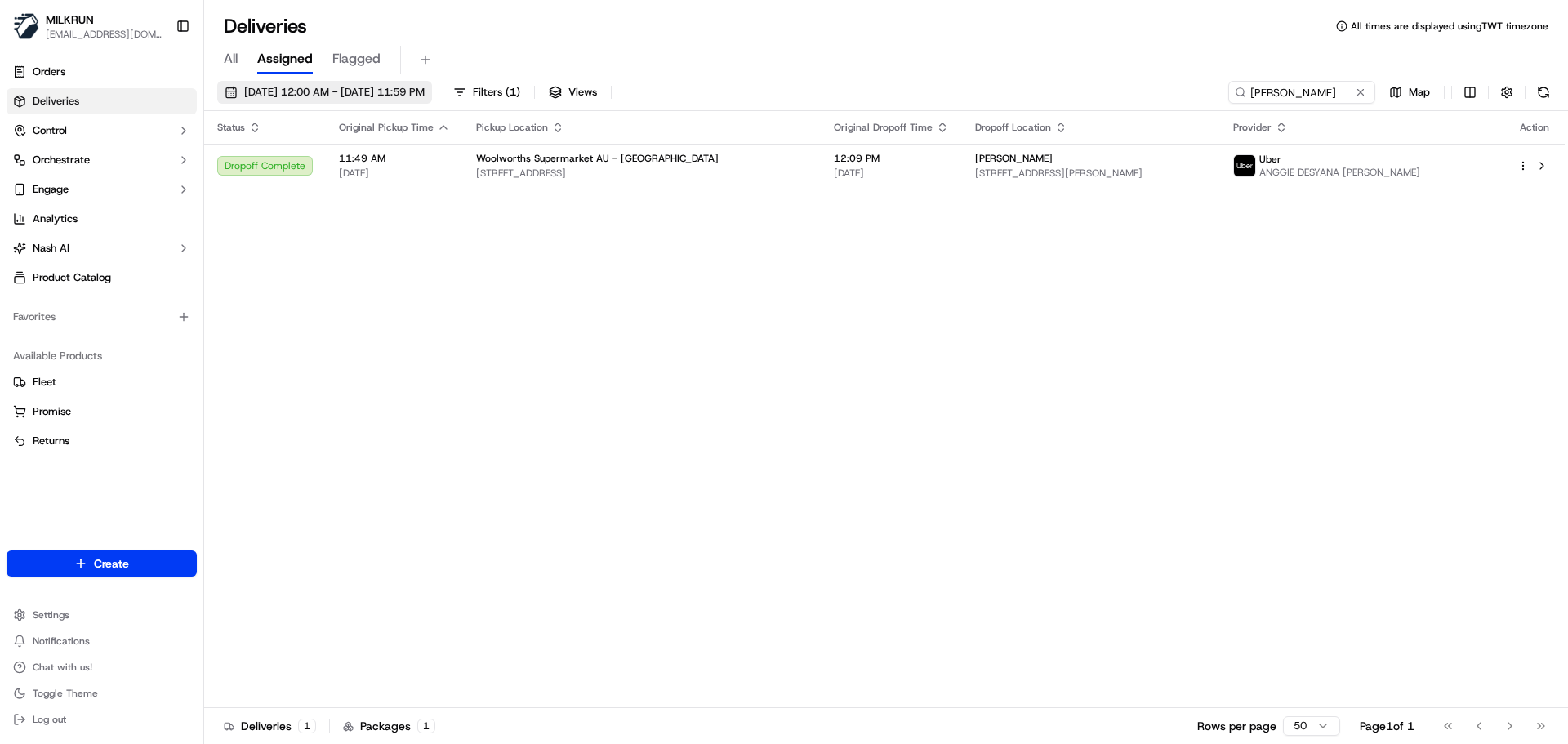
click at [295, 93] on span "[DATE] 12:00 AM - [DATE] 11:59 PM" at bounding box center [334, 93] width 180 height 15
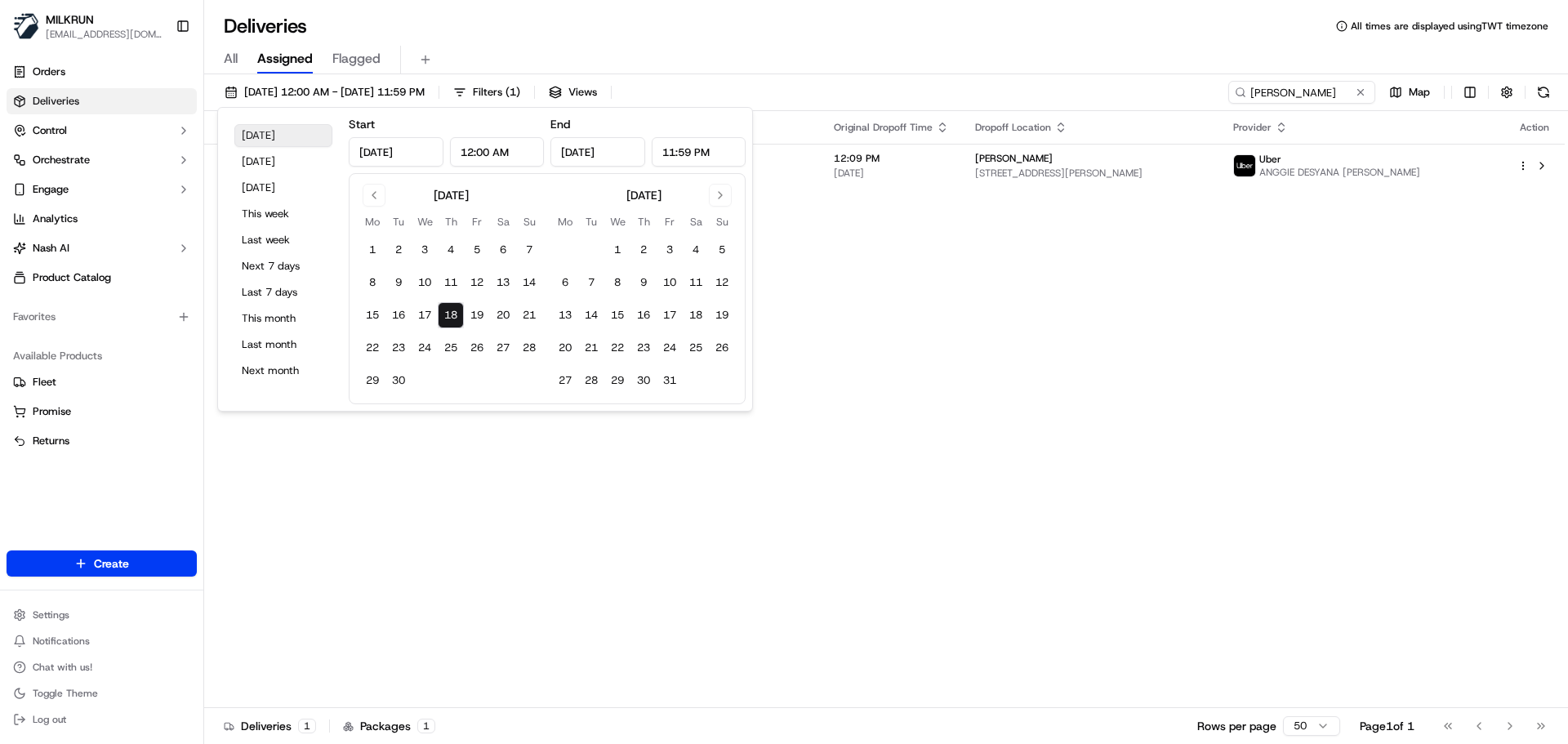
click at [283, 142] on button "[DATE]" at bounding box center [283, 136] width 98 height 22
click at [1296, 92] on input "[PERSON_NAME]" at bounding box center [1277, 92] width 196 height 22
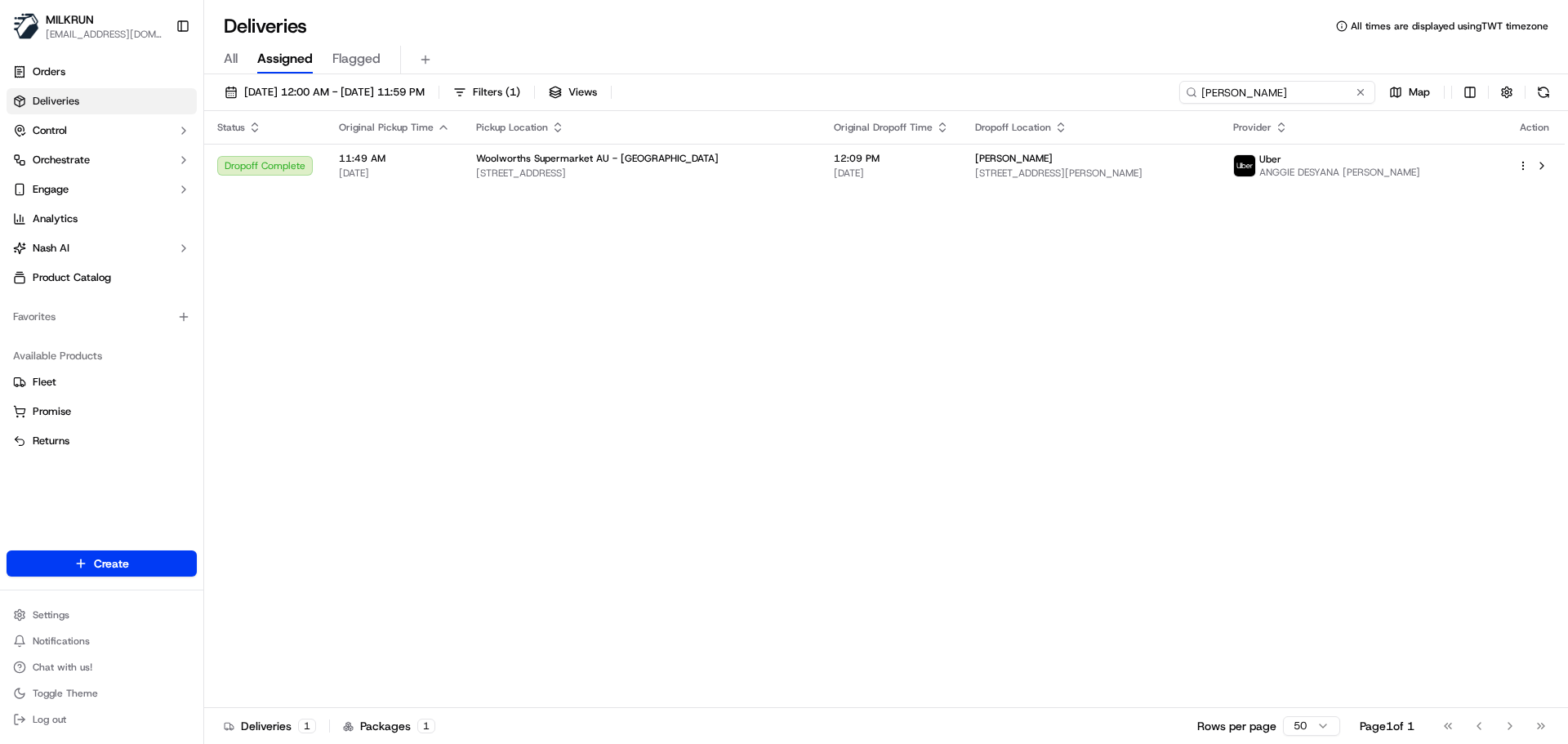
click at [1296, 92] on input "[PERSON_NAME]" at bounding box center [1277, 92] width 196 height 22
paste input "[PERSON_NAME]"
type input "[PERSON_NAME]"
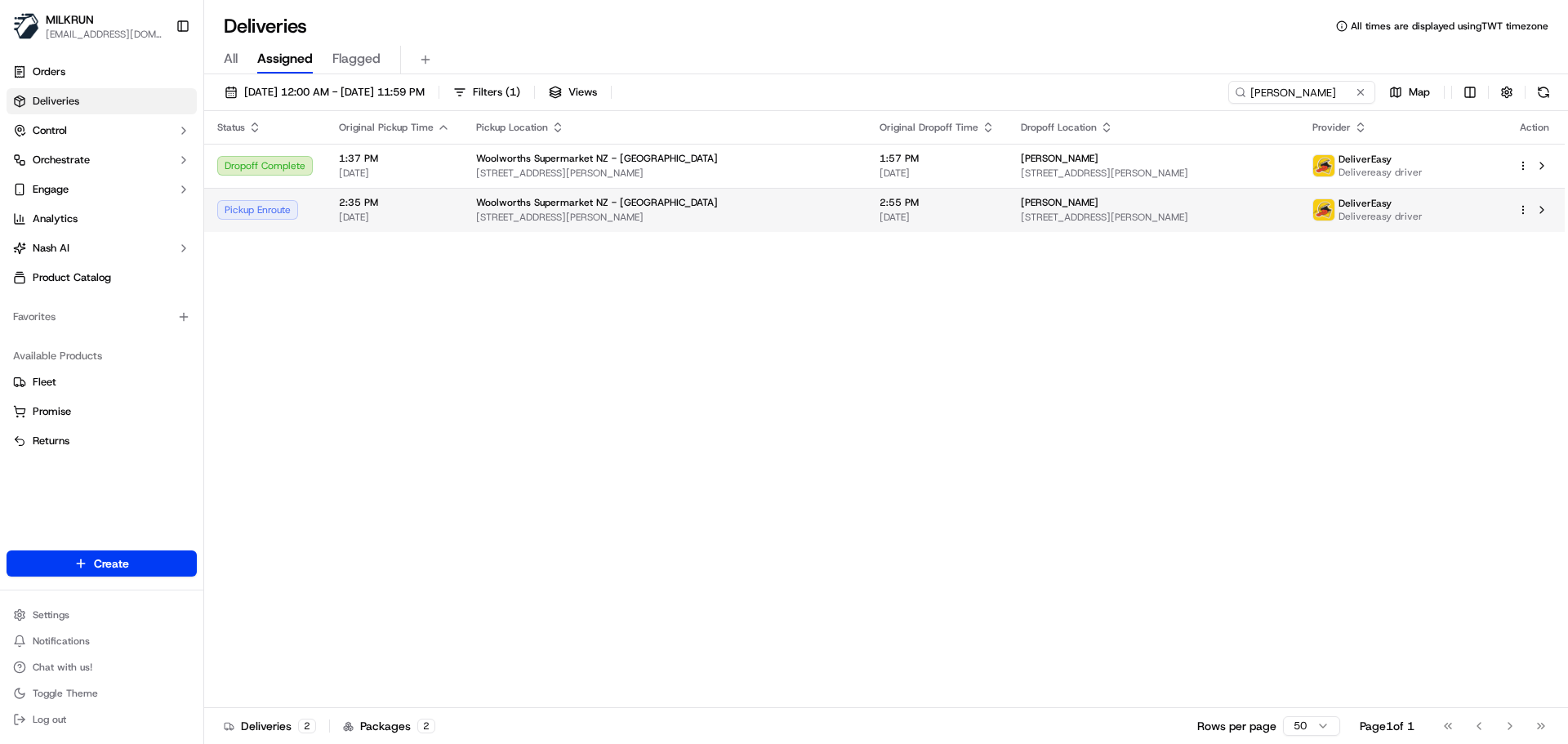
click at [605, 222] on span "[STREET_ADDRESS][PERSON_NAME]" at bounding box center [665, 217] width 378 height 13
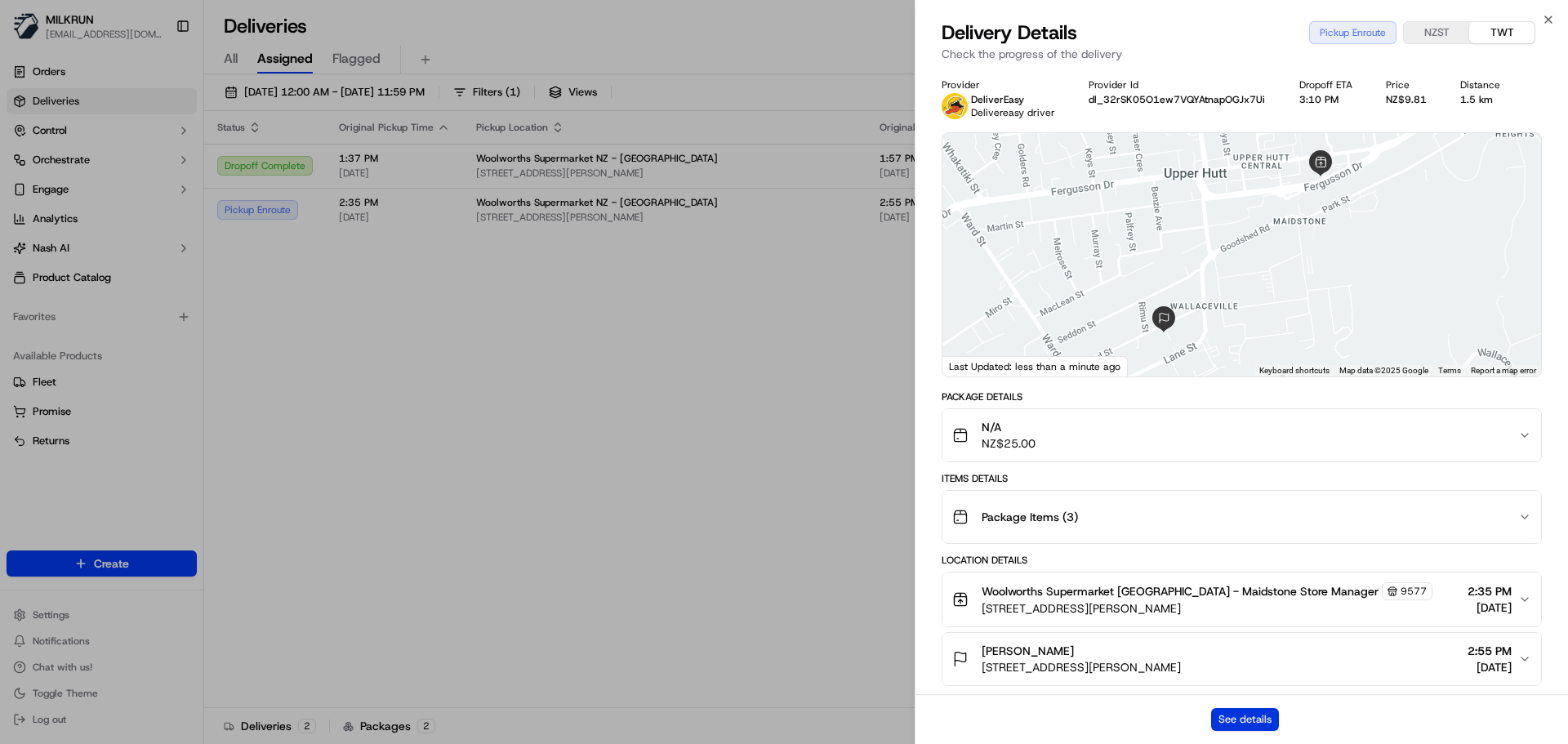
click at [1272, 712] on button "See details" at bounding box center [1244, 719] width 67 height 22
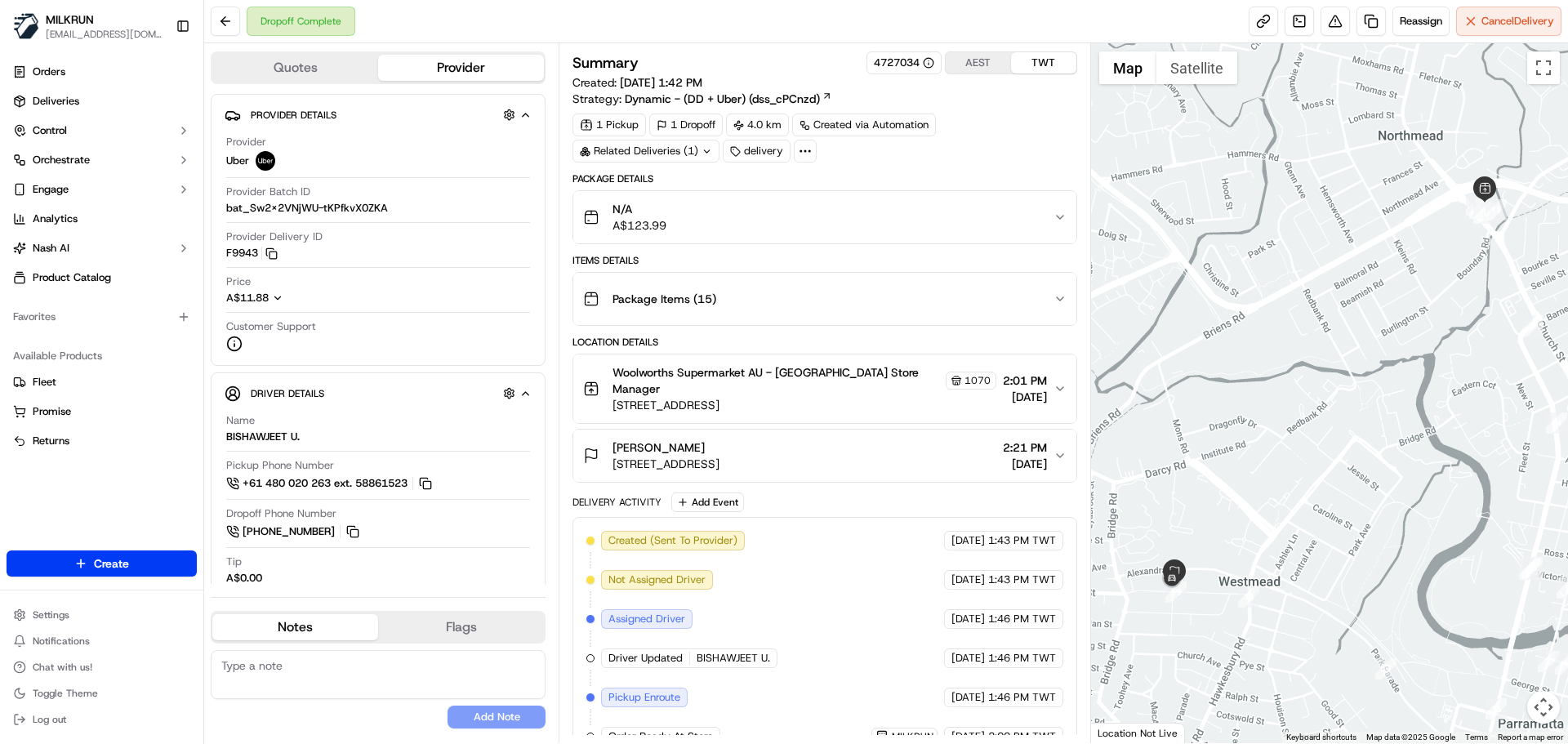
click at [971, 72] on button "AEST" at bounding box center [978, 63] width 65 height 21
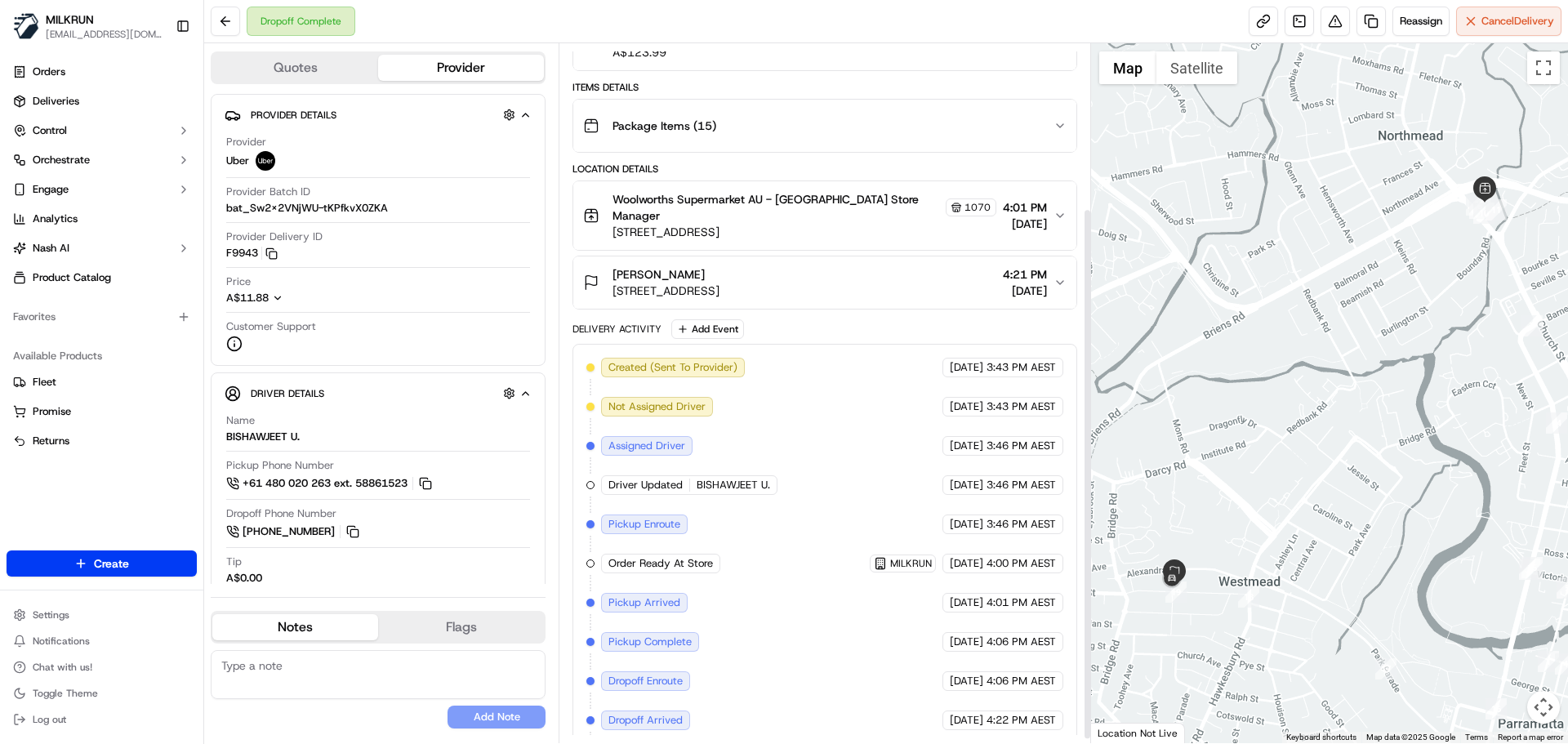
scroll to position [222, 0]
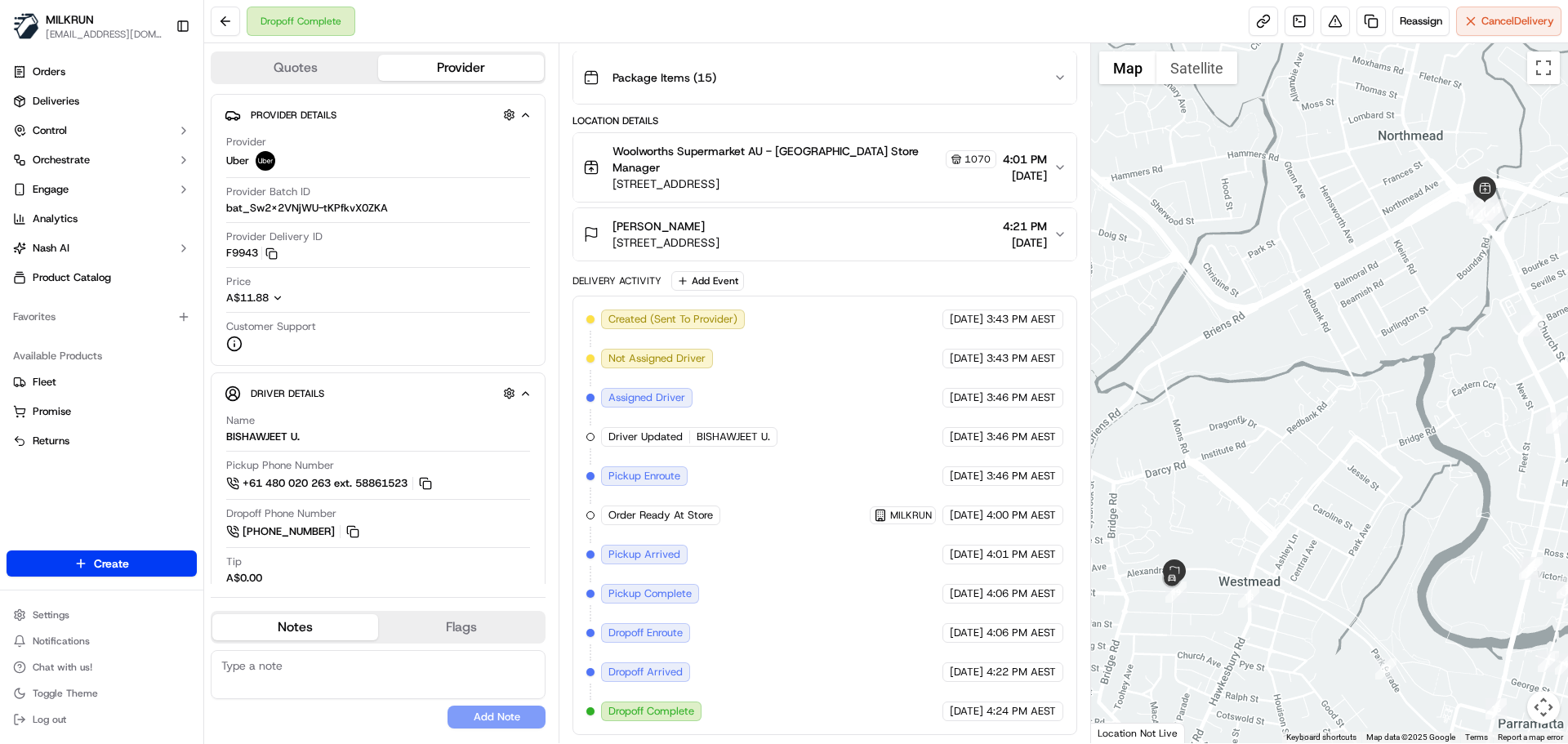
click at [802, 383] on div "Created (Sent To Provider) Uber [DATE] 3:43 PM AEST Not Assigned Driver Uber [D…" at bounding box center [824, 515] width 476 height 411
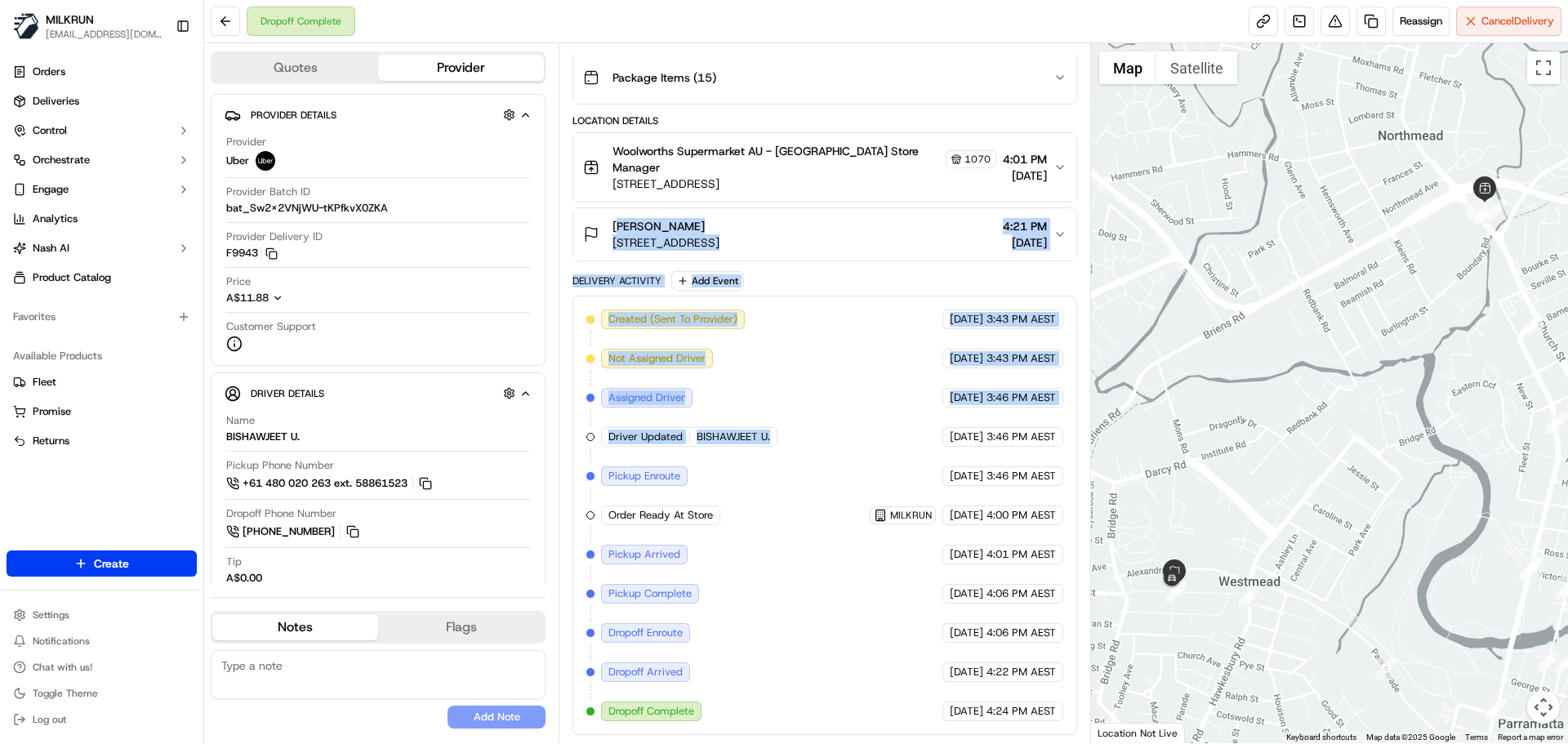
drag, startPoint x: 802, startPoint y: 383, endPoint x: 800, endPoint y: 224, distance: 159.0
click at [799, 222] on div "Package Details N/A A$123.99 Items Details Package Items ( 15 ) Location Detail…" at bounding box center [824, 343] width 504 height 783
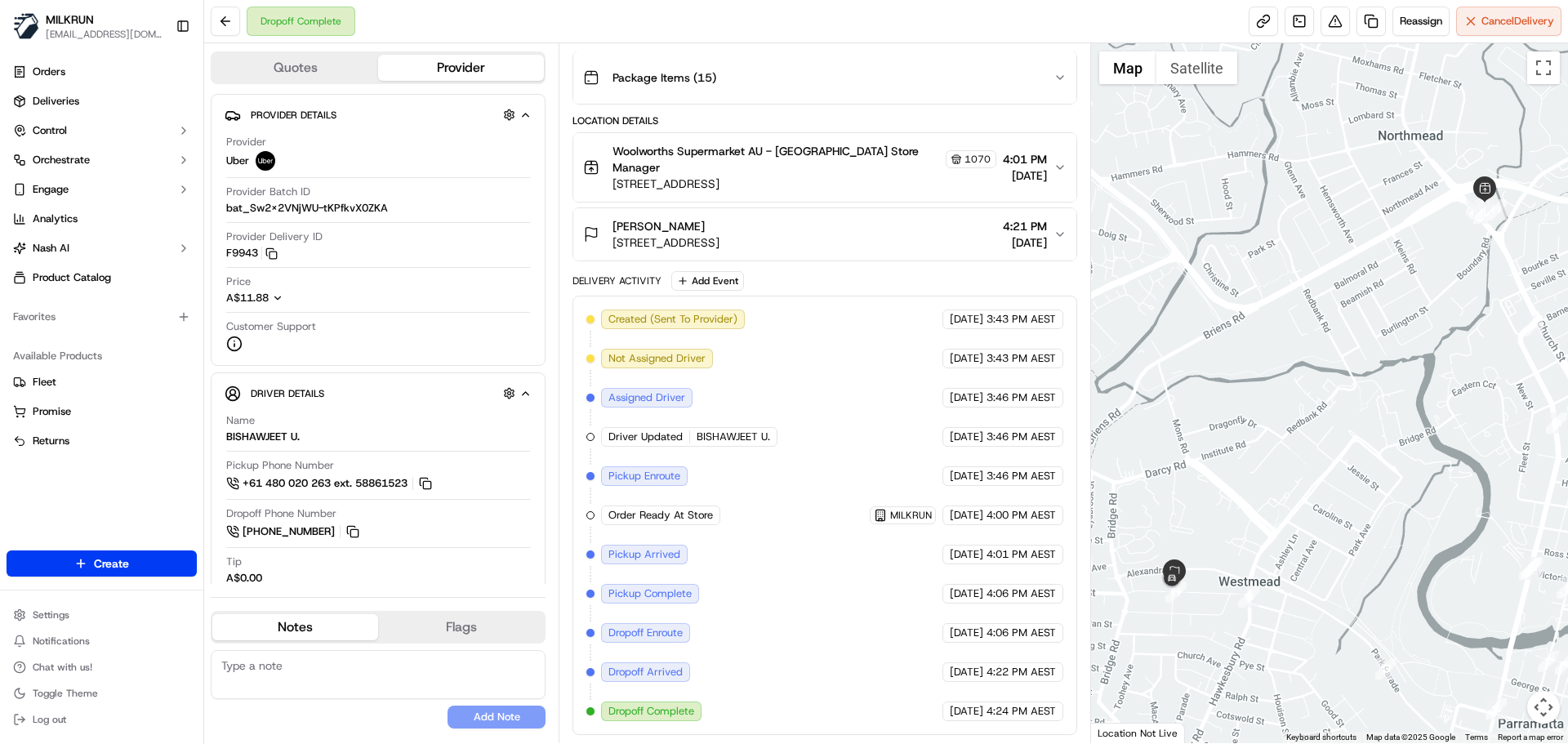
click at [999, 654] on div "Created (Sent To Provider) Uber [DATE] 3:43 PM AEST Not Assigned Driver Uber [D…" at bounding box center [824, 515] width 476 height 411
click at [1000, 654] on div "Created (Sent To Provider) Uber [DATE] 3:43 PM AEST Not Assigned Driver Uber [D…" at bounding box center [824, 515] width 476 height 411
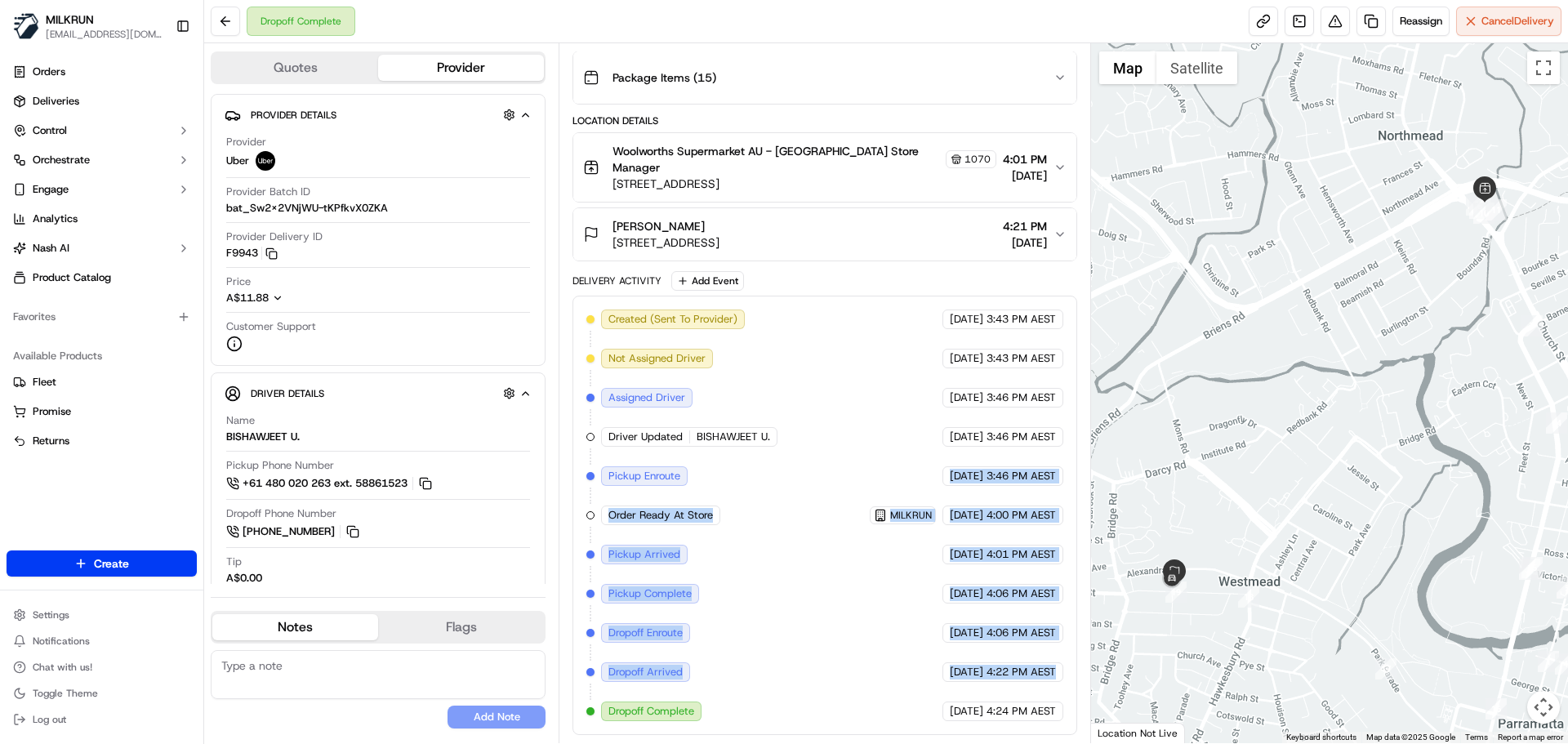
drag, startPoint x: 1000, startPoint y: 654, endPoint x: 781, endPoint y: 368, distance: 360.2
click at [781, 349] on div "Created (Sent To Provider) Uber [DATE] 3:43 PM AEST Not Assigned Driver Uber [D…" at bounding box center [824, 515] width 476 height 411
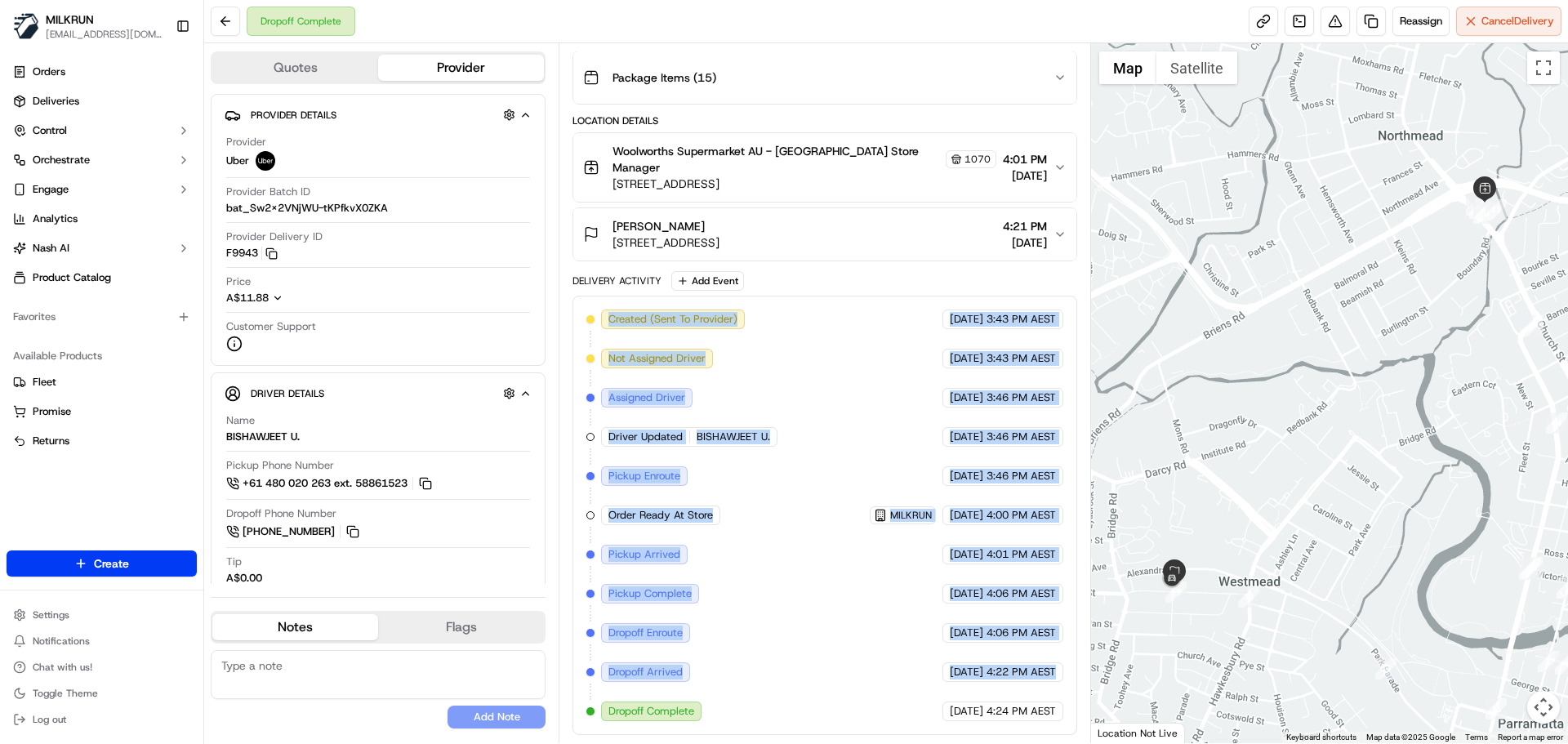
click at [797, 622] on div "Created (Sent To Provider) Uber [DATE] 3:43 PM AEST Not Assigned Driver Uber [D…" at bounding box center [824, 515] width 476 height 411
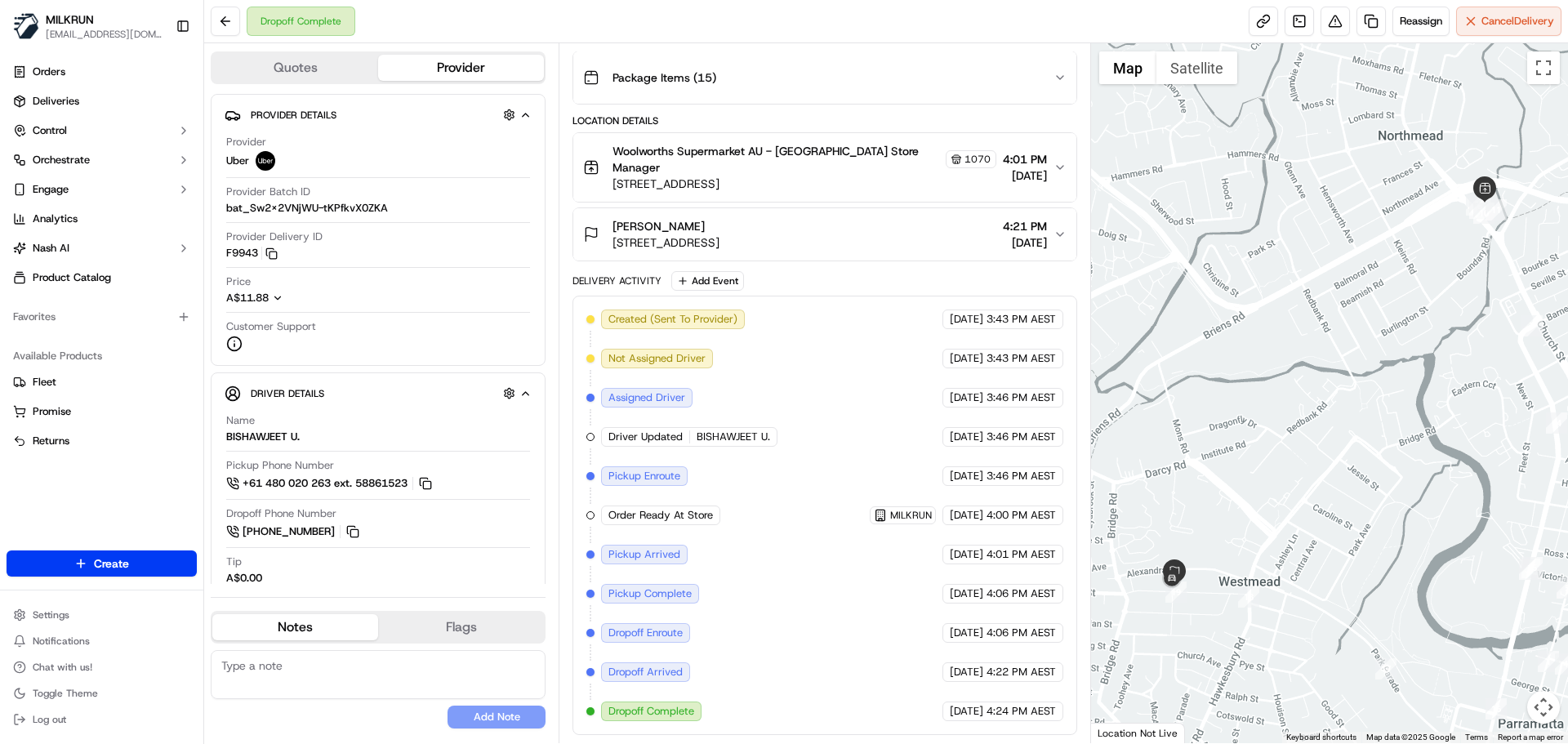
click at [797, 622] on div "Created (Sent To Provider) Uber [DATE] 3:43 PM AEST Not Assigned Driver Uber [D…" at bounding box center [824, 515] width 476 height 411
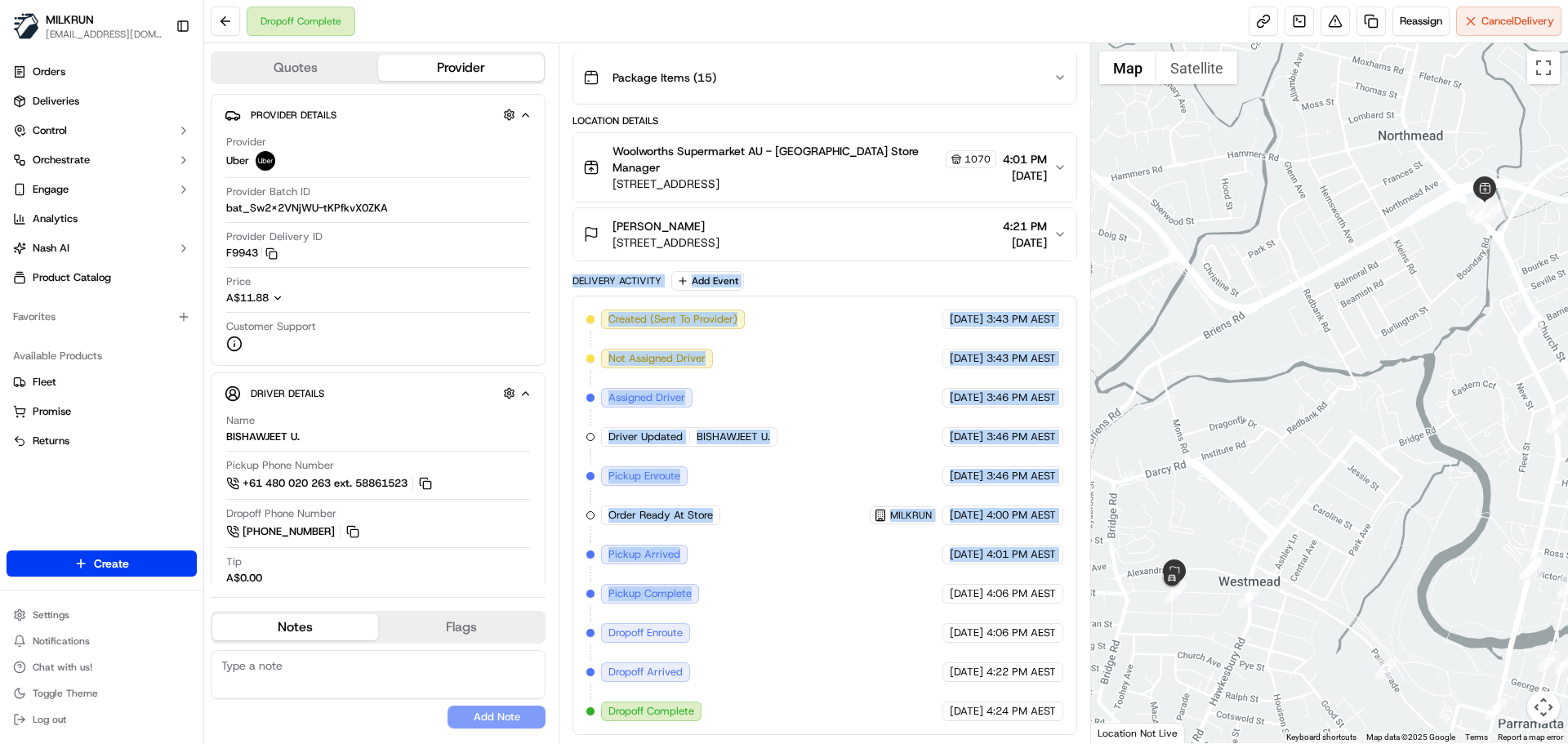
drag, startPoint x: 797, startPoint y: 622, endPoint x: 642, endPoint y: 299, distance: 358.3
click at [623, 276] on div "Delivery Activity Add Event Created (Sent To Provider) Uber [DATE] 3:43 PM AEST…" at bounding box center [824, 503] width 504 height 464
click at [755, 590] on div "Created (Sent To Provider) Uber [DATE] 3:43 PM AEST Not Assigned Driver Uber [D…" at bounding box center [824, 515] width 476 height 411
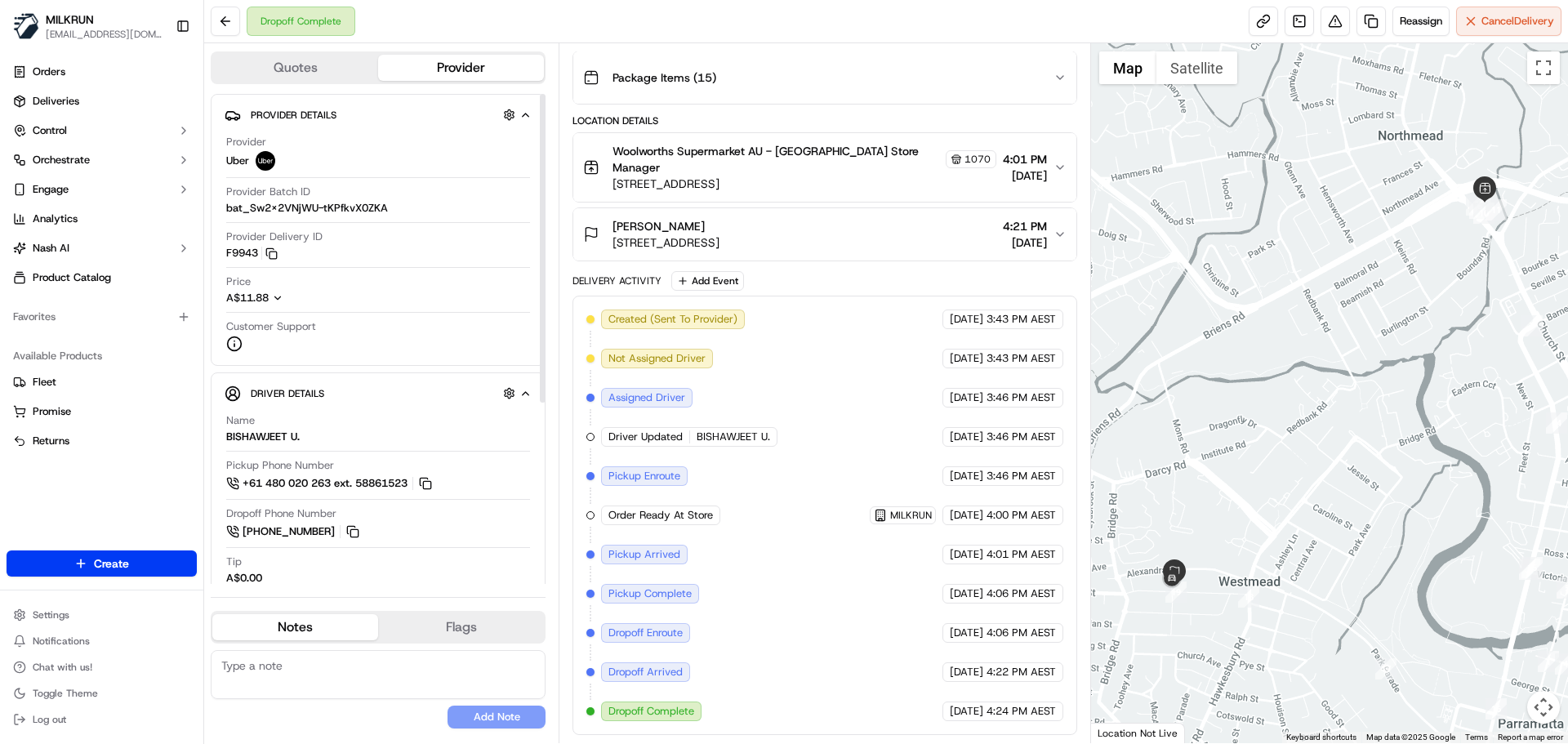
click at [219, 261] on div "Provider Details Hidden ( 3 ) Provider Uber Provider Batch ID bat_Sw2x2VNjWU-tK…" at bounding box center [378, 229] width 335 height 272
drag, startPoint x: 219, startPoint y: 261, endPoint x: 236, endPoint y: 258, distance: 17.3
click at [236, 258] on div "Provider Details Hidden ( 3 ) Provider Uber Provider Batch ID bat_Sw2x2VNjWU-tK…" at bounding box center [378, 229] width 335 height 272
click at [866, 706] on div "Created (Sent To Provider) Uber [DATE] 3:43 PM AEST Not Assigned Driver Uber [D…" at bounding box center [824, 515] width 476 height 411
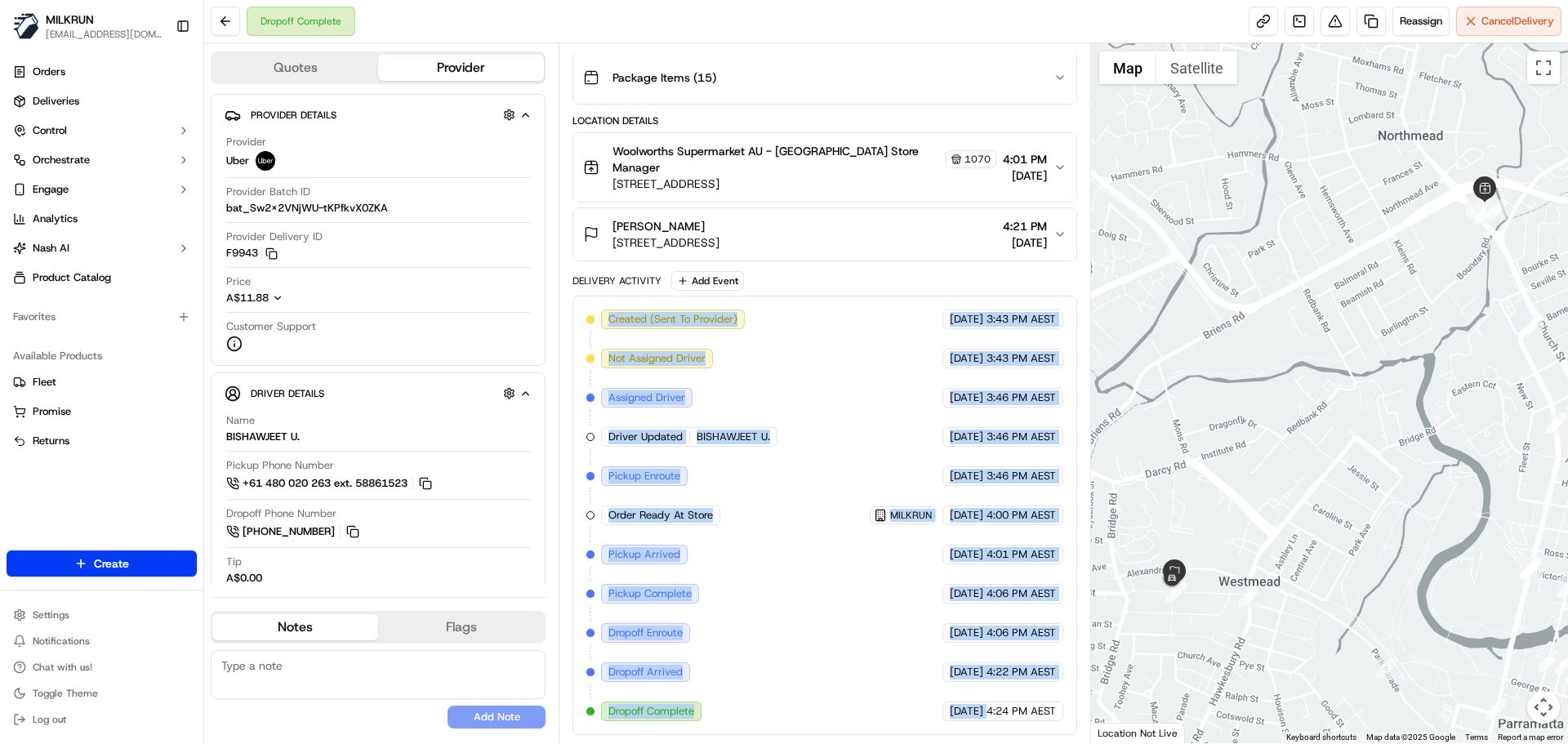
drag, startPoint x: 866, startPoint y: 706, endPoint x: 777, endPoint y: 301, distance: 414.7
click at [777, 301] on div "Created (Sent To Provider) Uber [DATE] 3:43 PM AEST Not Assigned Driver Uber [D…" at bounding box center [824, 515] width 504 height 439
click at [707, 508] on span "Order Ready At Store" at bounding box center [661, 515] width 105 height 15
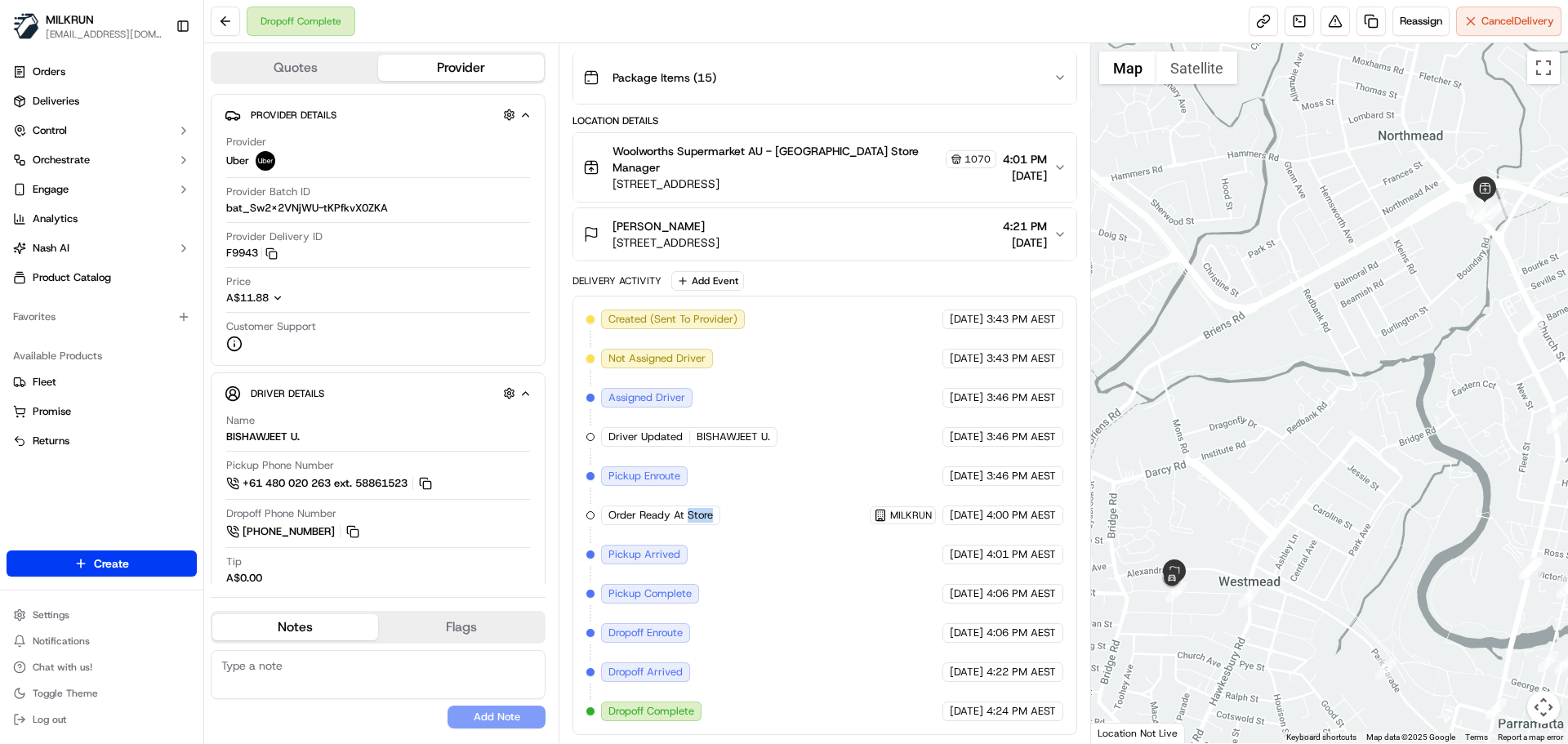
click at [707, 508] on span "Order Ready At Store" at bounding box center [661, 515] width 105 height 15
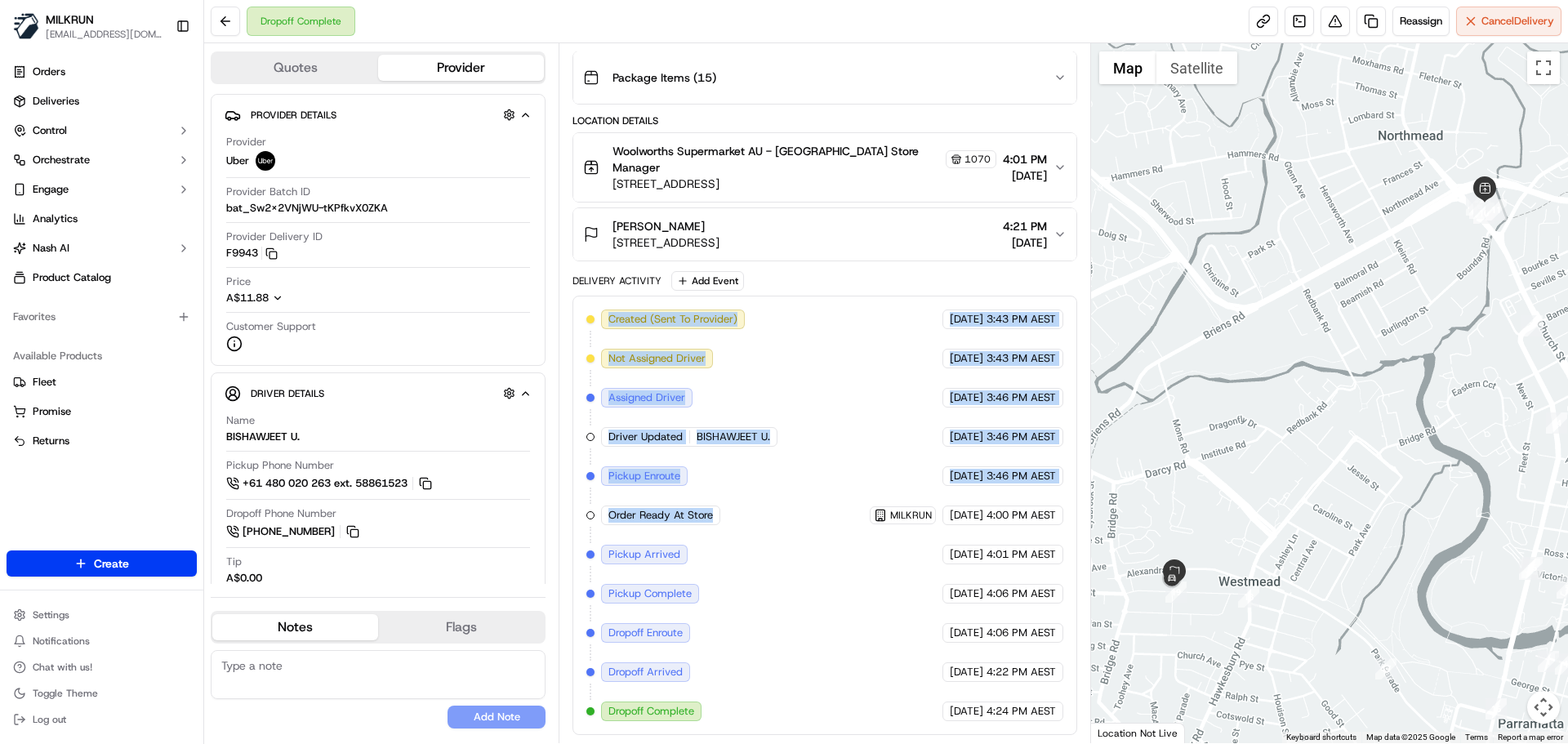
drag, startPoint x: 707, startPoint y: 508, endPoint x: 734, endPoint y: 341, distance: 169.2
click at [734, 341] on div "Created (Sent To Provider) Uber [DATE] 3:43 PM AEST Not Assigned Driver Uber [D…" at bounding box center [824, 515] width 476 height 411
click at [788, 591] on div "Created (Sent To Provider) Uber [DATE] 3:43 PM AEST Not Assigned Driver Uber [D…" at bounding box center [824, 515] width 476 height 411
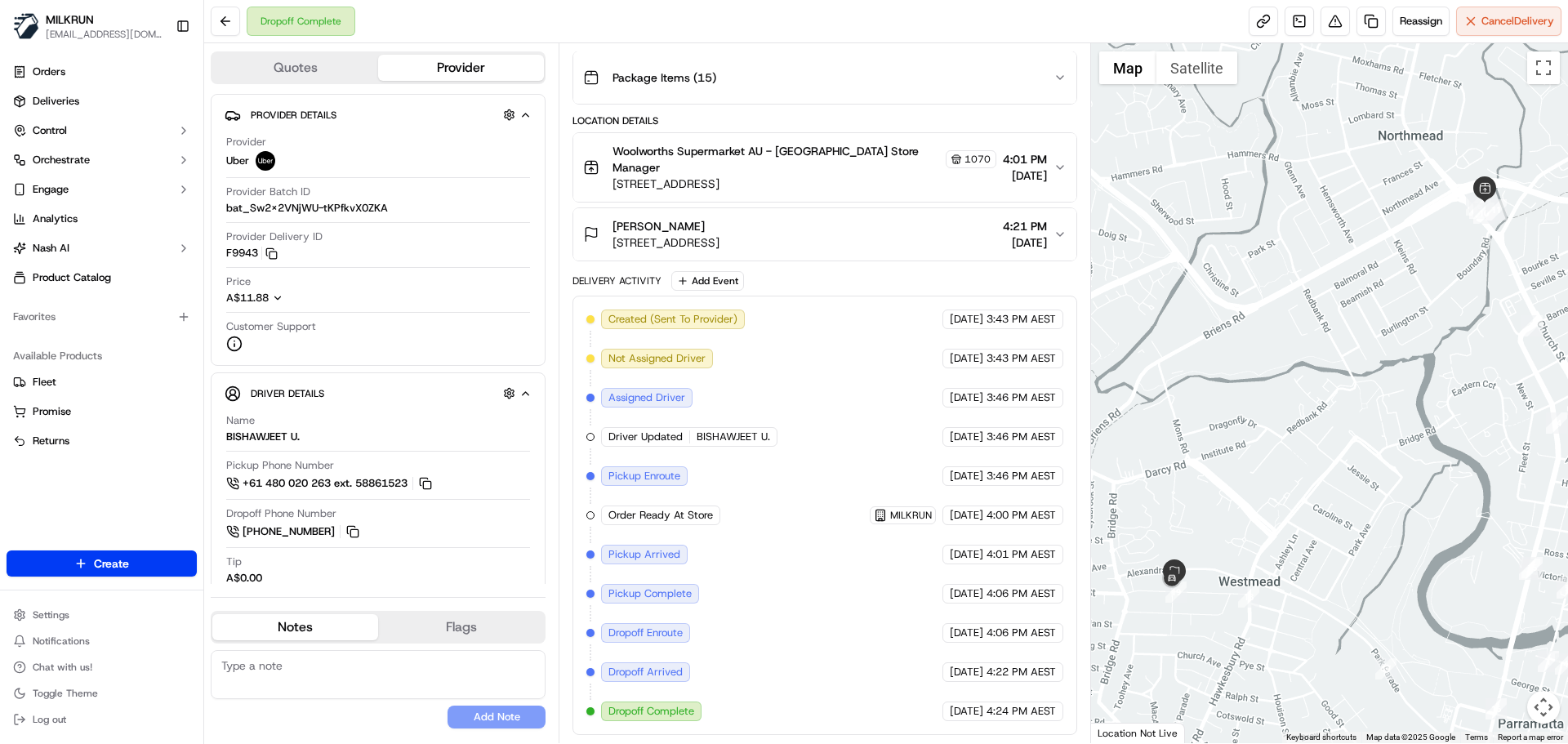
click at [1034, 710] on span "4:24 PM AEST" at bounding box center [1021, 711] width 69 height 15
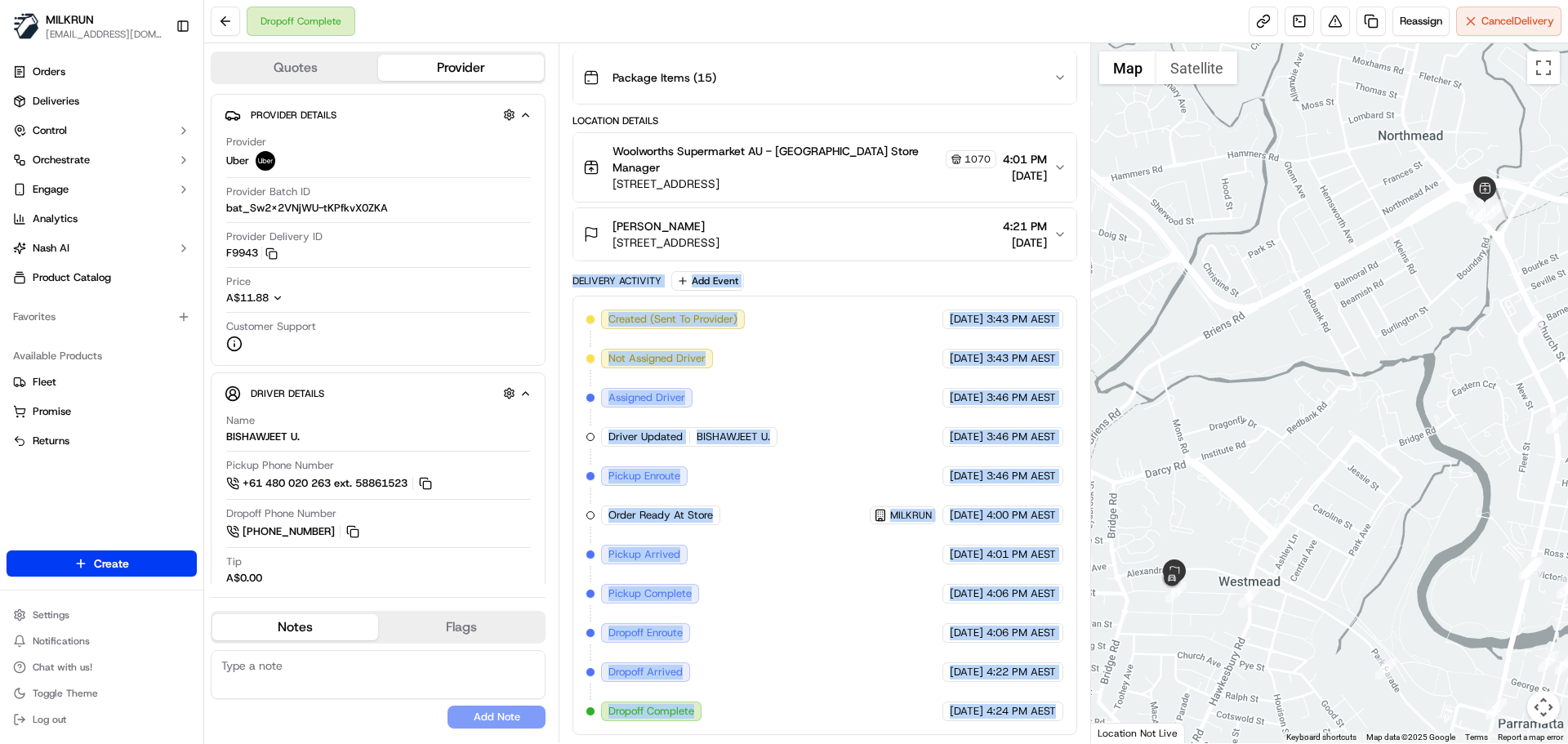
drag, startPoint x: 1034, startPoint y: 710, endPoint x: 594, endPoint y: 284, distance: 612.4
click at [594, 284] on div "Delivery Activity Add Event Created (Sent To Provider) Uber [DATE] 3:43 PM AEST…" at bounding box center [824, 503] width 504 height 464
click at [594, 284] on div "Delivery Activity" at bounding box center [616, 280] width 89 height 13
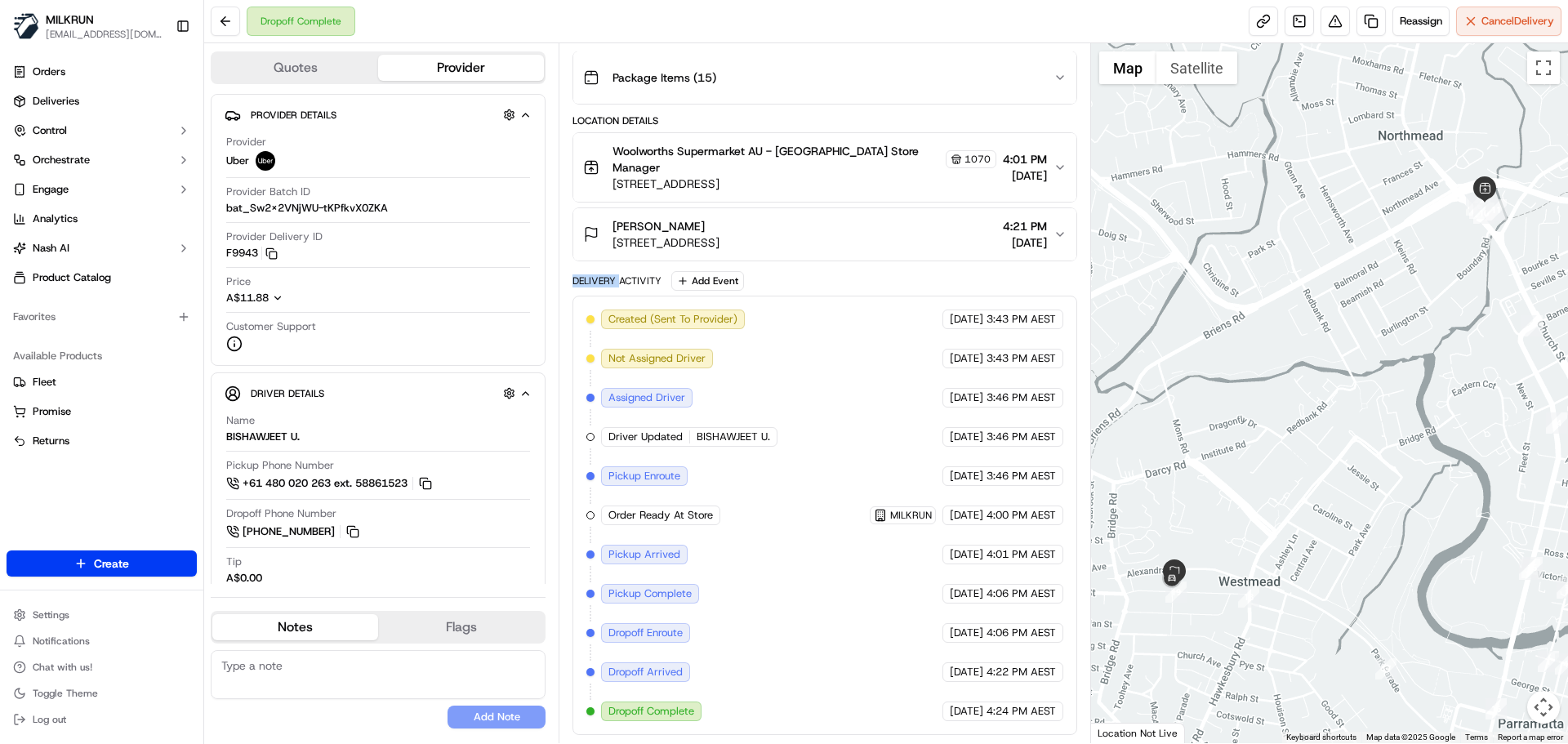
click at [594, 284] on div "Delivery Activity" at bounding box center [616, 280] width 89 height 13
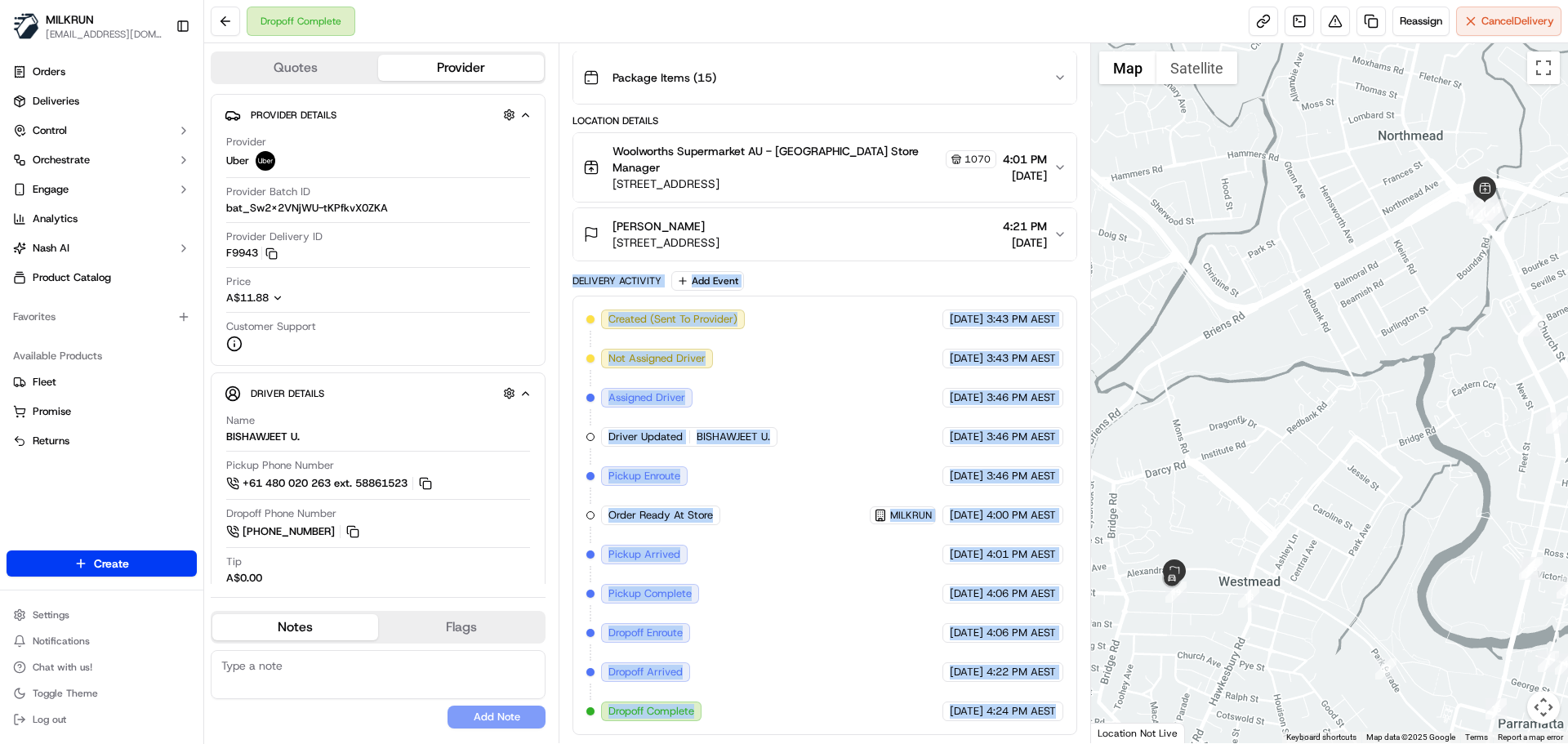
drag, startPoint x: 594, startPoint y: 284, endPoint x: 1056, endPoint y: 737, distance: 647.0
click at [1056, 737] on div "Summary 4727034 AEST TWT Created: [DATE] 3:42 PM Strategy: Dynamic - (DD + Uber…" at bounding box center [824, 393] width 532 height 700
click at [1055, 726] on div "Created (Sent To Provider) Uber 17/09/2025 3:43 PM AEST Not Assigned Driver Ube…" at bounding box center [824, 515] width 504 height 439
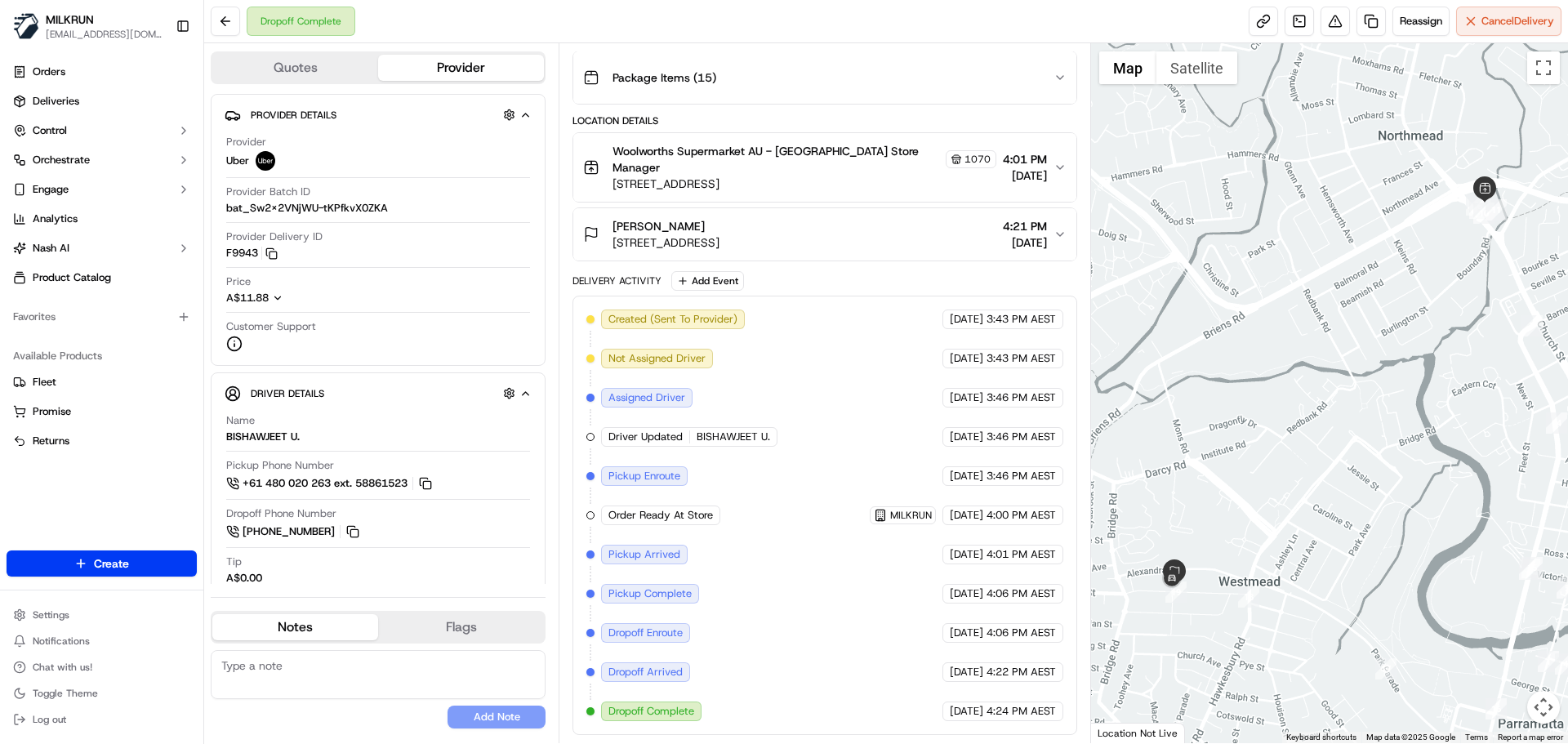
click at [1055, 726] on div "Created (Sent To Provider) Uber 17/09/2025 3:43 PM AEST Not Assigned Driver Ube…" at bounding box center [824, 515] width 504 height 439
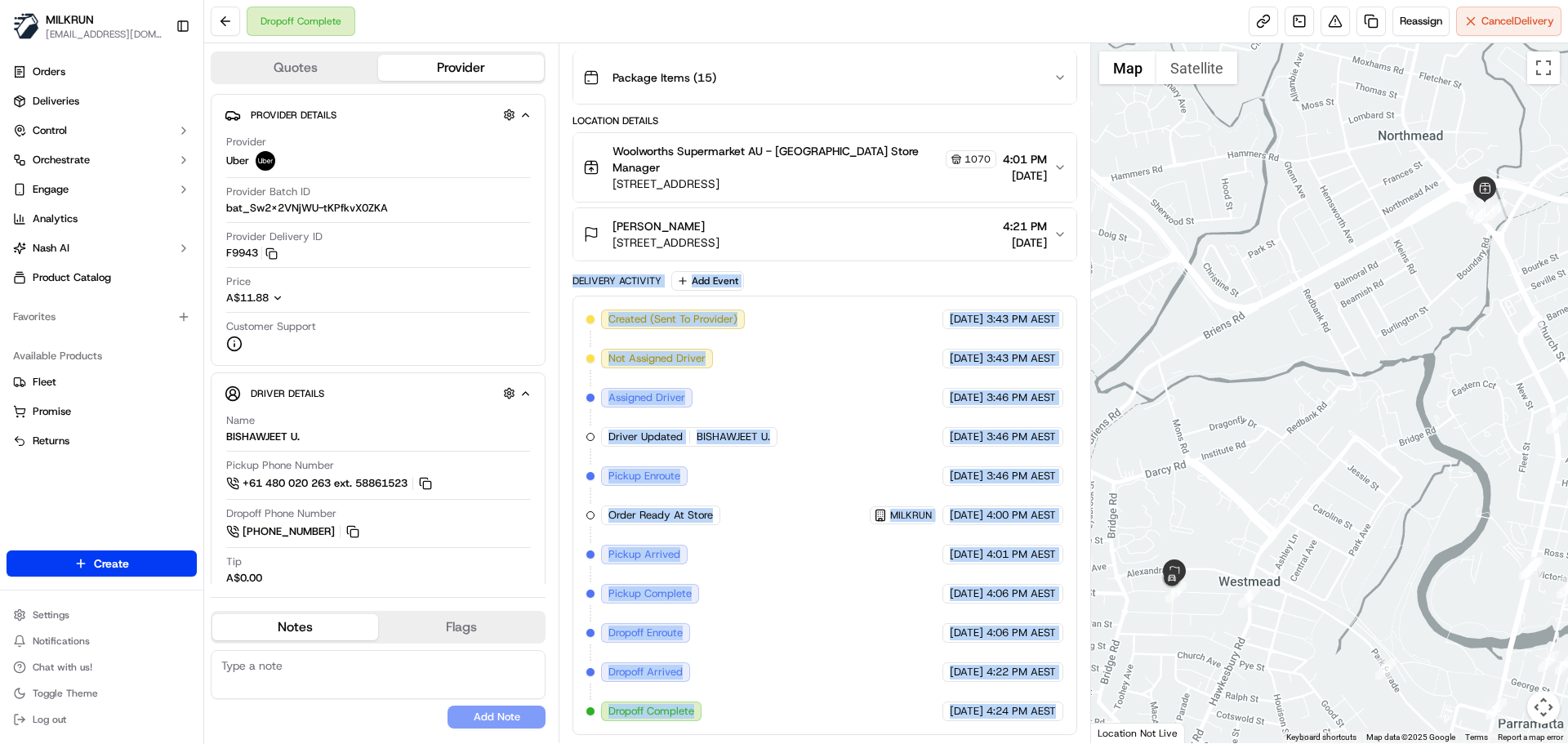
drag, startPoint x: 1055, startPoint y: 726, endPoint x: 582, endPoint y: 291, distance: 642.6
click at [582, 291] on div "Delivery Activity Add Event Created (Sent To Provider) Uber 17/09/2025 3:43 PM …" at bounding box center [824, 503] width 504 height 464
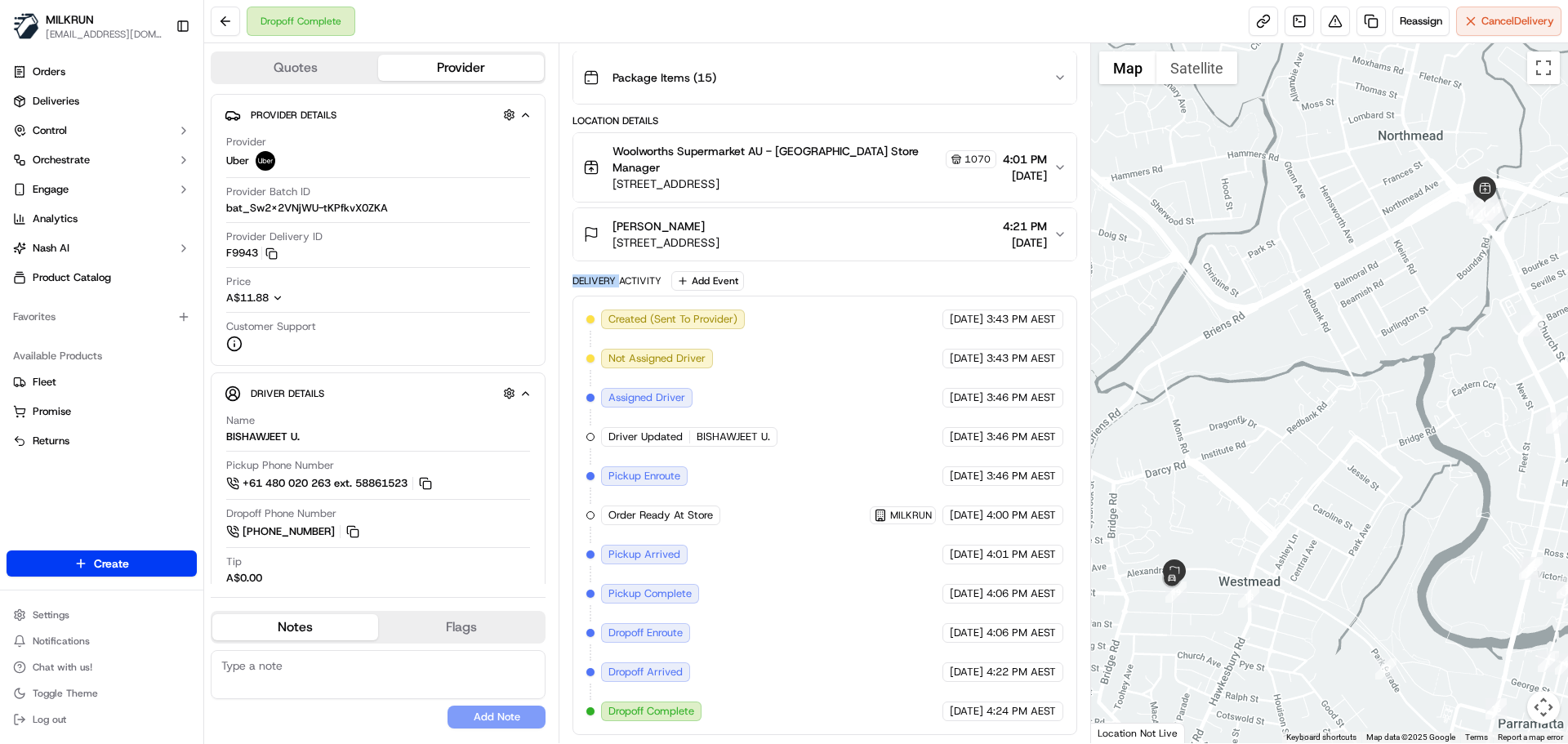
click at [582, 291] on div "Delivery Activity Add Event Created (Sent To Provider) Uber 17/09/2025 3:43 PM …" at bounding box center [824, 503] width 504 height 464
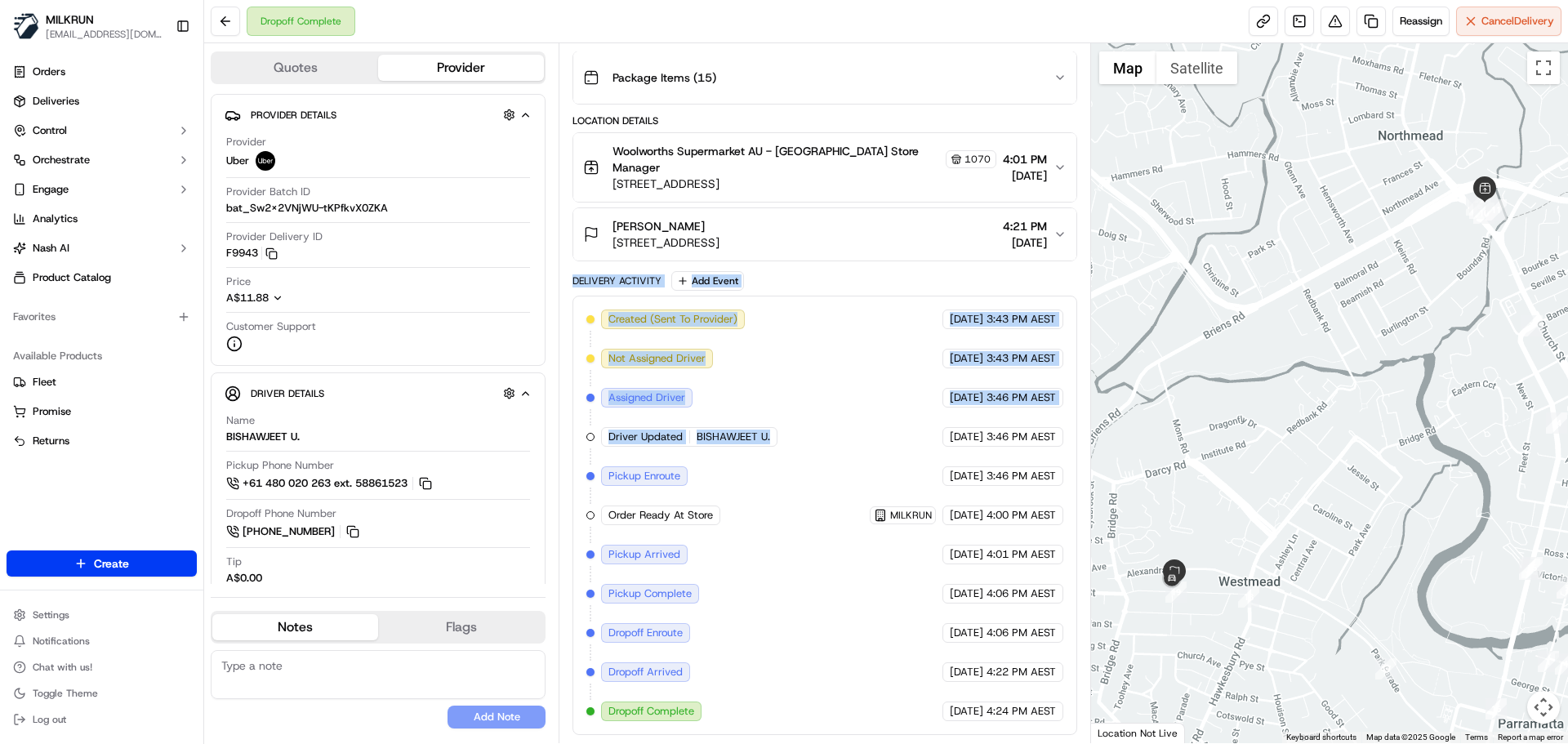
drag, startPoint x: 583, startPoint y: 293, endPoint x: 970, endPoint y: 738, distance: 589.7
click at [873, 627] on div "Delivery Activity Add Event Created (Sent To Provider) Uber 17/09/2025 3:43 PM …" at bounding box center [824, 503] width 504 height 464
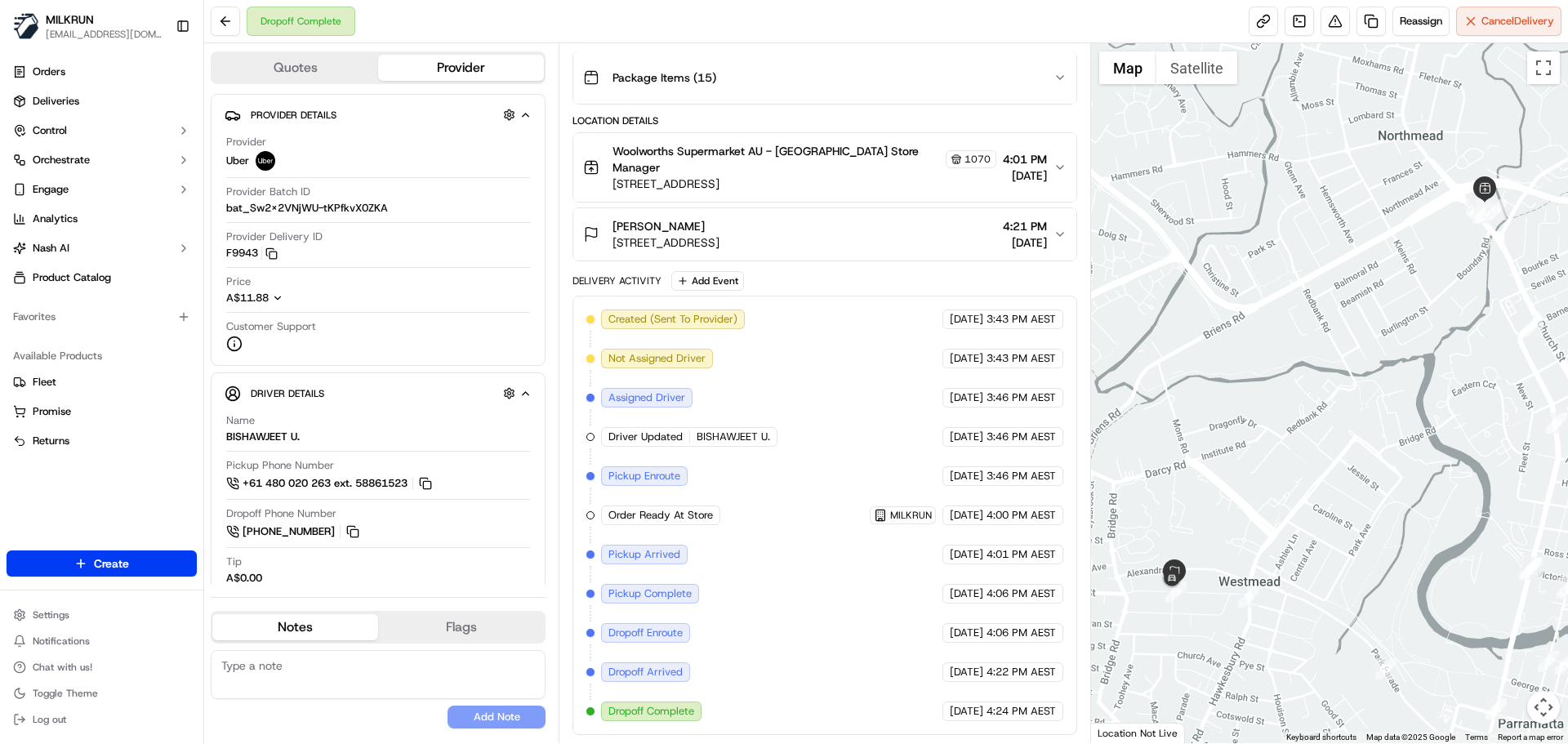
click at [1032, 732] on div "Created (Sent To Provider) Uber 17/09/2025 3:43 PM AEST Not Assigned Driver Ube…" at bounding box center [824, 515] width 504 height 439
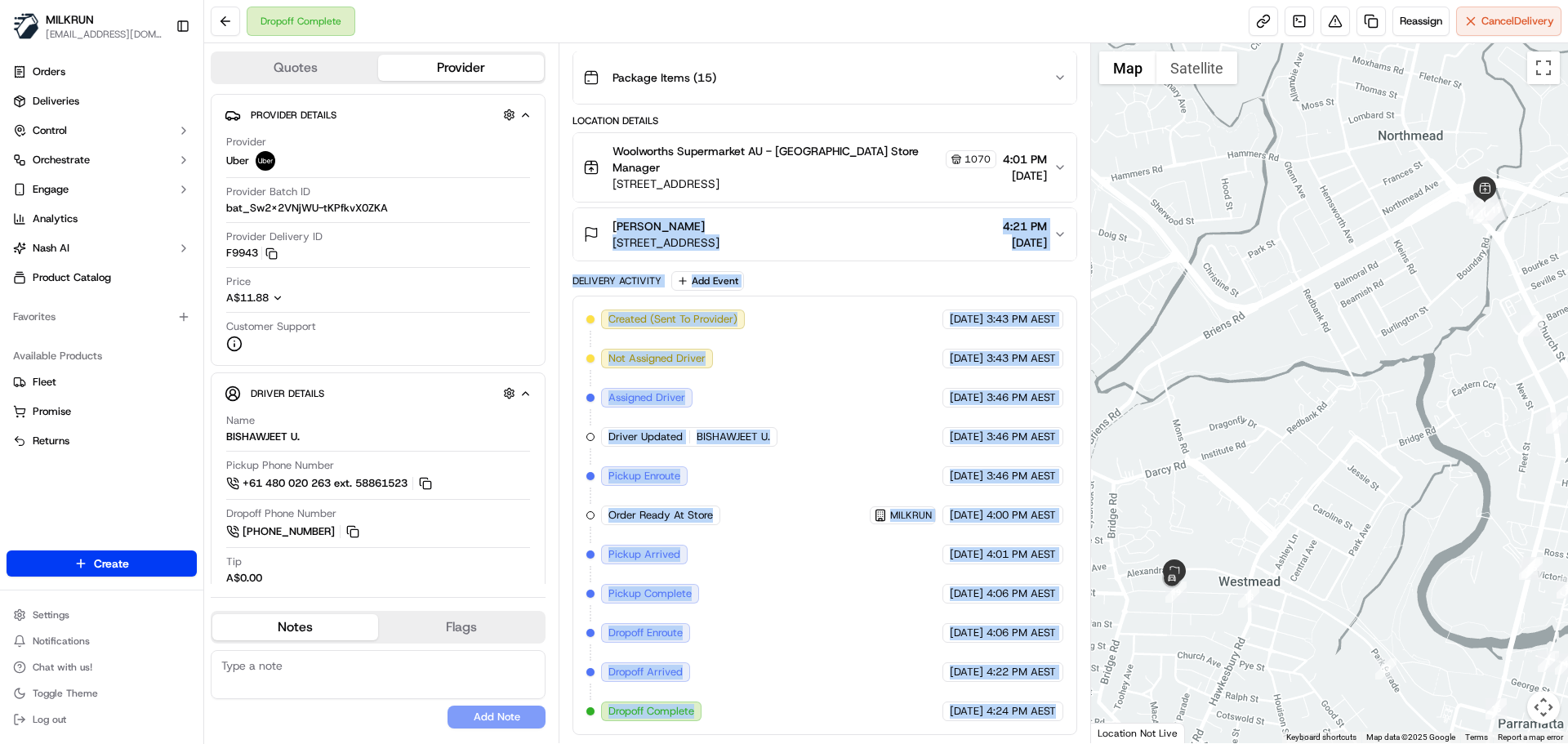
drag, startPoint x: 1032, startPoint y: 732, endPoint x: 630, endPoint y: 274, distance: 609.4
click at [615, 246] on div "Package Details N/A A$123.99 Items Details Package Items ( 15 ) Location Detail…" at bounding box center [824, 343] width 504 height 783
click at [637, 281] on div "Delivery Activity" at bounding box center [616, 280] width 89 height 13
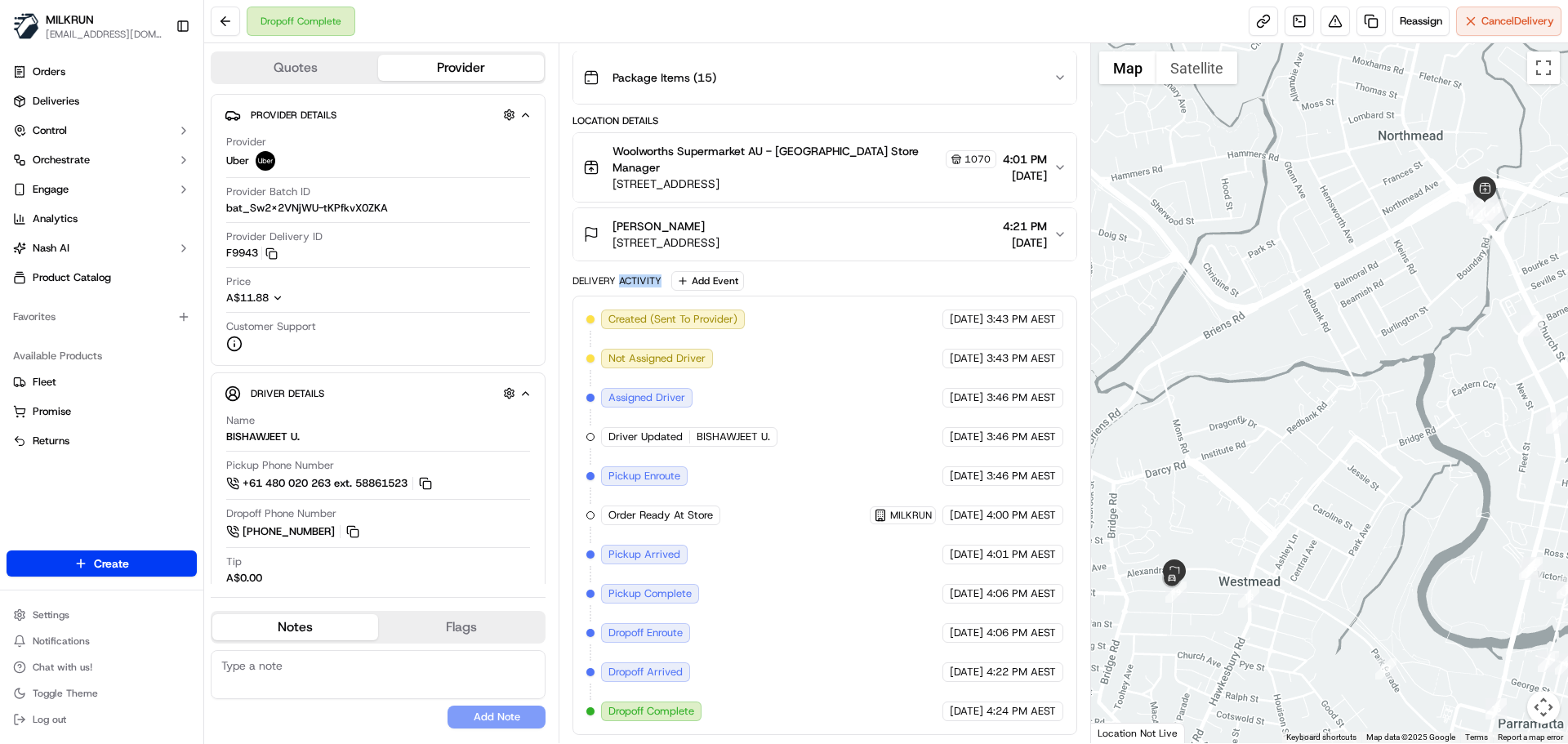
click at [637, 281] on div "Delivery Activity" at bounding box center [616, 280] width 89 height 13
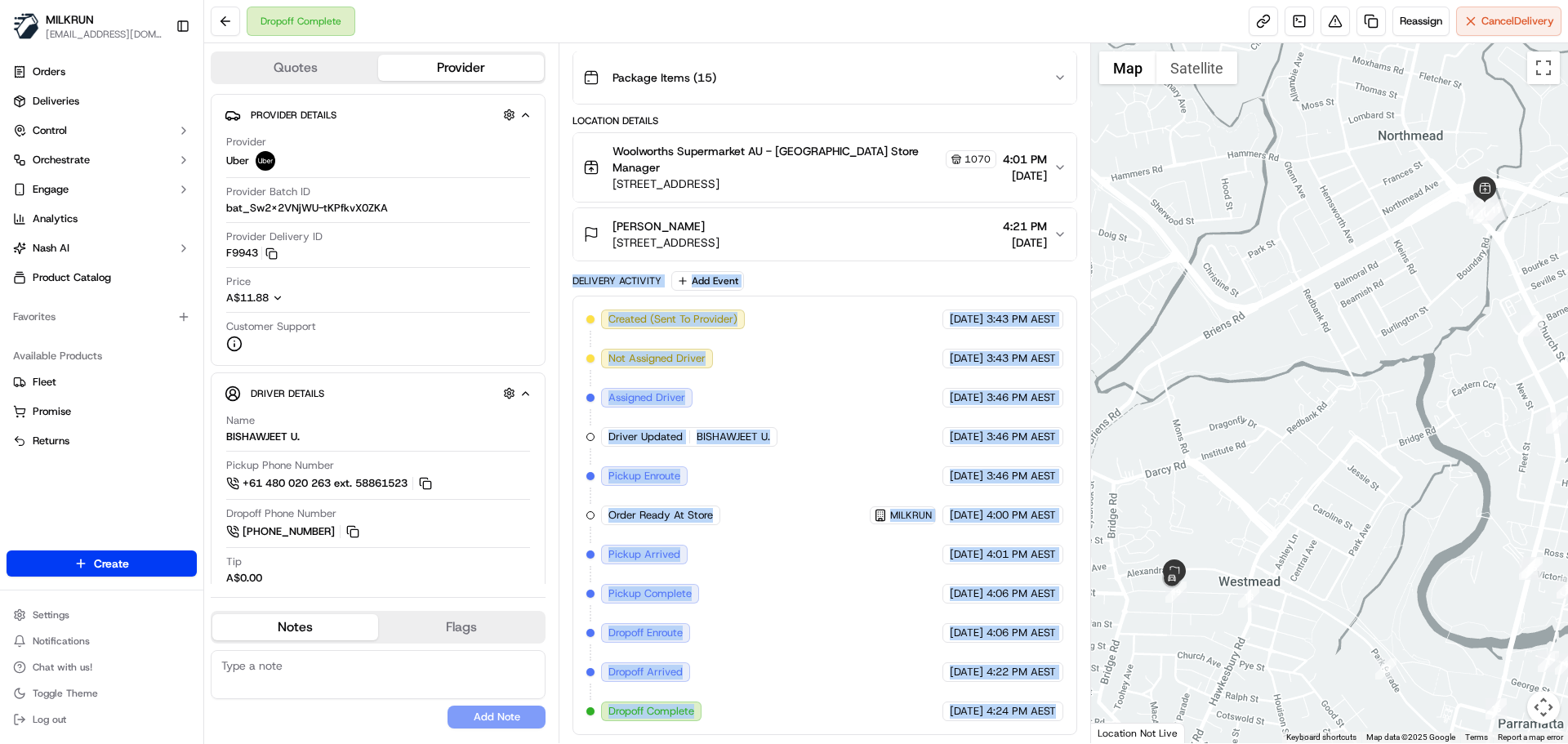
drag, startPoint x: 637, startPoint y: 281, endPoint x: 1058, endPoint y: 732, distance: 617.0
click at [1058, 732] on div "Delivery Activity Add Event Created (Sent To Provider) Uber 17/09/2025 3:43 PM …" at bounding box center [824, 503] width 504 height 464
click at [1058, 732] on div "Created (Sent To Provider) Uber 17/09/2025 3:43 PM AEST Not Assigned Driver Ube…" at bounding box center [824, 515] width 504 height 439
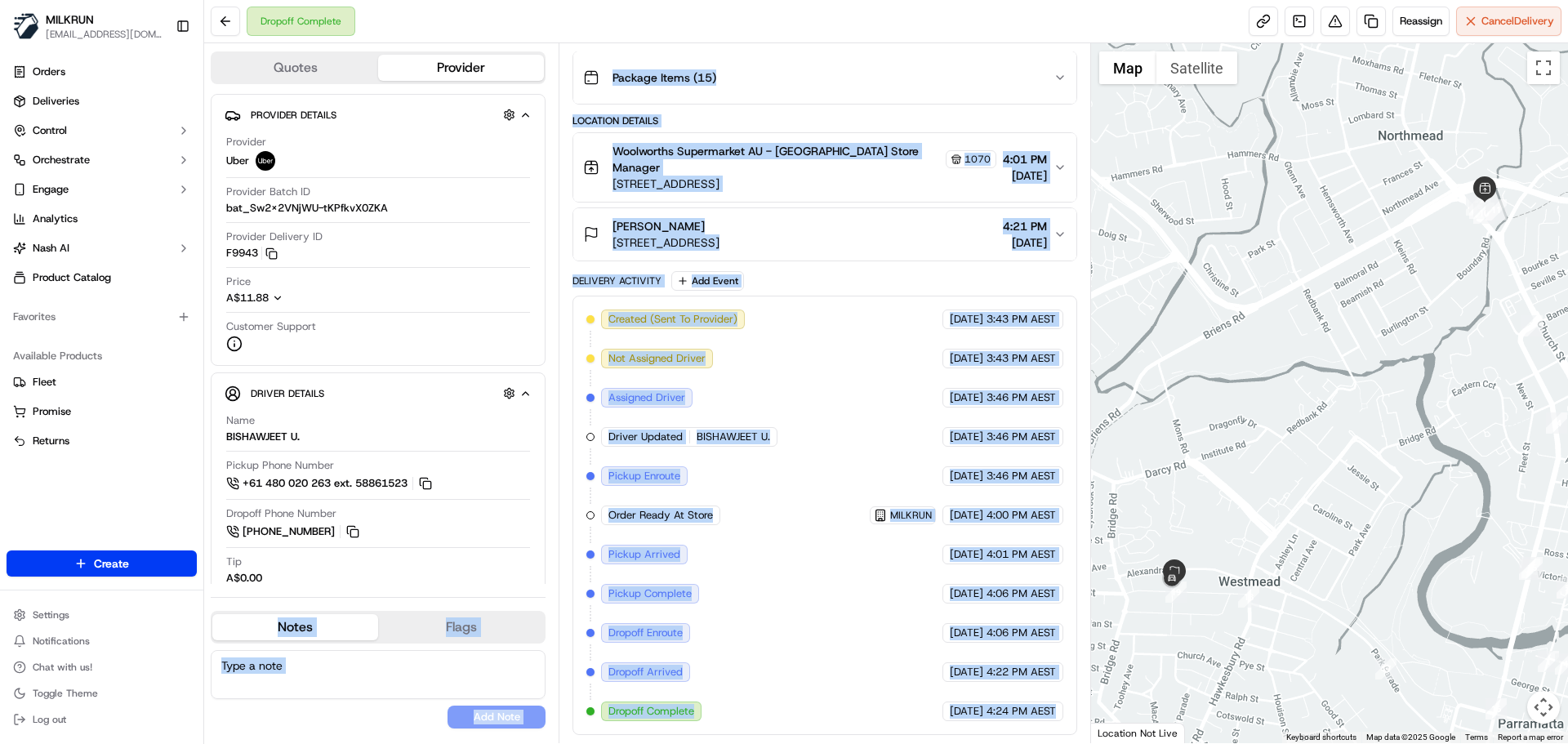
drag, startPoint x: 1058, startPoint y: 732, endPoint x: 553, endPoint y: 264, distance: 688.5
click at [553, 264] on div "Quotes Provider Provider Details Hidden ( 3 ) Provider Uber Provider Batch ID b…" at bounding box center [647, 393] width 887 height 700
click at [582, 291] on div "Delivery Activity Add Event Created (Sent To Provider) Uber 17/09/2025 3:43 PM …" at bounding box center [824, 503] width 504 height 464
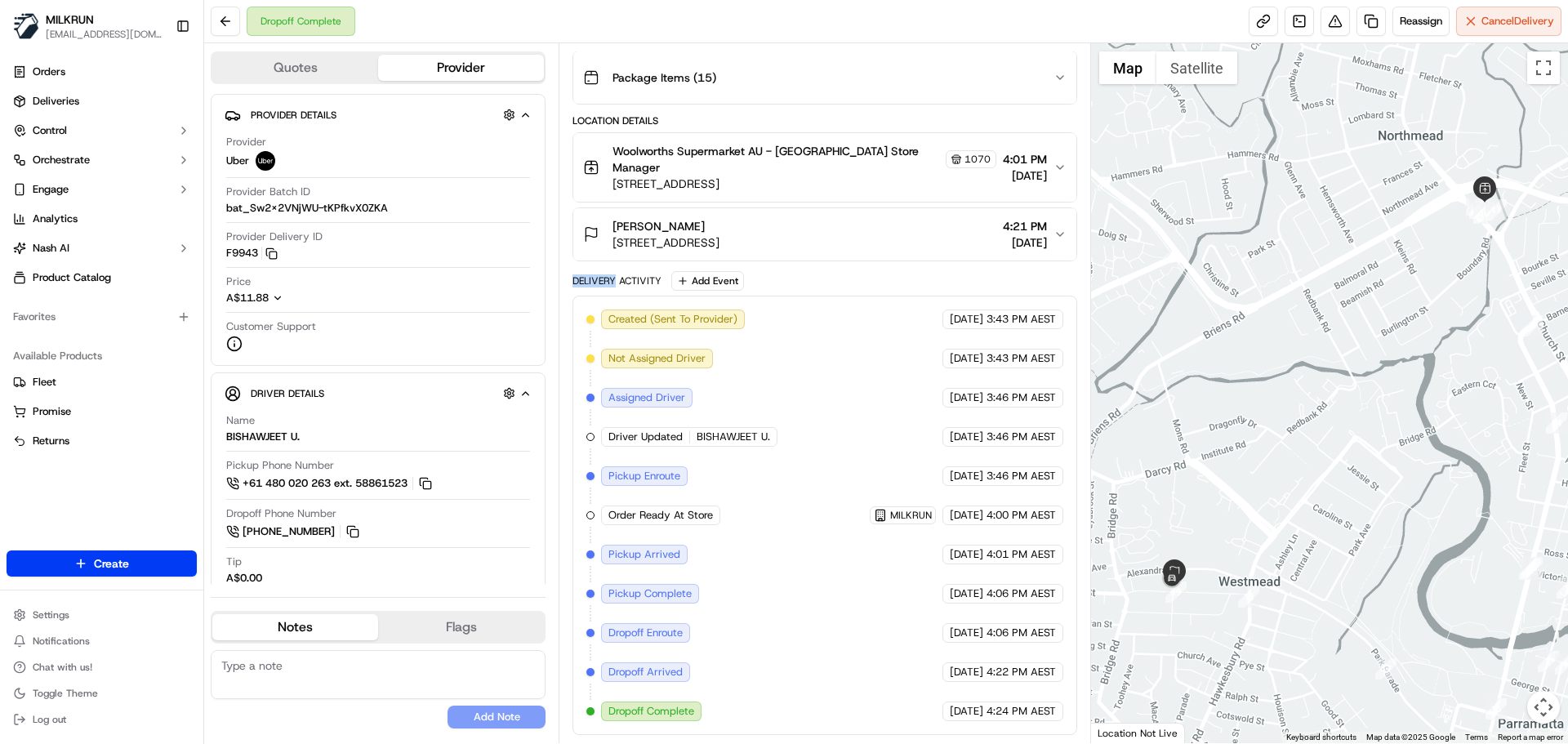
click at [582, 293] on div "Delivery Activity Add Event Created (Sent To Provider) Uber 17/09/2025 3:43 PM …" at bounding box center [824, 503] width 504 height 464
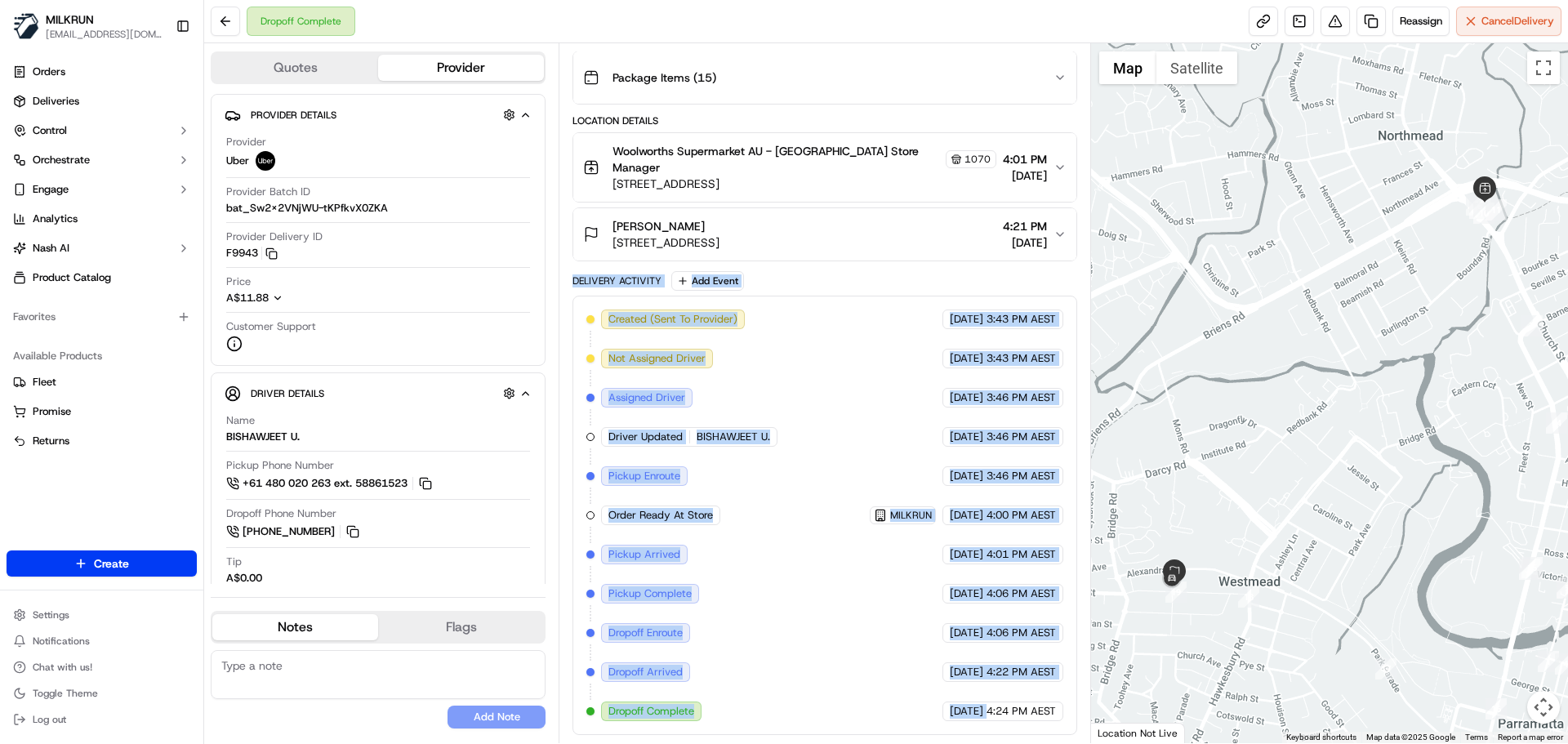
drag, startPoint x: 582, startPoint y: 293, endPoint x: 973, endPoint y: 734, distance: 589.4
click at [964, 729] on div "Delivery Activity Add Event Created (Sent To Provider) Uber 17/09/2025 3:43 PM …" at bounding box center [824, 503] width 504 height 464
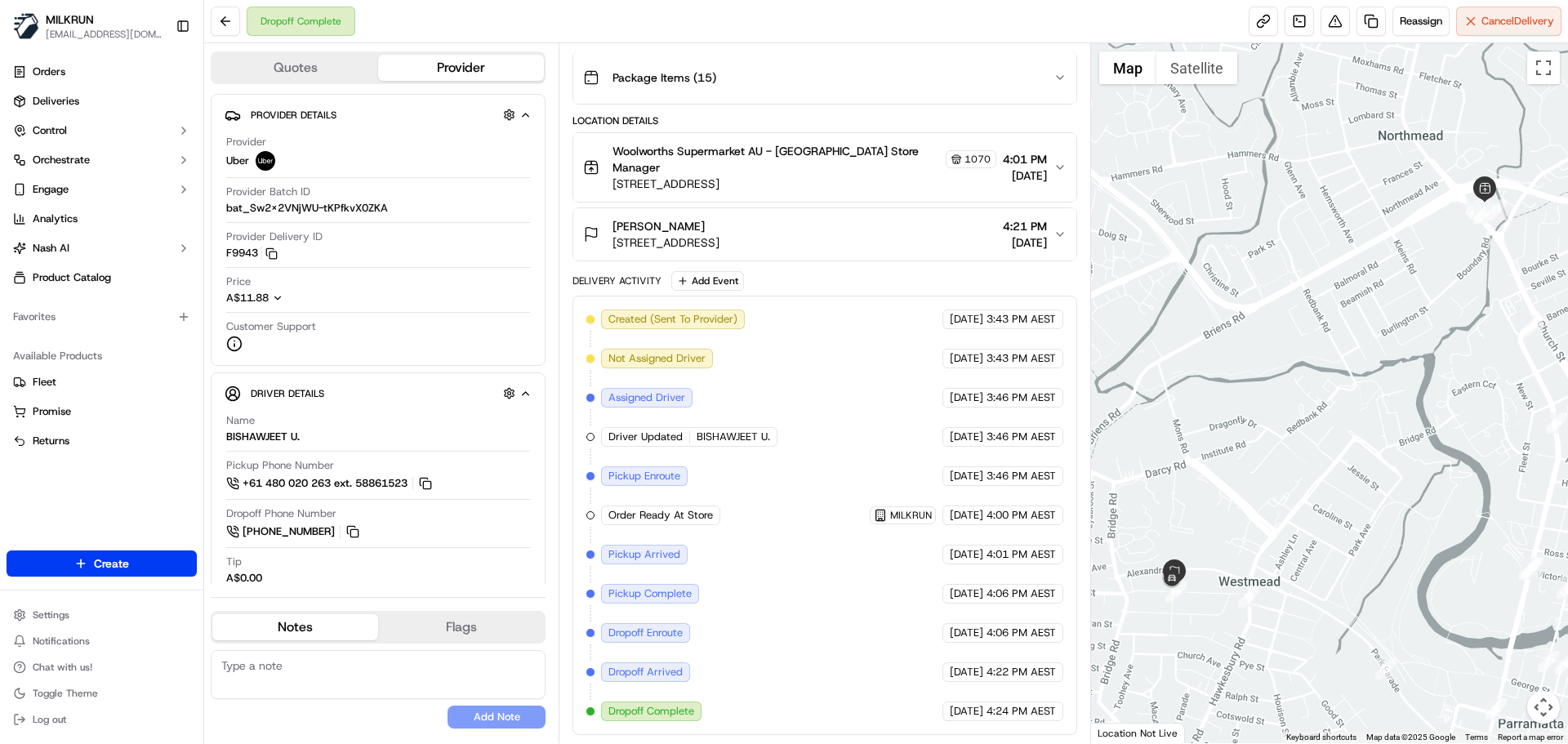
click at [1013, 727] on div "Created (Sent To Provider) Uber 17/09/2025 3:43 PM AEST Not Assigned Driver Ube…" at bounding box center [824, 515] width 504 height 439
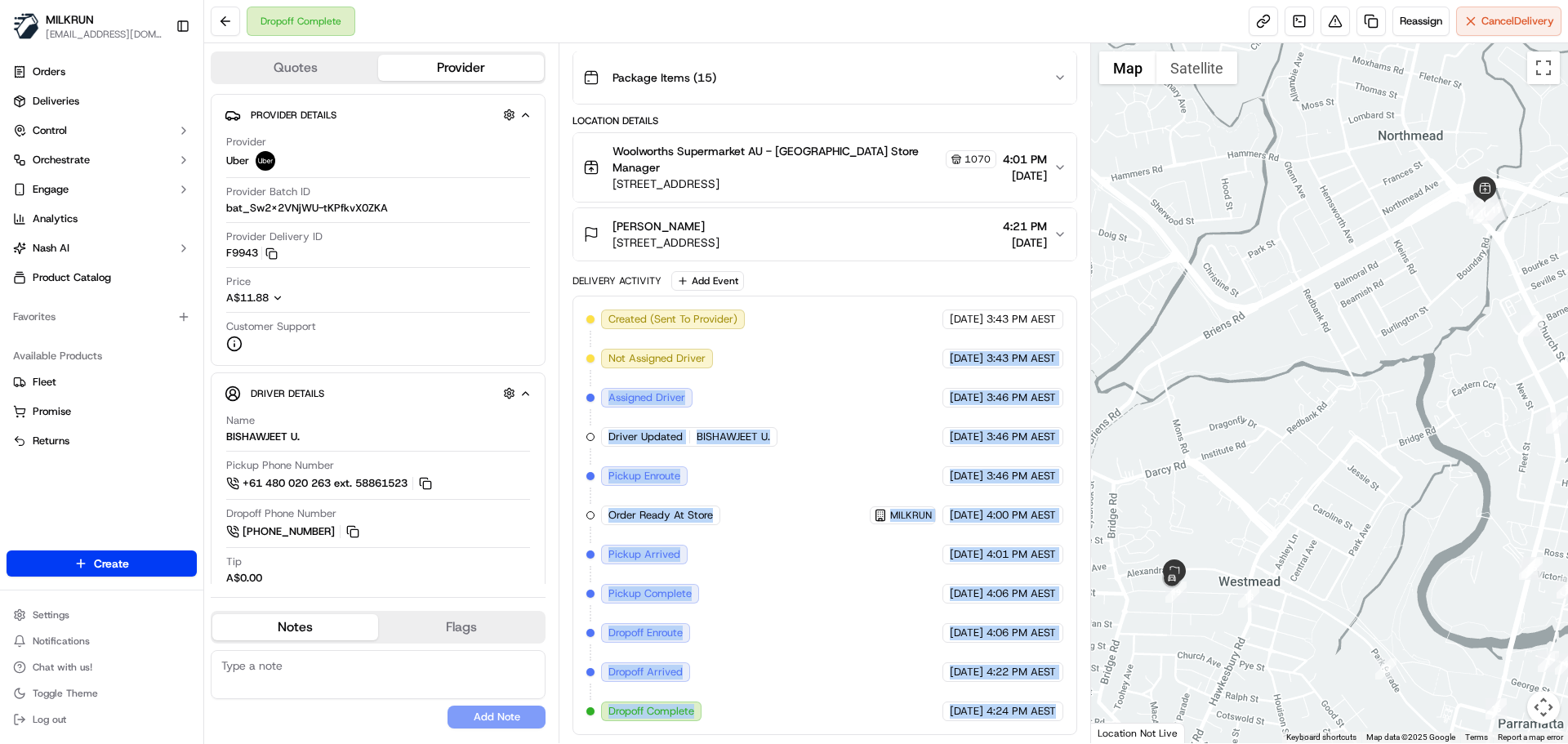
drag, startPoint x: 1013, startPoint y: 727, endPoint x: 813, endPoint y: 273, distance: 496.1
click at [813, 274] on div "Delivery Activity Add Event Created (Sent To Provider) Uber 17/09/2025 3:43 PM …" at bounding box center [824, 503] width 504 height 464
click at [997, 649] on div "Created (Sent To Provider) Uber 17/09/2025 3:43 PM AEST Not Assigned Driver Ube…" at bounding box center [824, 515] width 476 height 411
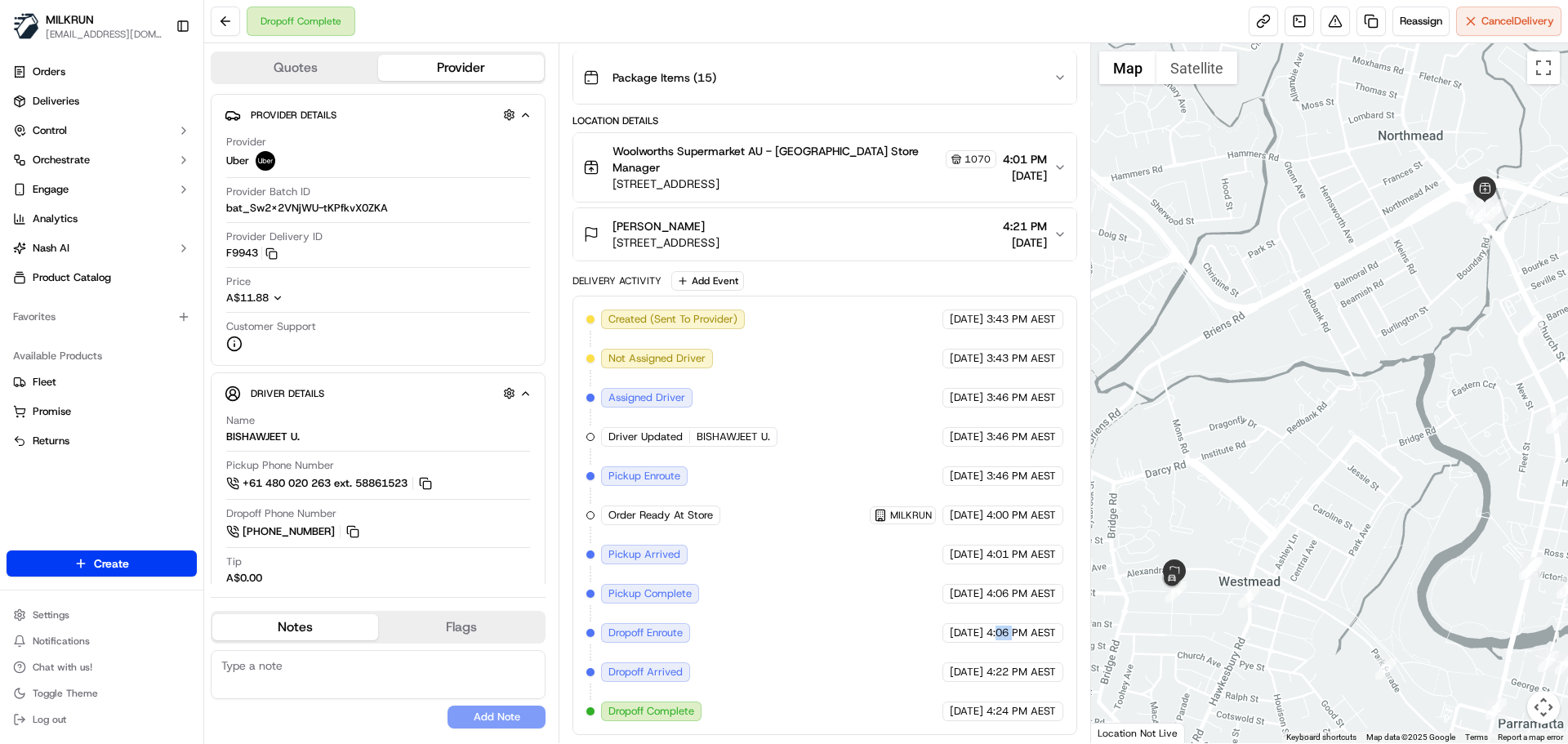
click at [997, 649] on div "Created (Sent To Provider) Uber 17/09/2025 3:43 PM AEST Not Assigned Driver Ube…" at bounding box center [824, 515] width 476 height 411
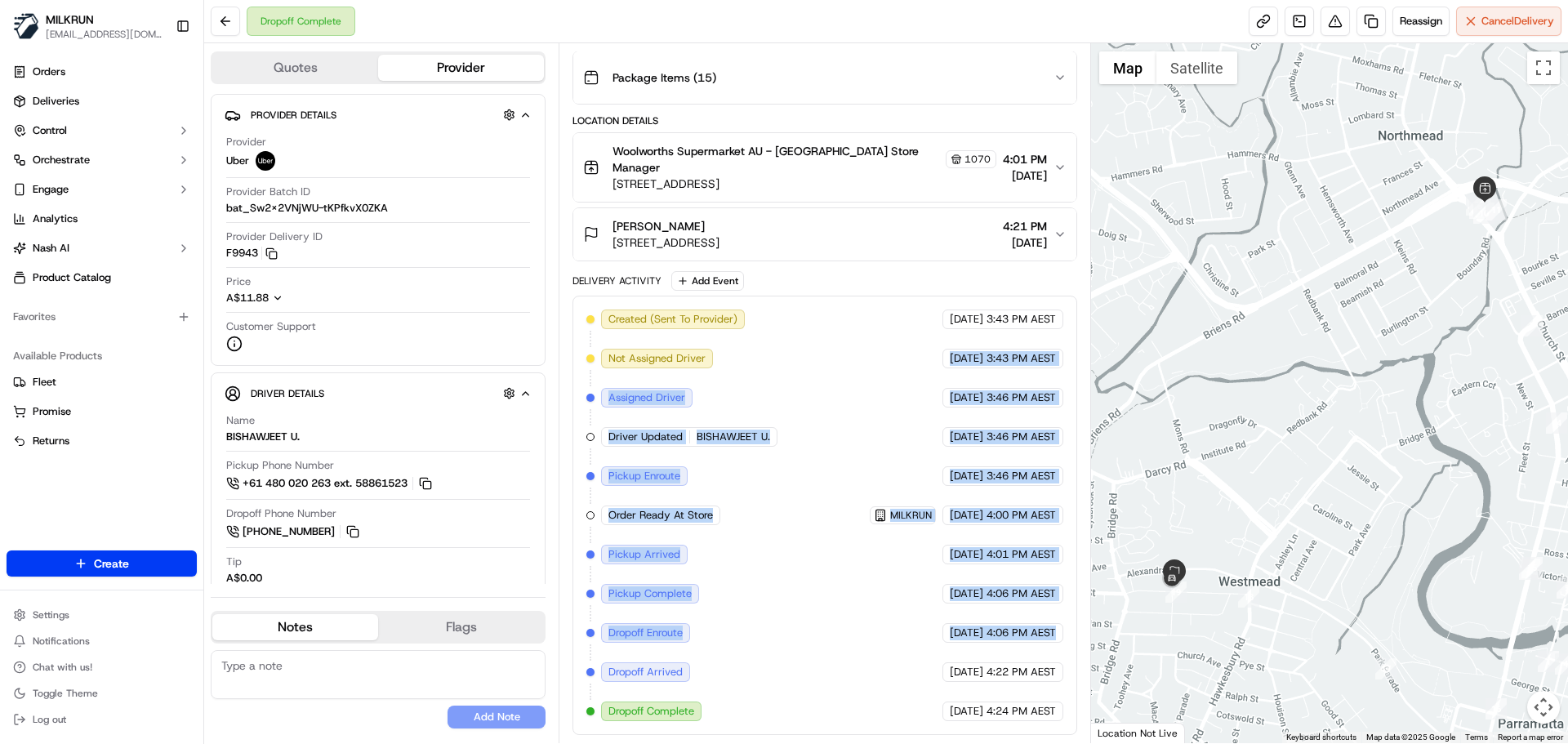
drag, startPoint x: 997, startPoint y: 649, endPoint x: 899, endPoint y: 316, distance: 347.1
click at [899, 316] on div "Created (Sent To Provider) Uber 17/09/2025 3:43 PM AEST Not Assigned Driver Ube…" at bounding box center [824, 515] width 476 height 411
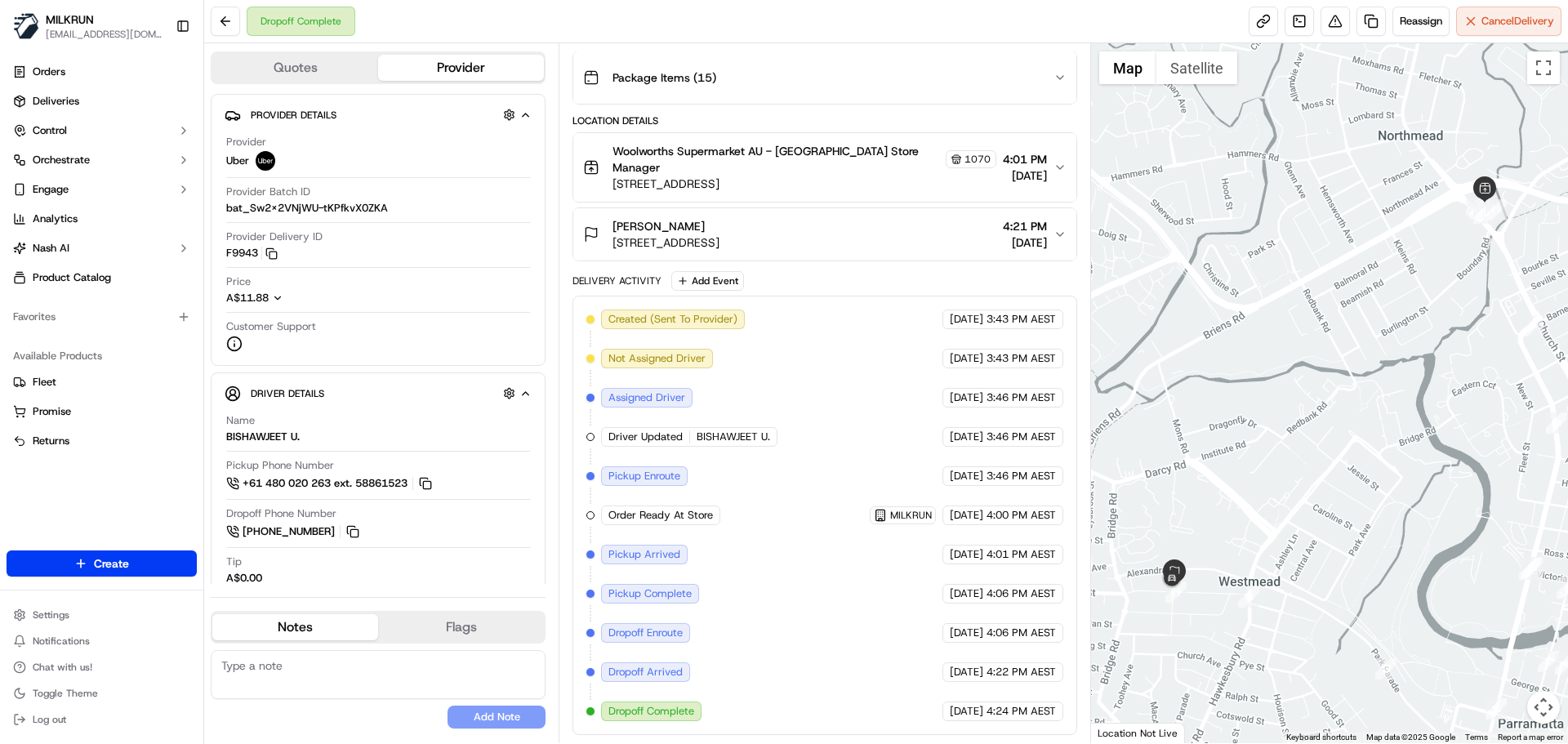
click at [1031, 724] on div "Created (Sent To Provider) Uber 17/09/2025 3:43 PM AEST Not Assigned Driver Ube…" at bounding box center [824, 515] width 504 height 439
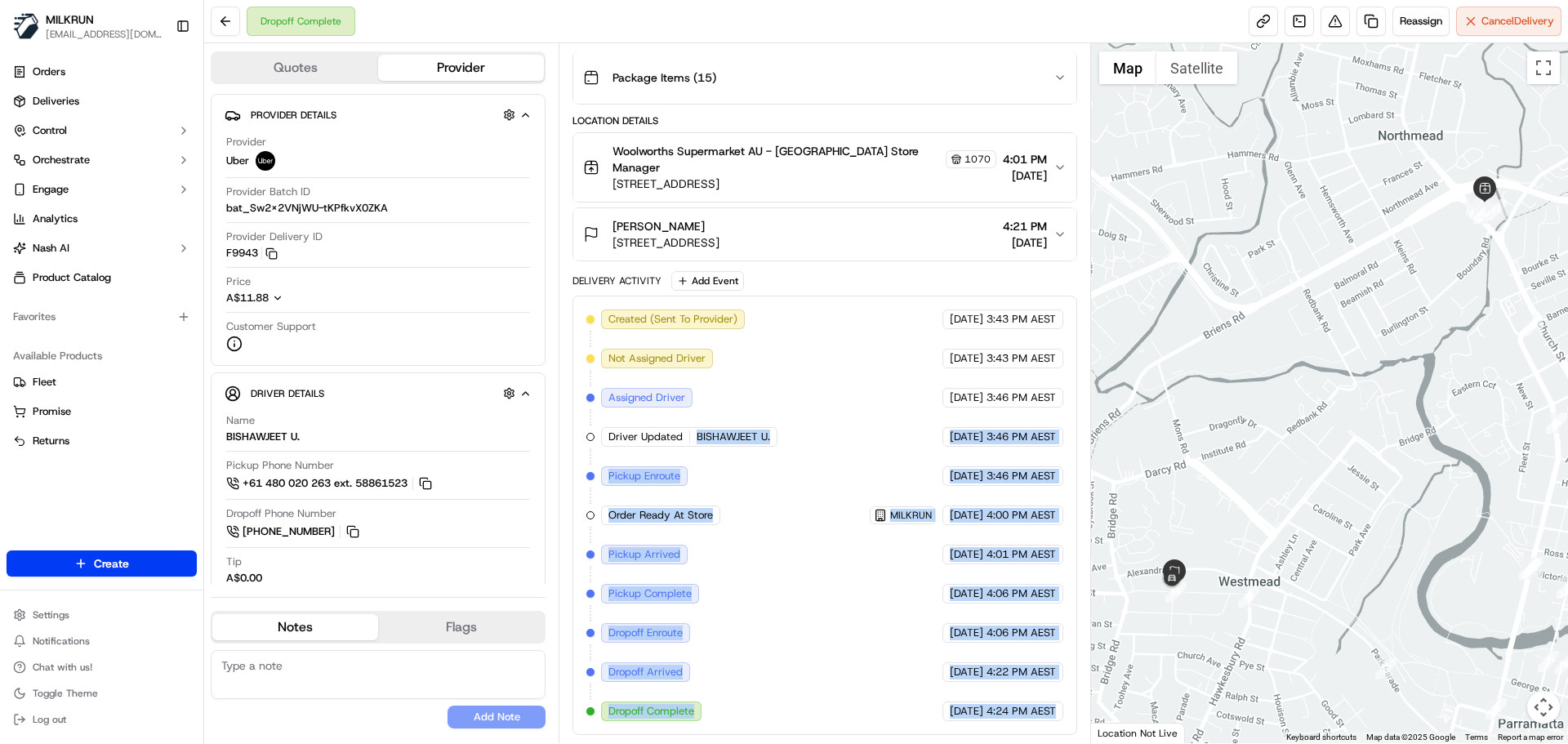
drag, startPoint x: 1031, startPoint y: 724, endPoint x: 532, endPoint y: 275, distance: 671.3
click at [532, 275] on div "Quotes Provider Provider Details Hidden ( 3 ) Provider Uber Provider Batch ID b…" at bounding box center [647, 393] width 887 height 700
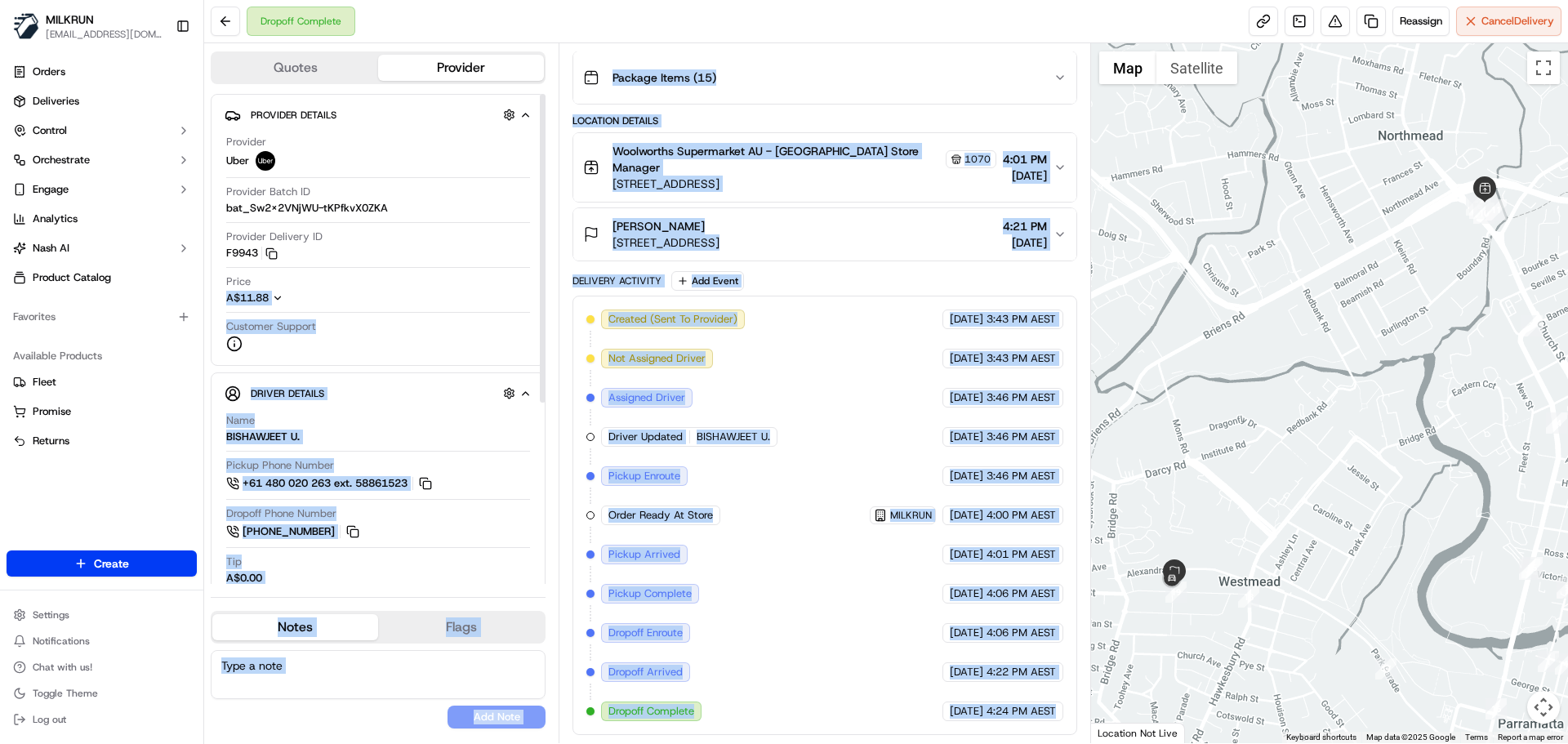
click at [622, 287] on div "Delivery Activity Add Event" at bounding box center [824, 280] width 504 height 20
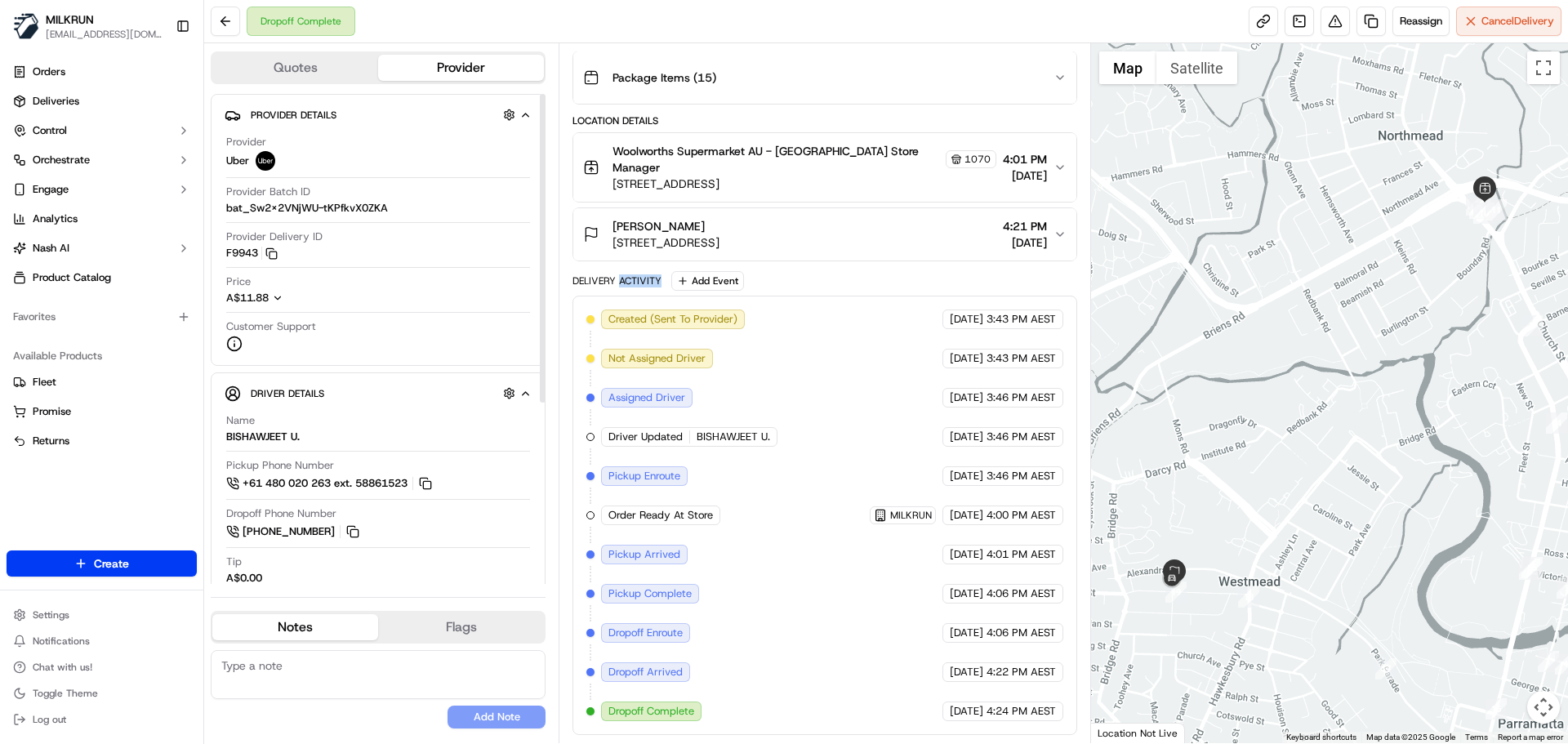
click at [622, 287] on div "Delivery Activity Add Event" at bounding box center [824, 280] width 504 height 20
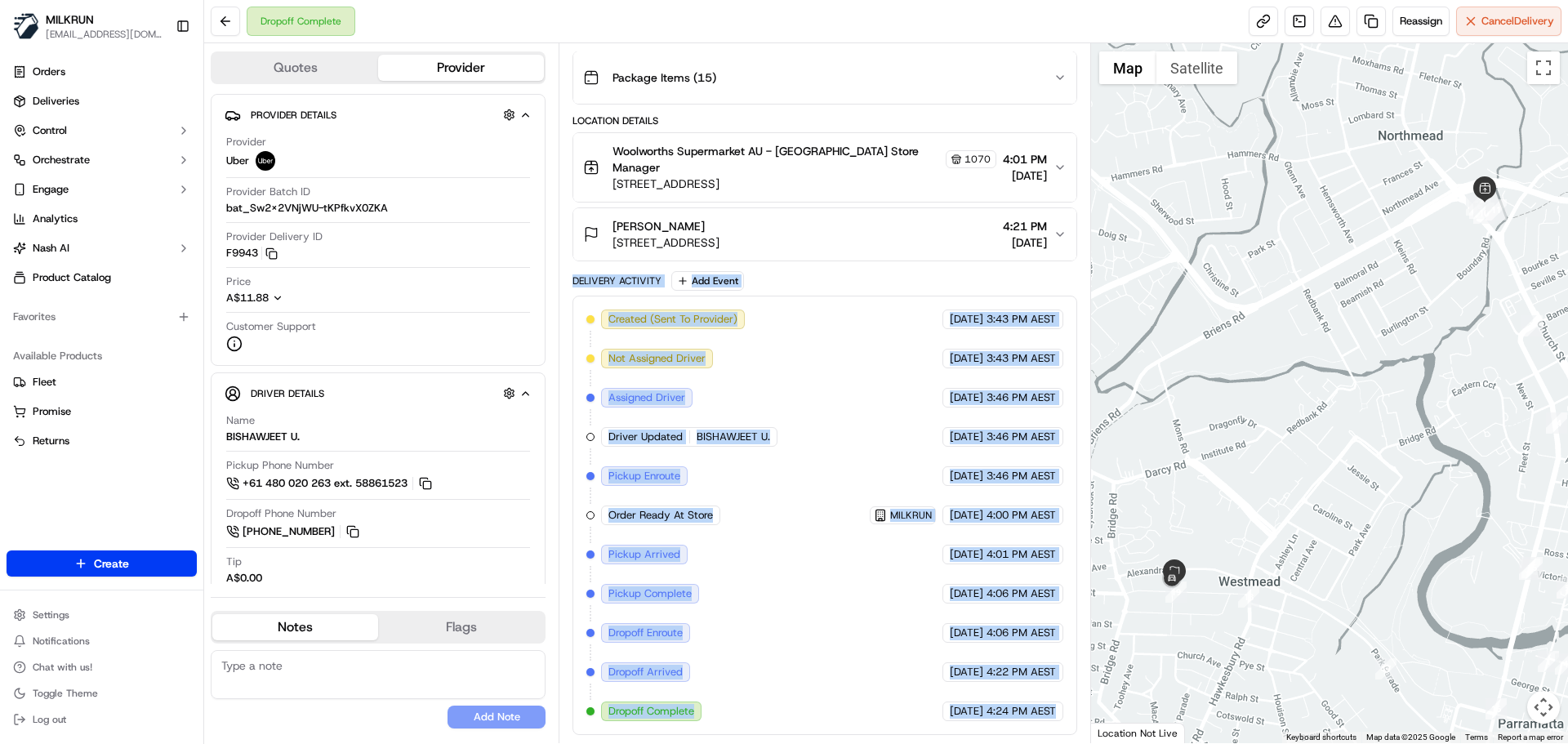
drag, startPoint x: 622, startPoint y: 287, endPoint x: 1000, endPoint y: 738, distance: 588.5
click at [1000, 738] on div "Summary 4727034 AEST TWT Created: 17/09/2025 3:42 PM Strategy: Dynamic - (DD + …" at bounding box center [824, 393] width 532 height 700
click at [1026, 736] on div "Summary 4727034 AEST TWT Created: 17/09/2025 3:42 PM Strategy: Dynamic - (DD + …" at bounding box center [824, 393] width 532 height 700
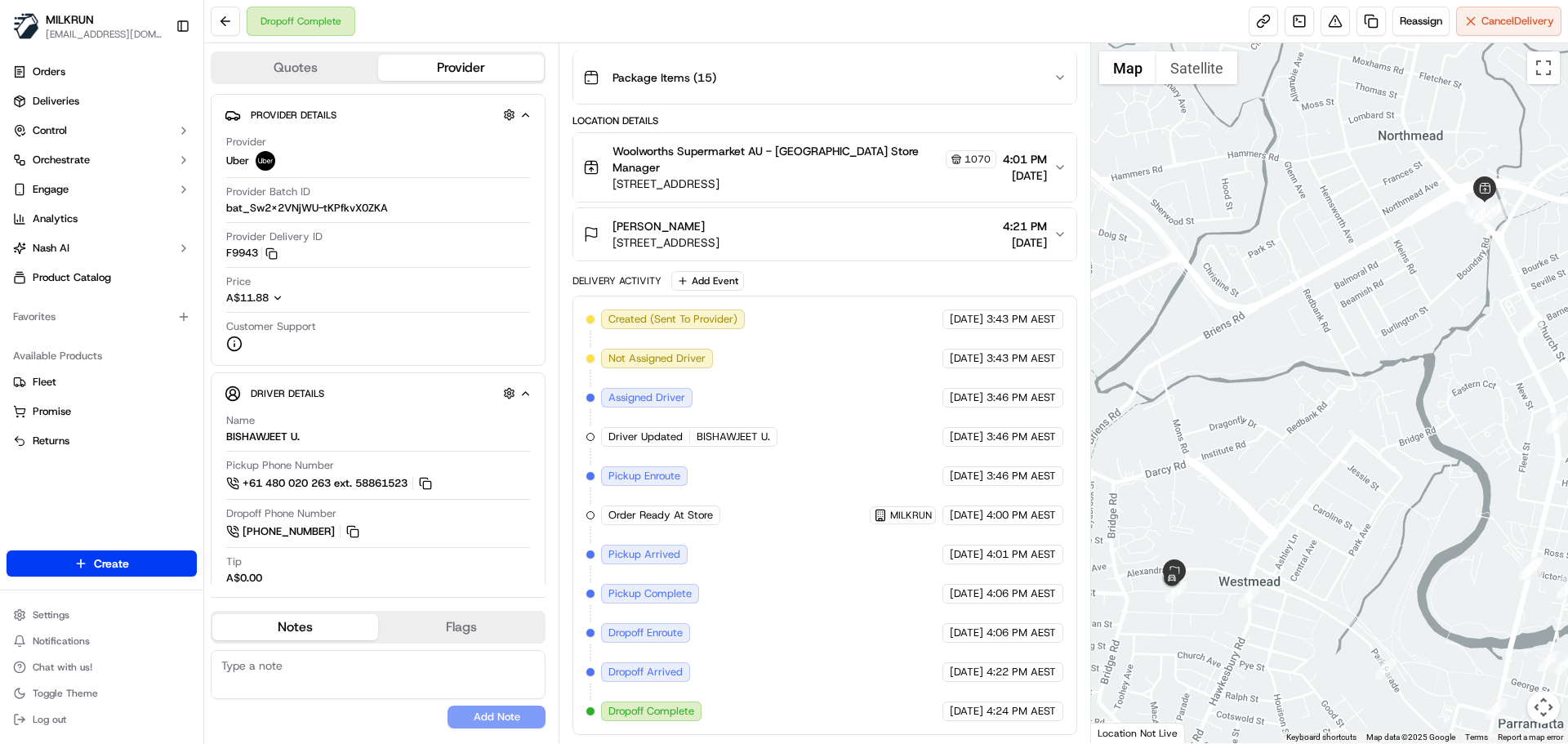
click at [1026, 736] on div "Summary 4727034 AEST TWT Created: 17/09/2025 3:42 PM Strategy: Dynamic - (DD + …" at bounding box center [824, 393] width 532 height 700
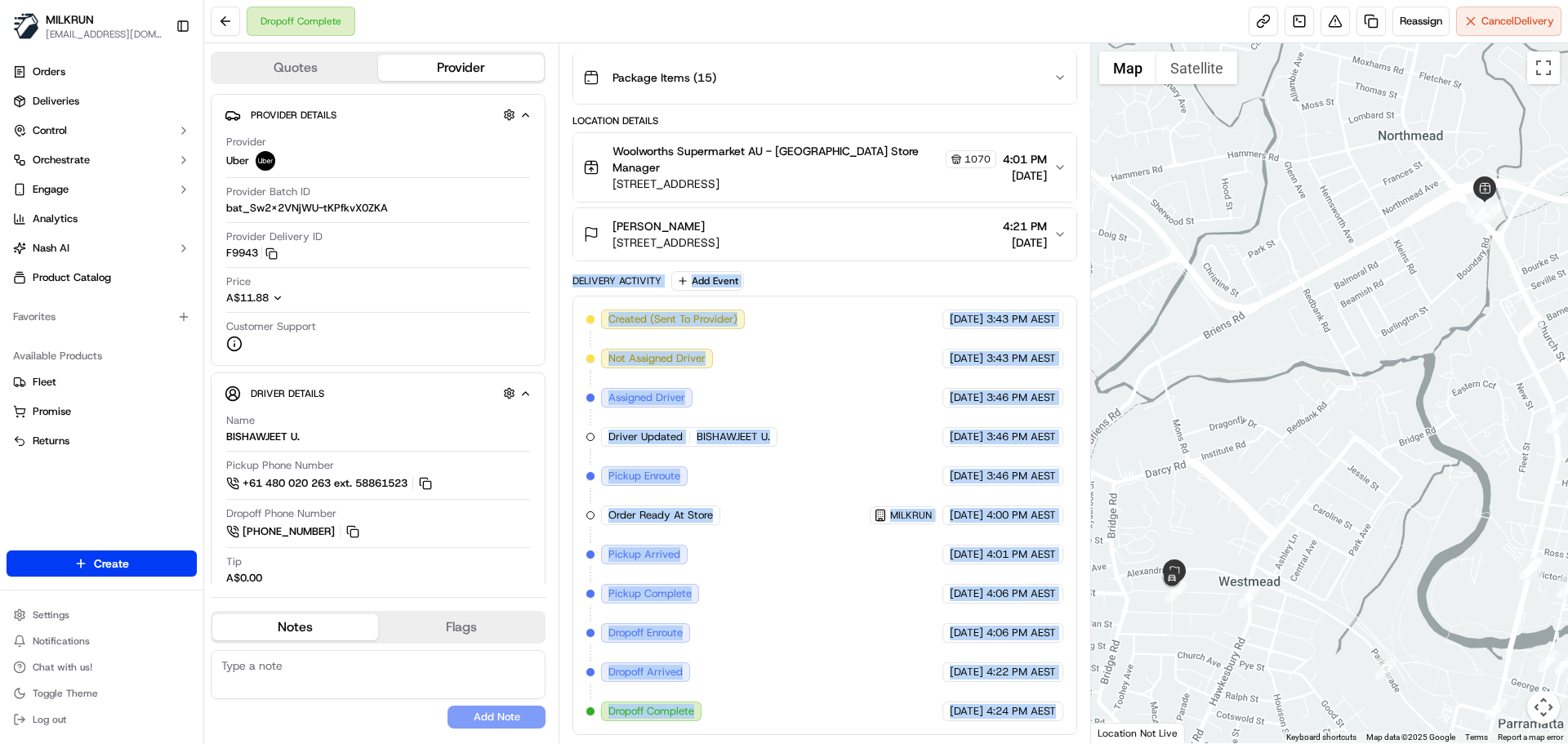
drag, startPoint x: 1026, startPoint y: 736, endPoint x: 596, endPoint y: 280, distance: 626.8
click at [596, 280] on div "Summary 4727034 AEST TWT Created: 17/09/2025 3:42 PM Strategy: Dynamic - (DD + …" at bounding box center [824, 393] width 532 height 700
click at [596, 280] on div "Delivery Activity" at bounding box center [616, 280] width 89 height 13
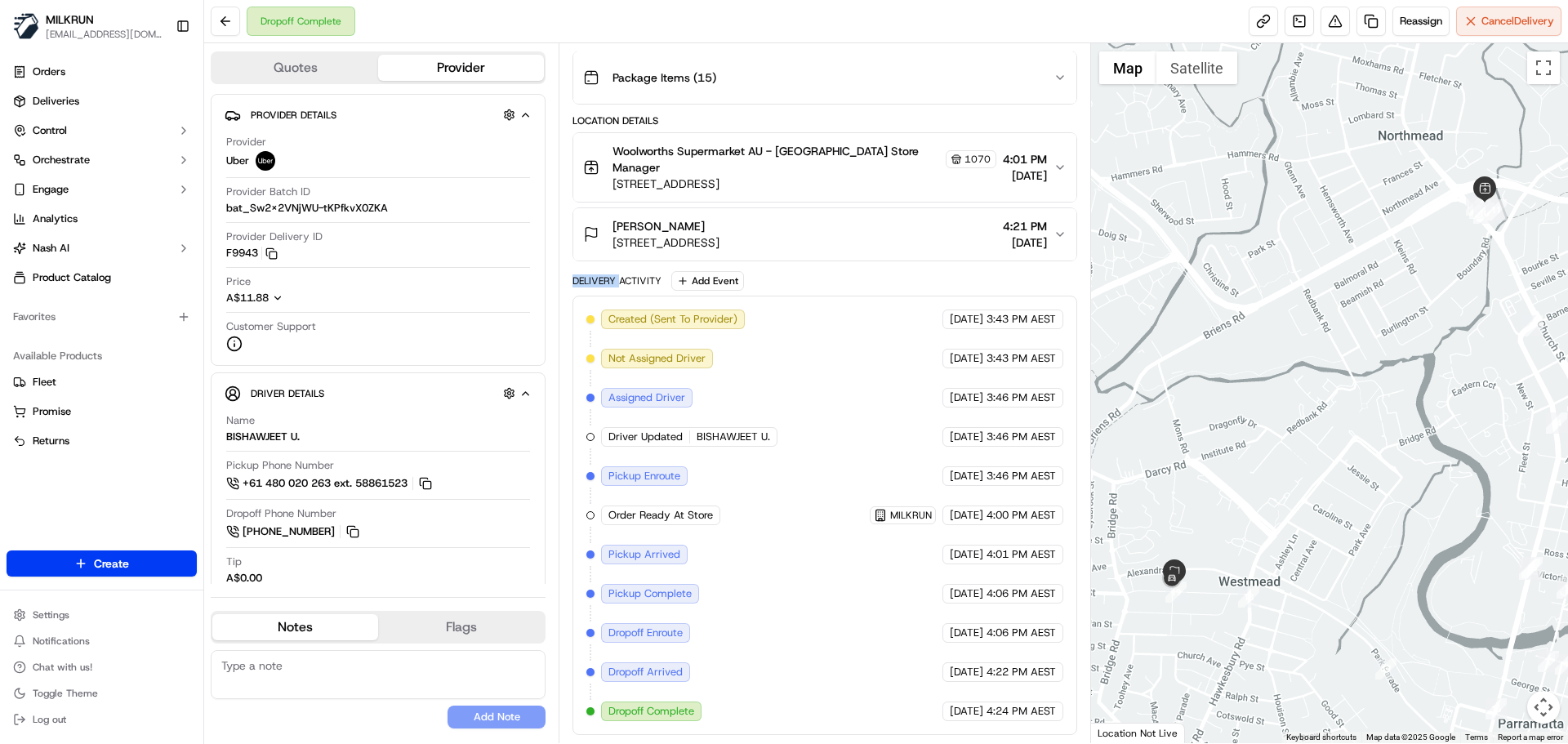
click at [596, 280] on div "Delivery Activity" at bounding box center [616, 280] width 89 height 13
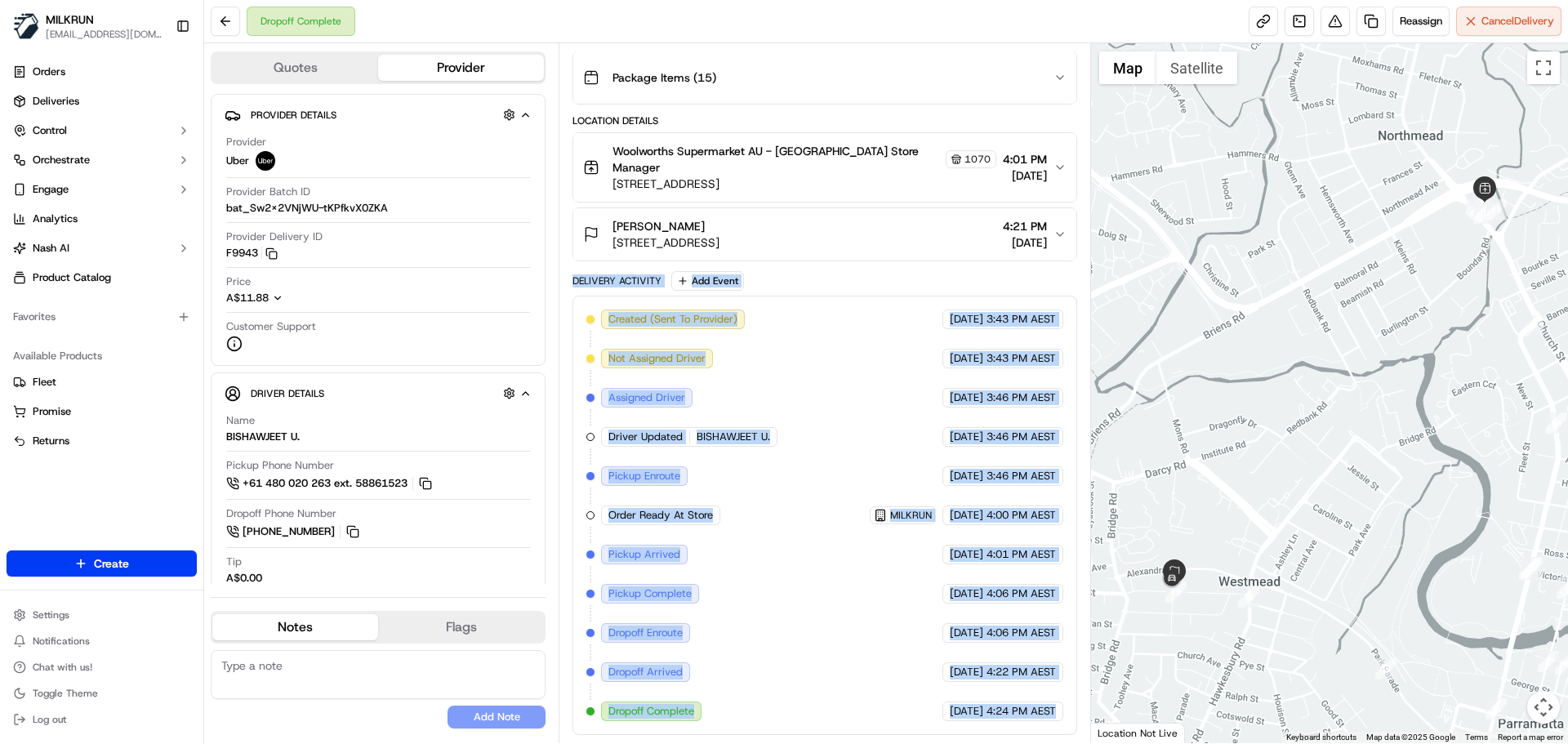
drag, startPoint x: 596, startPoint y: 280, endPoint x: 1032, endPoint y: 733, distance: 628.7
click at [1032, 733] on div "Delivery Activity Add Event Created (Sent To Provider) Uber 17/09/2025 3:43 PM …" at bounding box center [824, 503] width 504 height 464
click at [1031, 733] on div "Created (Sent To Provider) Uber 17/09/2025 3:43 PM AEST Not Assigned Driver Ube…" at bounding box center [824, 515] width 504 height 439
drag, startPoint x: 1031, startPoint y: 733, endPoint x: 612, endPoint y: 258, distance: 633.4
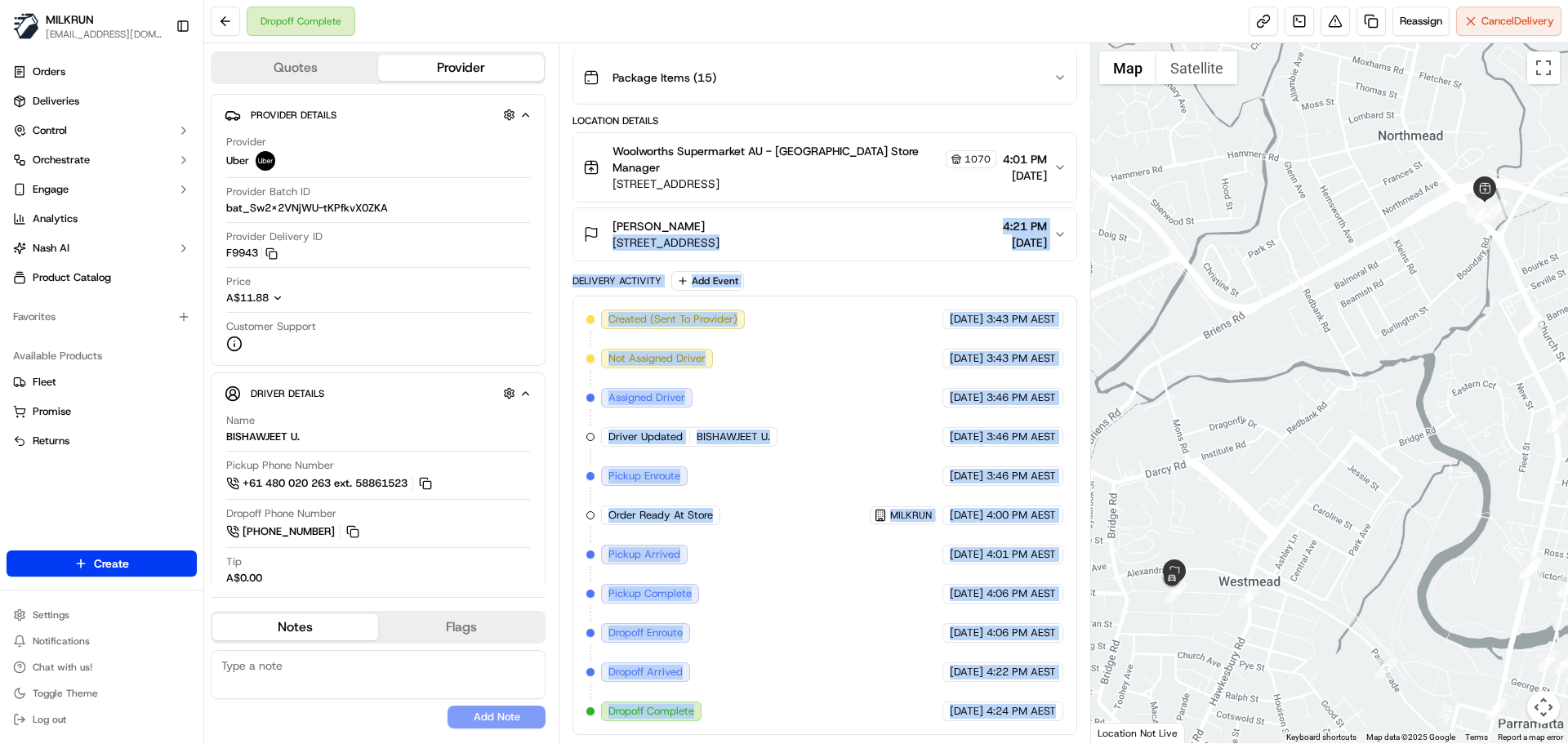
click at [612, 258] on div "Package Details N/A A$123.99 Items Details Package Items ( 15 ) Location Detail…" at bounding box center [824, 343] width 504 height 783
click at [620, 285] on div "Delivery Activity" at bounding box center [616, 280] width 89 height 13
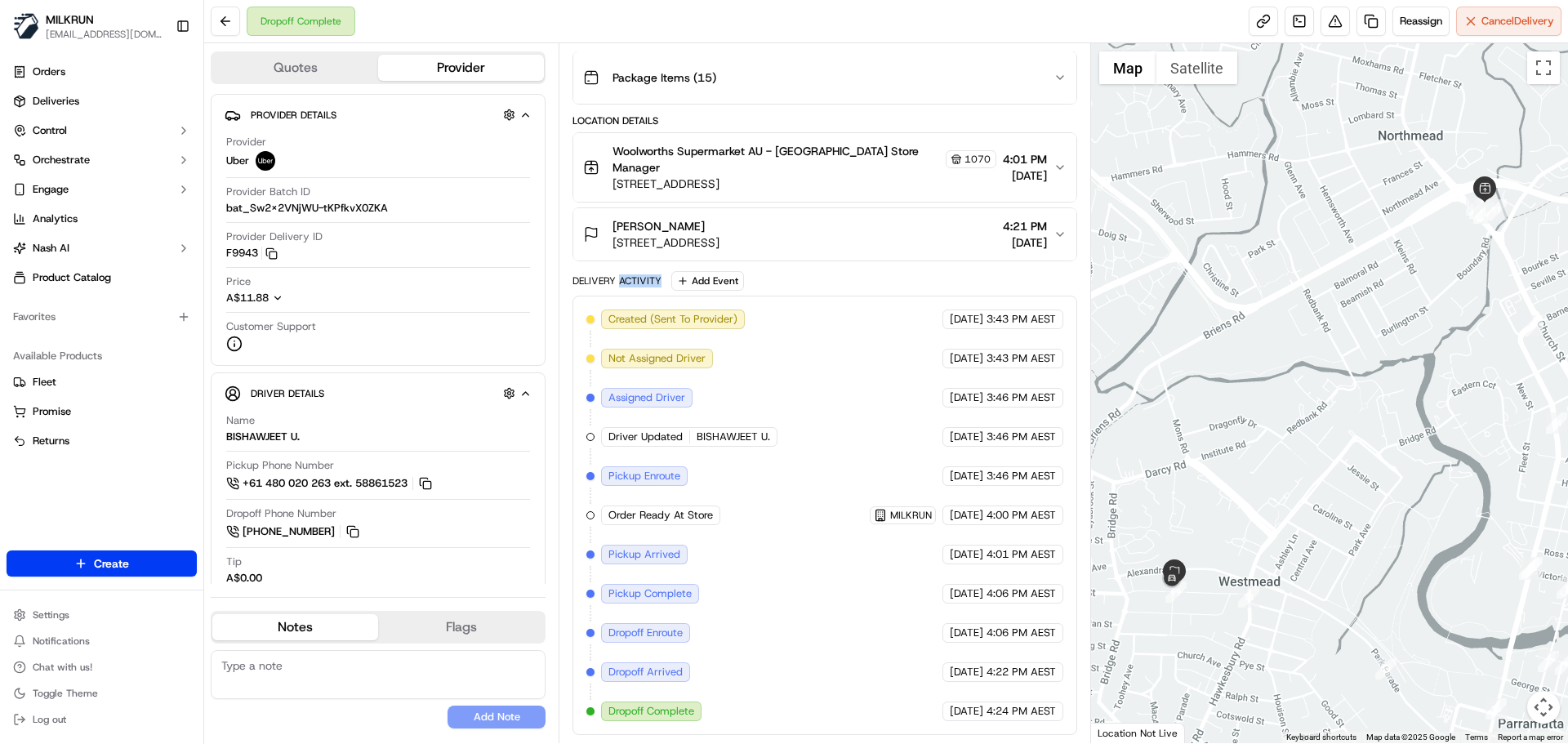
click at [620, 285] on div "Delivery Activity" at bounding box center [616, 280] width 89 height 13
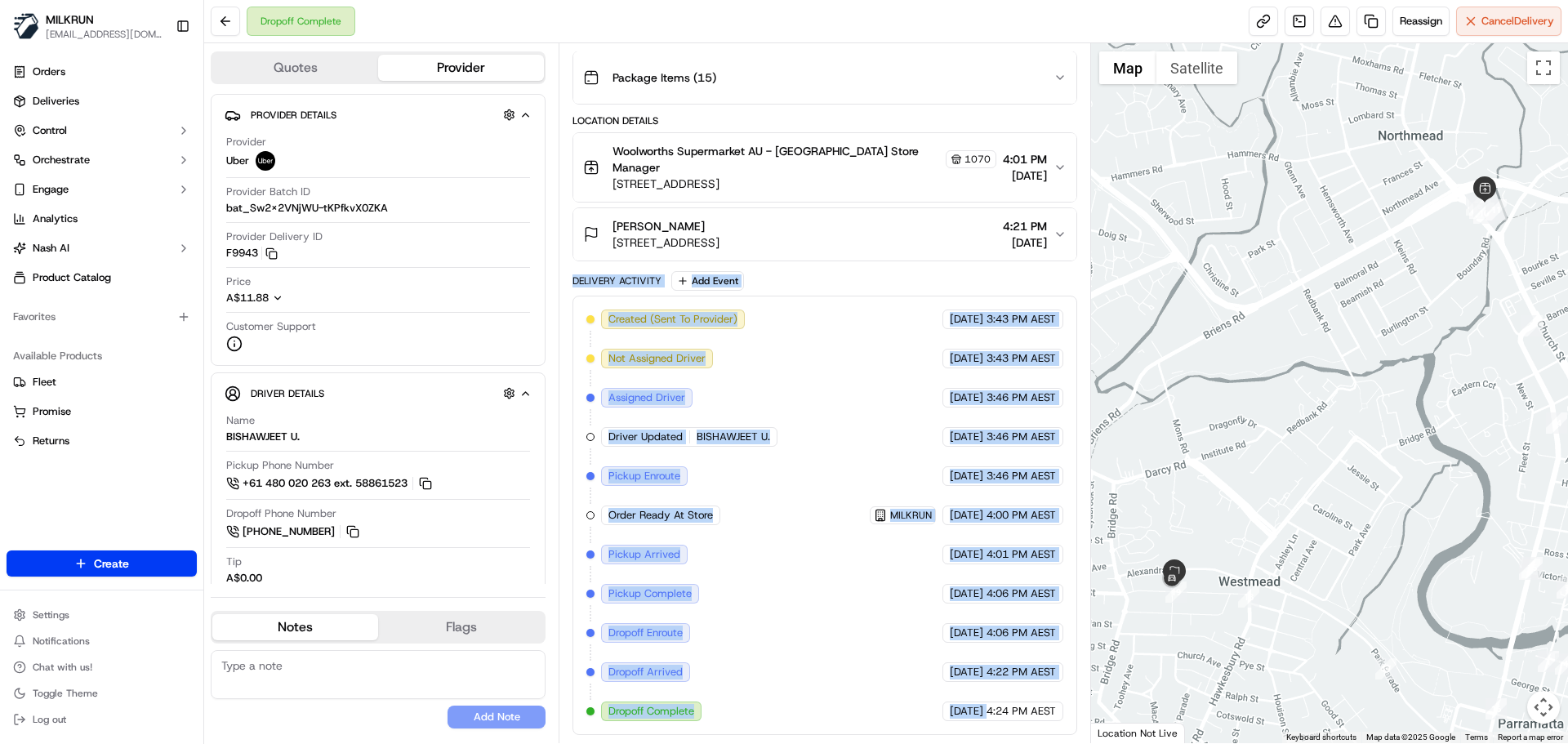
drag, startPoint x: 620, startPoint y: 285, endPoint x: 990, endPoint y: 708, distance: 562.0
click at [985, 705] on div "Delivery Activity Add Event Created (Sent To Provider) Uber 17/09/2025 3:43 PM …" at bounding box center [824, 503] width 504 height 464
click at [1020, 714] on span "4:24 PM AEST" at bounding box center [1021, 711] width 69 height 15
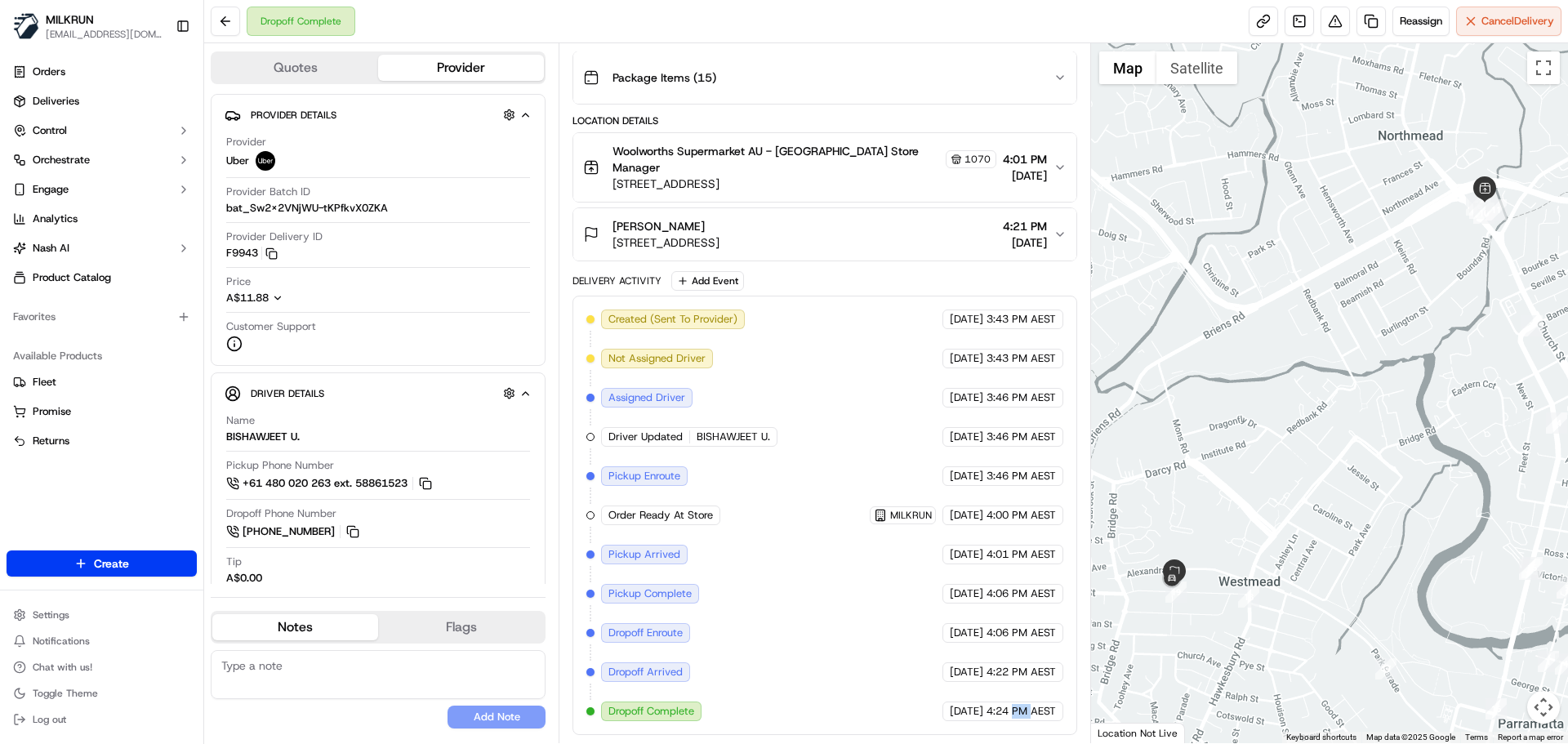
click at [1020, 714] on span "4:24 PM AEST" at bounding box center [1021, 711] width 69 height 15
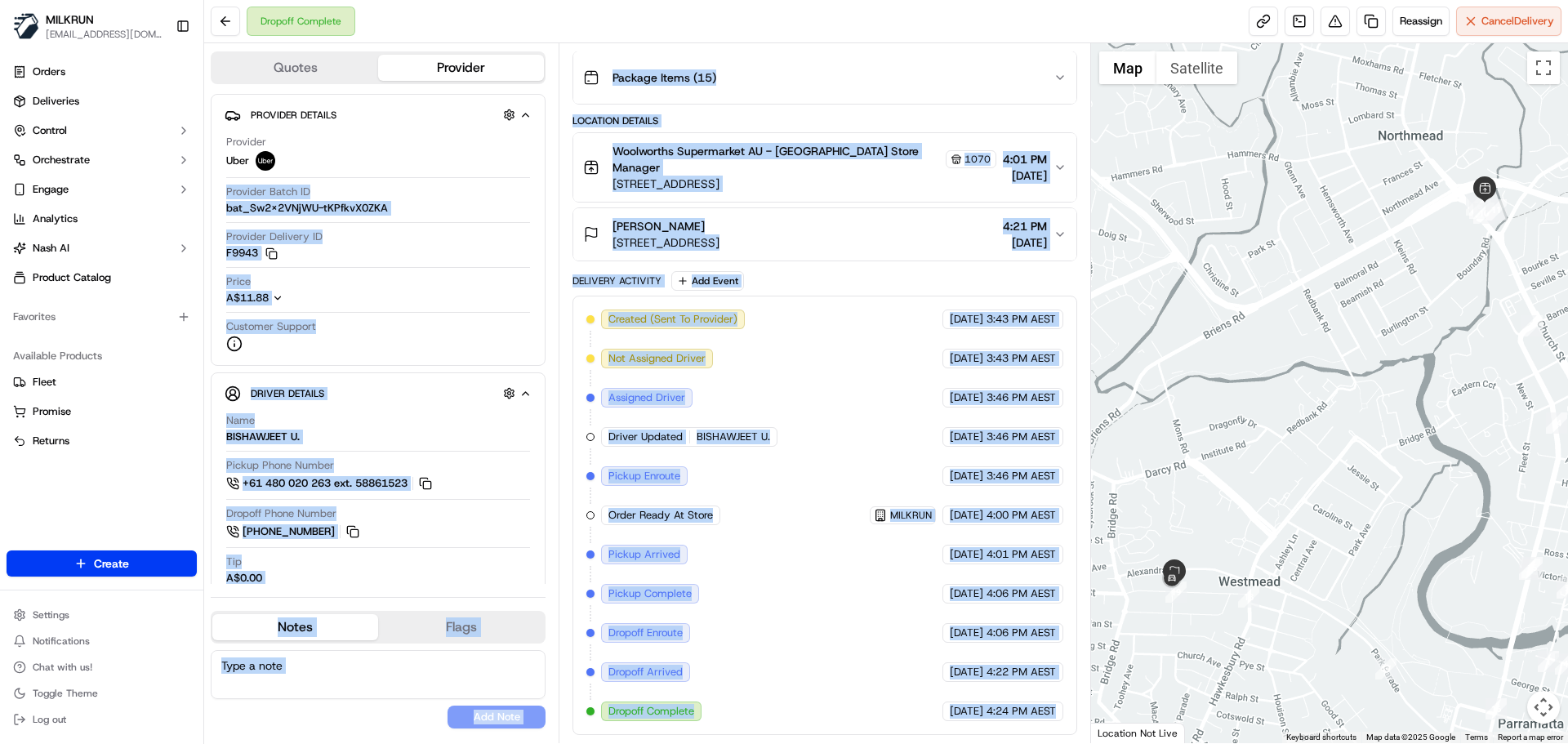
drag, startPoint x: 1020, startPoint y: 714, endPoint x: 512, endPoint y: 192, distance: 728.4
click at [499, 179] on div "Quotes Provider Provider Details Hidden ( 3 ) Provider Uber Provider Batch ID b…" at bounding box center [647, 393] width 887 height 700
click at [820, 681] on div "Created (Sent To Provider) Uber 17/09/2025 3:43 PM AEST Not Assigned Driver Ube…" at bounding box center [824, 515] width 476 height 411
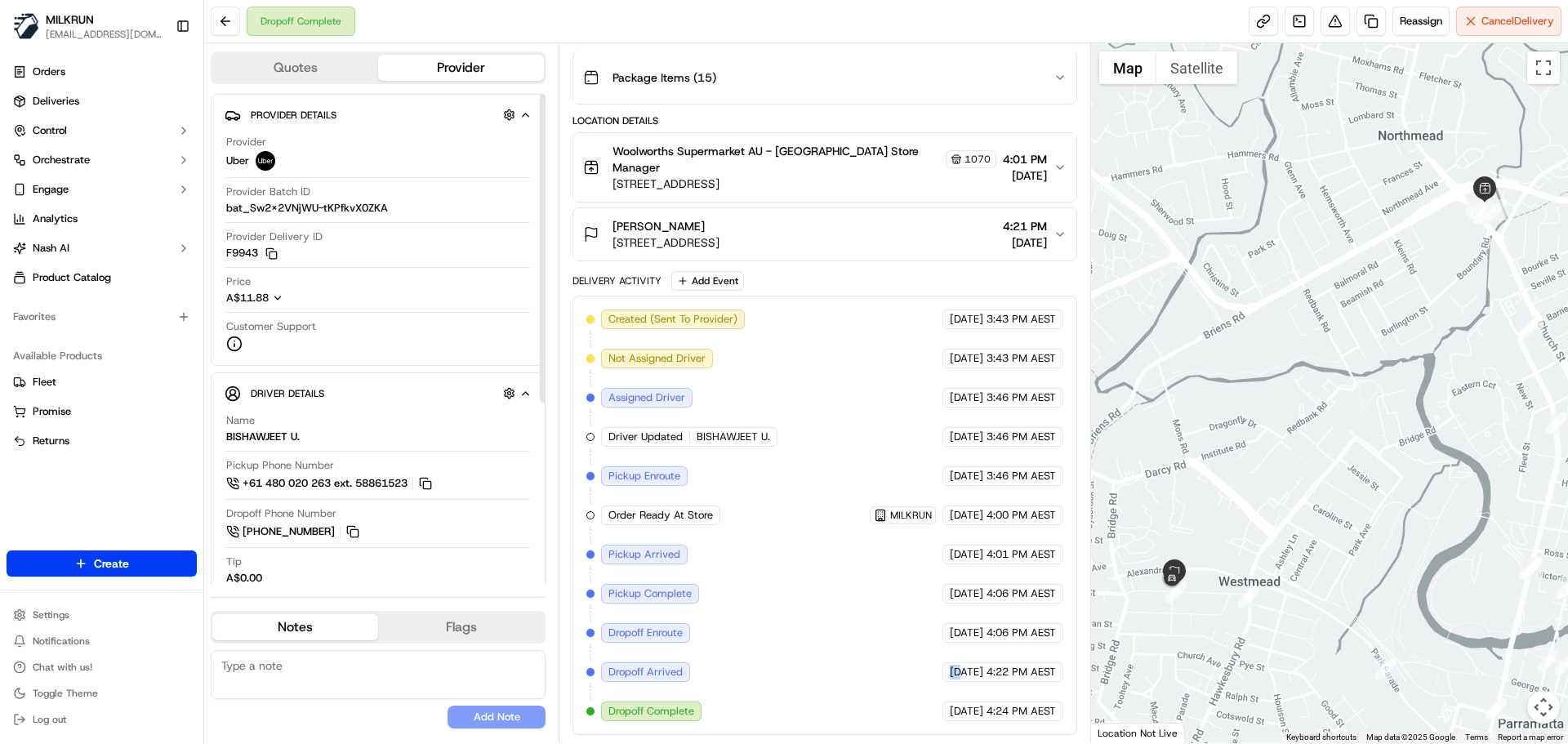
click at [820, 681] on div "Created (Sent To Provider) Uber 17/09/2025 3:43 PM AEST Not Assigned Driver Ube…" at bounding box center [824, 515] width 476 height 411
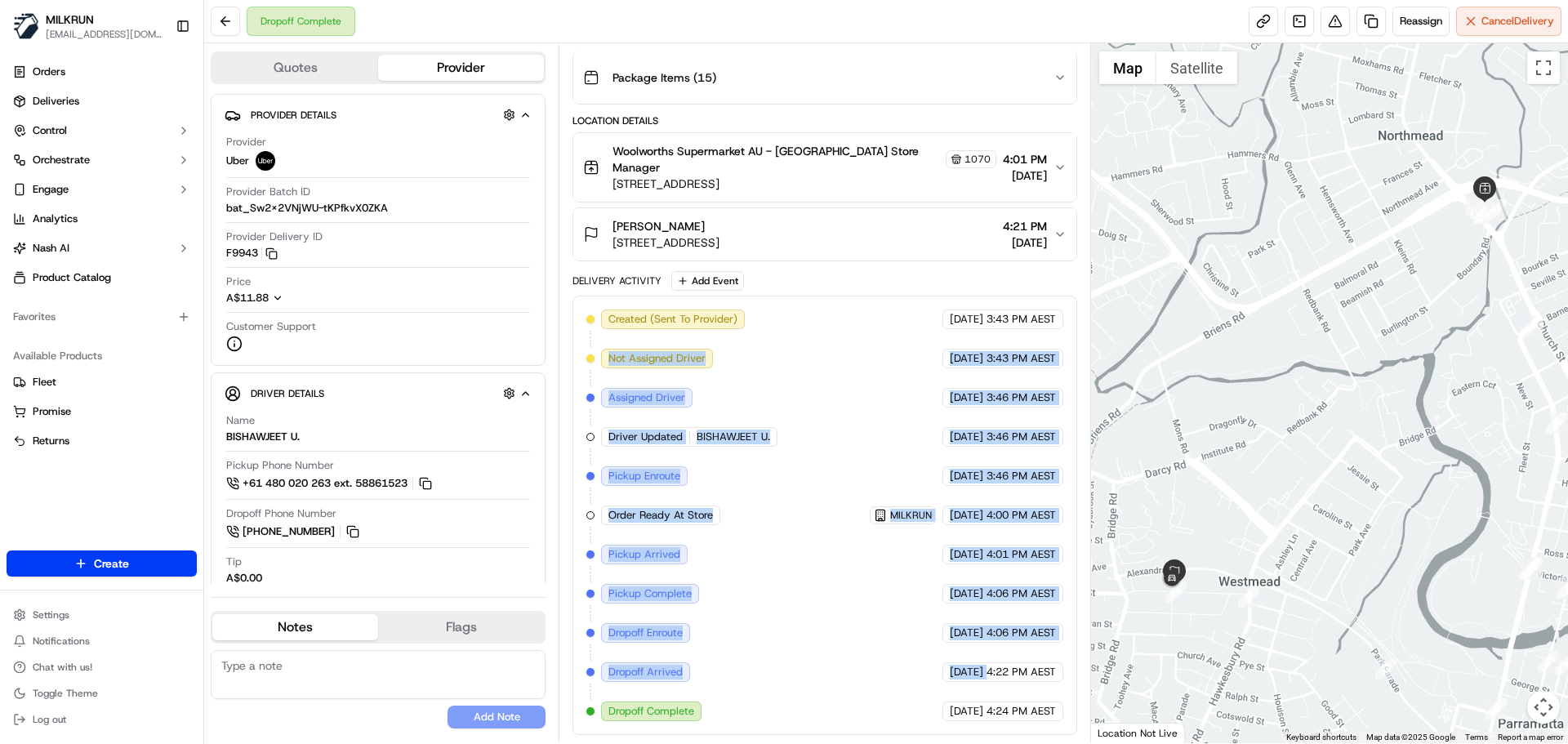
drag, startPoint x: 820, startPoint y: 681, endPoint x: 699, endPoint y: 196, distance: 499.9
click at [694, 196] on div "Package Details N/A A$123.99 Items Details Package Items ( 15 ) Location Detail…" at bounding box center [824, 343] width 504 height 783
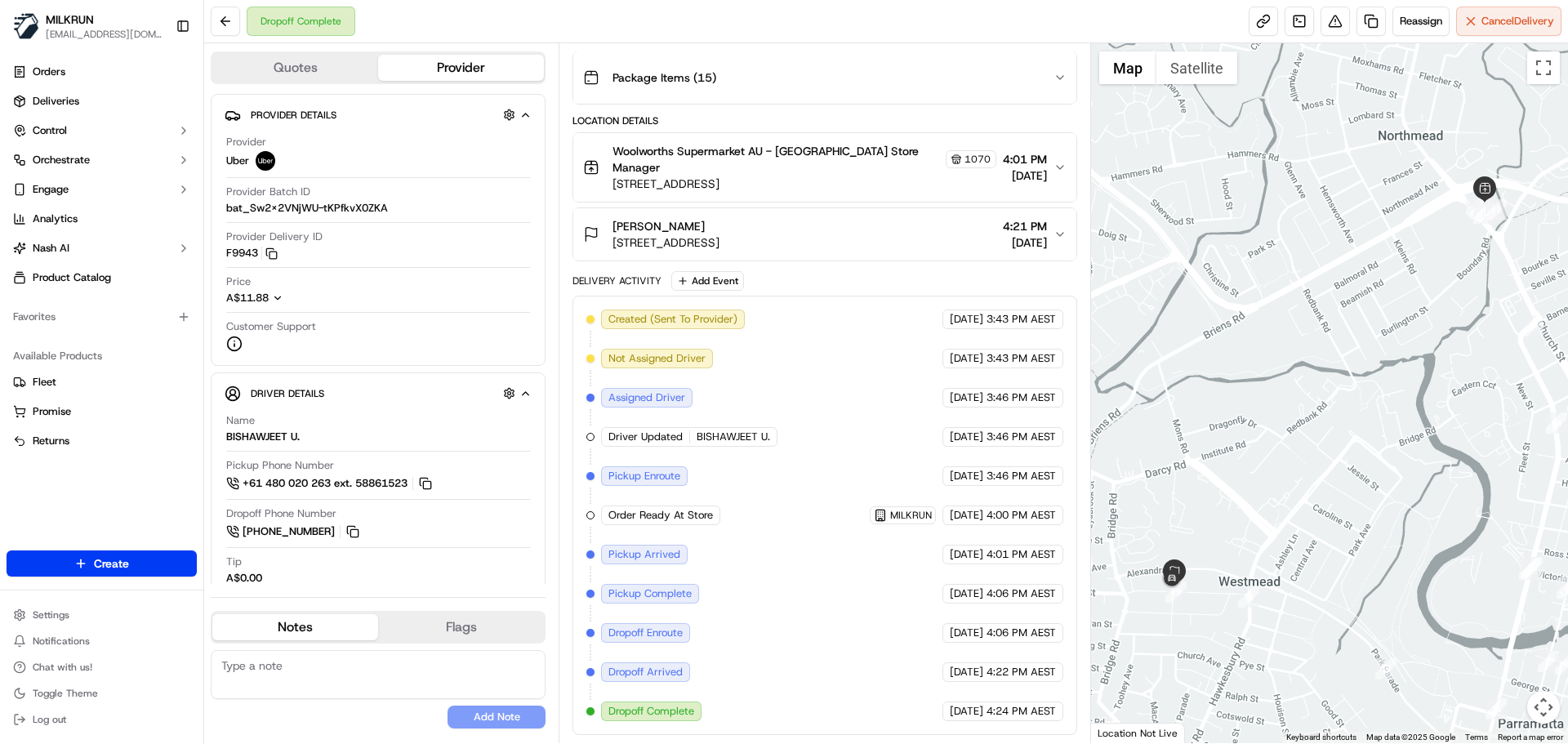
click at [986, 704] on span "4:24 PM AEST" at bounding box center [1021, 711] width 69 height 15
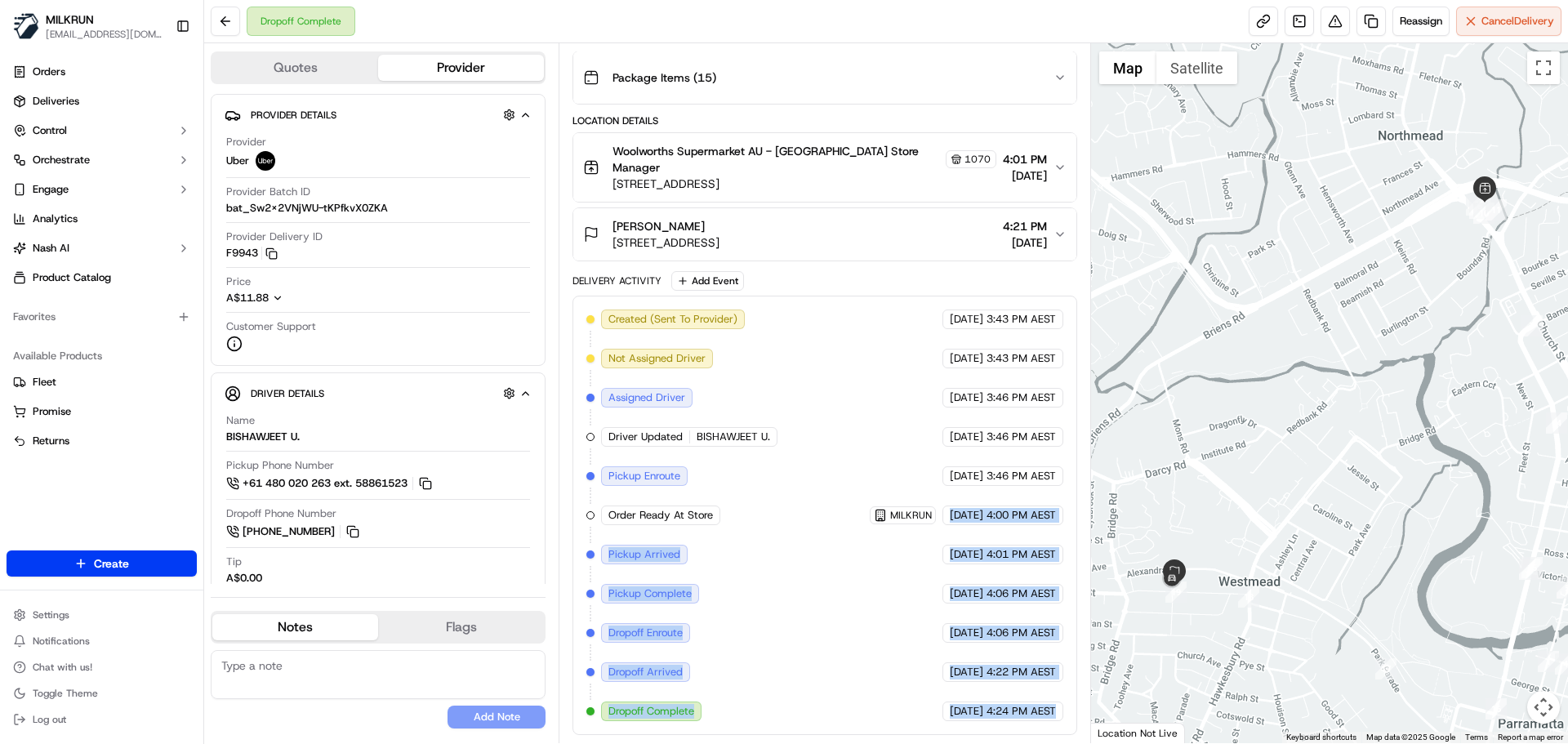
drag, startPoint x: 986, startPoint y: 704, endPoint x: 977, endPoint y: 490, distance: 214.2
click at [977, 490] on div "Created (Sent To Provider) Uber 17/09/2025 3:43 PM AEST Not Assigned Driver Ube…" at bounding box center [824, 515] width 476 height 411
click at [1029, 724] on div "Created (Sent To Provider) Uber 17/09/2025 3:43 PM AEST Not Assigned Driver Ube…" at bounding box center [824, 515] width 504 height 439
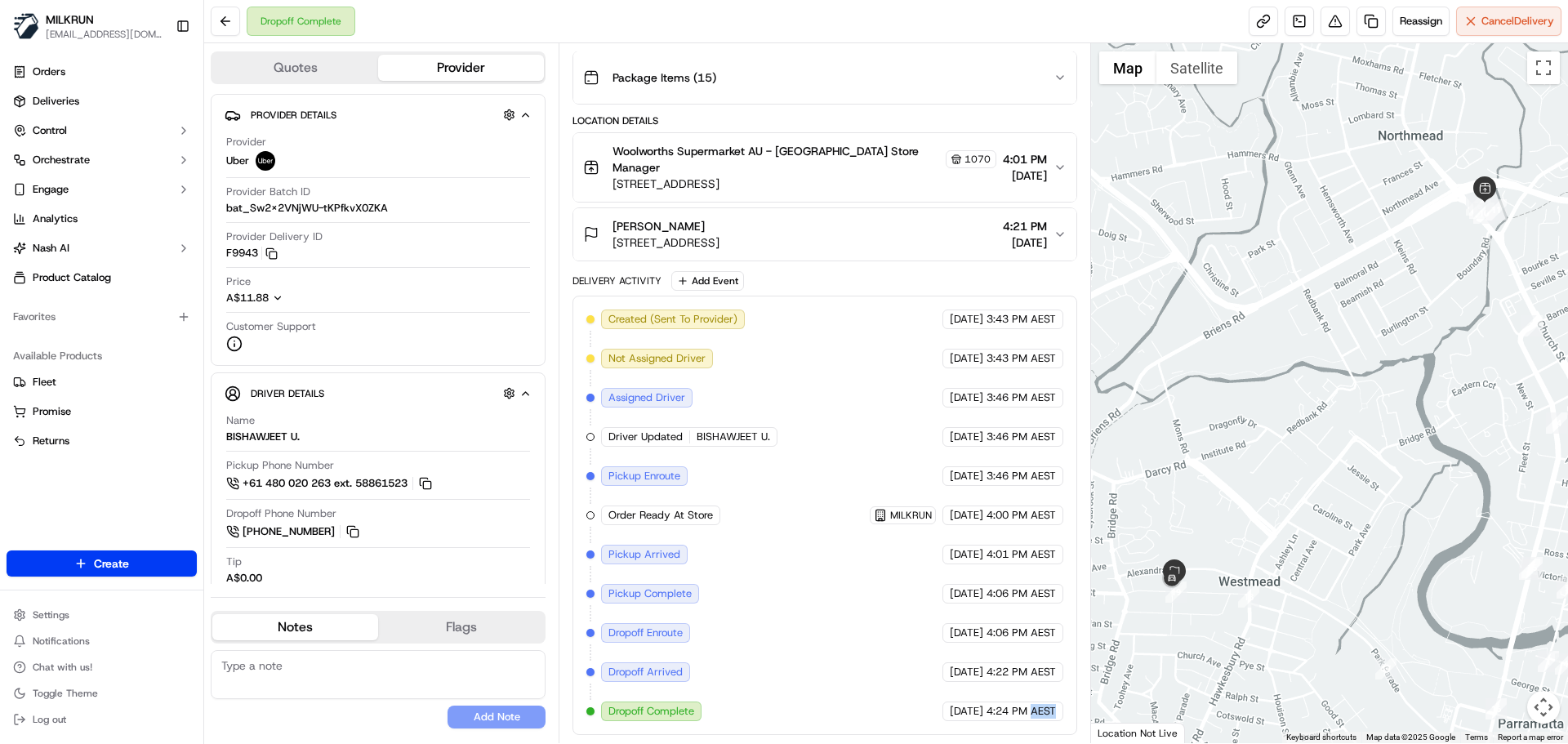
click at [1029, 724] on div "Created (Sent To Provider) Uber 17/09/2025 3:43 PM AEST Not Assigned Driver Ube…" at bounding box center [824, 515] width 504 height 439
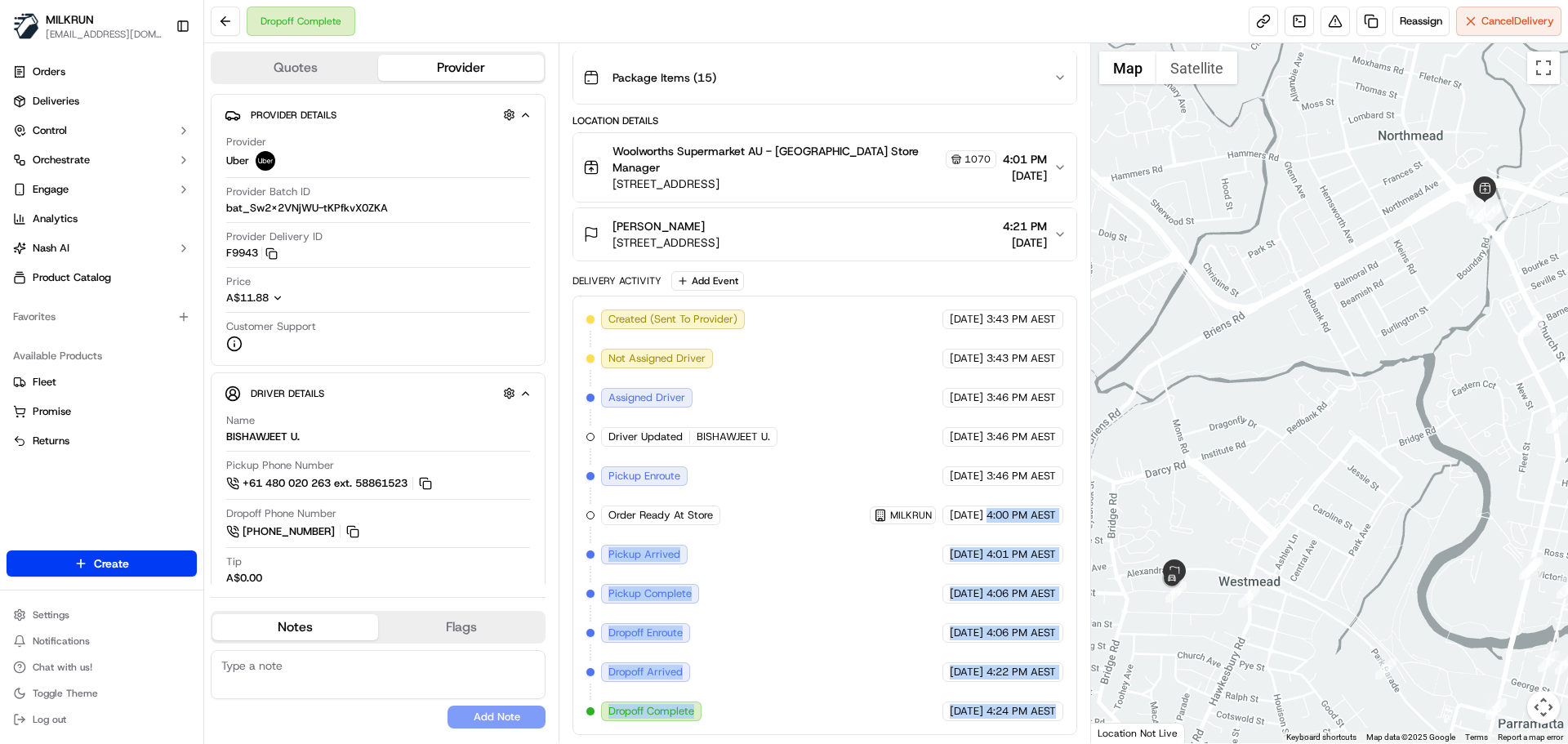
drag, startPoint x: 1029, startPoint y: 724, endPoint x: 1000, endPoint y: 465, distance: 260.6
click at [1000, 465] on div "Created (Sent To Provider) Uber 17/09/2025 3:43 PM AEST Not Assigned Driver Ube…" at bounding box center [824, 515] width 504 height 439
click at [1022, 712] on span "4:24 PM AEST" at bounding box center [1021, 711] width 69 height 15
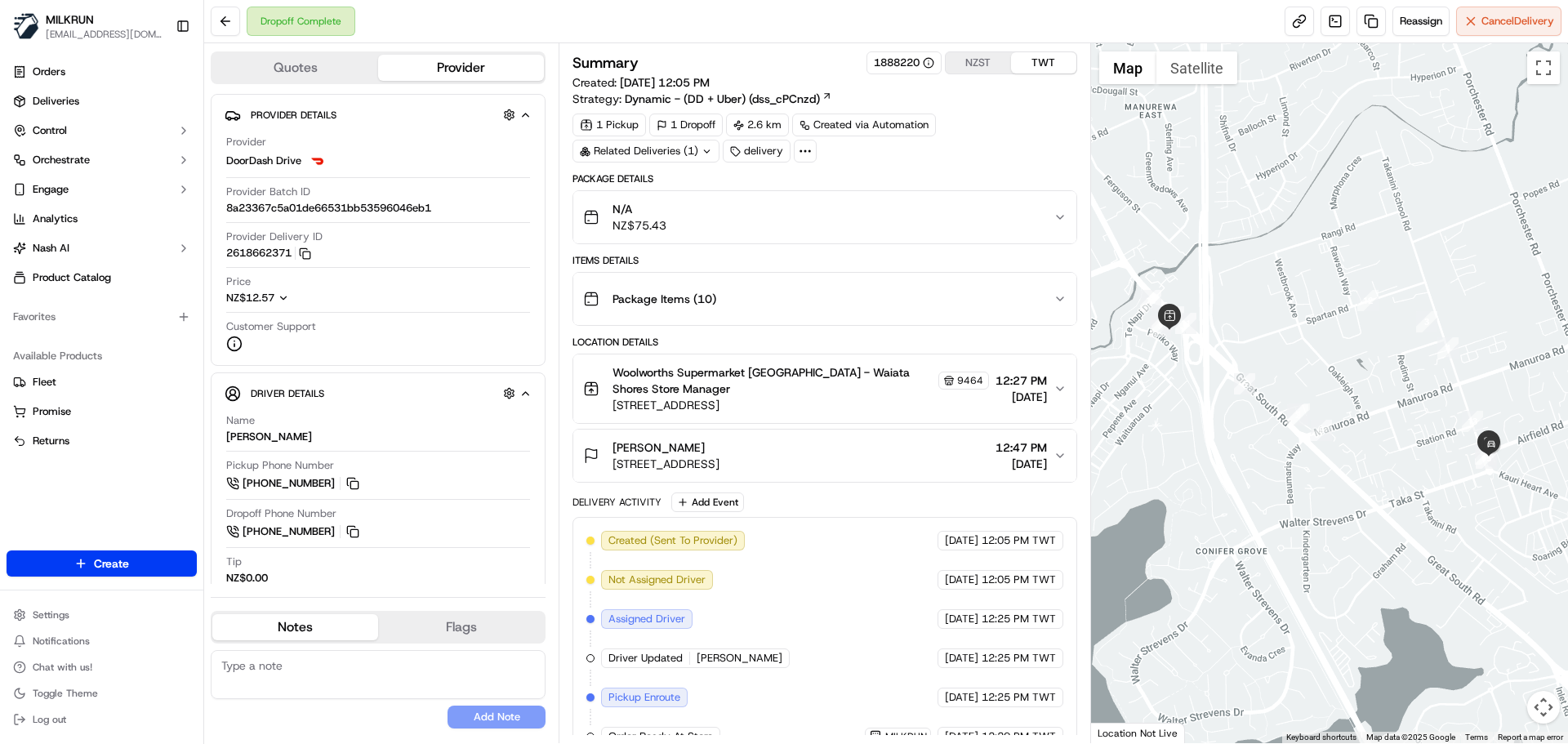
click at [832, 635] on div "Created (Sent To Provider) DoorDash Drive [DATE] 12:05 PM TWT Not Assigned Driv…" at bounding box center [824, 756] width 476 height 451
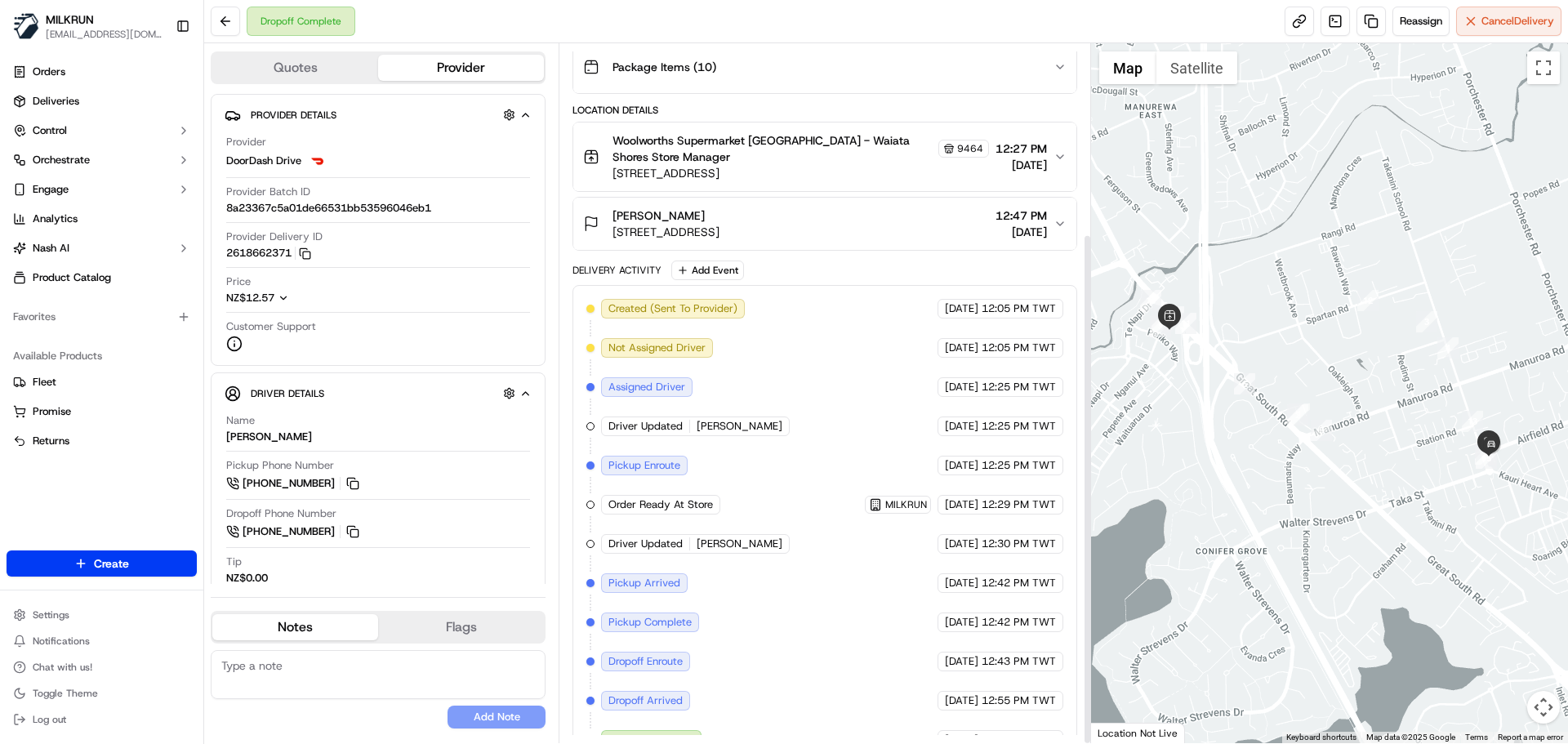
scroll to position [261, 0]
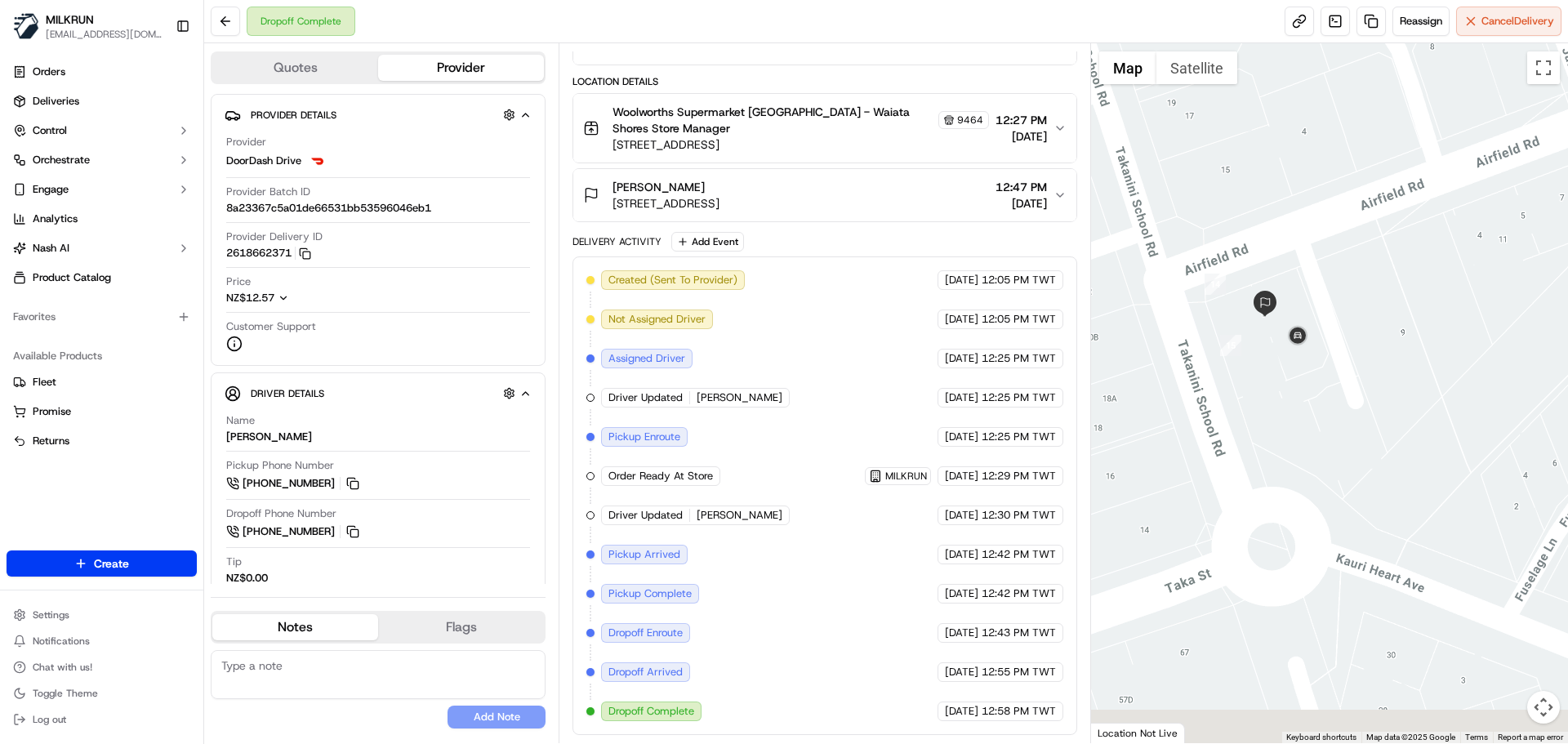
drag, startPoint x: 1423, startPoint y: 242, endPoint x: 1426, endPoint y: 225, distance: 17.3
click at [1426, 225] on div at bounding box center [1330, 393] width 478 height 700
